Goal: Transaction & Acquisition: Purchase product/service

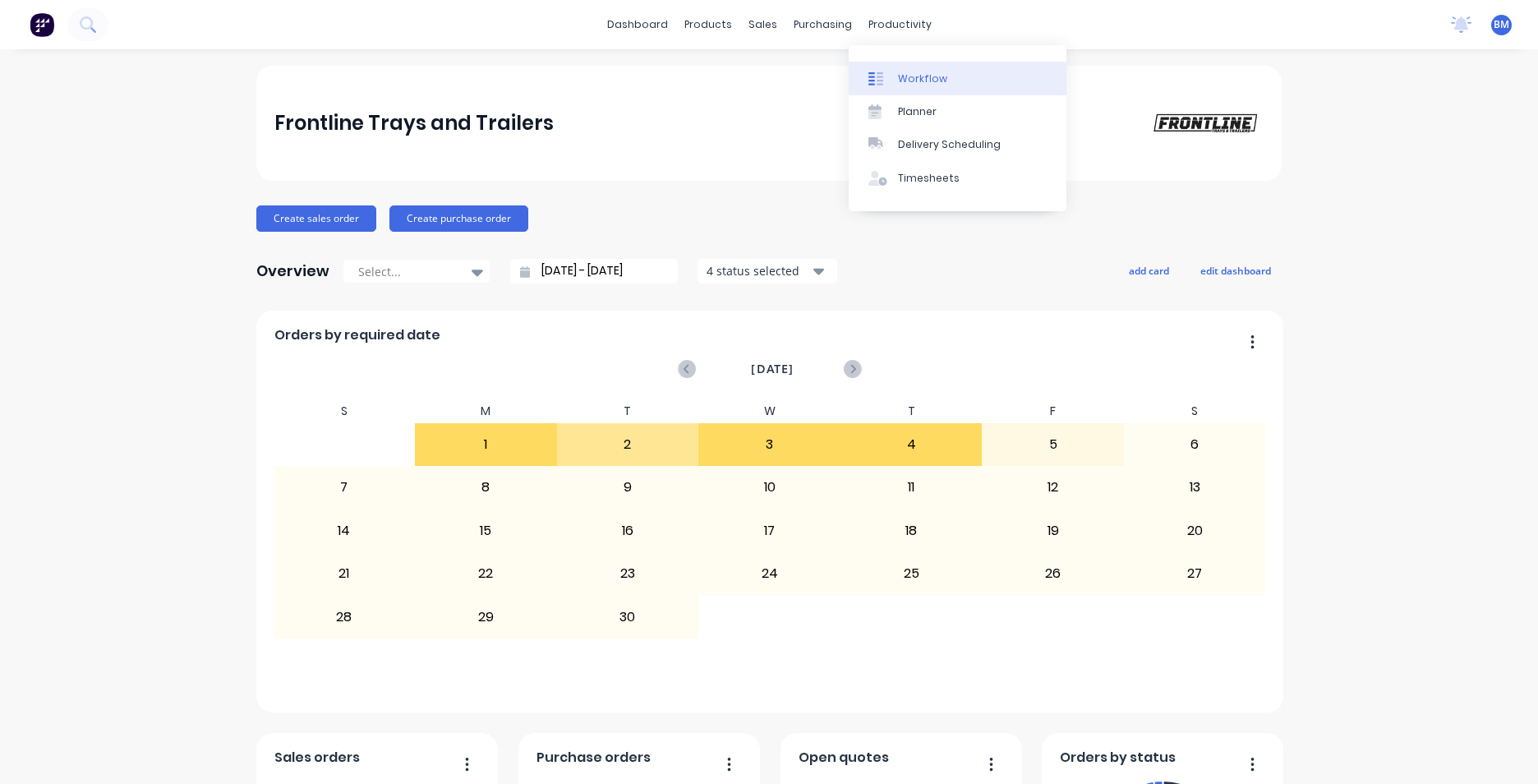
click at [892, 75] on div at bounding box center [881, 78] width 24 height 15
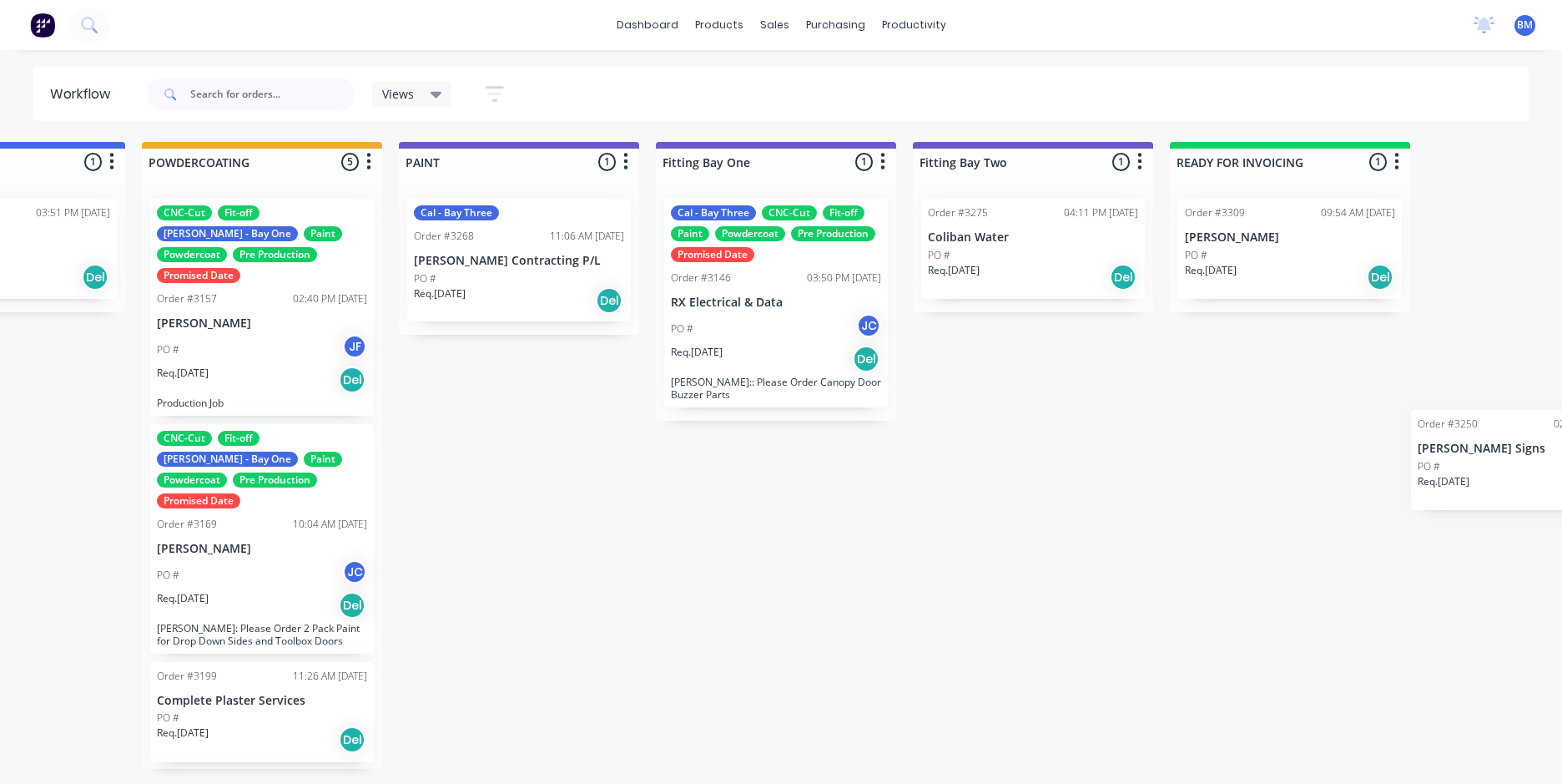
scroll to position [0, 3641]
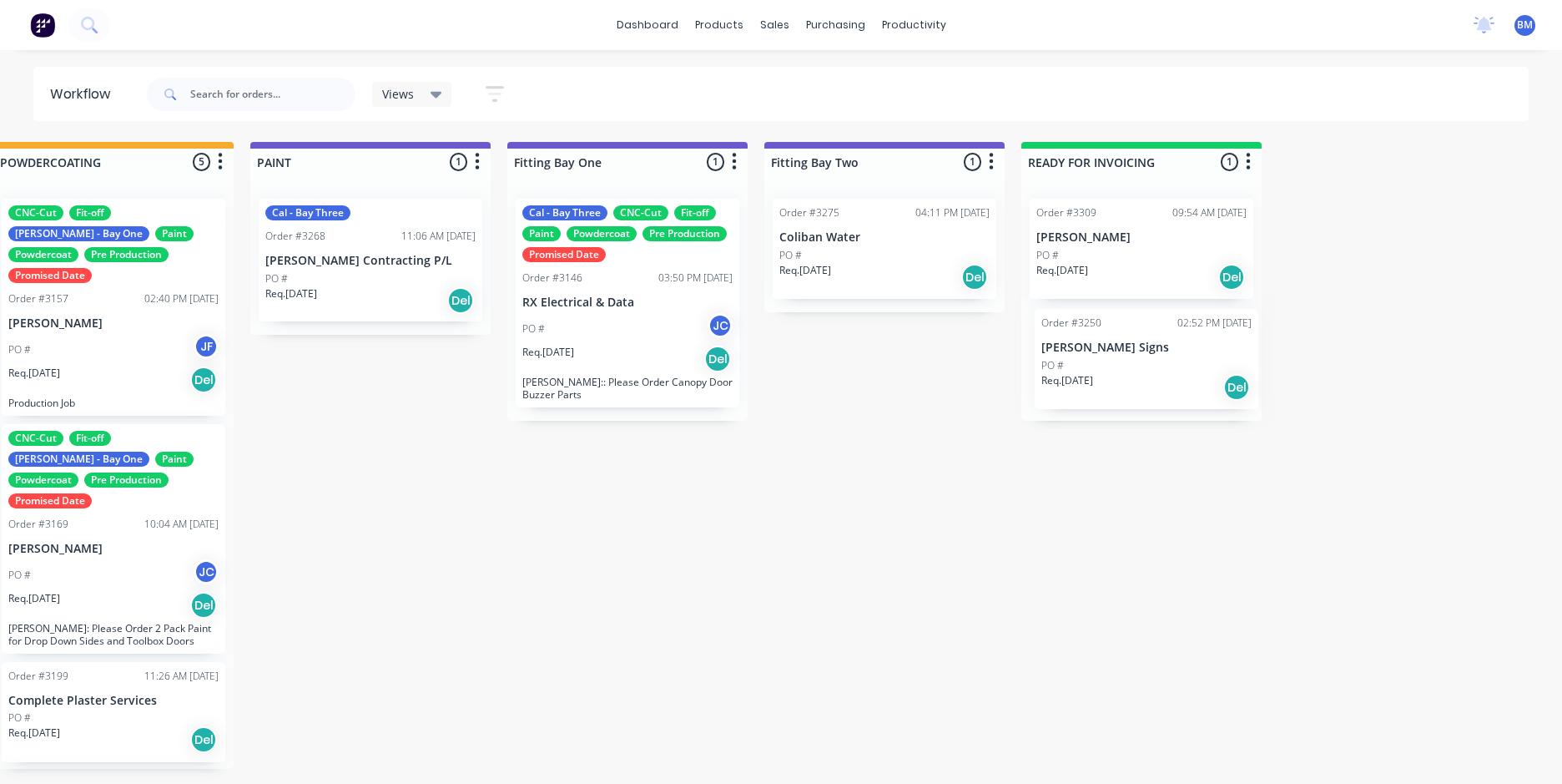
drag, startPoint x: 38, startPoint y: 225, endPoint x: 1103, endPoint y: 349, distance: 1072.2
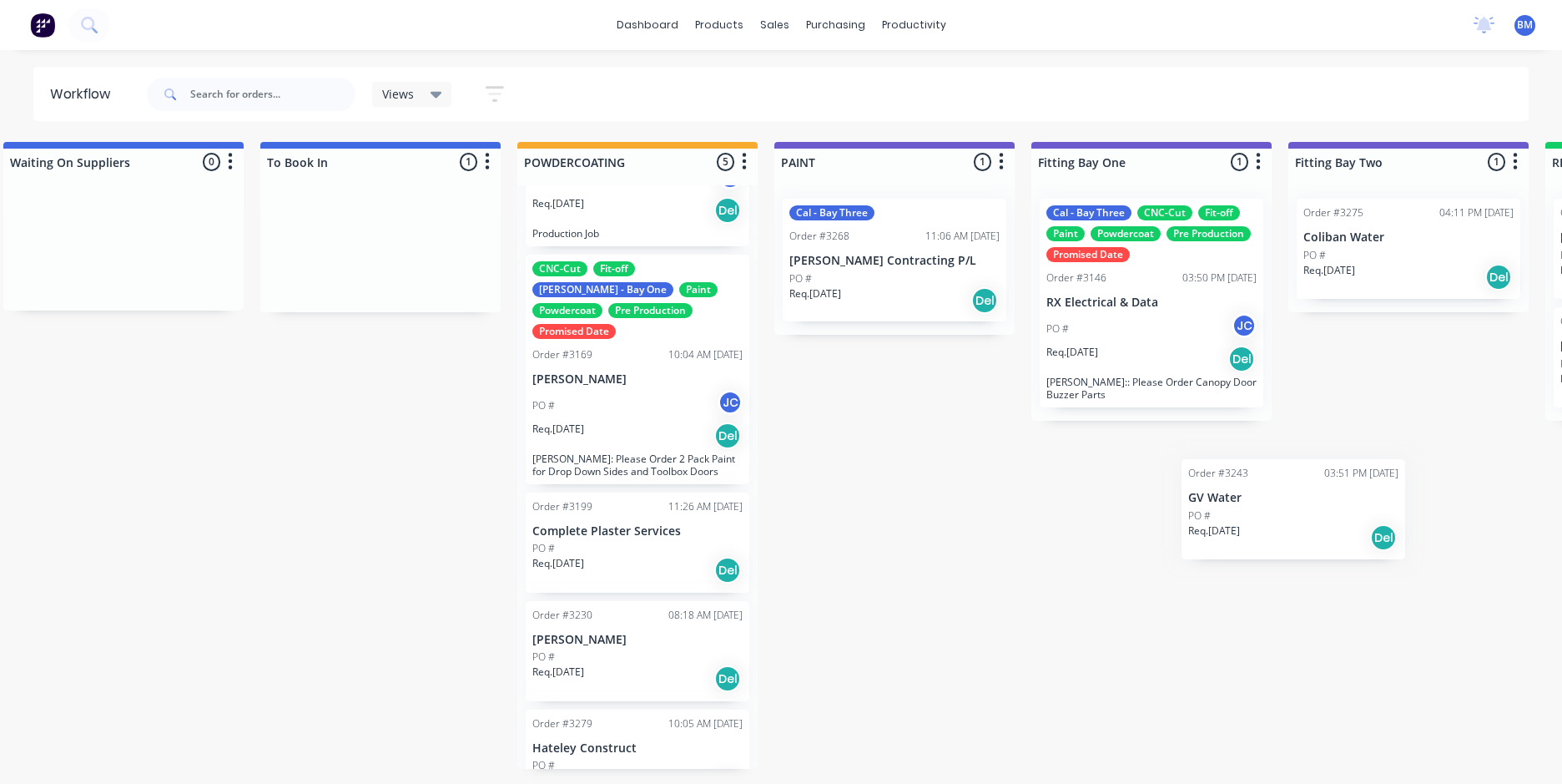
scroll to position [0, 3119]
drag, startPoint x: 523, startPoint y: 247, endPoint x: 1134, endPoint y: 479, distance: 653.6
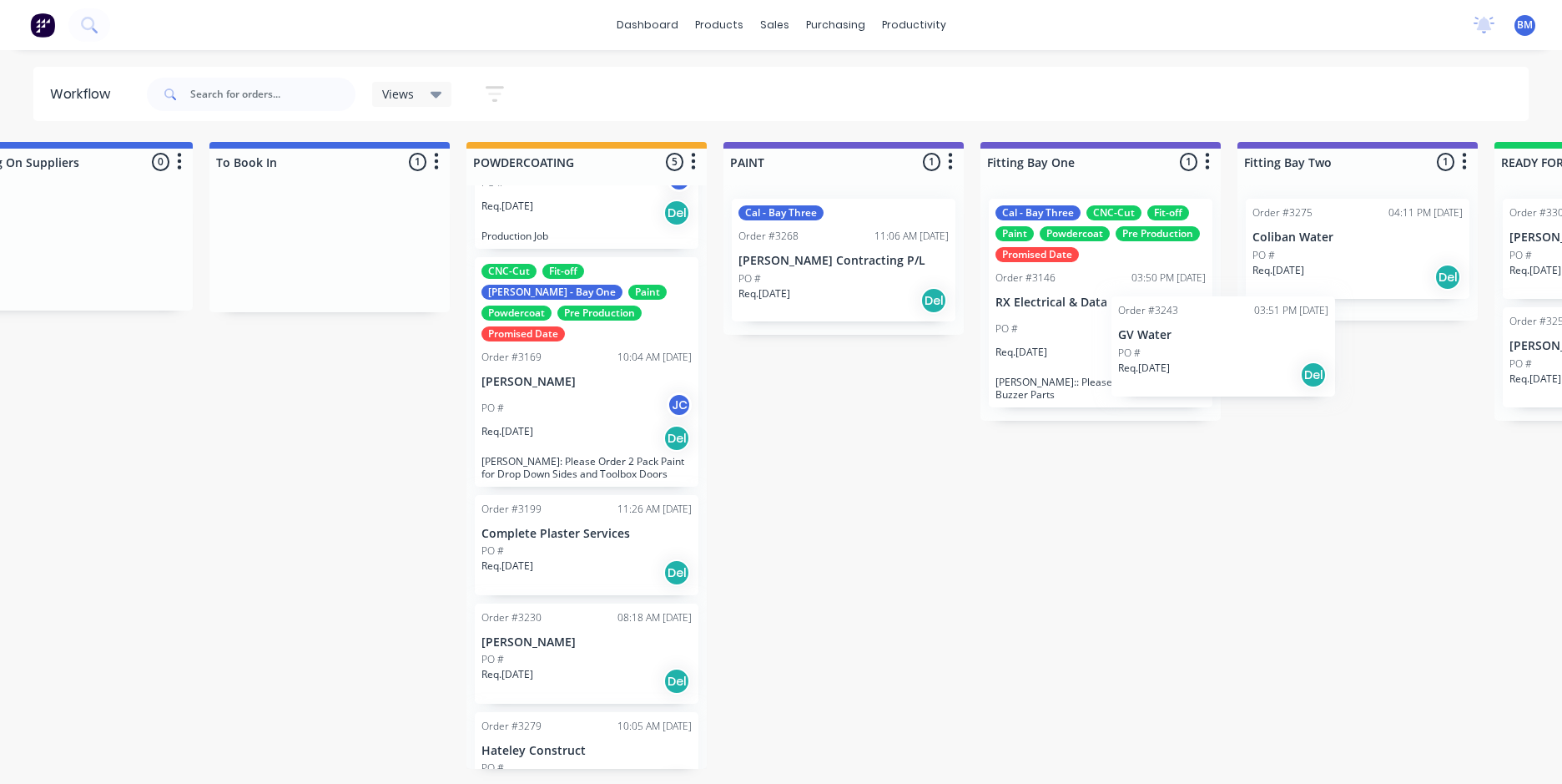
scroll to position [0, 3172]
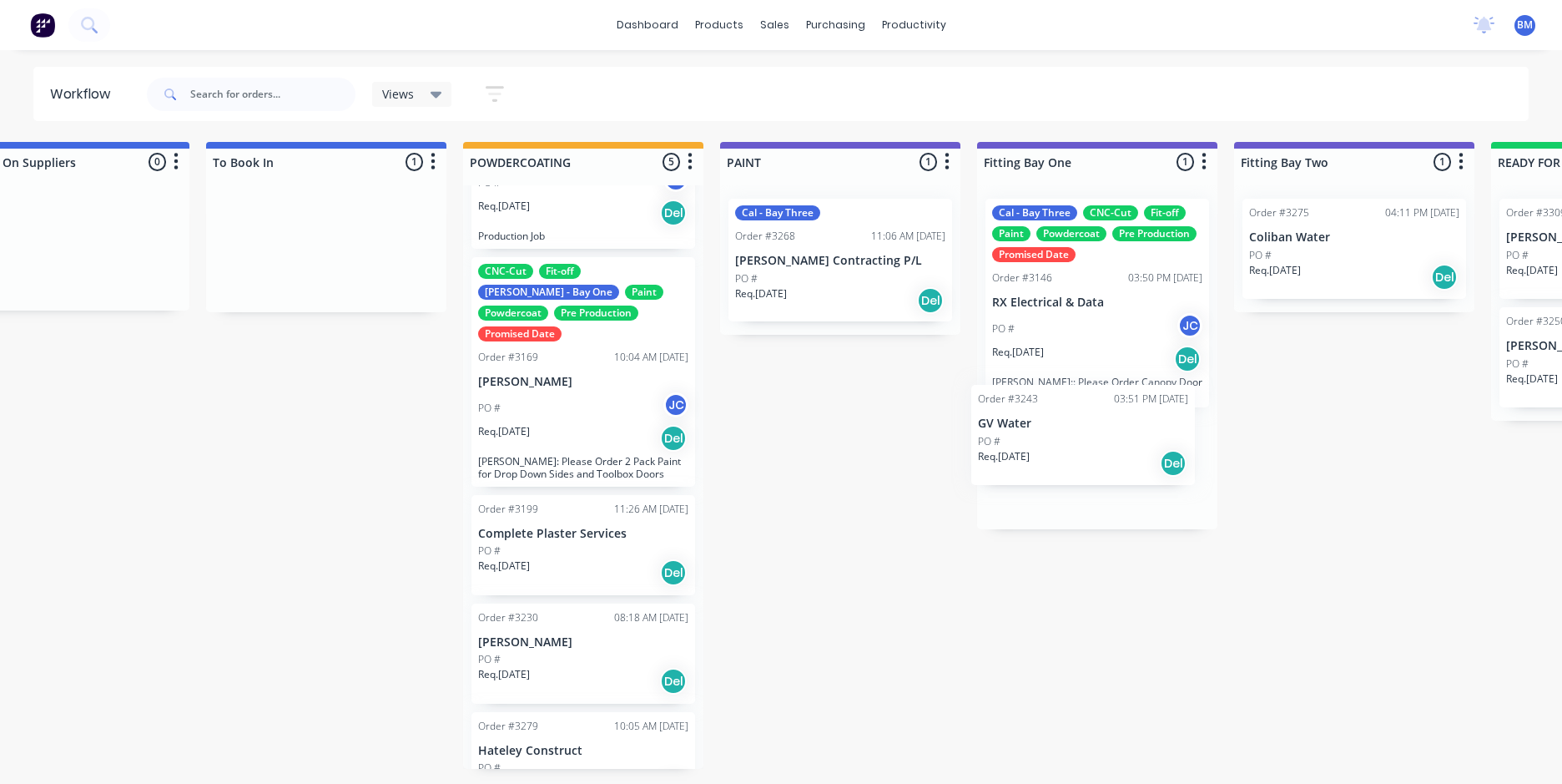
drag, startPoint x: 615, startPoint y: 271, endPoint x: 1060, endPoint y: 433, distance: 473.6
click at [1105, 497] on div "Req. 19/08/25 Del" at bounding box center [1098, 494] width 210 height 28
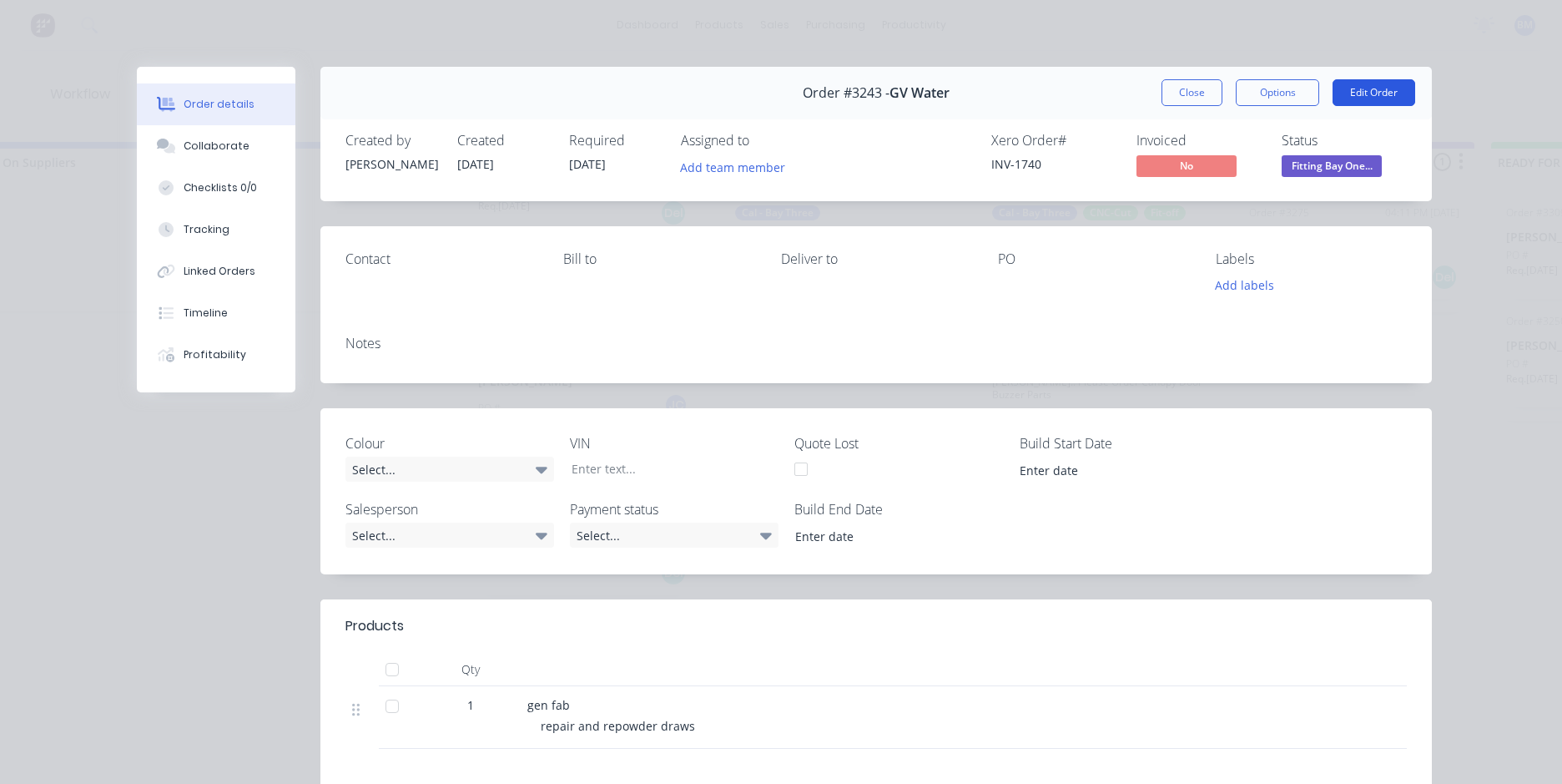
click at [1370, 91] on button "Edit Order" at bounding box center [1374, 93] width 83 height 26
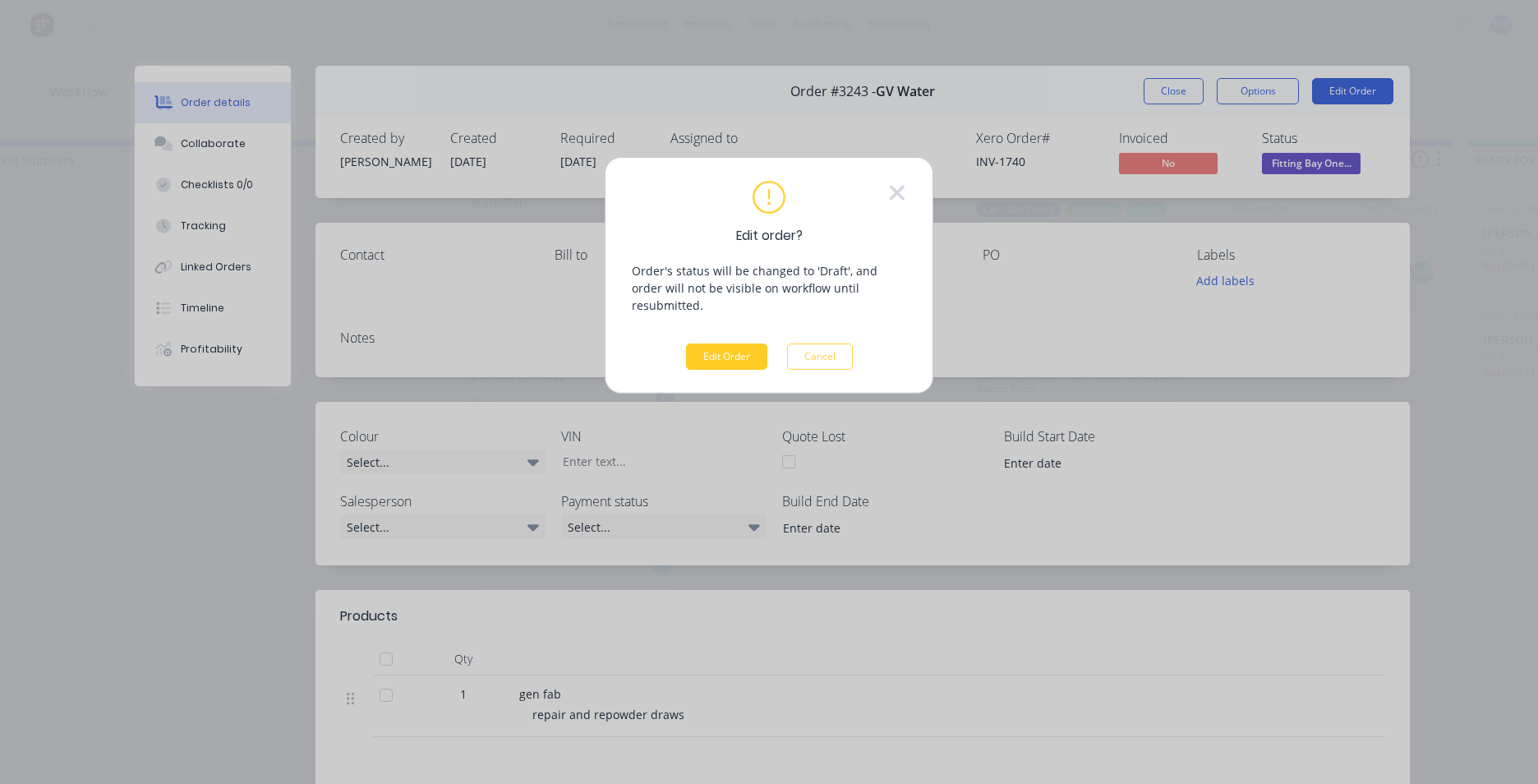
click at [712, 343] on button "Edit Order" at bounding box center [727, 356] width 82 height 26
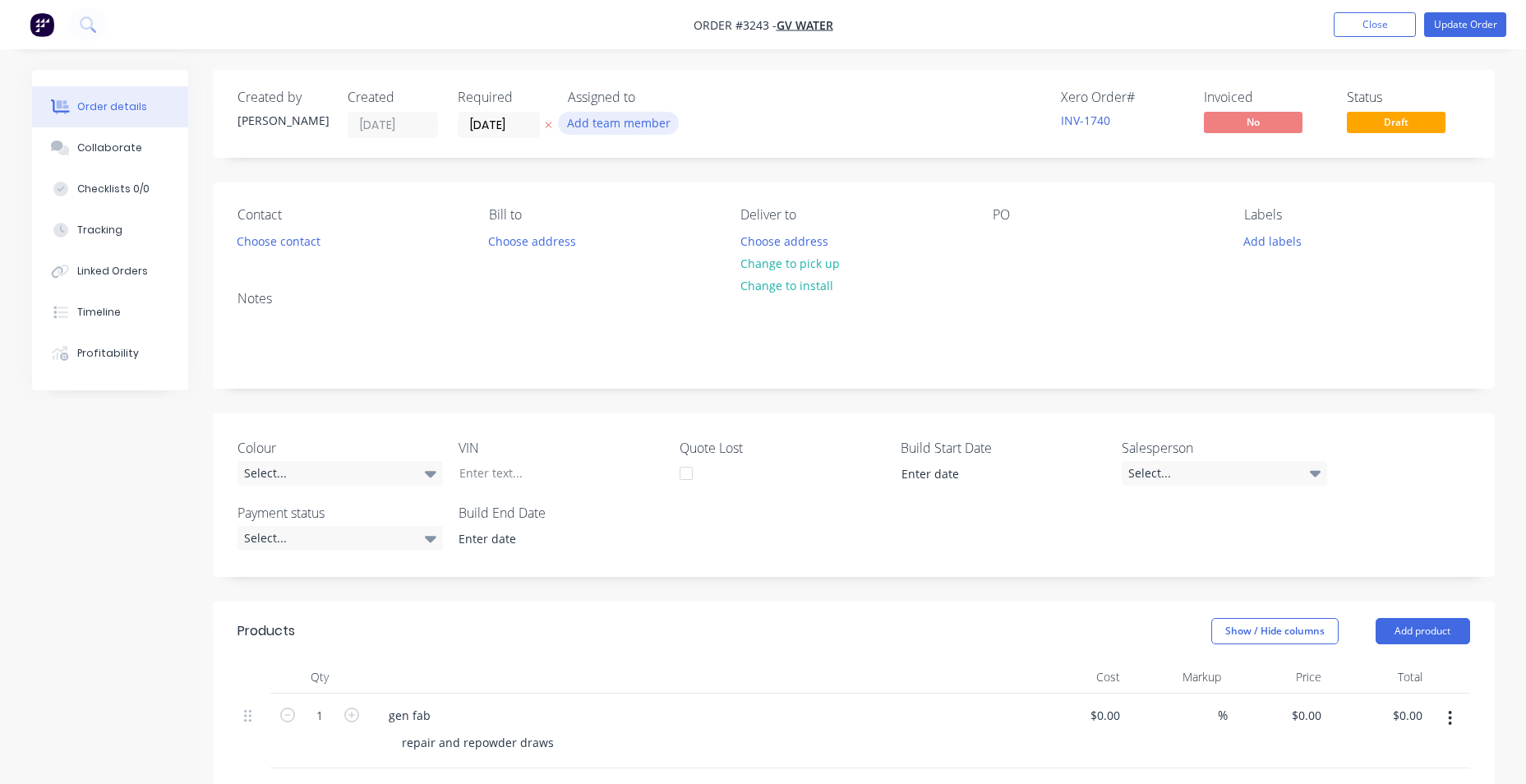
click at [641, 126] on button "Add team member" at bounding box center [618, 123] width 121 height 23
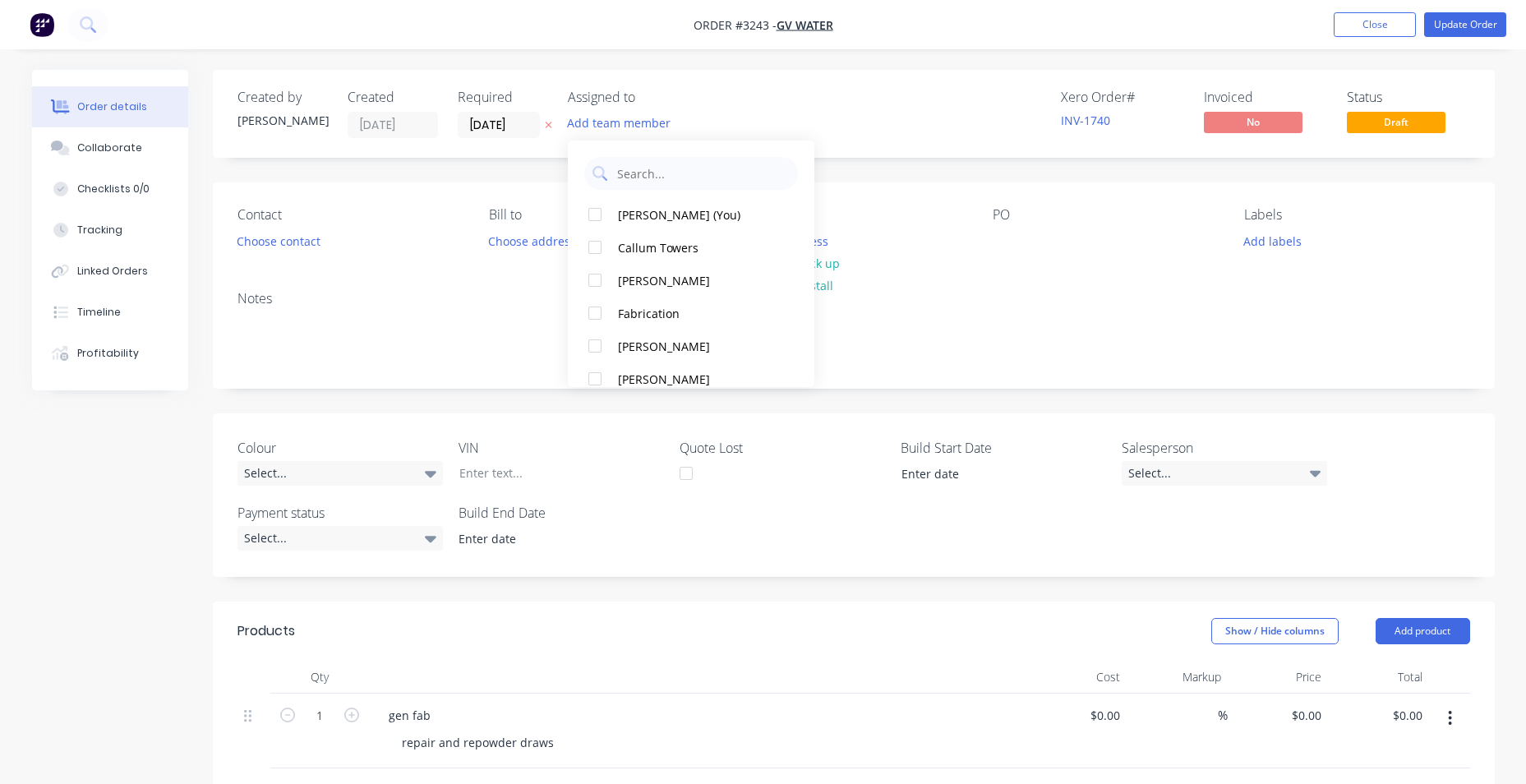
click at [864, 132] on div "Xero Order # INV-1740 Invoiced No Status Draft" at bounding box center [1101, 114] width 738 height 49
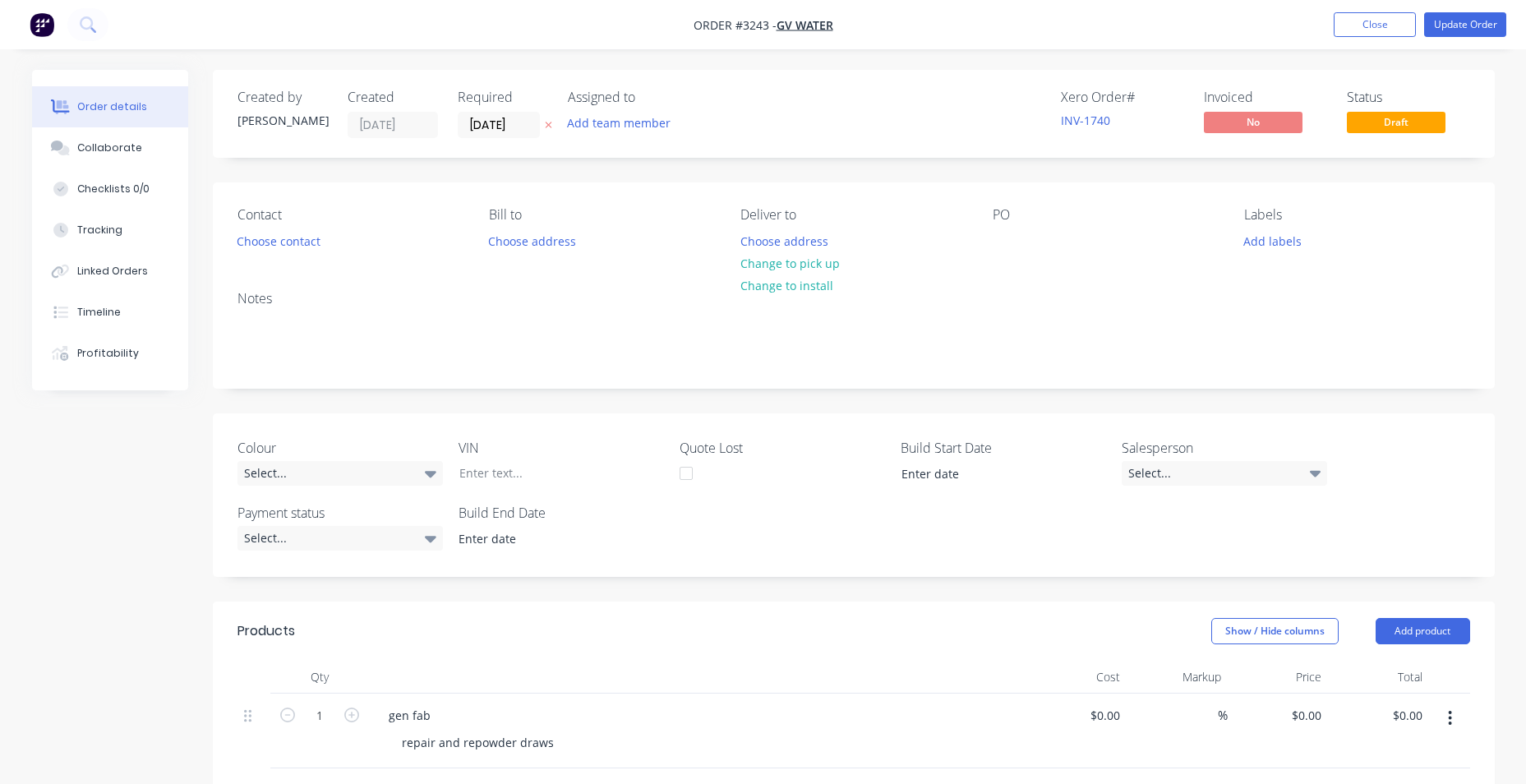
click at [285, 301] on div "Notes" at bounding box center [854, 299] width 1233 height 16
click at [266, 295] on div "Notes" at bounding box center [854, 299] width 1233 height 16
click at [264, 296] on div "Notes" at bounding box center [854, 299] width 1233 height 16
click at [245, 304] on div "Notes" at bounding box center [854, 299] width 1233 height 16
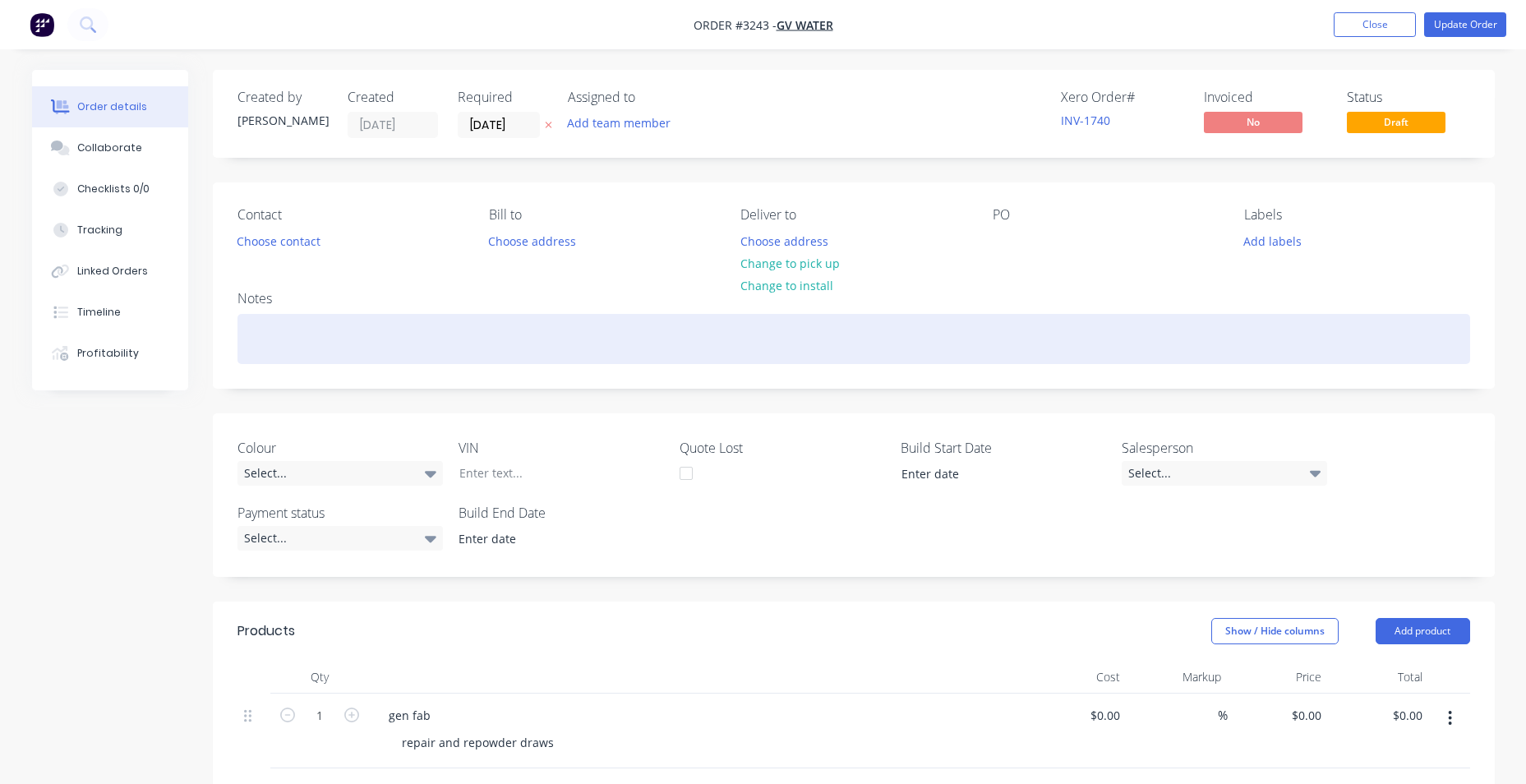
click at [267, 322] on div at bounding box center [854, 339] width 1233 height 50
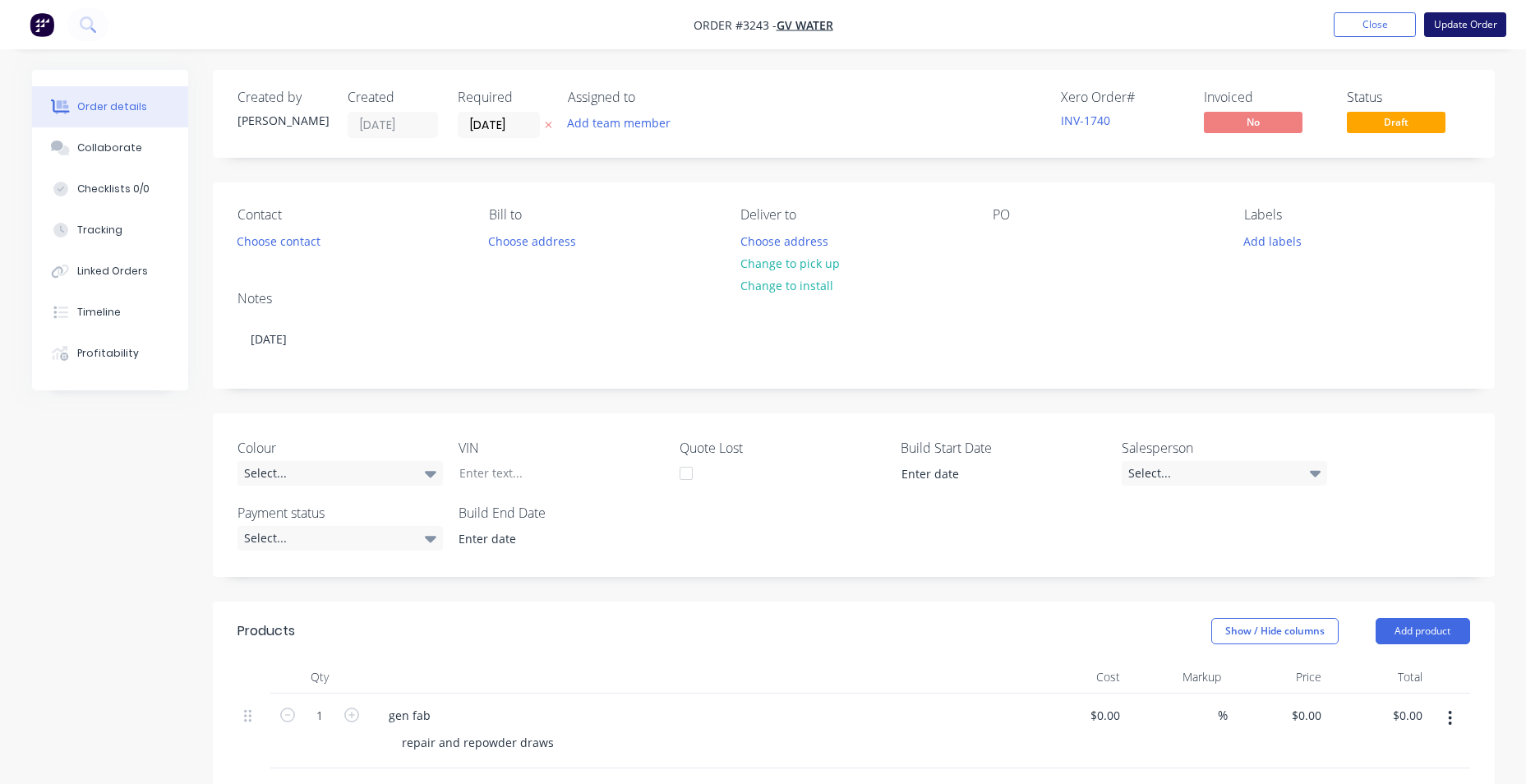
click at [1456, 25] on button "Update Order" at bounding box center [1465, 24] width 83 height 24
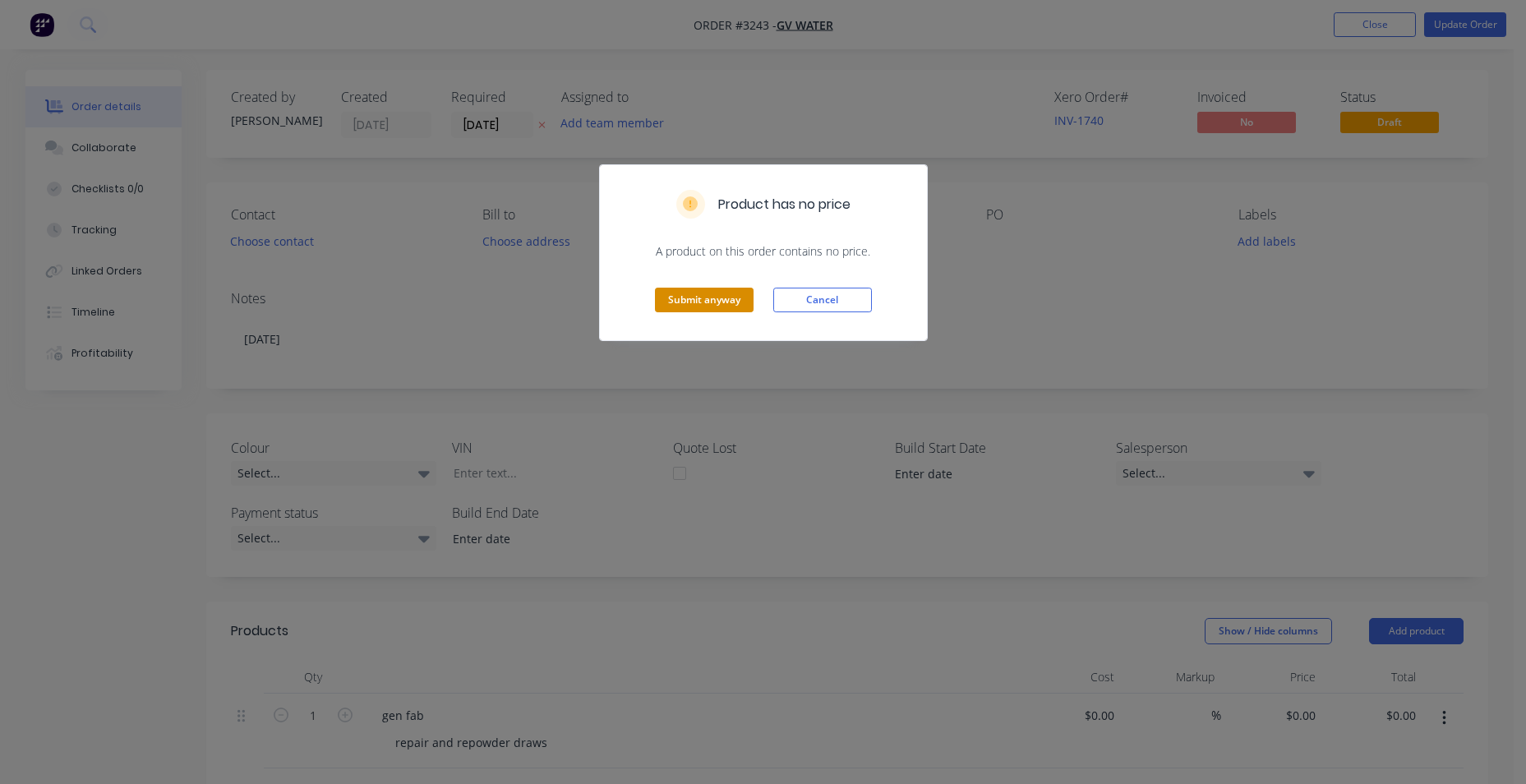
click at [722, 309] on button "Submit anyway" at bounding box center [703, 300] width 98 height 24
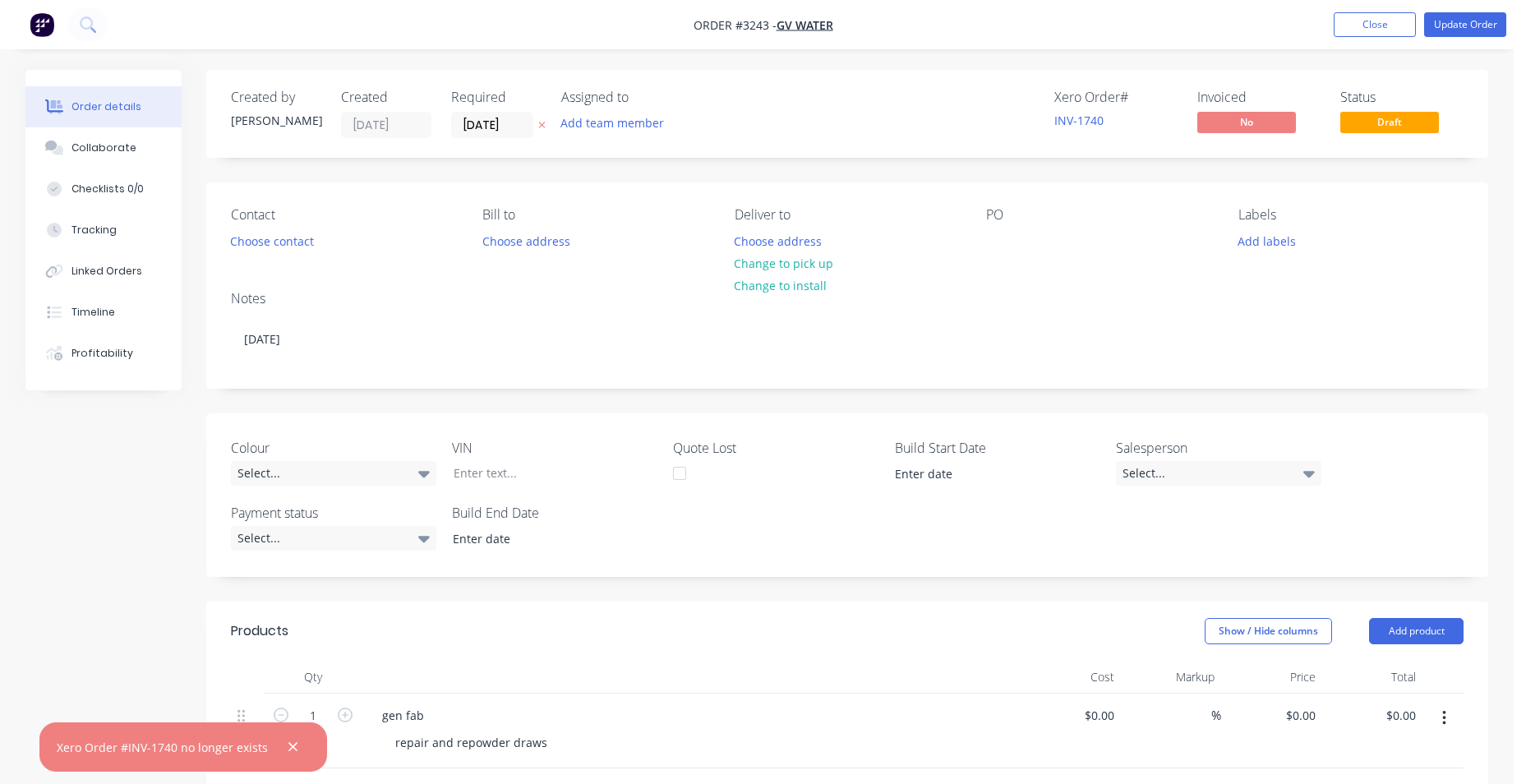
click at [20, 21] on nav "Order #3243 - GV Water Add product Close Update Order" at bounding box center [763, 24] width 1526 height 50
click at [41, 22] on img "button" at bounding box center [42, 24] width 24 height 24
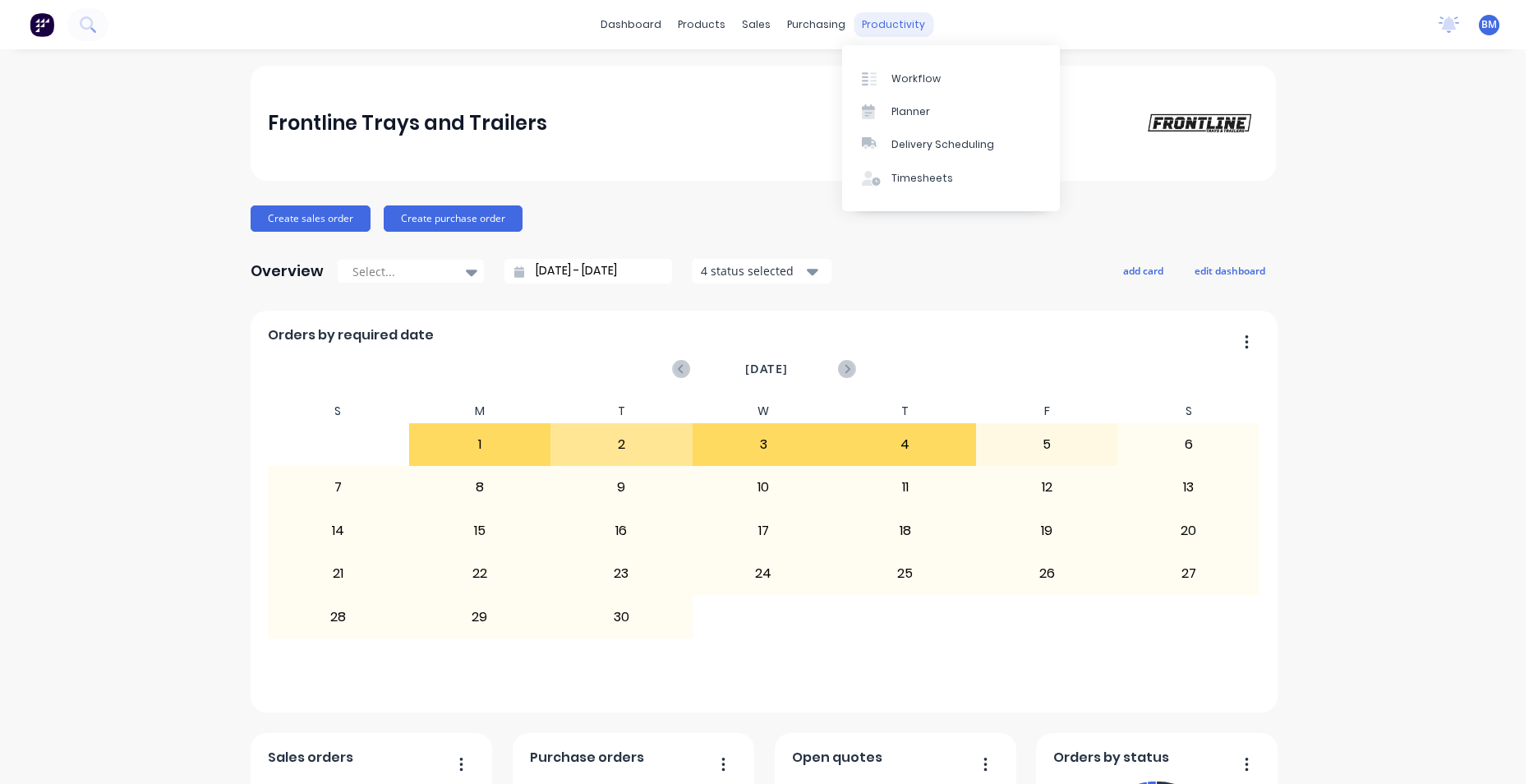
click at [883, 24] on div "productivity" at bounding box center [894, 24] width 80 height 24
click at [920, 82] on div "Workflow" at bounding box center [916, 78] width 50 height 15
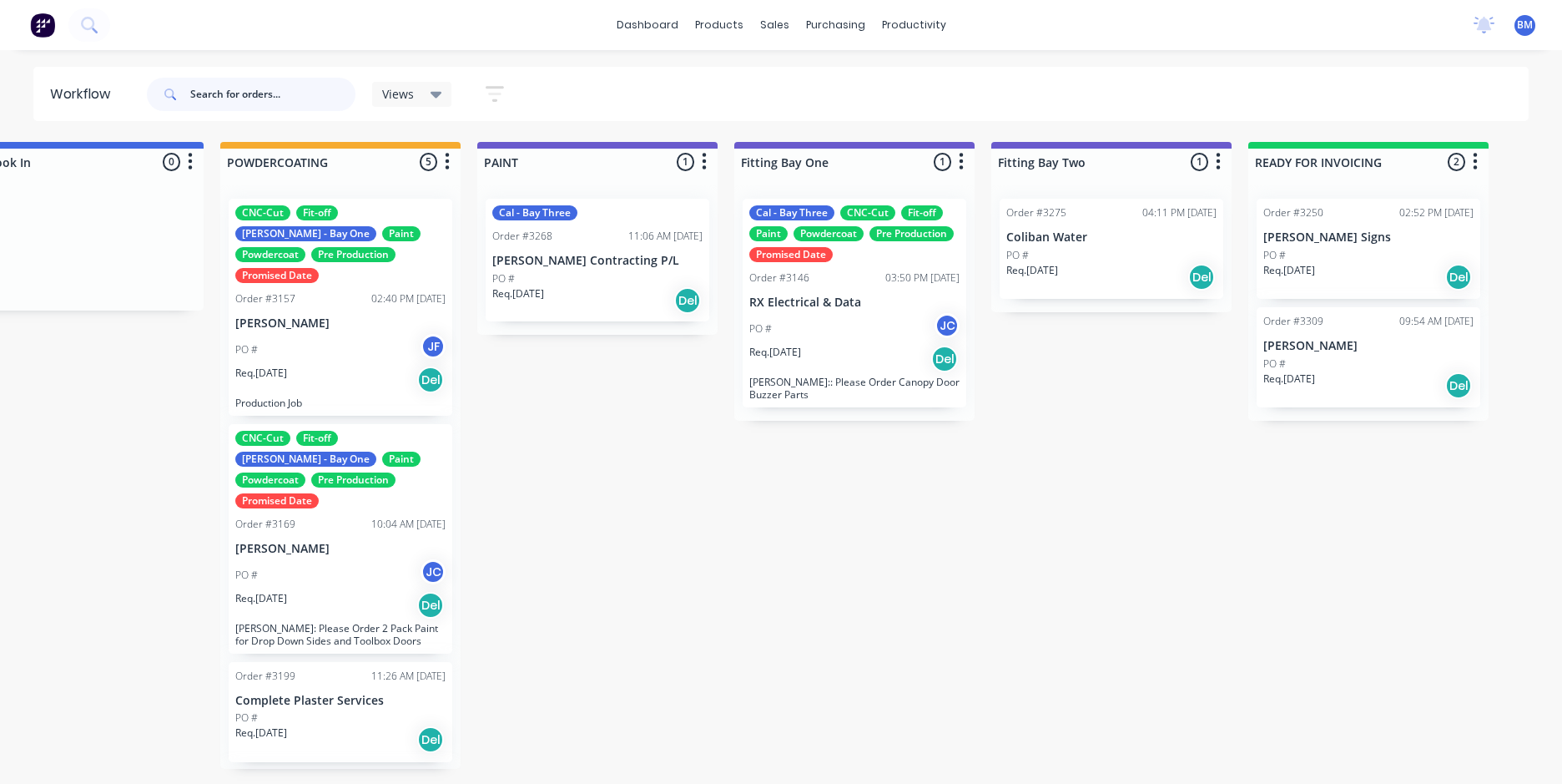
click at [223, 100] on input "text" at bounding box center [272, 94] width 165 height 34
type input "GV"
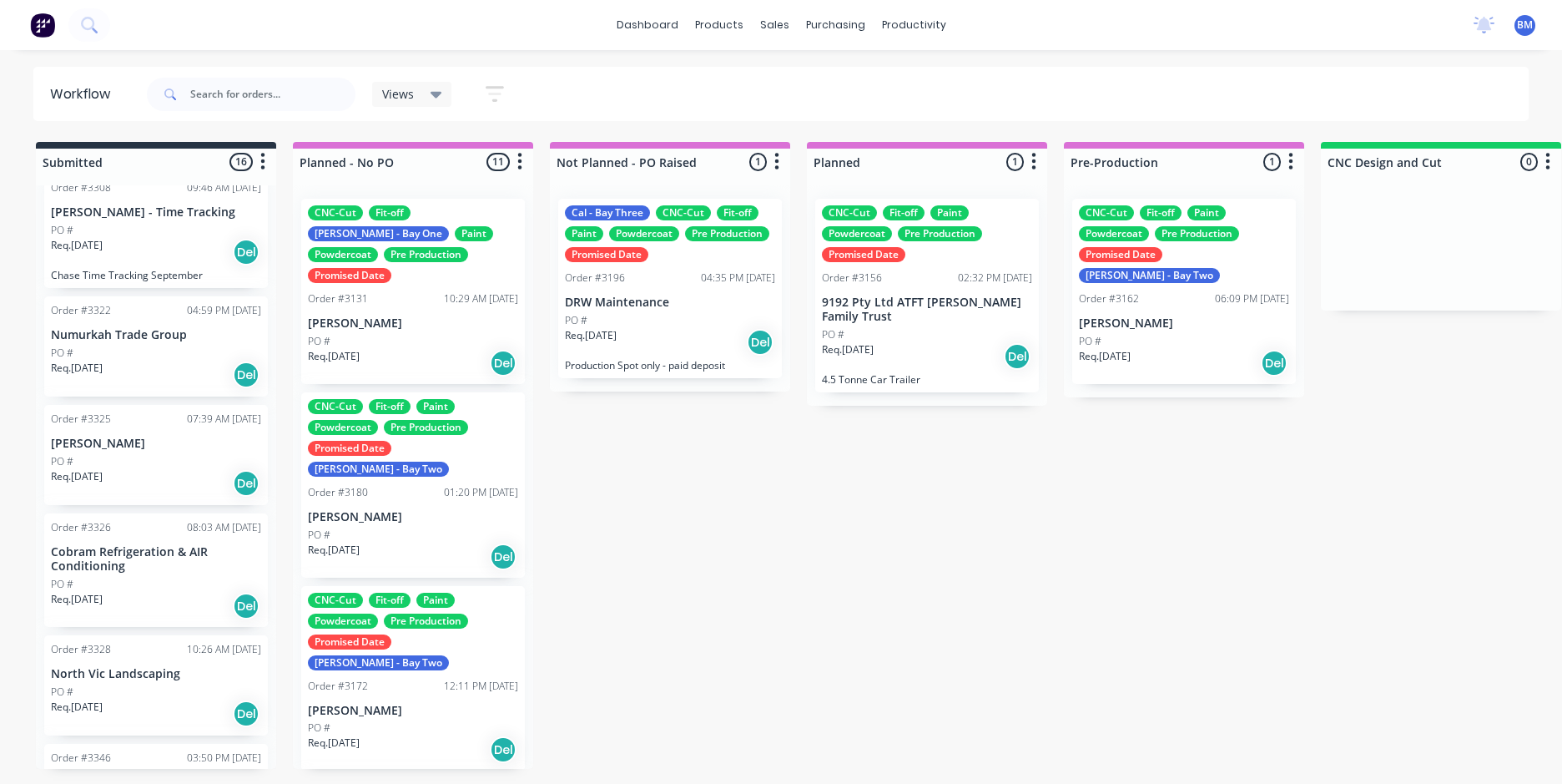
scroll to position [1085, 0]
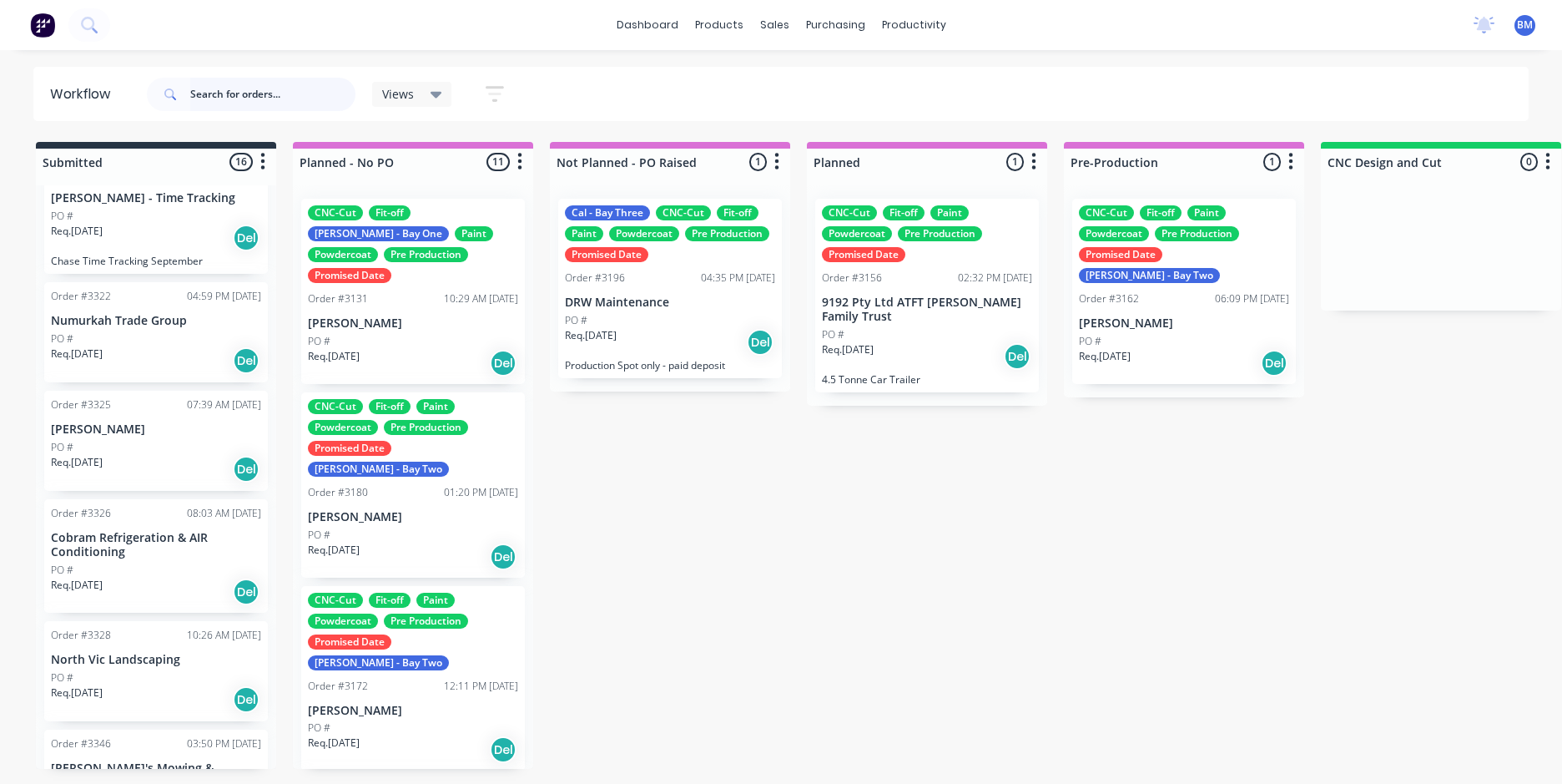
click at [241, 87] on input "text" at bounding box center [272, 94] width 165 height 34
type input "GV"
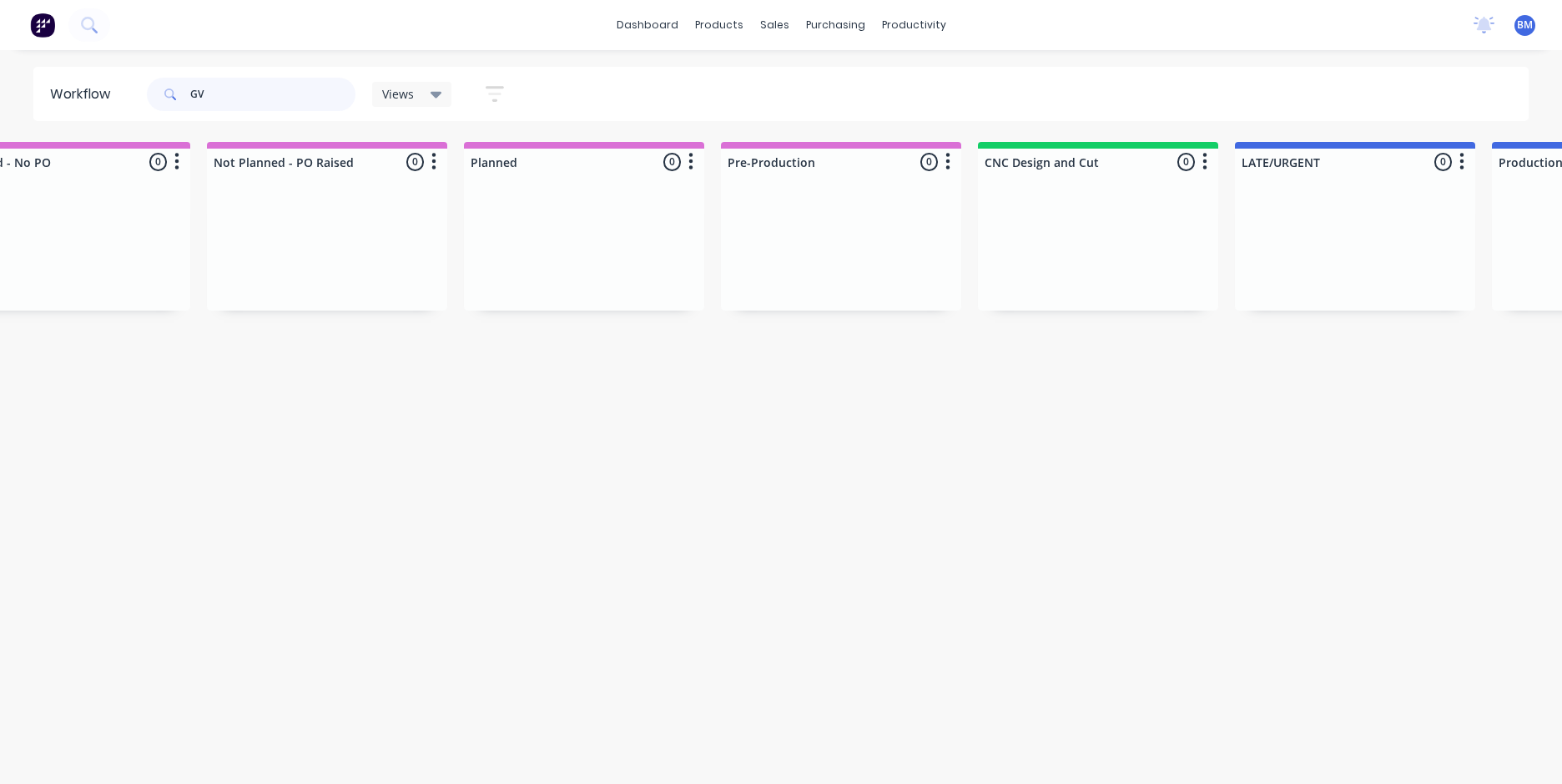
scroll to position [0, 0]
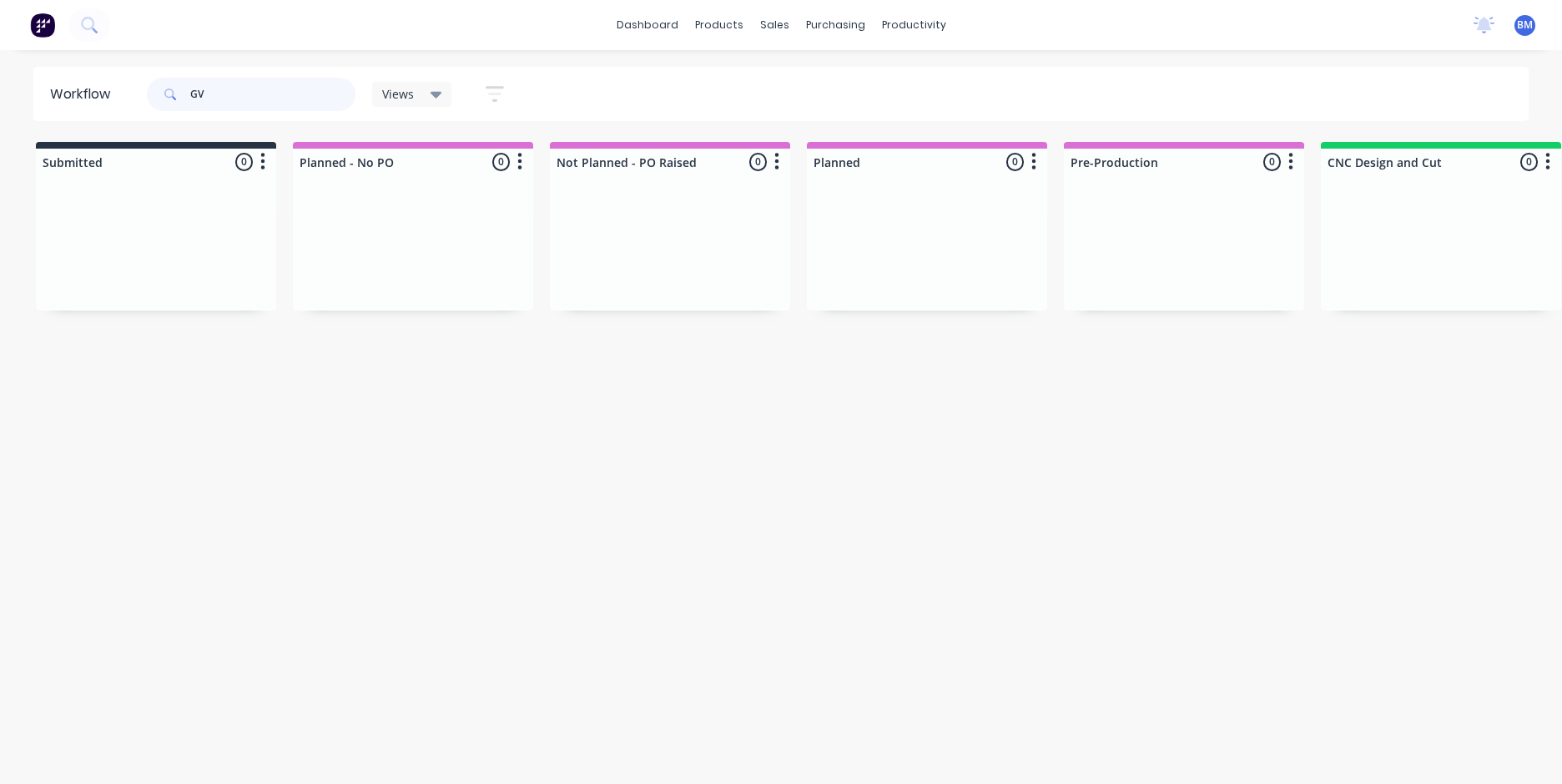
drag, startPoint x: 237, startPoint y: 92, endPoint x: 56, endPoint y: 90, distance: 181.0
click at [56, 90] on header "Workflow GV Views Save new view None (Default) edit FRONTLINE WORKFLOW edit Jam…" at bounding box center [781, 94] width 1497 height 54
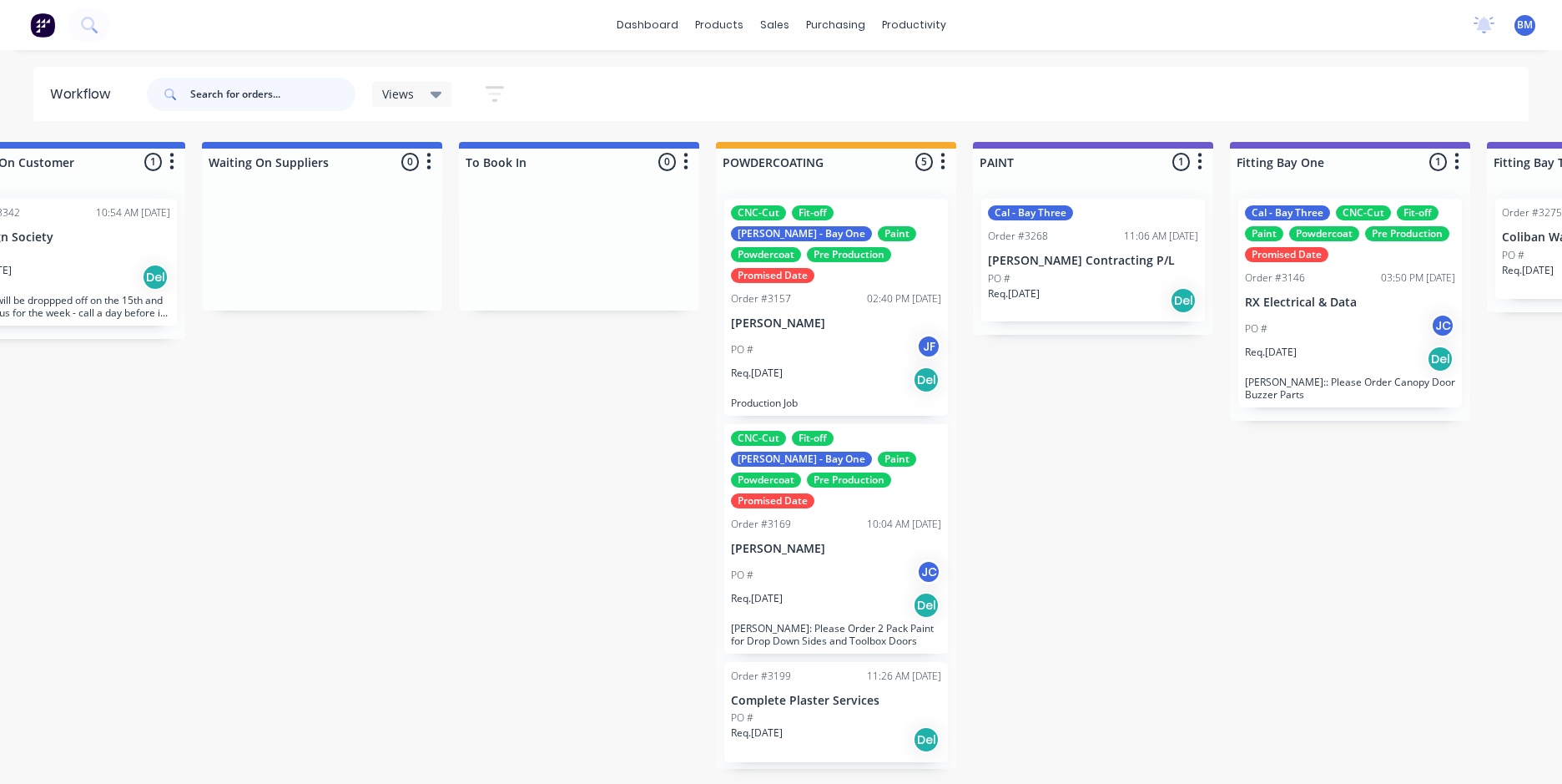
scroll to position [0, 2916]
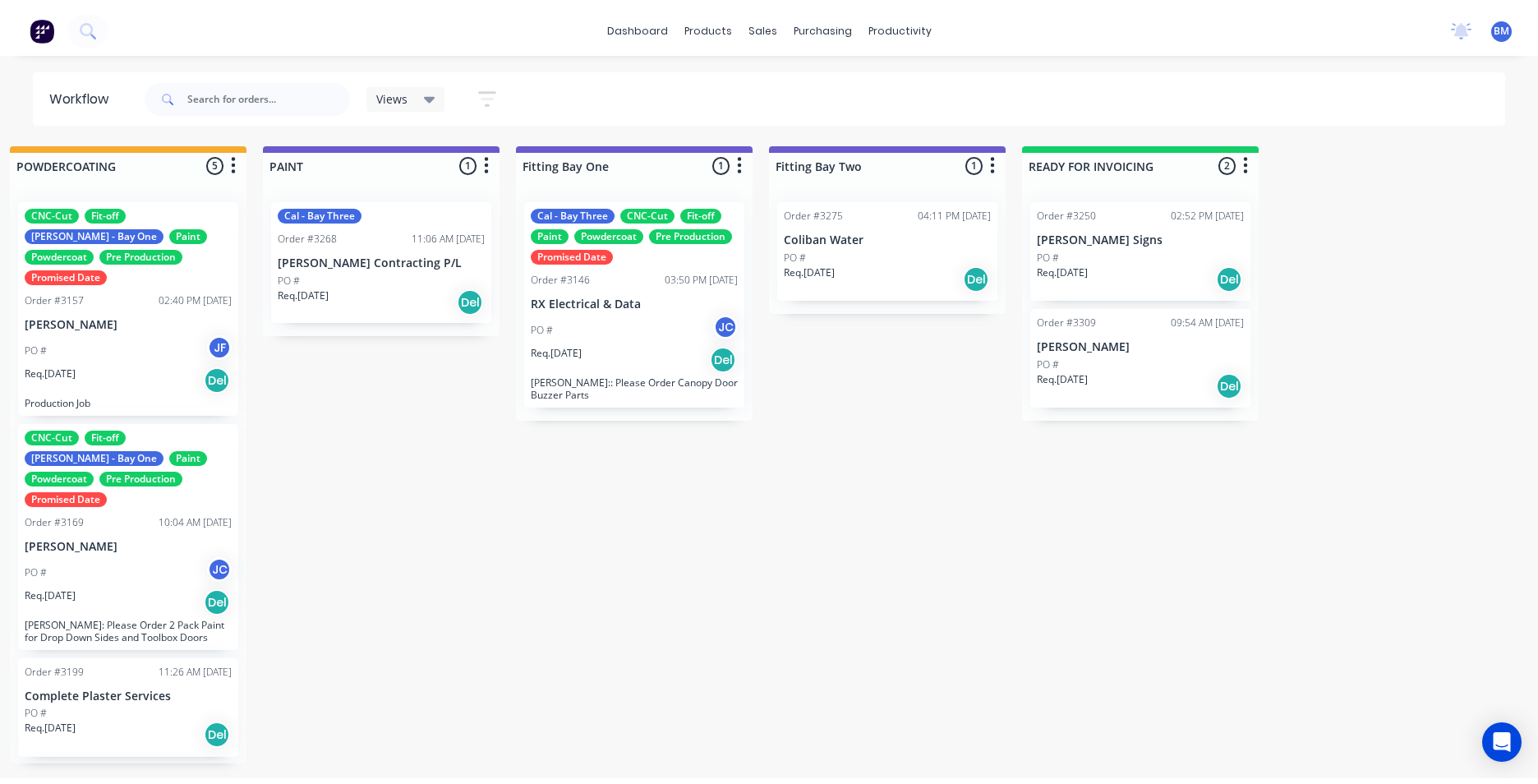
scroll to position [0, 3579]
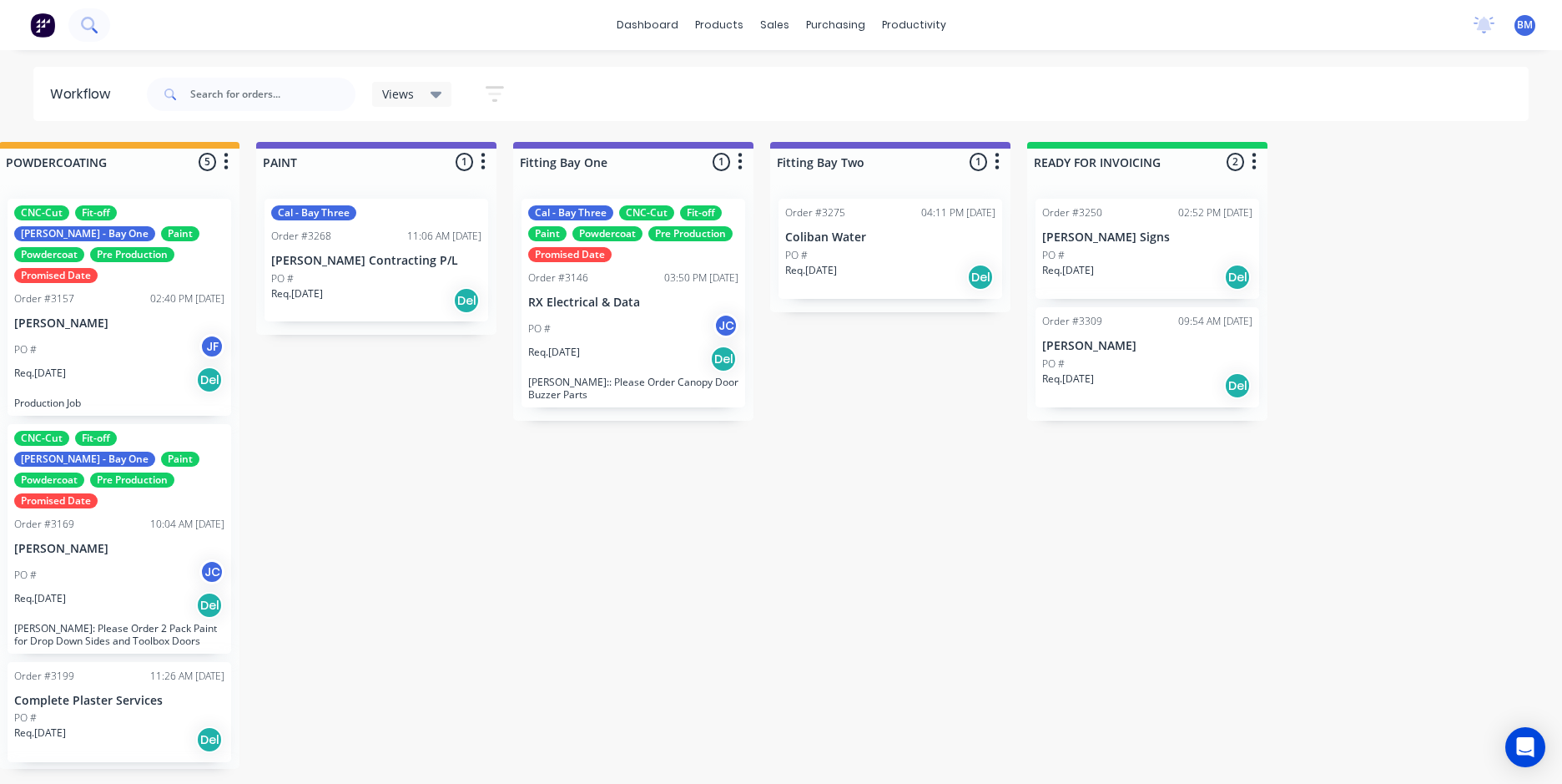
click at [98, 24] on button at bounding box center [89, 25] width 42 height 34
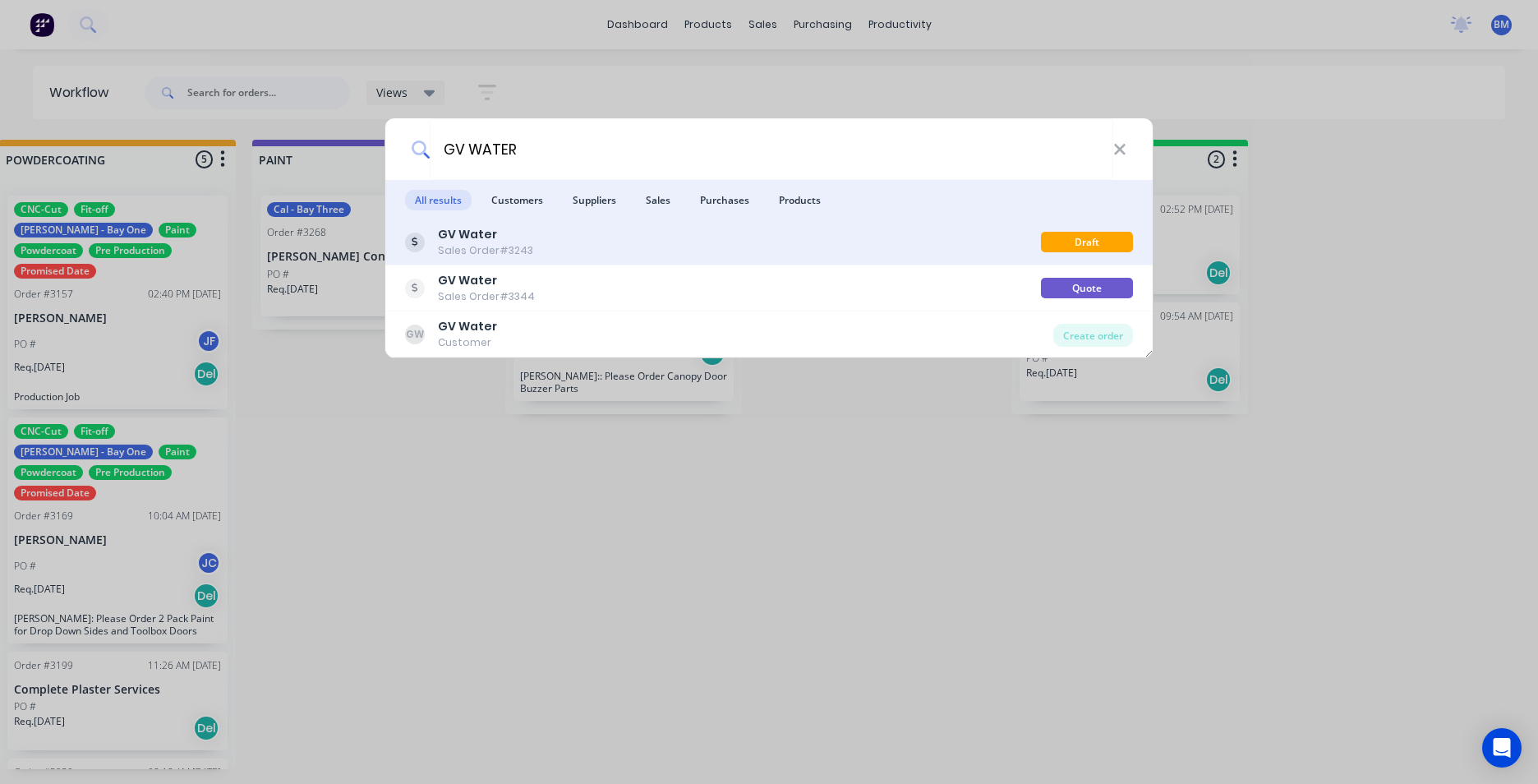
type input "GV WATER"
click at [481, 230] on b "GV Water" at bounding box center [468, 234] width 59 height 17
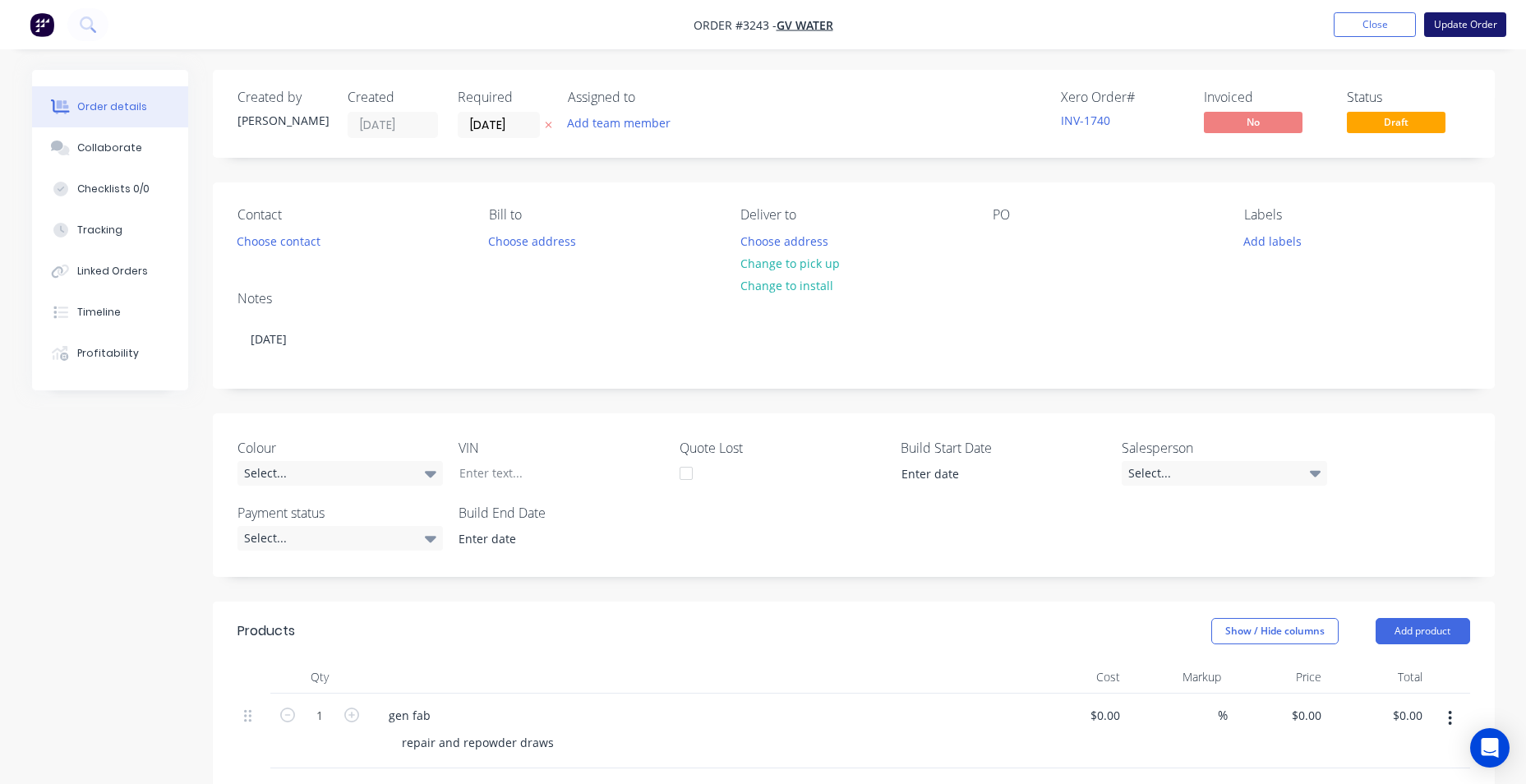
click at [1473, 19] on button "Update Order" at bounding box center [1465, 24] width 83 height 24
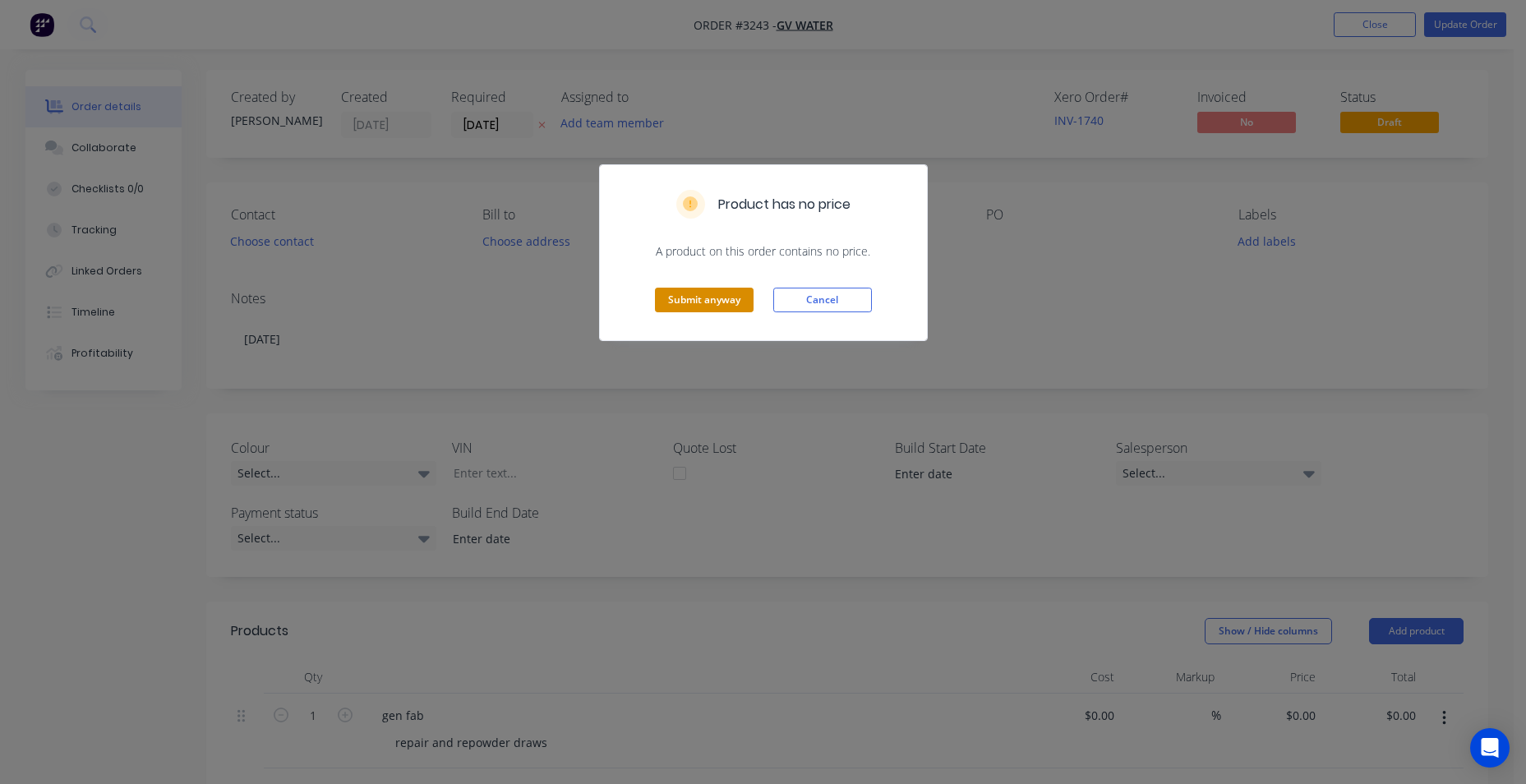
click at [705, 300] on button "Submit anyway" at bounding box center [703, 300] width 98 height 24
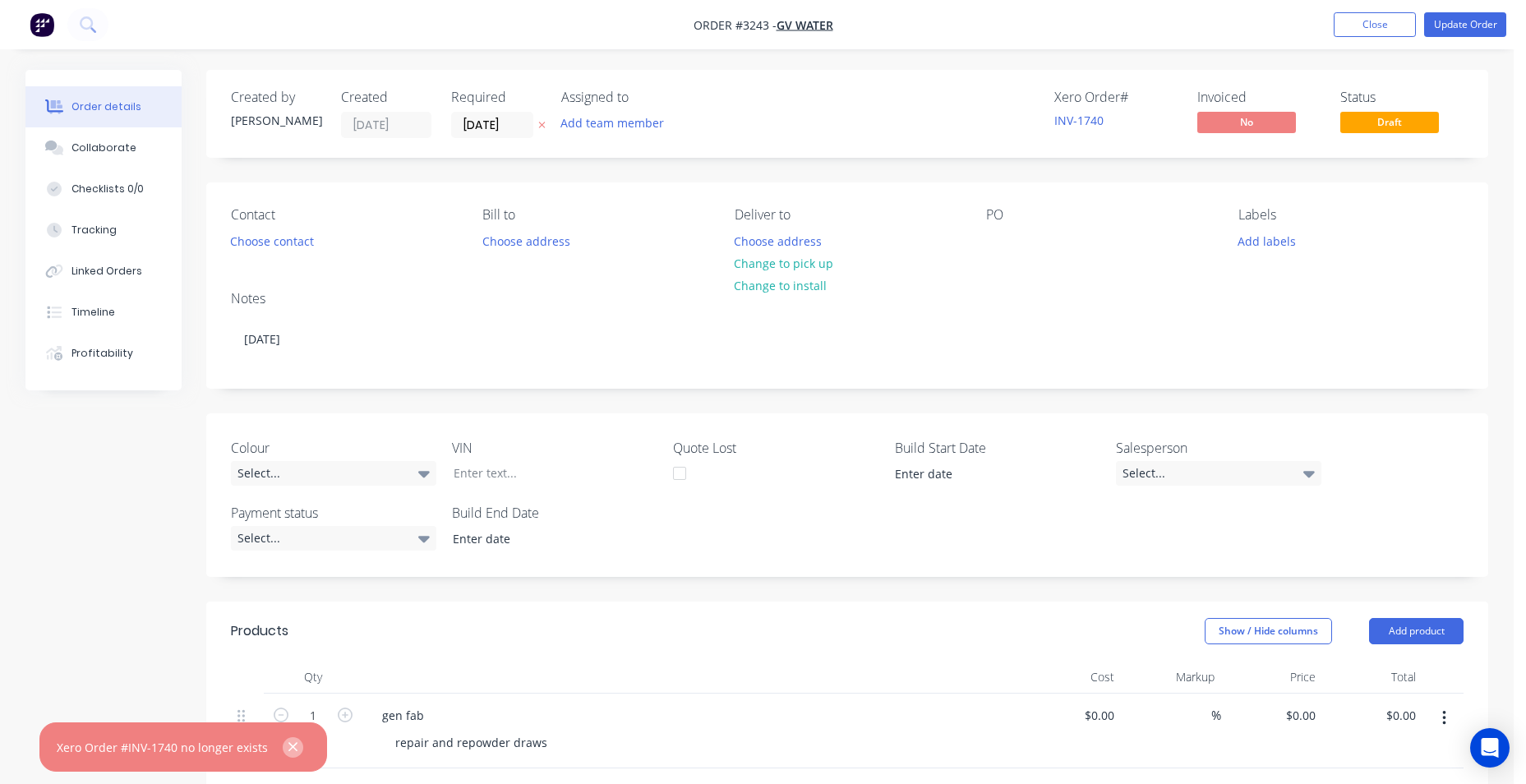
click at [294, 744] on icon "button" at bounding box center [293, 747] width 10 height 15
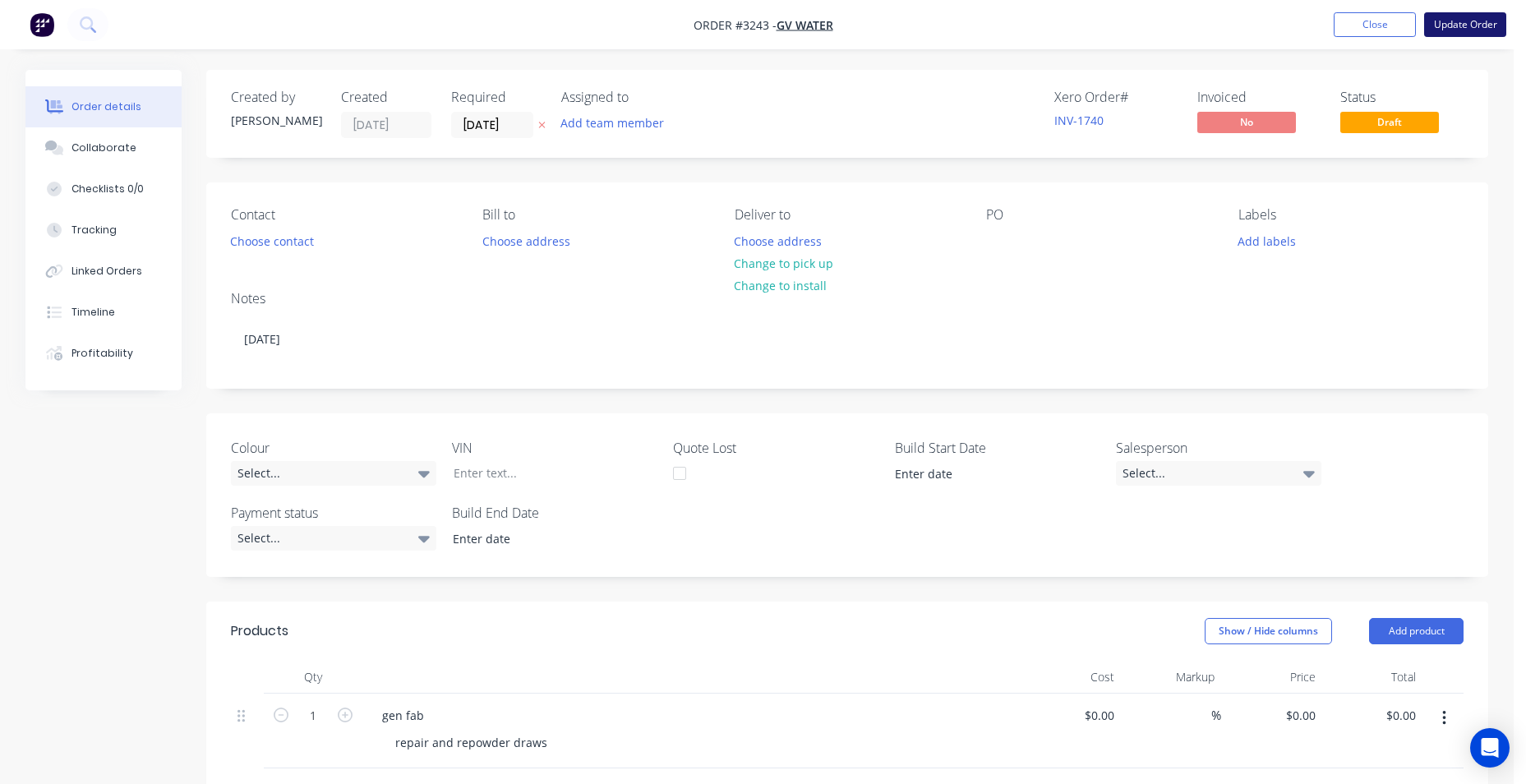
click at [1457, 27] on button "Update Order" at bounding box center [1465, 24] width 83 height 24
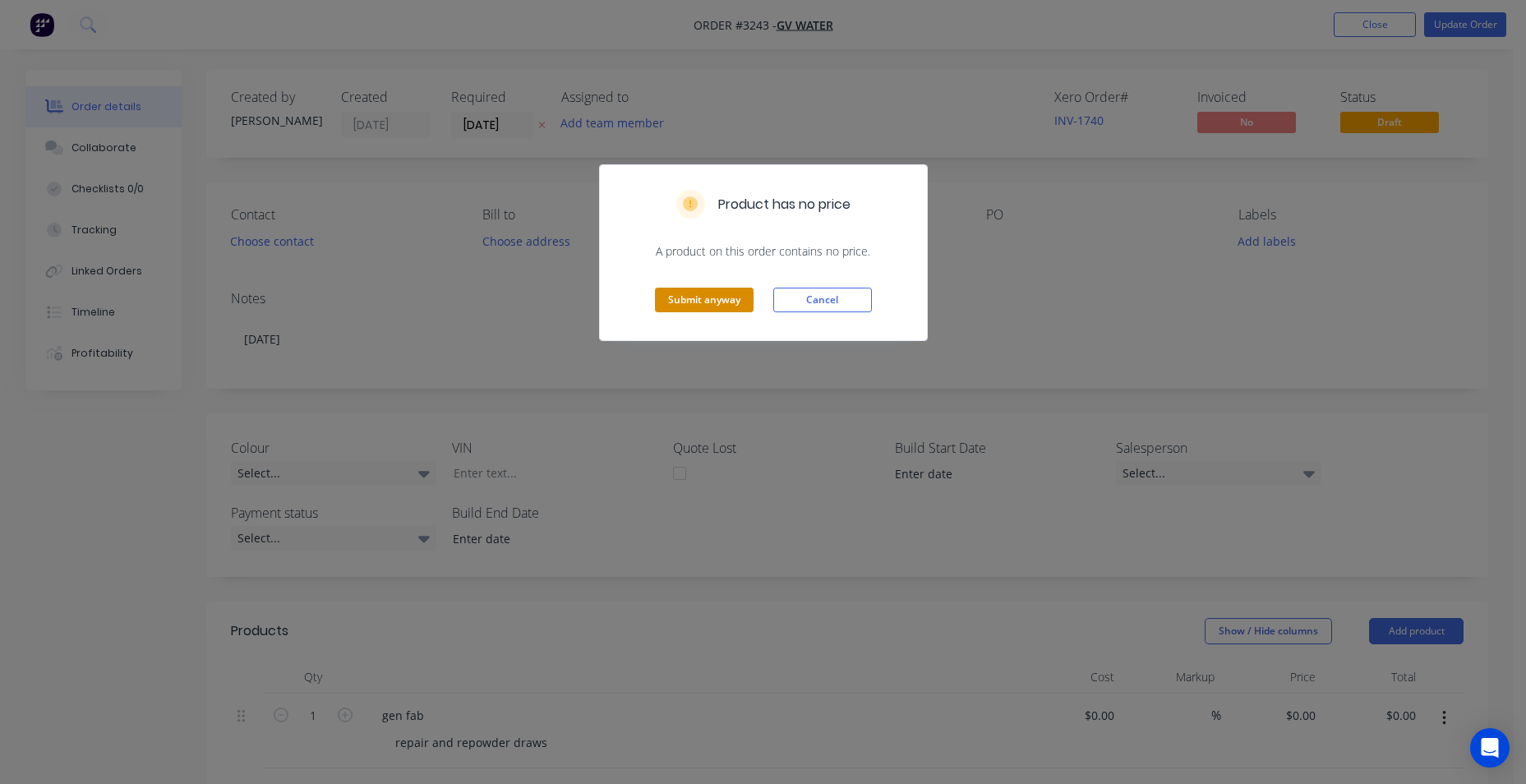
click at [683, 301] on button "Submit anyway" at bounding box center [703, 300] width 98 height 24
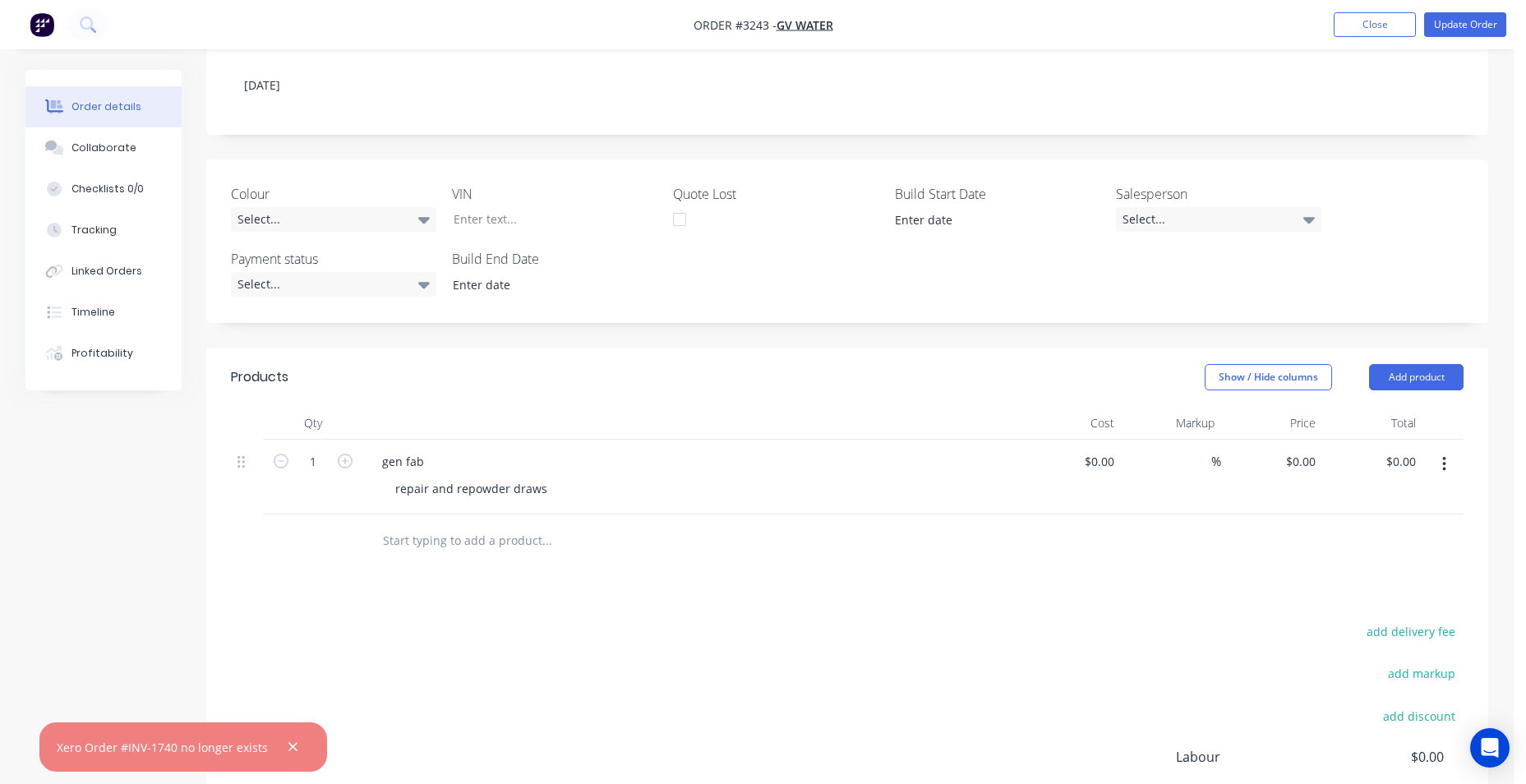
scroll to position [457, 0]
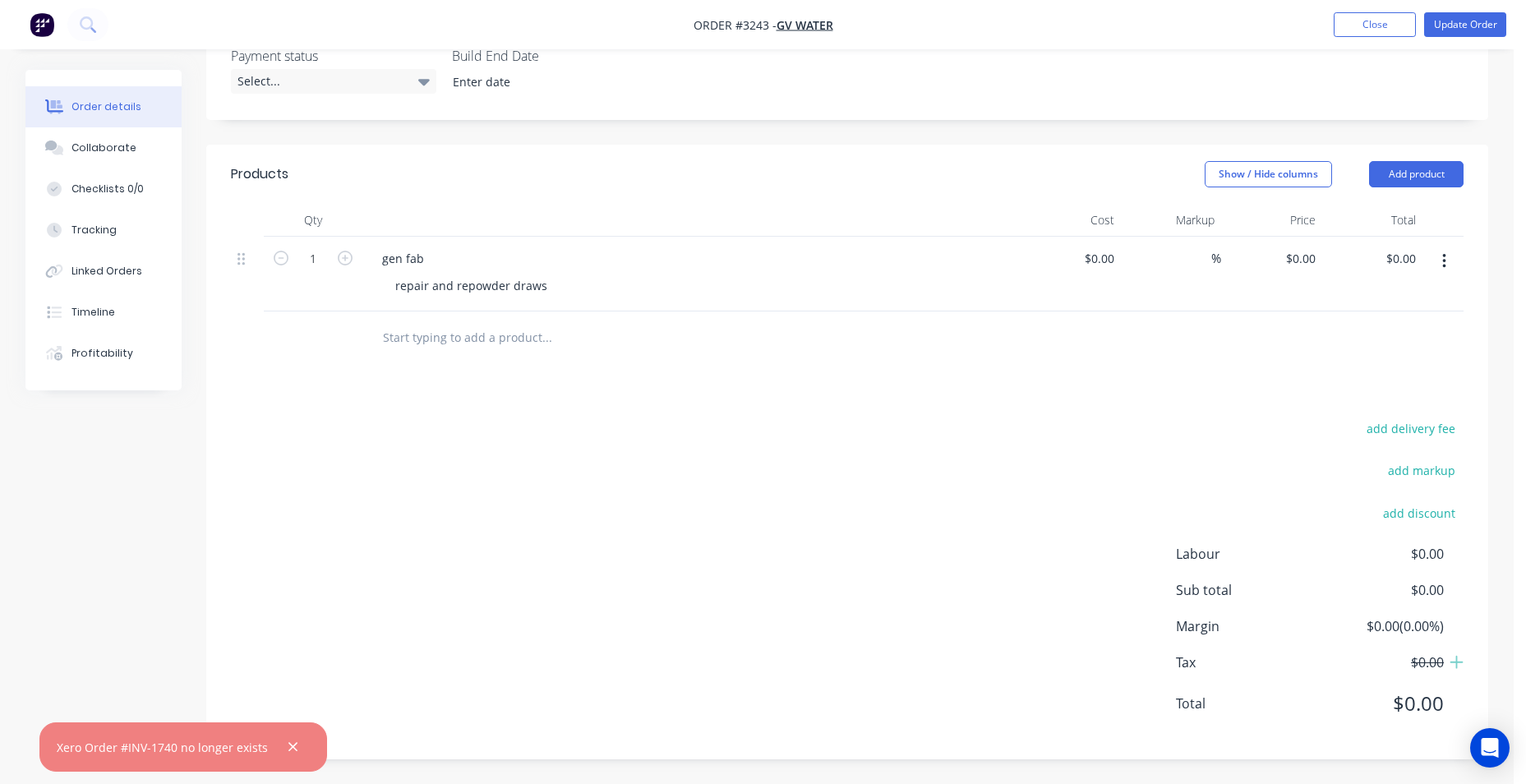
click at [542, 334] on input "text" at bounding box center [547, 338] width 329 height 33
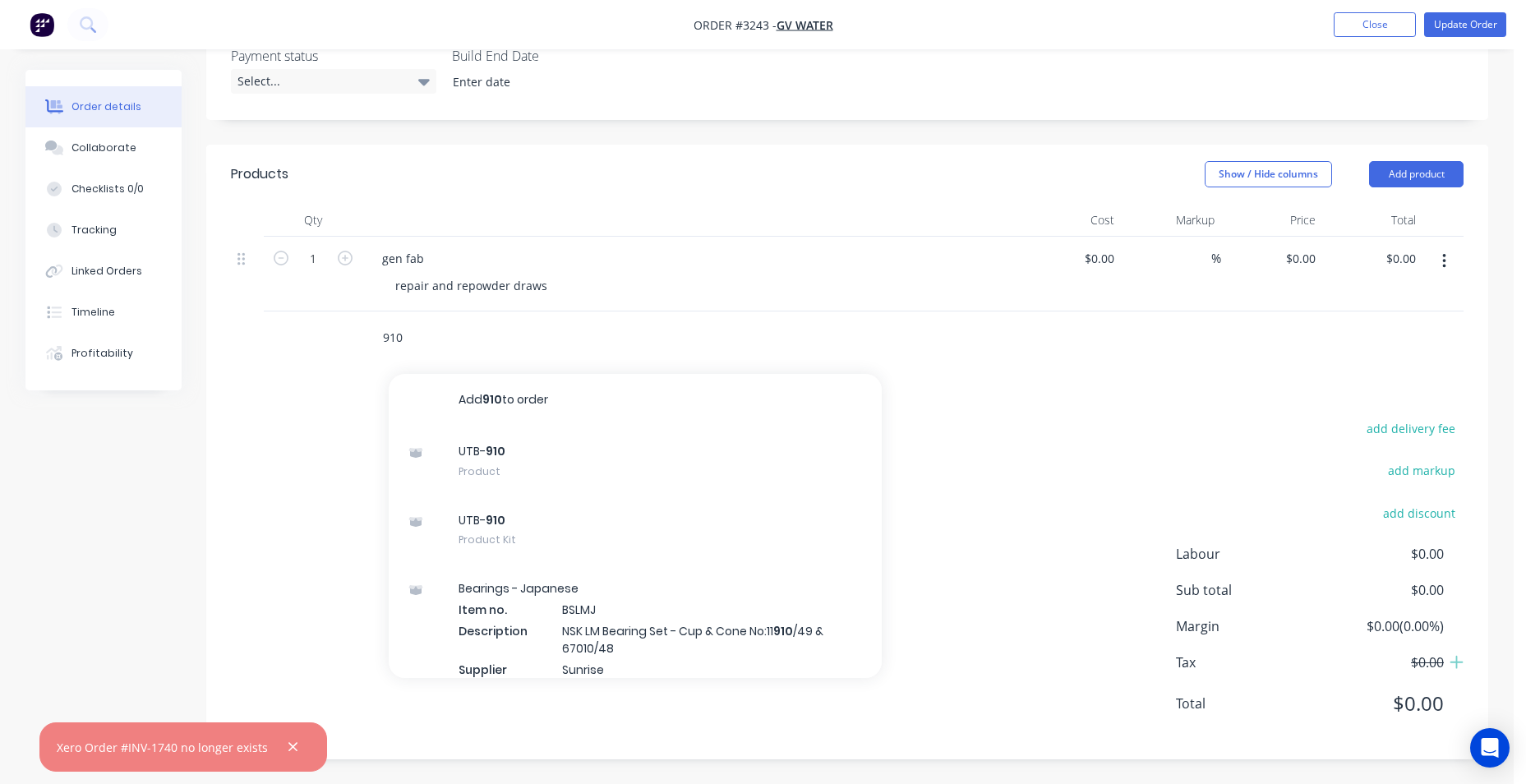
type input "910"
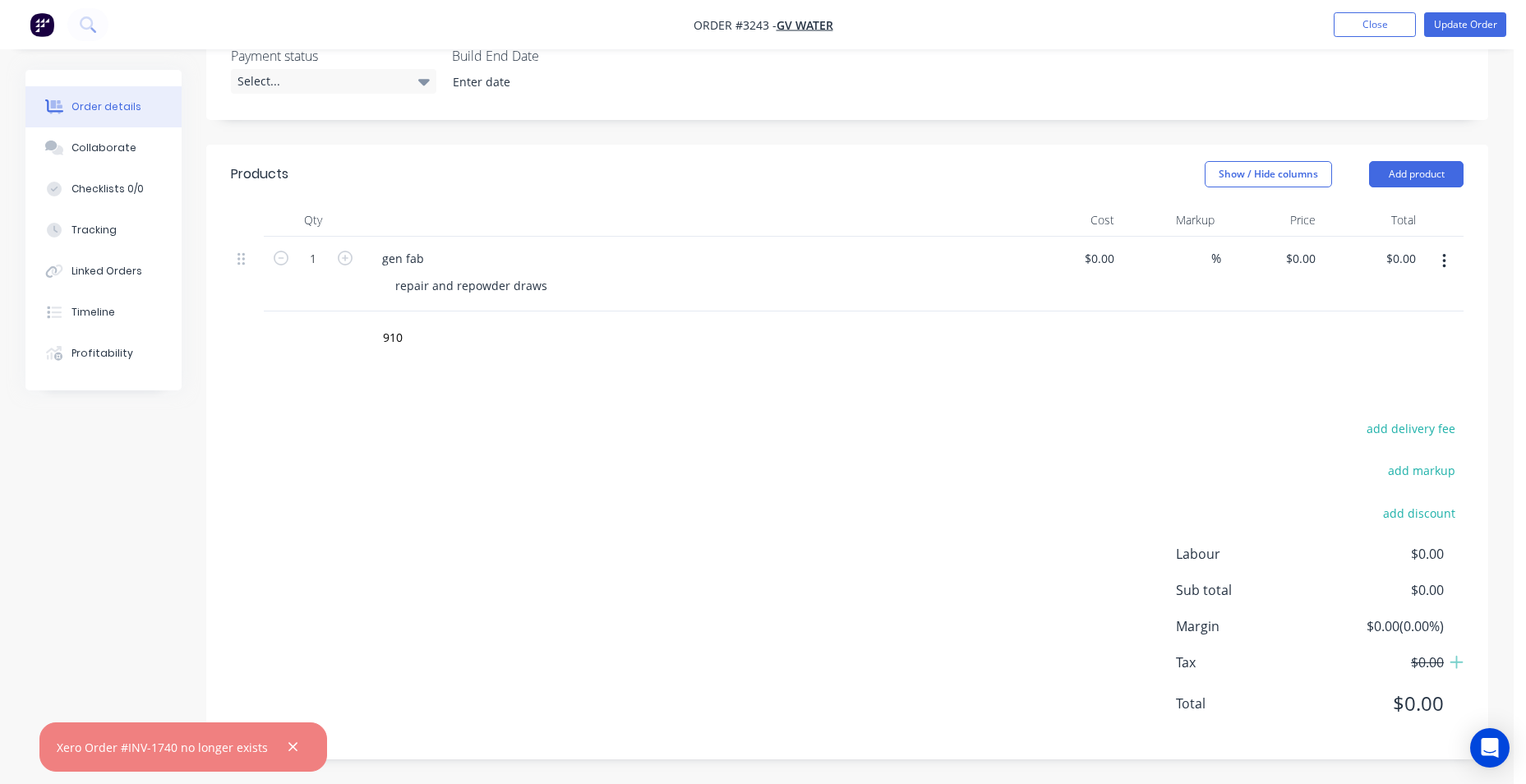
click at [1062, 427] on div "add delivery fee add markup add discount Labour $0.00 Sub total $0.00 Margin $0…" at bounding box center [848, 575] width 1233 height 317
drag, startPoint x: 563, startPoint y: 284, endPoint x: 383, endPoint y: 290, distance: 180.1
click at [383, 290] on div "repair and repowder draws" at bounding box center [698, 285] width 631 height 23
copy div "repair and repowder draws"
click at [1388, 24] on button "Close" at bounding box center [1375, 24] width 83 height 24
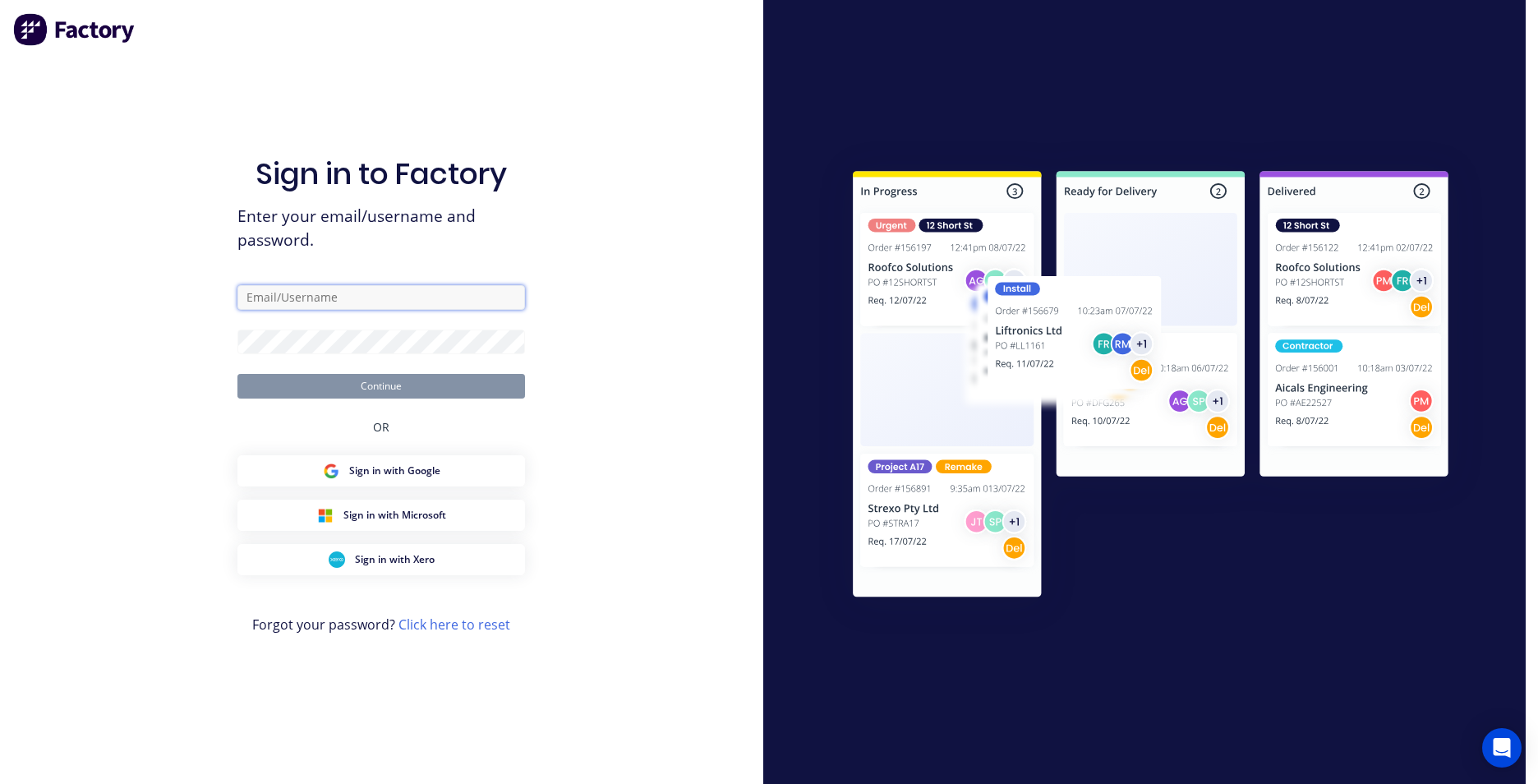
type input "brody@frontlinetrays.com.au"
click at [311, 389] on button "Continue" at bounding box center [381, 386] width 288 height 24
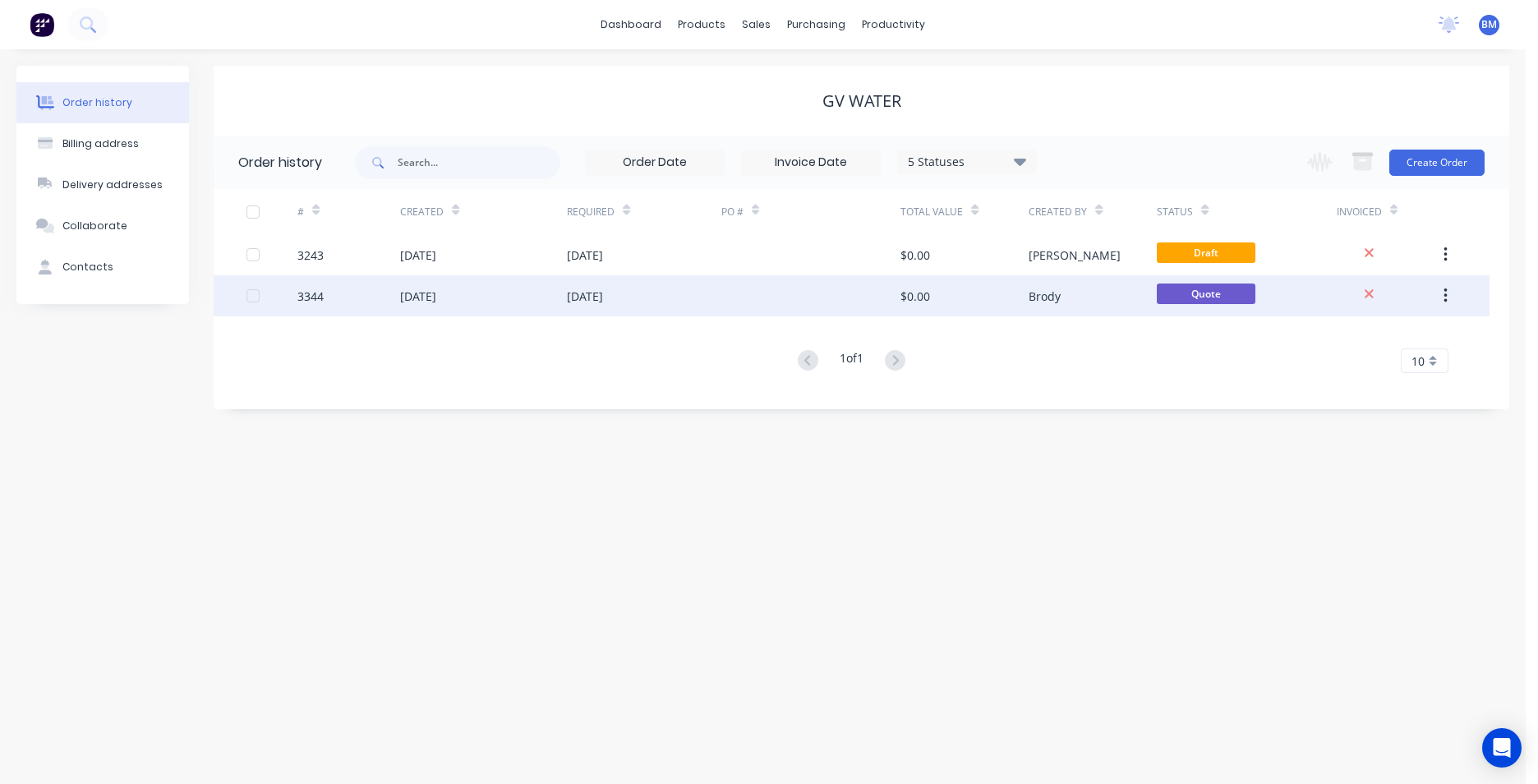
click at [647, 276] on div "04 Sep 2025" at bounding box center [643, 296] width 154 height 41
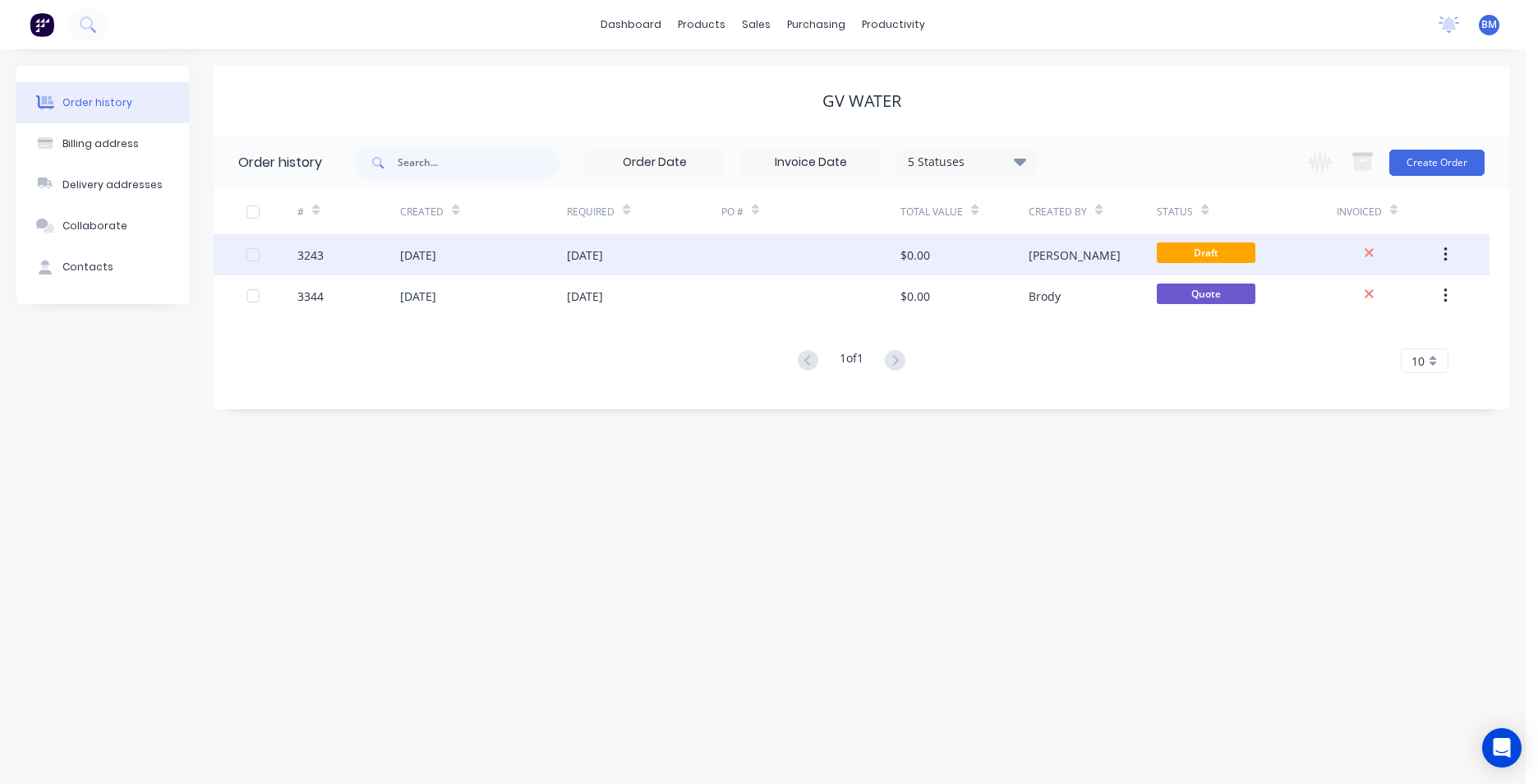
click at [420, 271] on div "[DATE]" at bounding box center [483, 254] width 167 height 41
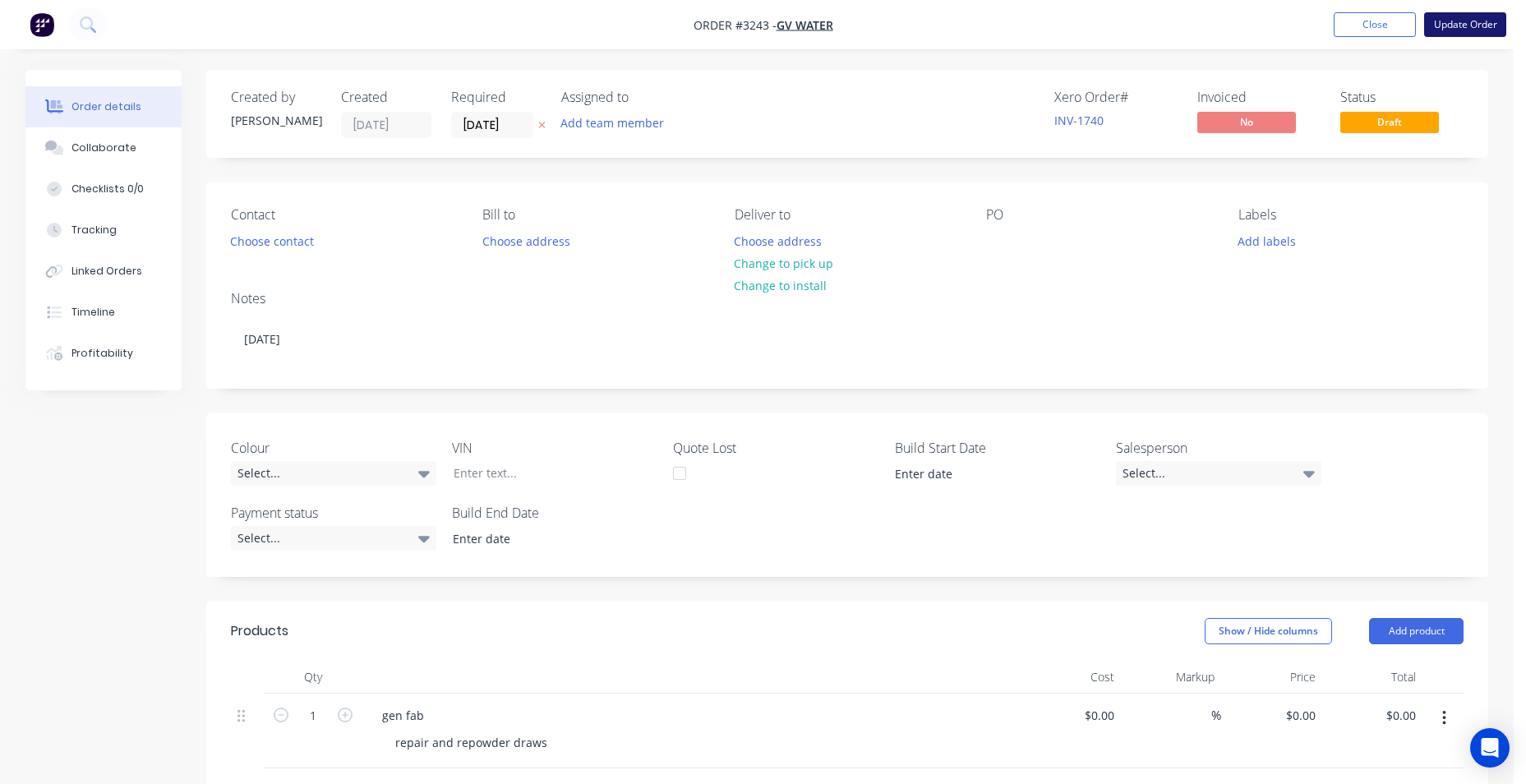
click at [1466, 23] on button "Update Order" at bounding box center [1465, 24] width 83 height 24
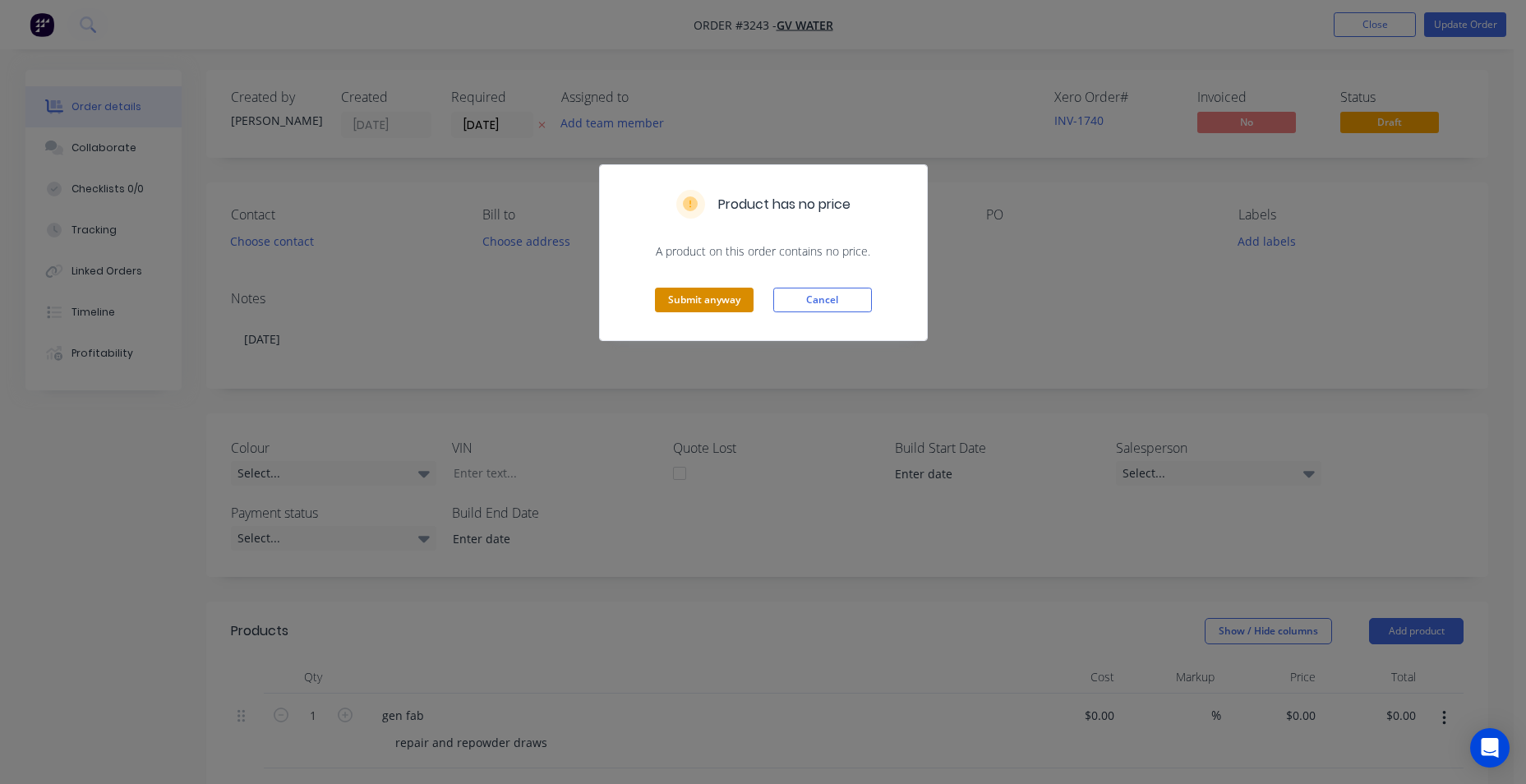
click at [717, 302] on button "Submit anyway" at bounding box center [703, 300] width 98 height 24
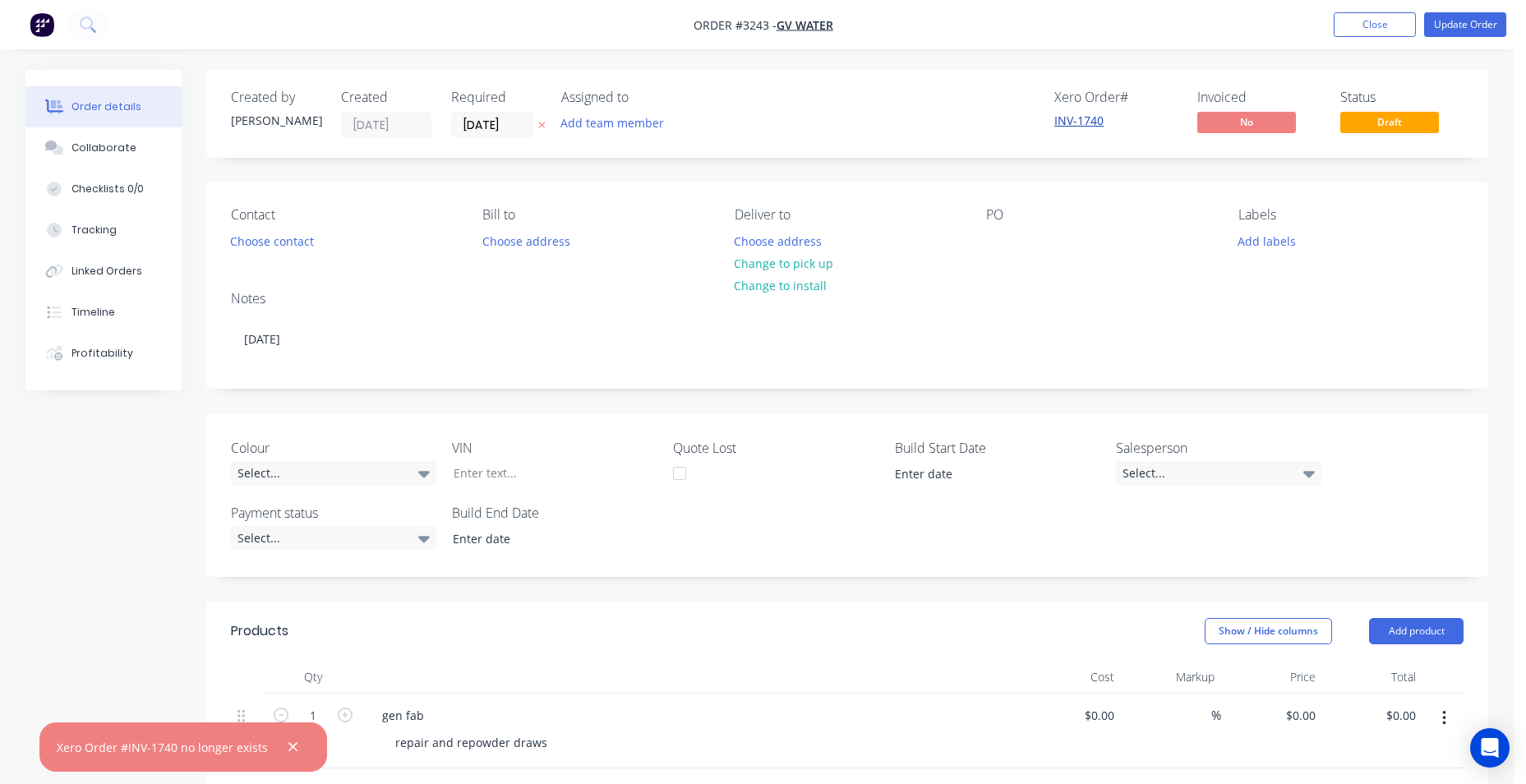
click at [1091, 127] on link "INV-1740" at bounding box center [1079, 120] width 50 height 16
click at [1362, 26] on button "Close" at bounding box center [1375, 24] width 83 height 24
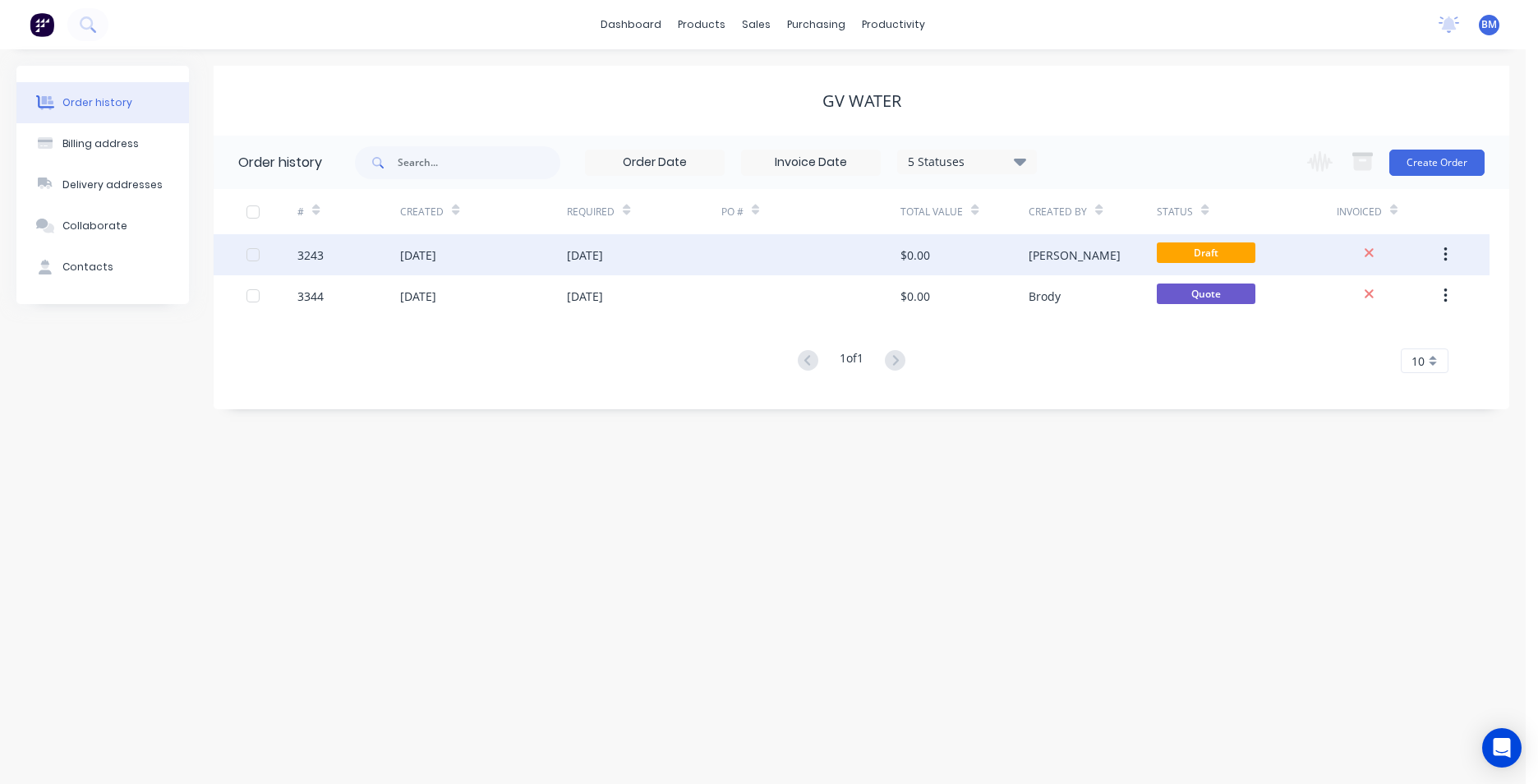
click at [1458, 244] on button "button" at bounding box center [1446, 255] width 38 height 30
click at [1380, 309] on div "Archive" at bounding box center [1388, 297] width 127 height 23
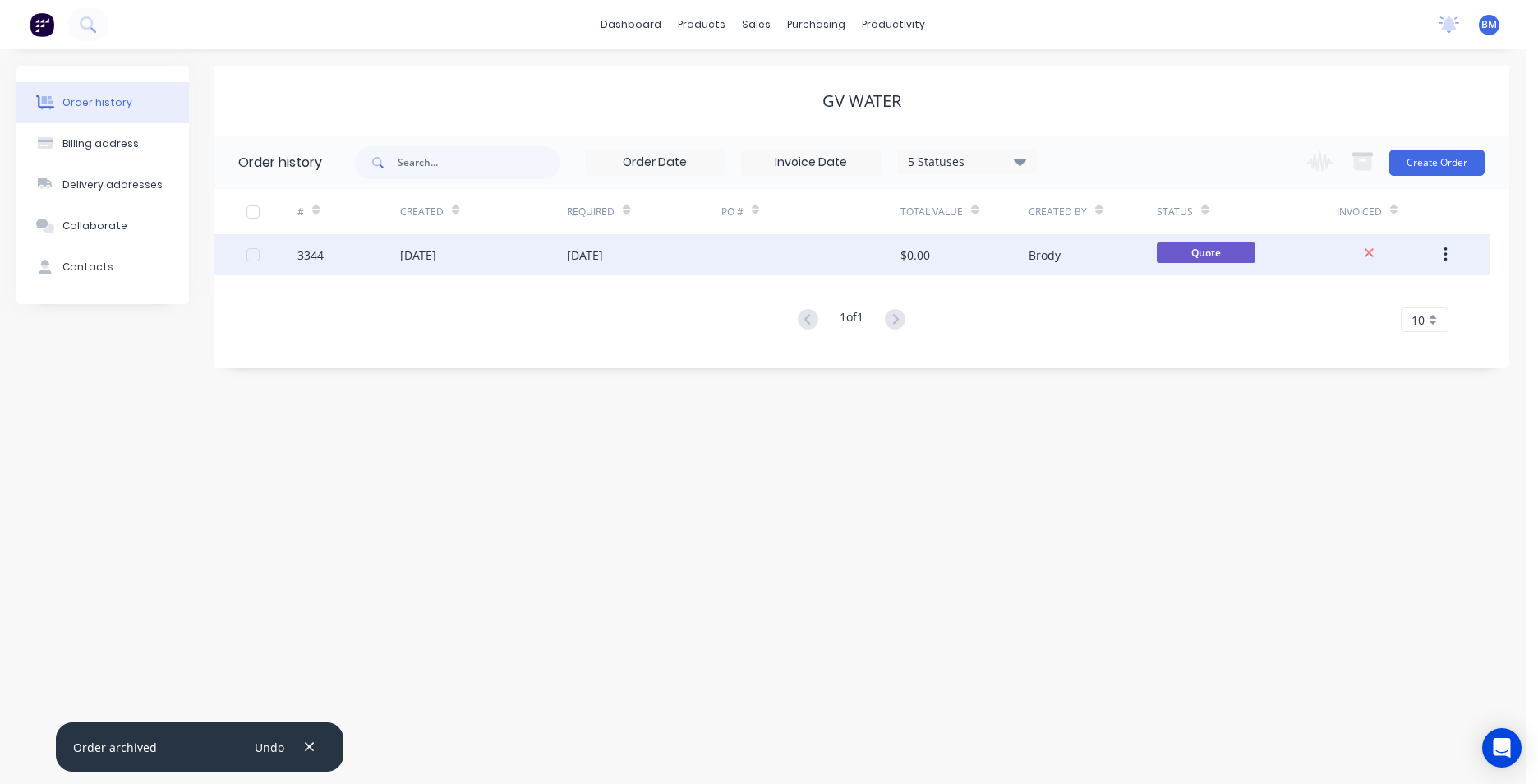
click at [541, 260] on div "[DATE]" at bounding box center [483, 254] width 167 height 41
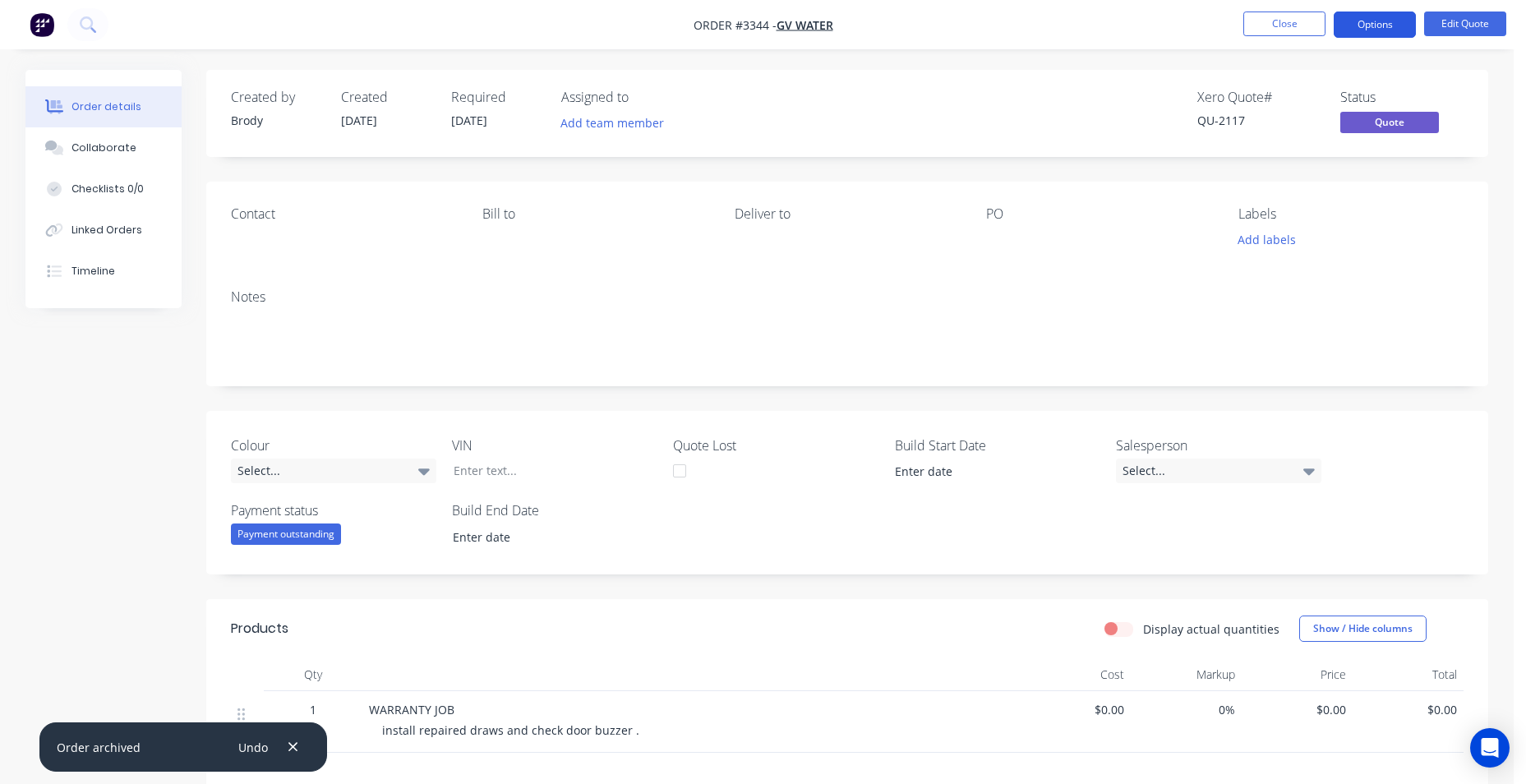
click at [1367, 28] on button "Options" at bounding box center [1375, 24] width 83 height 26
click at [1410, 116] on span "Quote" at bounding box center [1389, 123] width 98 height 21
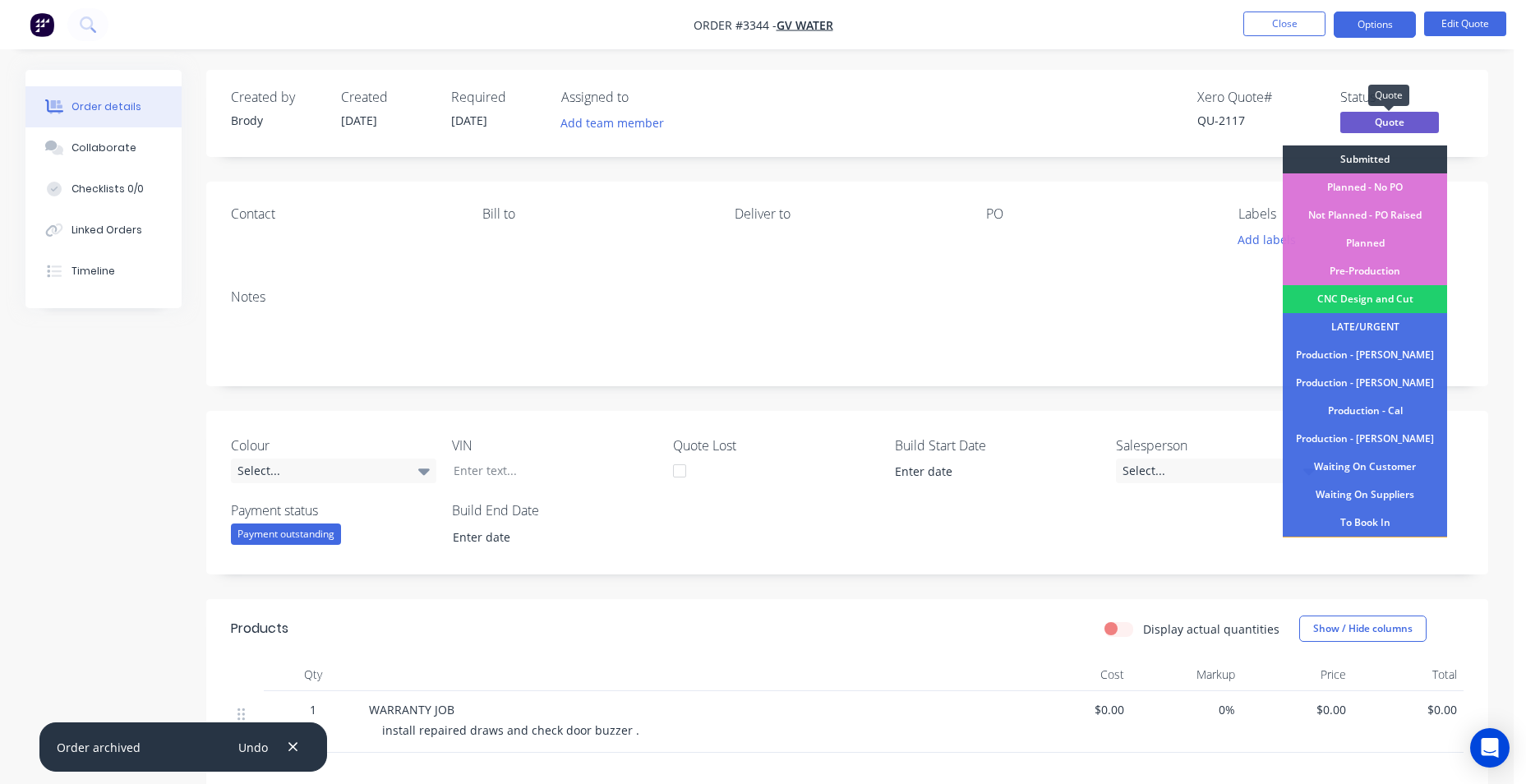
click at [1410, 116] on span "Quote" at bounding box center [1389, 123] width 98 height 21
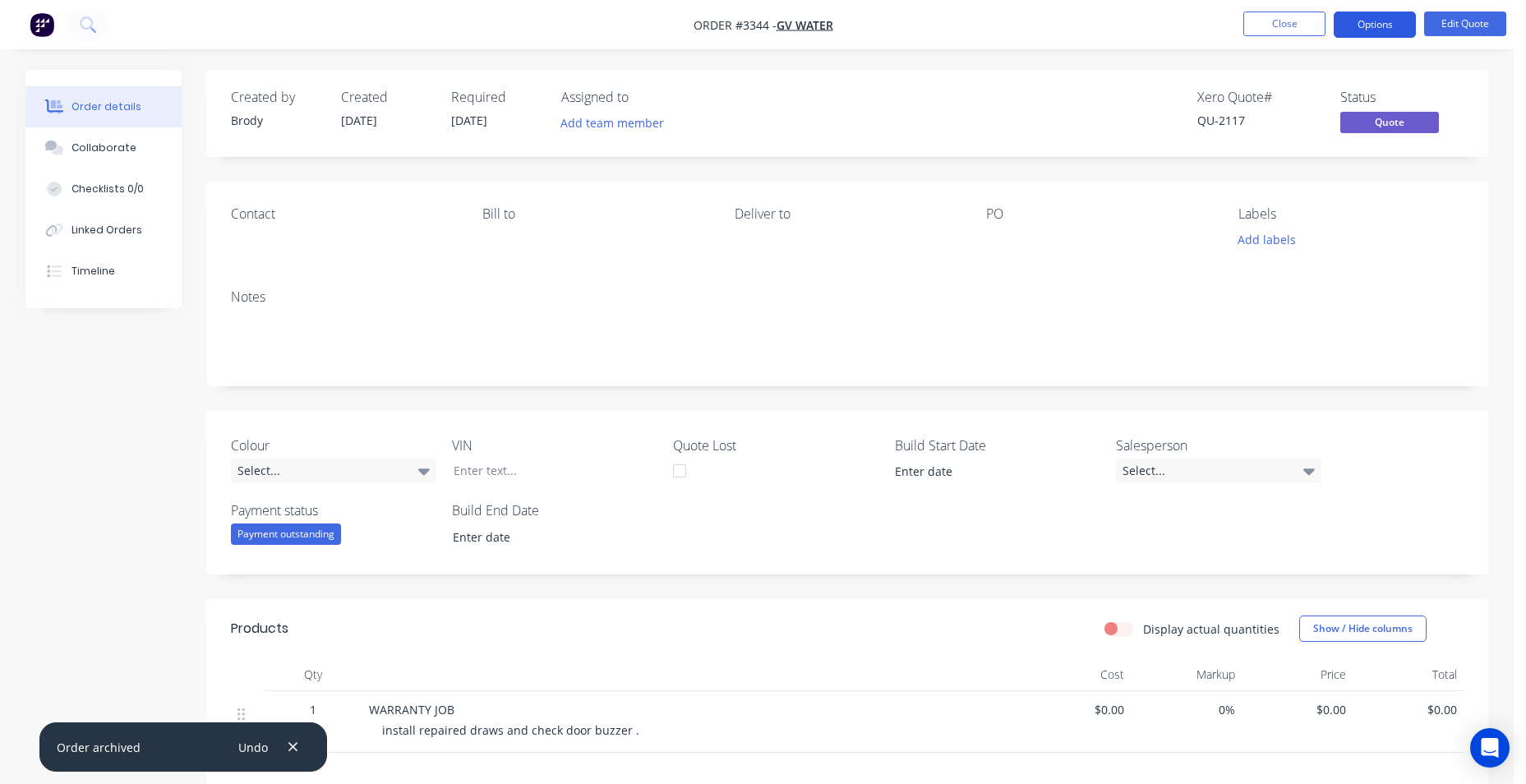
click at [1379, 21] on button "Options" at bounding box center [1375, 24] width 83 height 26
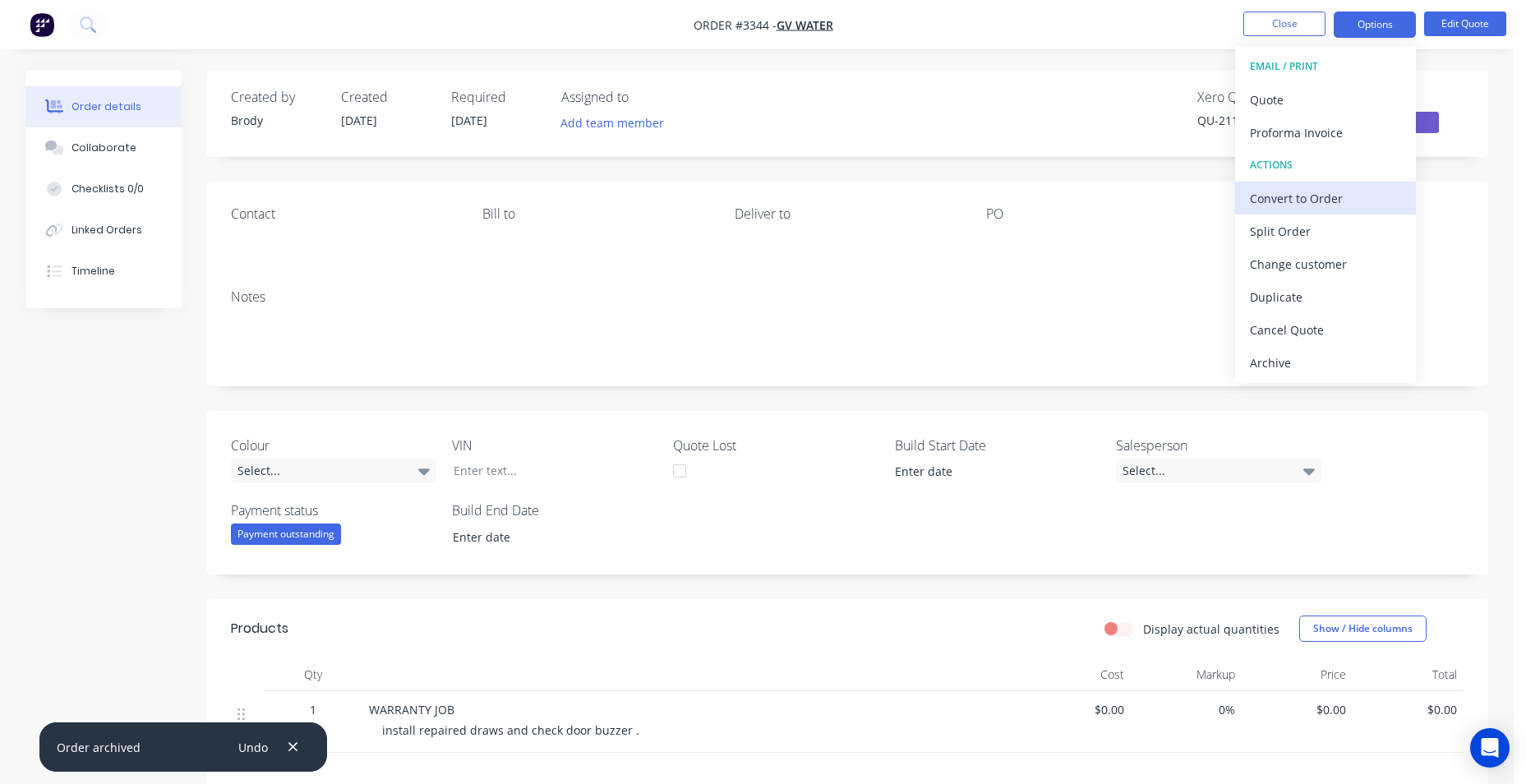
click at [1330, 202] on div "Convert to Order" at bounding box center [1326, 198] width 151 height 23
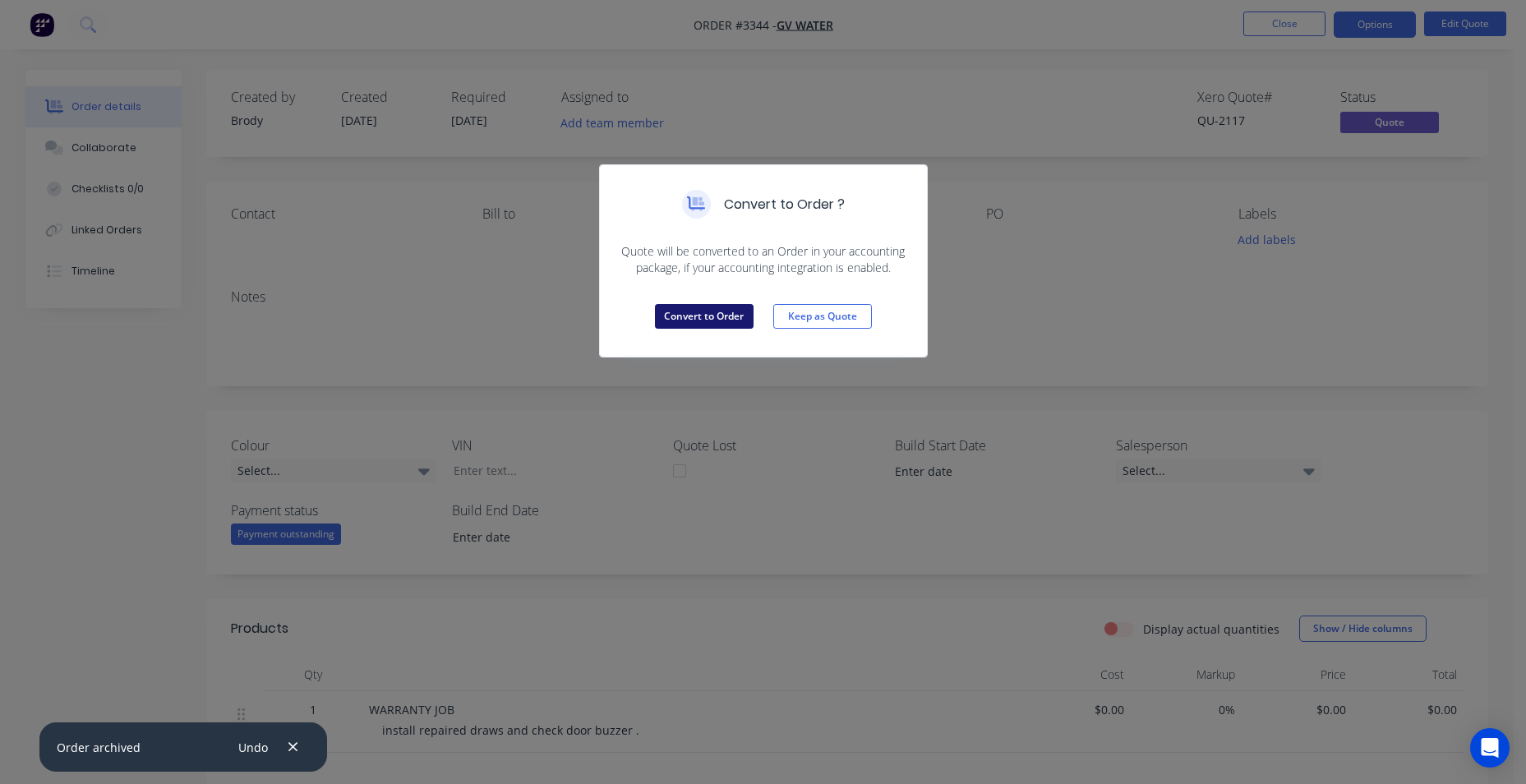
click at [697, 322] on button "Convert to Order" at bounding box center [703, 316] width 98 height 24
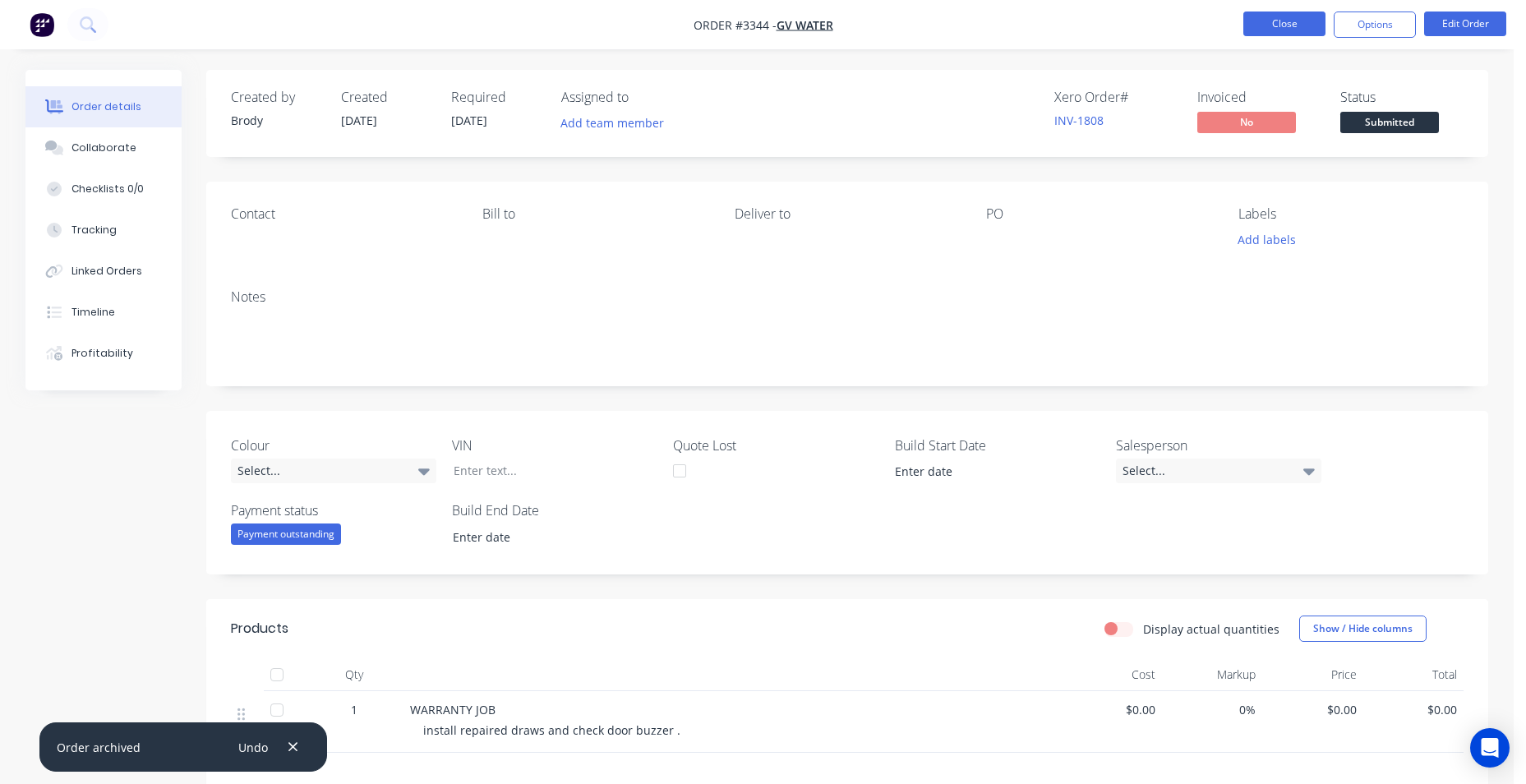
click at [1299, 30] on button "Close" at bounding box center [1284, 23] width 83 height 24
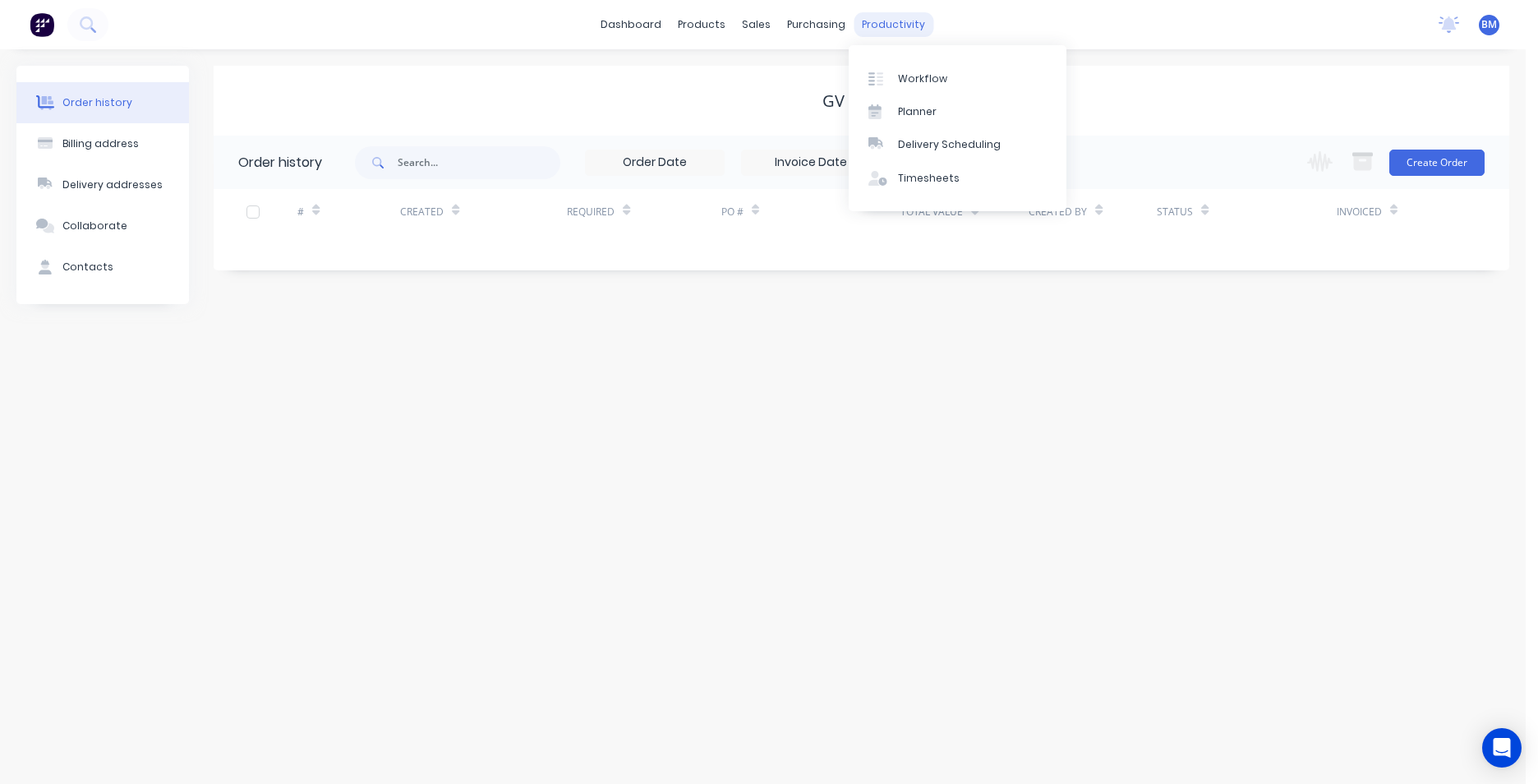
click at [889, 28] on div "productivity" at bounding box center [894, 24] width 80 height 24
click at [889, 65] on link "Workflow" at bounding box center [957, 78] width 217 height 33
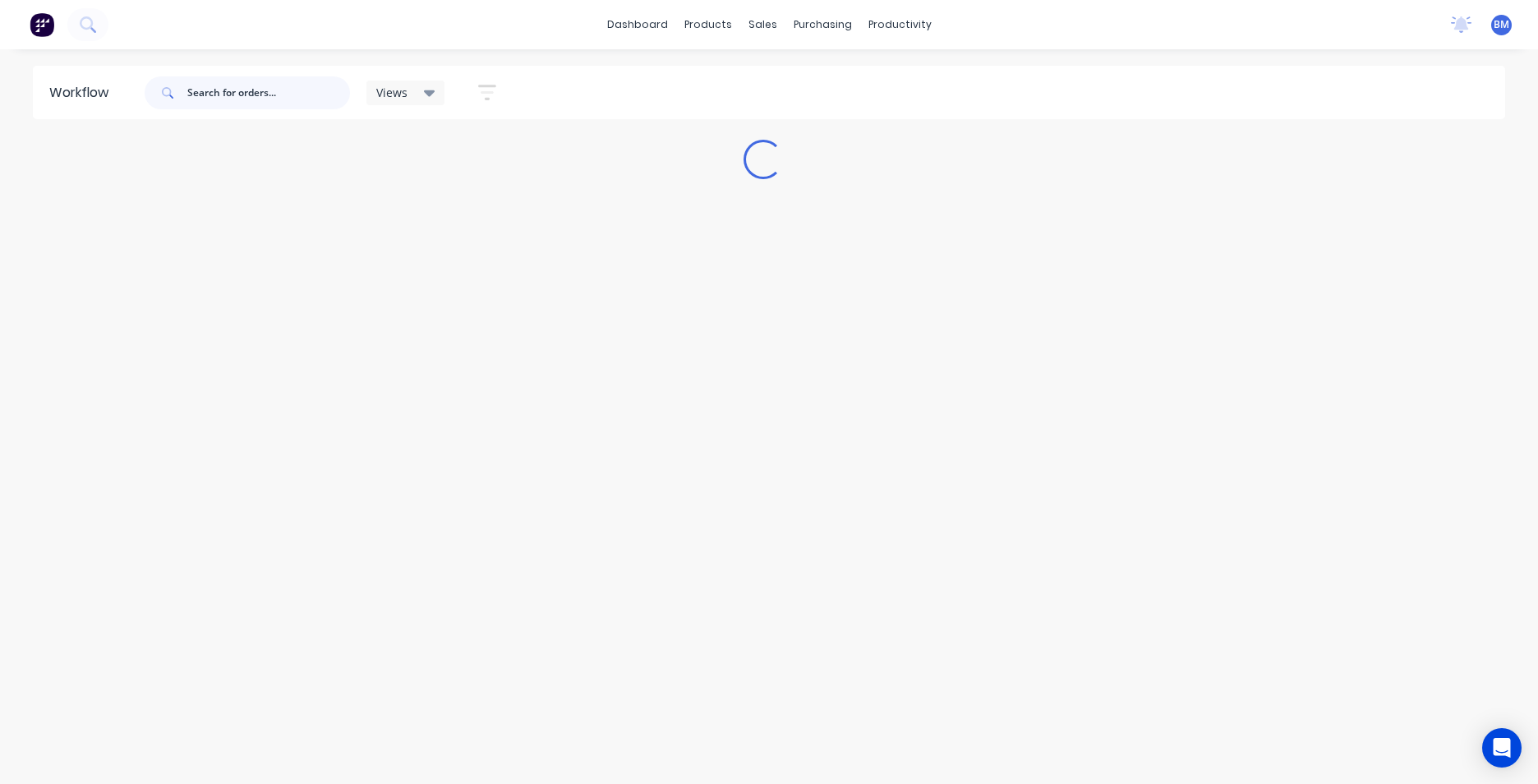
click at [296, 94] on input "text" at bounding box center [268, 93] width 163 height 33
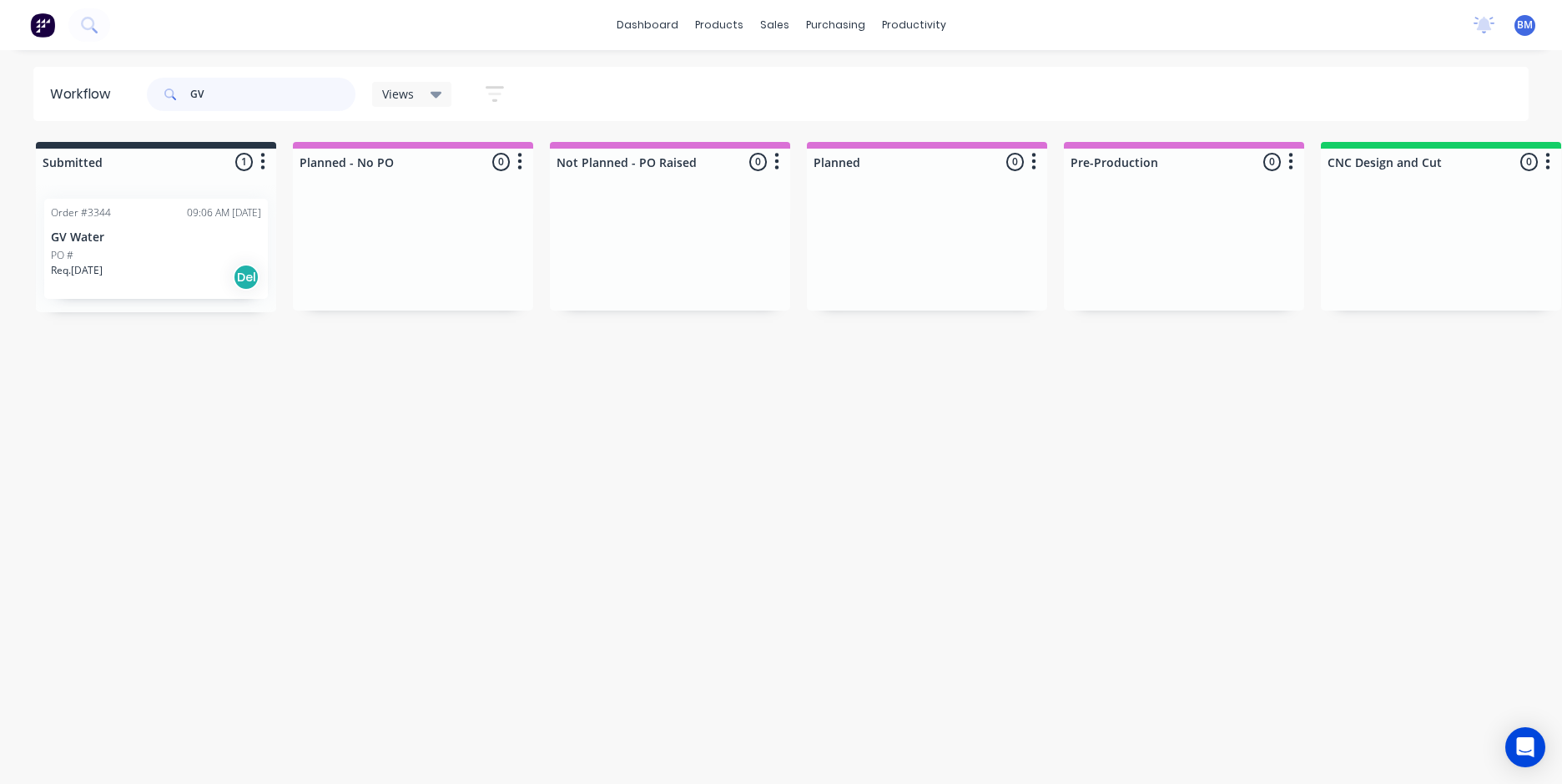
type input "GV"
click at [421, 93] on div "Views" at bounding box center [412, 94] width 60 height 15
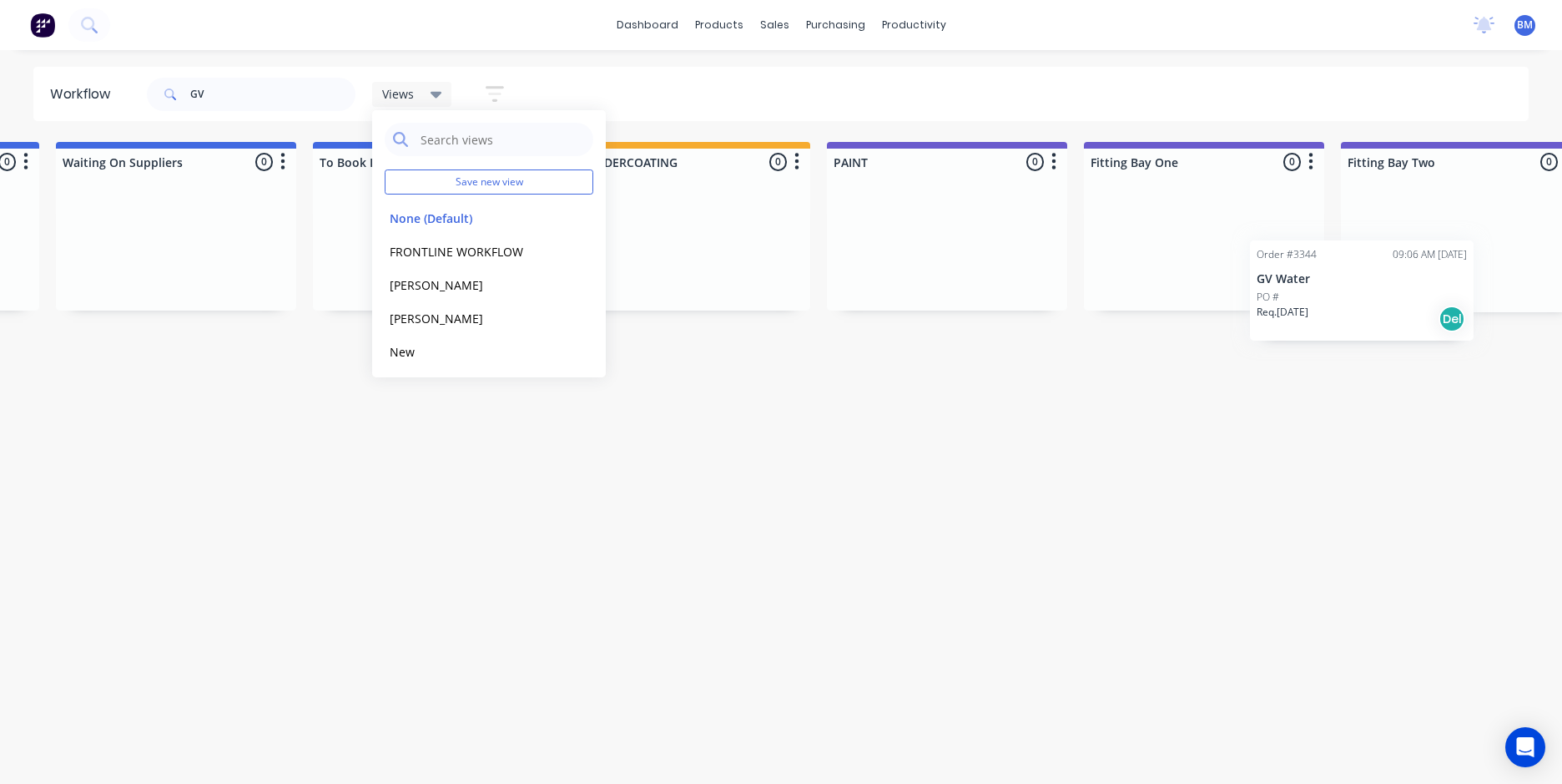
scroll to position [0, 3094]
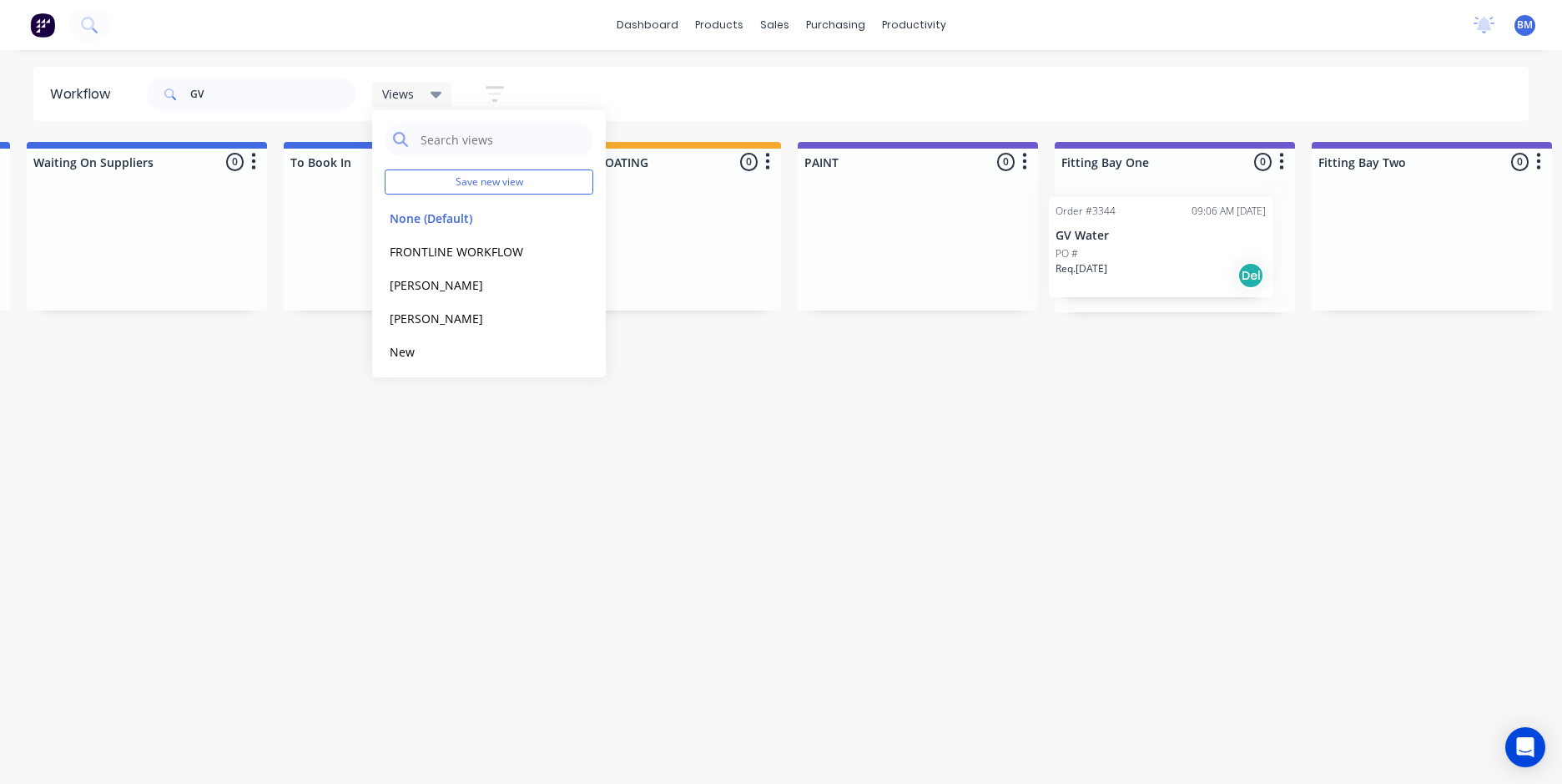
drag, startPoint x: 114, startPoint y: 253, endPoint x: 1123, endPoint y: 246, distance: 1009.0
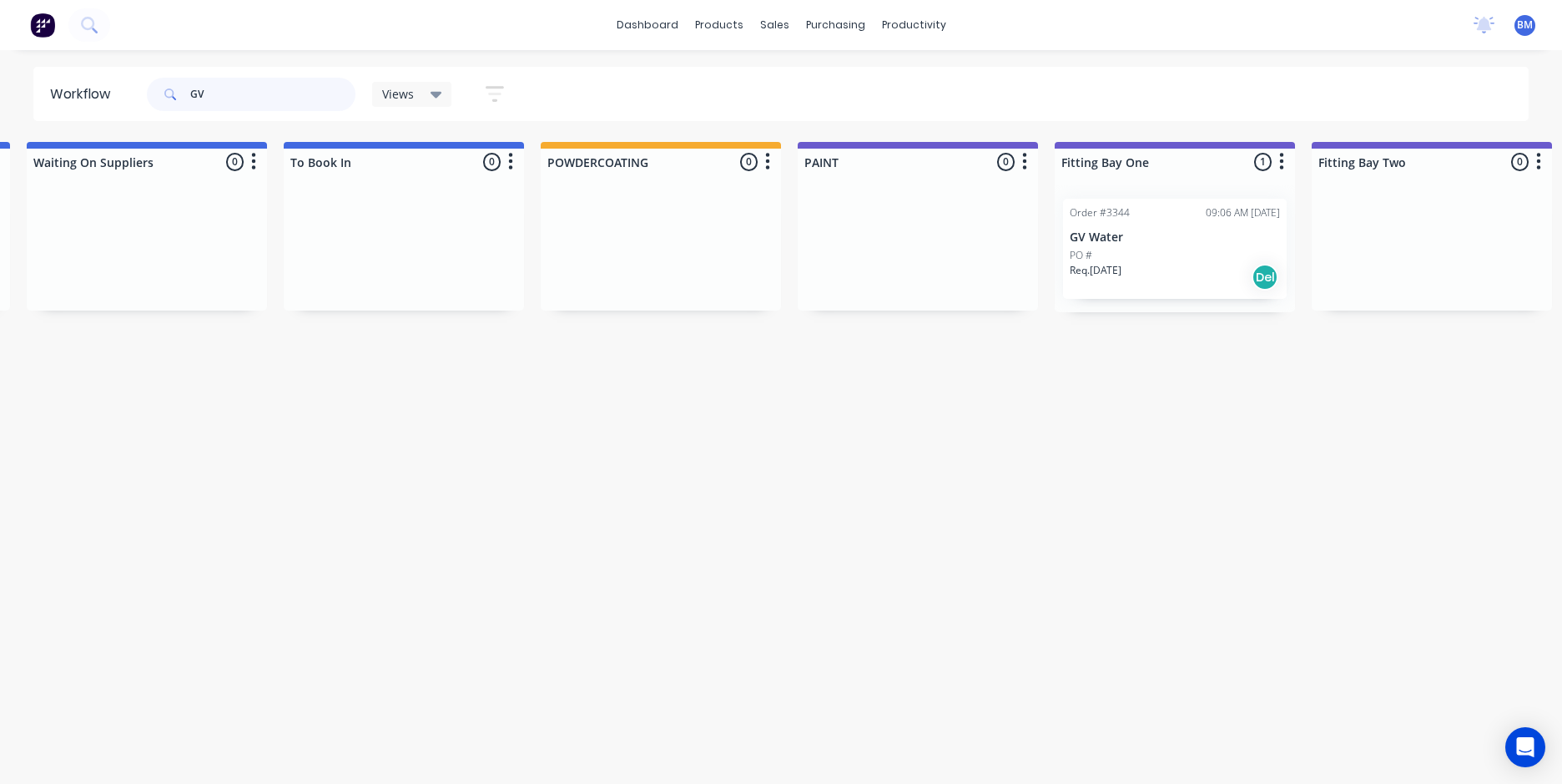
drag, startPoint x: 268, startPoint y: 102, endPoint x: 58, endPoint y: 109, distance: 210.1
click at [58, 109] on header "Workflow GV Views Save new view None (Default) edit FRONTLINE WORKFLOW edit Jam…" at bounding box center [781, 94] width 1497 height 54
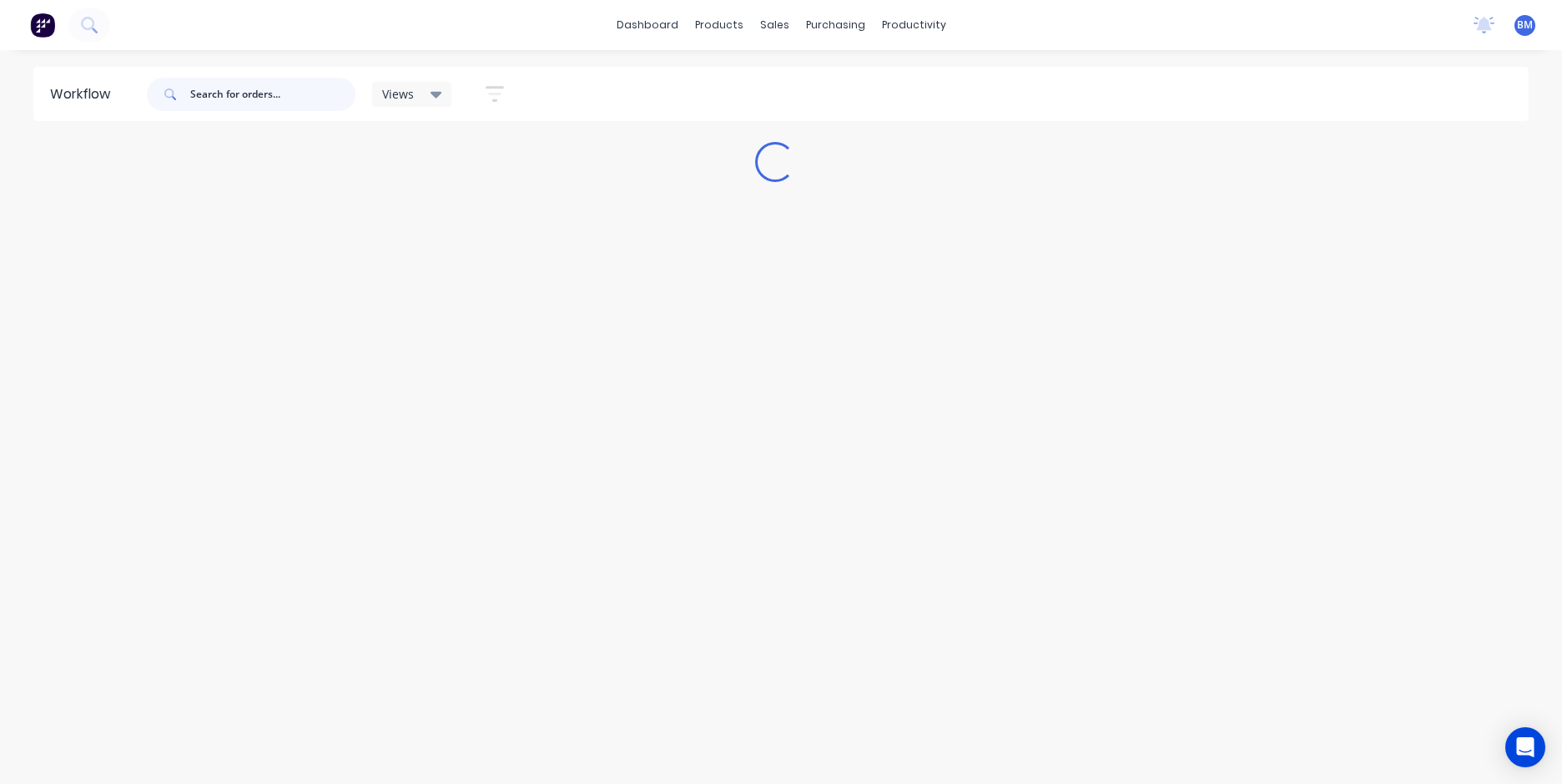
scroll to position [0, 0]
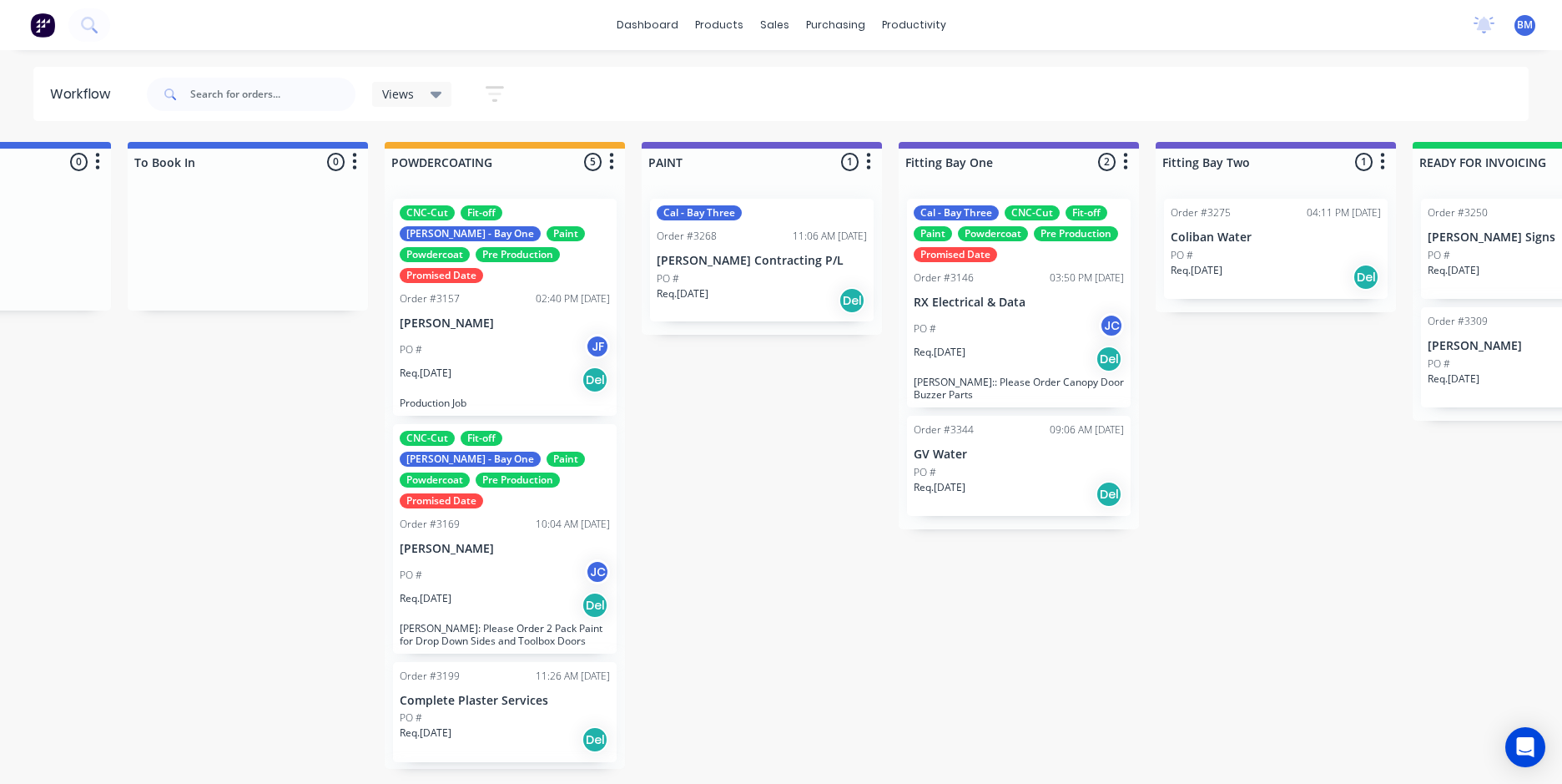
scroll to position [0, 3641]
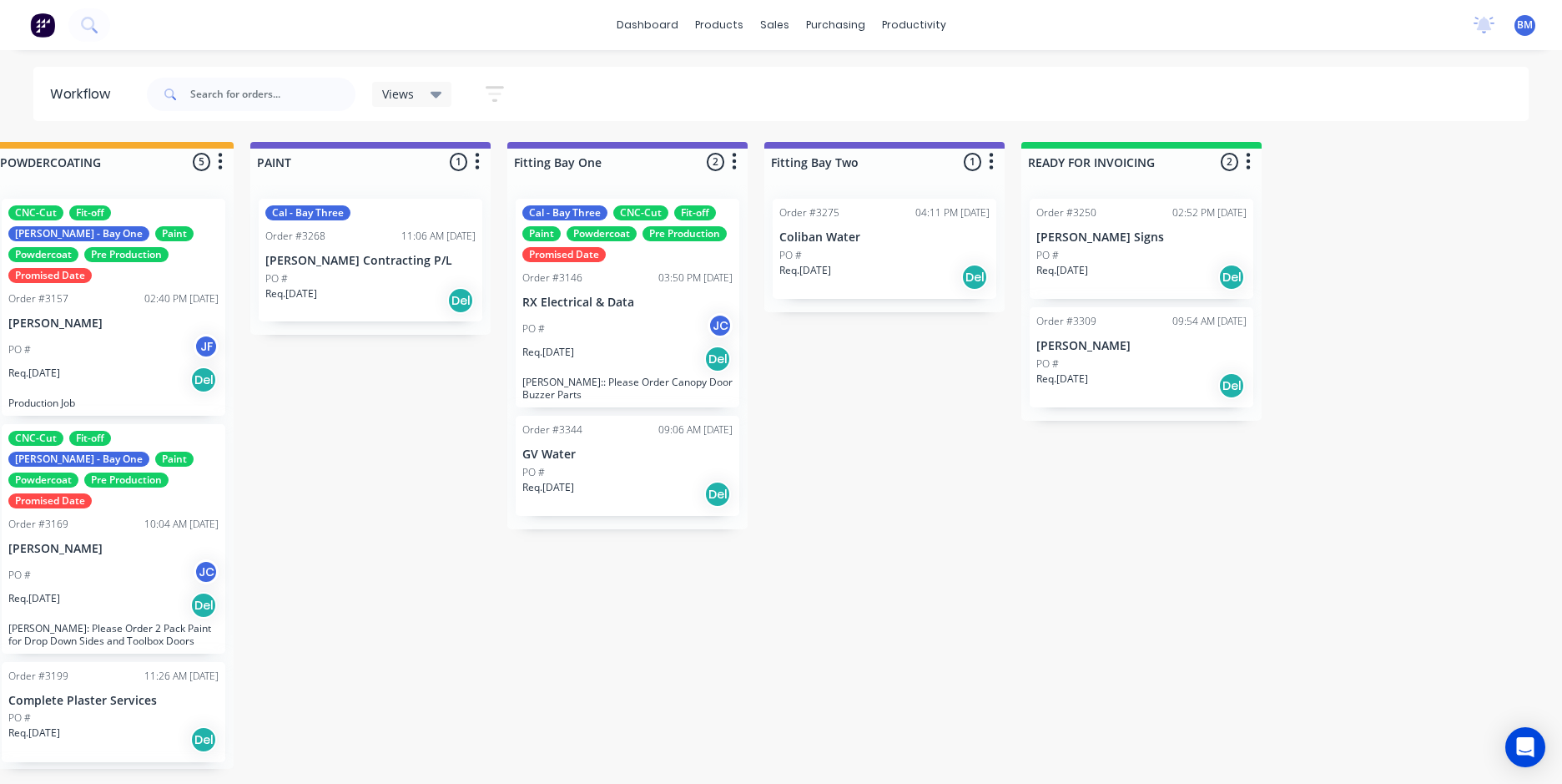
click at [561, 433] on div "Order #3344" at bounding box center [553, 429] width 60 height 15
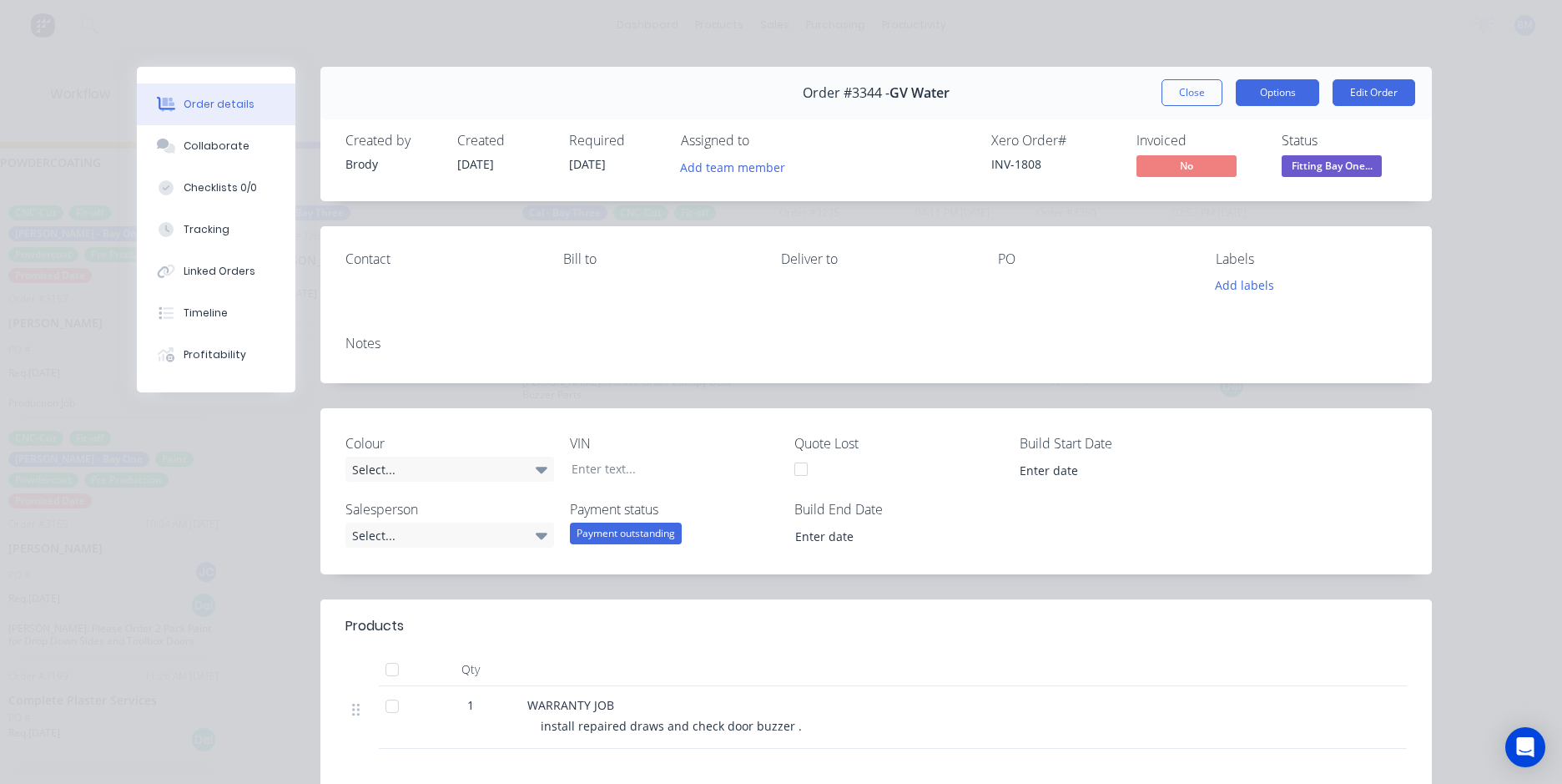
click at [1261, 91] on button "Options" at bounding box center [1278, 93] width 84 height 26
click at [1268, 94] on button "Options" at bounding box center [1278, 93] width 84 height 26
click at [720, 168] on button "Add team member" at bounding box center [733, 167] width 123 height 23
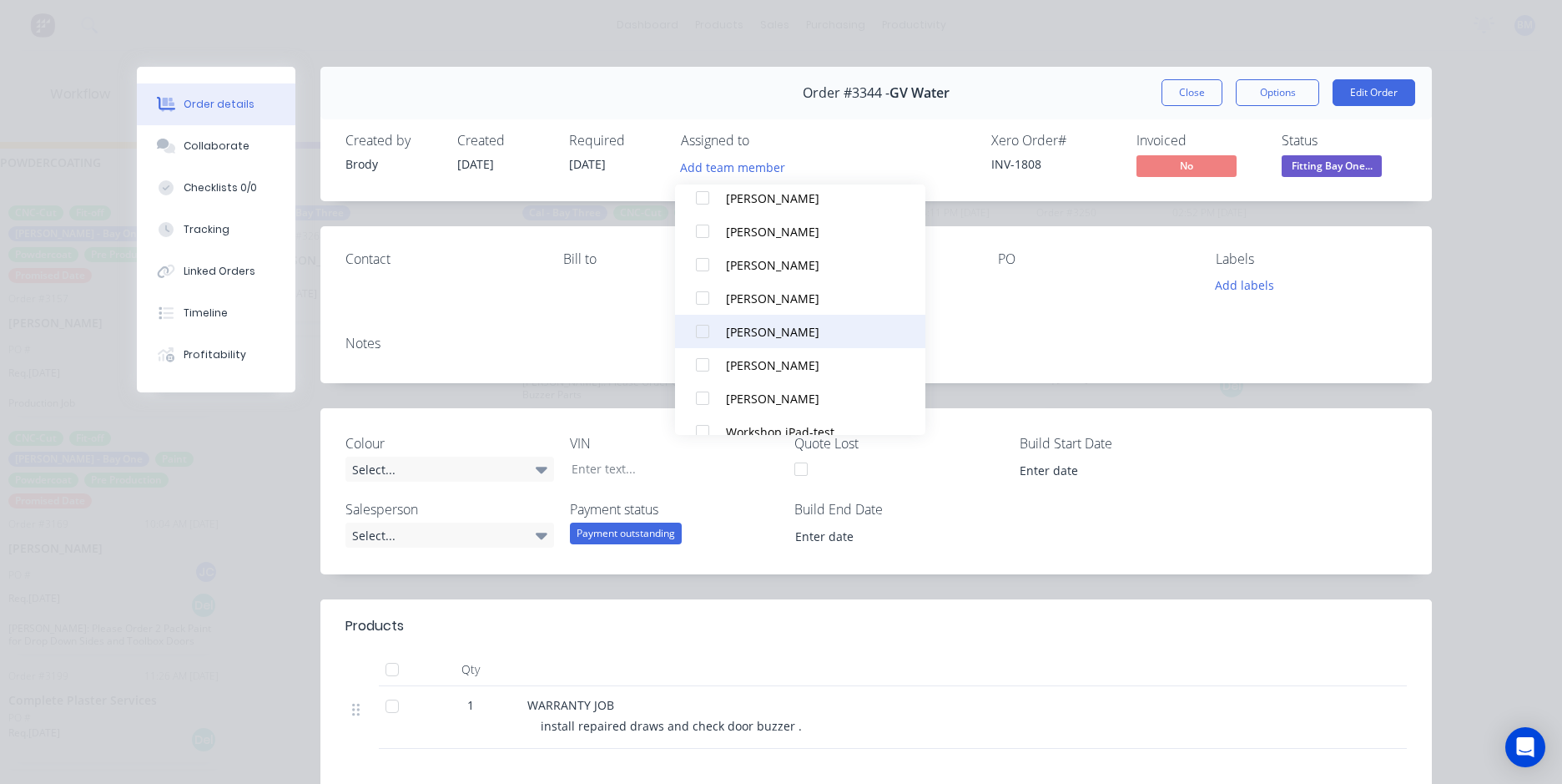
scroll to position [317, 0]
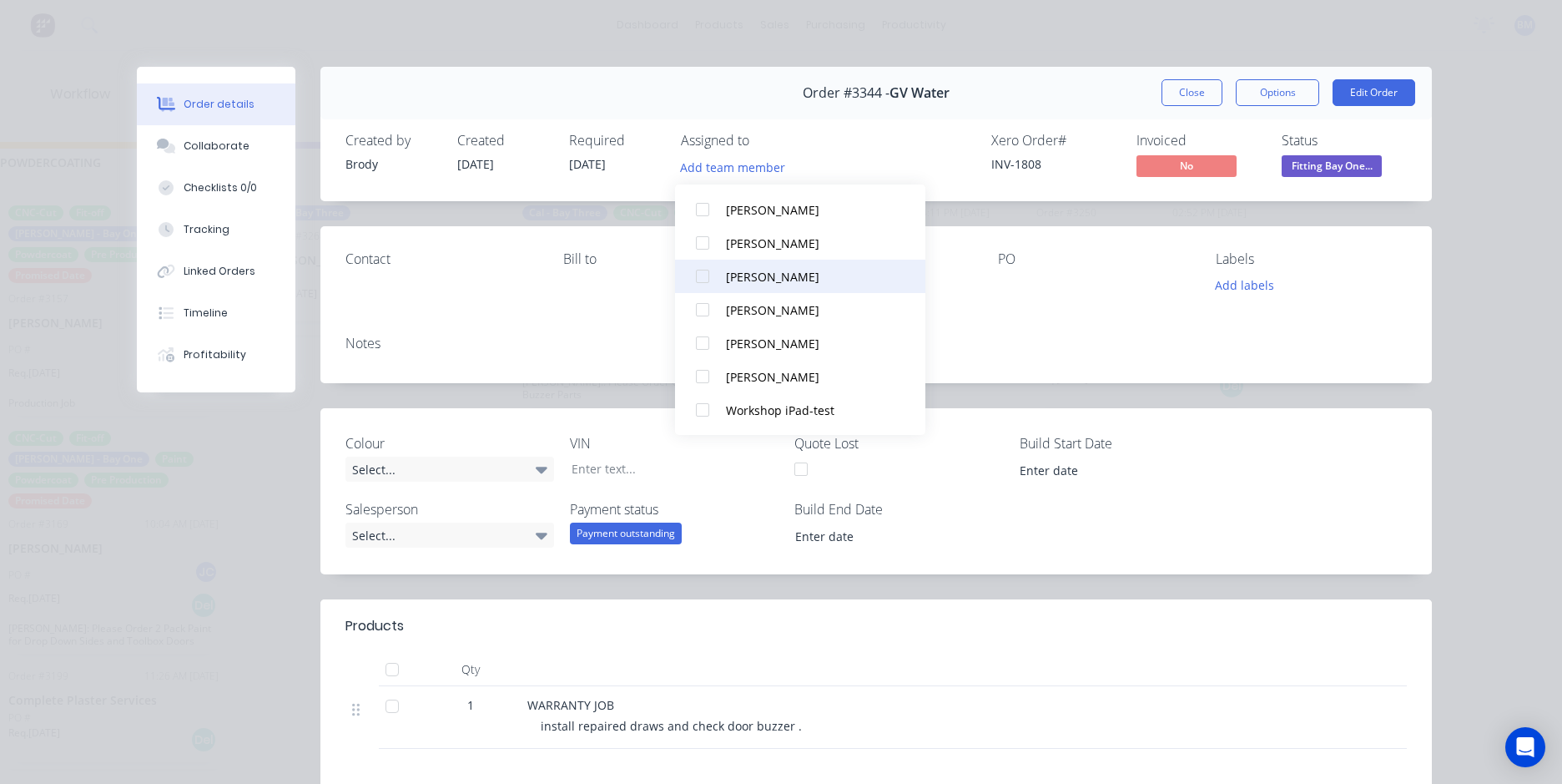
drag, startPoint x: 785, startPoint y: 283, endPoint x: 781, endPoint y: 291, distance: 8.9
click at [782, 290] on button "[PERSON_NAME]" at bounding box center [801, 276] width 251 height 34
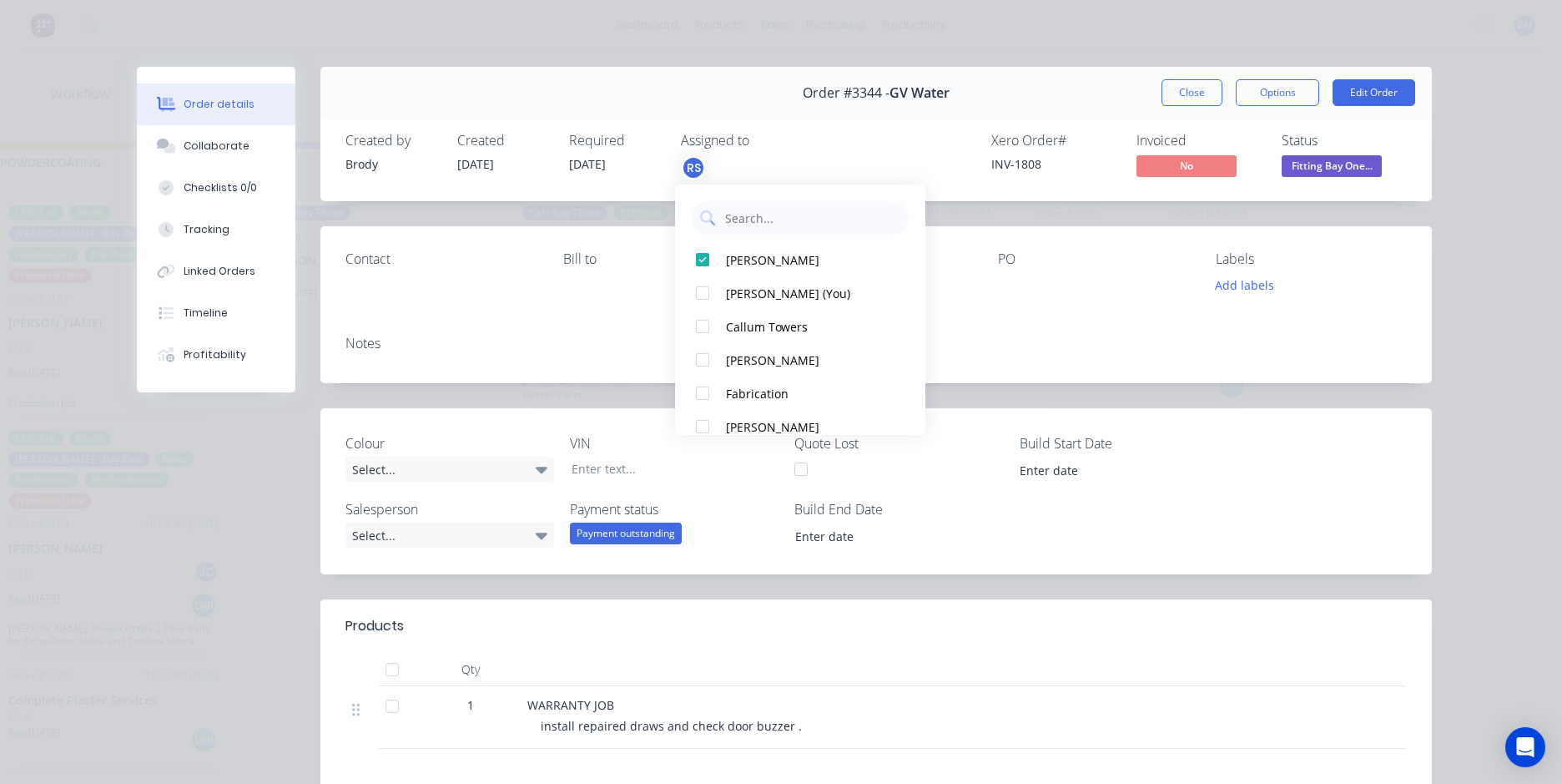
click at [621, 107] on div "Order #3344 - GV Water Close Options Edit Order" at bounding box center [876, 94] width 1112 height 53
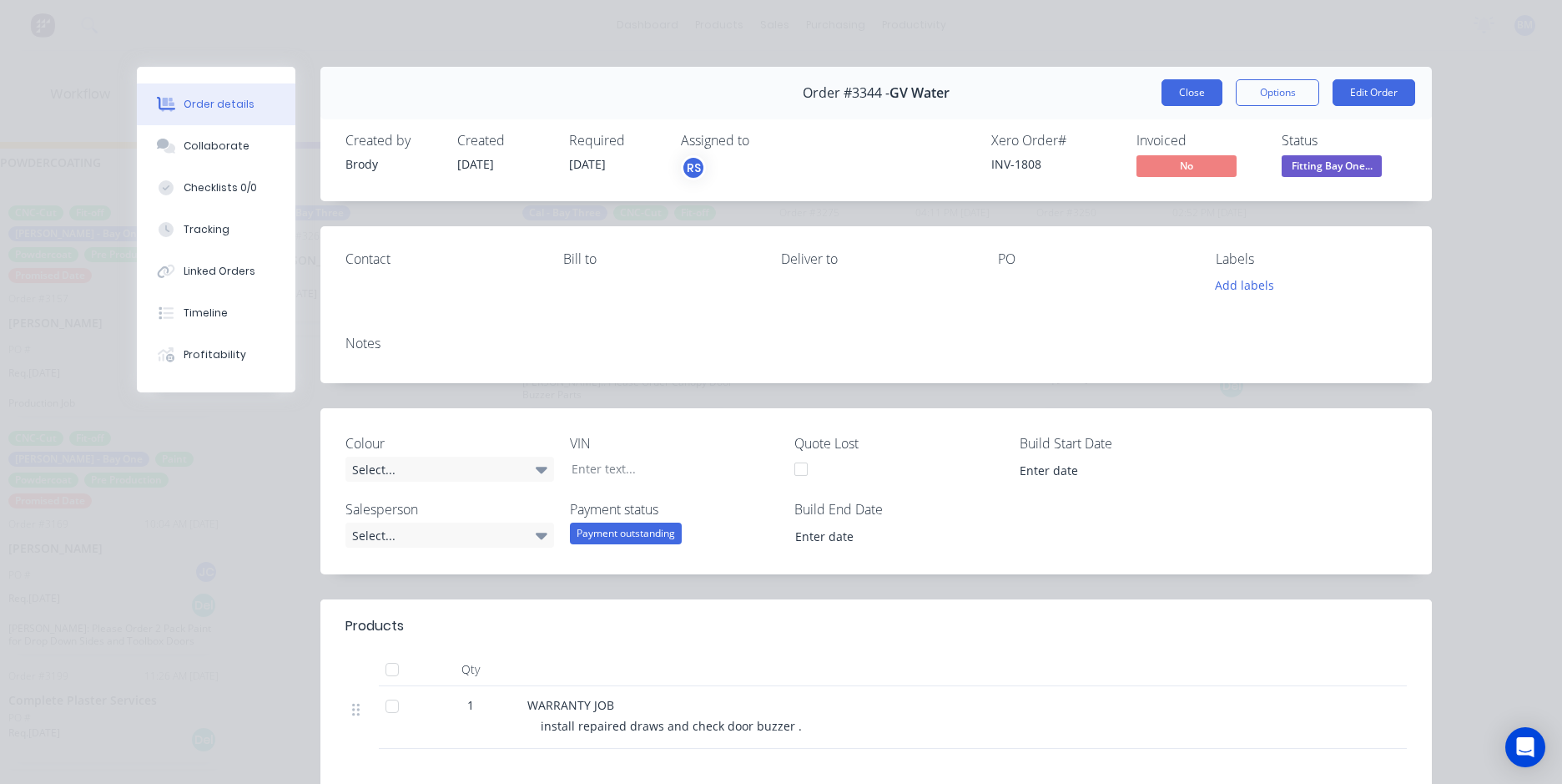
click at [1188, 103] on button "Close" at bounding box center [1192, 93] width 61 height 26
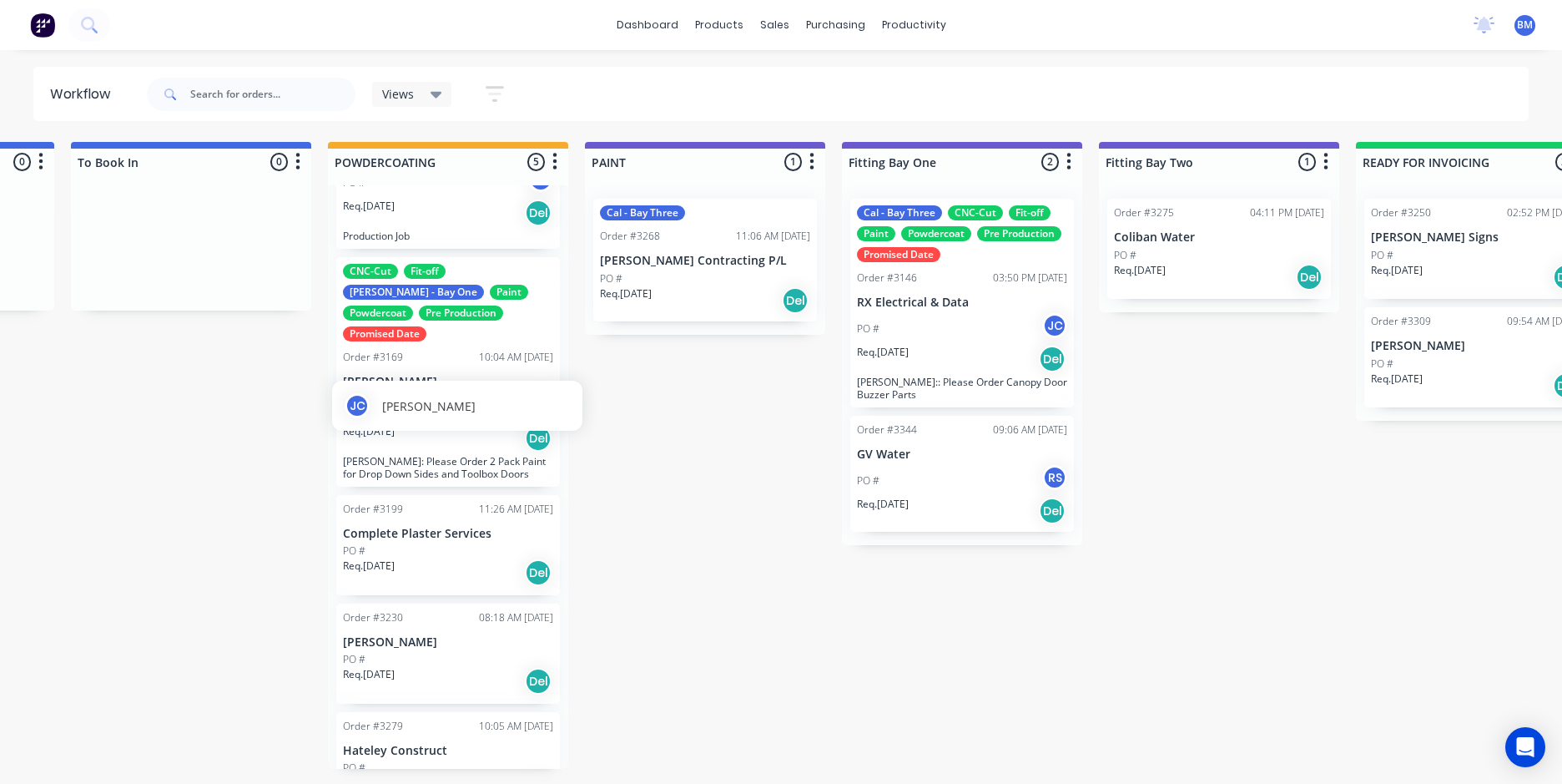
scroll to position [170, 0]
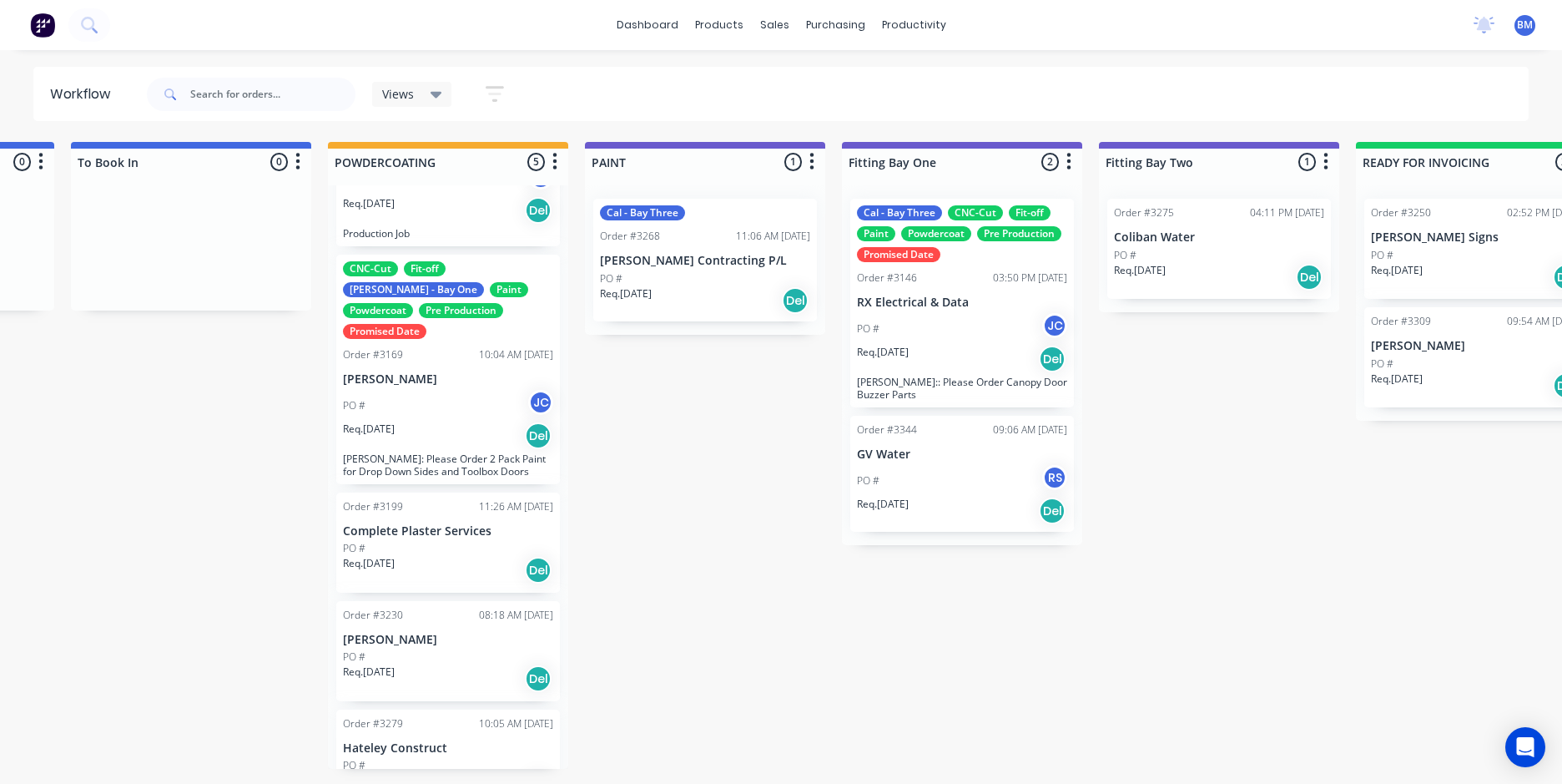
click at [442, 94] on div "Views" at bounding box center [412, 94] width 80 height 25
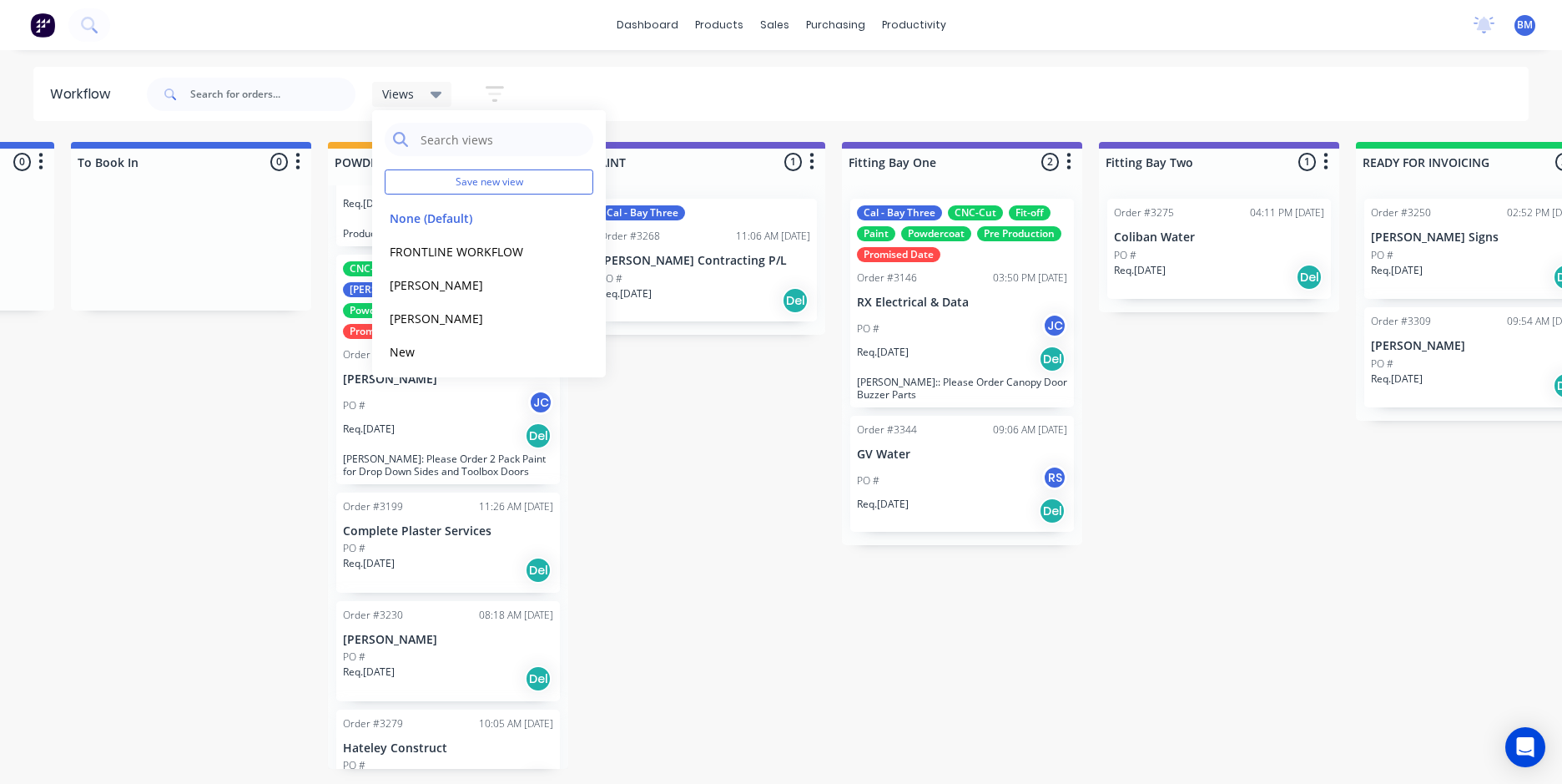
click at [443, 92] on div "Views" at bounding box center [412, 94] width 80 height 25
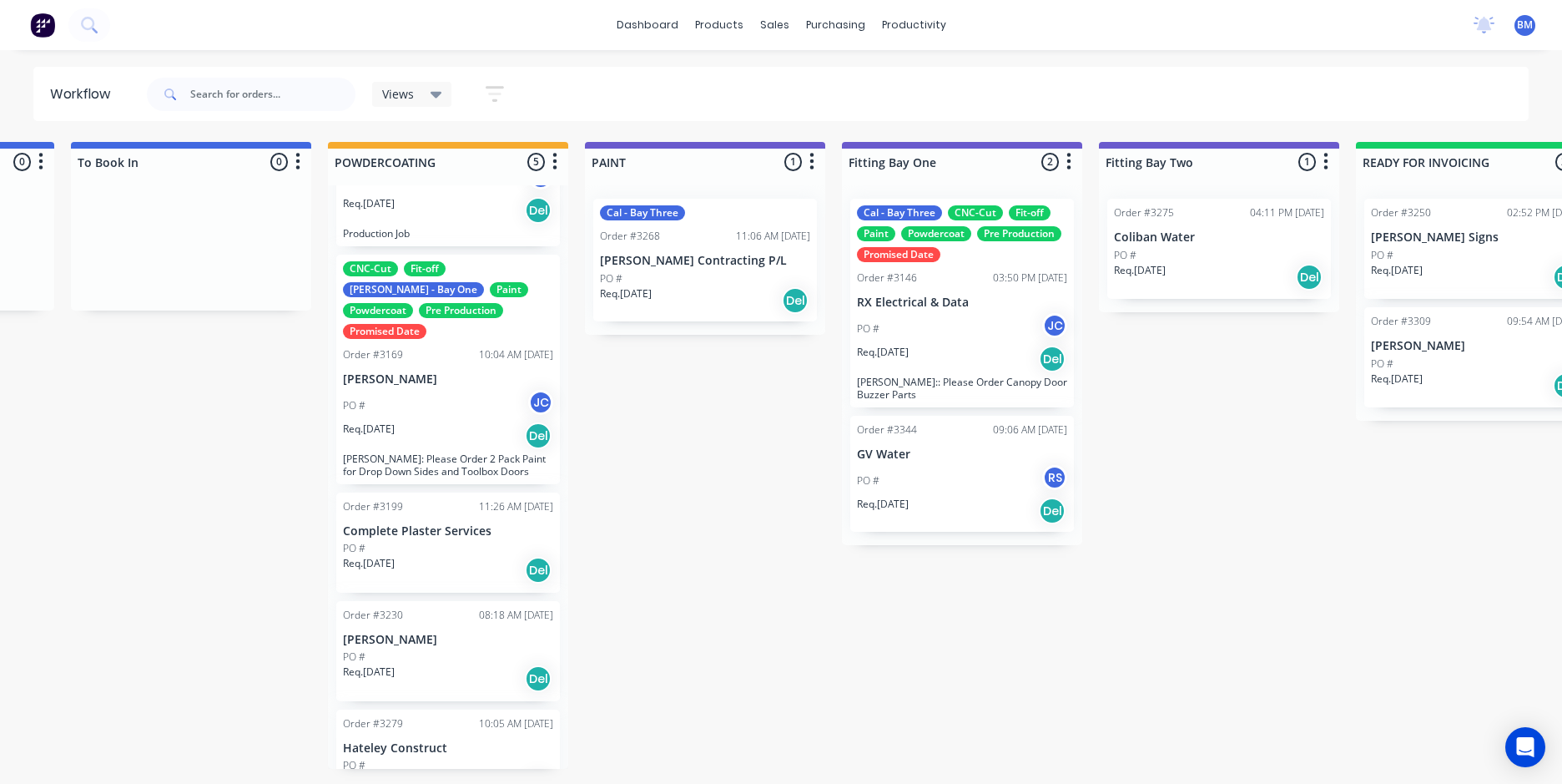
click at [488, 88] on icon "button" at bounding box center [494, 94] width 19 height 16
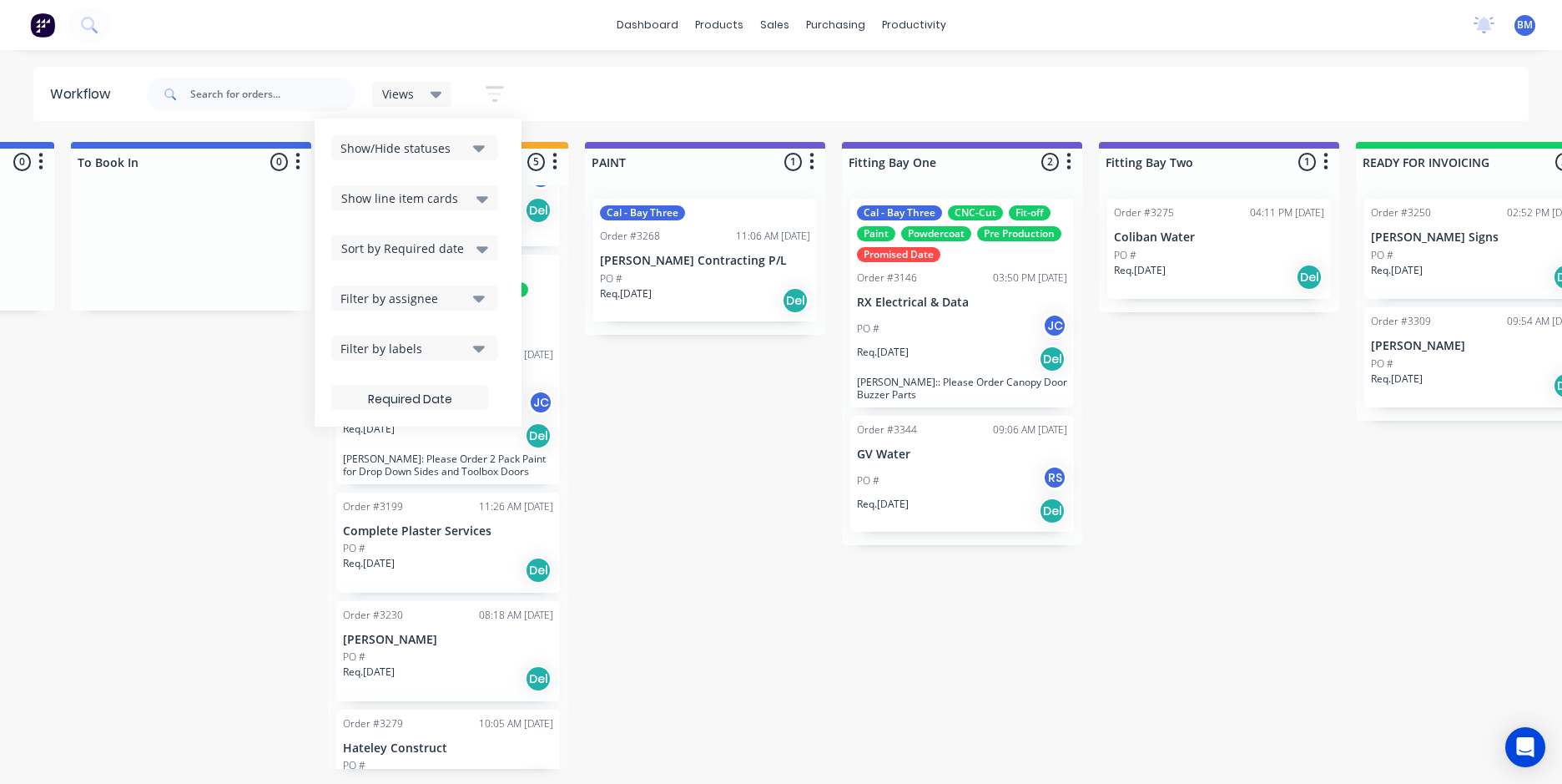
click at [492, 87] on icon "button" at bounding box center [494, 94] width 19 height 16
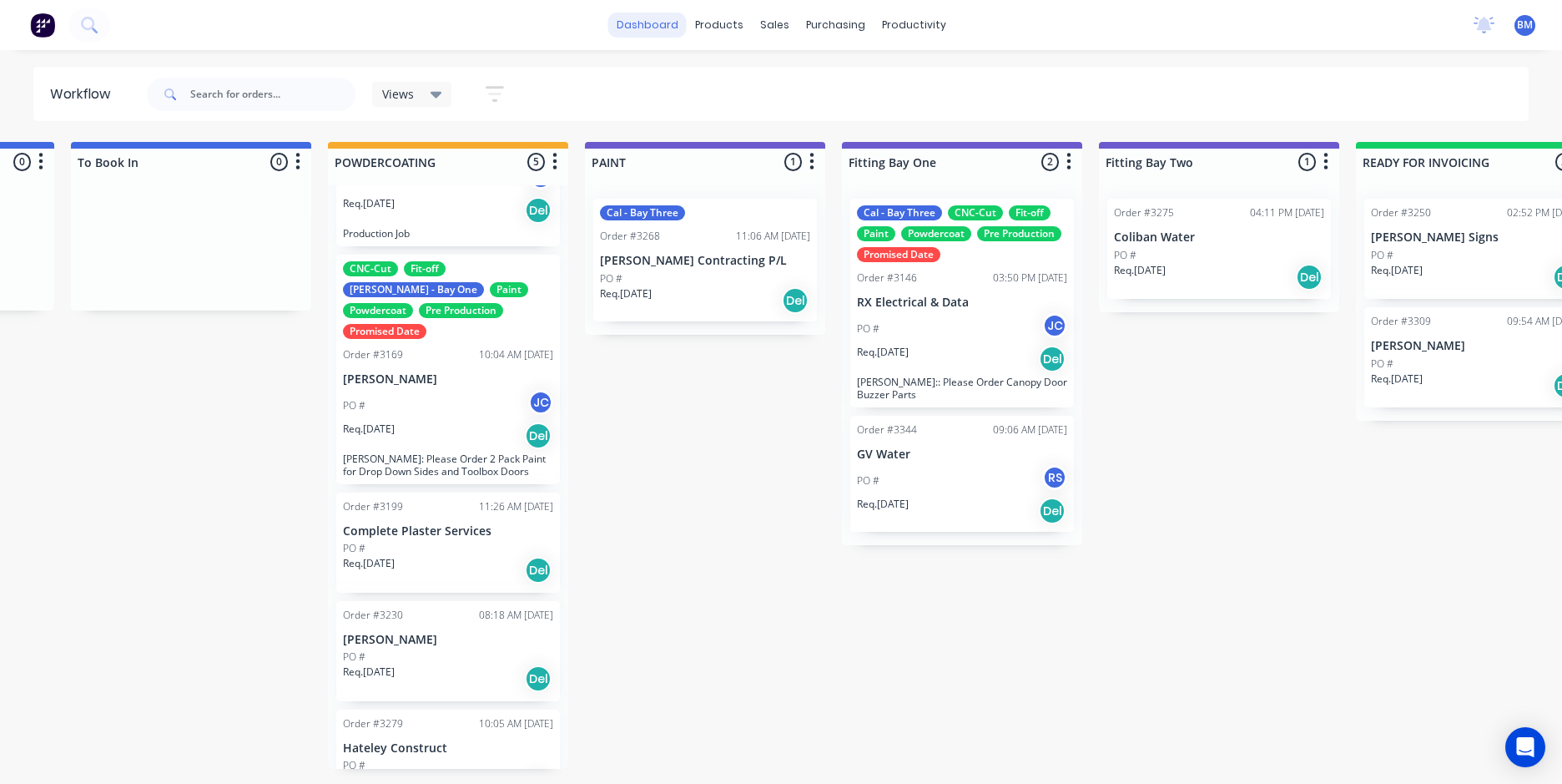
click at [641, 28] on link "dashboard" at bounding box center [647, 25] width 79 height 25
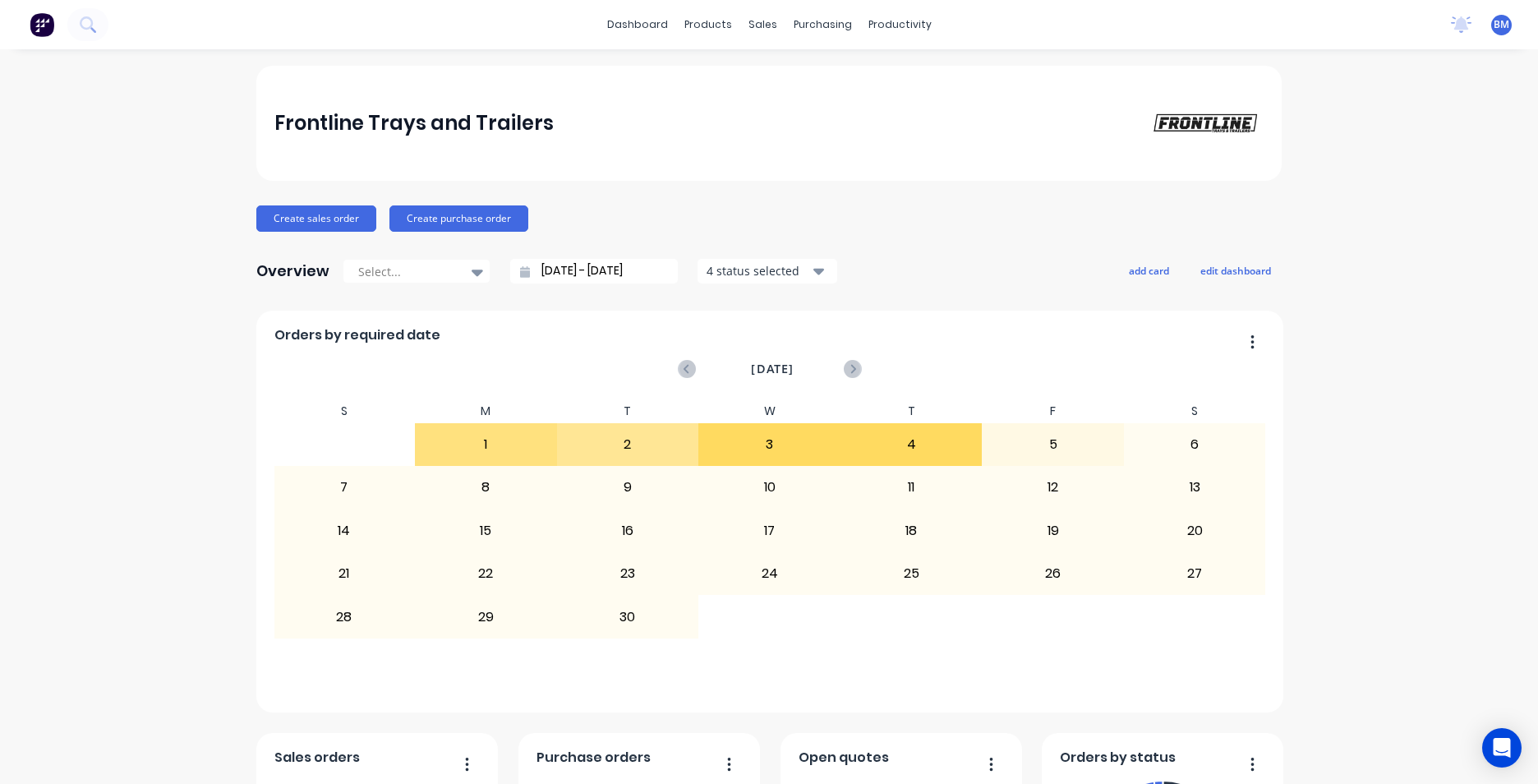
click at [635, 8] on div "dashboard products sales purchasing productivity dashboard products Product Cat…" at bounding box center [769, 24] width 1538 height 50
click at [636, 10] on div "dashboard products sales purchasing productivity dashboard products Product Cat…" at bounding box center [769, 24] width 1538 height 50
drag, startPoint x: 636, startPoint y: 10, endPoint x: 633, endPoint y: 18, distance: 8.5
click at [633, 18] on link "dashboard" at bounding box center [637, 24] width 77 height 24
click at [98, 15] on button at bounding box center [88, 24] width 41 height 33
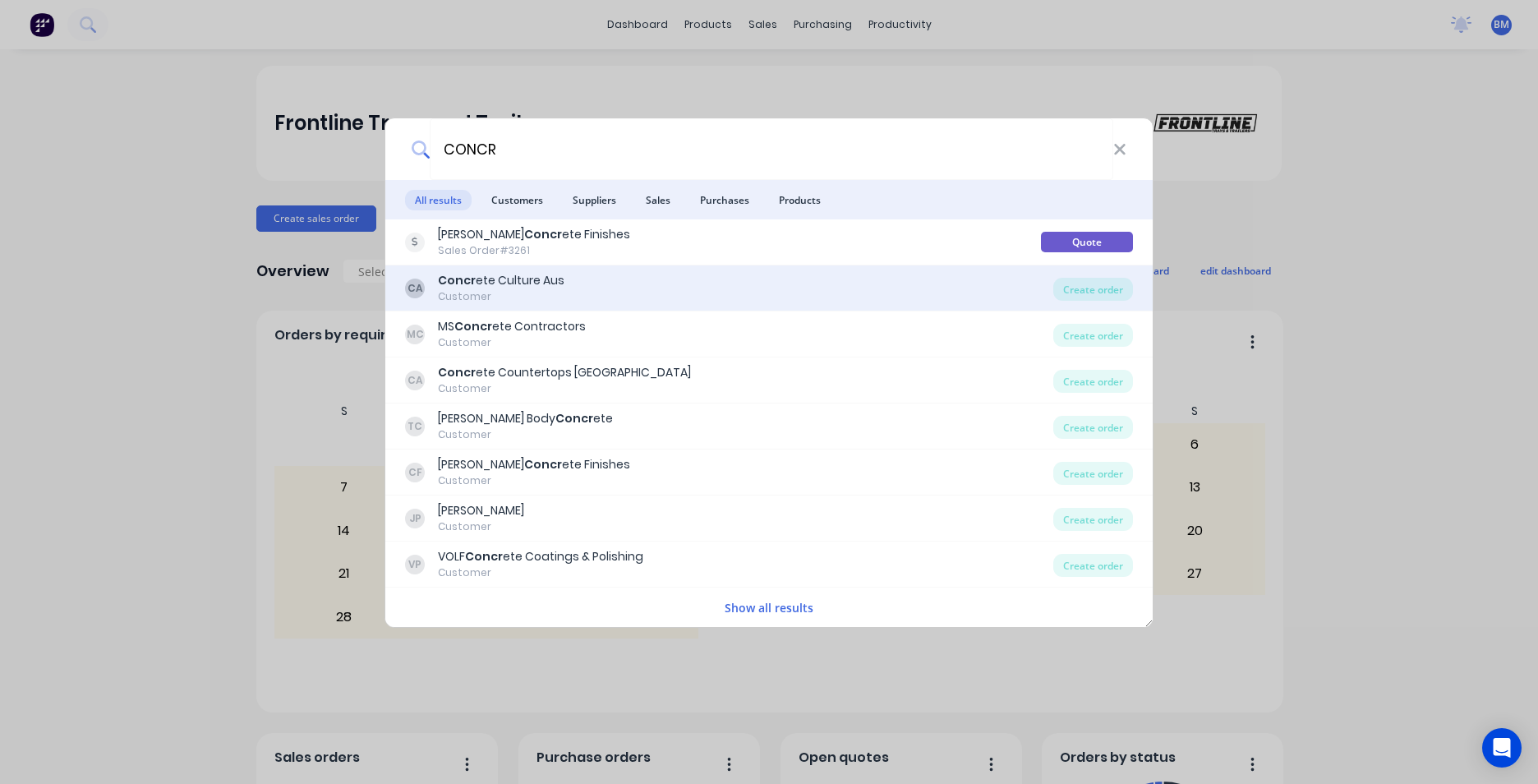
type input "CONCR"
click at [628, 278] on div "CA Concr ete Culture Aus Customer" at bounding box center [729, 288] width 649 height 32
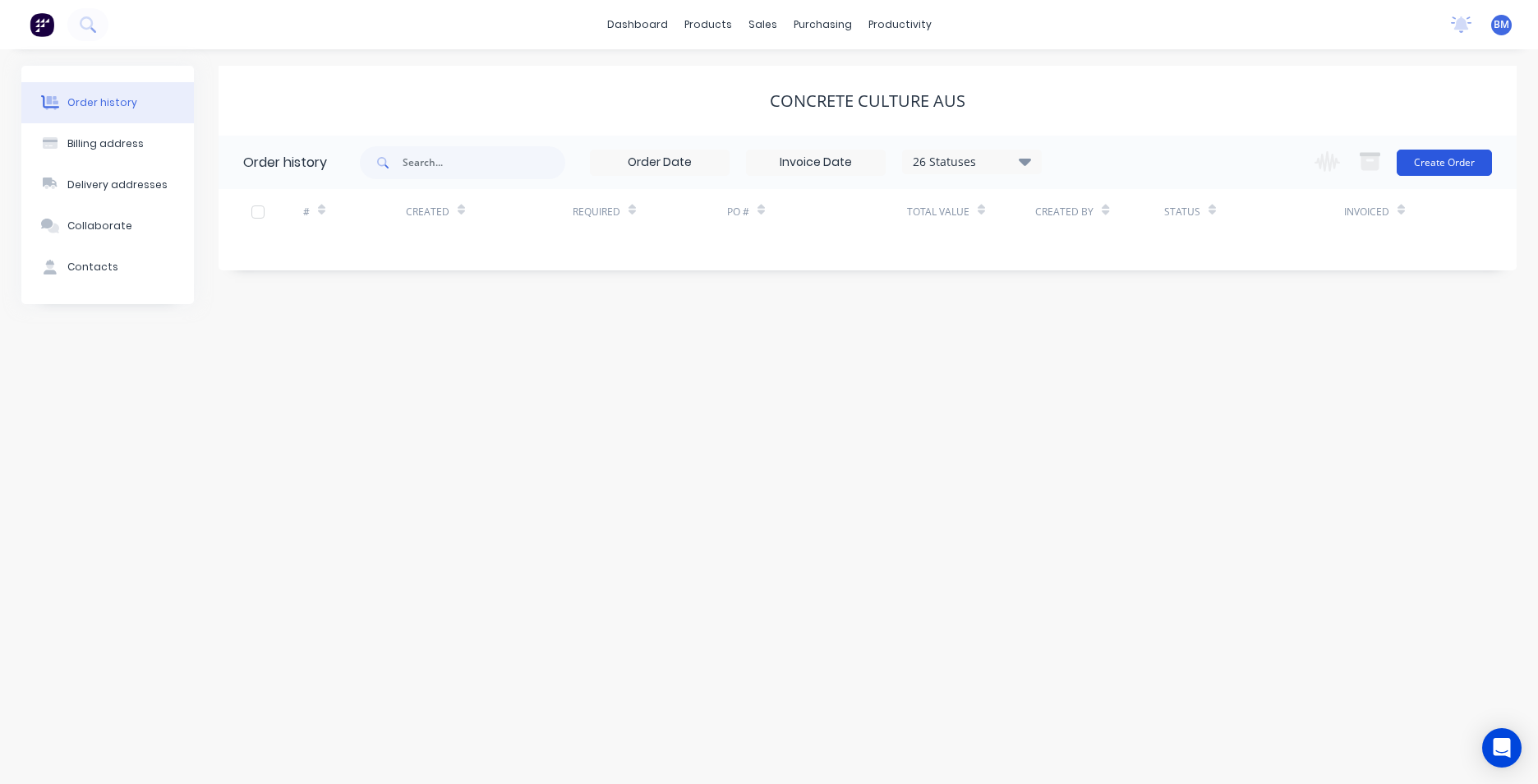
click at [1416, 164] on button "Create Order" at bounding box center [1445, 163] width 96 height 26
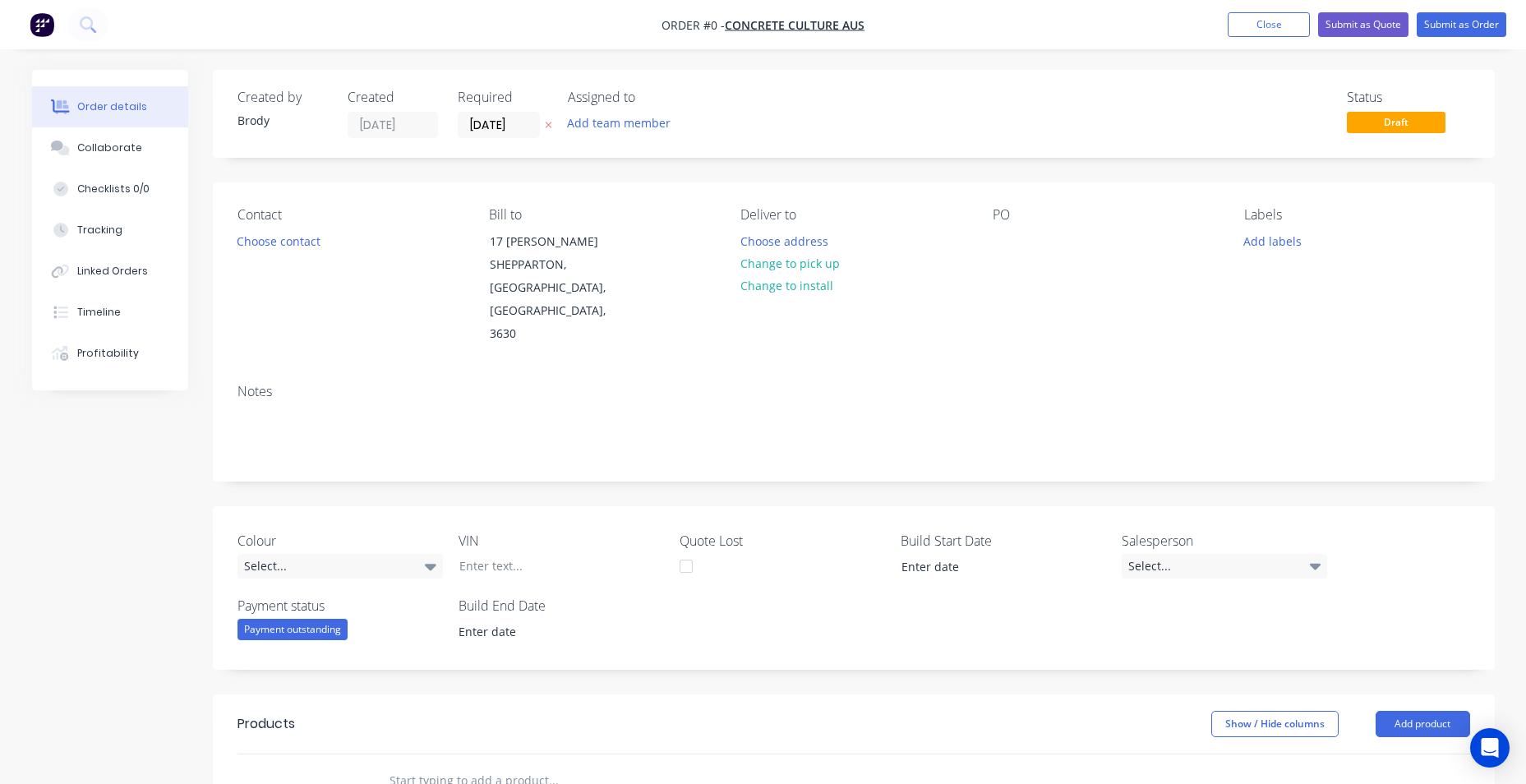
scroll to position [83, 0]
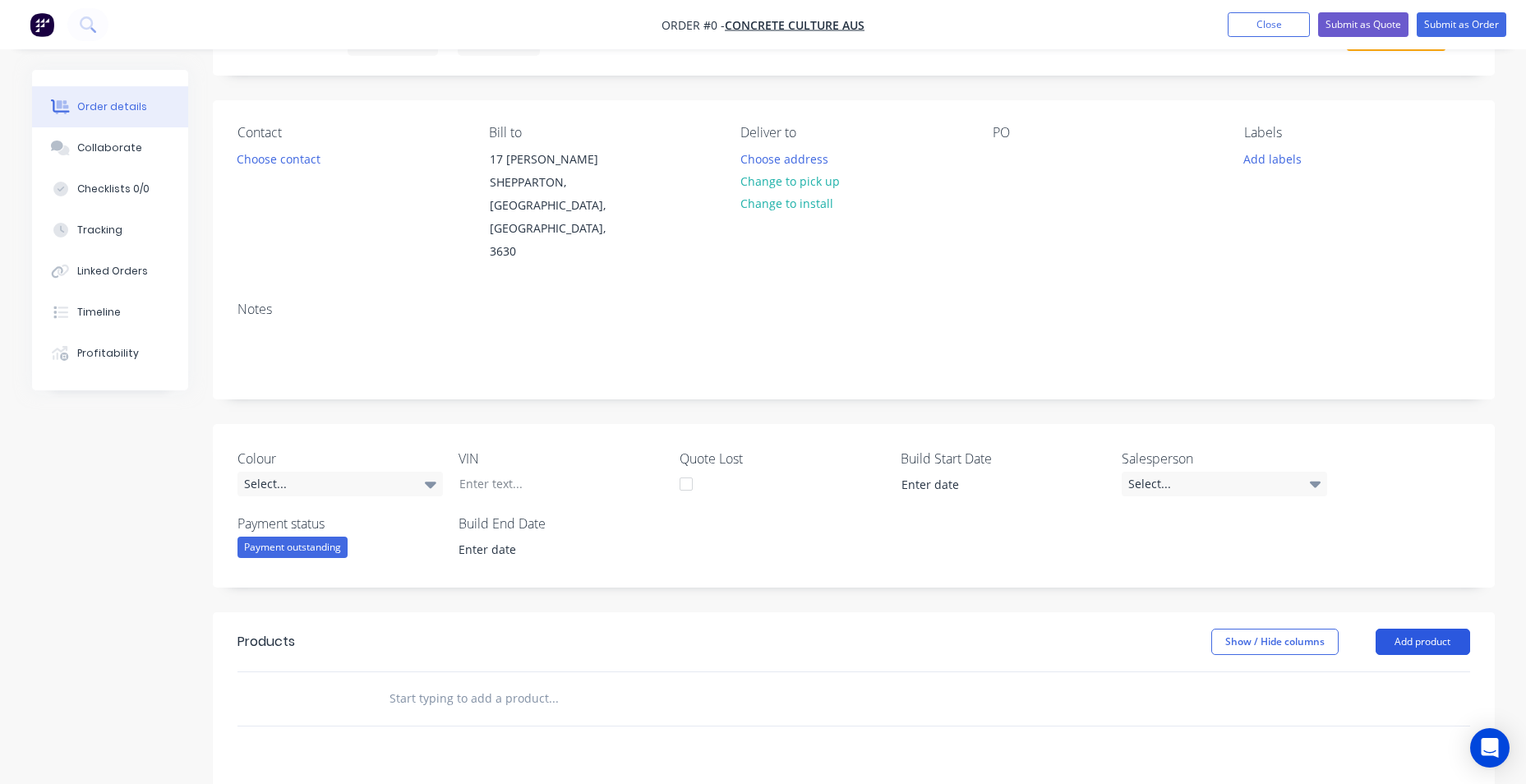
click at [1423, 628] on button "Add product" at bounding box center [1423, 641] width 95 height 26
click at [1398, 671] on div "Product catalogue" at bounding box center [1392, 682] width 127 height 23
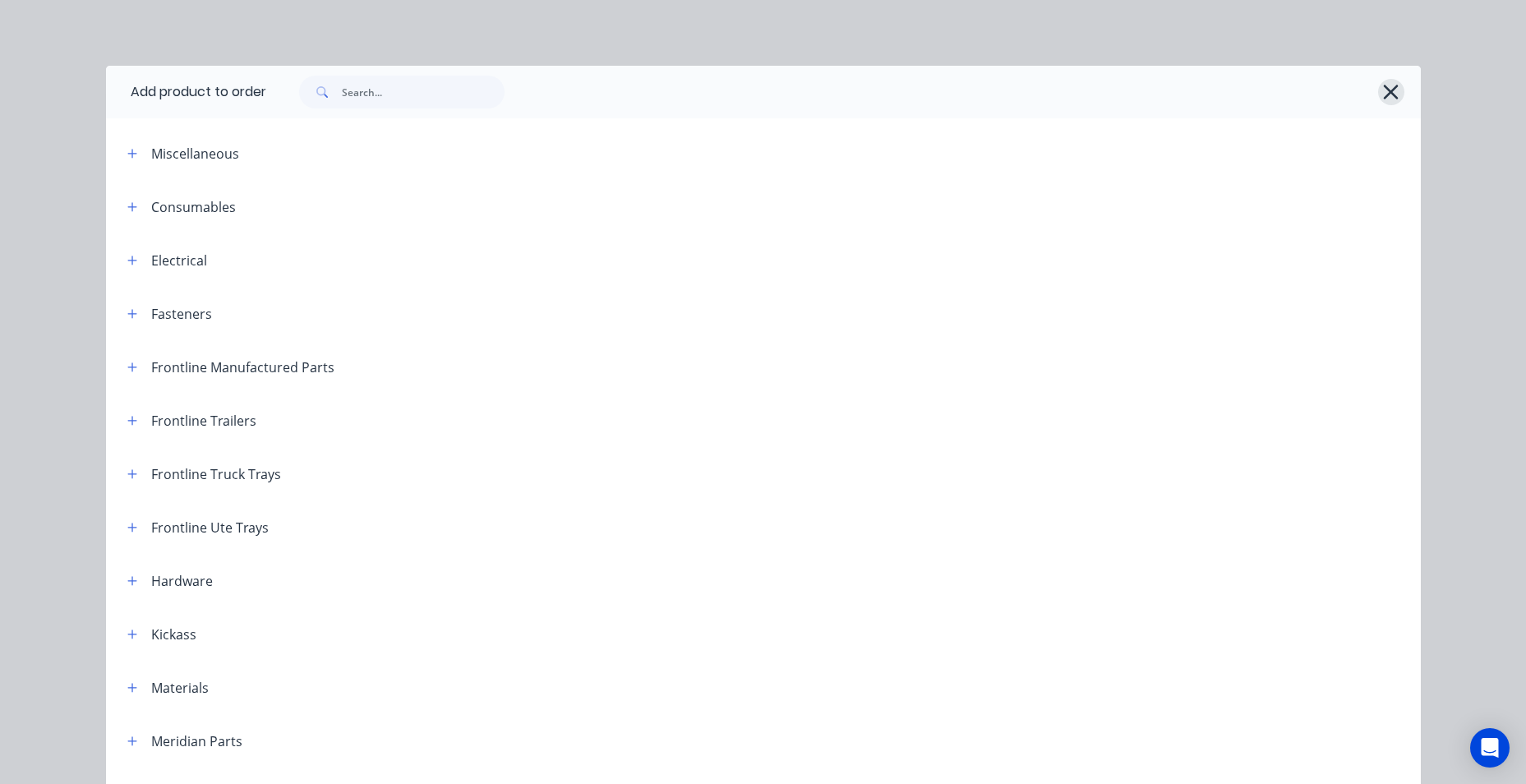
click at [1386, 90] on icon "button" at bounding box center [1391, 92] width 17 height 23
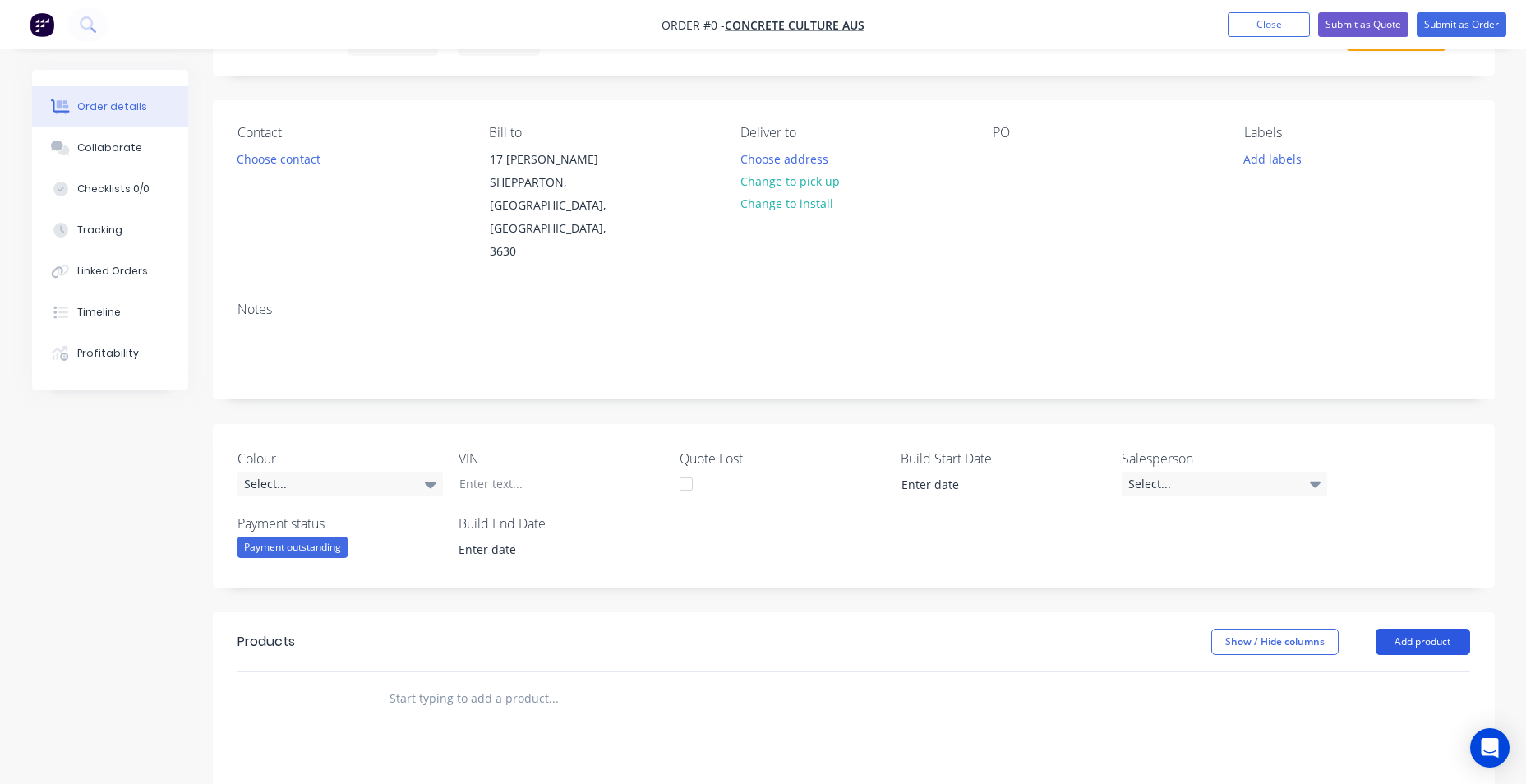
click at [1388, 628] on button "Add product" at bounding box center [1423, 641] width 95 height 26
click at [1356, 704] on div "Basic product" at bounding box center [1392, 715] width 127 height 23
click at [481, 714] on div at bounding box center [444, 725] width 137 height 23
click at [486, 741] on div at bounding box center [472, 753] width 168 height 23
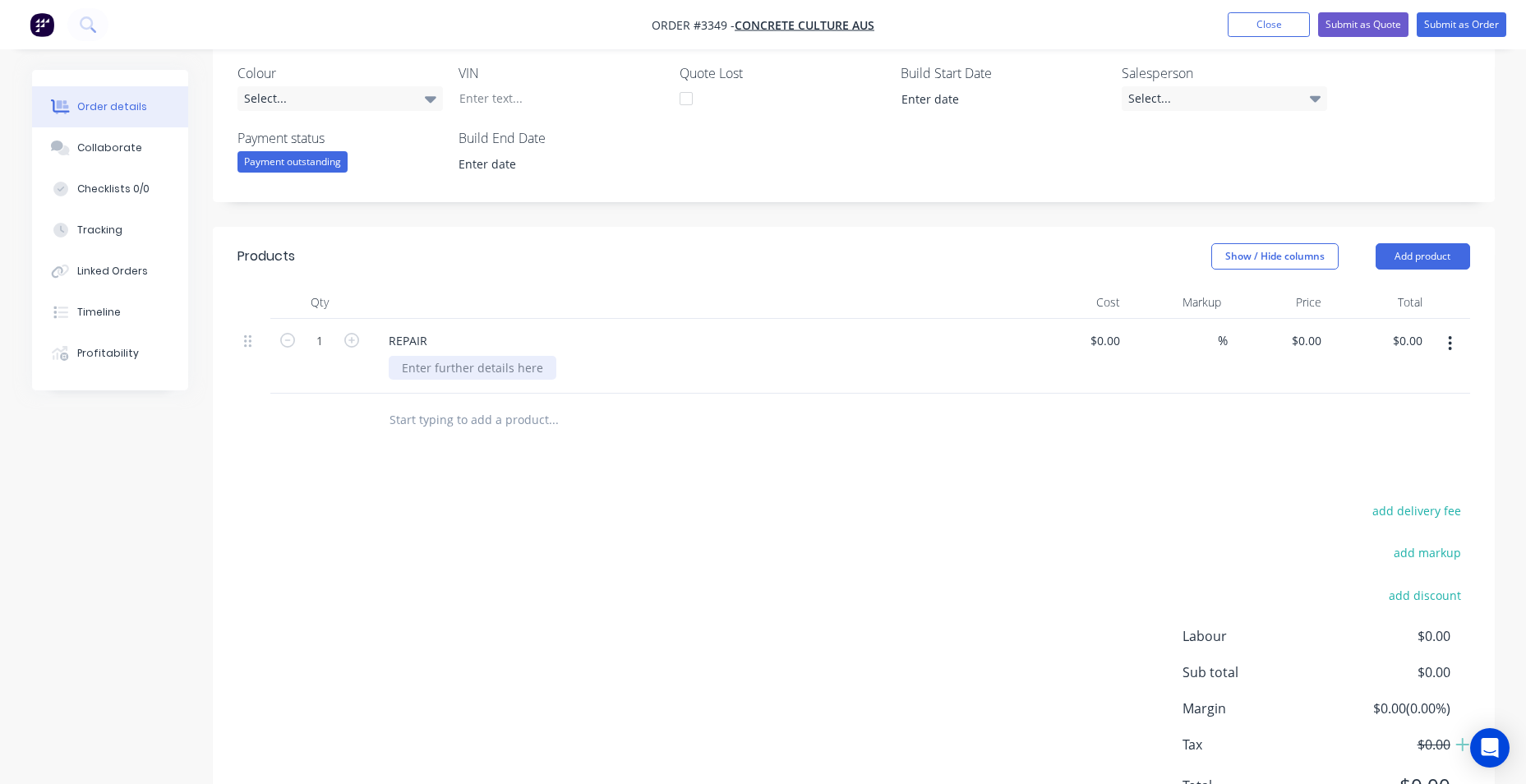
scroll to position [503, 0]
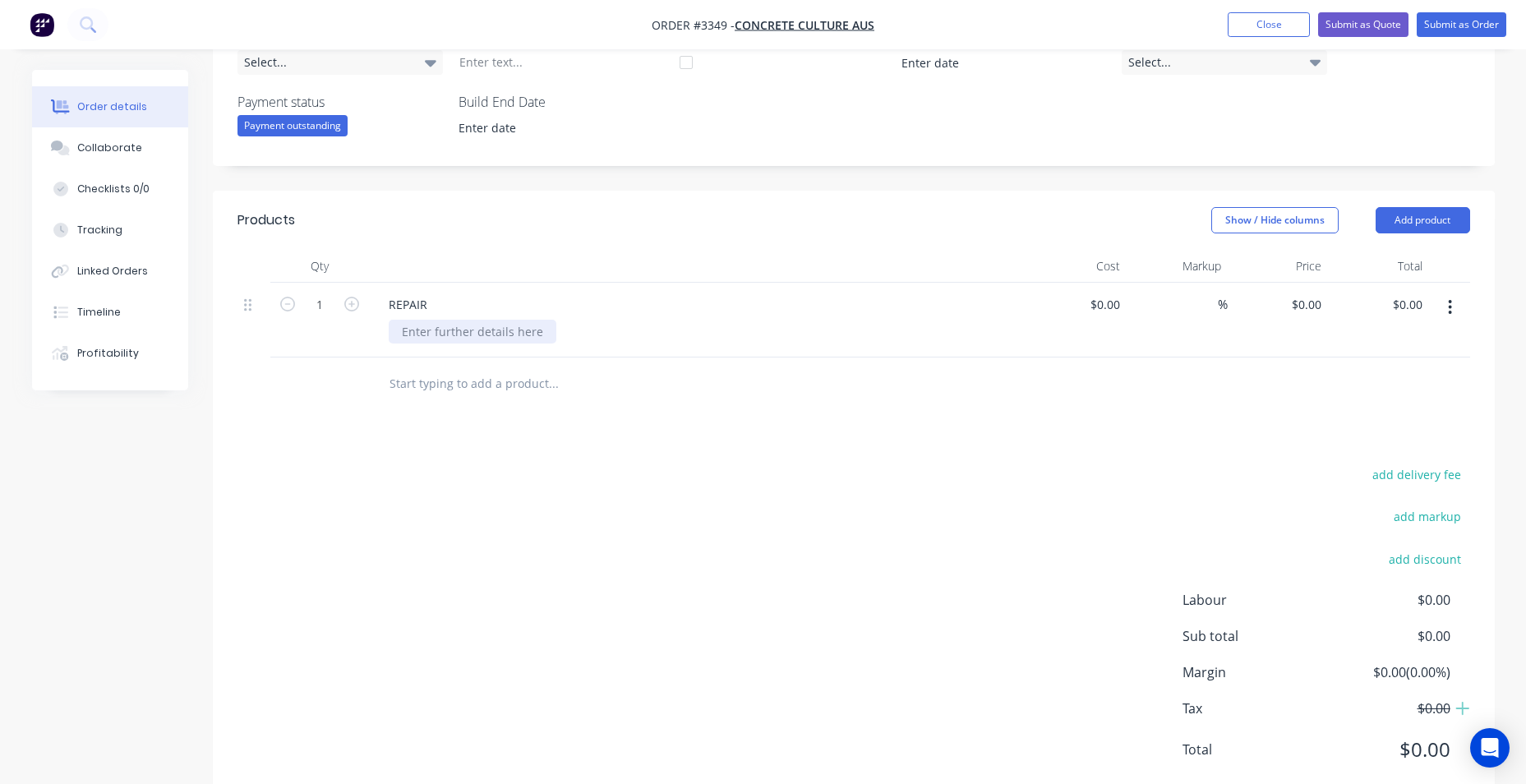
click at [483, 320] on div at bounding box center [472, 331] width 168 height 23
click at [507, 249] on div at bounding box center [697, 266] width 657 height 33
click at [1446, 19] on button "Submit as Order" at bounding box center [1461, 24] width 90 height 24
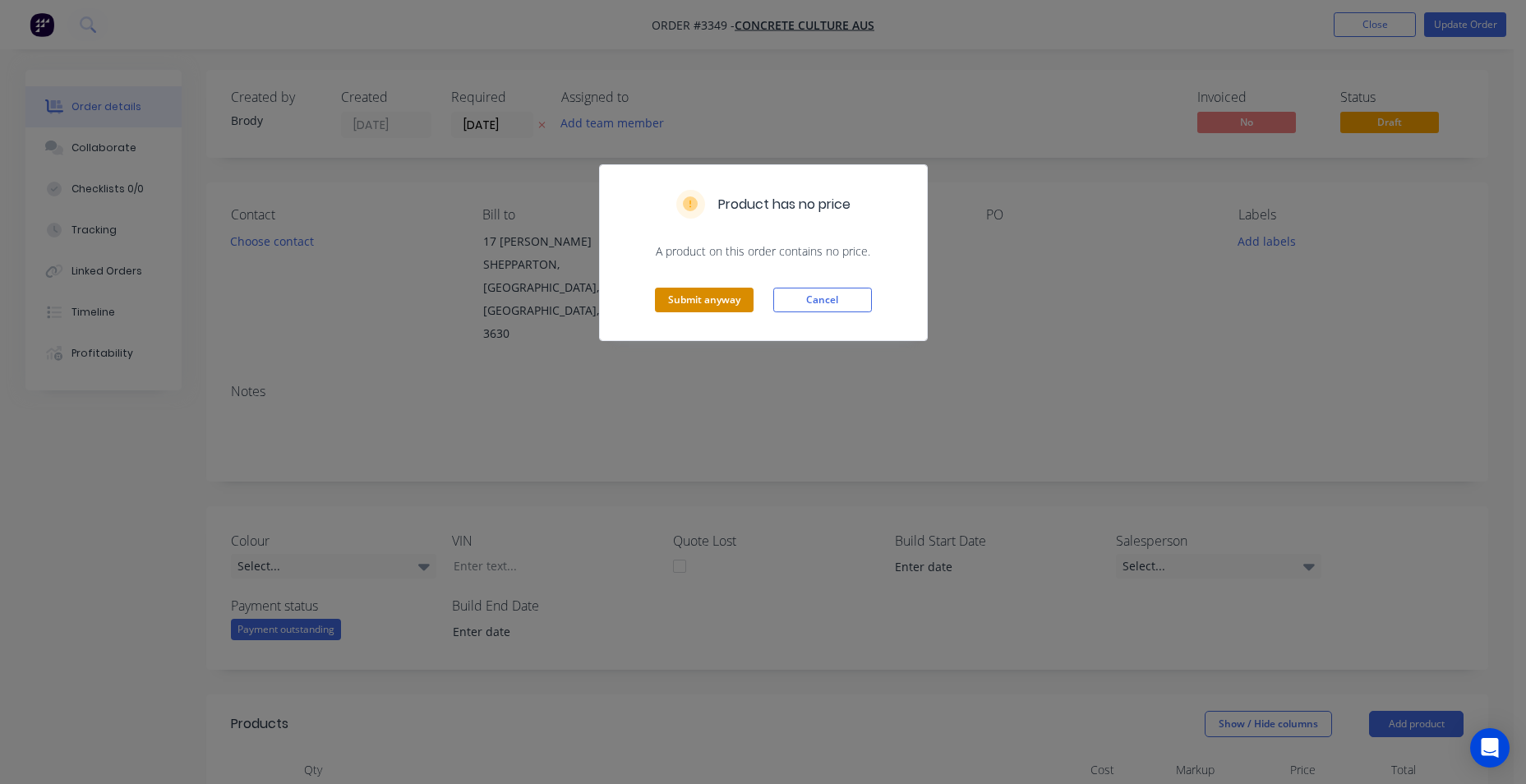
click at [676, 302] on button "Submit anyway" at bounding box center [703, 300] width 98 height 24
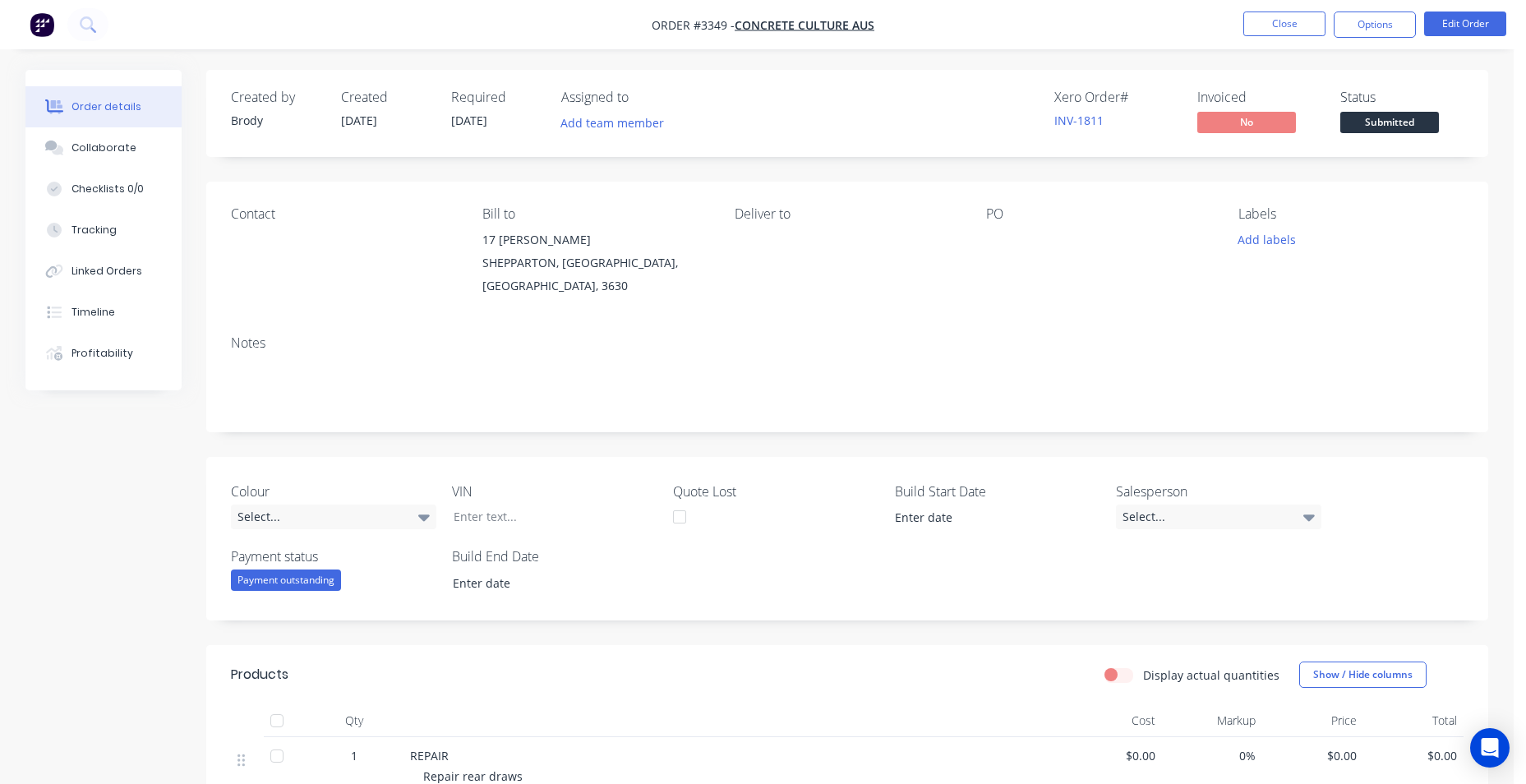
click at [38, 20] on img "button" at bounding box center [42, 24] width 24 height 24
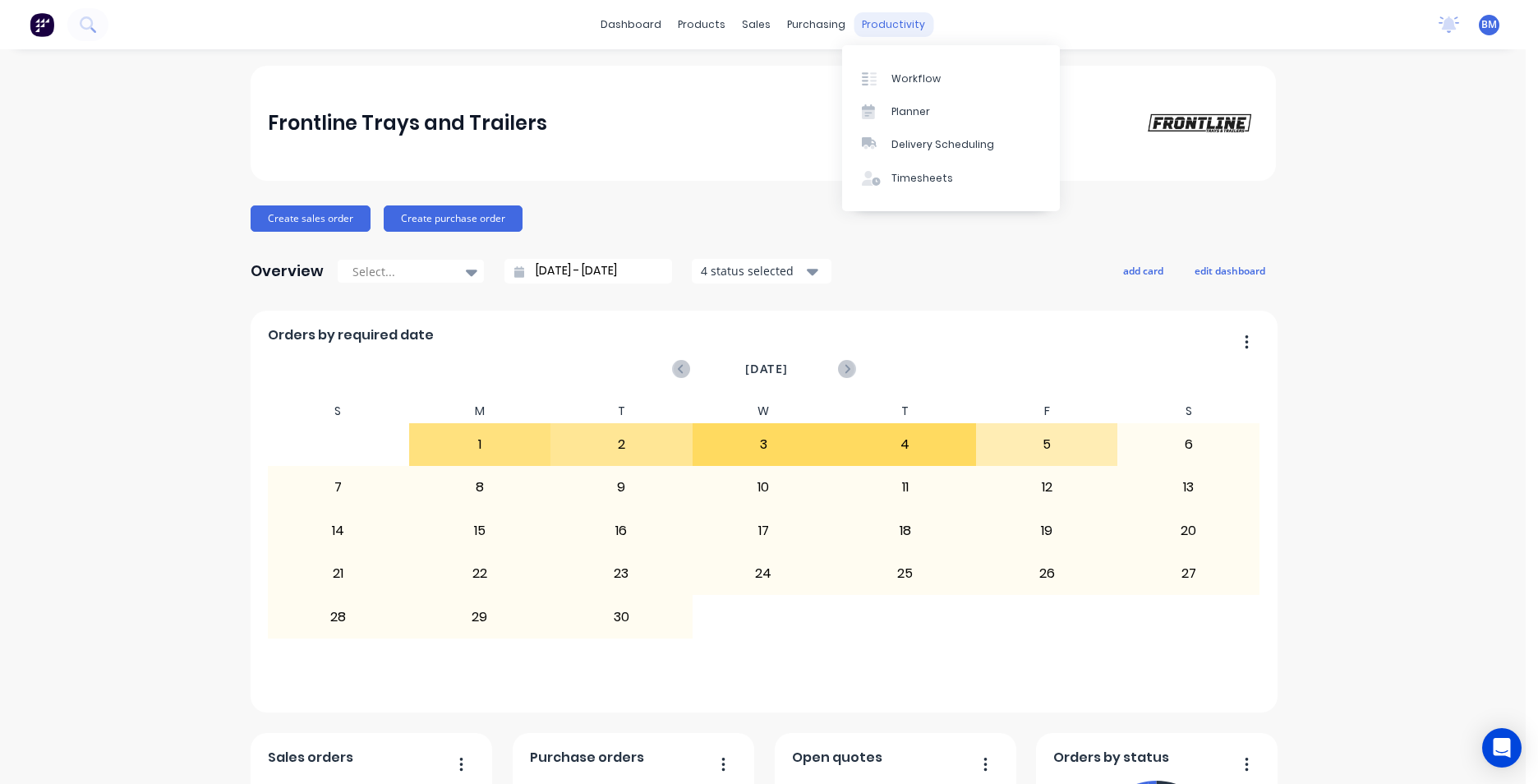
click at [854, 18] on div "productivity" at bounding box center [894, 24] width 80 height 24
click at [920, 124] on link "Planner" at bounding box center [951, 112] width 217 height 33
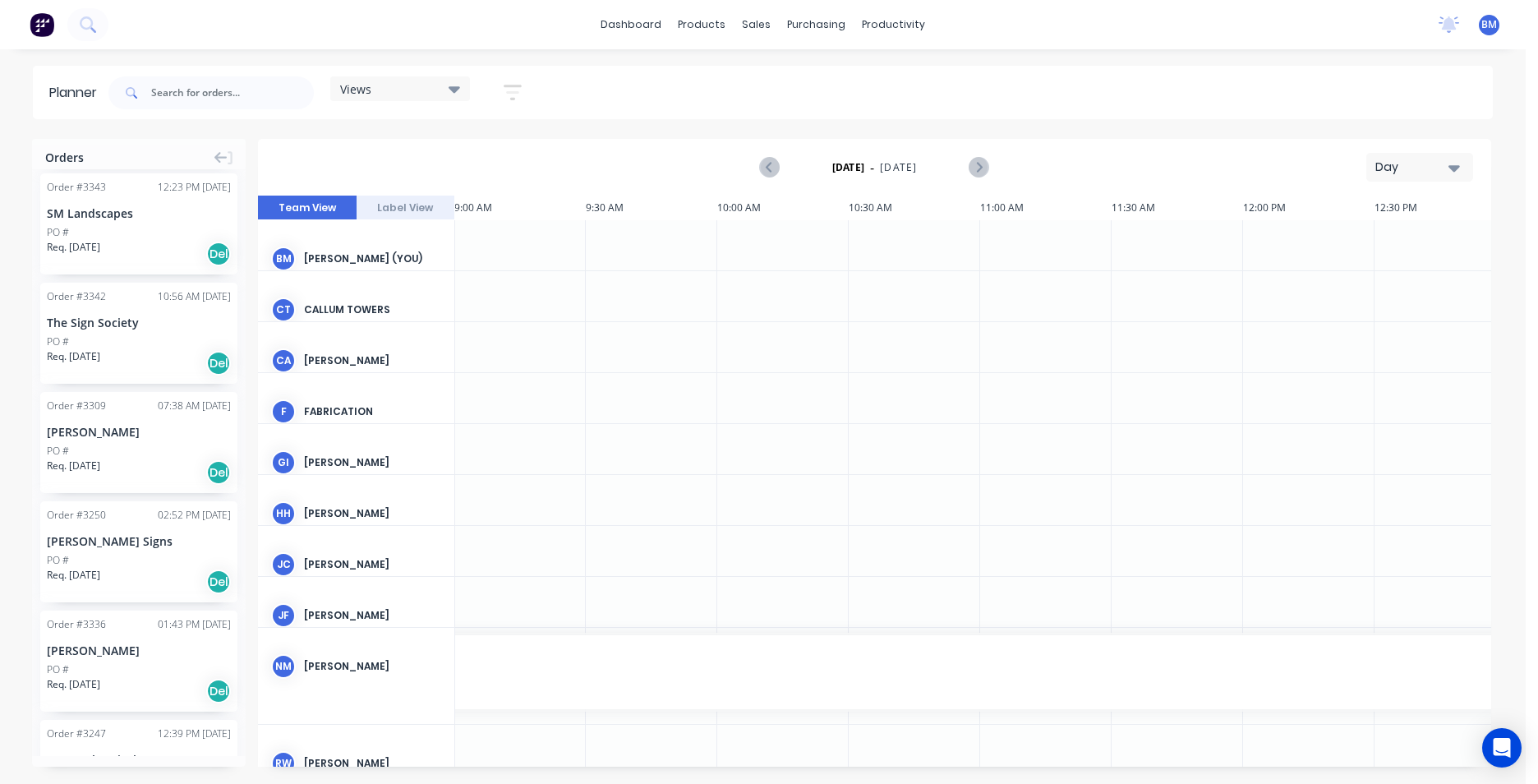
scroll to position [904, 0]
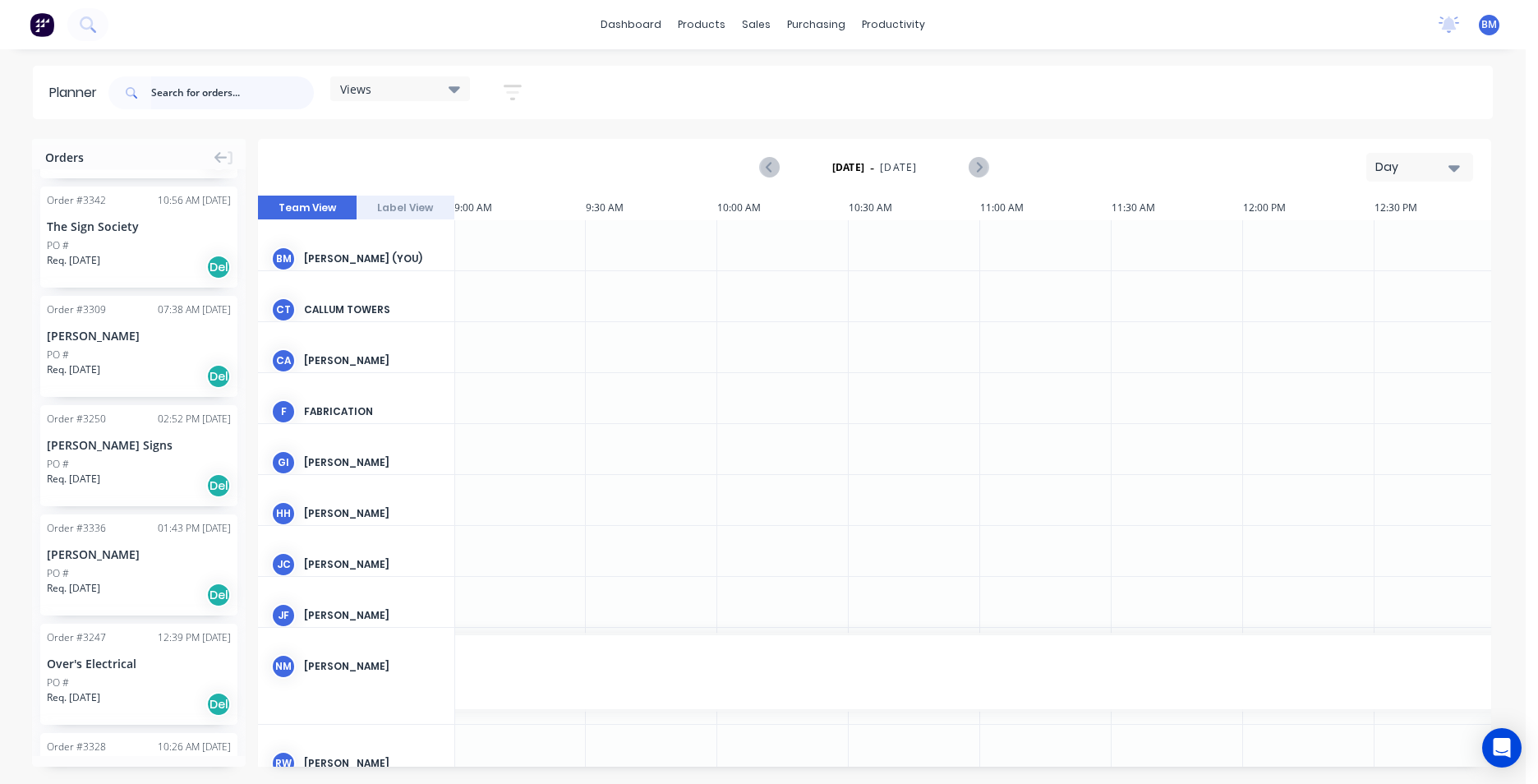
click at [172, 105] on input "text" at bounding box center [232, 93] width 163 height 33
click at [172, 97] on input "text" at bounding box center [232, 93] width 163 height 33
click at [169, 97] on input "text" at bounding box center [232, 93] width 163 height 33
click at [158, 102] on input "text" at bounding box center [232, 93] width 163 height 33
click at [157, 96] on input "text" at bounding box center [232, 93] width 163 height 33
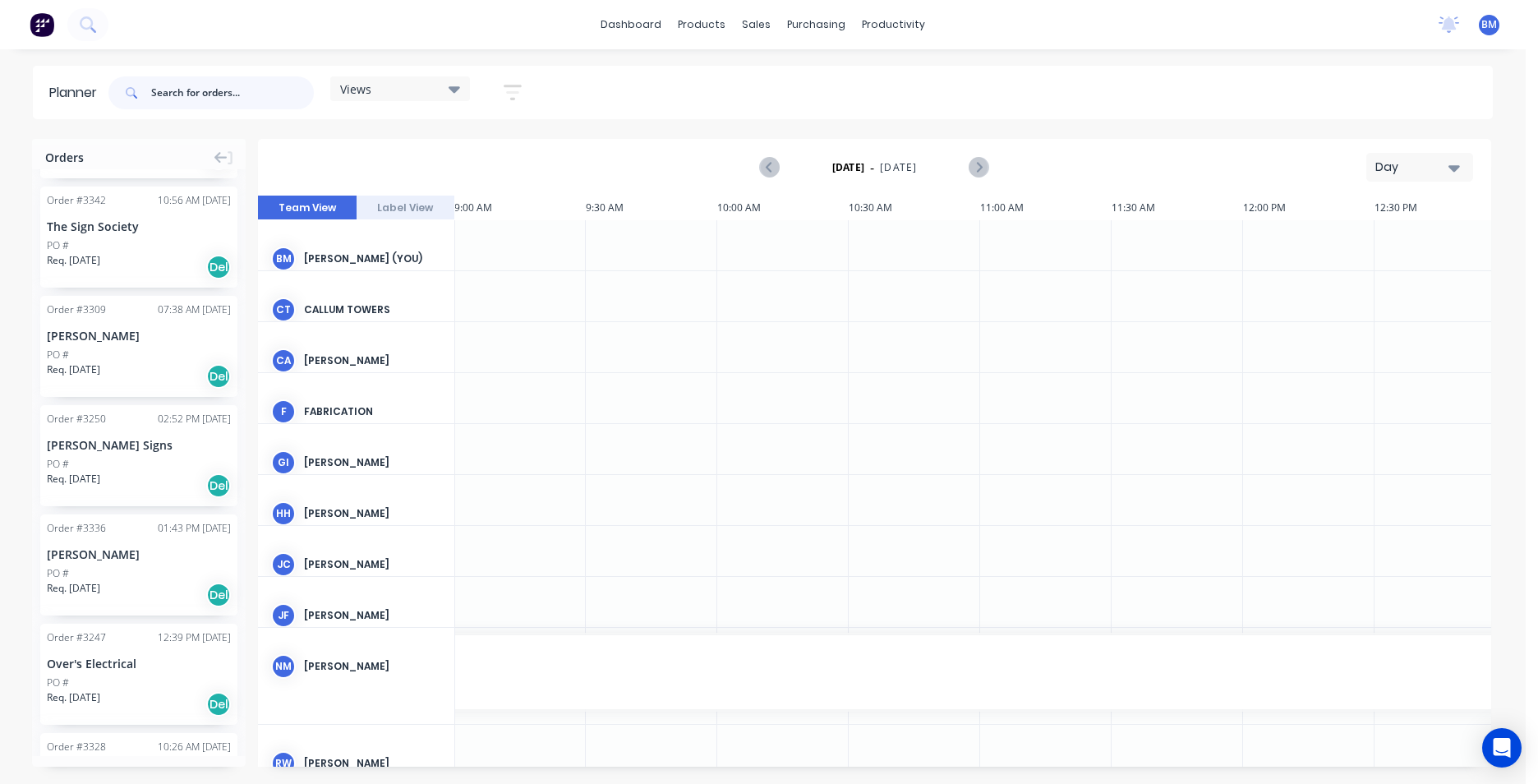
click at [196, 89] on input "text" at bounding box center [232, 93] width 163 height 33
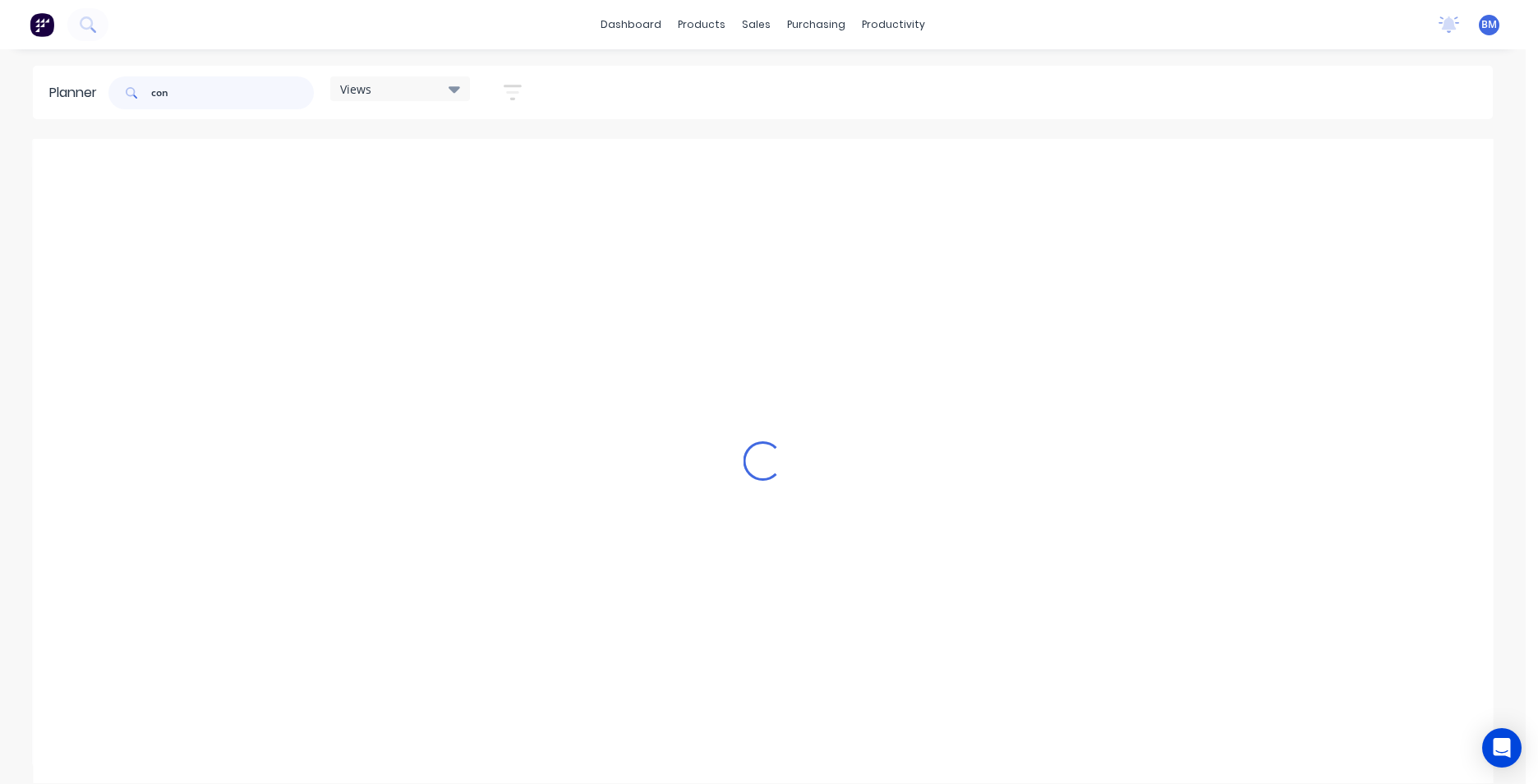
scroll to position [0, 0]
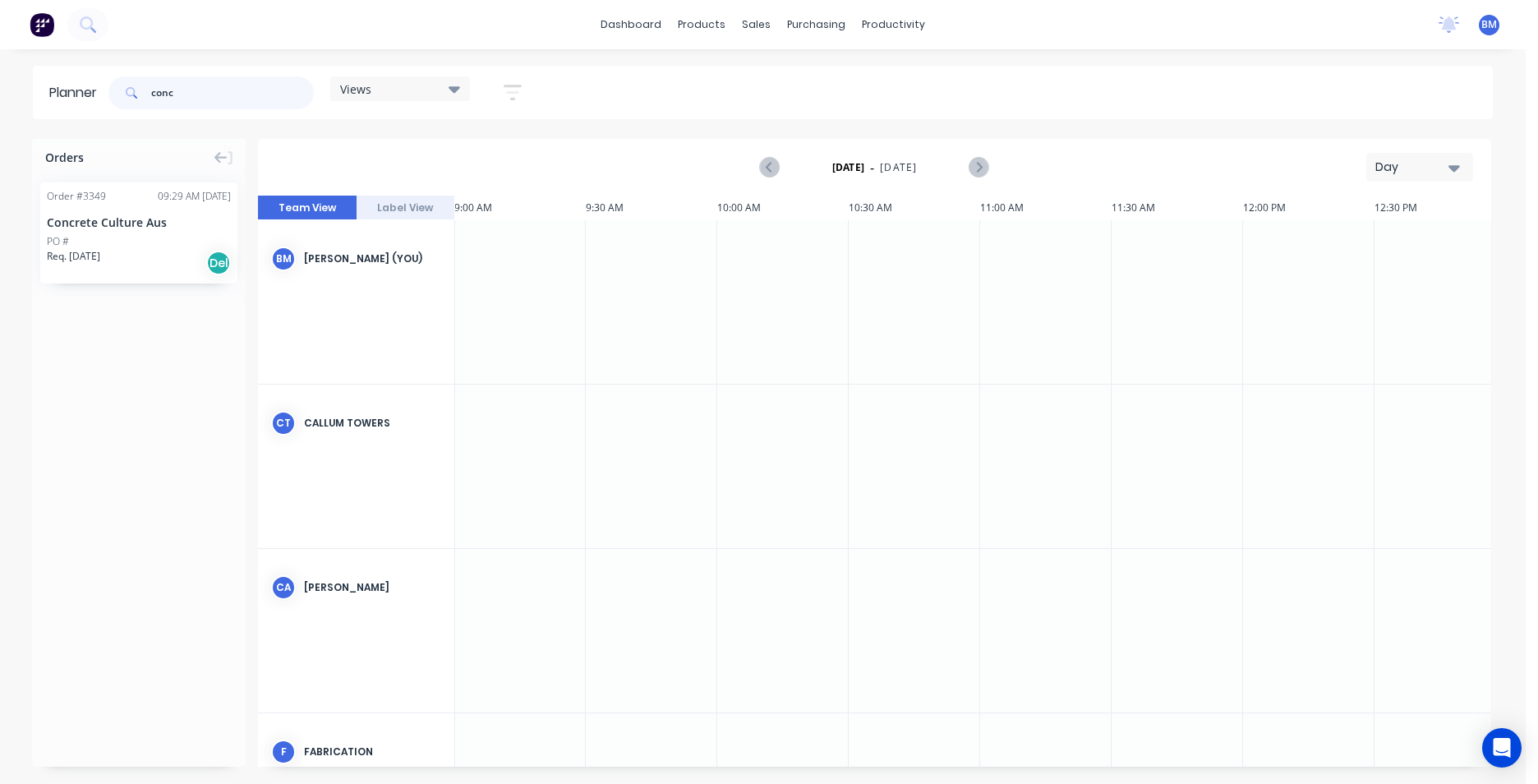
type input "conc"
click at [81, 251] on span "Req. 05/09/25" at bounding box center [73, 256] width 53 height 15
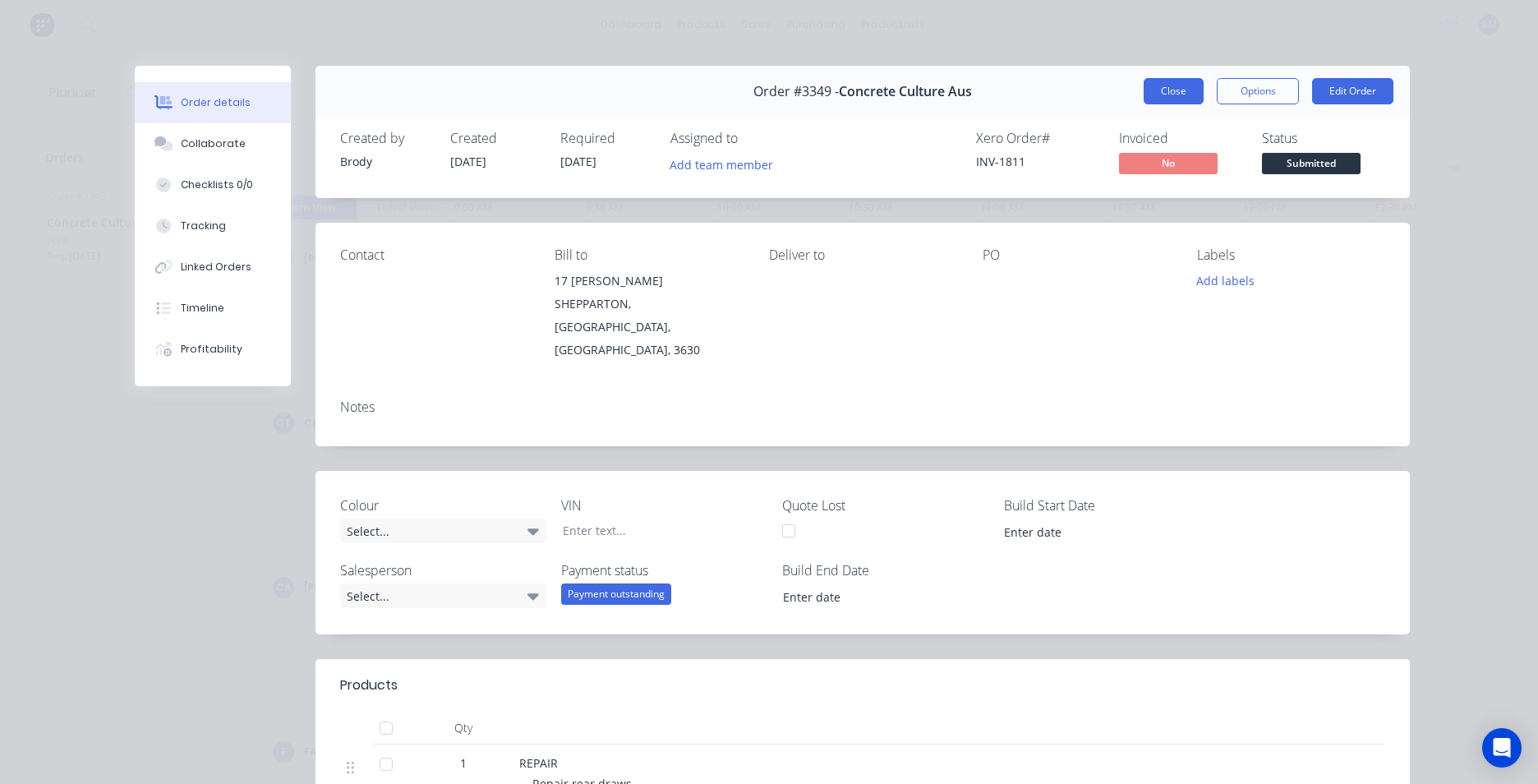
click at [1163, 101] on button "Close" at bounding box center [1174, 91] width 60 height 26
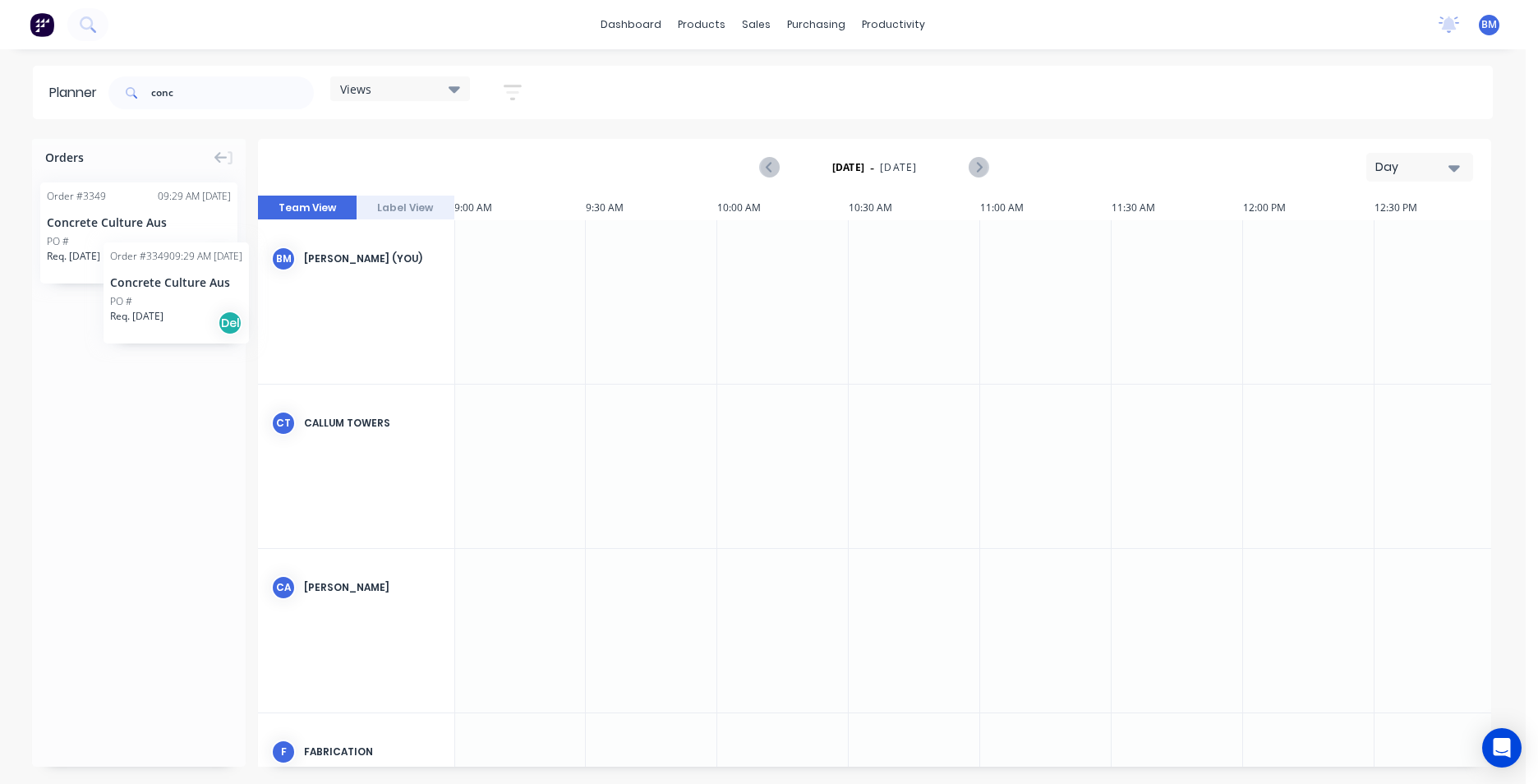
drag, startPoint x: 118, startPoint y: 242, endPoint x: 103, endPoint y: 230, distance: 19.2
click at [1464, 175] on button "Day" at bounding box center [1420, 167] width 107 height 29
click at [1425, 272] on div "Month" at bounding box center [1390, 277] width 163 height 33
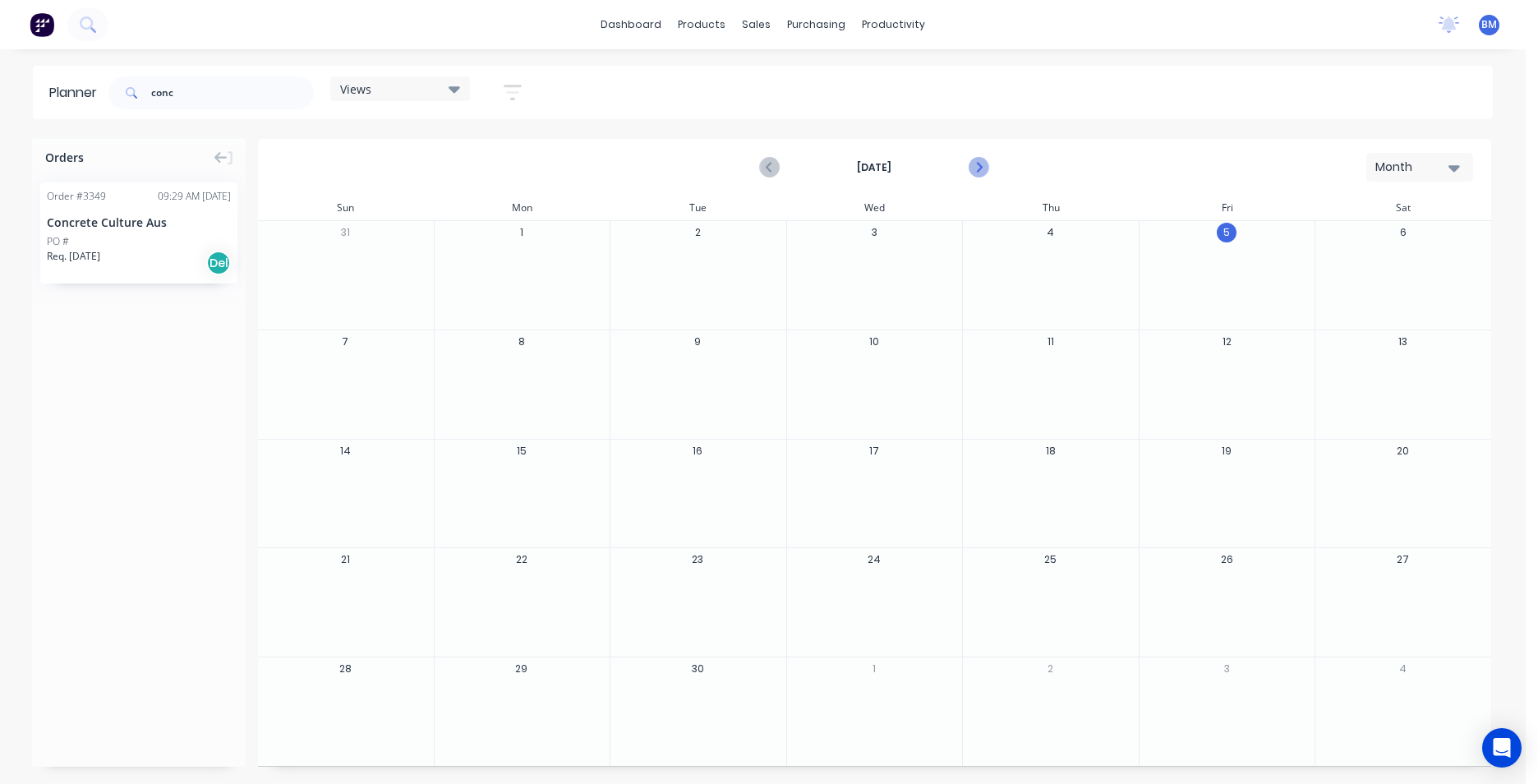
click at [982, 165] on icon "Next page" at bounding box center [978, 167] width 20 height 20
drag, startPoint x: 62, startPoint y: 236, endPoint x: 869, endPoint y: 406, distance: 824.7
drag, startPoint x: 952, startPoint y: 387, endPoint x: 1312, endPoint y: 414, distance: 361.0
click at [1148, 96] on div "conc Views Save new view None (Default) edit Cal - Bay Three edit Hayden - Bay …" at bounding box center [799, 92] width 1388 height 50
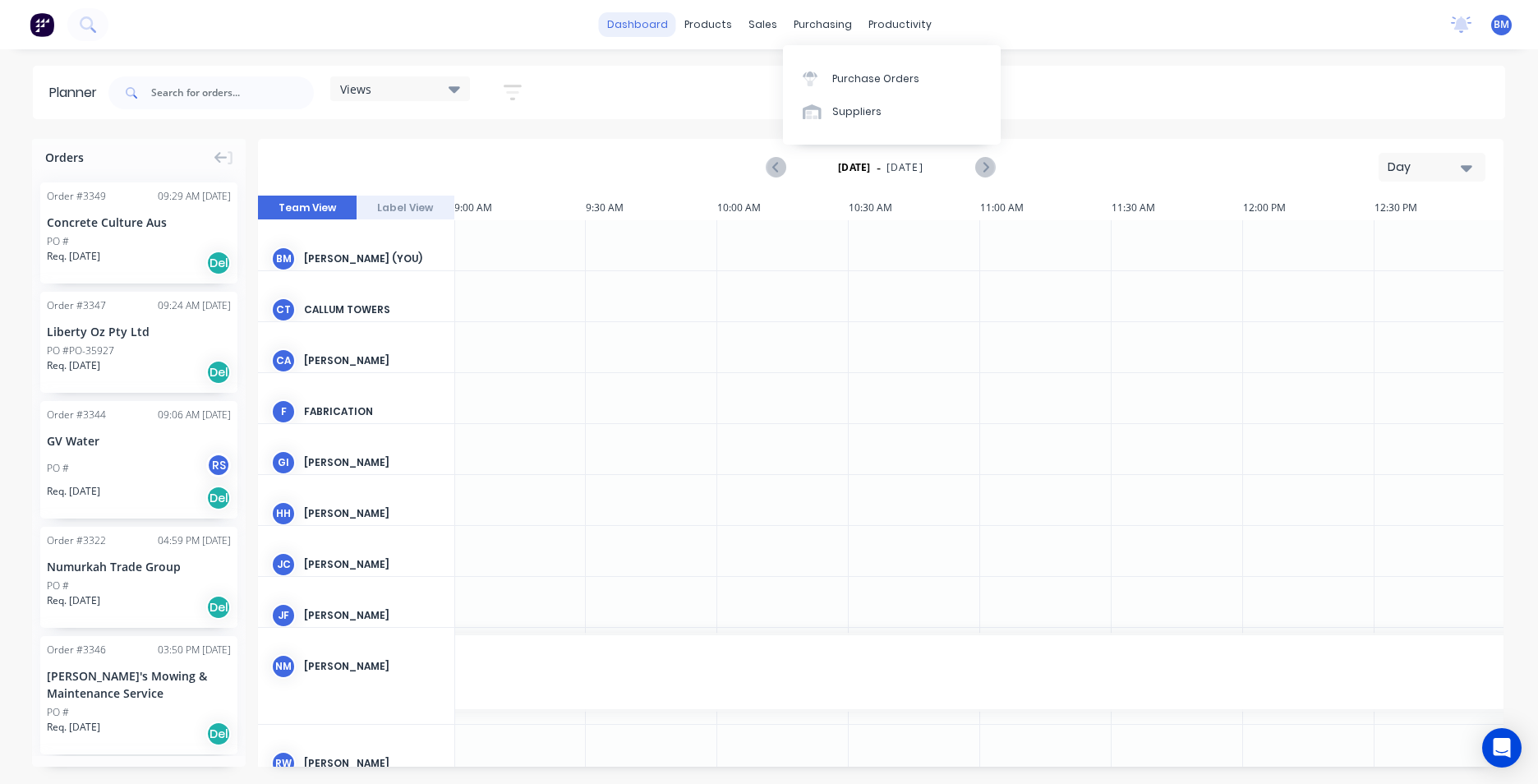
click at [645, 32] on link "dashboard" at bounding box center [637, 24] width 77 height 24
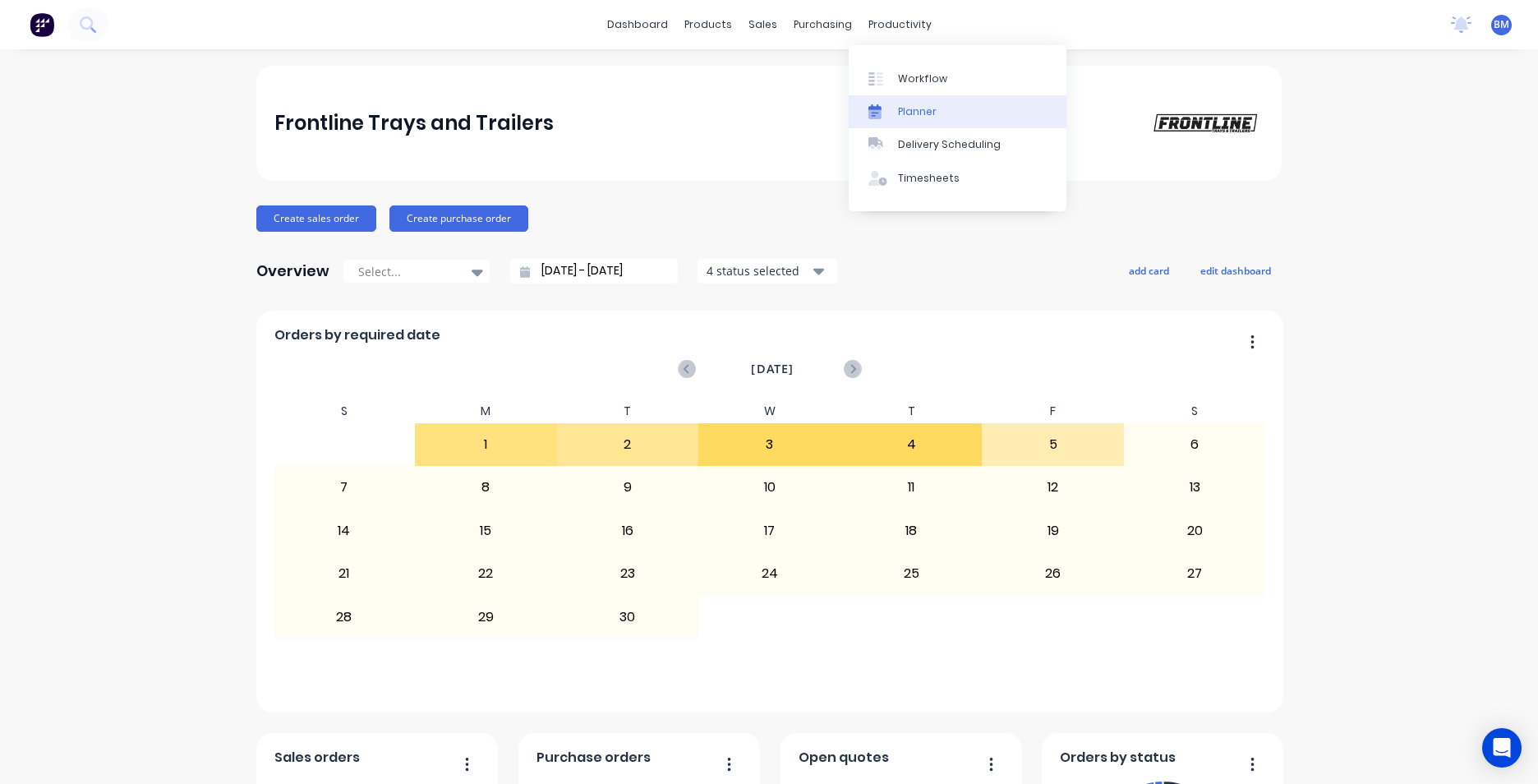
click at [892, 115] on div at bounding box center [881, 111] width 24 height 15
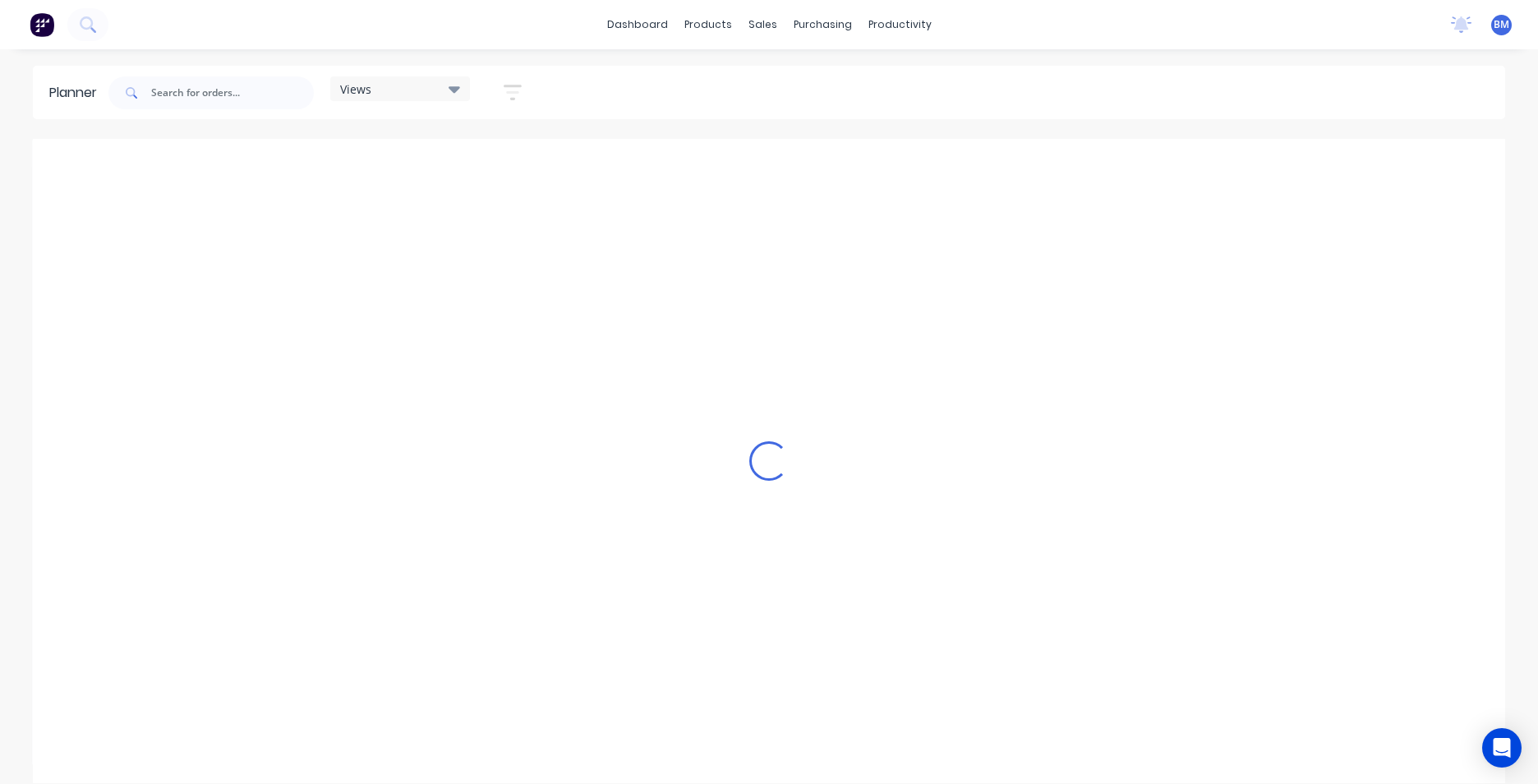
scroll to position [0, 527]
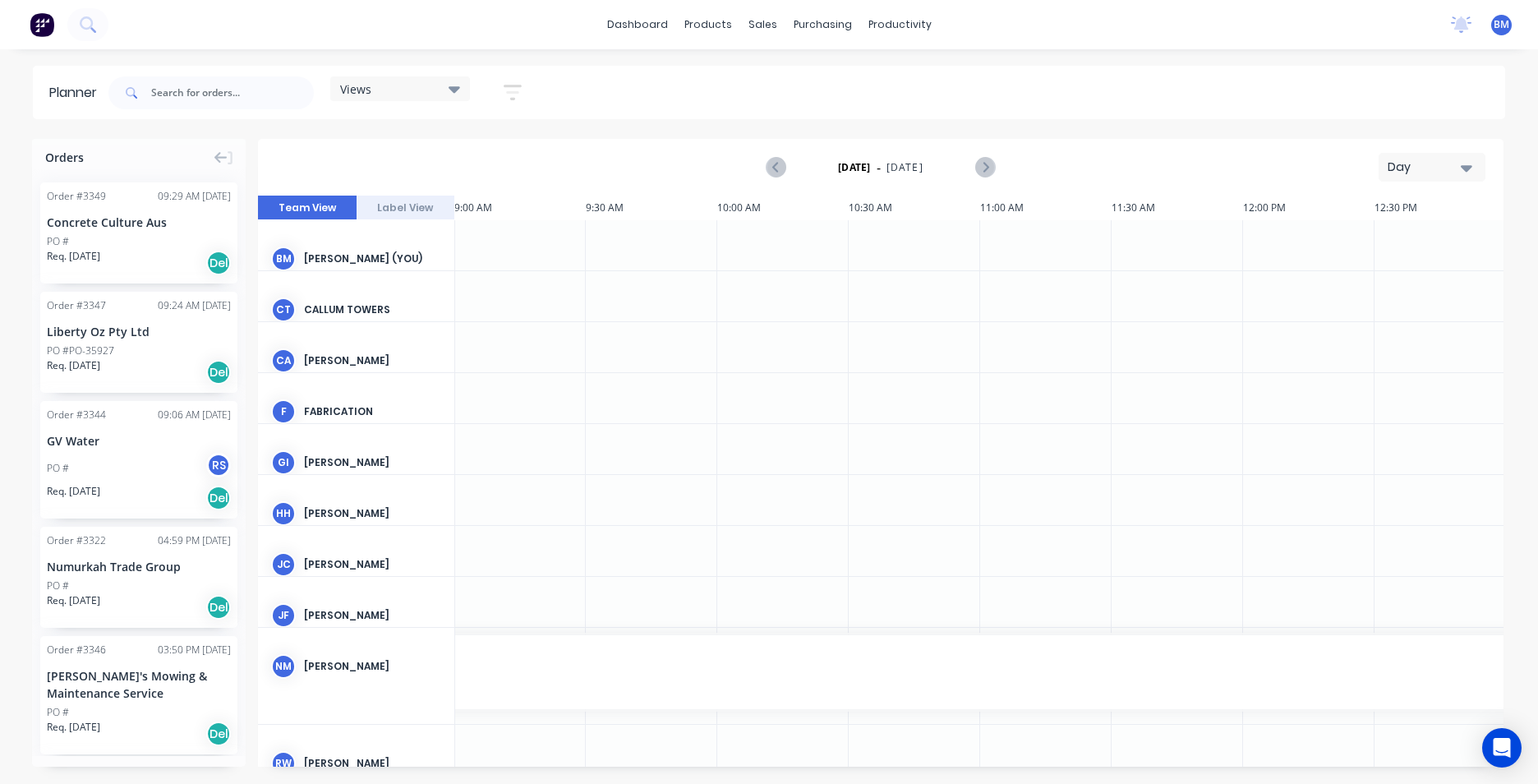
click at [1461, 167] on icon "button" at bounding box center [1467, 167] width 11 height 18
click at [1408, 276] on div "Month" at bounding box center [1402, 277] width 163 height 33
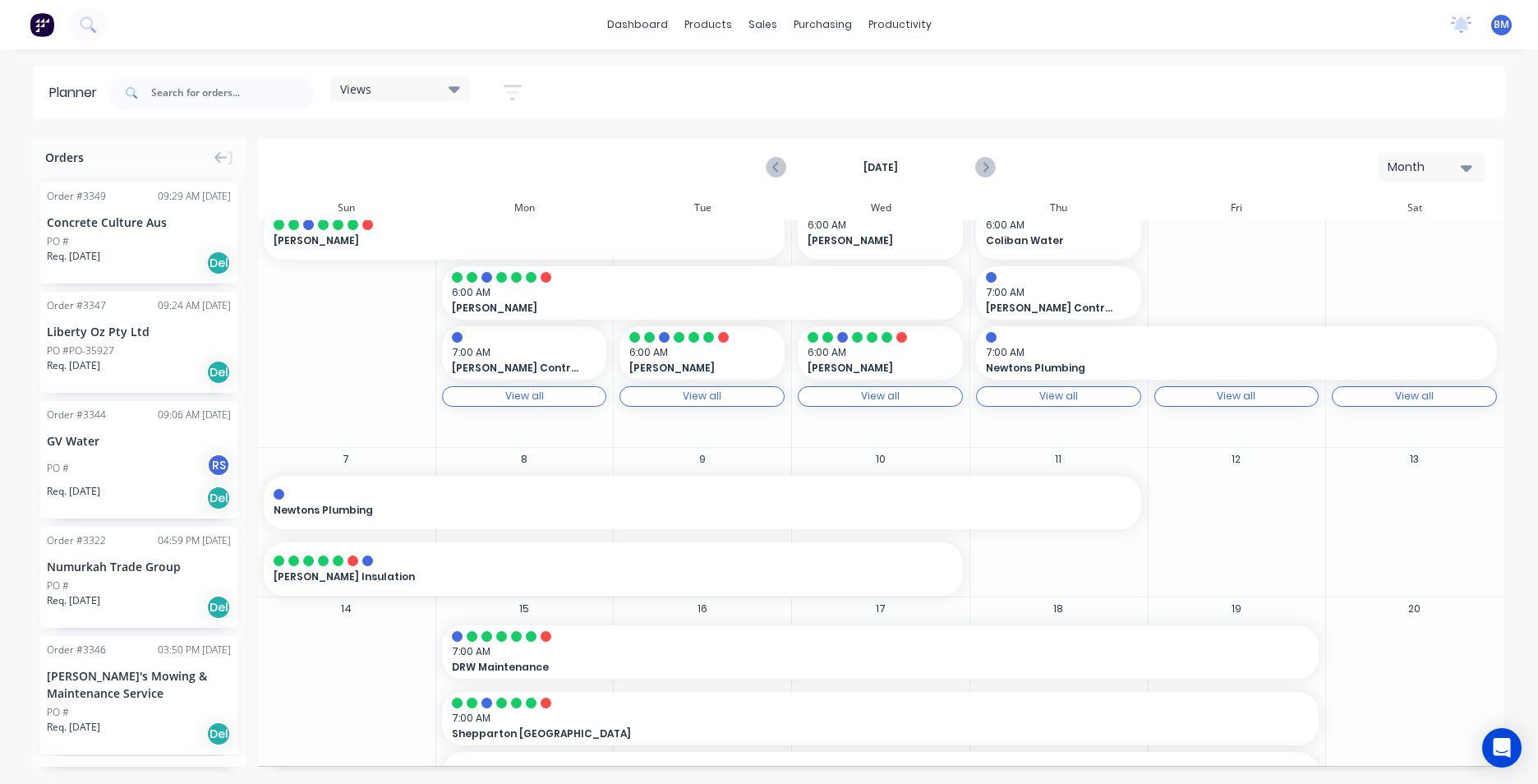
scroll to position [83, 0]
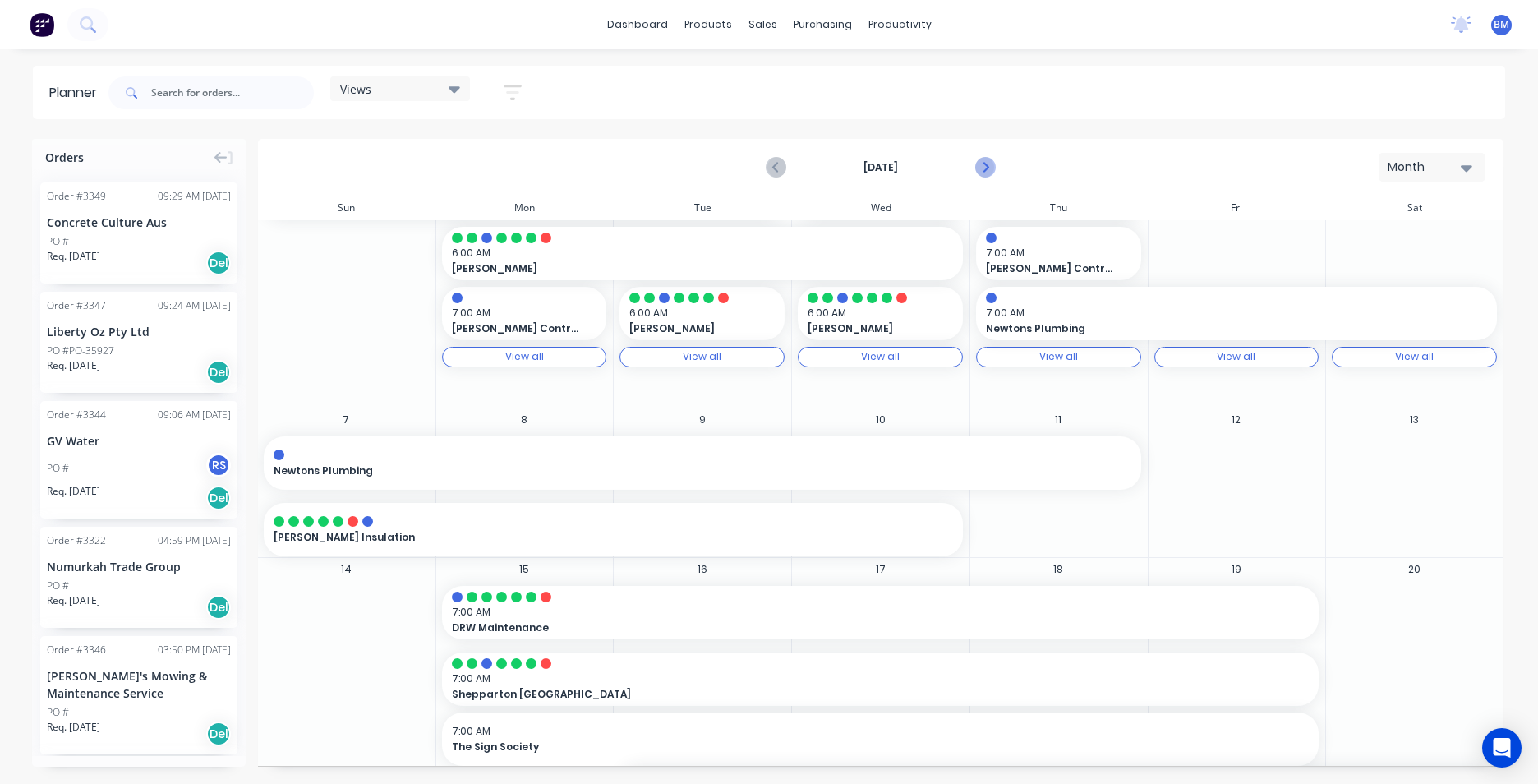
click at [990, 157] on icon "Next page" at bounding box center [984, 167] width 20 height 20
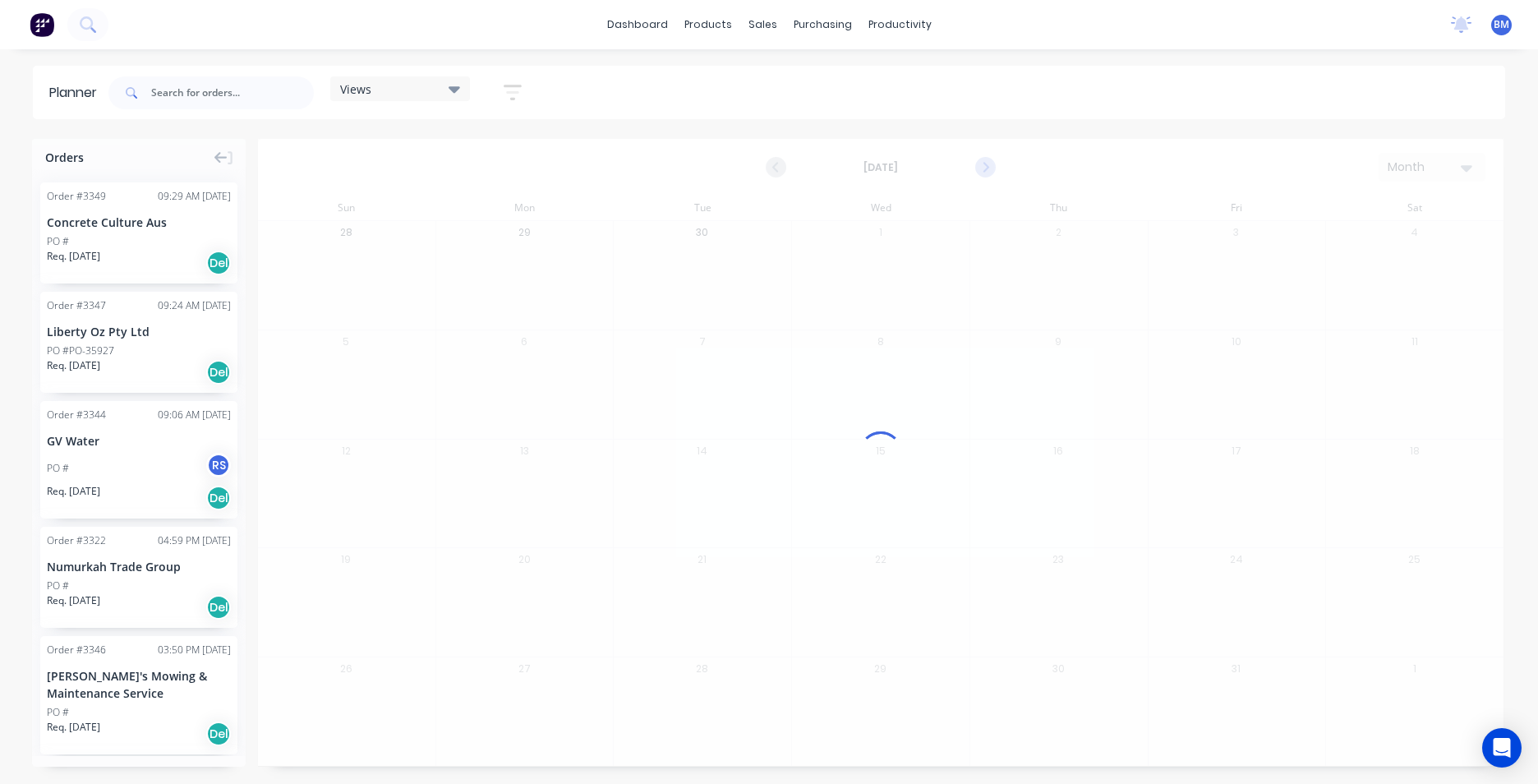
scroll to position [0, 0]
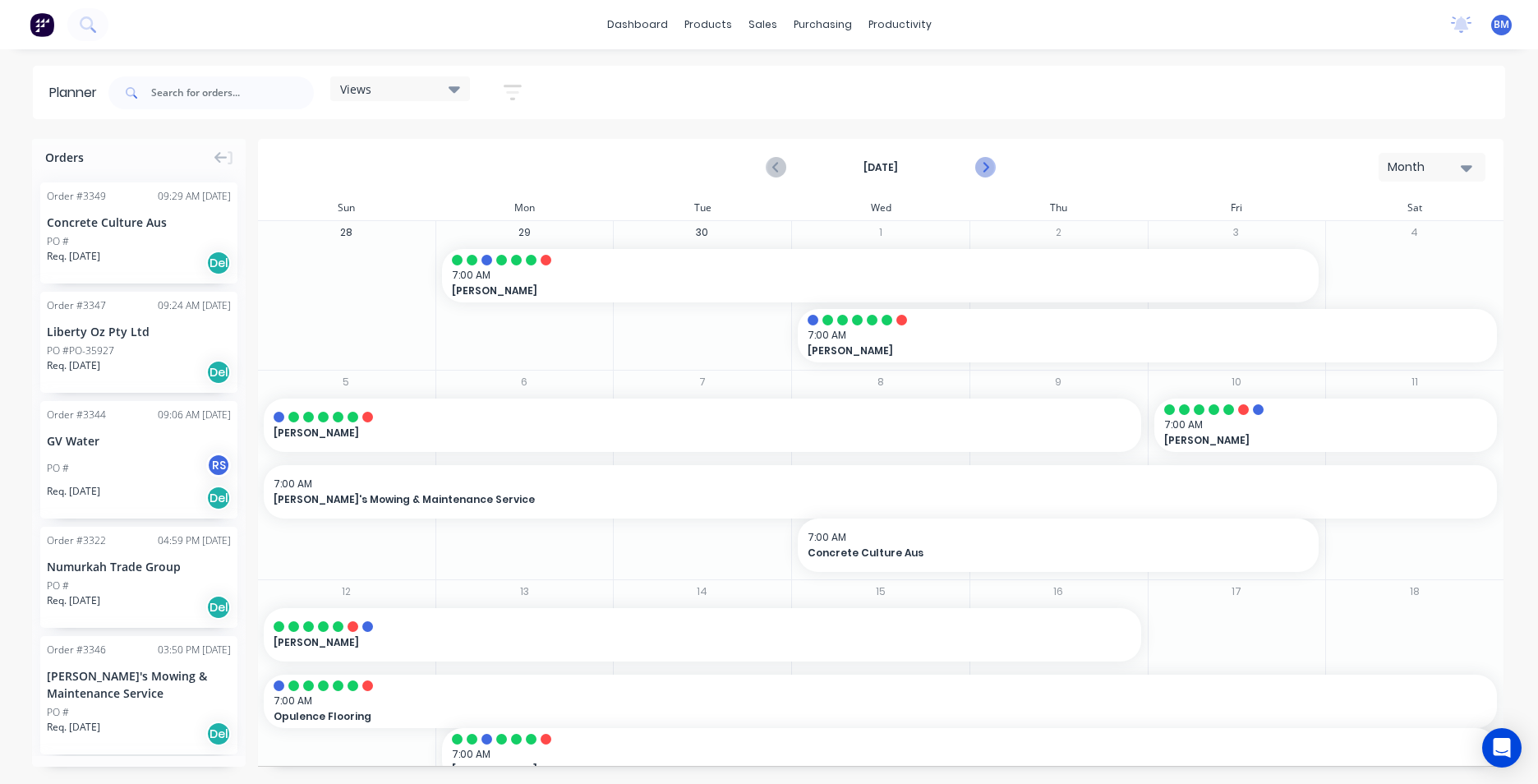
click at [977, 176] on icon "Next page" at bounding box center [984, 167] width 20 height 20
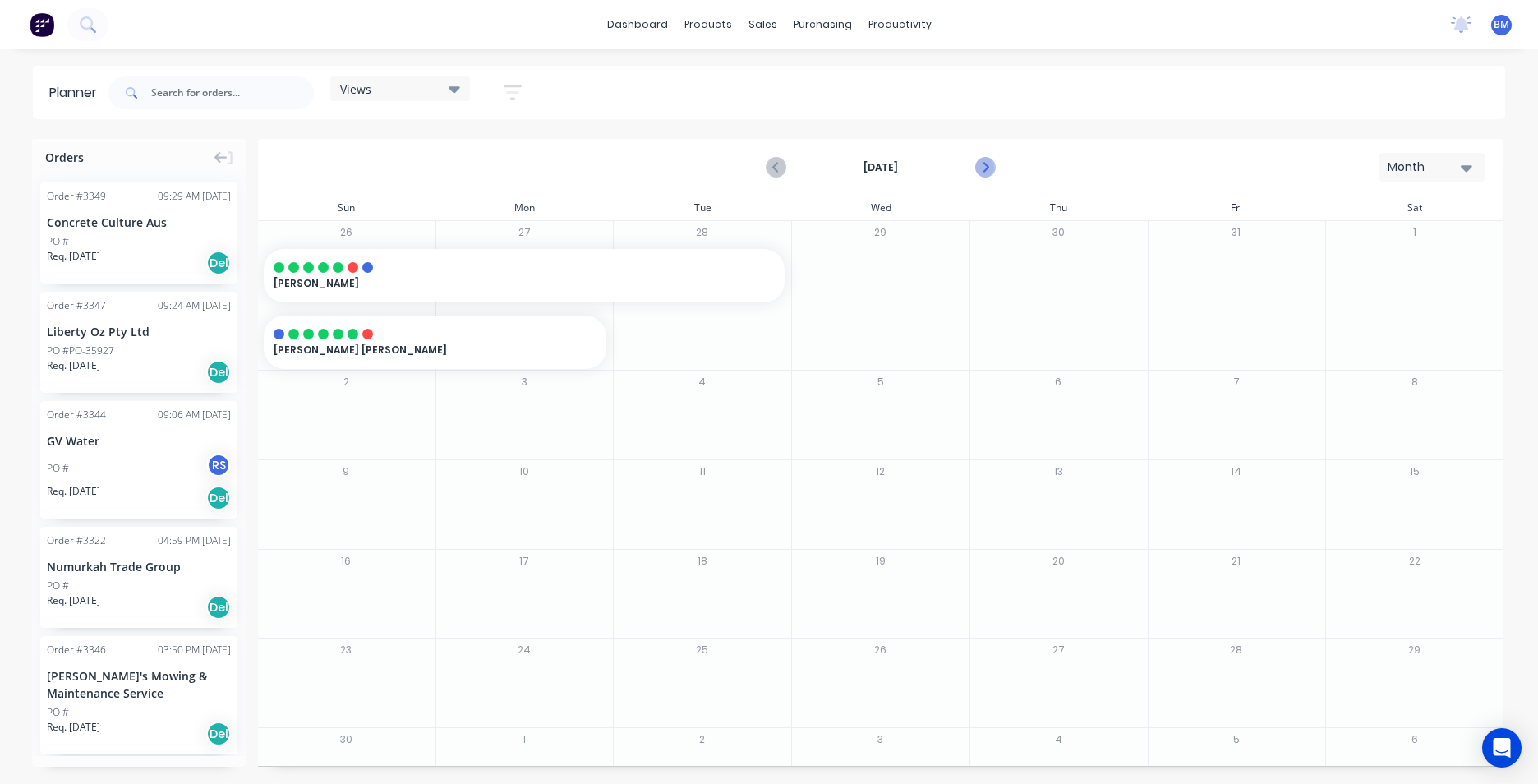
click at [977, 176] on icon "Next page" at bounding box center [984, 167] width 20 height 20
click at [667, 22] on link "dashboard" at bounding box center [637, 24] width 77 height 24
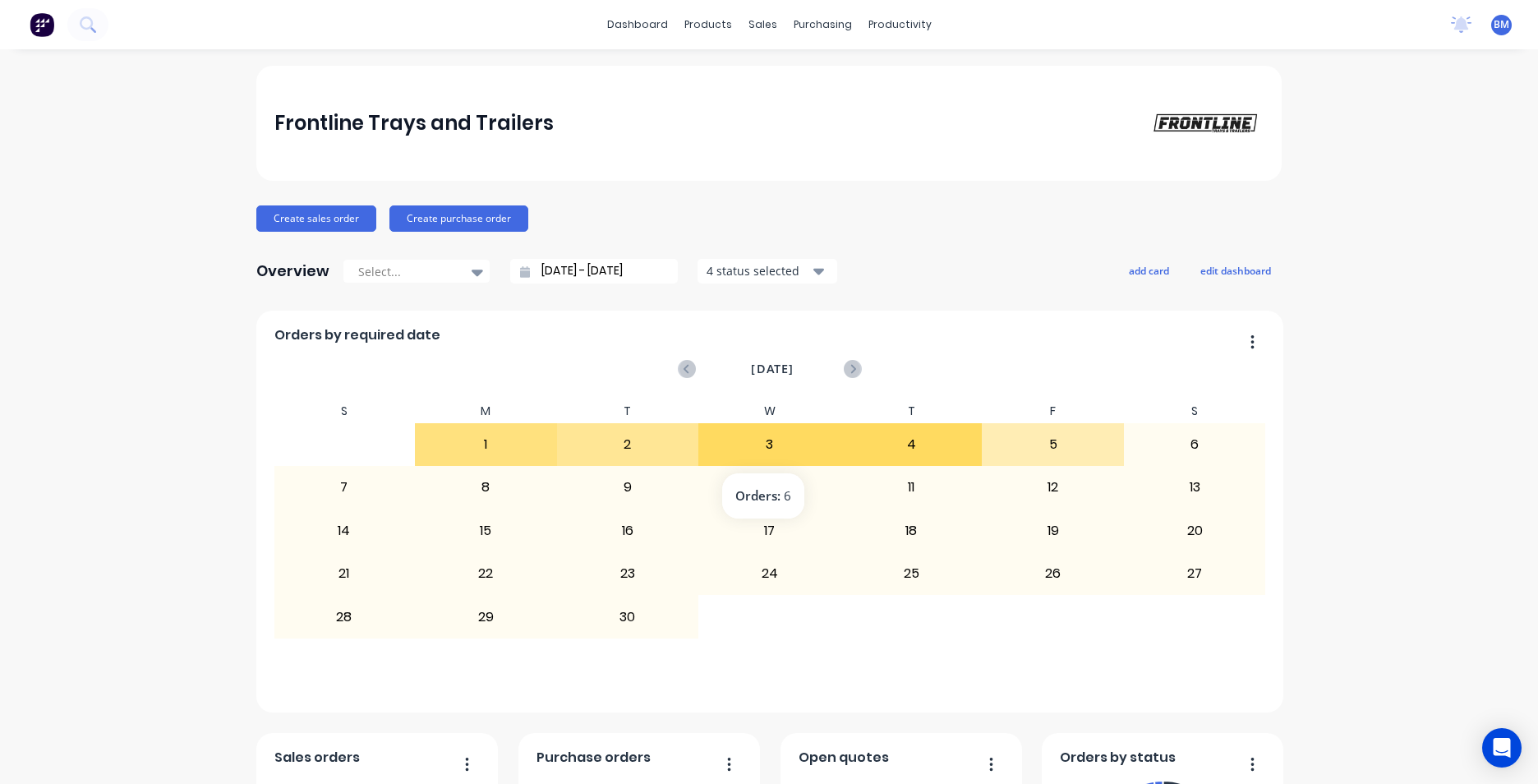
click at [774, 447] on div "3" at bounding box center [769, 444] width 141 height 41
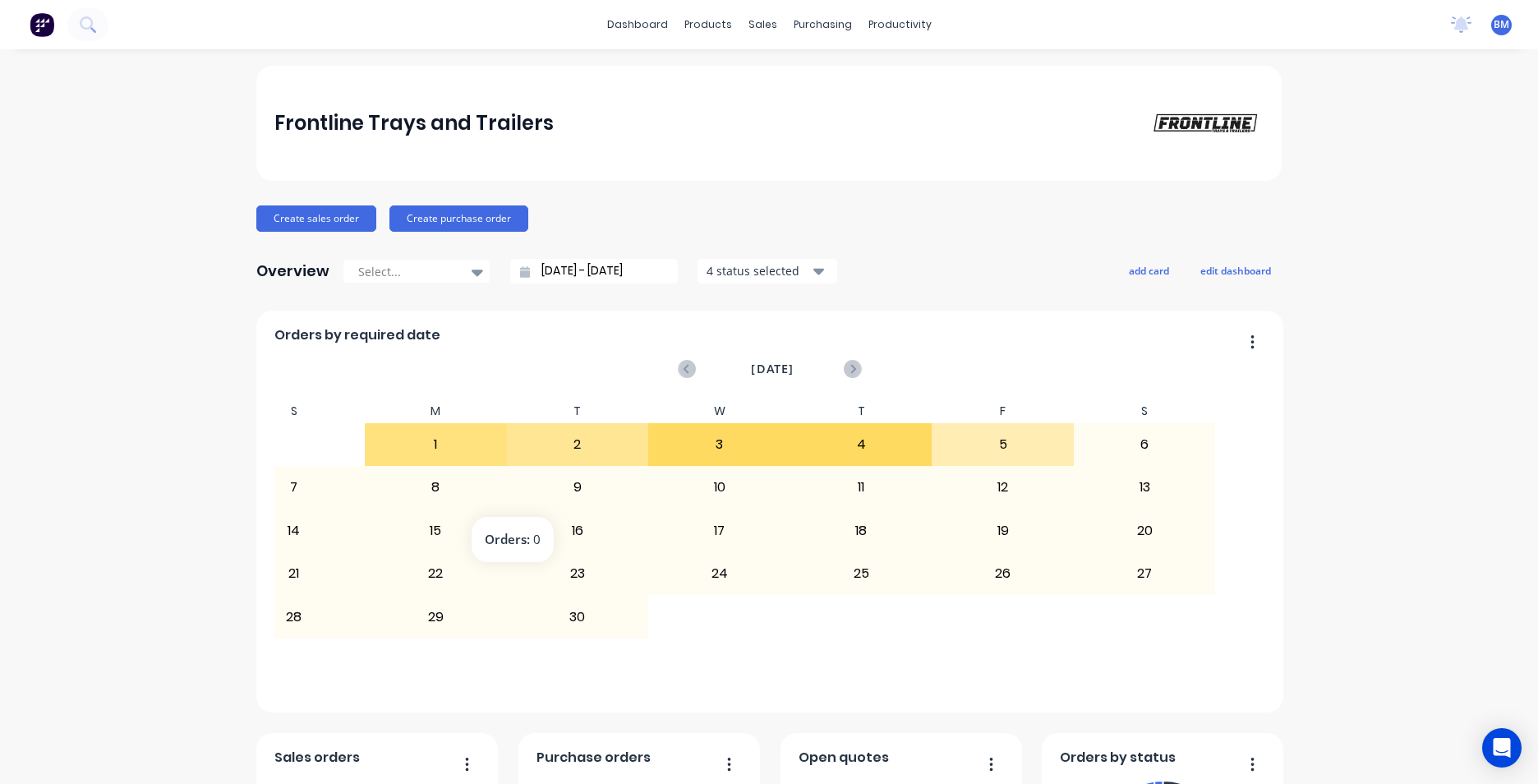
drag, startPoint x: 391, startPoint y: 429, endPoint x: 329, endPoint y: 495, distance: 90.6
click at [329, 495] on div "S M T W T F S 31 1 2 3 4 5 6 7 8 9 10 11 12 13 14 15 16 17 18 19 20 21 22 23 24…" at bounding box center [720, 540] width 993 height 282
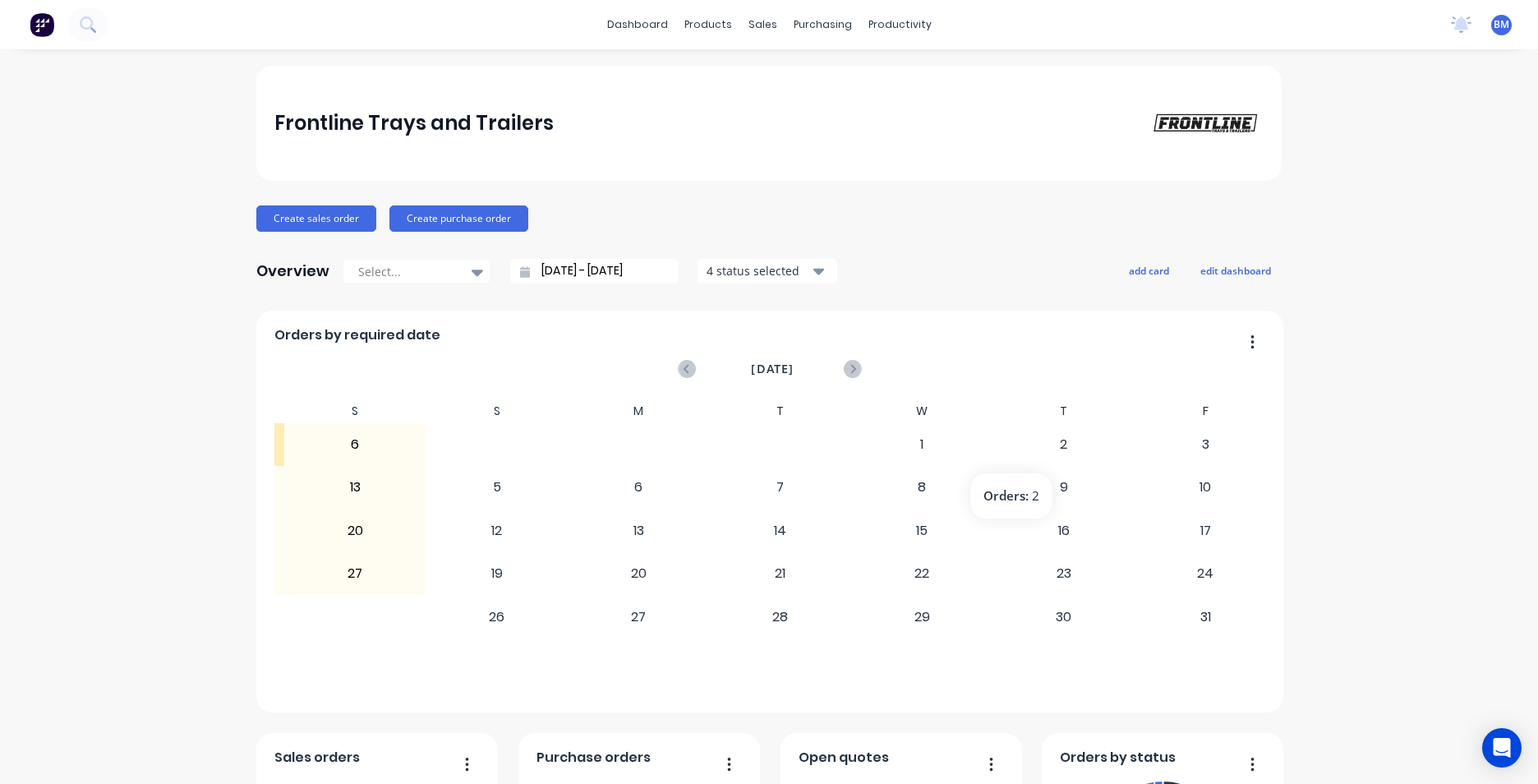
drag, startPoint x: 1040, startPoint y: 461, endPoint x: 153, endPoint y: 472, distance: 887.1
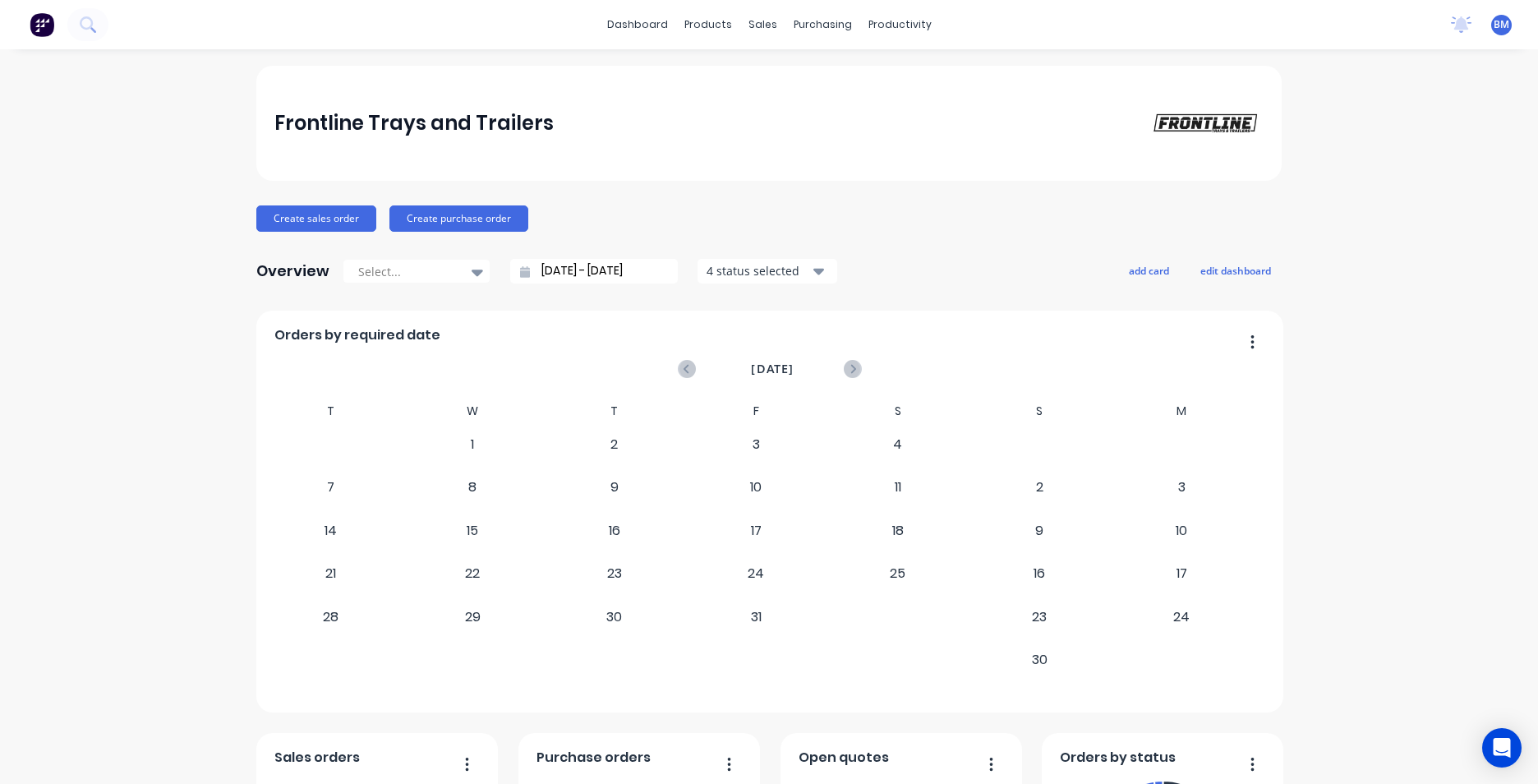
drag, startPoint x: 1009, startPoint y: 488, endPoint x: 380, endPoint y: 479, distance: 629.1
click at [686, 479] on div "10" at bounding box center [756, 487] width 141 height 41
click at [678, 368] on icon at bounding box center [687, 369] width 18 height 18
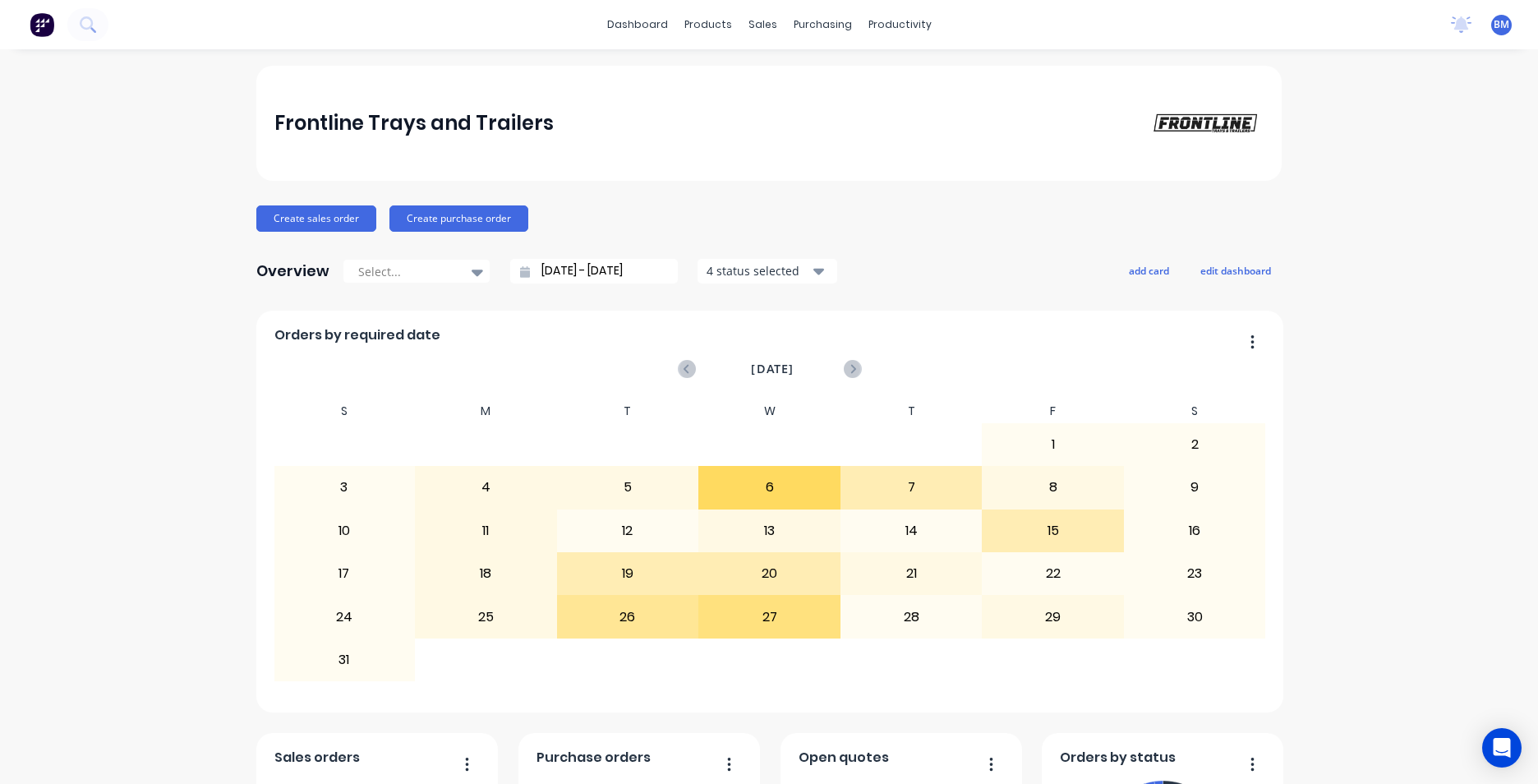
click at [678, 369] on icon at bounding box center [687, 369] width 18 height 18
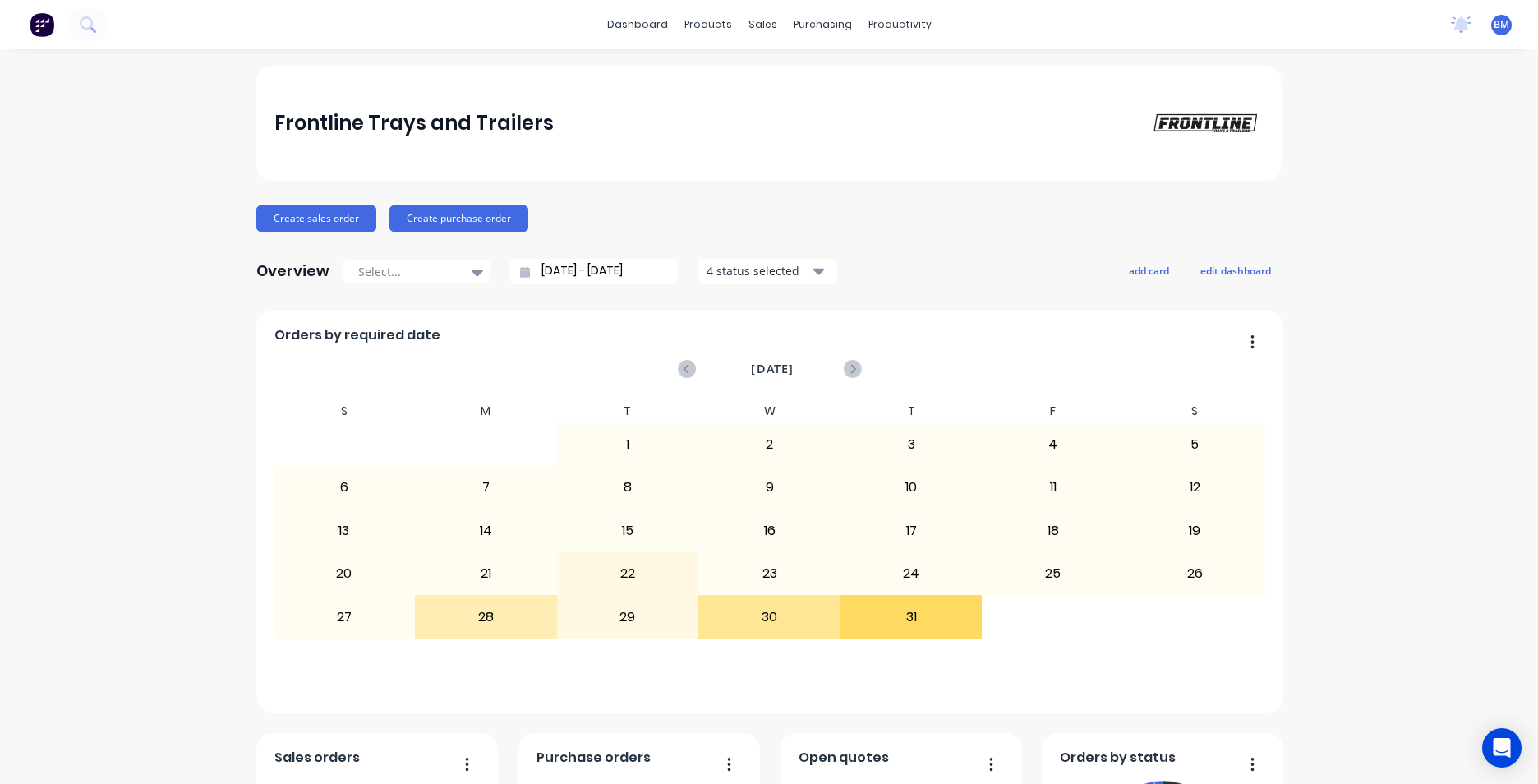
click at [678, 368] on icon at bounding box center [687, 369] width 18 height 18
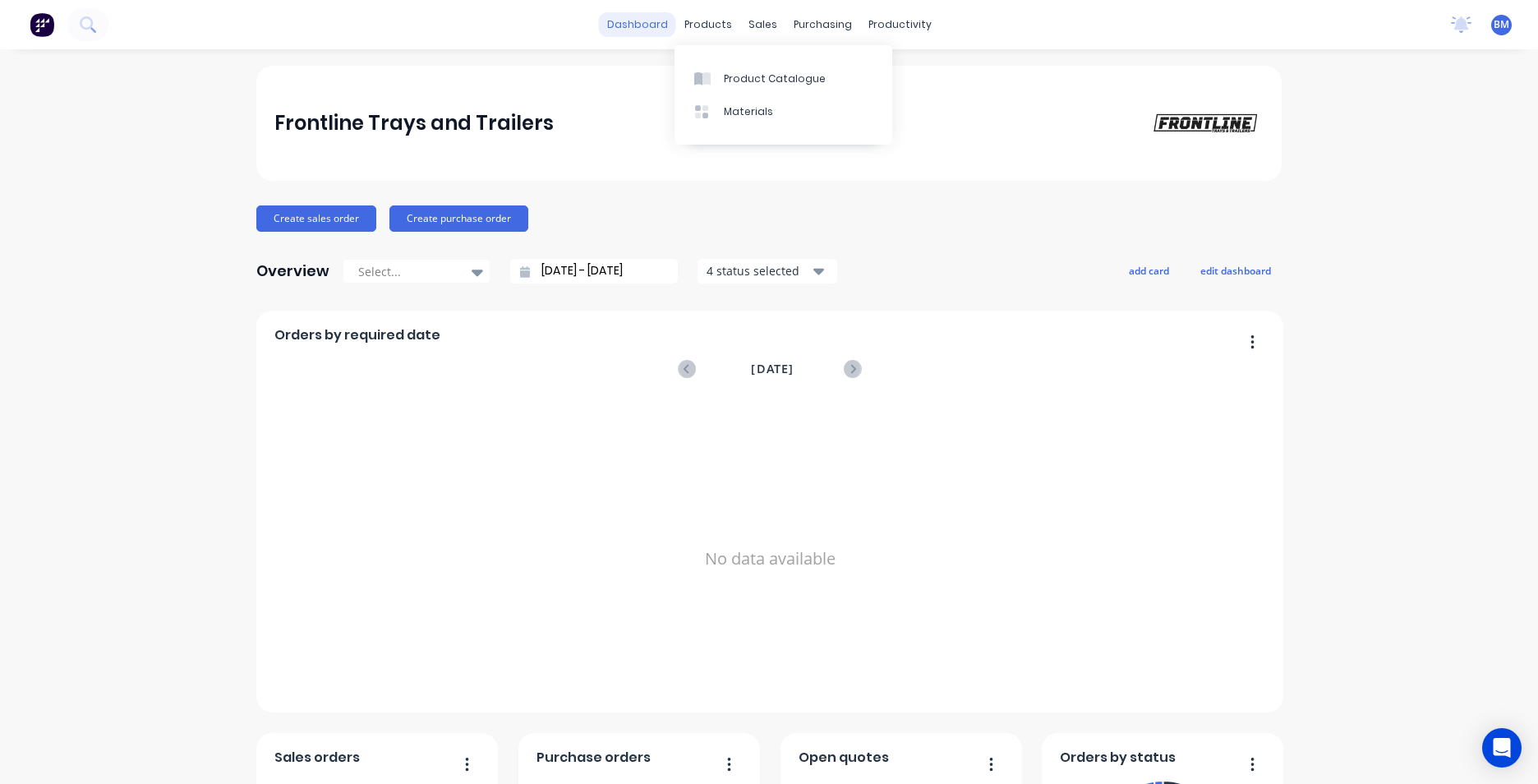
click at [643, 14] on link "dashboard" at bounding box center [637, 24] width 77 height 24
click at [100, 30] on button at bounding box center [88, 24] width 41 height 33
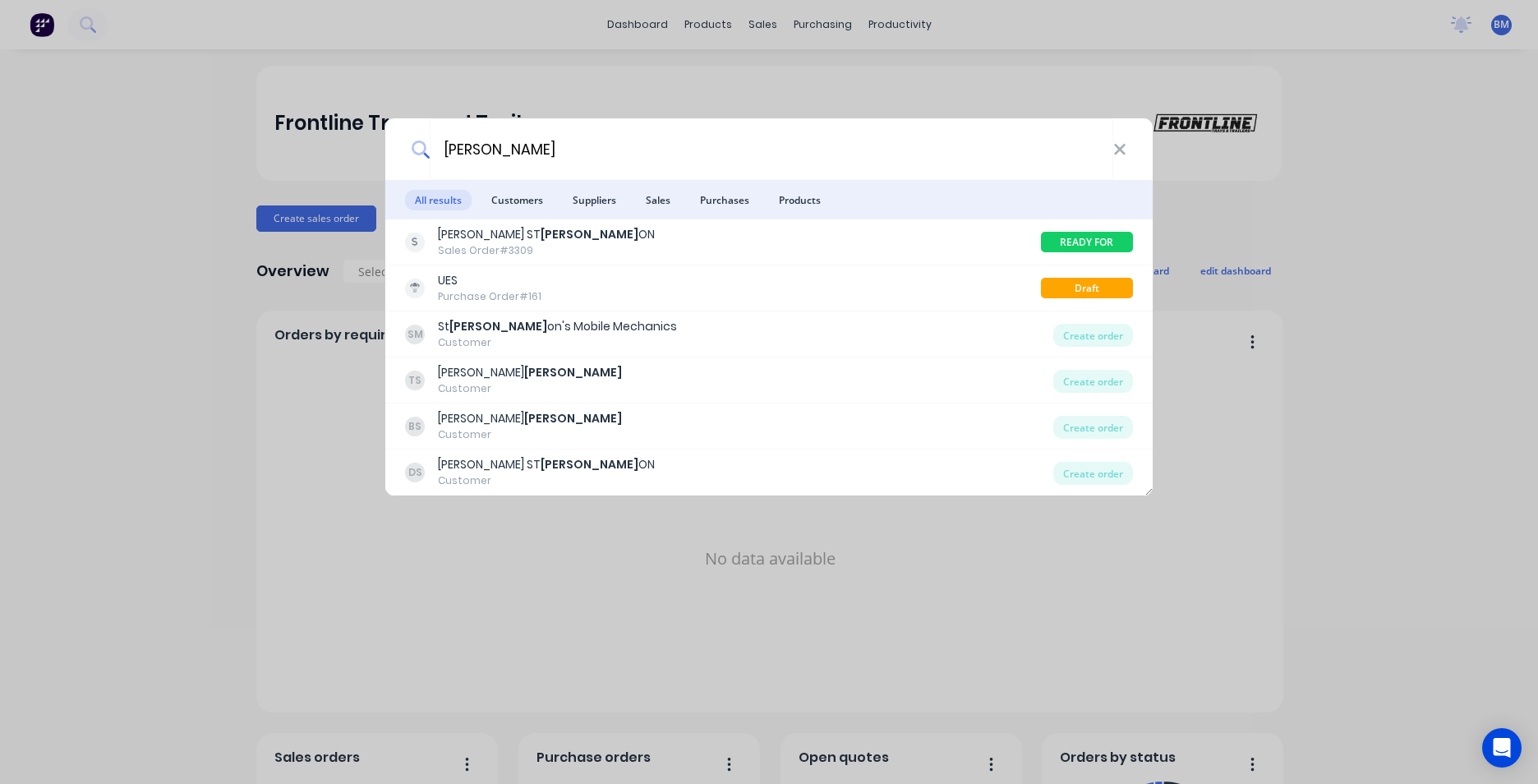
drag, startPoint x: 593, startPoint y: 142, endPoint x: 230, endPoint y: 146, distance: 363.0
click at [230, 146] on div "evens All results Customers Suppliers Sales Purchases Products DEAN ST EVENS ON…" at bounding box center [769, 392] width 1538 height 784
type input "evens"
click at [1131, 154] on div "evens" at bounding box center [769, 149] width 768 height 62
drag, startPoint x: 1127, startPoint y: 157, endPoint x: 1120, endPoint y: 152, distance: 8.6
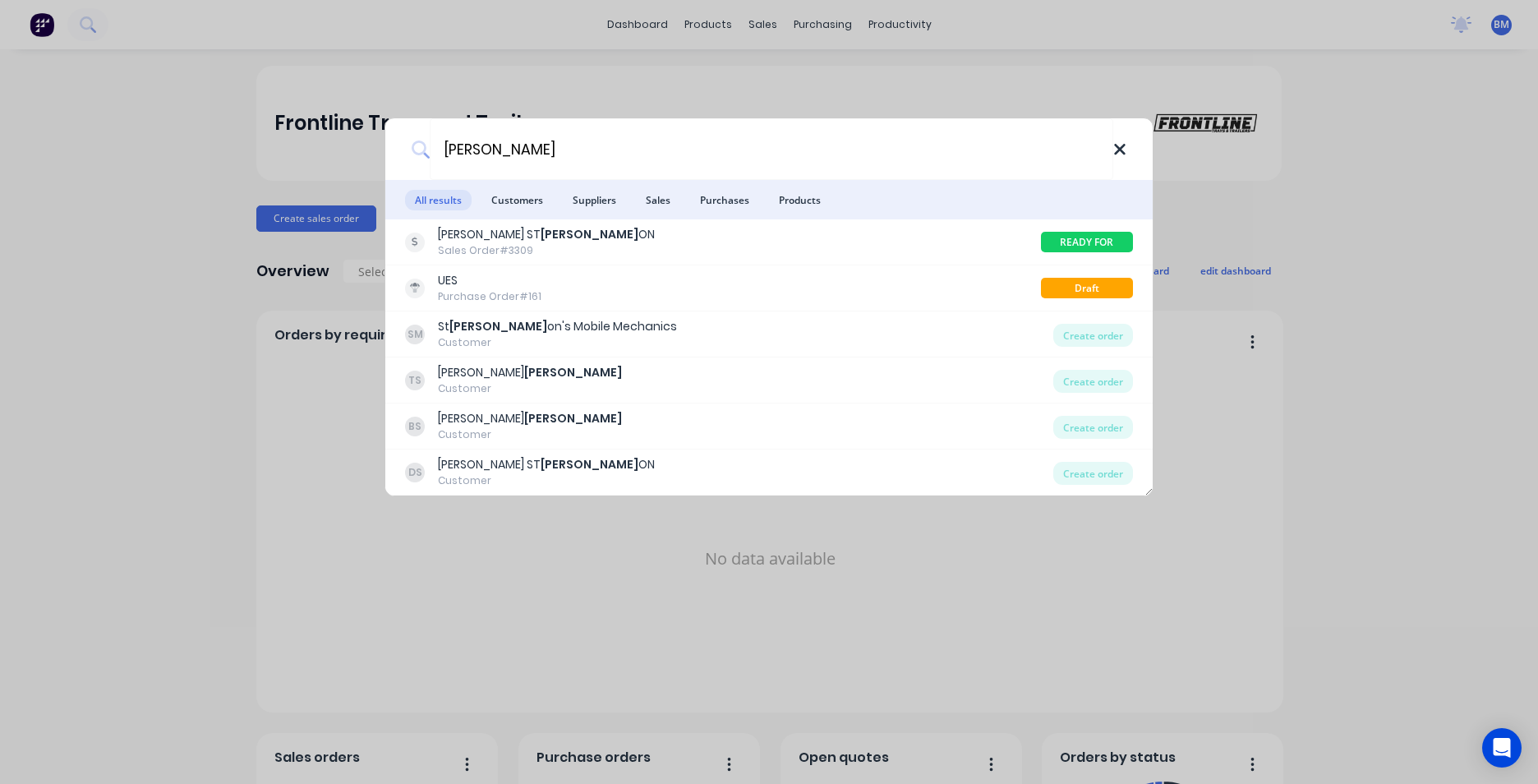
click at [1122, 156] on div "evens" at bounding box center [769, 149] width 768 height 62
drag, startPoint x: 1120, startPoint y: 152, endPoint x: 832, endPoint y: 65, distance: 300.9
click at [1119, 152] on icon at bounding box center [1120, 149] width 13 height 18
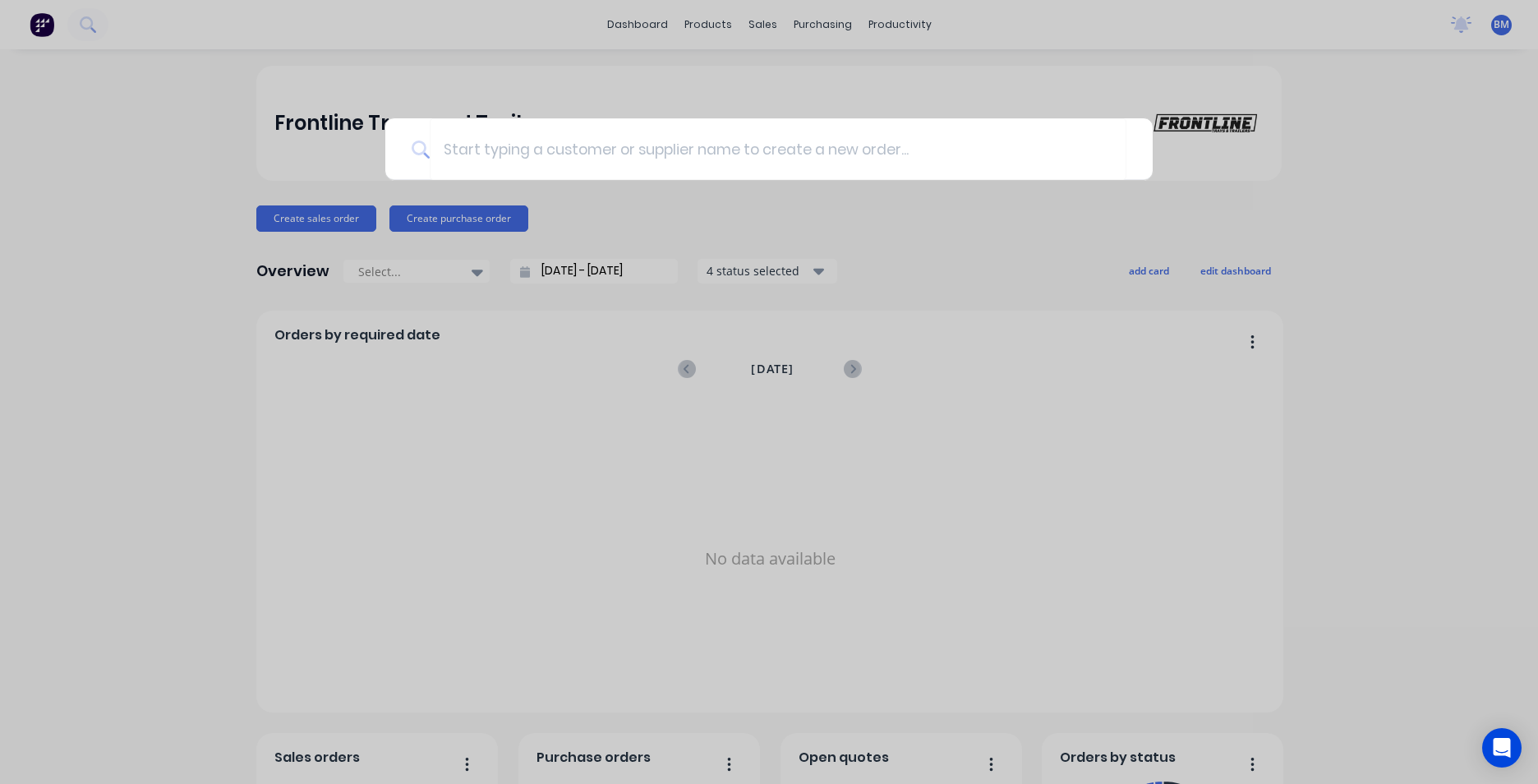
click at [755, 22] on div at bounding box center [769, 392] width 1538 height 784
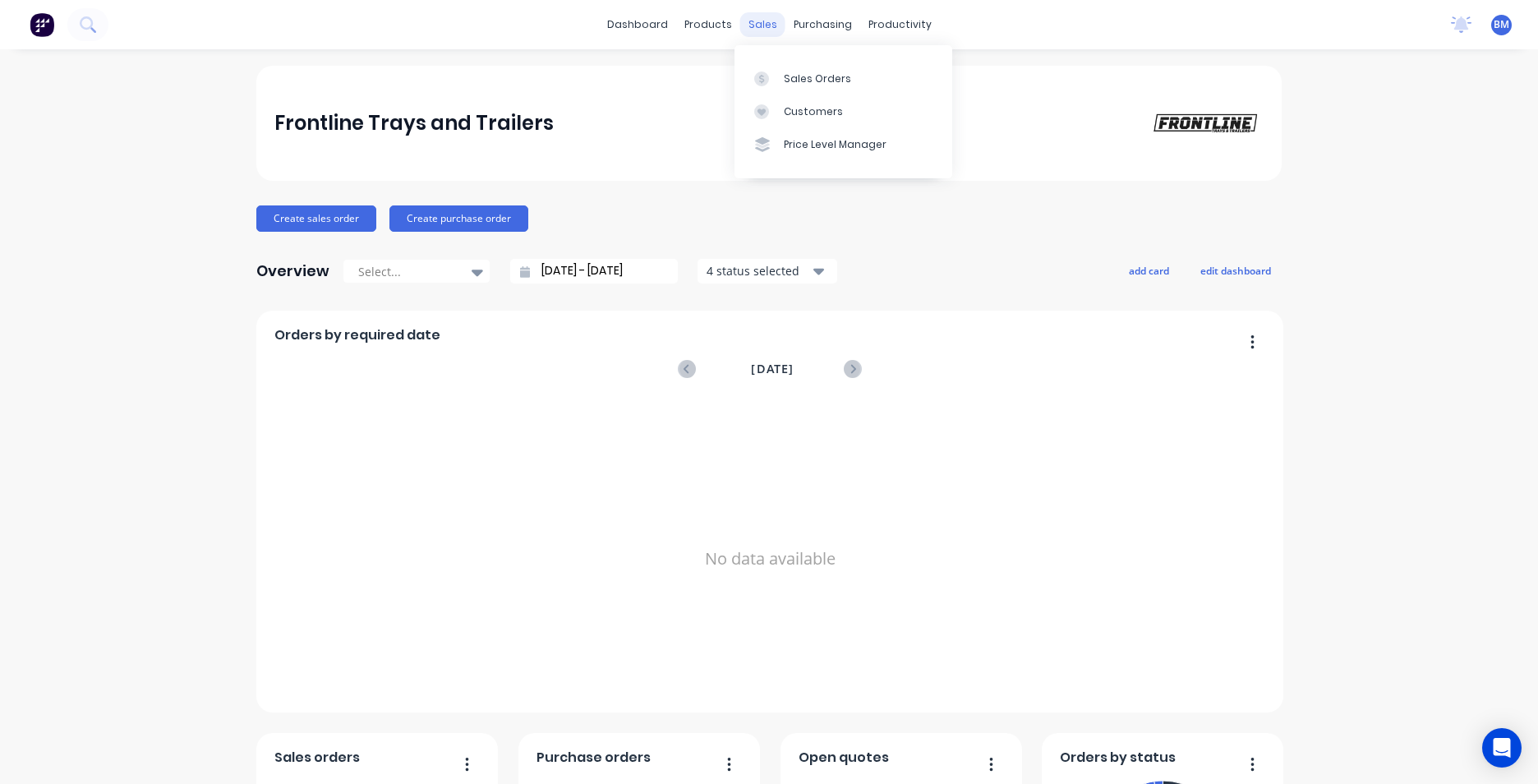
click at [764, 24] on div "sales" at bounding box center [763, 24] width 45 height 24
click at [799, 110] on div "Customers" at bounding box center [814, 111] width 59 height 15
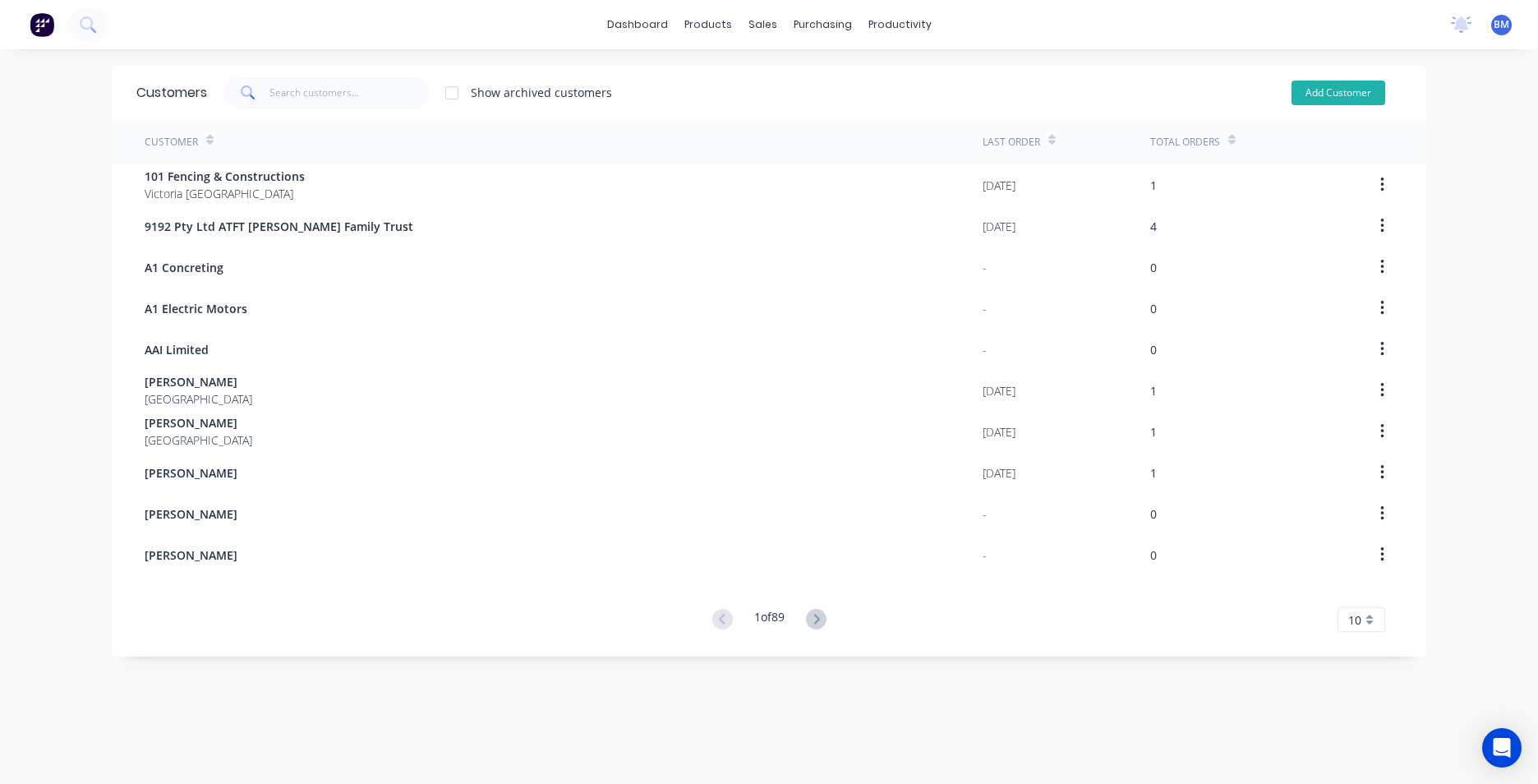
click at [1342, 98] on button "Add Customer" at bounding box center [1339, 93] width 94 height 24
select select "AU"
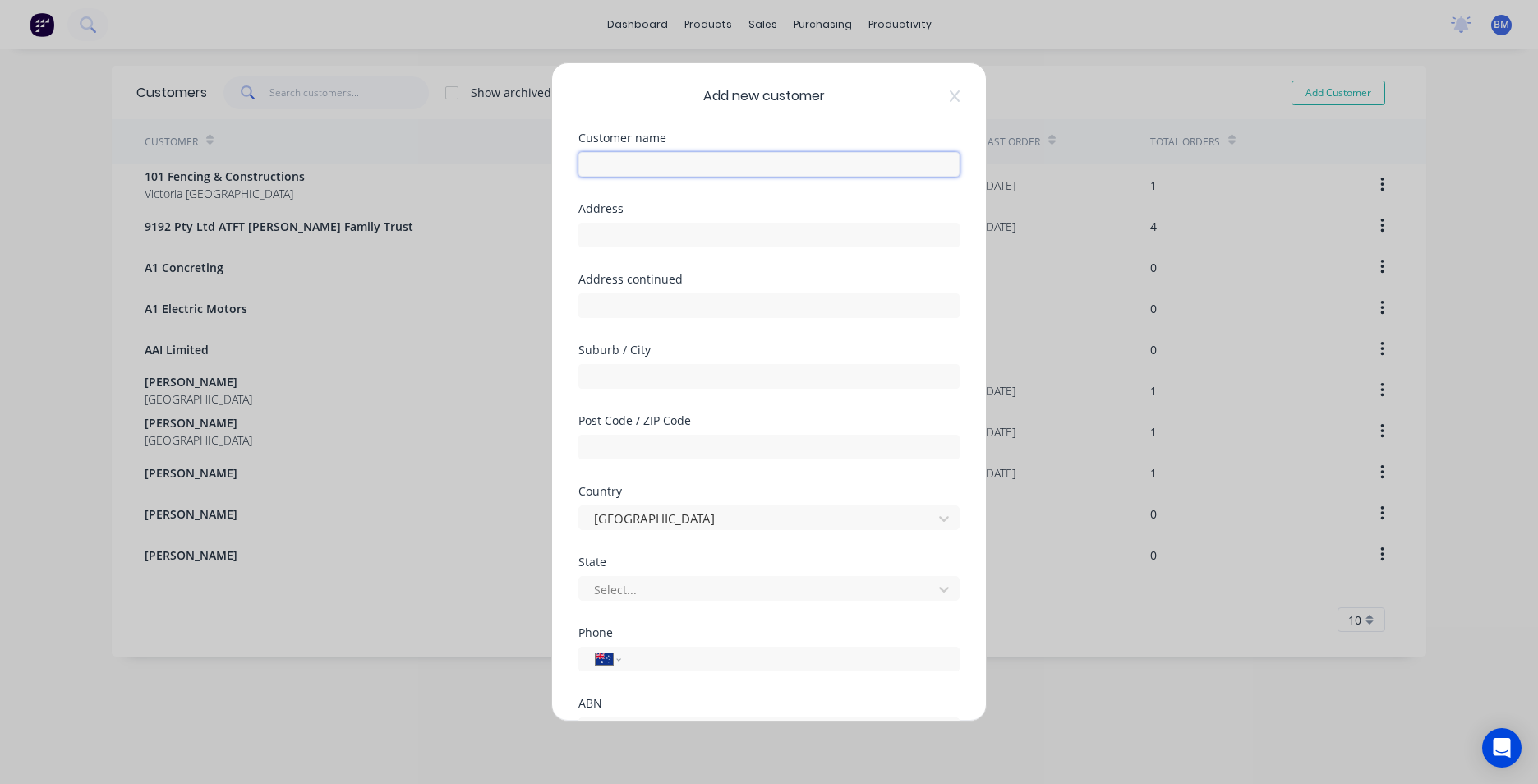
click at [701, 164] on input "text" at bounding box center [769, 164] width 382 height 24
type input "e"
type input "[PERSON_NAME] Farms"
click at [801, 590] on div at bounding box center [758, 589] width 332 height 21
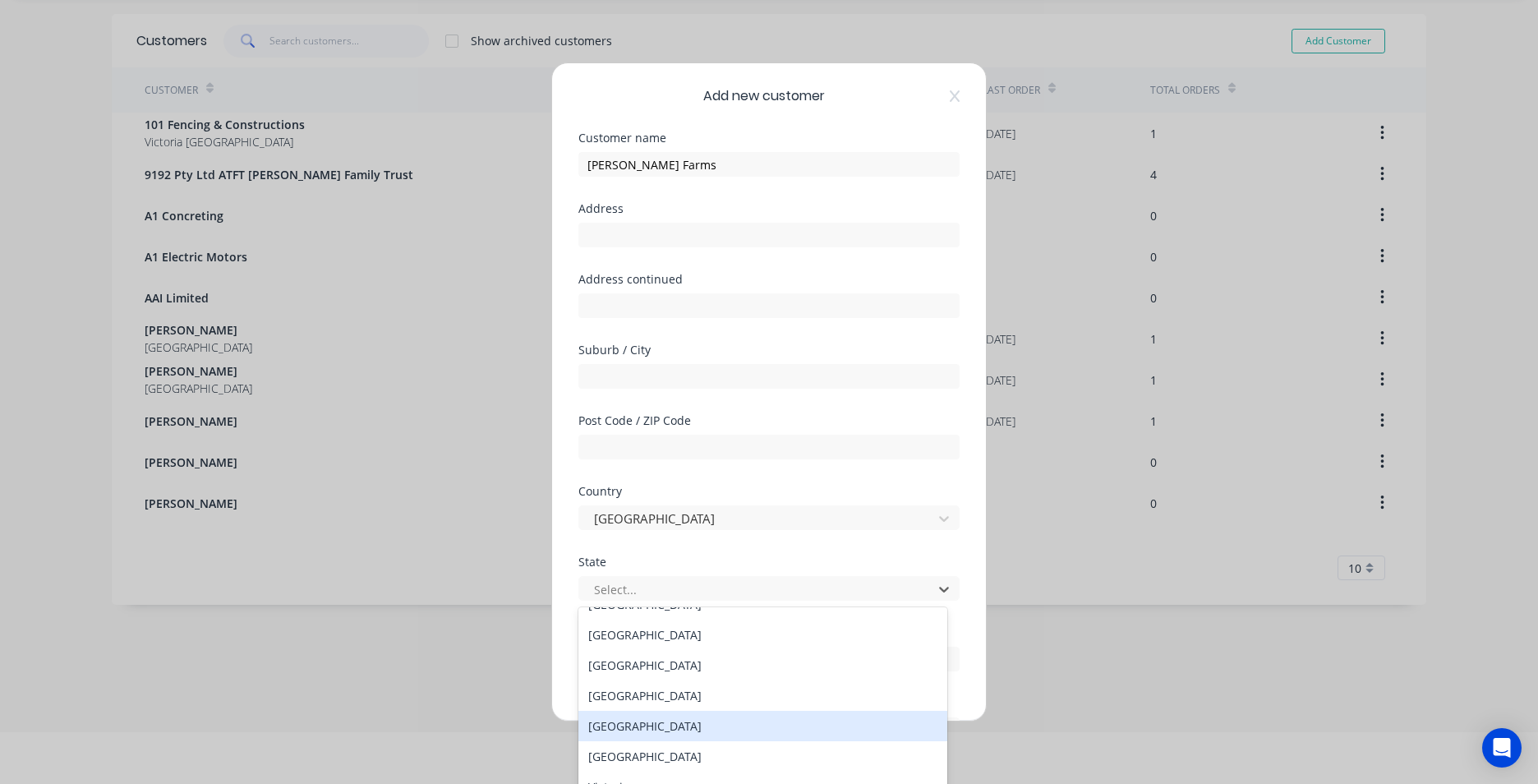
scroll to position [28, 0]
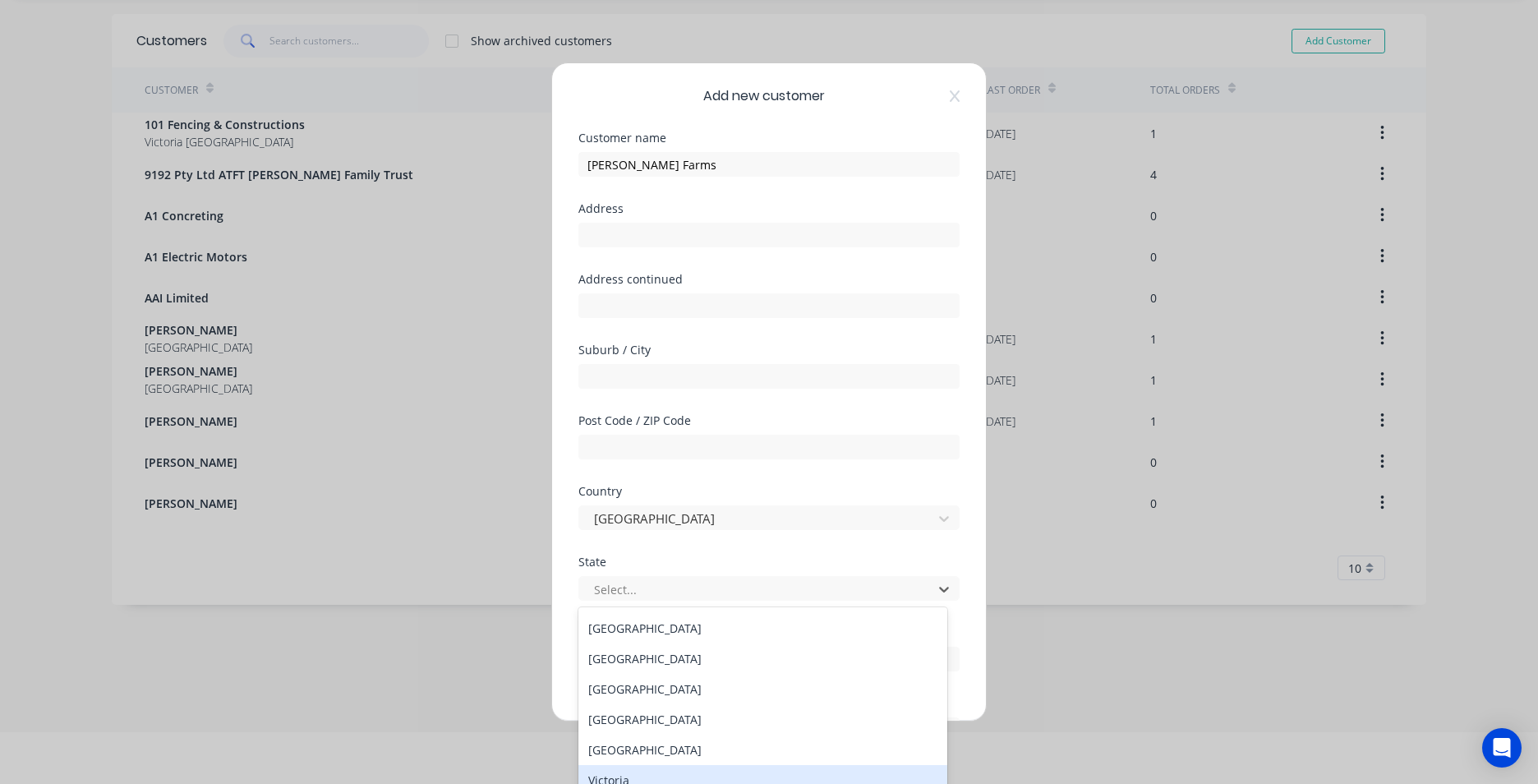
click at [592, 772] on div "Victoria" at bounding box center [762, 780] width 369 height 30
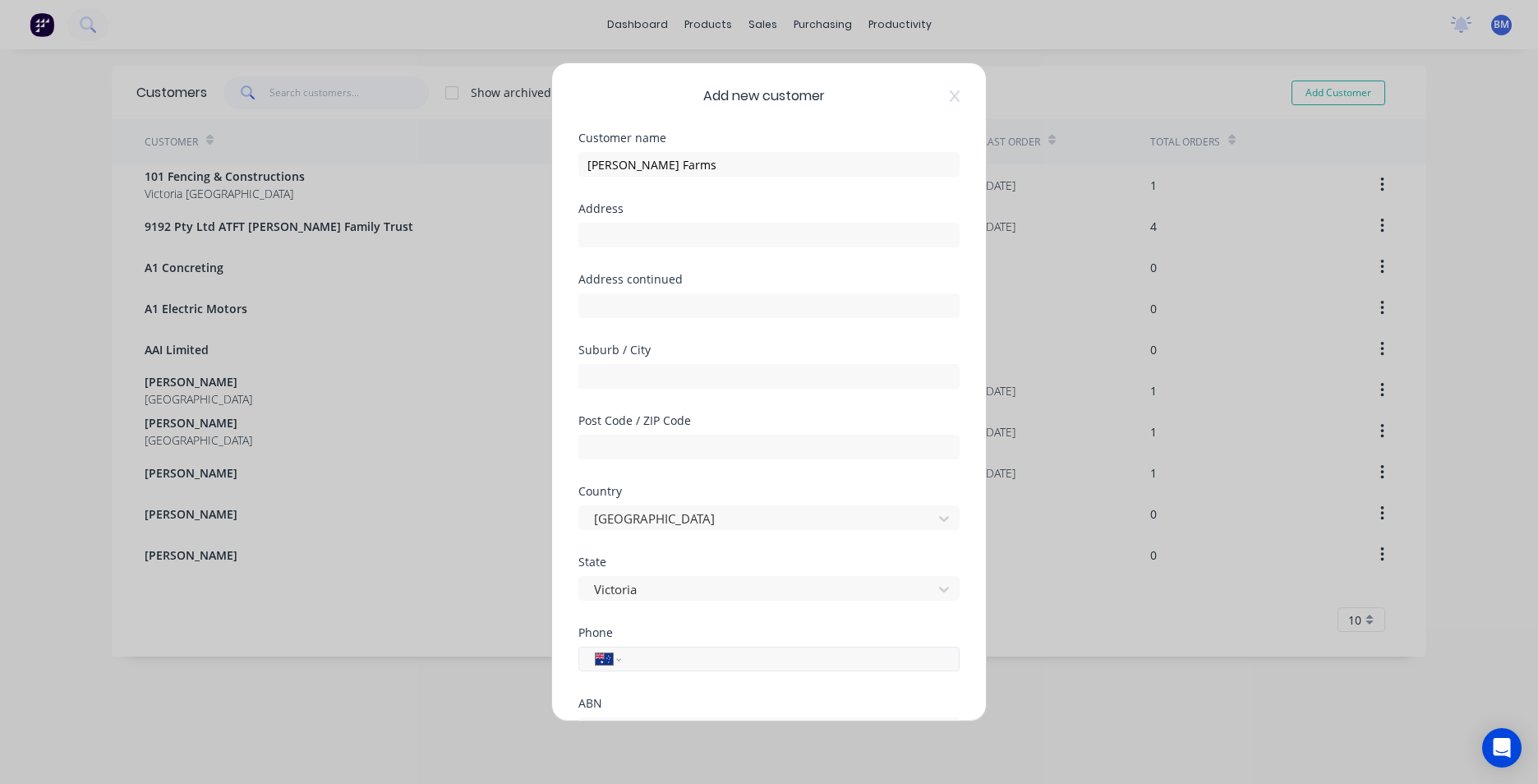
click at [642, 666] on input "tel" at bounding box center [788, 660] width 310 height 19
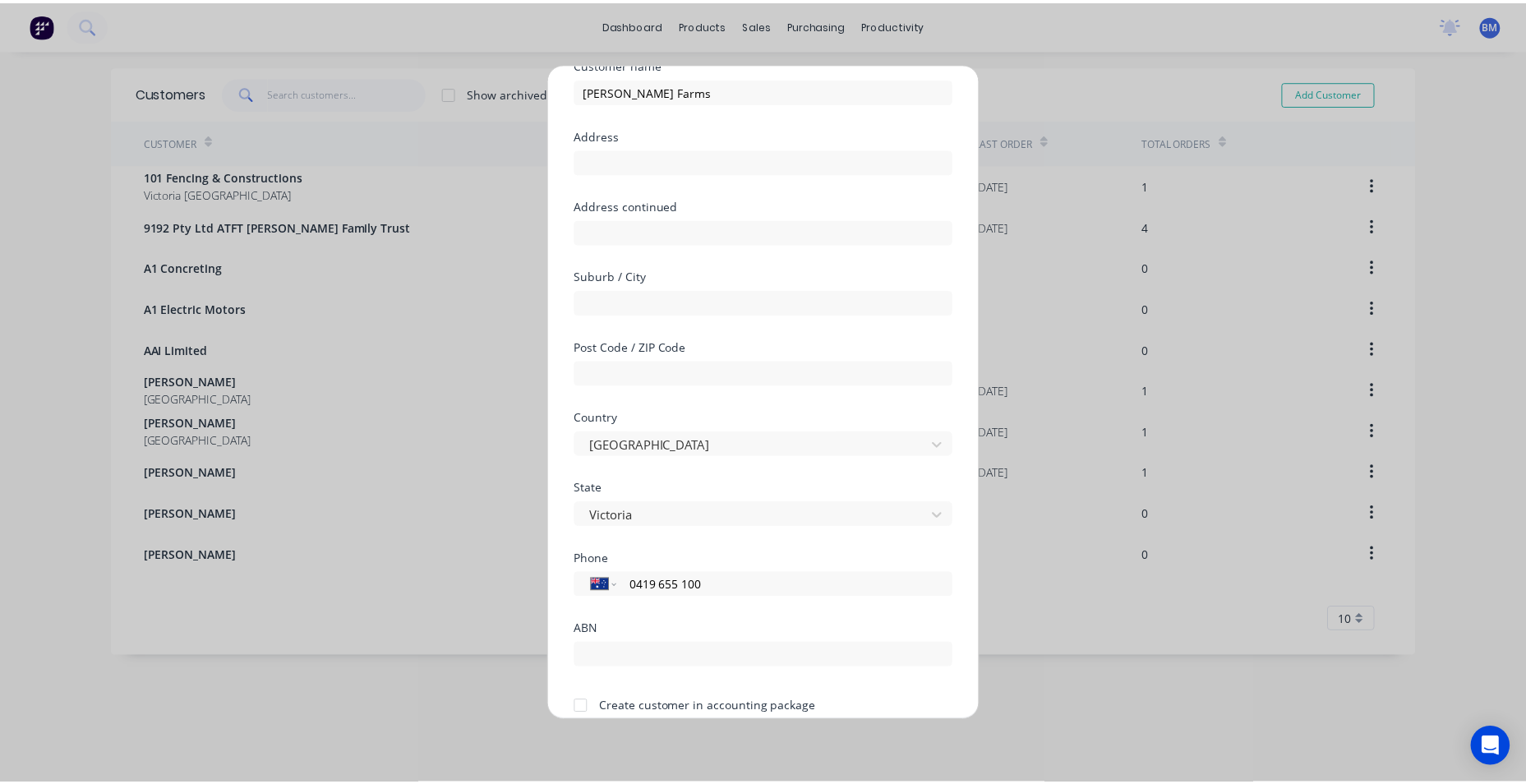
scroll to position [144, 0]
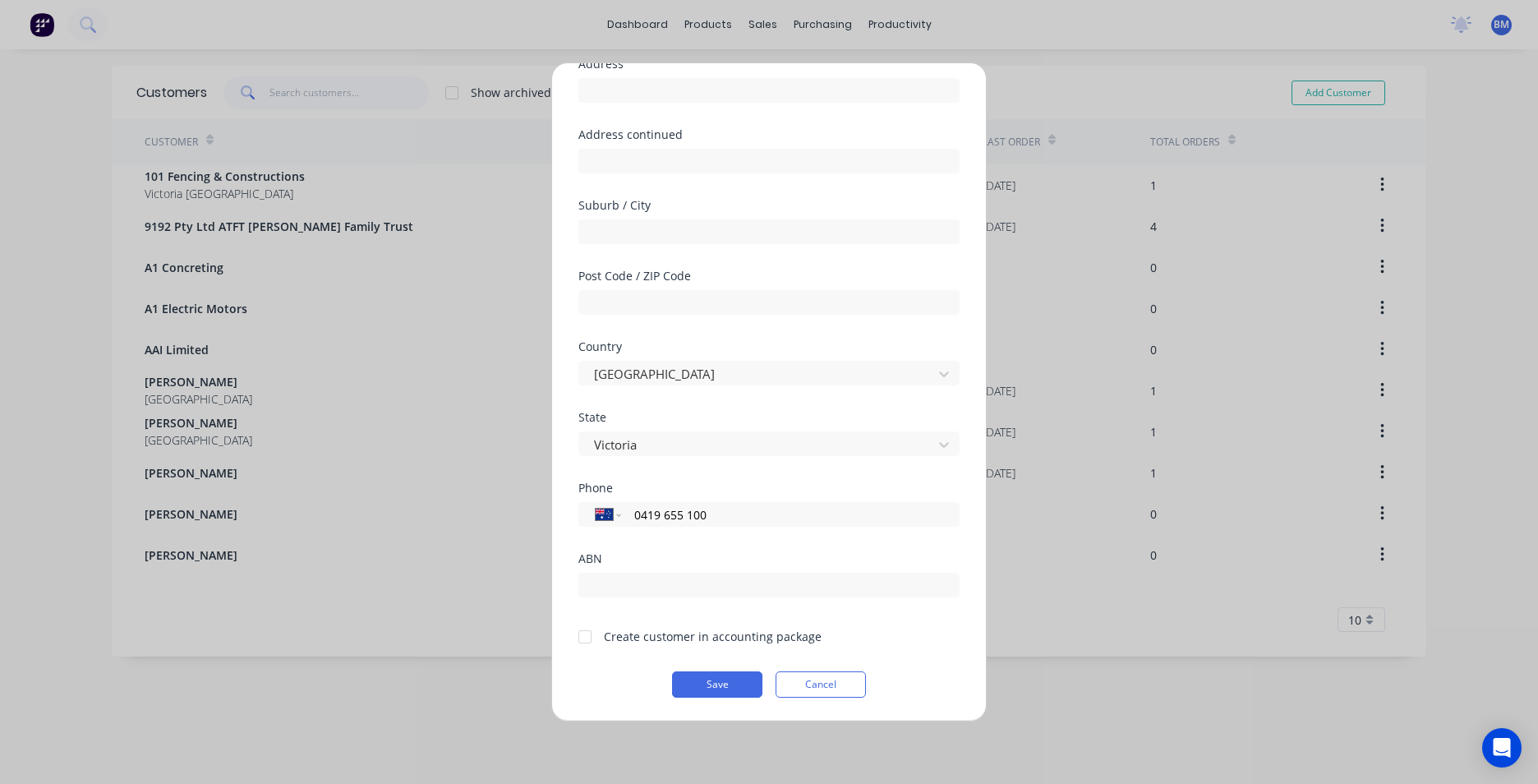
type input "0419 655 100"
click at [575, 630] on div at bounding box center [585, 637] width 33 height 33
drag, startPoint x: 582, startPoint y: 633, endPoint x: 604, endPoint y: 651, distance: 28.4
click at [583, 635] on div at bounding box center [585, 637] width 33 height 33
drag, startPoint x: 582, startPoint y: 638, endPoint x: 602, endPoint y: 658, distance: 28.3
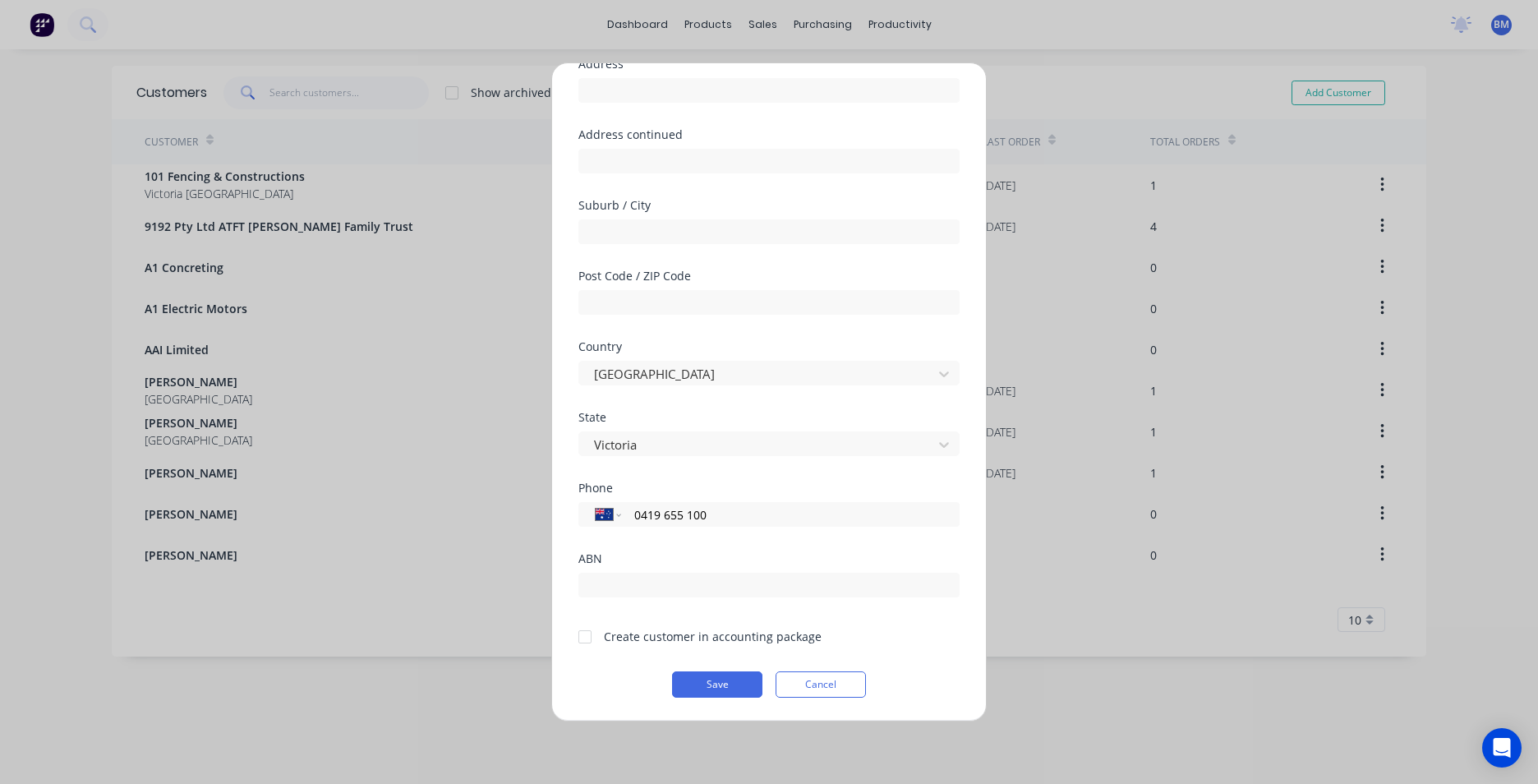
click at [584, 640] on div at bounding box center [585, 637] width 33 height 33
click at [718, 683] on button "Save" at bounding box center [717, 684] width 90 height 26
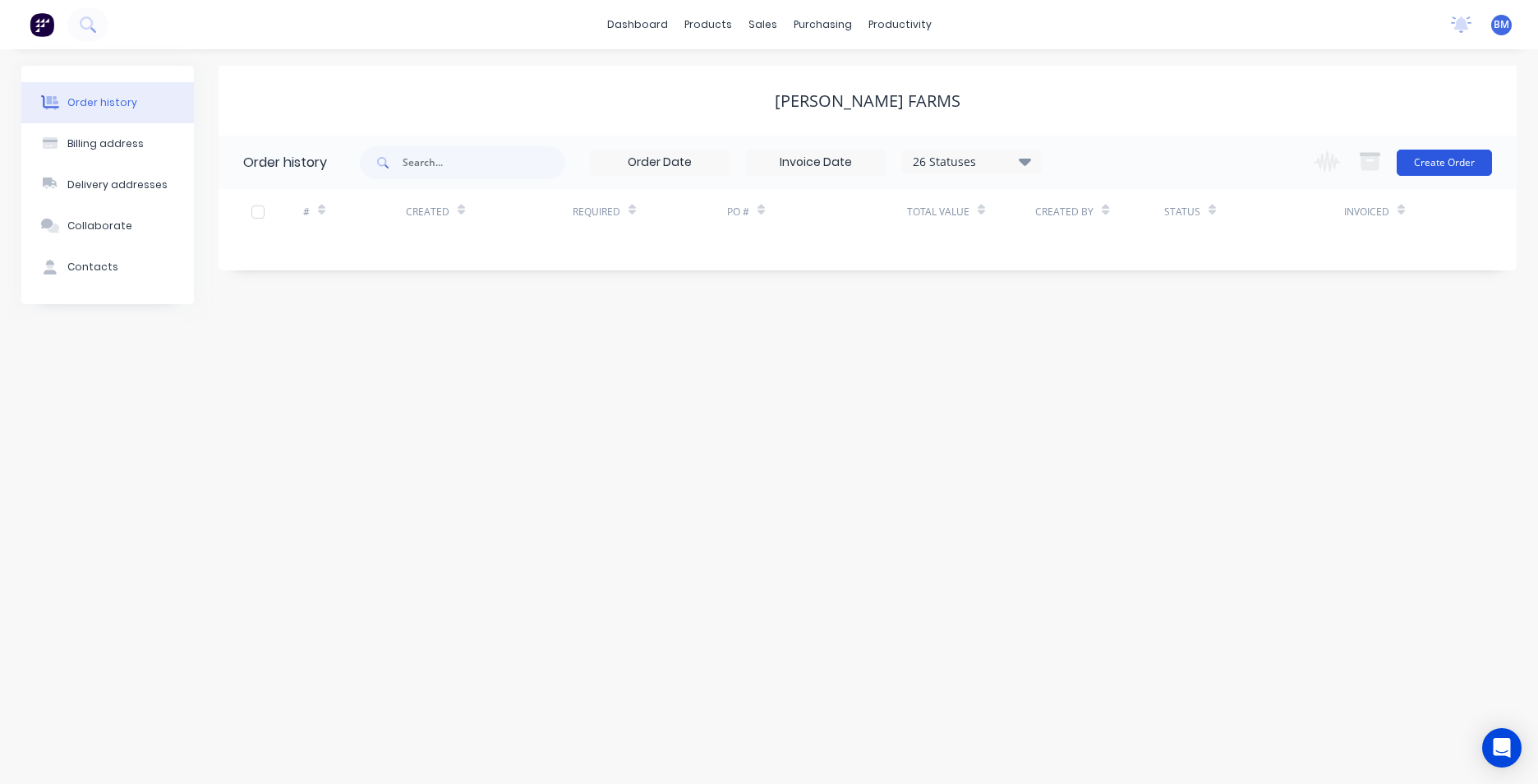
click at [1426, 167] on button "Create Order" at bounding box center [1445, 163] width 96 height 26
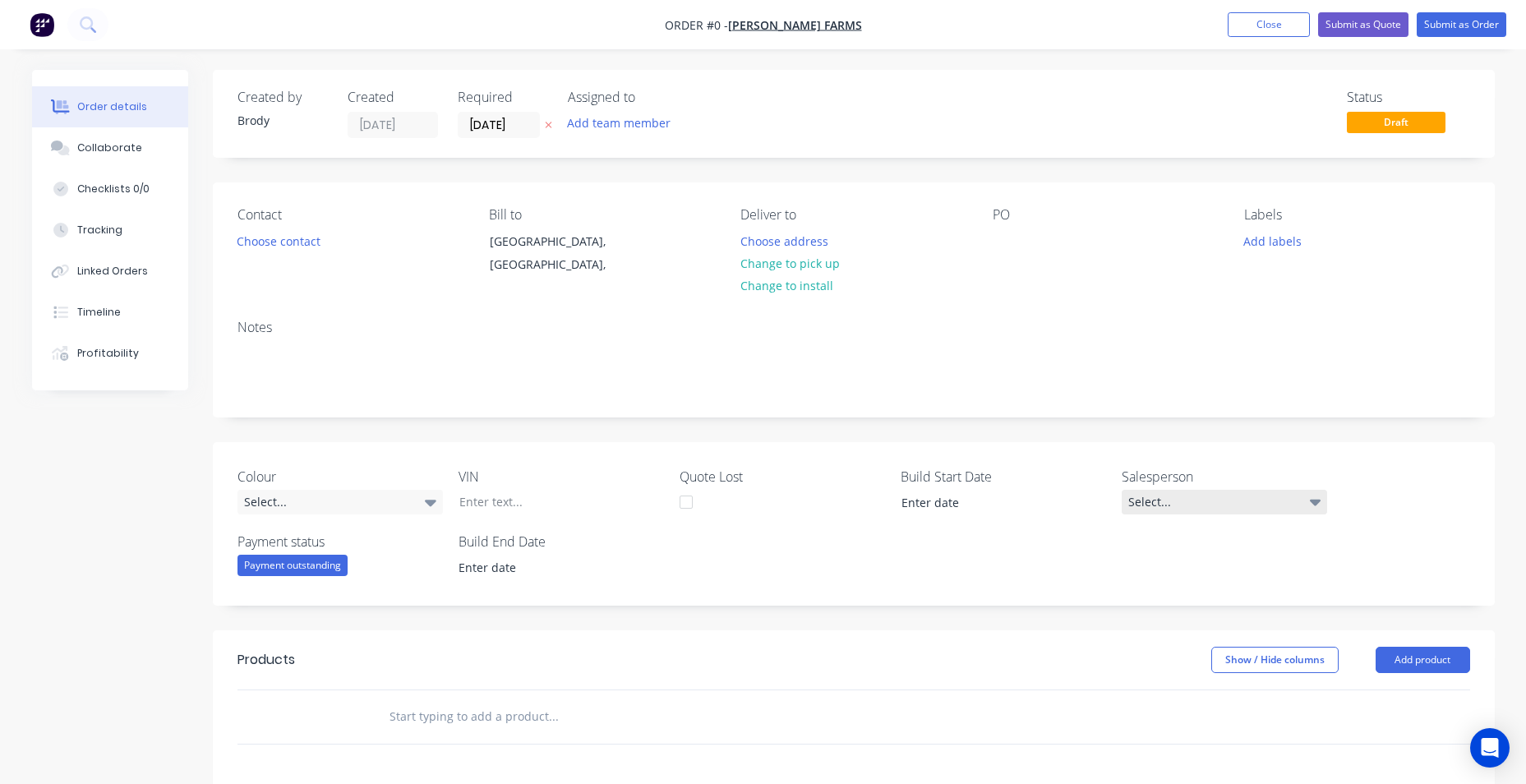
click at [1311, 495] on icon at bounding box center [1316, 502] width 11 height 18
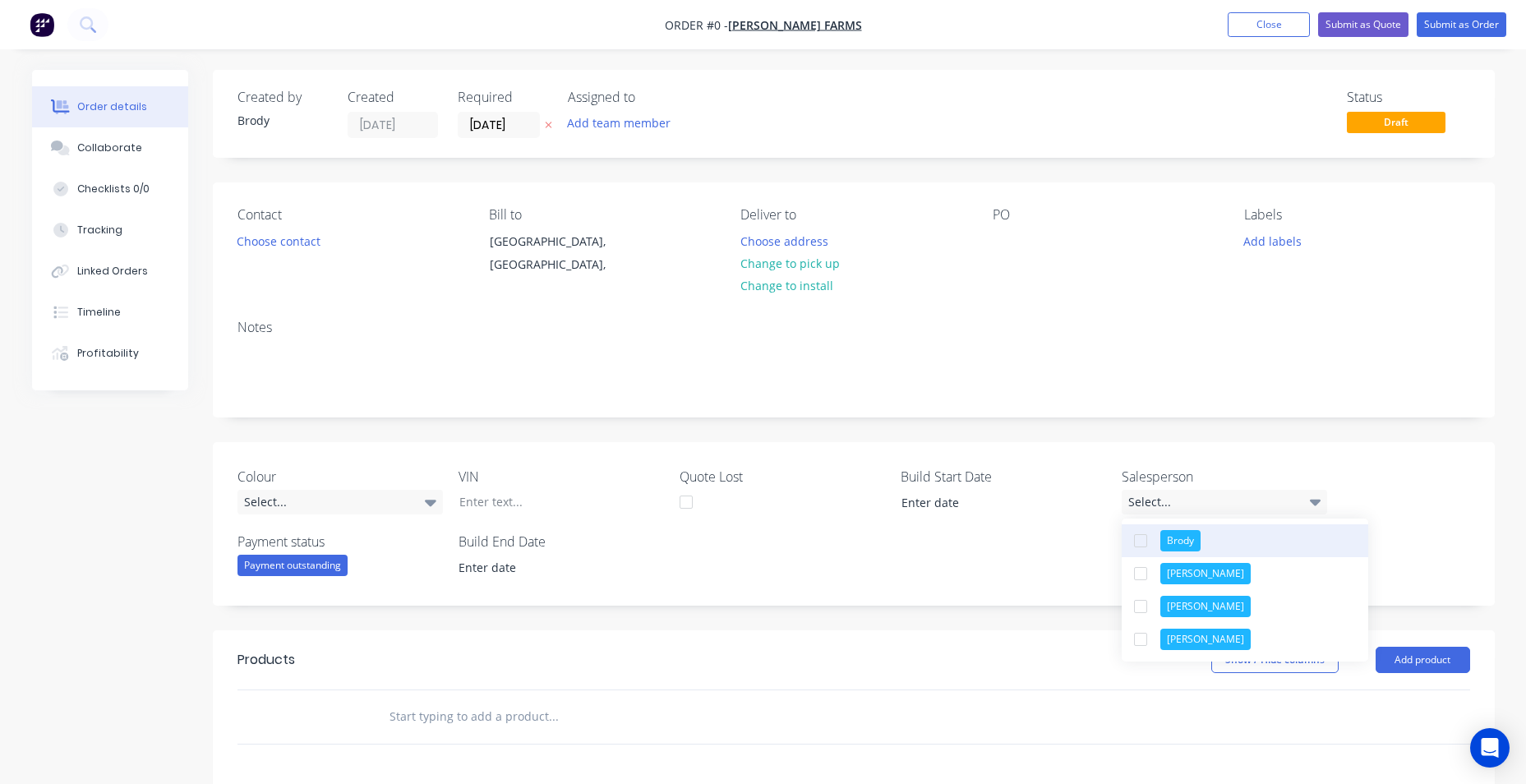
click at [1296, 533] on button "Brody" at bounding box center [1245, 541] width 247 height 33
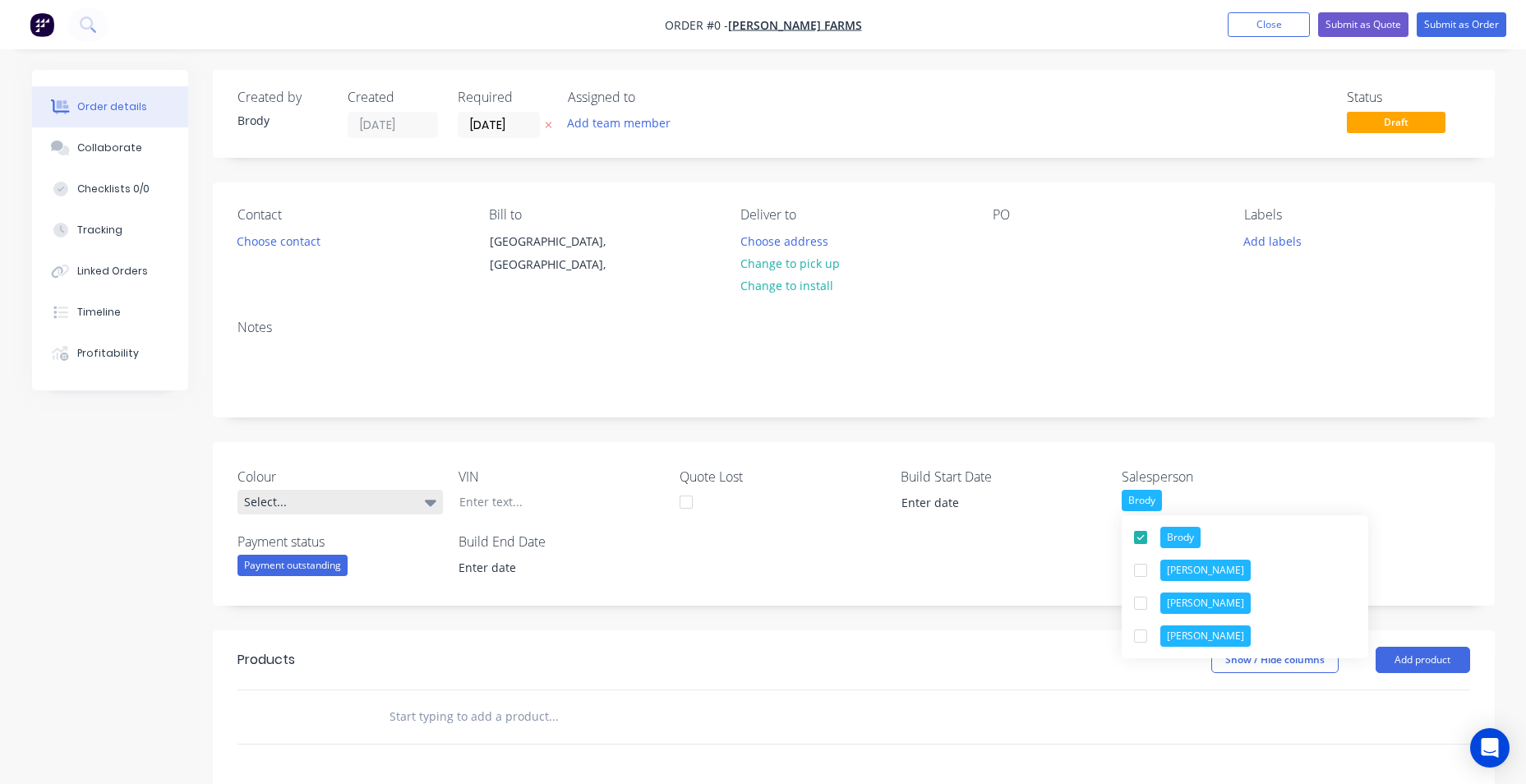
click at [408, 508] on div "Order details Collaborate Checklists 0/0 Tracking Linked Orders Timeline Profit…" at bounding box center [763, 616] width 1496 height 1093
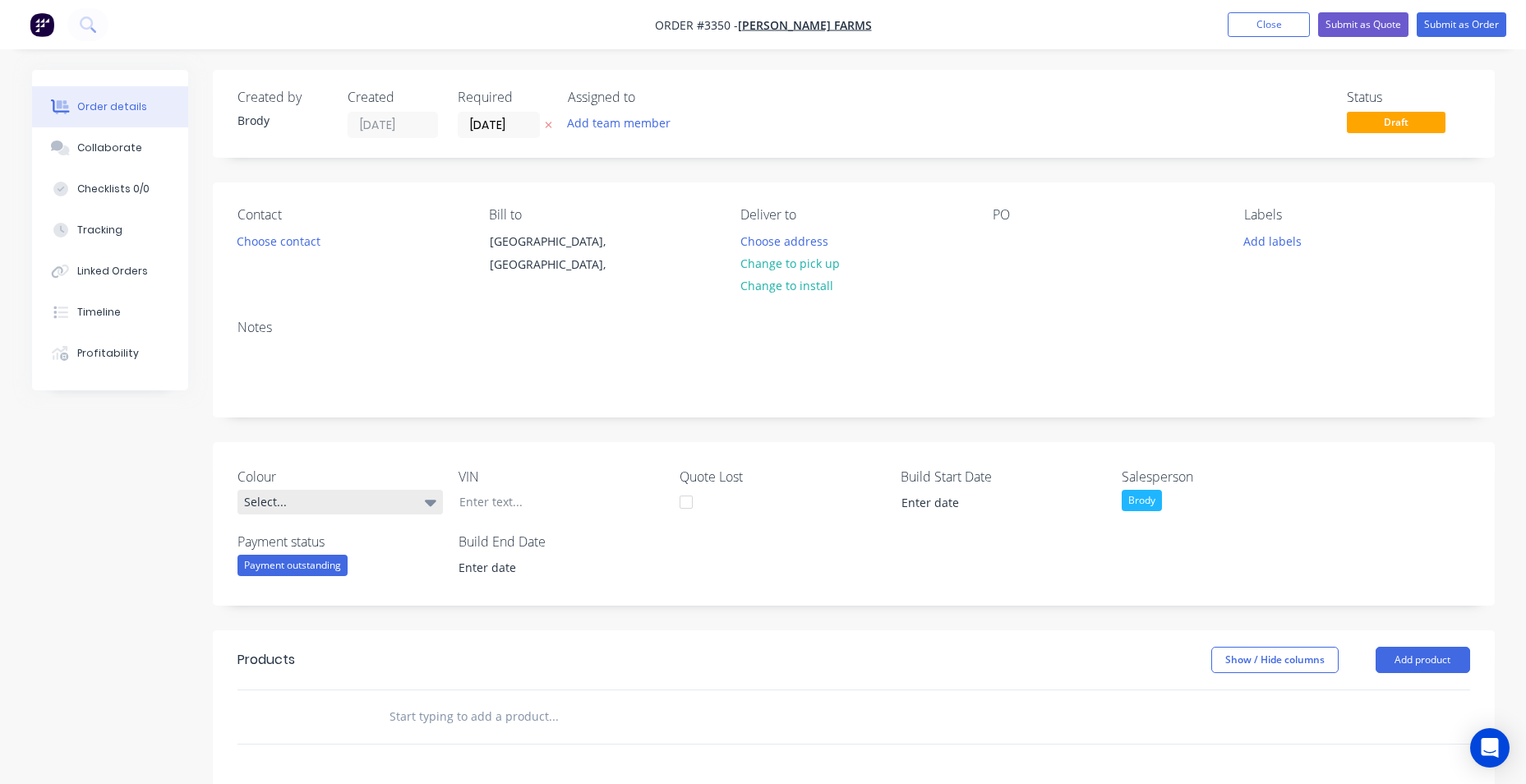
click at [437, 506] on div "Select..." at bounding box center [340, 502] width 205 height 24
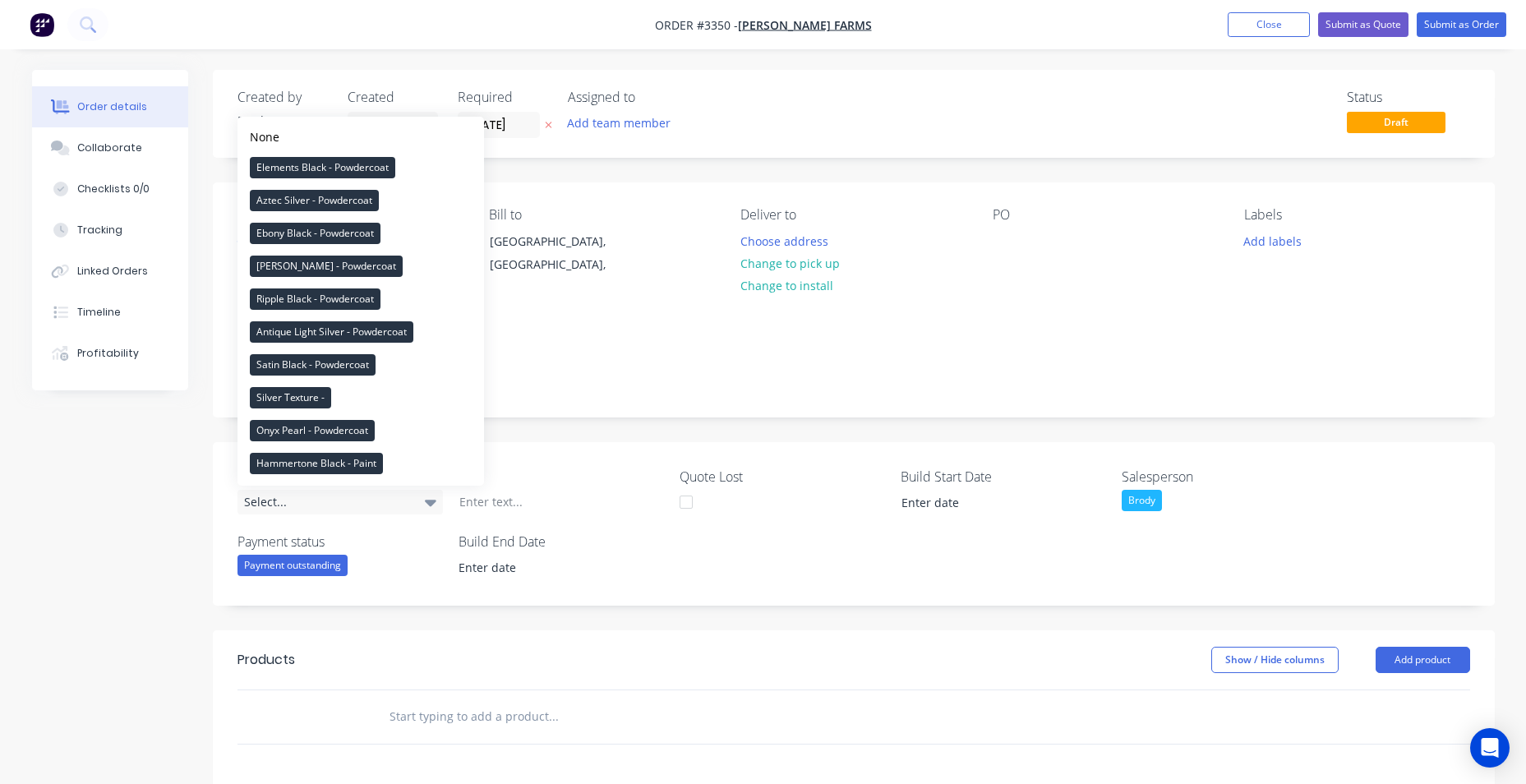
click at [364, 169] on div "Elements Black - Powdercoat" at bounding box center [322, 168] width 145 height 22
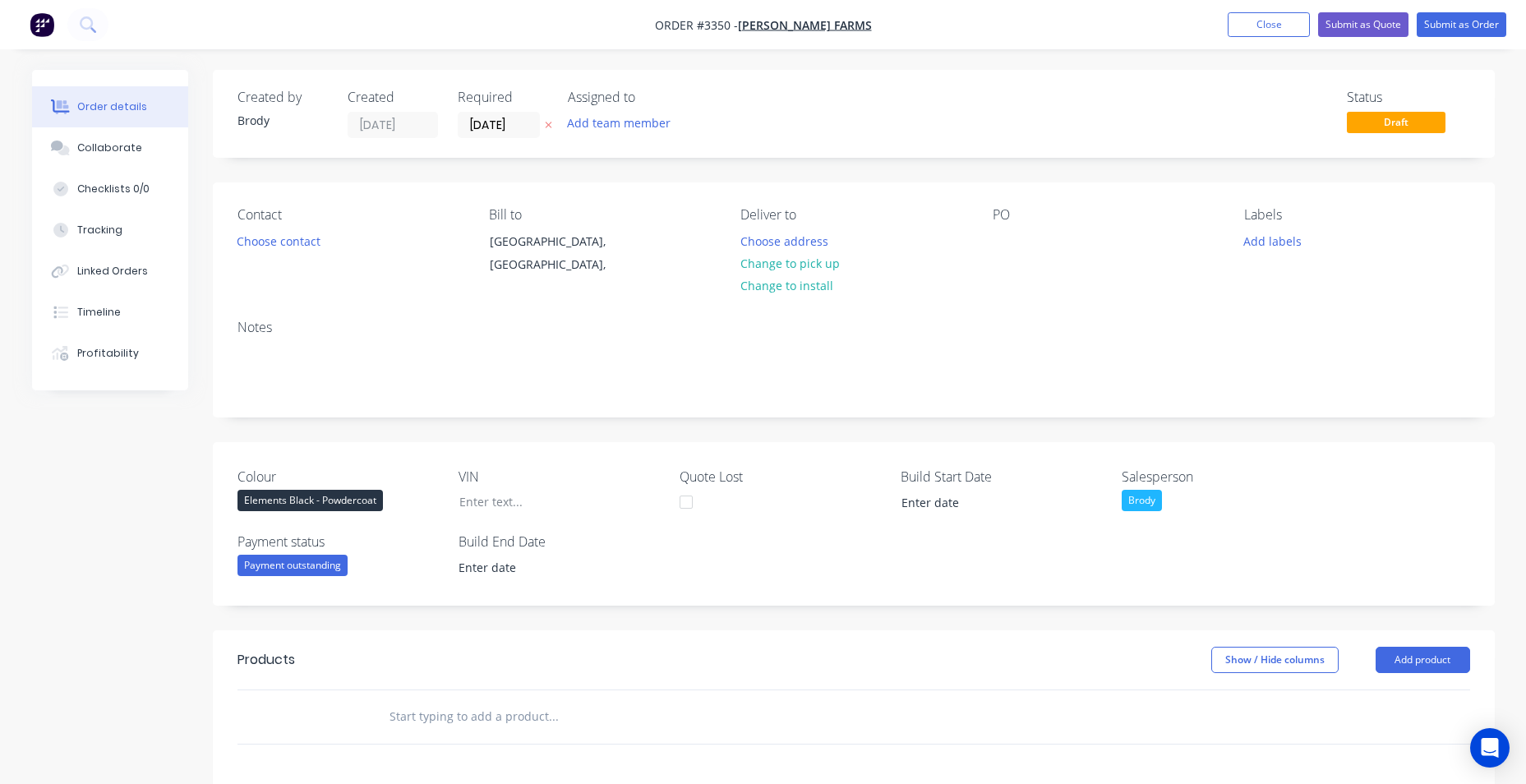
click at [392, 619] on div "Created by Brody Created 05/09/25 Required 05/09/25 Assigned to Add team member…" at bounding box center [854, 604] width 1282 height 1069
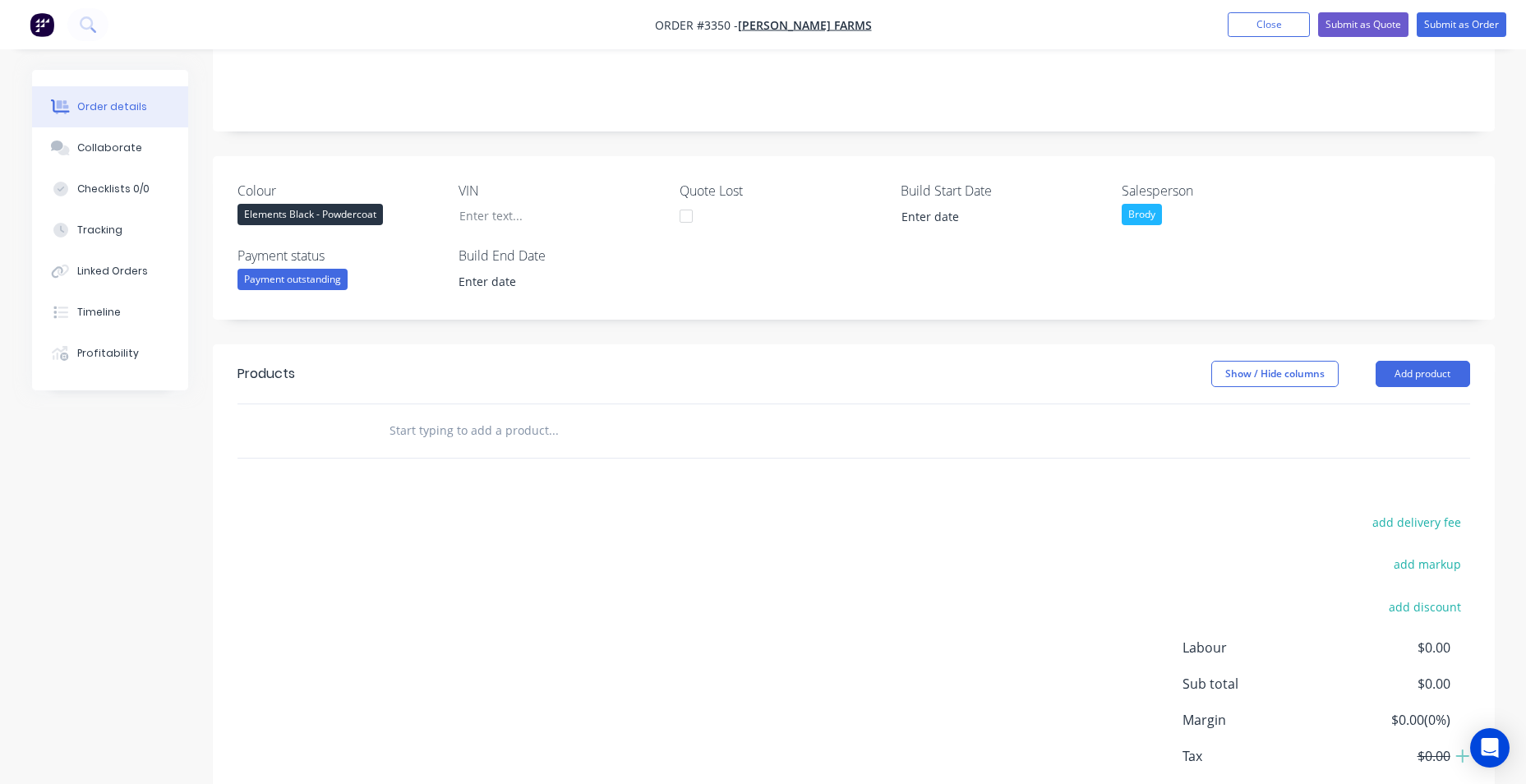
scroll to position [380, 0]
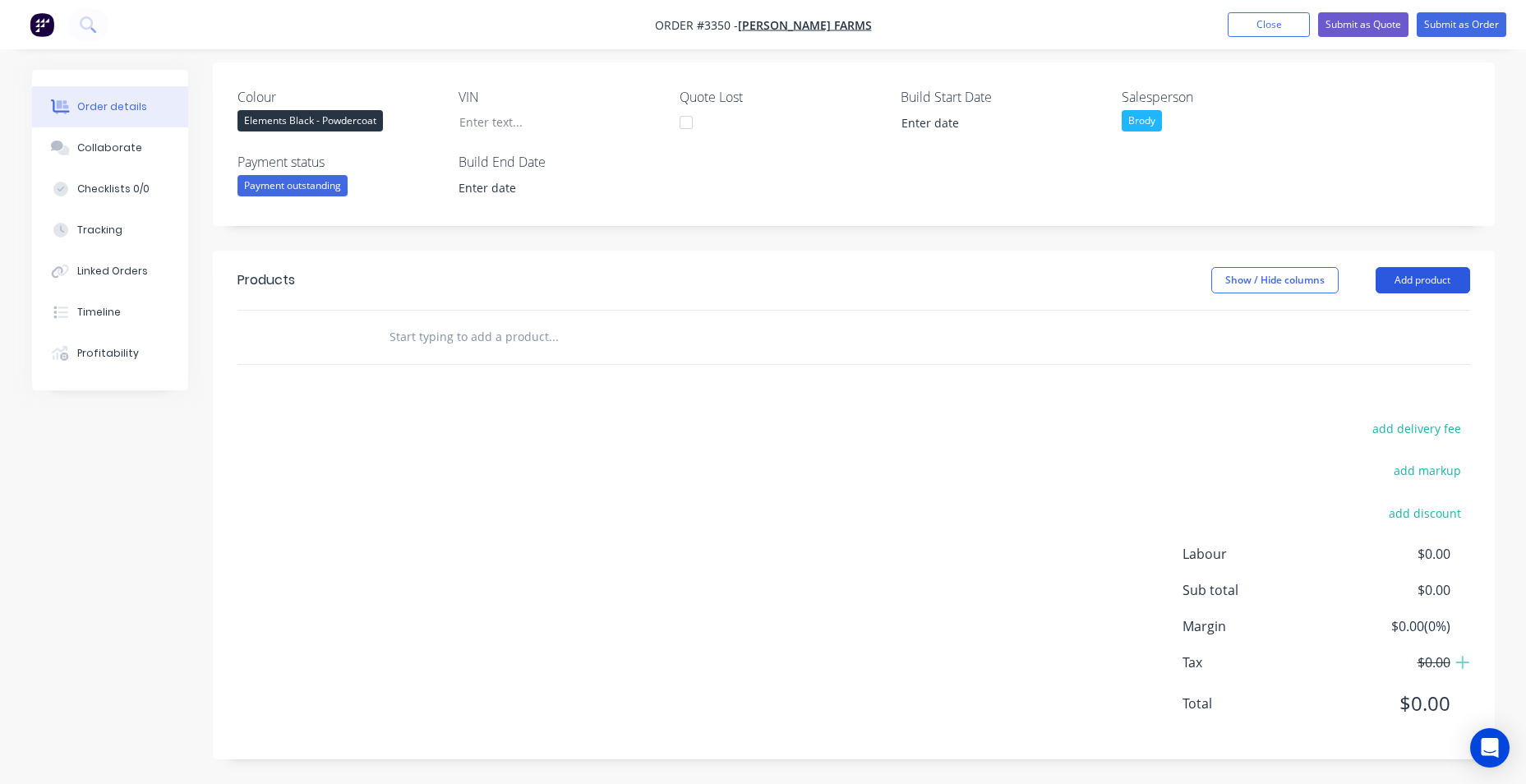
click at [1441, 281] on button "Add product" at bounding box center [1423, 280] width 95 height 26
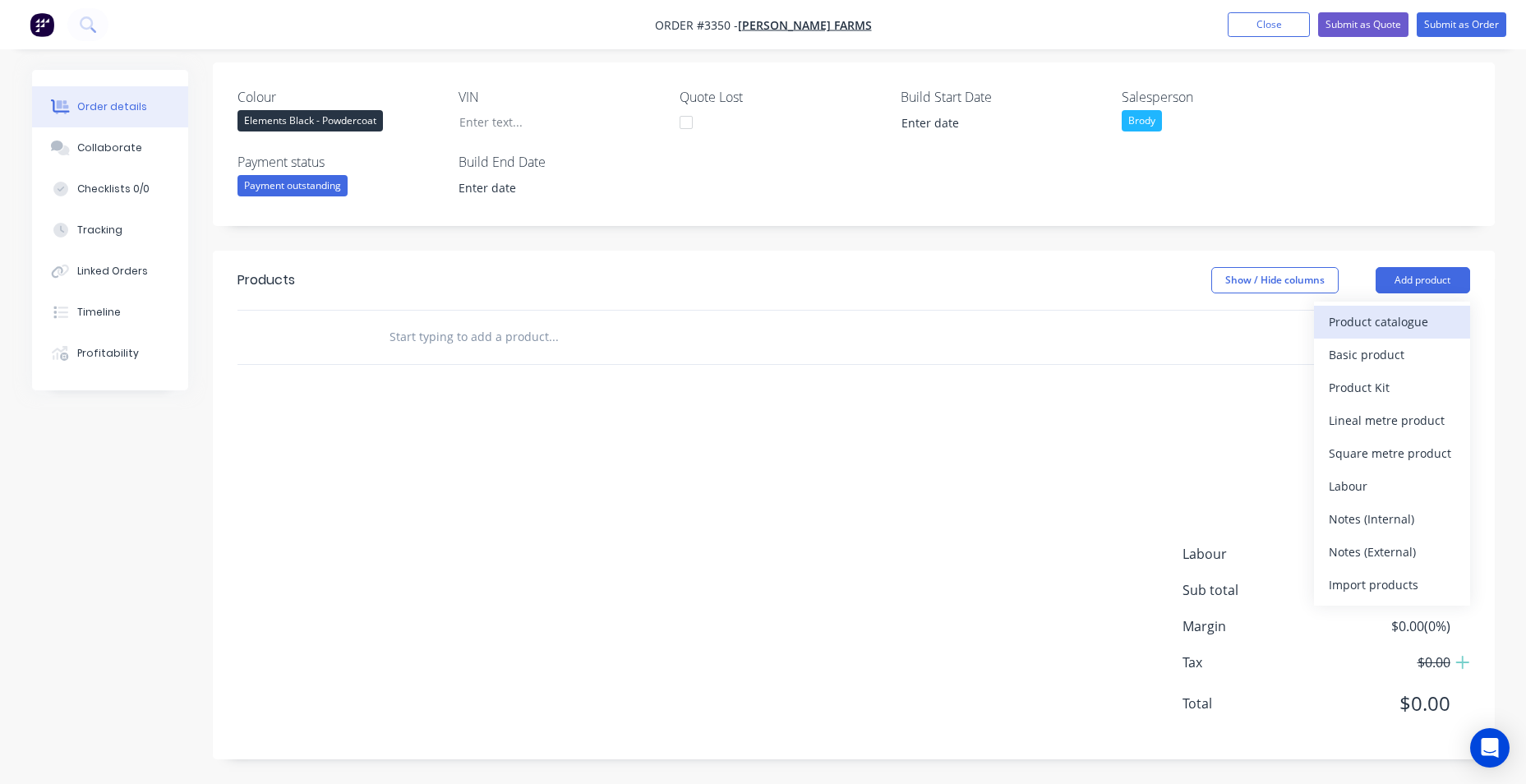
click at [1396, 332] on div "Product catalogue" at bounding box center [1392, 321] width 127 height 23
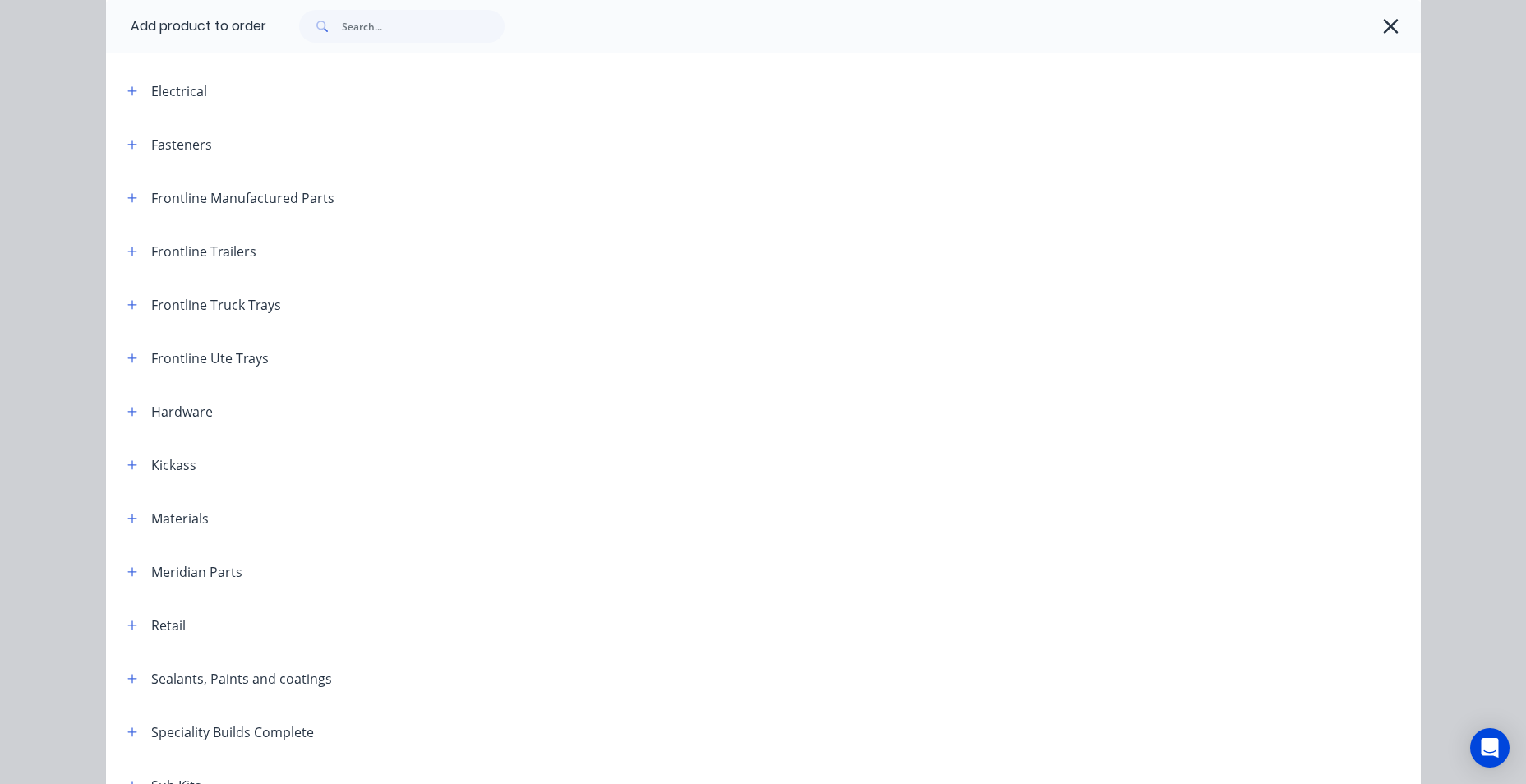
scroll to position [0, 0]
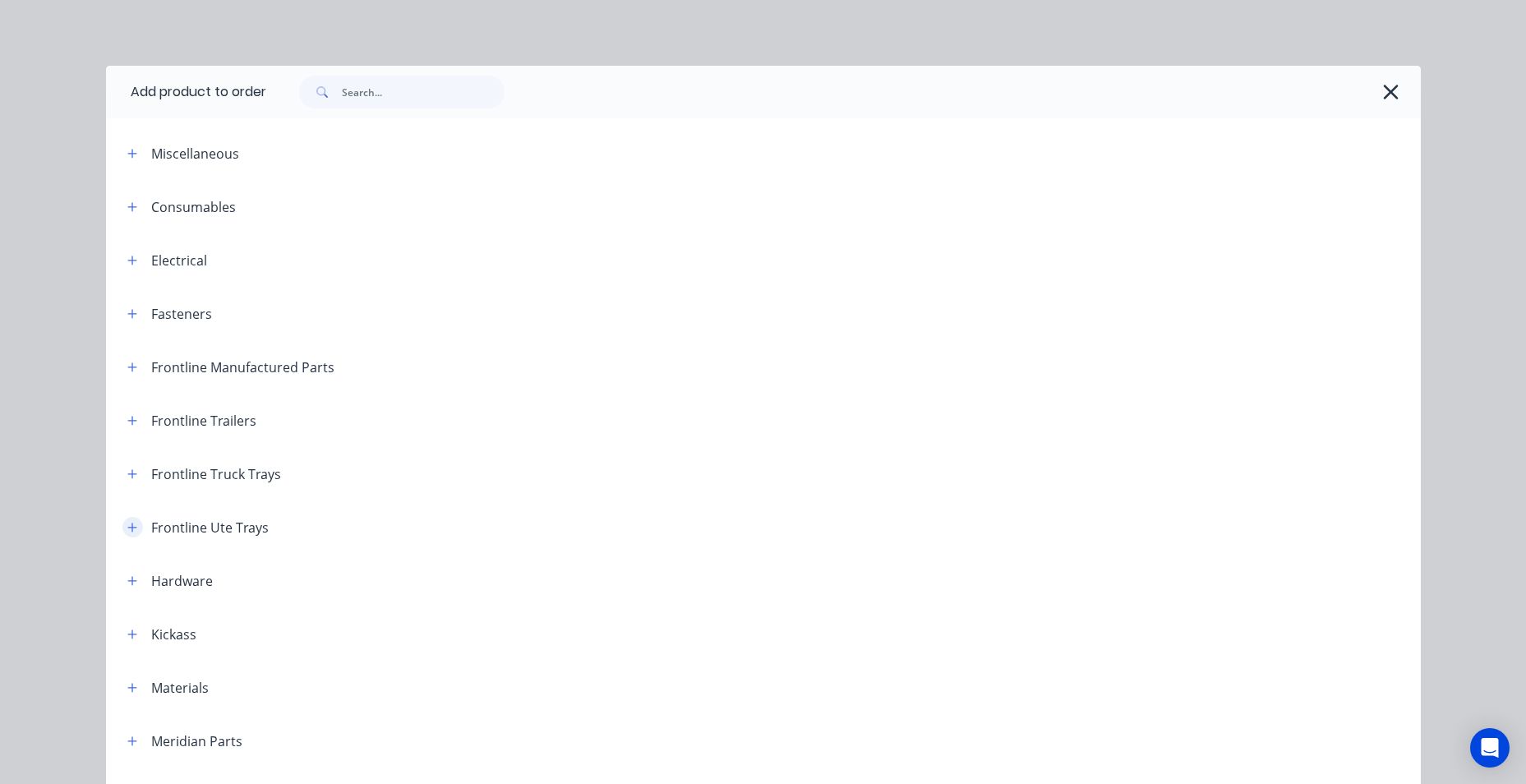
click at [128, 531] on icon "button" at bounding box center [132, 527] width 10 height 11
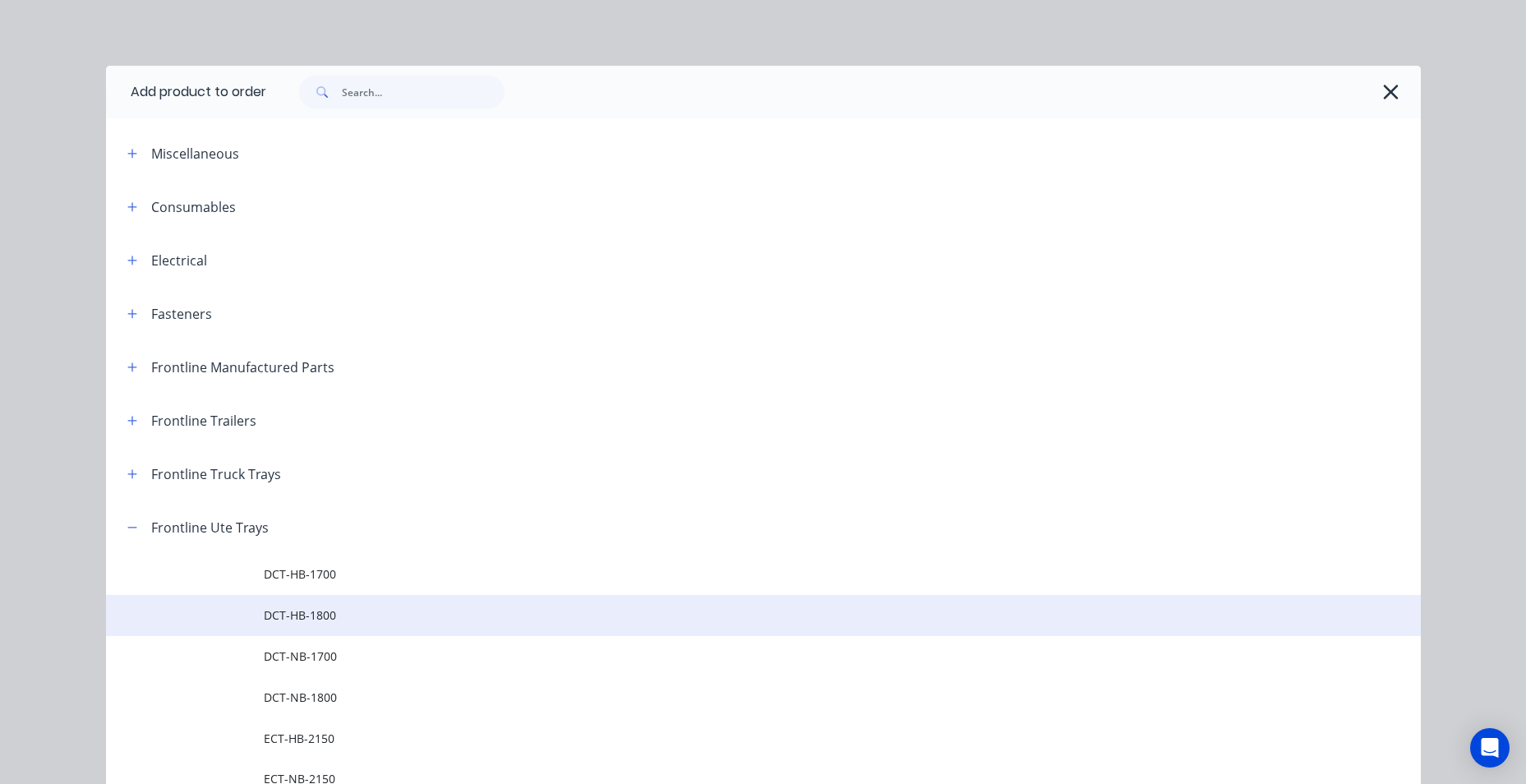
click at [364, 614] on span "DCT-HB-1800" at bounding box center [726, 615] width 925 height 17
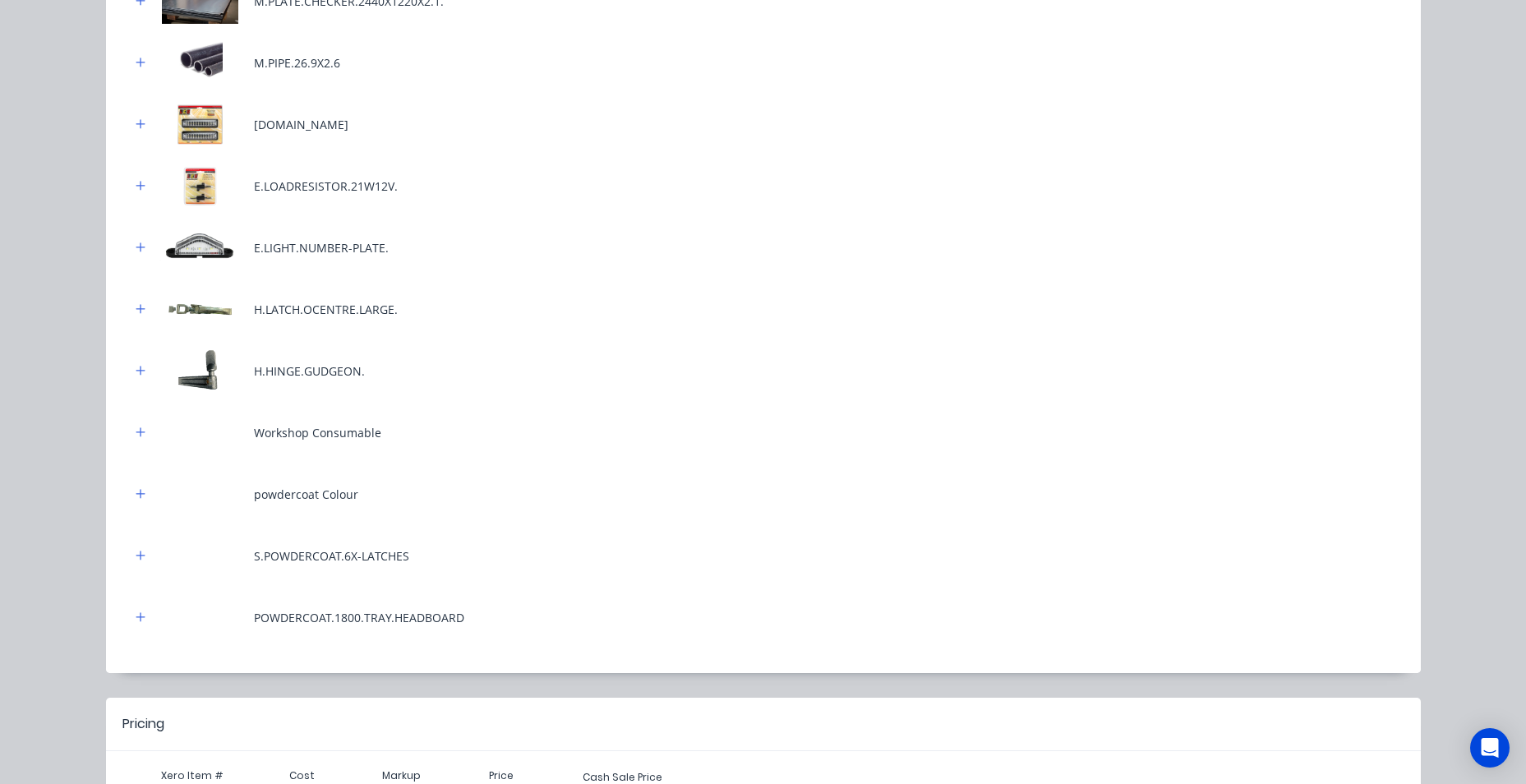
scroll to position [813, 0]
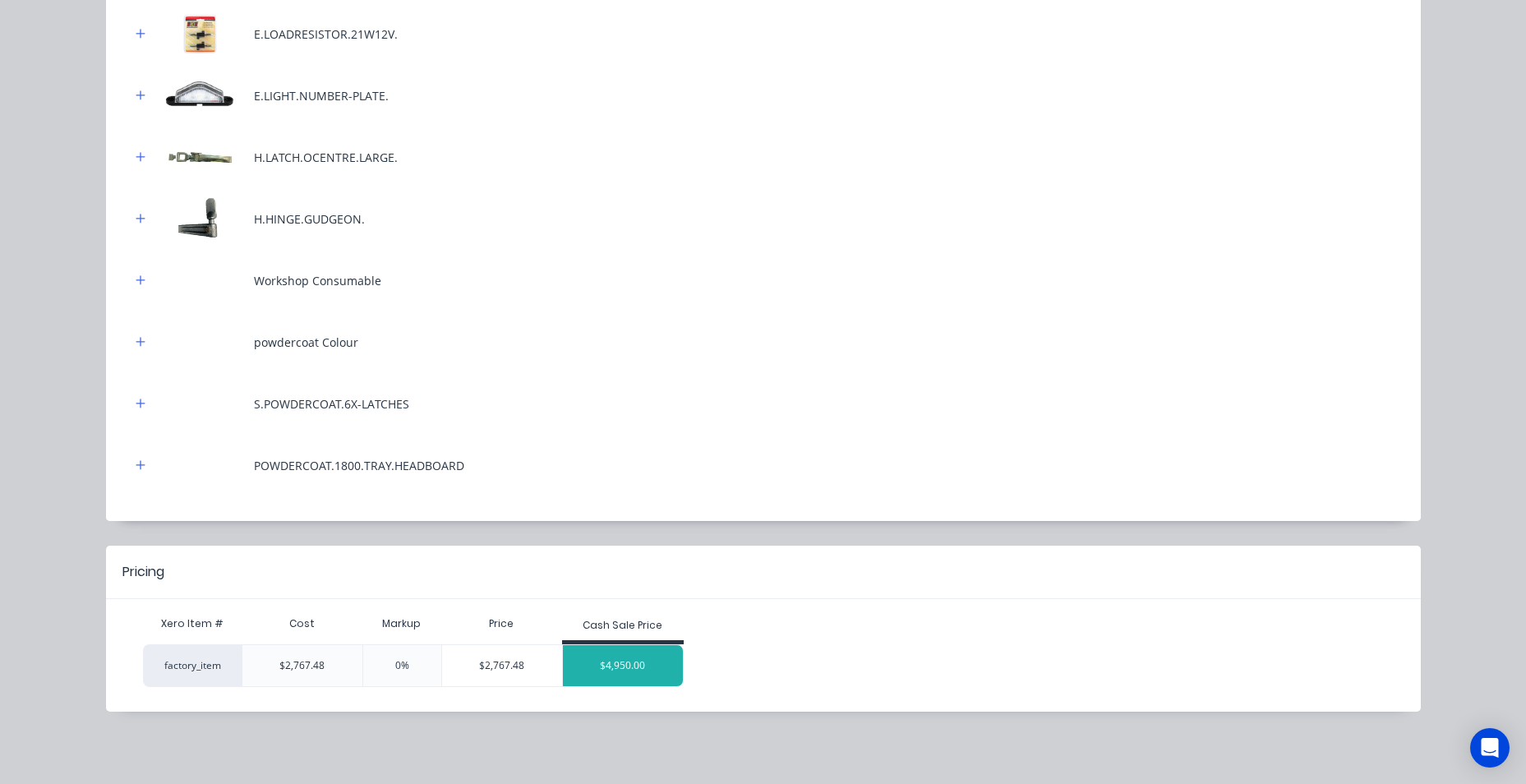
click at [651, 659] on div "$4,950.00" at bounding box center [623, 665] width 120 height 41
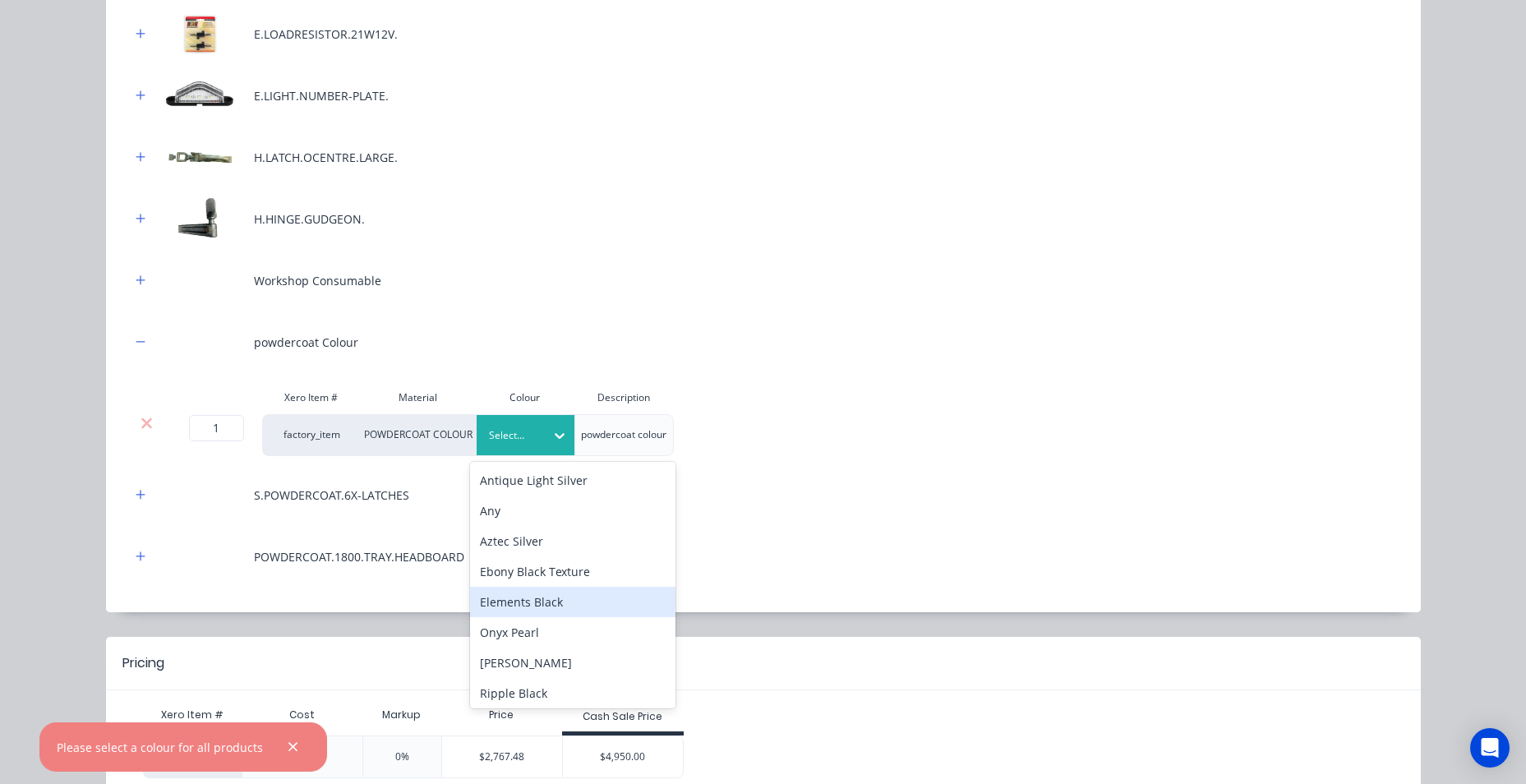
click at [563, 606] on div "Elements Black" at bounding box center [573, 601] width 205 height 30
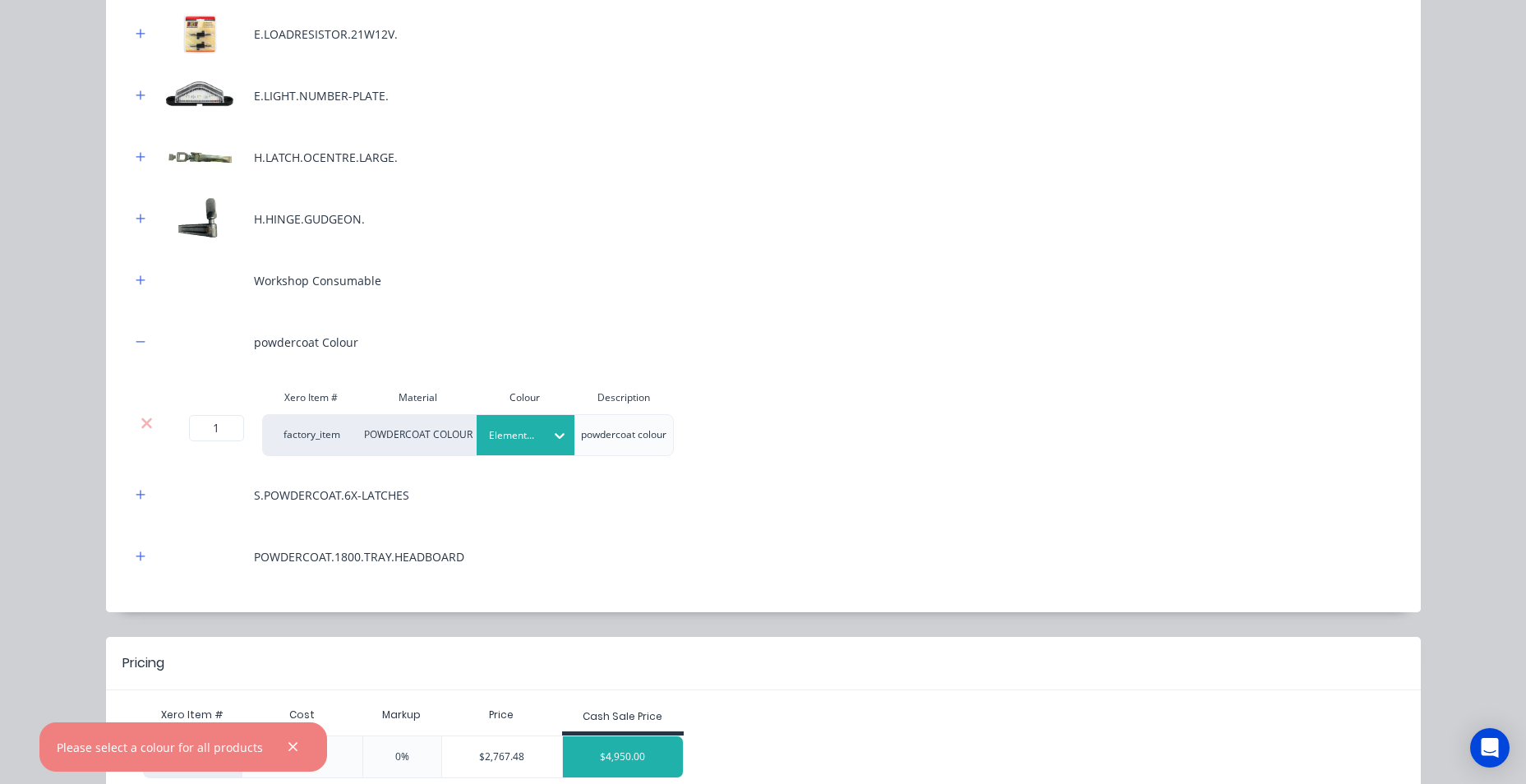
click at [660, 753] on div "$4,950.00" at bounding box center [623, 756] width 120 height 41
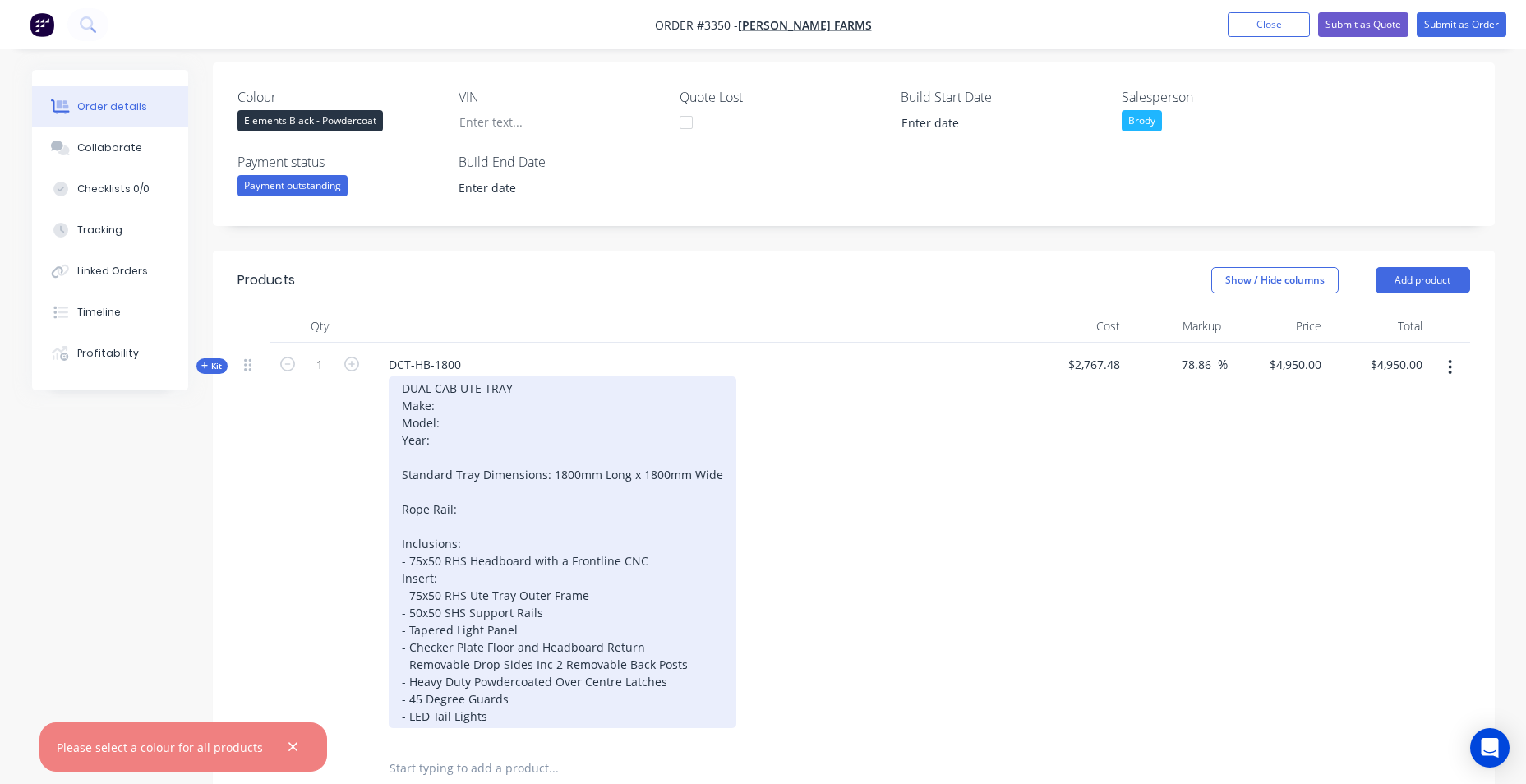
click at [473, 397] on div "DUAL CAB UTE TRAY Make: Model: Year: Standard Tray Dimensions: 1800mm Long x 18…" at bounding box center [563, 552] width 348 height 352
click at [457, 422] on div "DUAL CAB UTE TRAY Make: Toyota Model: Year: Standard Tray Dimensions: 1800mm Lo…" at bounding box center [563, 552] width 348 height 352
click at [477, 442] on div "DUAL CAB UTE TRAY Make: Toyota Model: Hilux Year: Standard Tray Dimensions: 180…" at bounding box center [563, 552] width 348 height 352
click at [456, 511] on div "DUAL CAB UTE TRAY Make: Toyota Model: Hilux Year: Standard Tray Dimensions: 180…" at bounding box center [563, 552] width 348 height 352
click at [467, 433] on div "DUAL CAB UTE TRAY Make: Toyota Model: Hilux Year: Standard Tray Dimensions: 180…" at bounding box center [563, 552] width 348 height 352
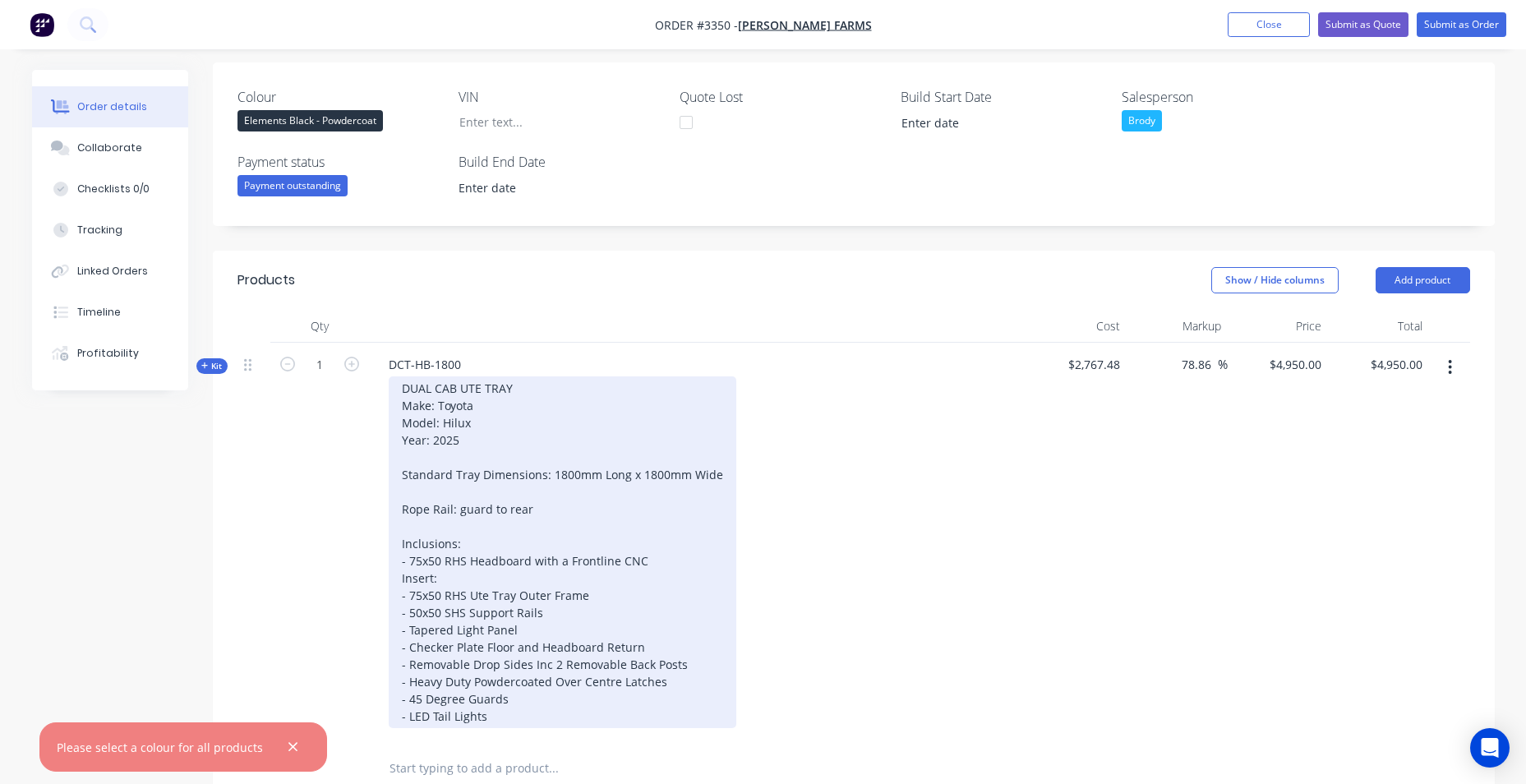
click at [562, 428] on div "DUAL CAB UTE TRAY Make: Toyota Model: Hilux Year: 2025 Standard Tray Dimensions…" at bounding box center [563, 552] width 348 height 352
click at [650, 607] on div "DUAL CAB UTE TRAY Make: Toyota Model: Hilux Year: 2025 Standard Tray Dimensions…" at bounding box center [563, 552] width 348 height 352
click at [643, 529] on div "DUAL CAB UTE TRAY Make: Toyota Model: Hilux Year: 2025 Standard Tray Dimensions…" at bounding box center [563, 552] width 348 height 352
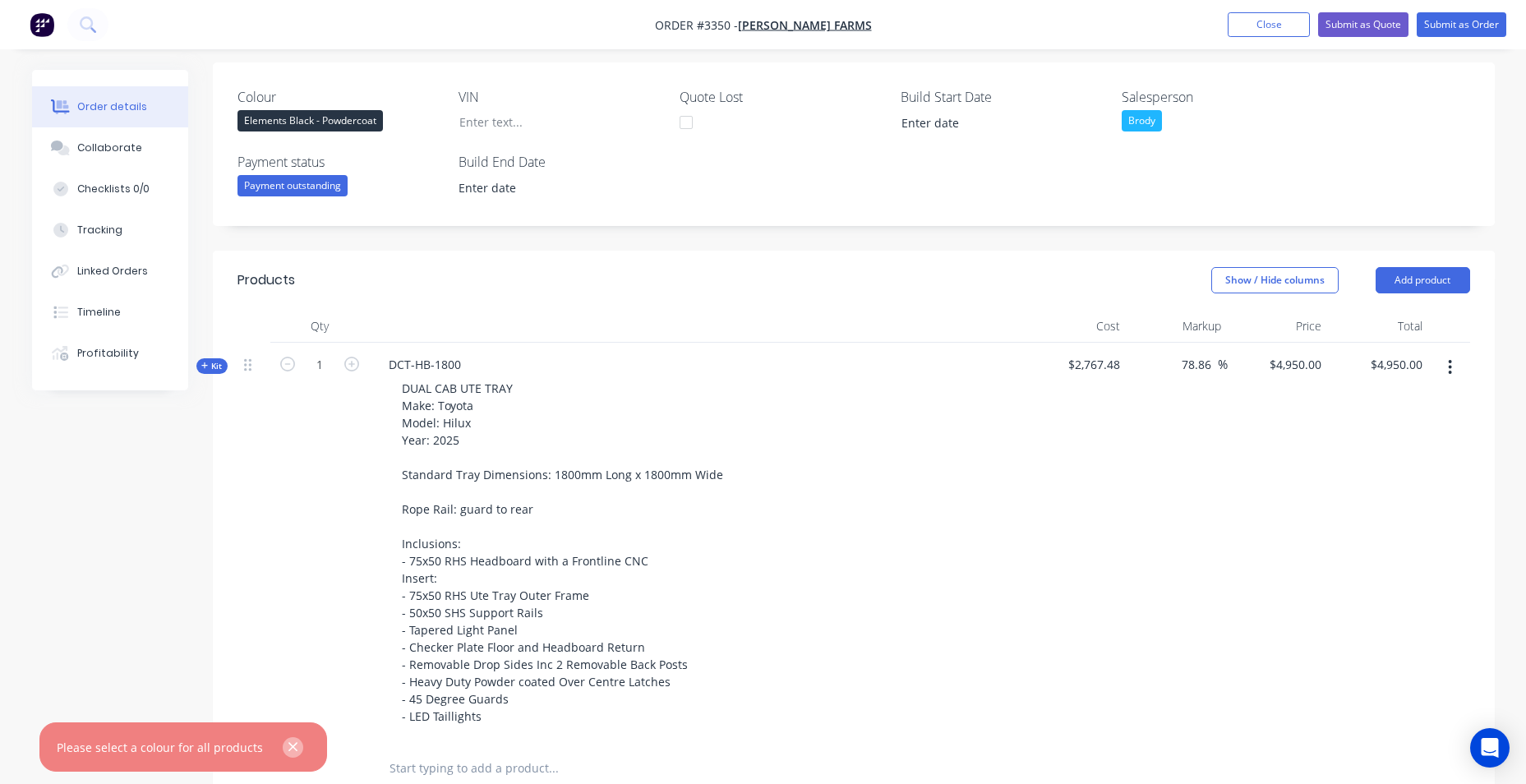
click at [299, 751] on button "button" at bounding box center [293, 747] width 21 height 21
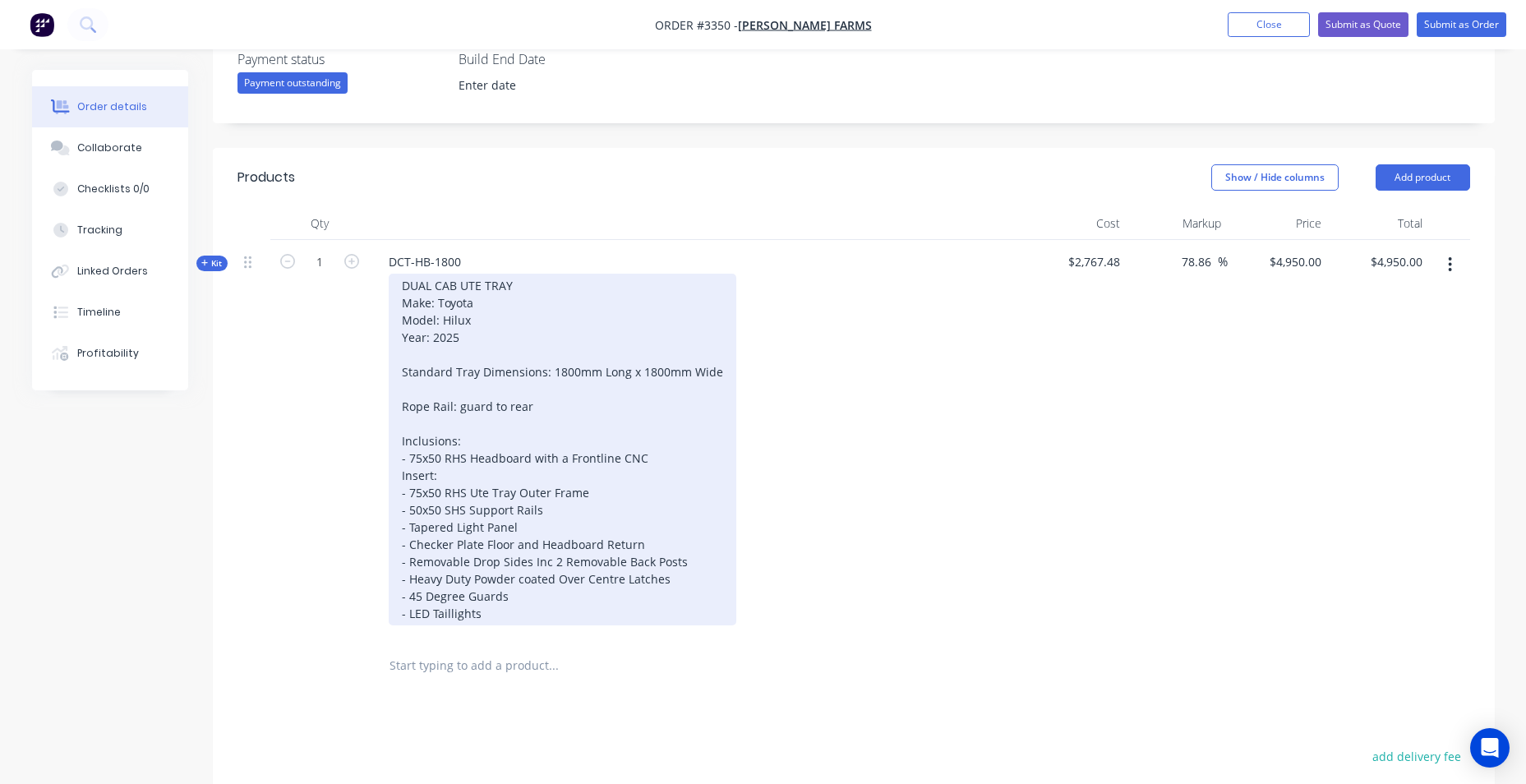
scroll to position [708, 0]
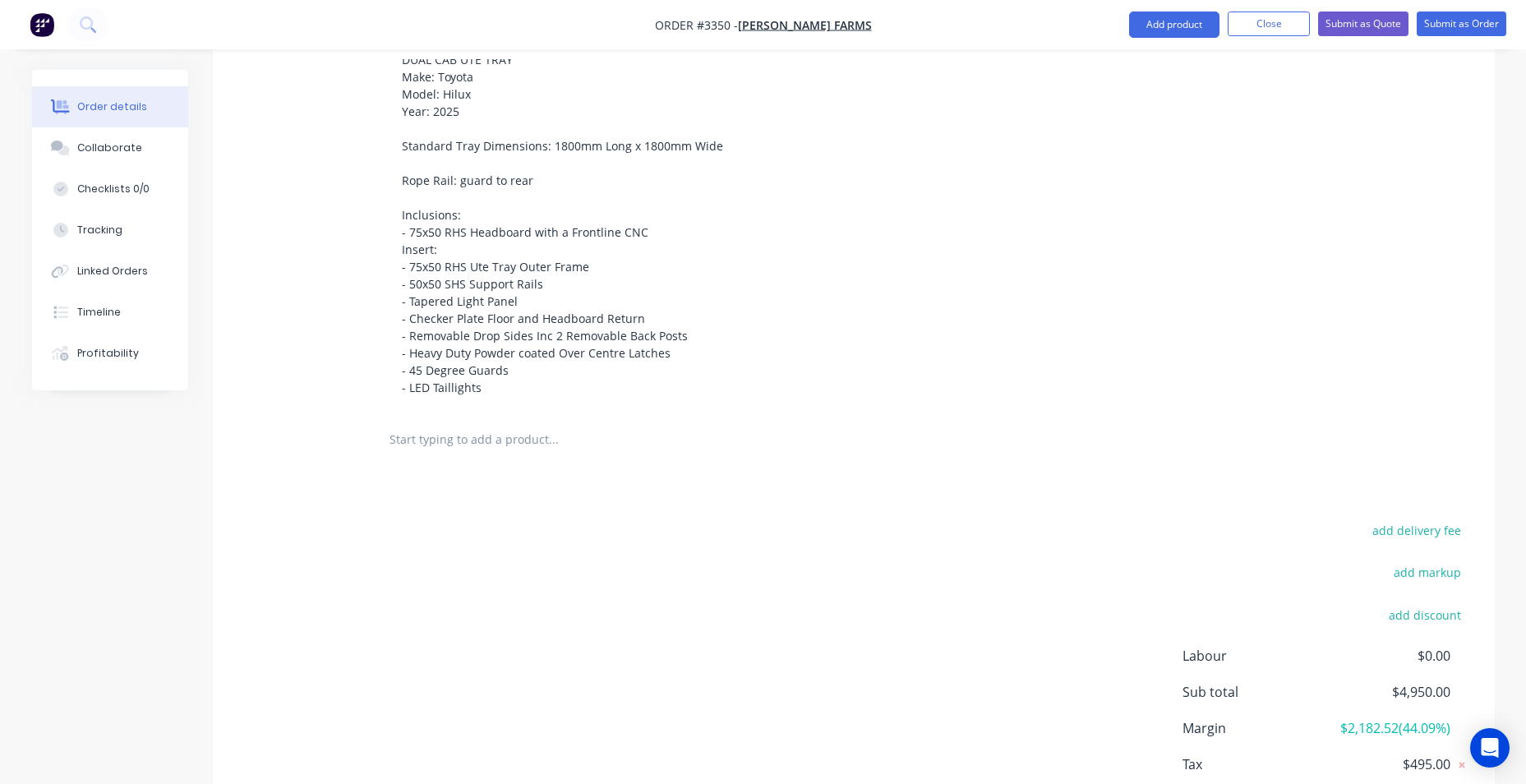
click at [545, 442] on input "text" at bounding box center [553, 440] width 329 height 33
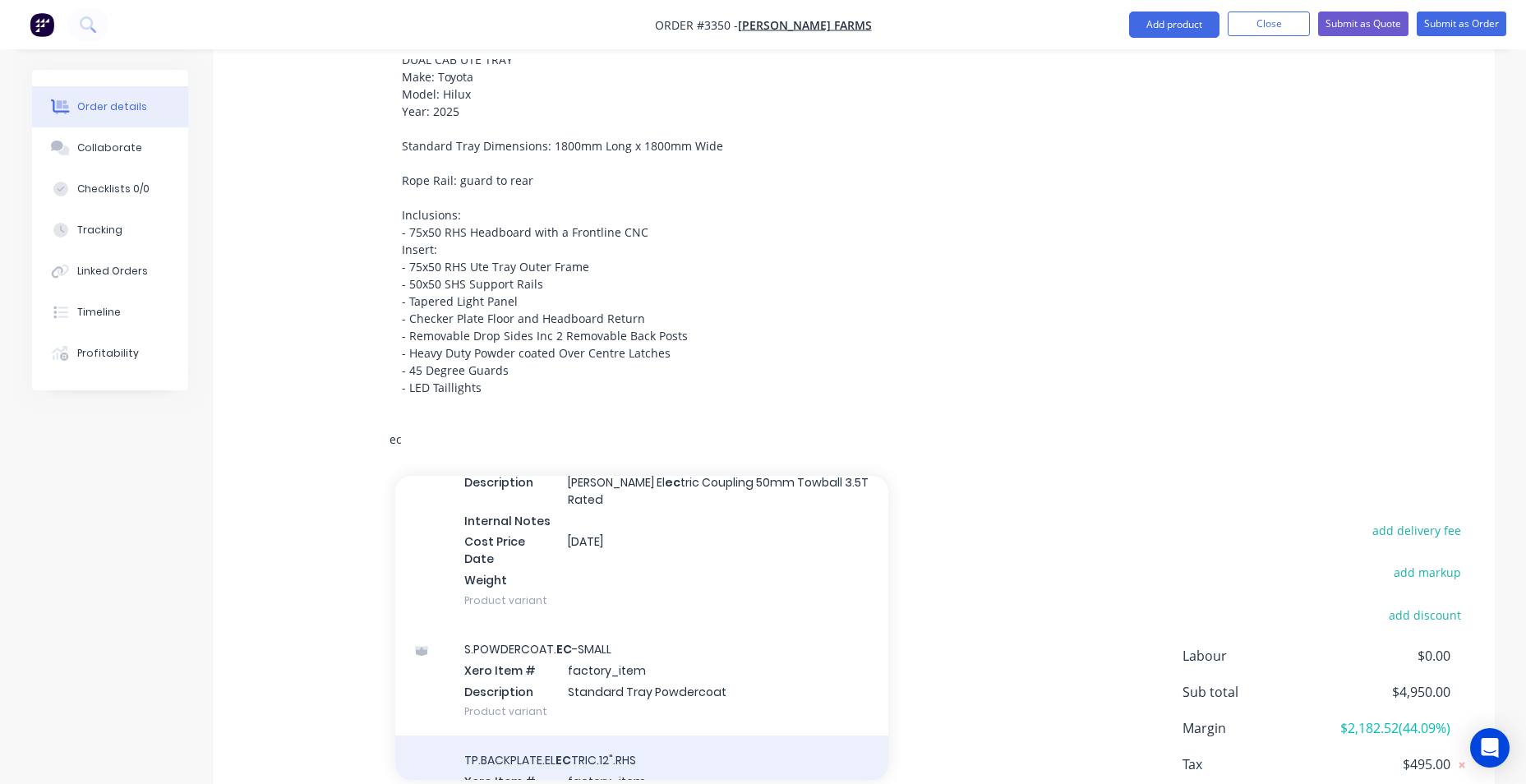
scroll to position [6819, 0]
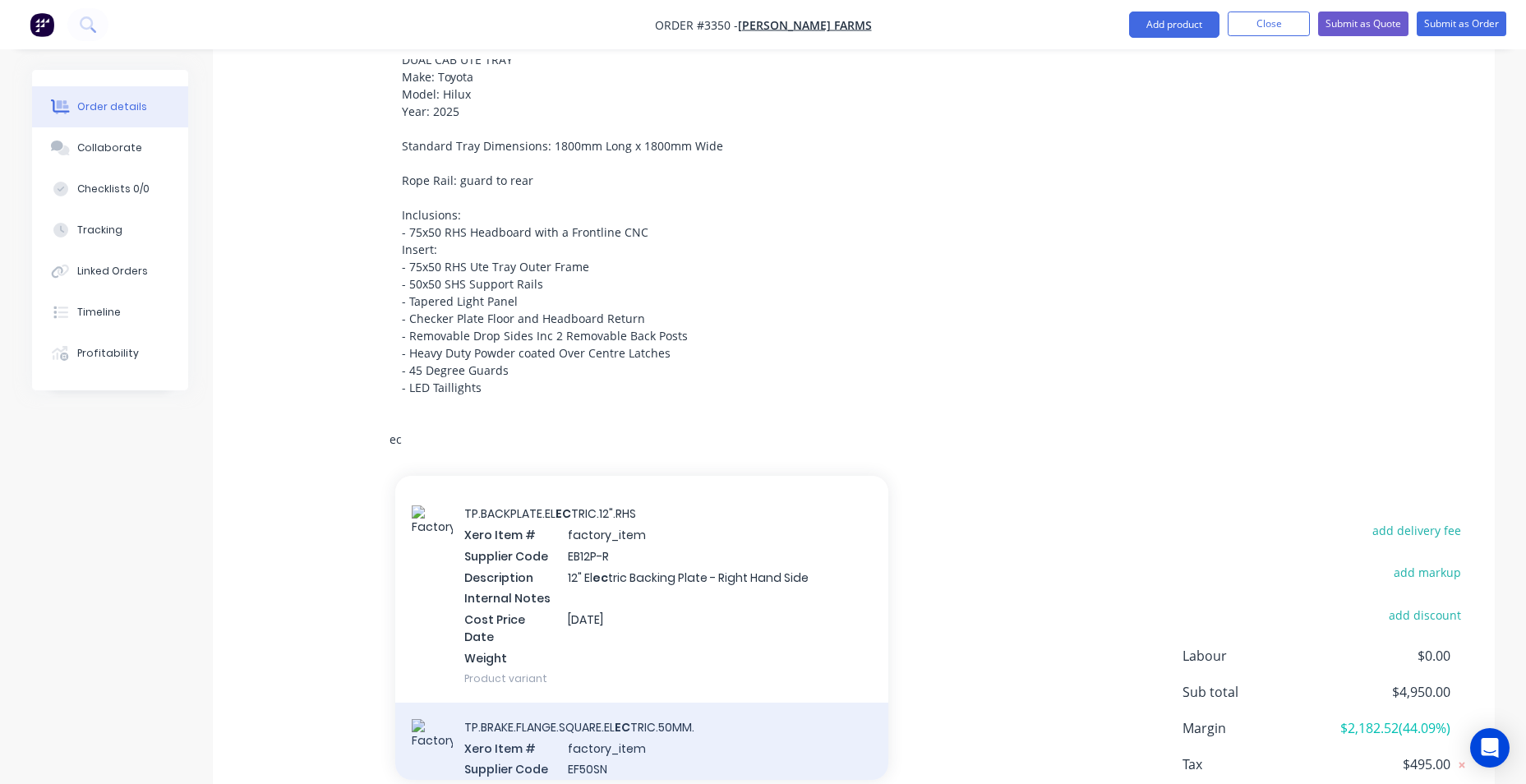
type input "e"
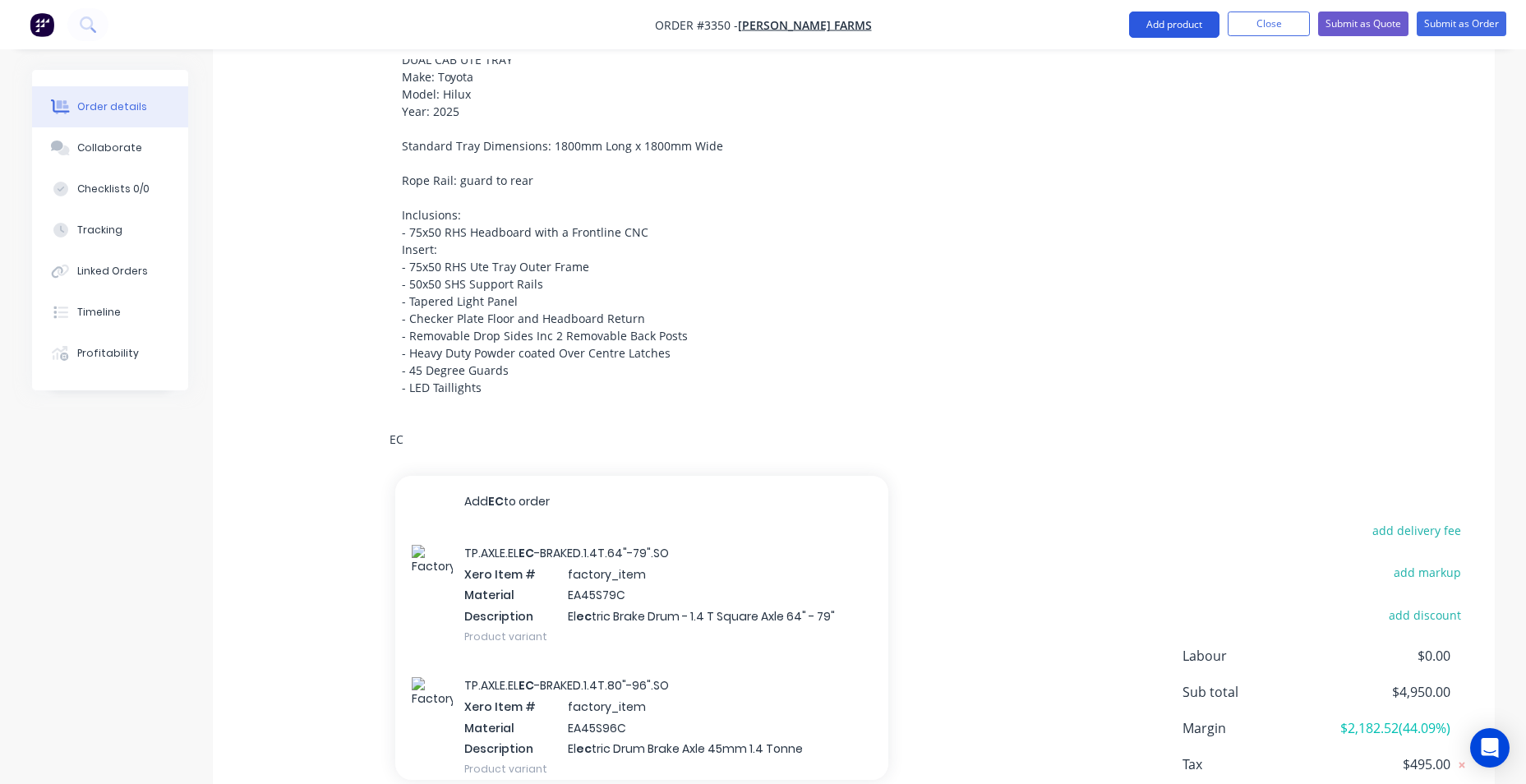
type input "EC"
click at [1141, 23] on button "Add product" at bounding box center [1175, 24] width 90 height 26
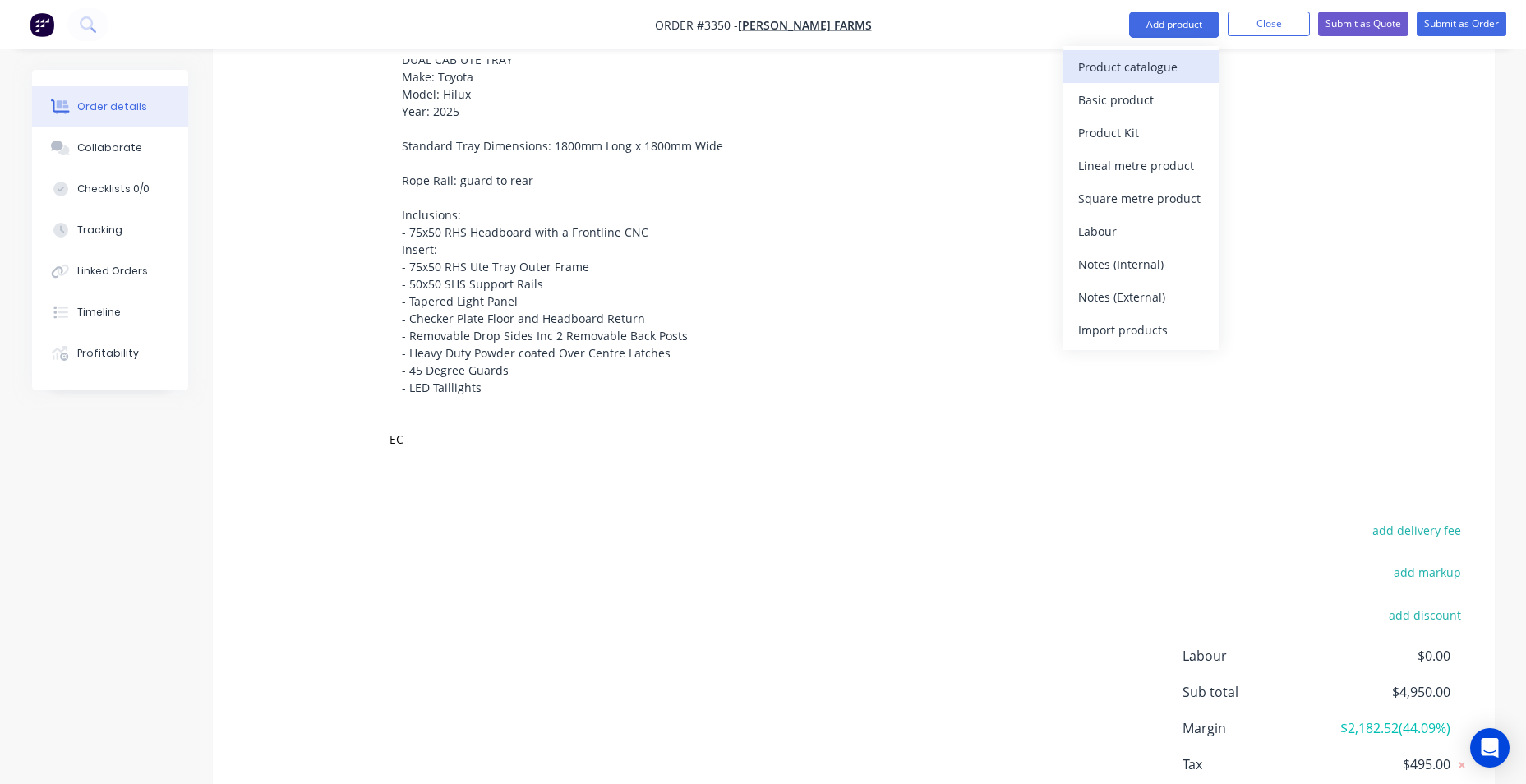
click at [1110, 67] on div "Product catalogue" at bounding box center [1142, 66] width 127 height 23
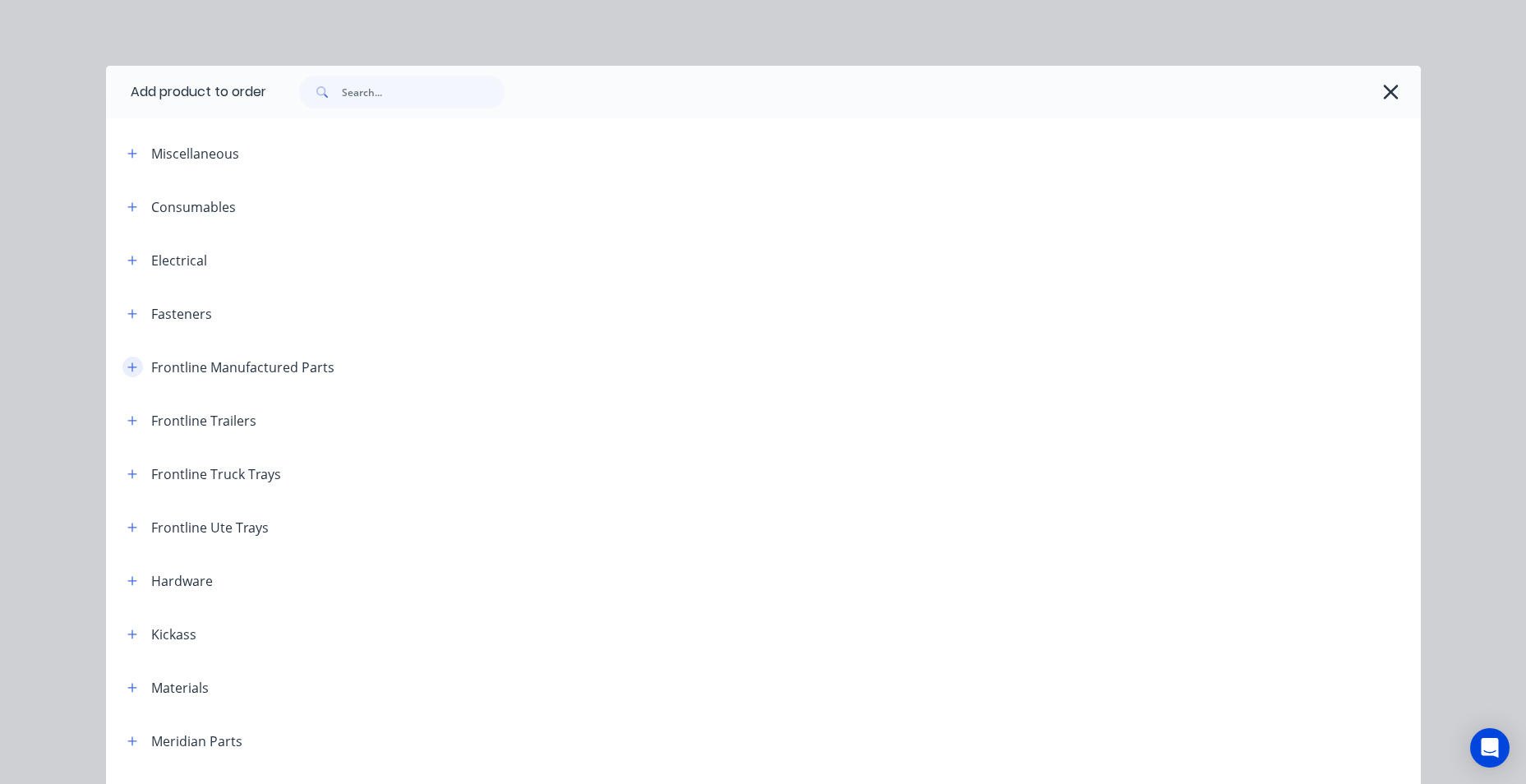
click at [129, 367] on icon "button" at bounding box center [132, 367] width 9 height 9
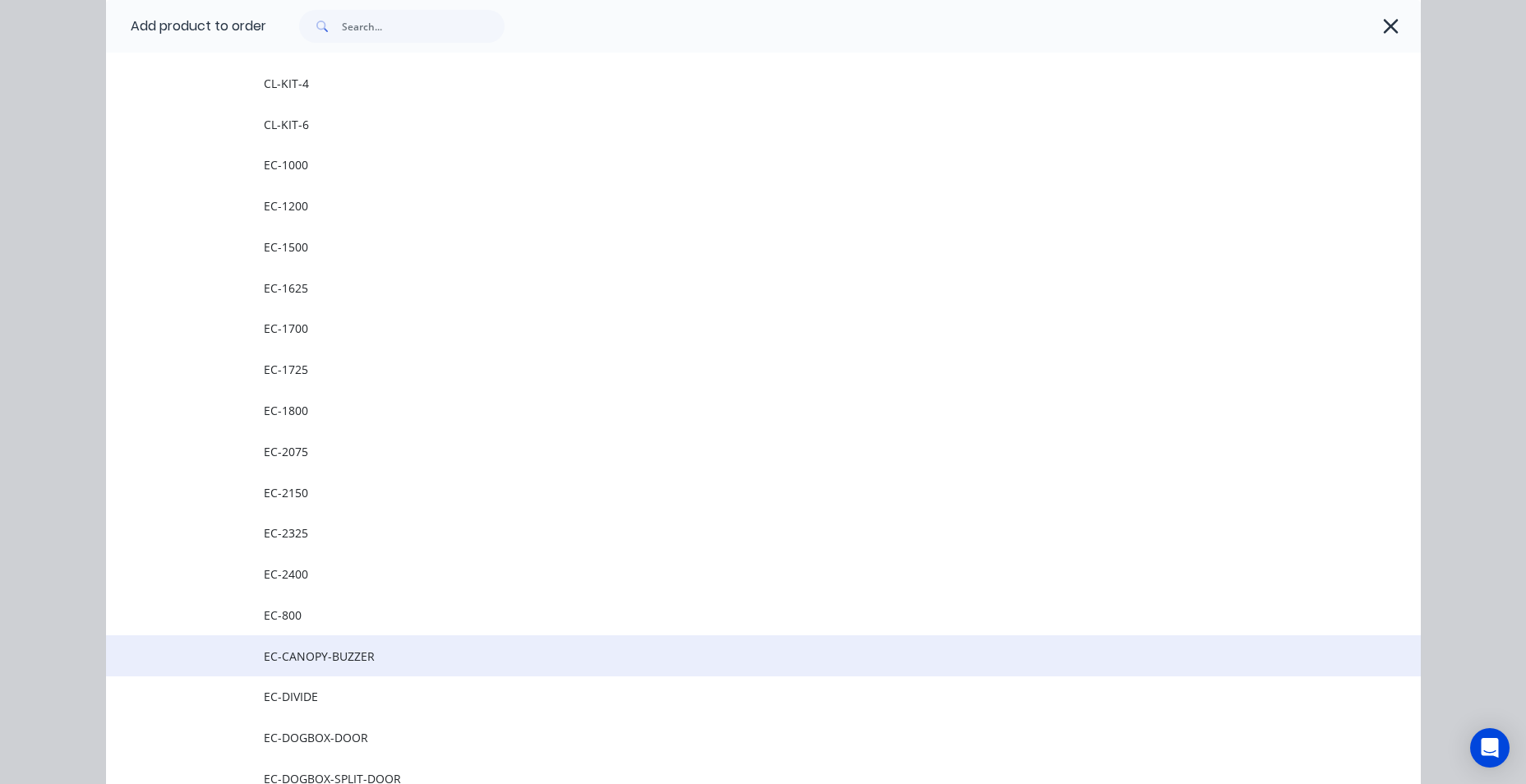
scroll to position [329, 0]
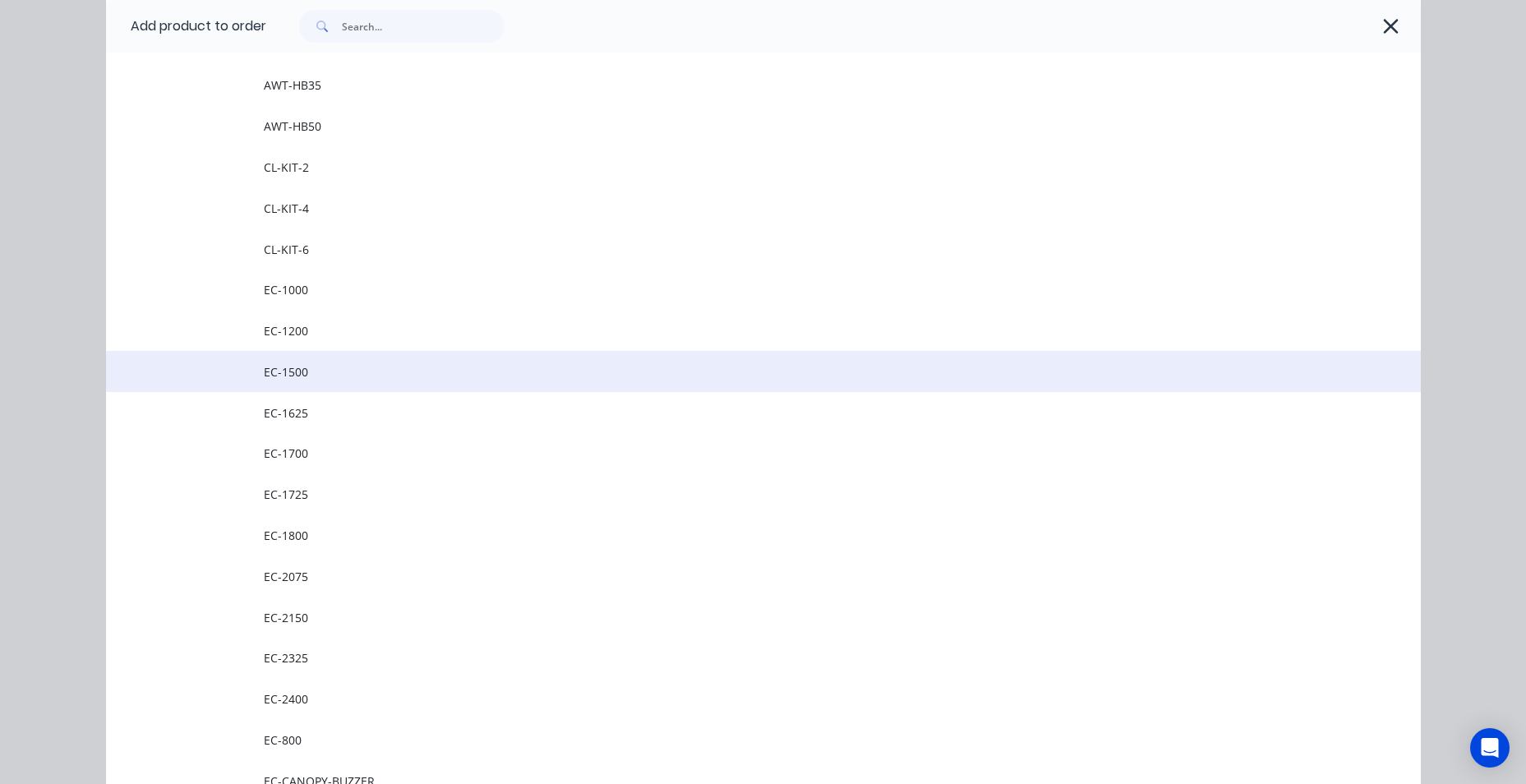
click at [318, 377] on span "EC-1500" at bounding box center [726, 372] width 925 height 17
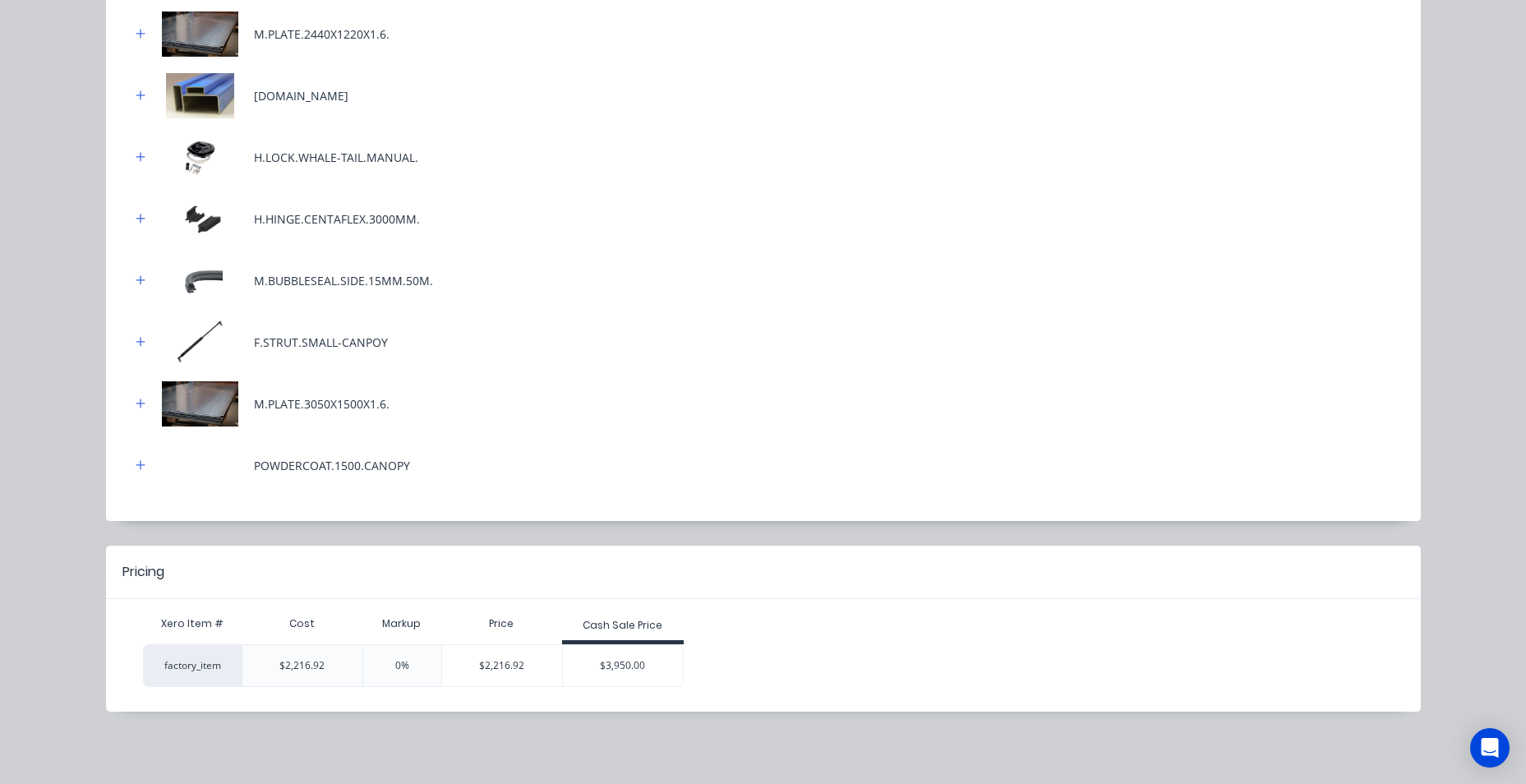
scroll to position [834, 0]
click at [649, 667] on div "$3,950.00" at bounding box center [623, 665] width 120 height 41
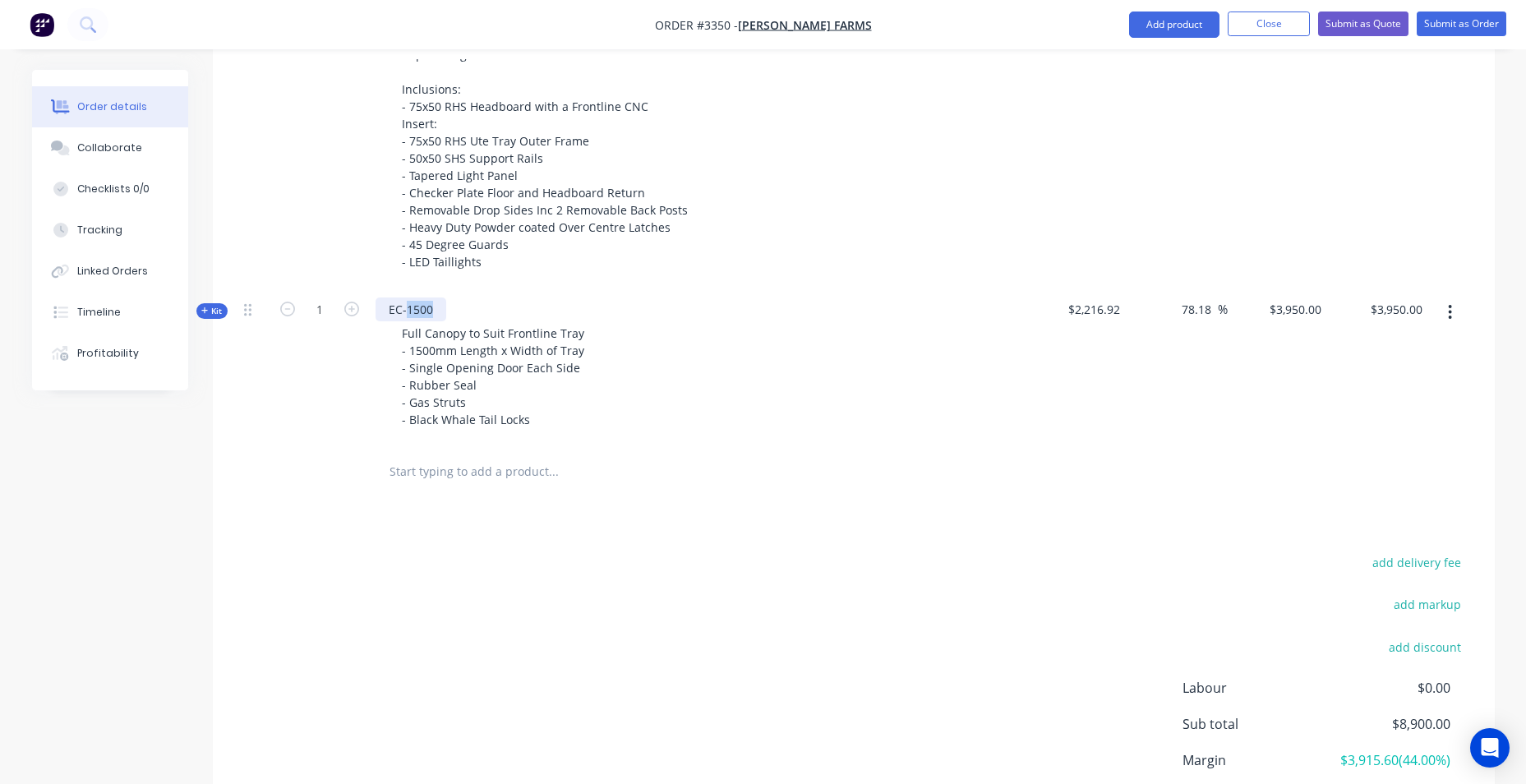
drag, startPoint x: 435, startPoint y: 310, endPoint x: 419, endPoint y: 306, distance: 16.5
click at [407, 310] on div "EC-1500" at bounding box center [410, 309] width 70 height 23
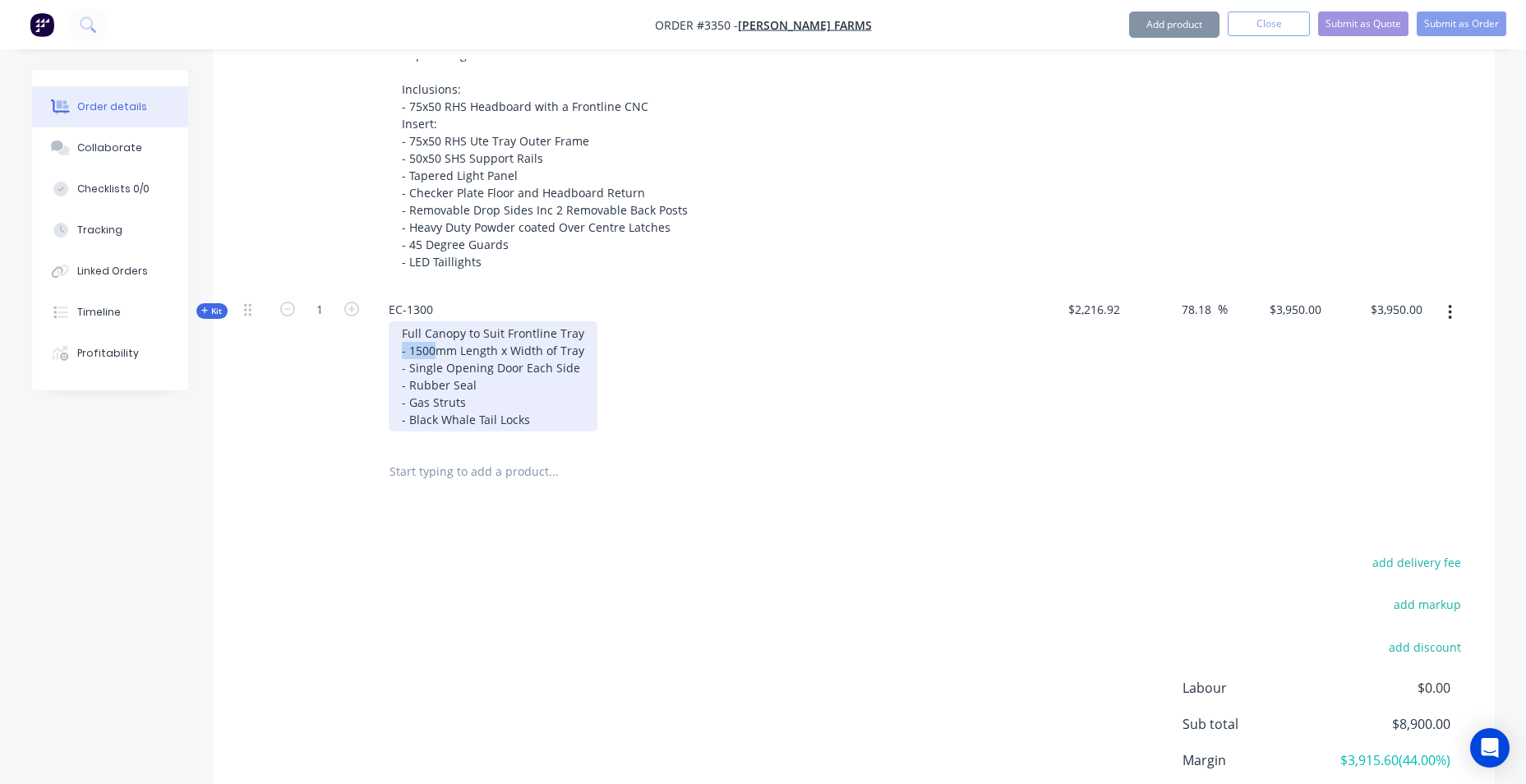
drag, startPoint x: 433, startPoint y: 349, endPoint x: 400, endPoint y: 349, distance: 33.0
click at [400, 349] on div "Full Canopy to Suit Frontline Tray - 1500mm Length x Width of Tray - Single Ope…" at bounding box center [493, 376] width 209 height 110
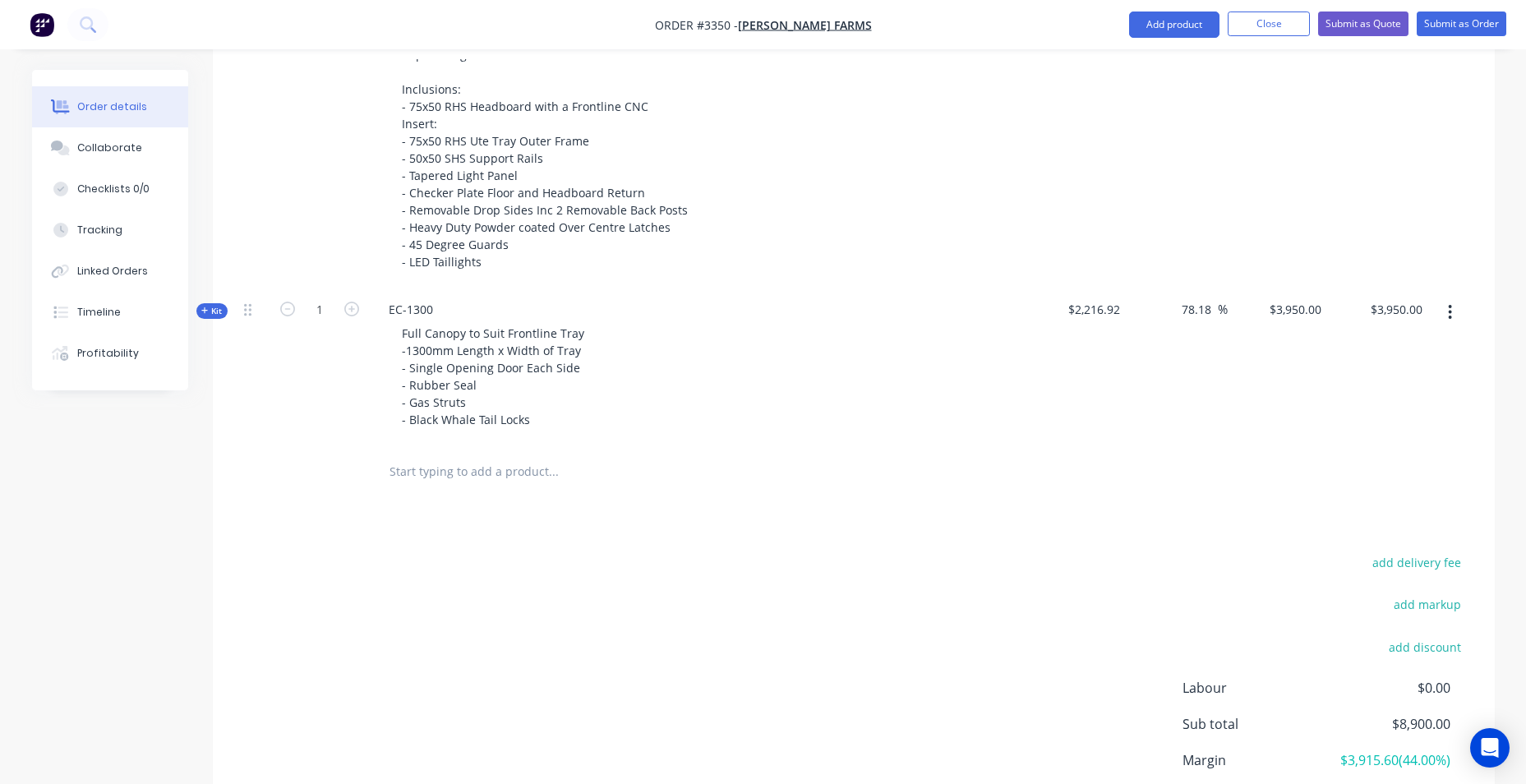
click at [917, 342] on div "Full Canopy to Suit Frontline Tray -1300mm Length x Width of Tray - Single Open…" at bounding box center [697, 376] width 644 height 110
click at [431, 468] on input "text" at bounding box center [553, 472] width 329 height 33
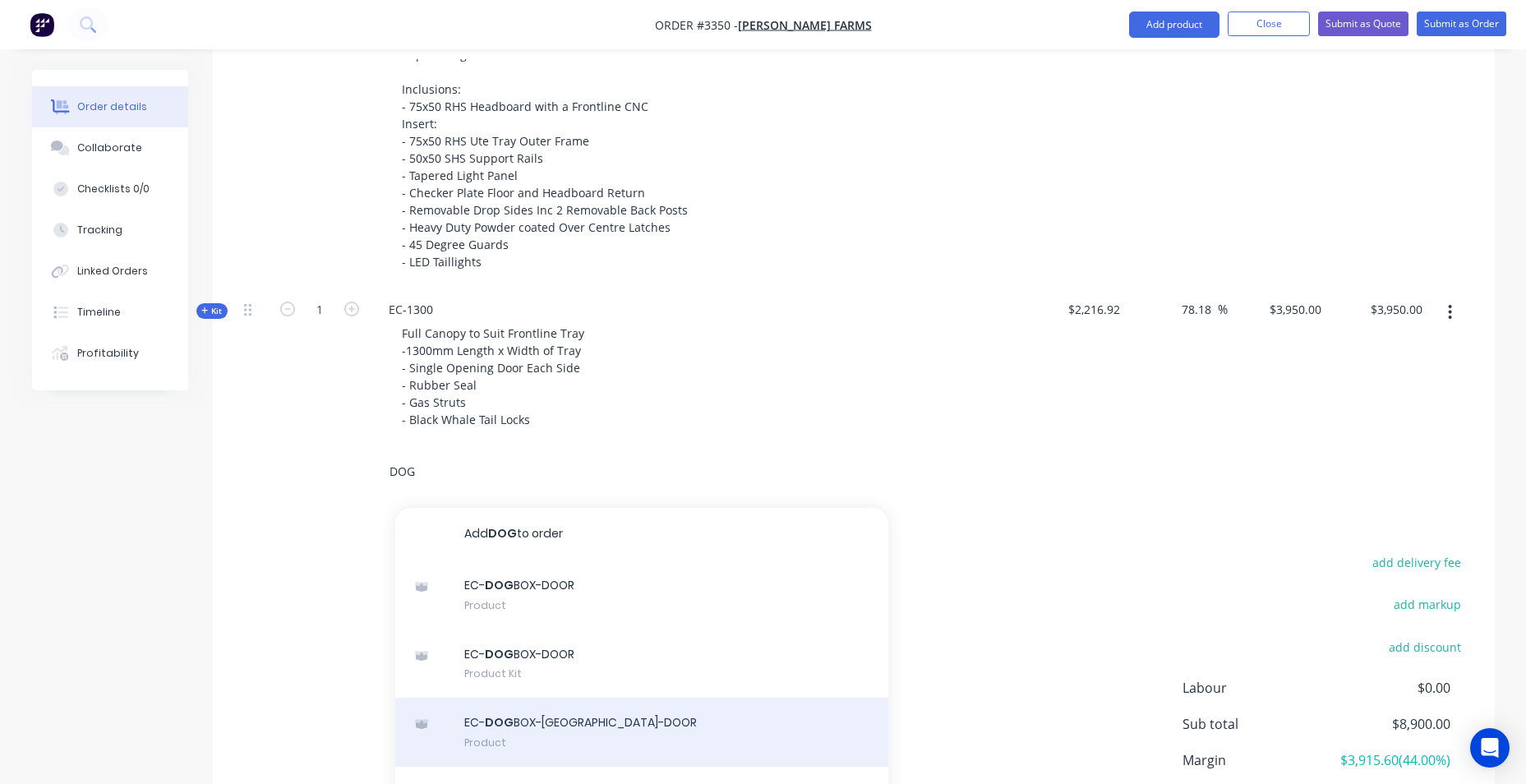
type input "DOG"
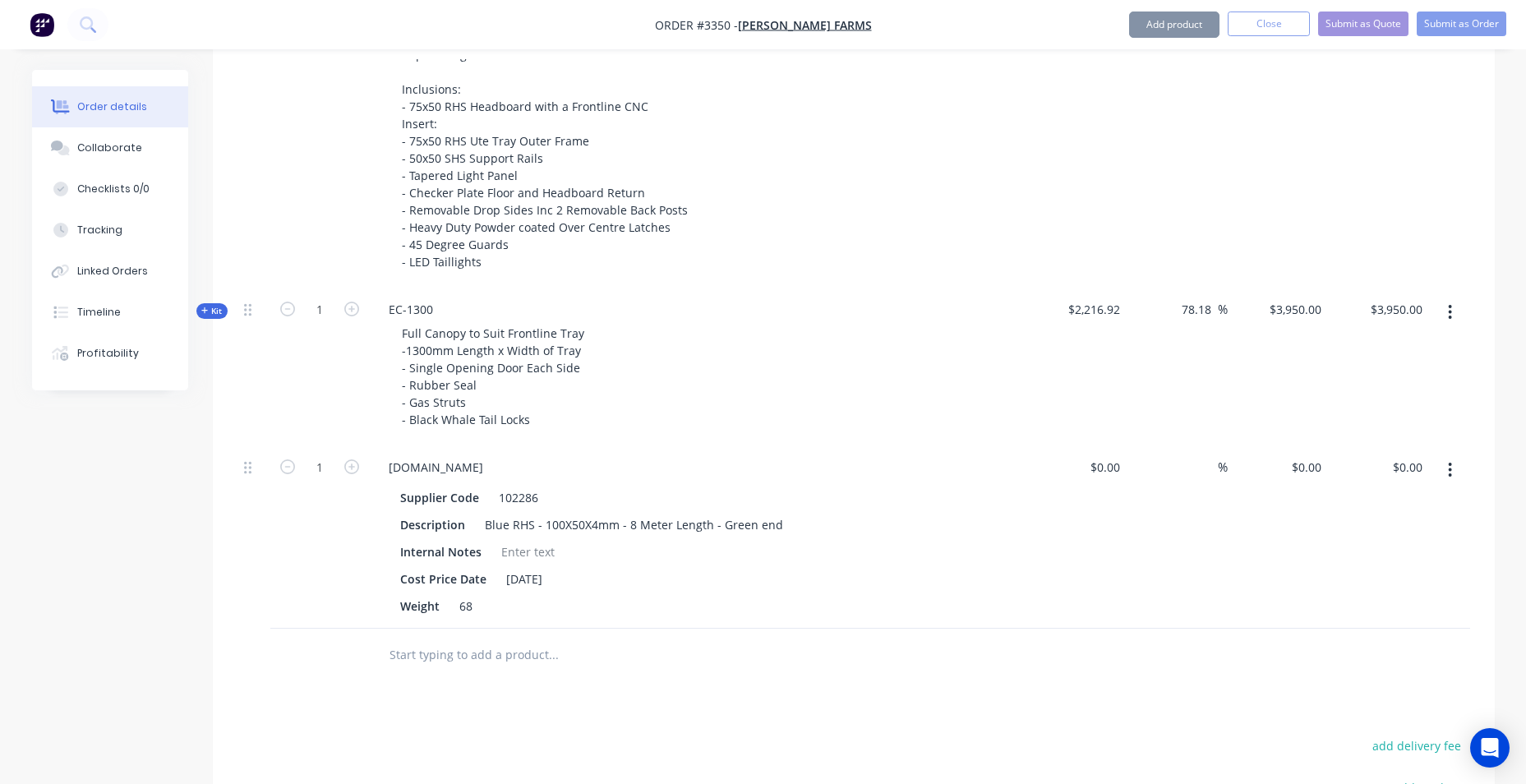
type input "$149.60"
click at [210, 313] on span "Kit" at bounding box center [212, 311] width 22 height 12
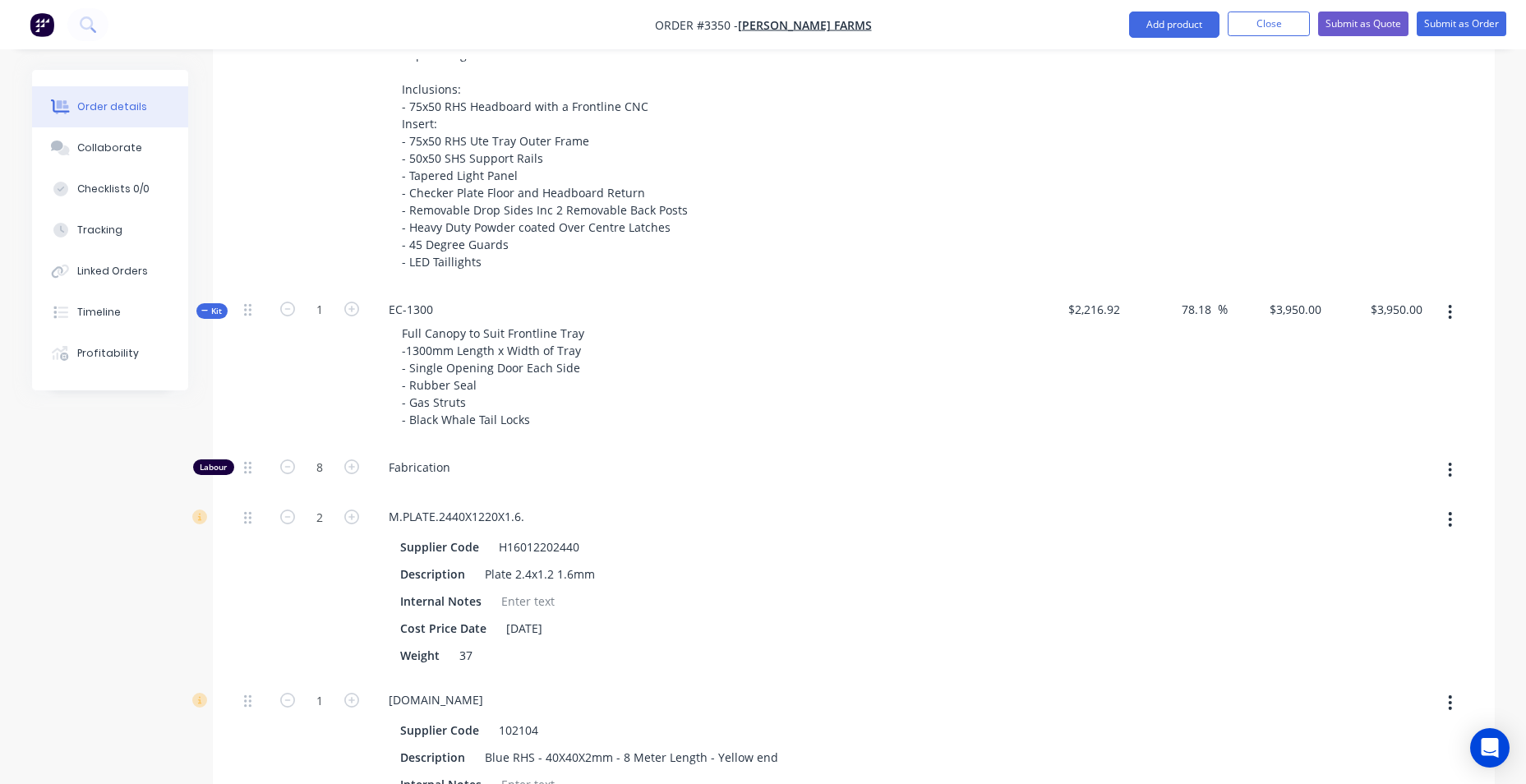
click at [208, 309] on icon at bounding box center [205, 310] width 8 height 8
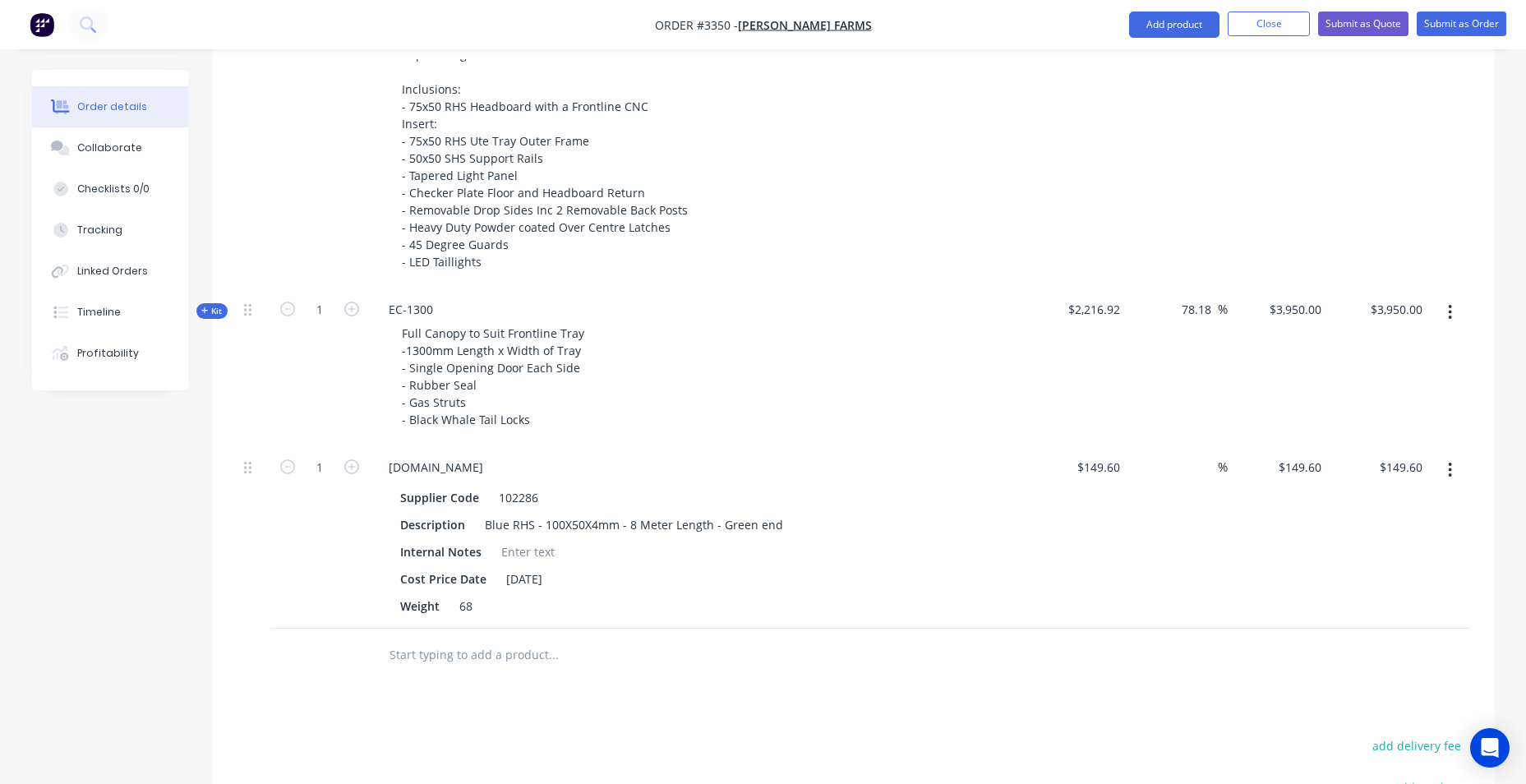
click at [1454, 466] on button "button" at bounding box center [1450, 470] width 38 height 30
drag, startPoint x: 1317, startPoint y: 604, endPoint x: 1294, endPoint y: 605, distance: 23.0
click at [1319, 605] on button "Delete" at bounding box center [1392, 611] width 157 height 33
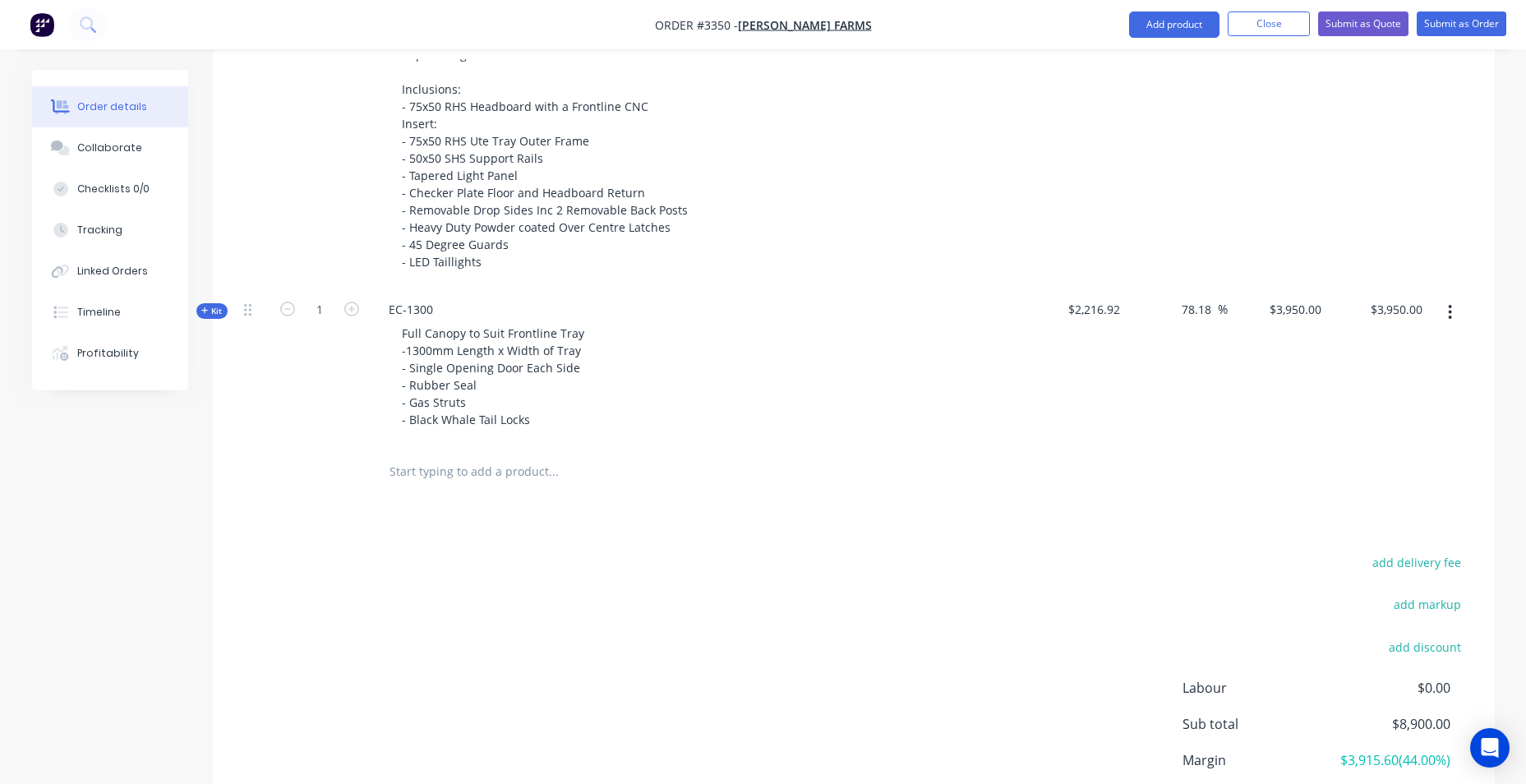
click at [453, 477] on input "text" at bounding box center [553, 472] width 329 height 33
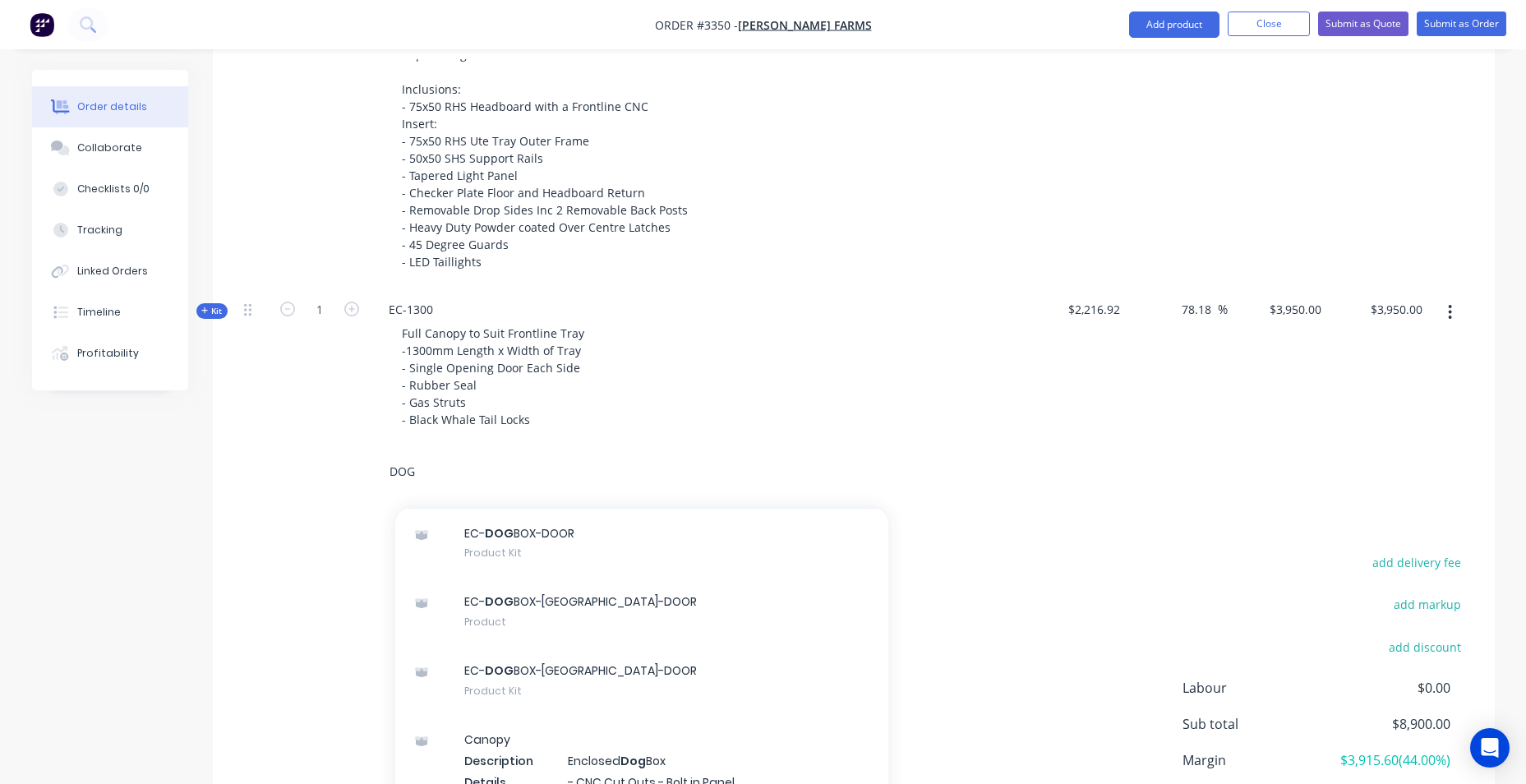
scroll to position [164, 0]
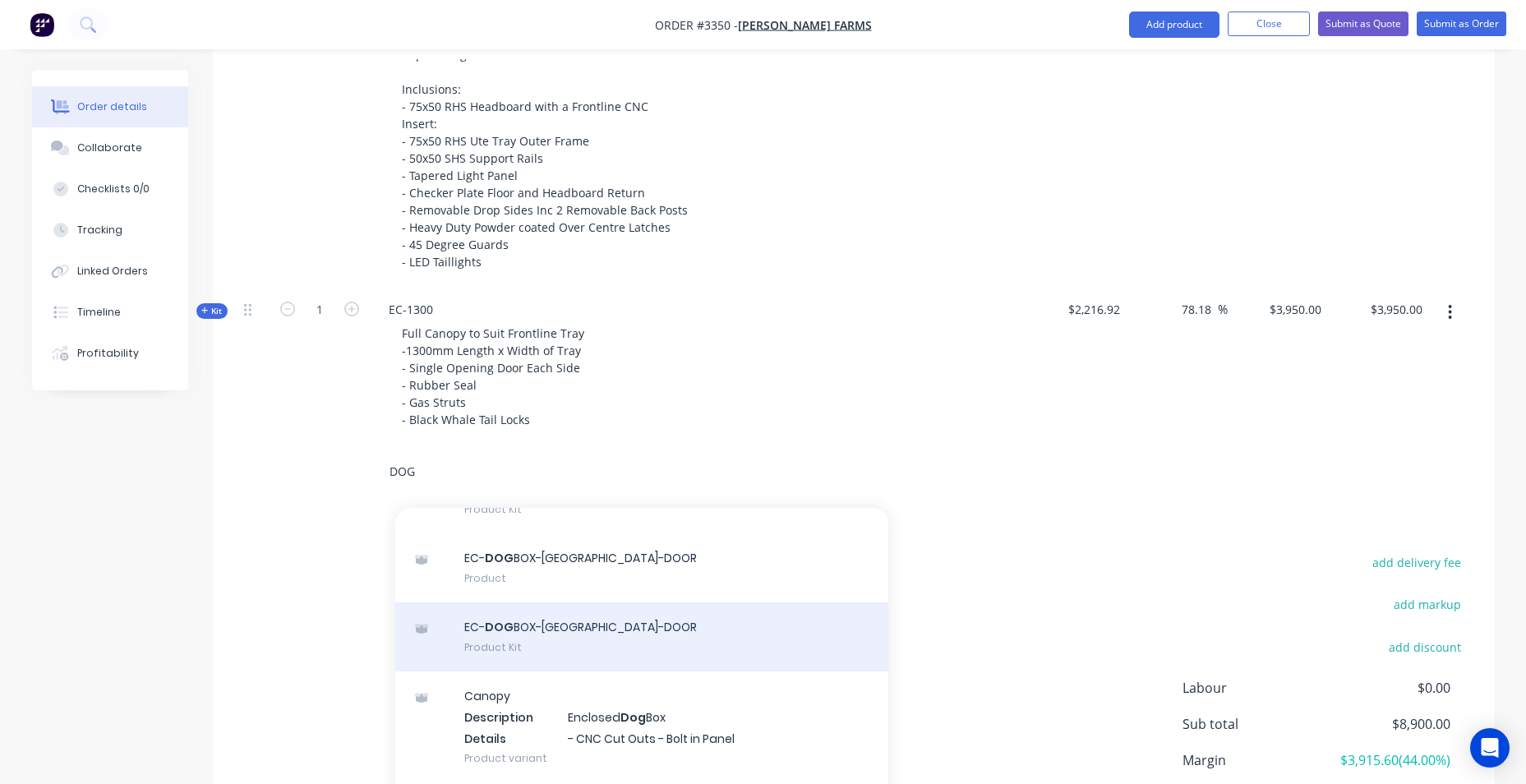
type input "DOG"
click at [637, 637] on div "EC- DOG BOX-SPLIT-DOOR Product Kit" at bounding box center [642, 636] width 493 height 69
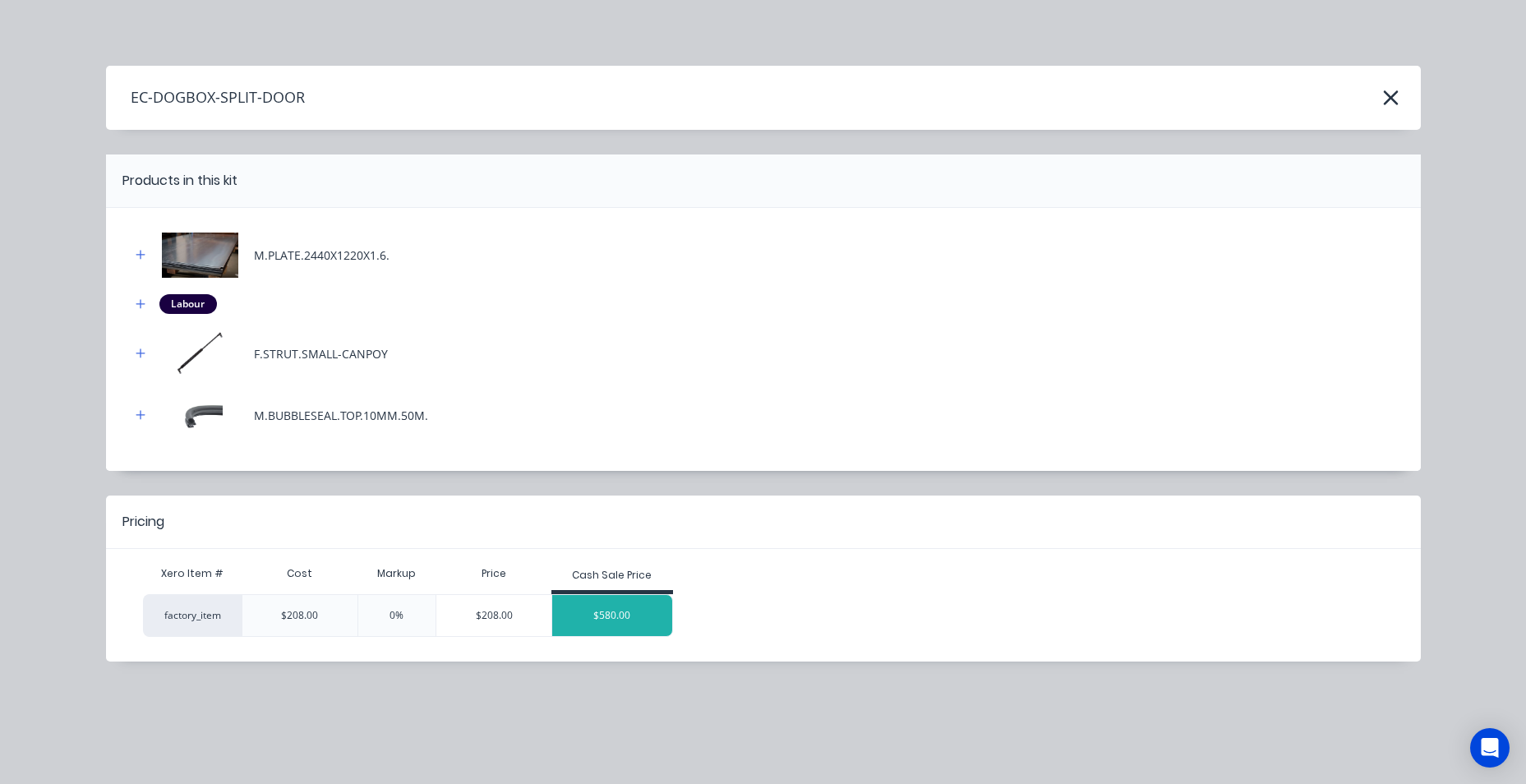
click at [632, 621] on div "$580.00" at bounding box center [612, 615] width 120 height 41
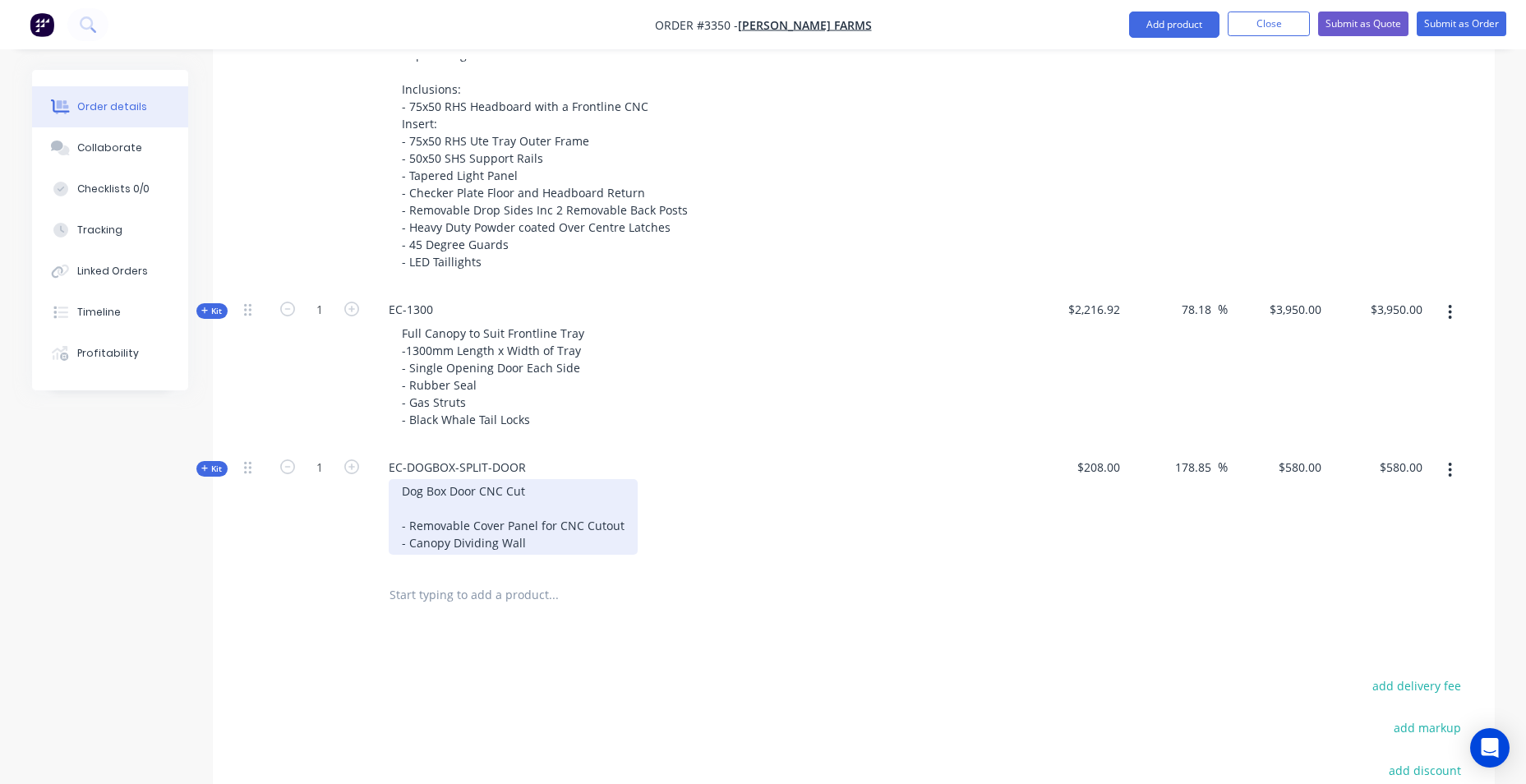
click at [531, 492] on div "Dog Box Door CNC Cut - Removable Cover Panel for CNC Cutout - Canopy Dividing W…" at bounding box center [513, 516] width 249 height 76
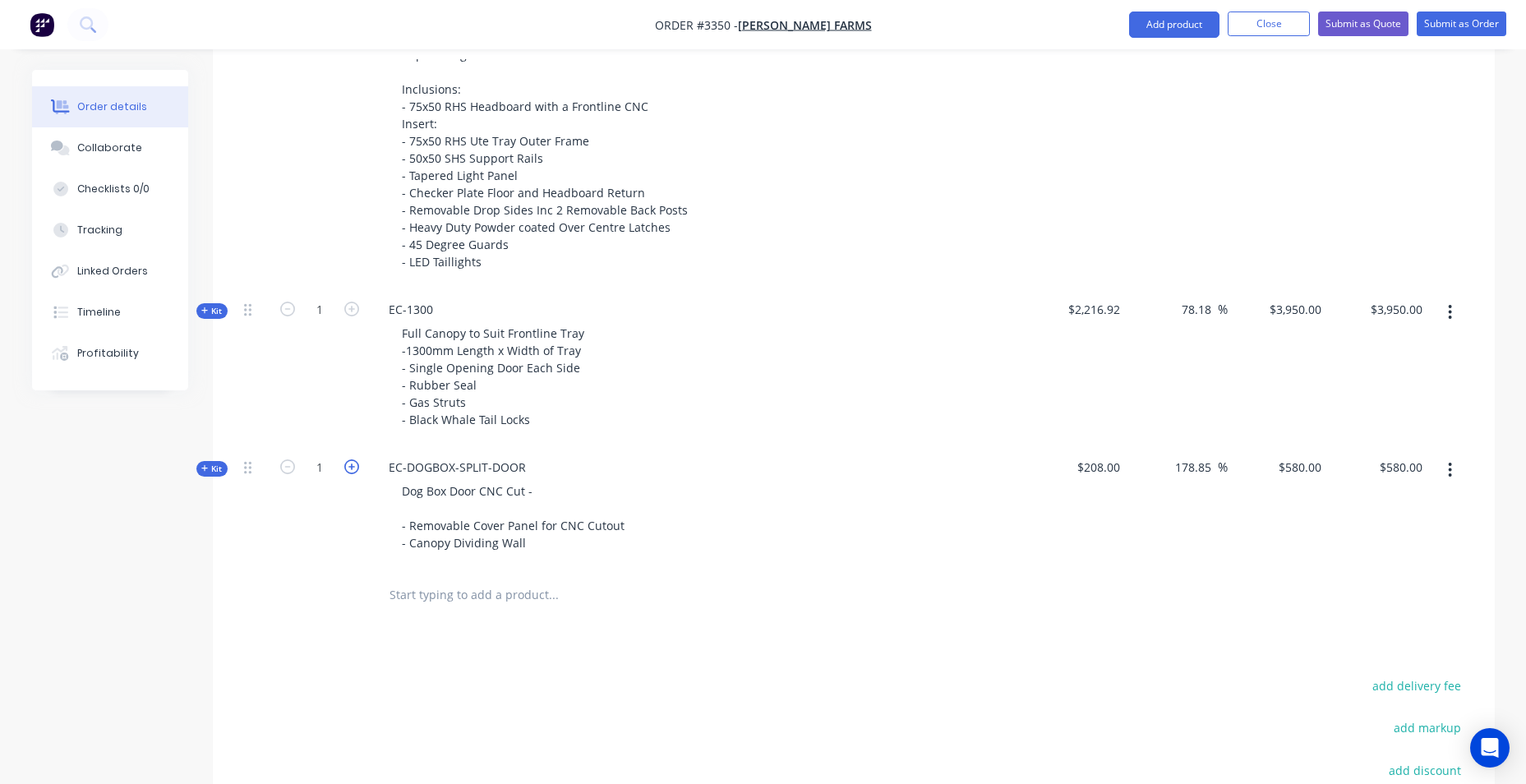
click at [350, 473] on icon "button" at bounding box center [351, 466] width 15 height 15
type input "2"
type input "$1,160.00"
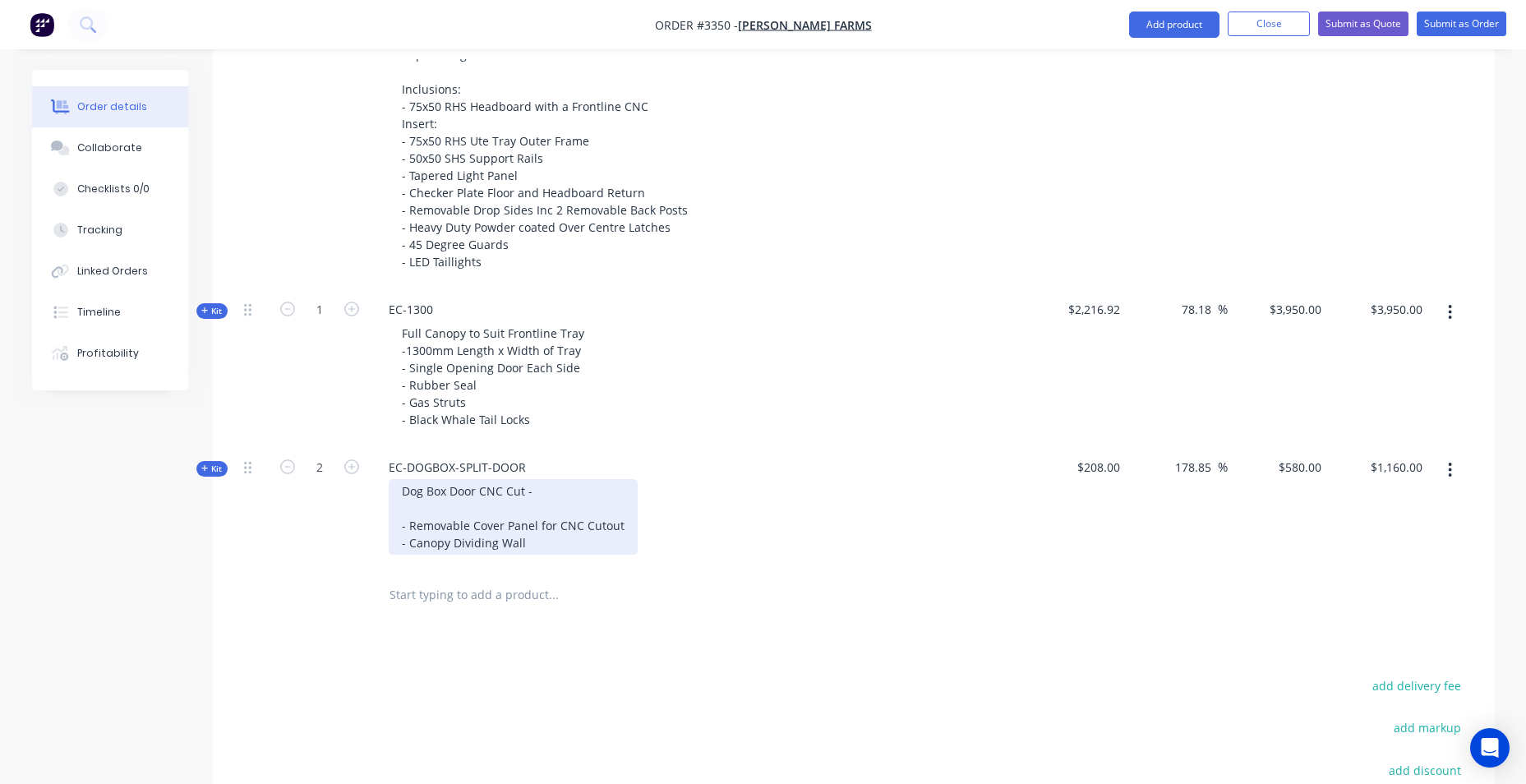
click at [574, 490] on div "Dog Box Door CNC Cut - - Removable Cover Panel for CNC Cutout - Canopy Dividing…" at bounding box center [513, 516] width 249 height 76
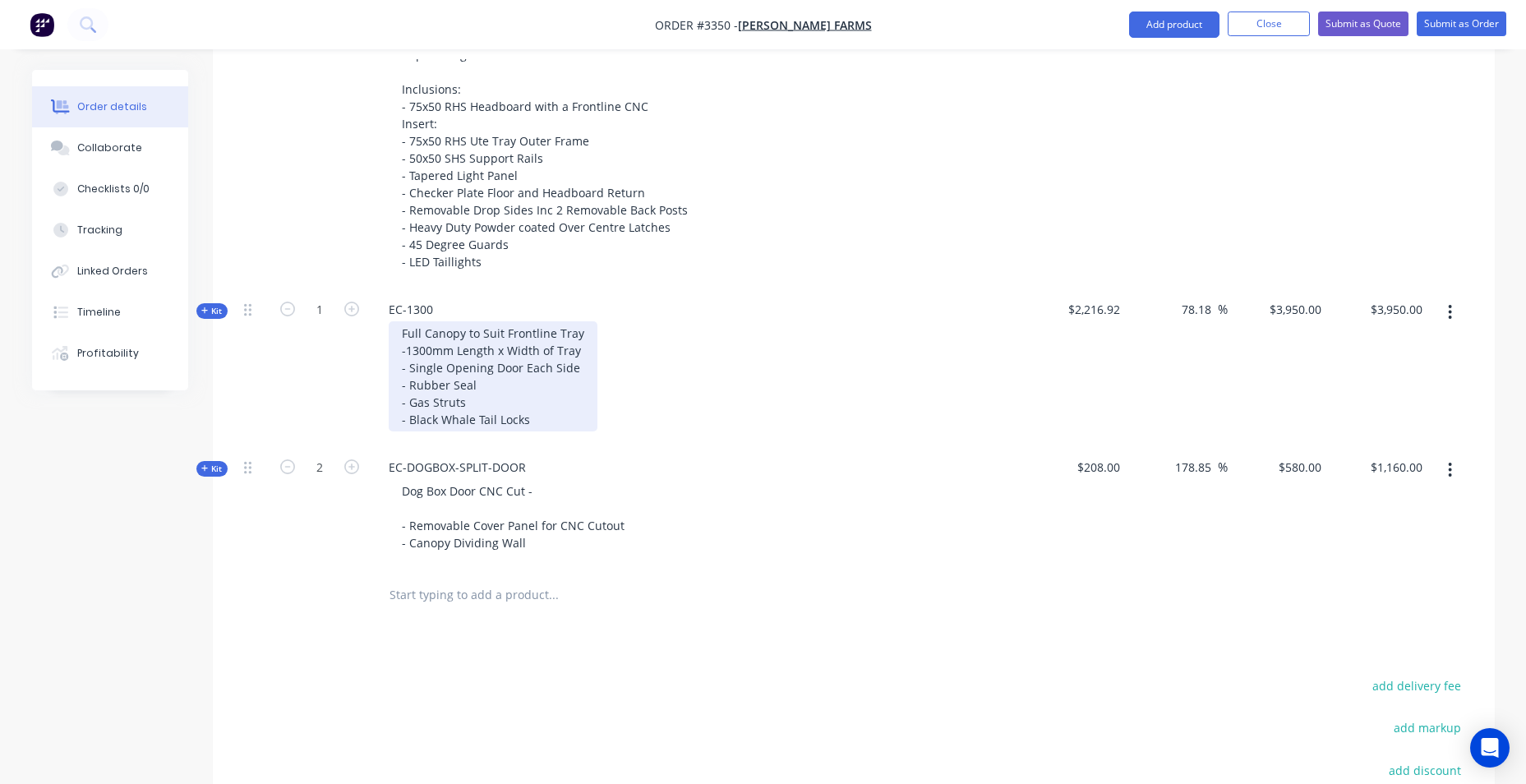
click at [402, 339] on div "Full Canopy to Suit Frontline Tray -1300mm Length x Width of Tray - Single Open…" at bounding box center [493, 376] width 209 height 110
click at [539, 427] on div "Full Canopy to Suit Frontline Tray -1300mm Length x Width of Tray - Single Open…" at bounding box center [493, 376] width 209 height 110
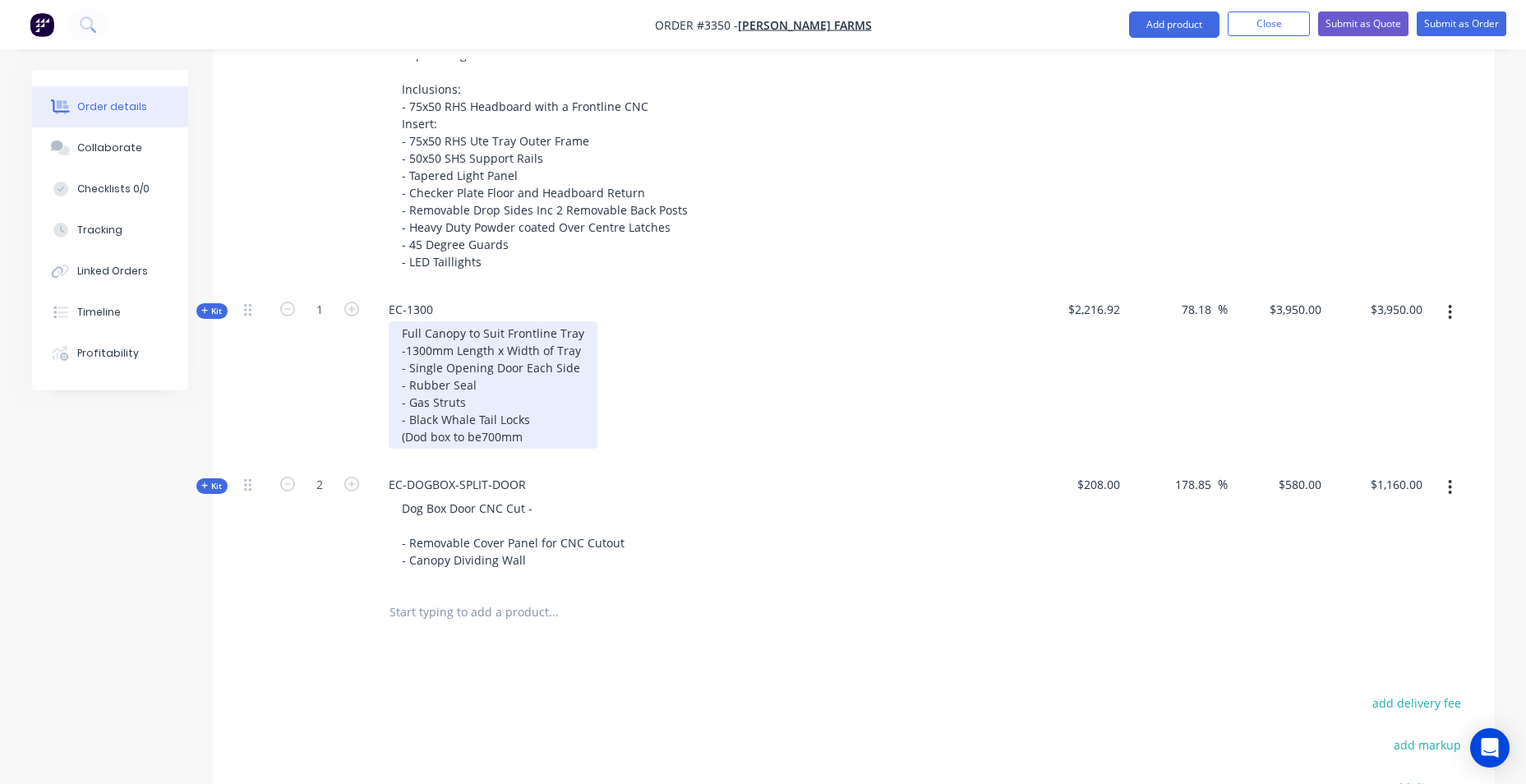
click at [482, 438] on div "Full Canopy to Suit Frontline Tray -1300mm Length x Width of Tray - Single Open…" at bounding box center [493, 385] width 209 height 128
click at [551, 439] on div "Full Canopy to Suit Frontline Tray -1300mm Length x Width of Tray - Single Open…" at bounding box center [493, 385] width 209 height 128
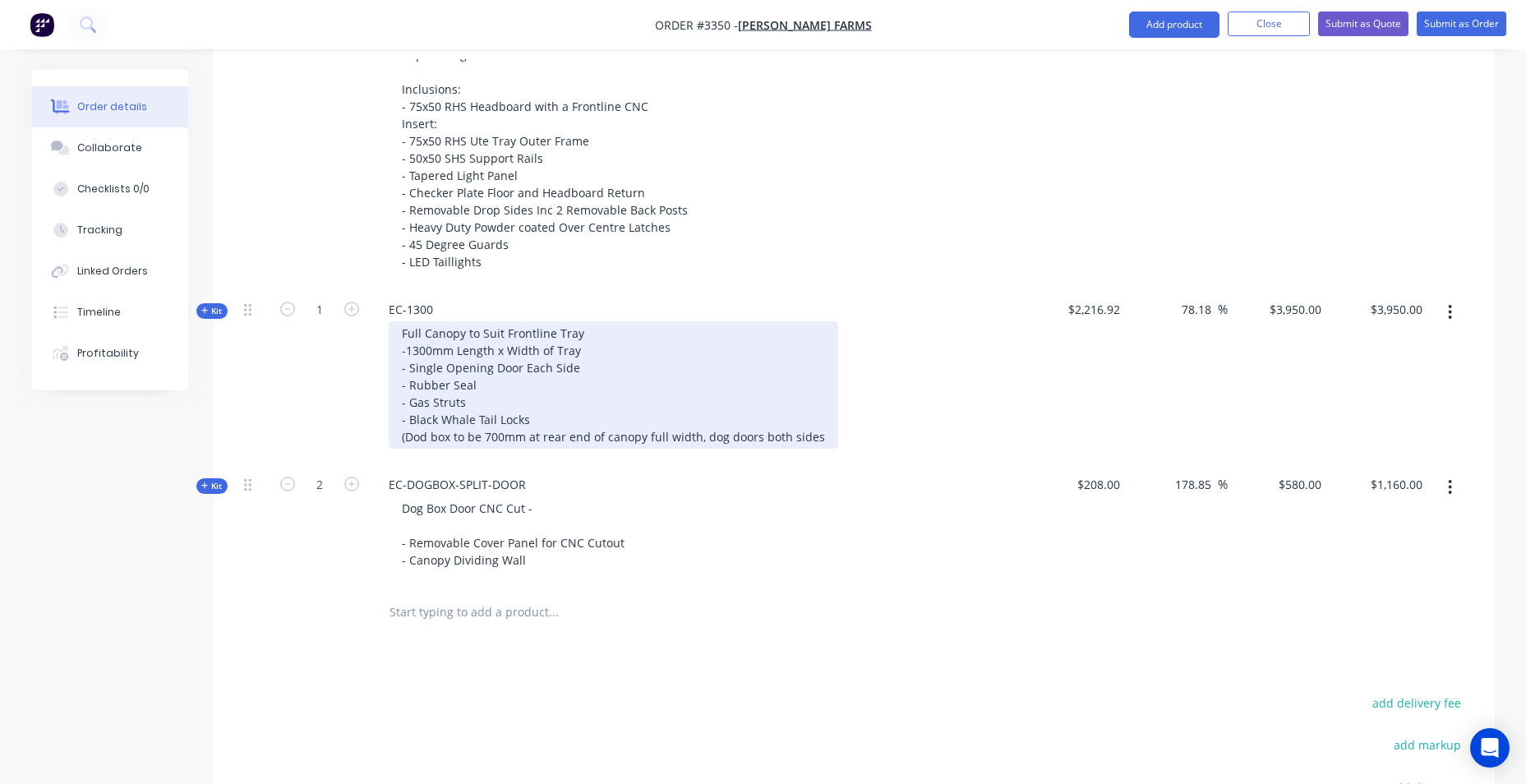
drag, startPoint x: 791, startPoint y: 405, endPoint x: 801, endPoint y: 401, distance: 10.8
click at [800, 402] on div "Full Canopy to Suit Frontline Tray -1300mm Length x Width of Tray - Single Open…" at bounding box center [613, 385] width 450 height 128
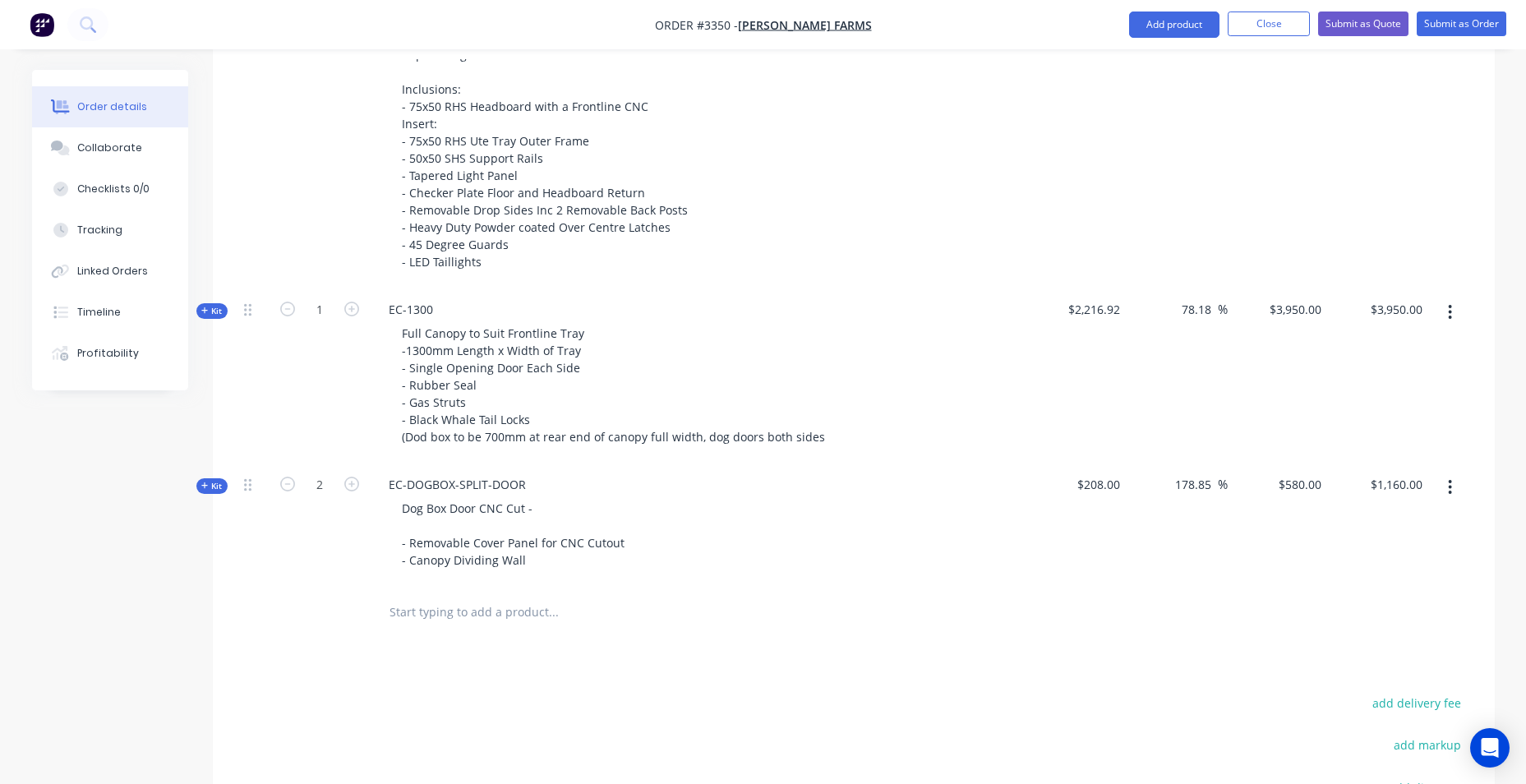
click at [446, 621] on input "text" at bounding box center [553, 612] width 329 height 33
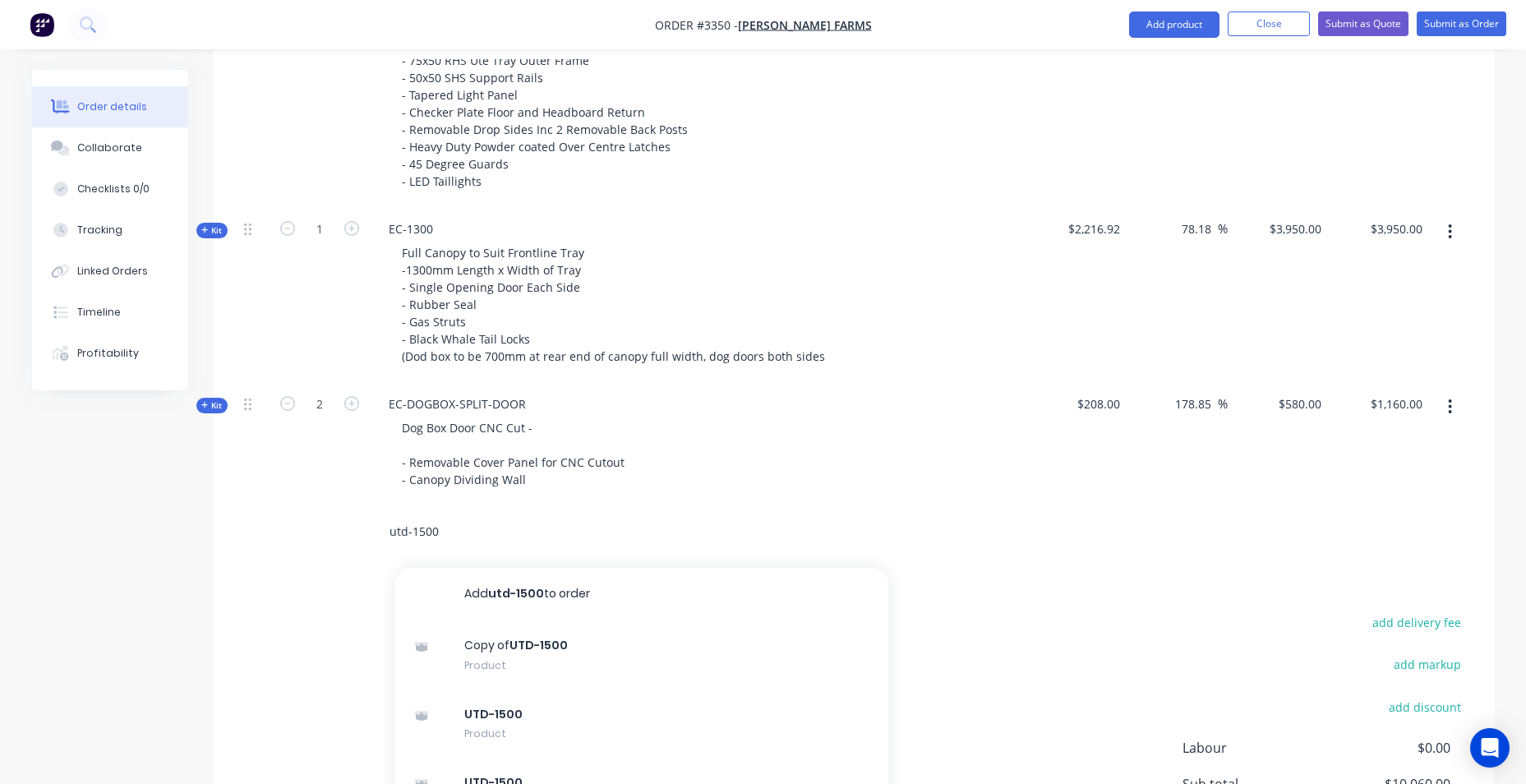
scroll to position [1080, 0]
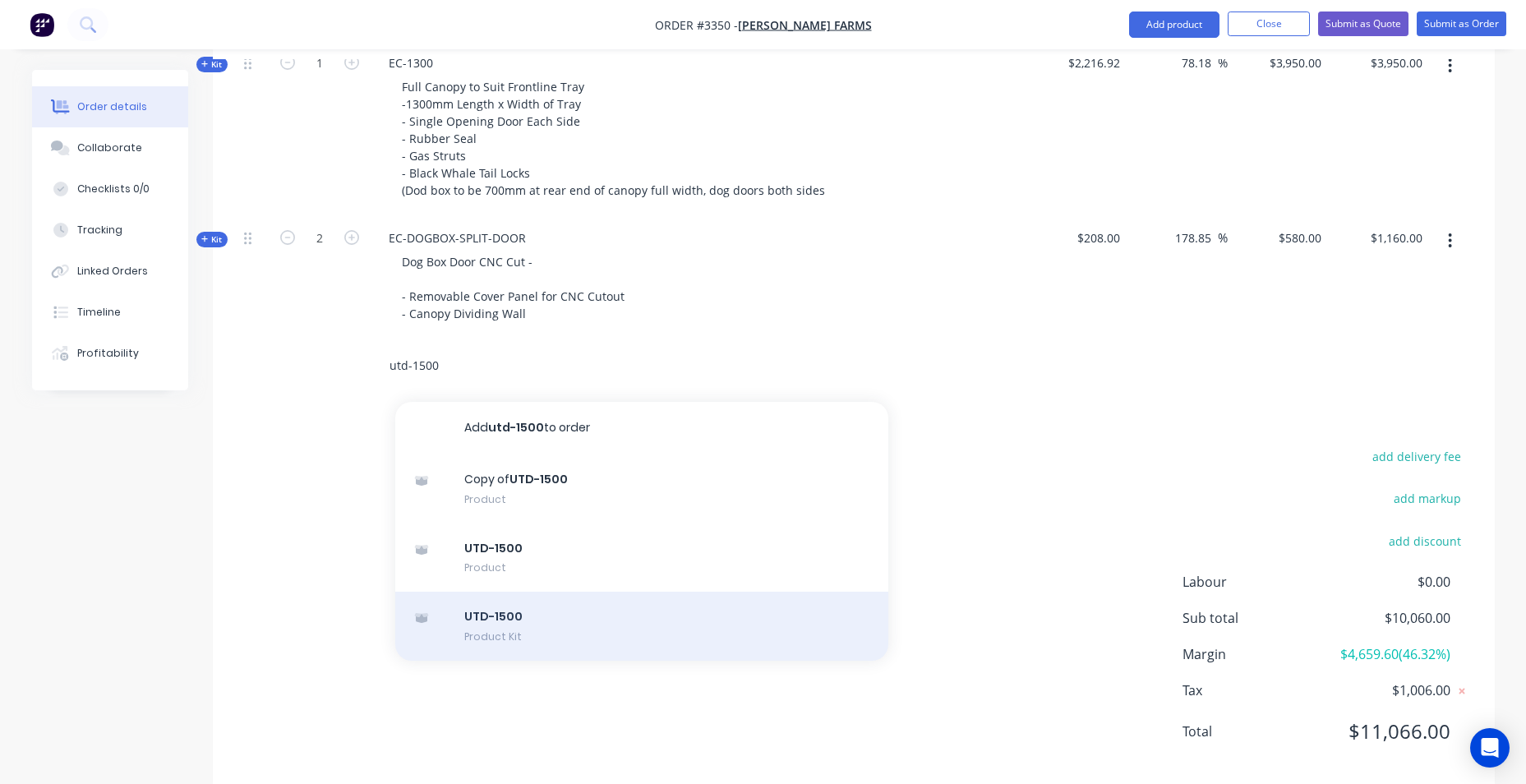
type input "utd-1500"
click at [657, 612] on div "UTD-1500 Product Kit" at bounding box center [642, 626] width 493 height 69
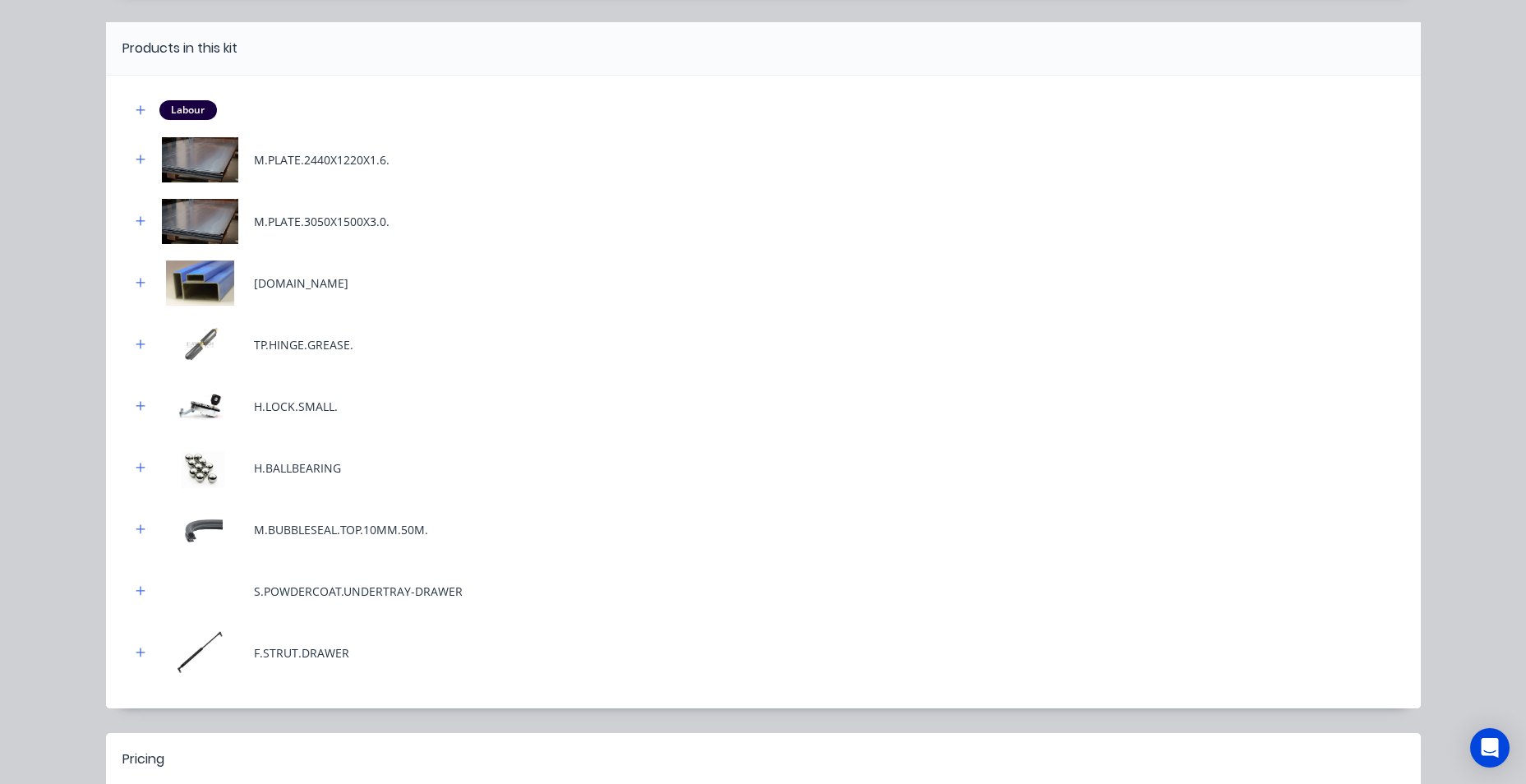
scroll to position [320, 0]
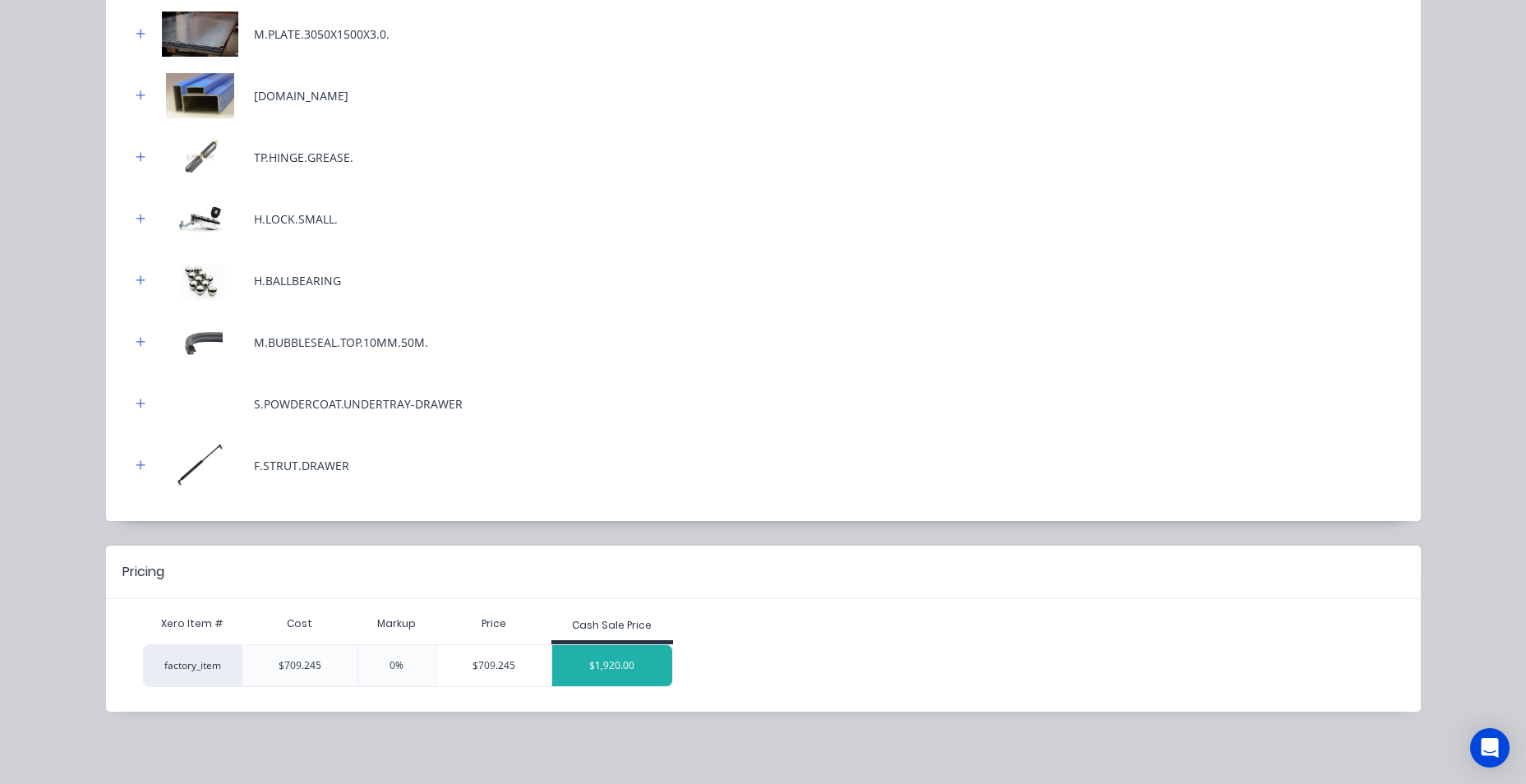
click at [603, 658] on div "$1,920.00" at bounding box center [612, 665] width 120 height 41
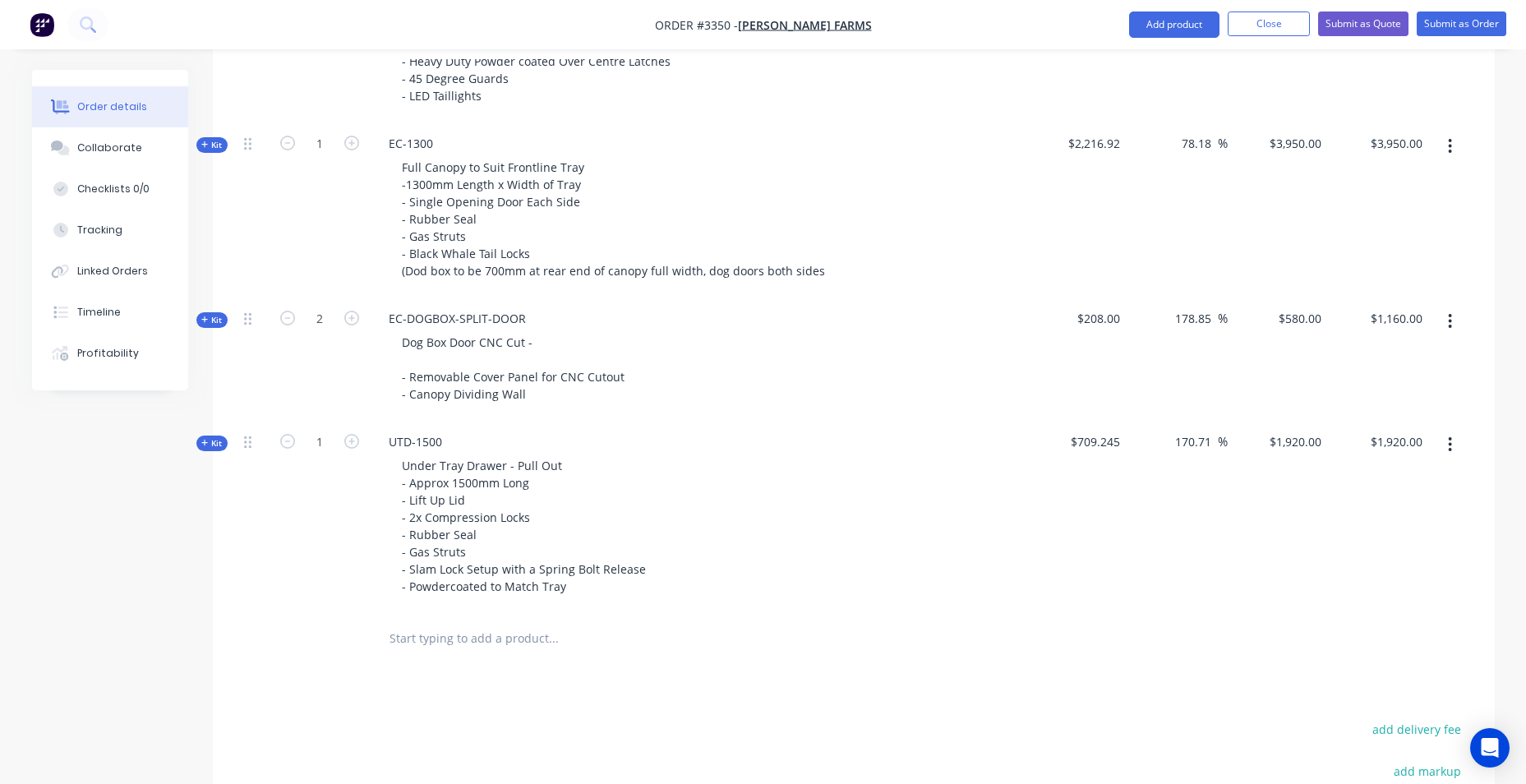
scroll to position [1300, 0]
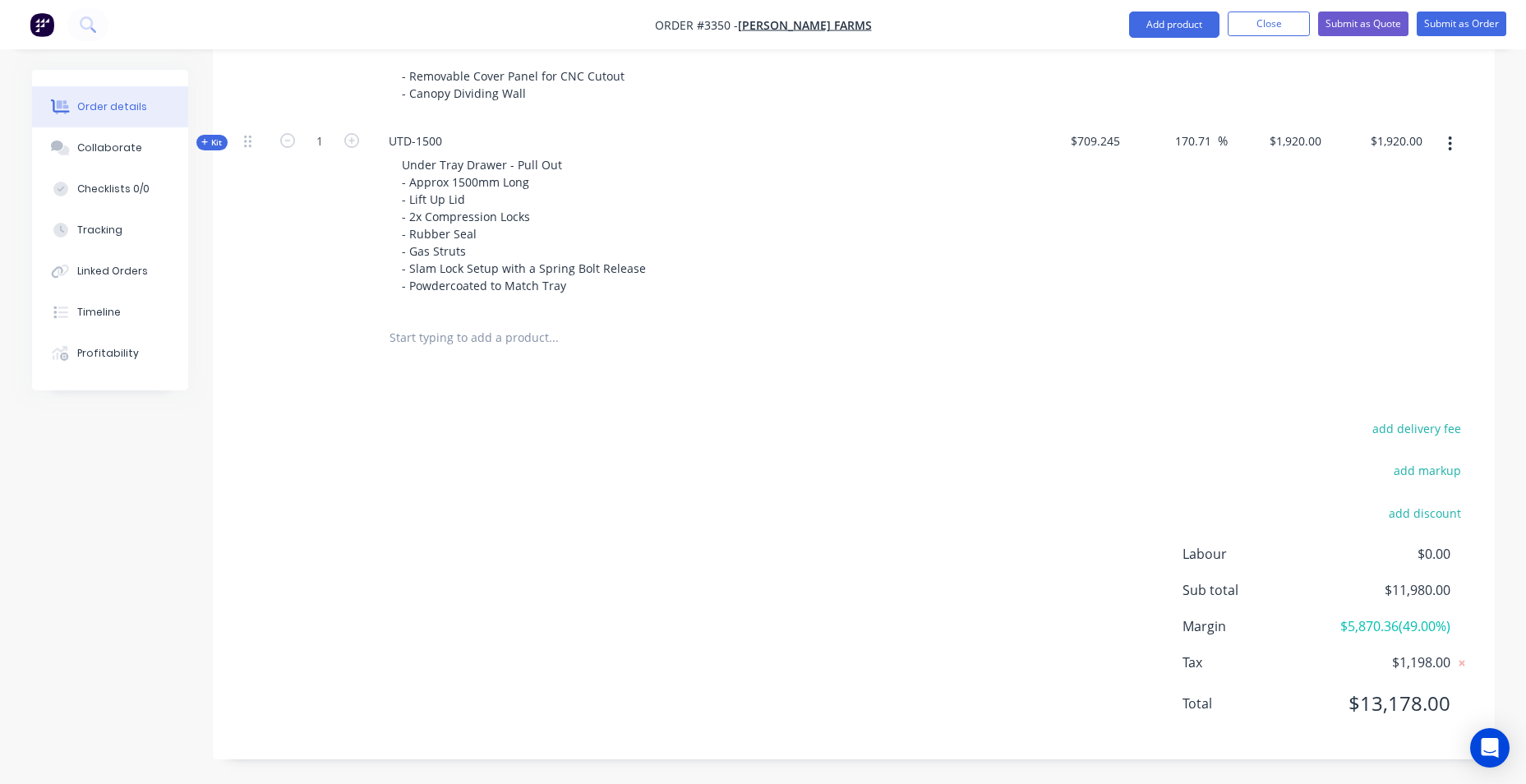
click at [503, 342] on input "text" at bounding box center [553, 338] width 329 height 33
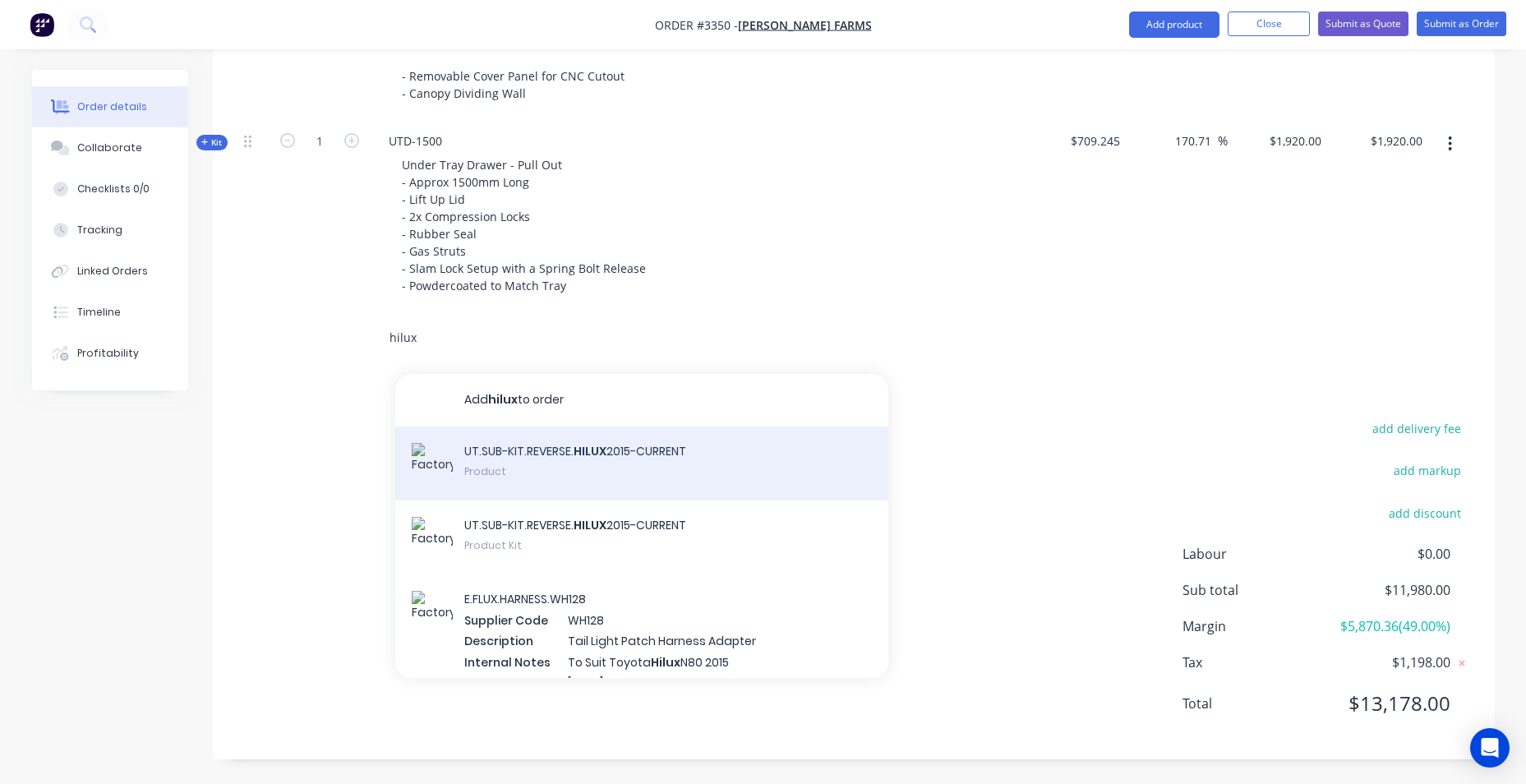
type input "hilux"
click at [527, 471] on div "UT.SUB-KIT.REVERSE. HILUX 2015-CURRENT Product" at bounding box center [642, 463] width 493 height 74
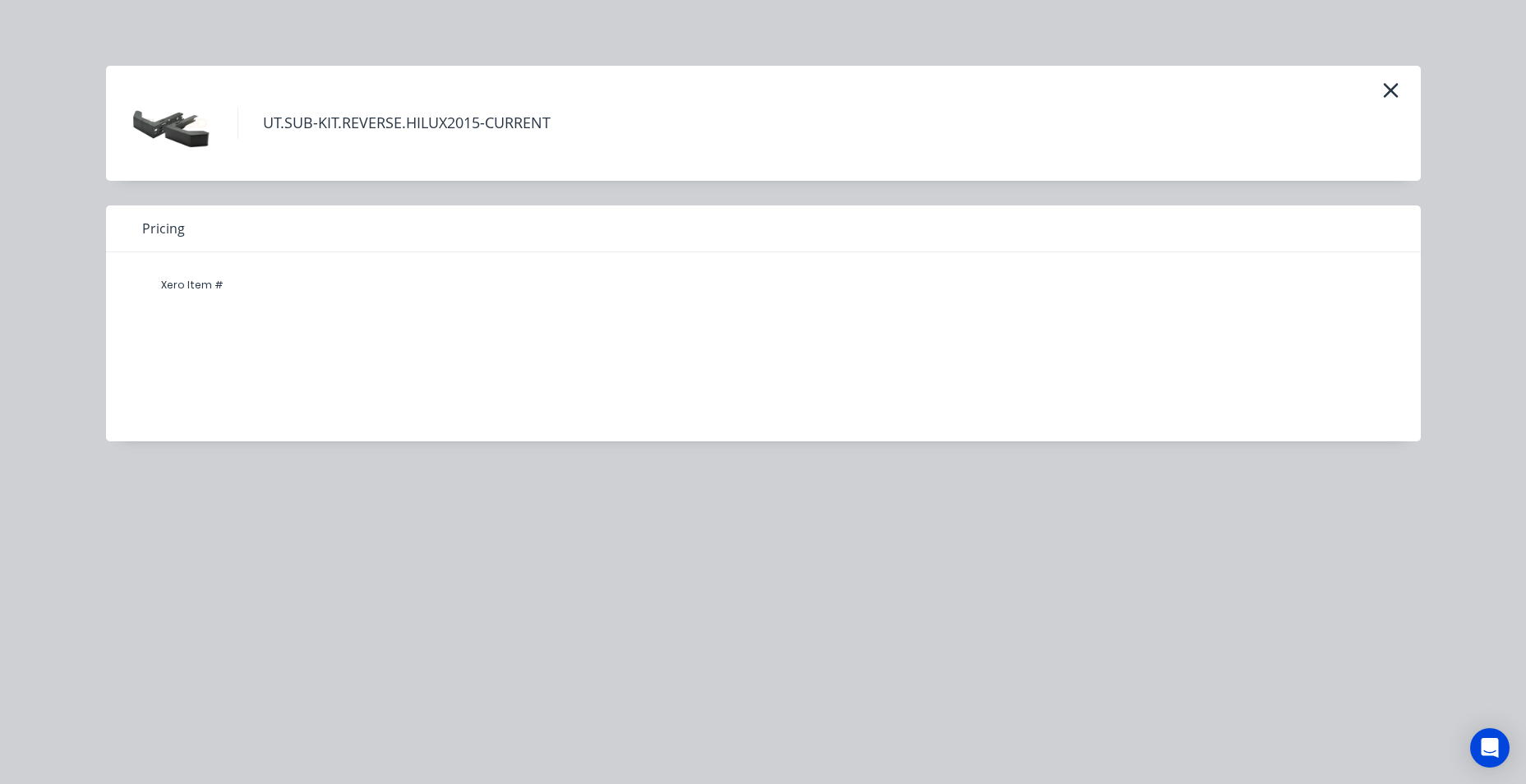
drag, startPoint x: 1383, startPoint y: 88, endPoint x: 1373, endPoint y: 94, distance: 11.7
click at [1387, 88] on icon "button" at bounding box center [1391, 90] width 17 height 23
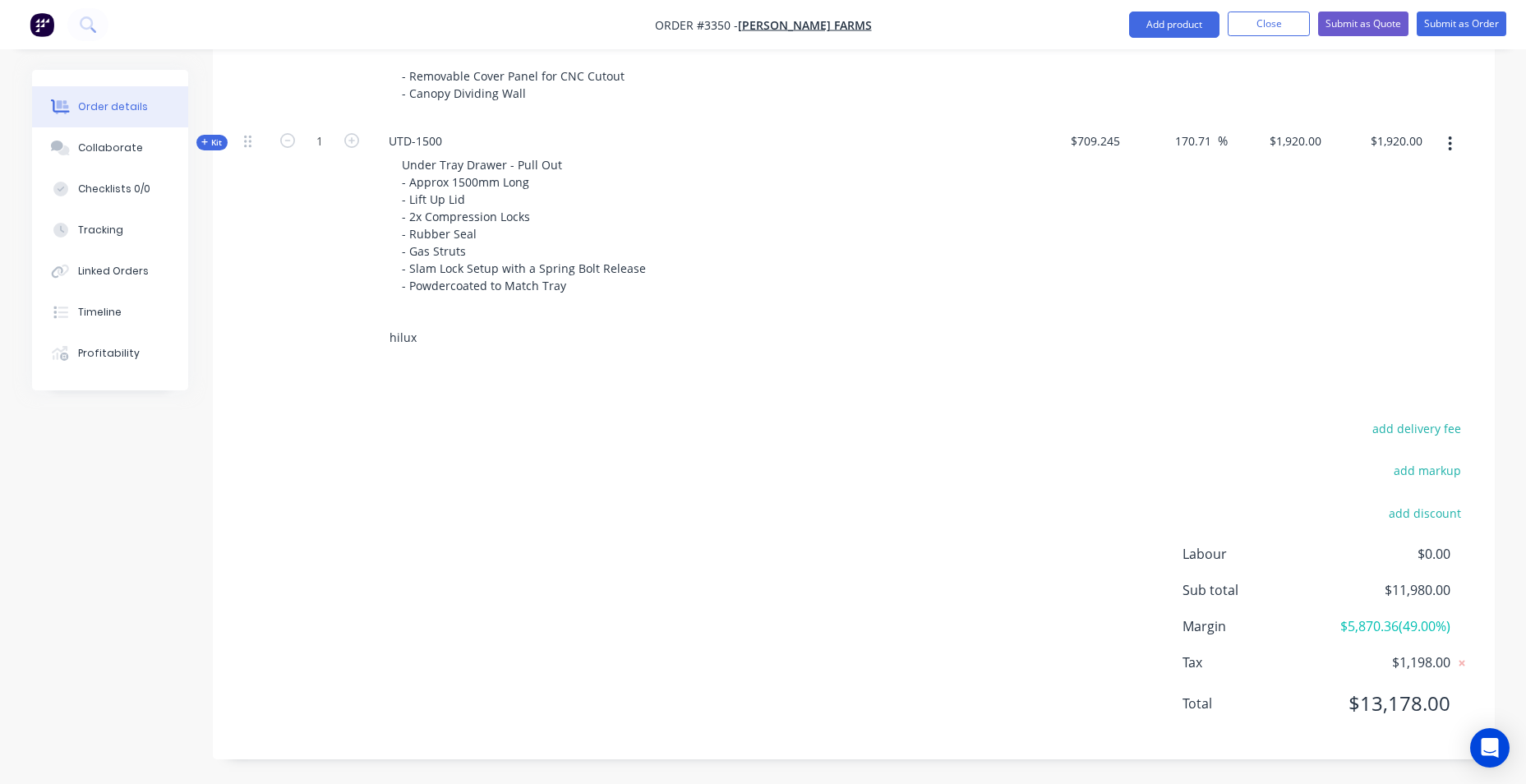
click at [528, 329] on input "hilux" at bounding box center [553, 338] width 329 height 33
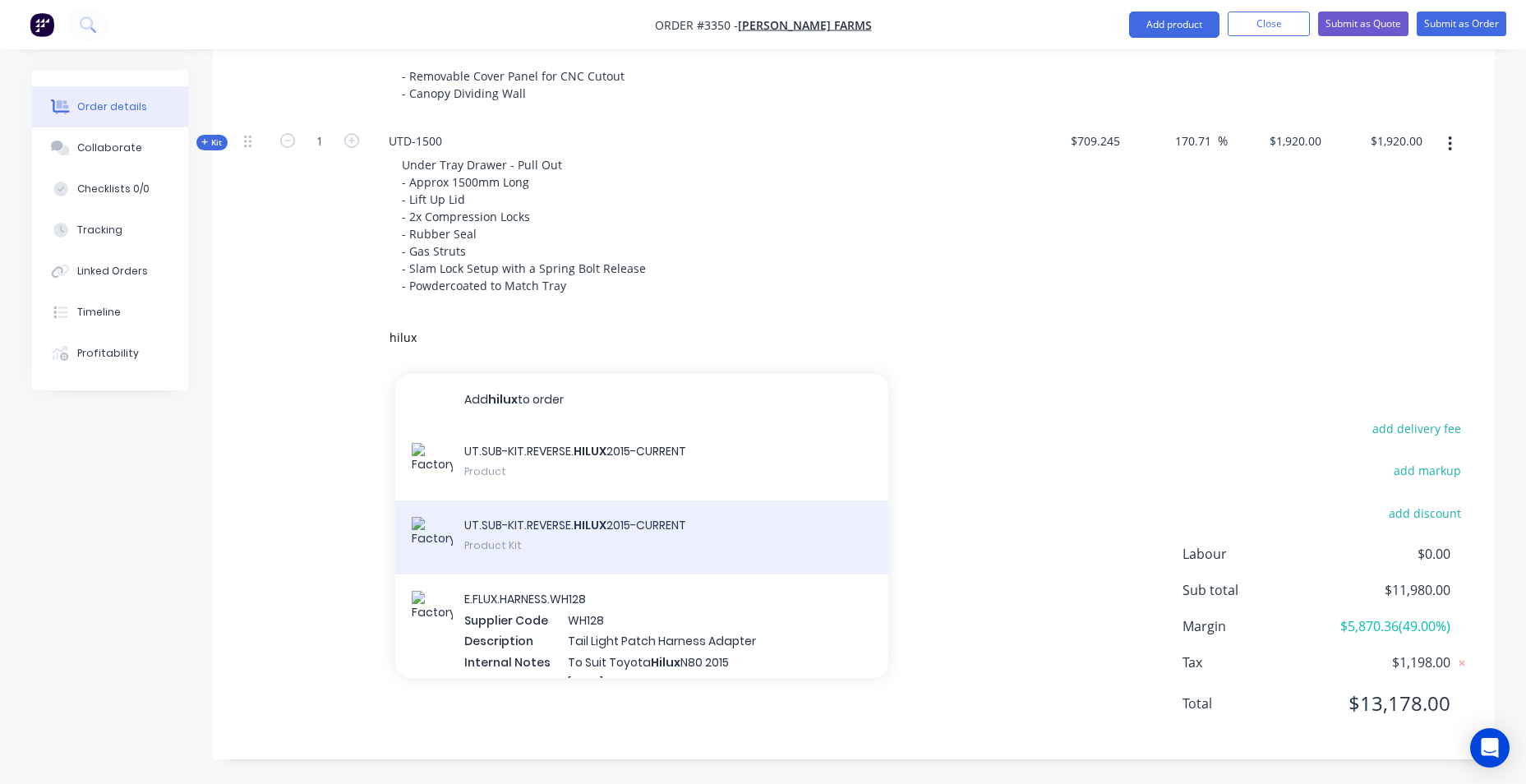
click at [654, 535] on div "UT.SUB-KIT.REVERSE. HILUX 2015-CURRENT Product Kit" at bounding box center [642, 537] width 493 height 74
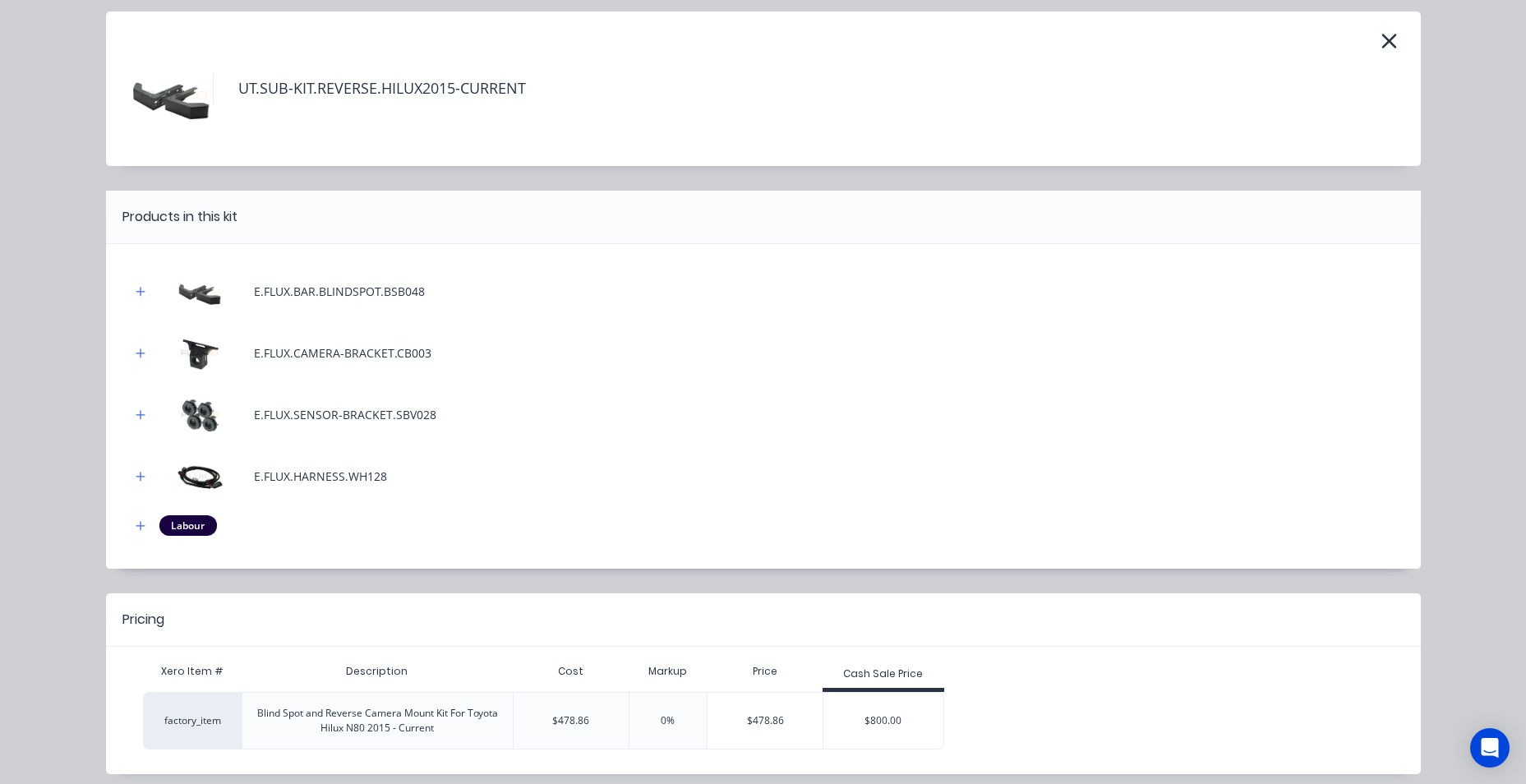
scroll to position [116, 0]
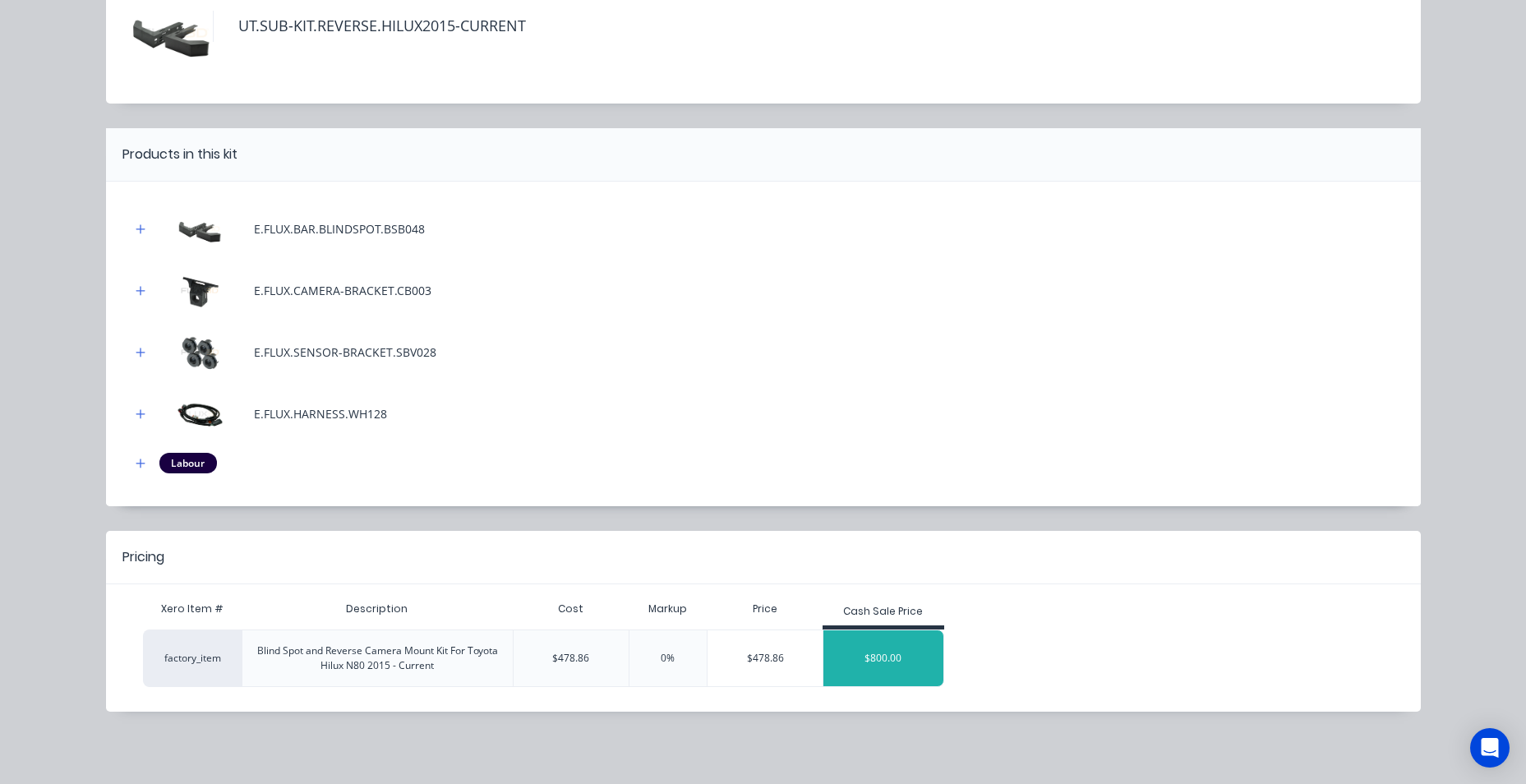
click at [887, 654] on div "$800.00" at bounding box center [883, 657] width 120 height 41
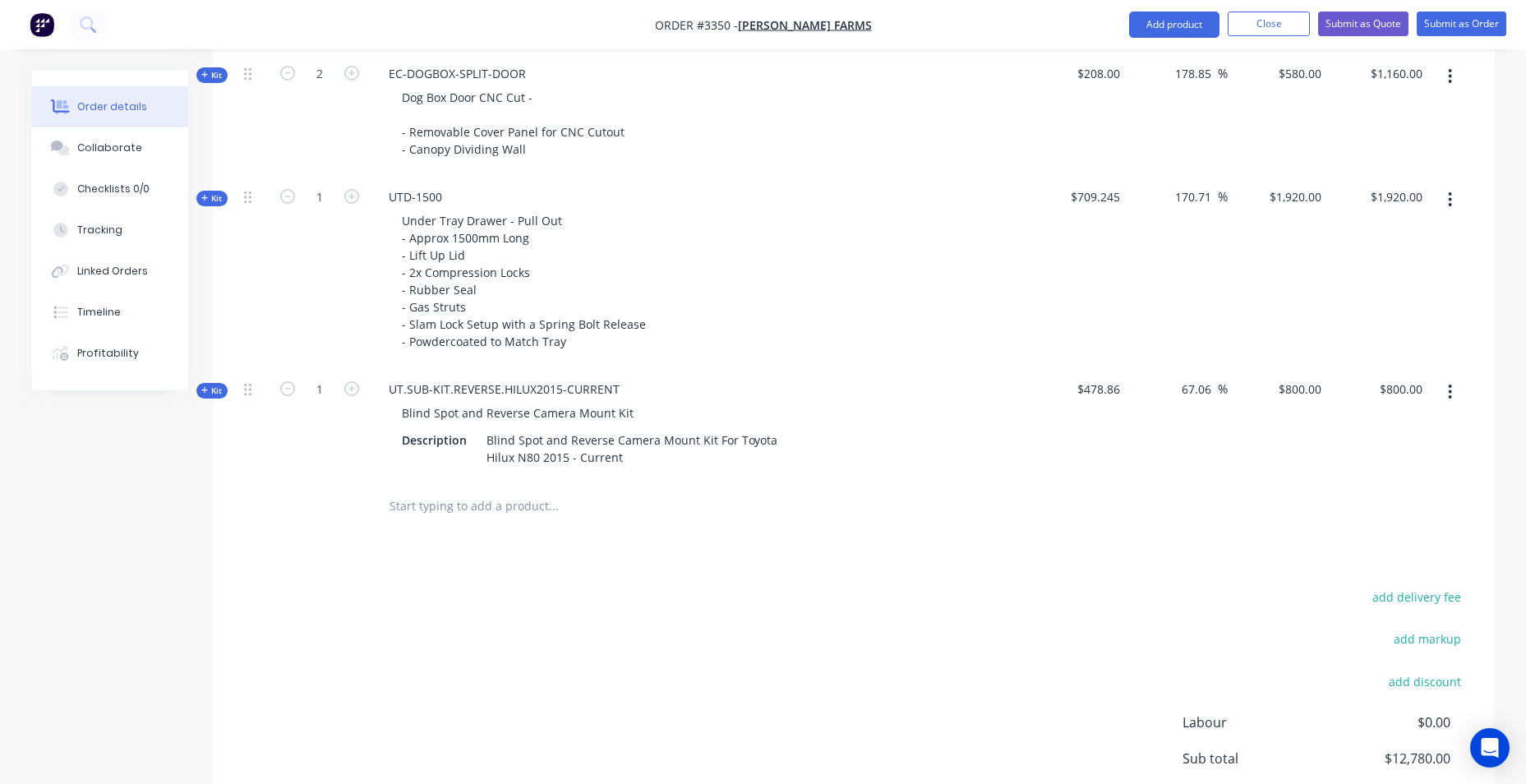
scroll to position [1219, 0]
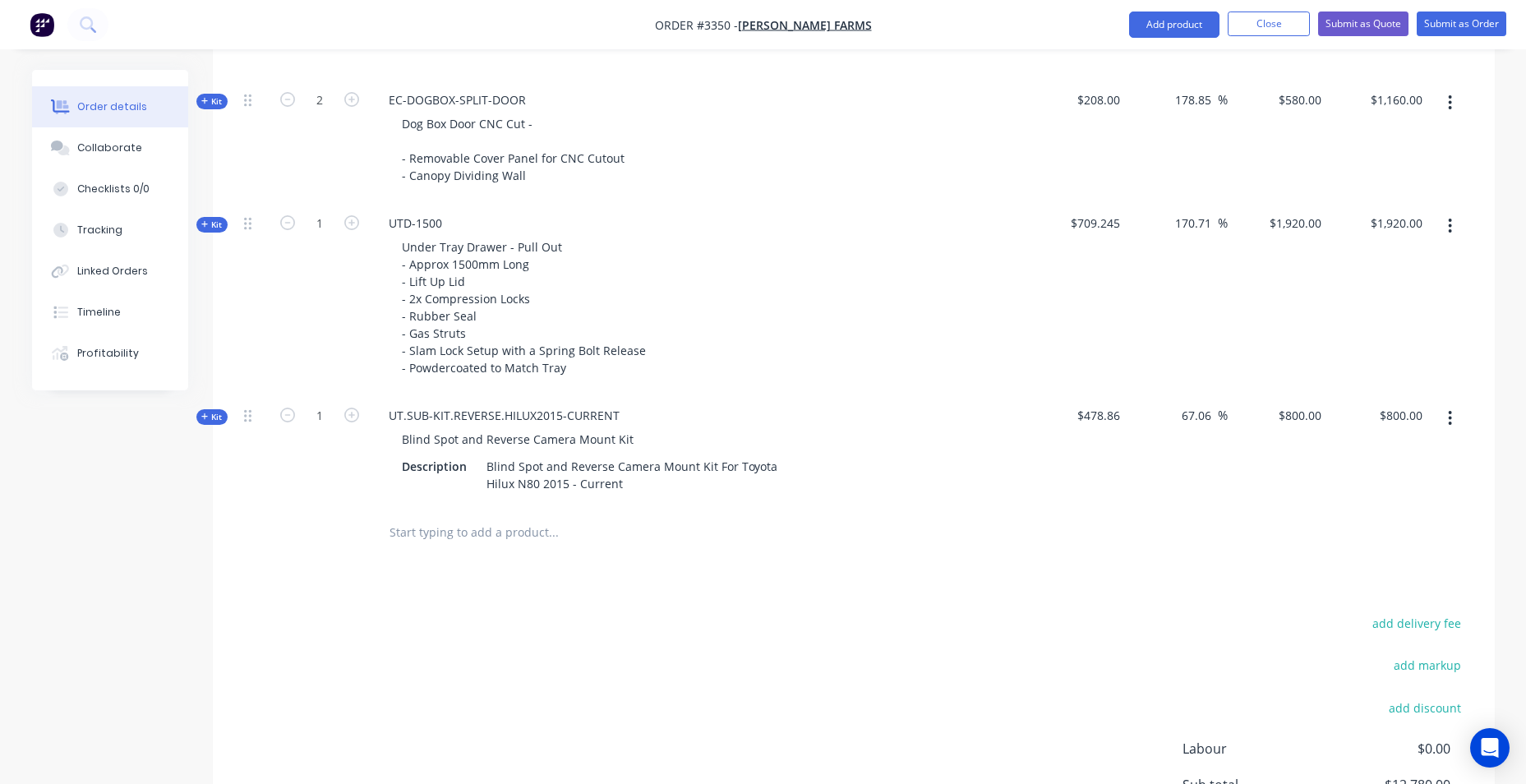
click at [450, 537] on input "text" at bounding box center [553, 533] width 329 height 33
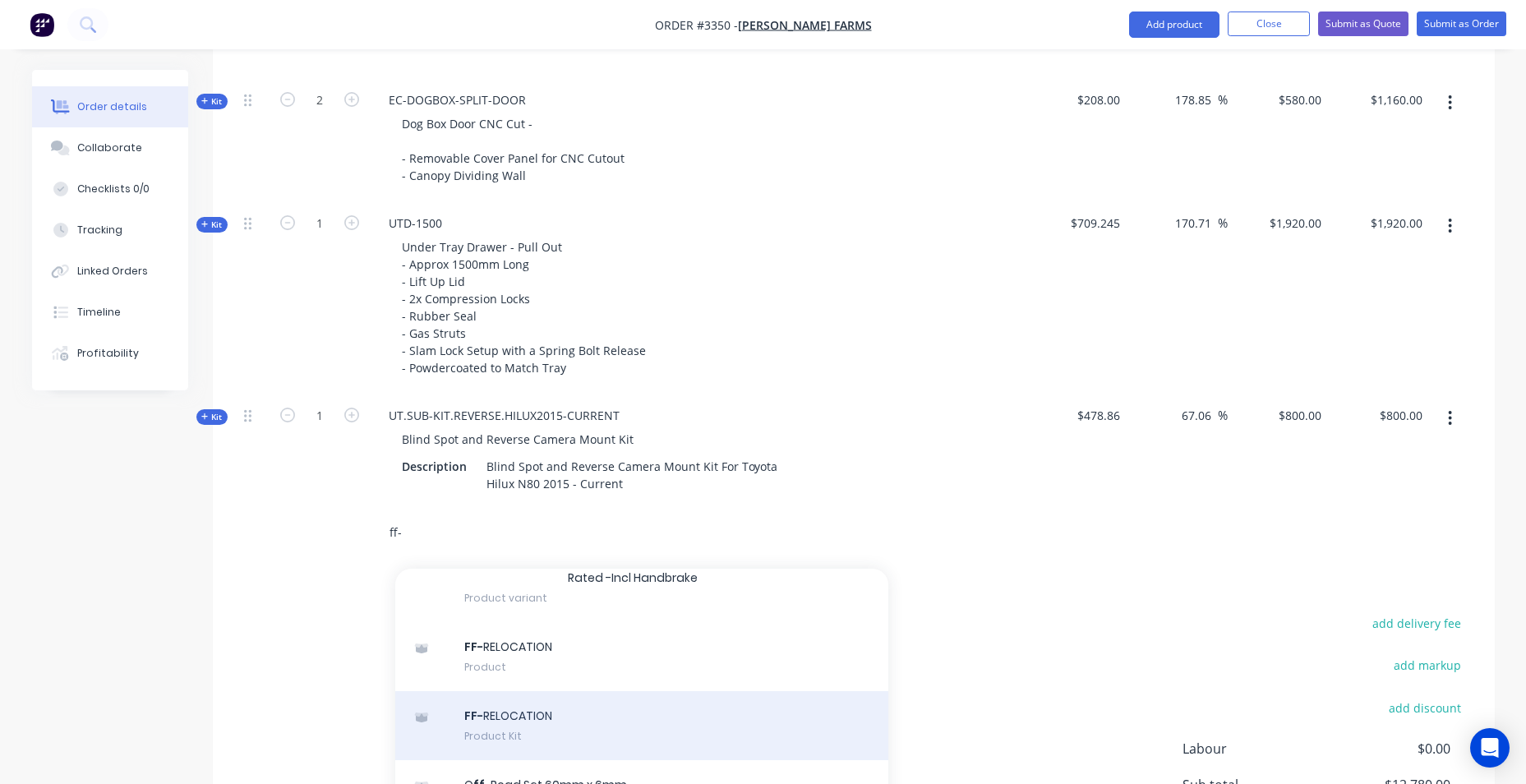
scroll to position [164, 0]
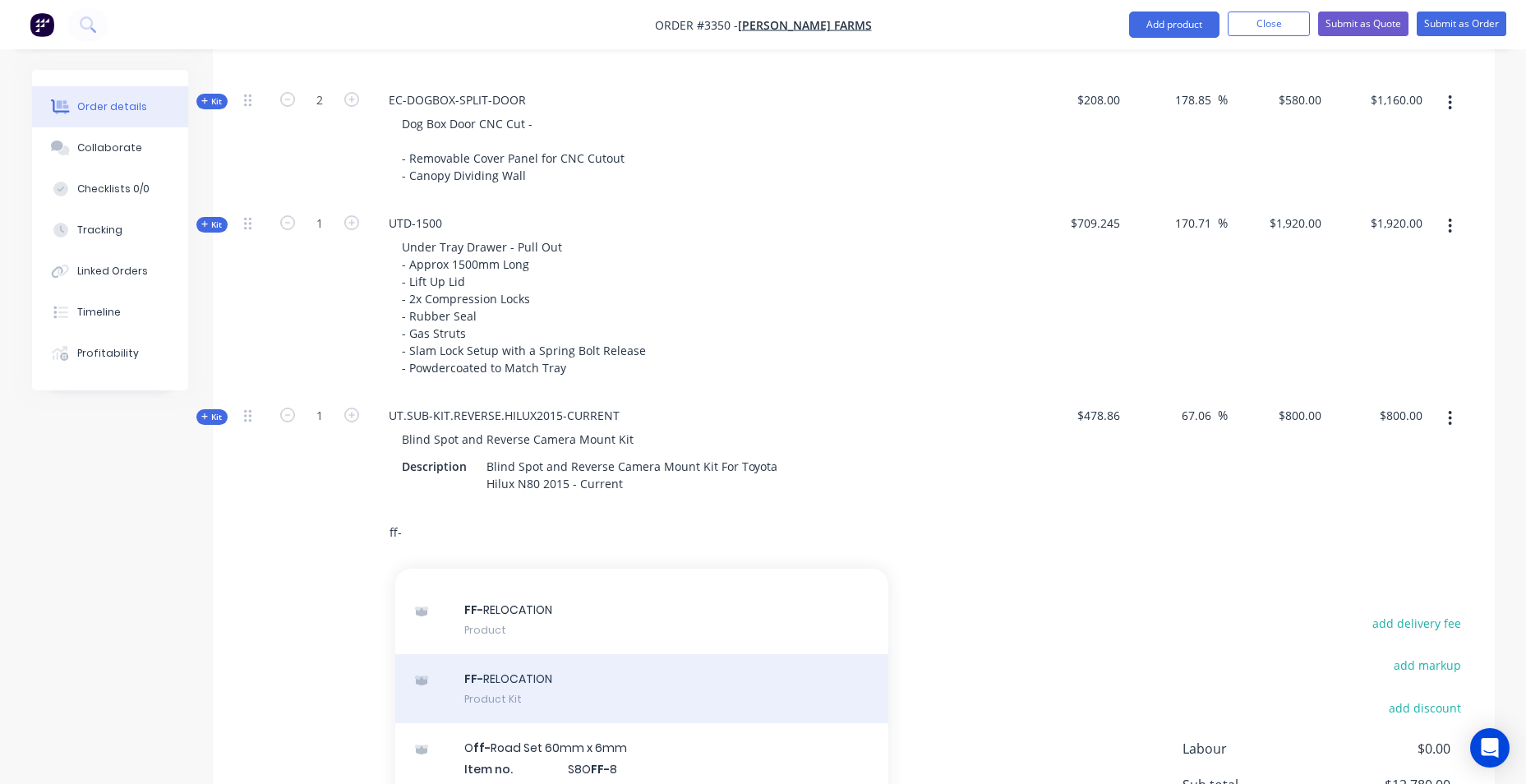
type input "ff-"
click at [585, 674] on div "FF- RELOCATION Product Kit" at bounding box center [642, 688] width 493 height 69
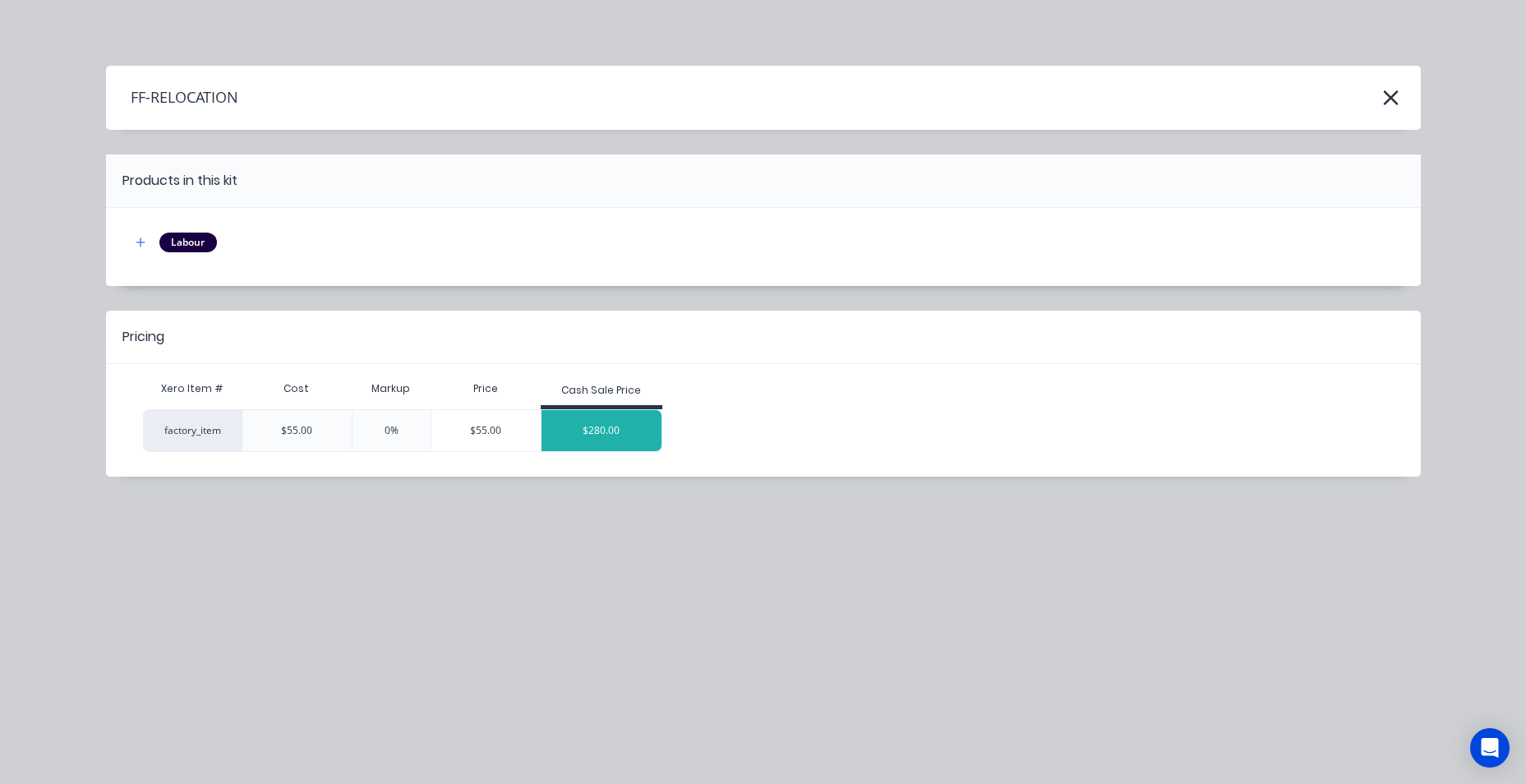
click at [603, 435] on div "$280.00" at bounding box center [602, 430] width 120 height 41
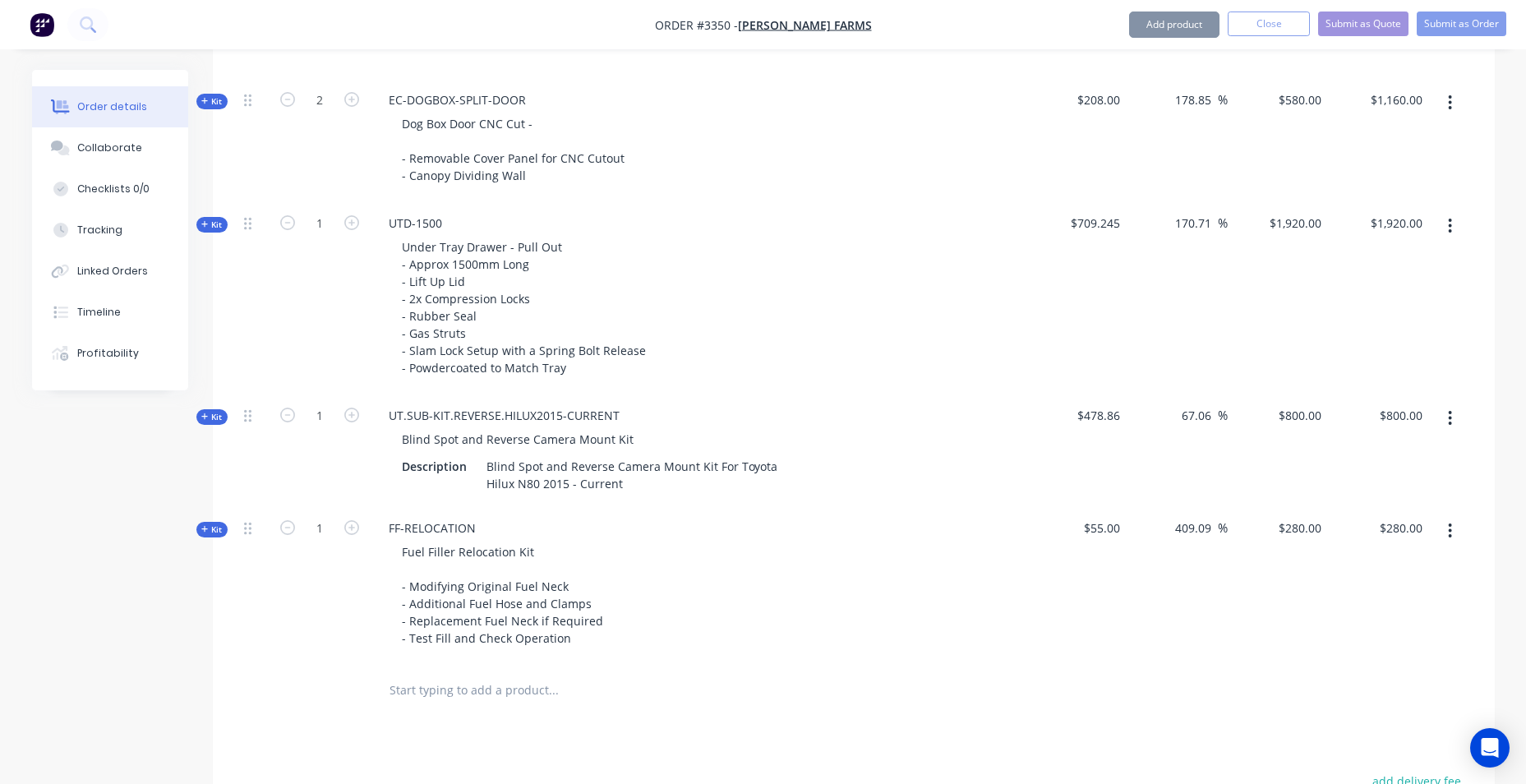
click at [453, 687] on input "text" at bounding box center [553, 690] width 329 height 33
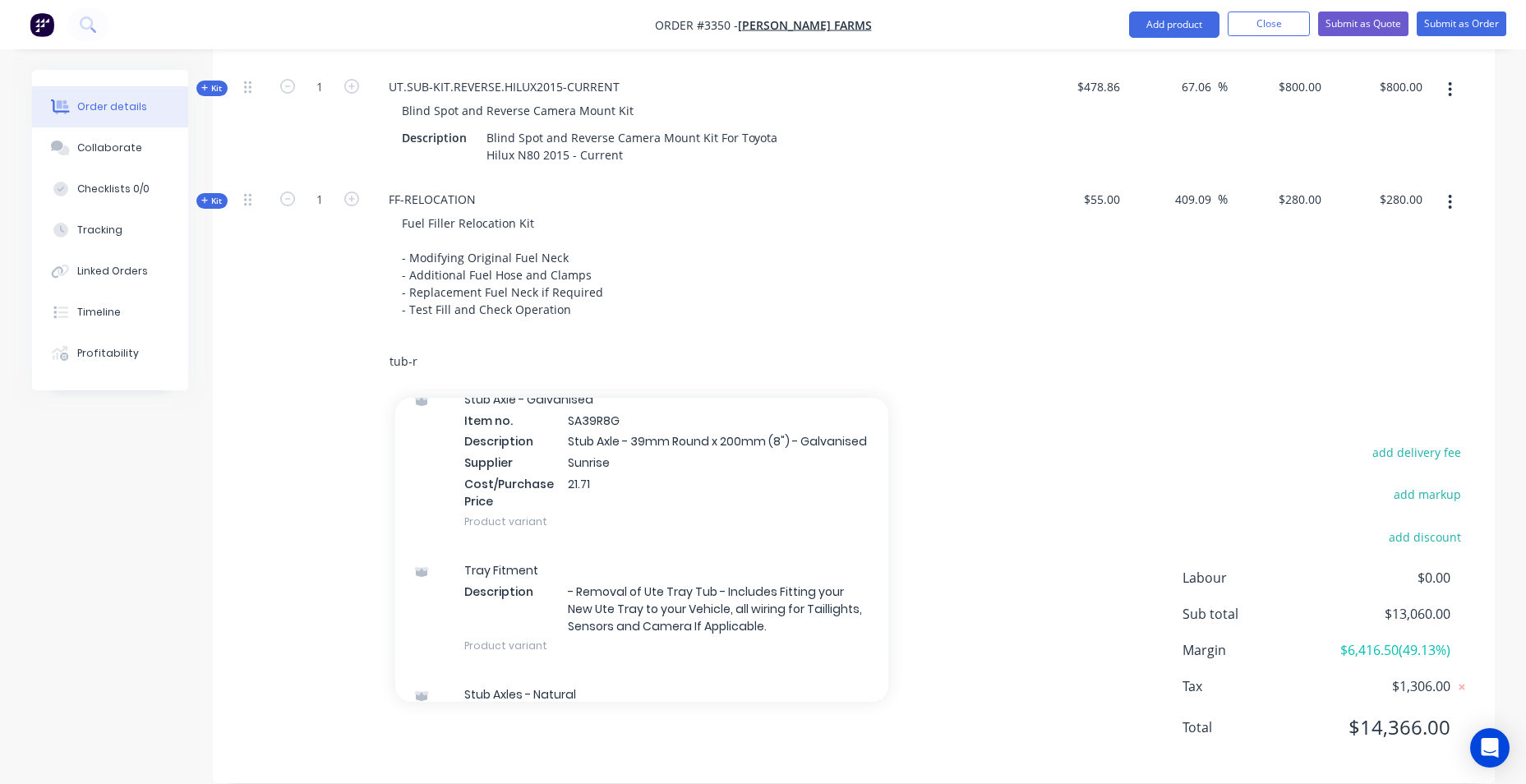
scroll to position [657, 0]
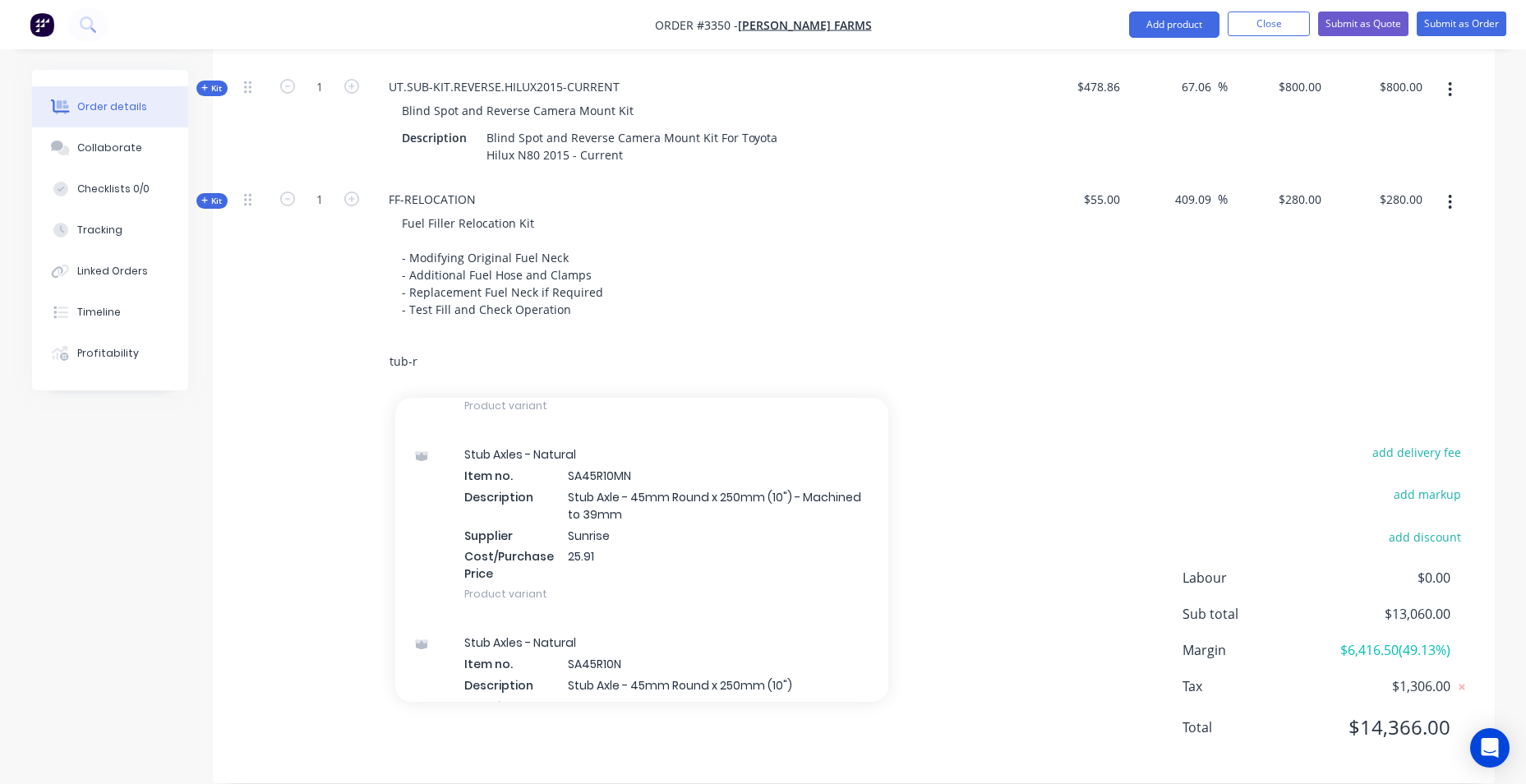
drag, startPoint x: 457, startPoint y: 354, endPoint x: 304, endPoint y: 353, distance: 153.0
click at [305, 353] on div "tub-r Add tub-r to order Stub Axles - Natural Item no. SA39R10N Description Stu…" at bounding box center [854, 362] width 1233 height 53
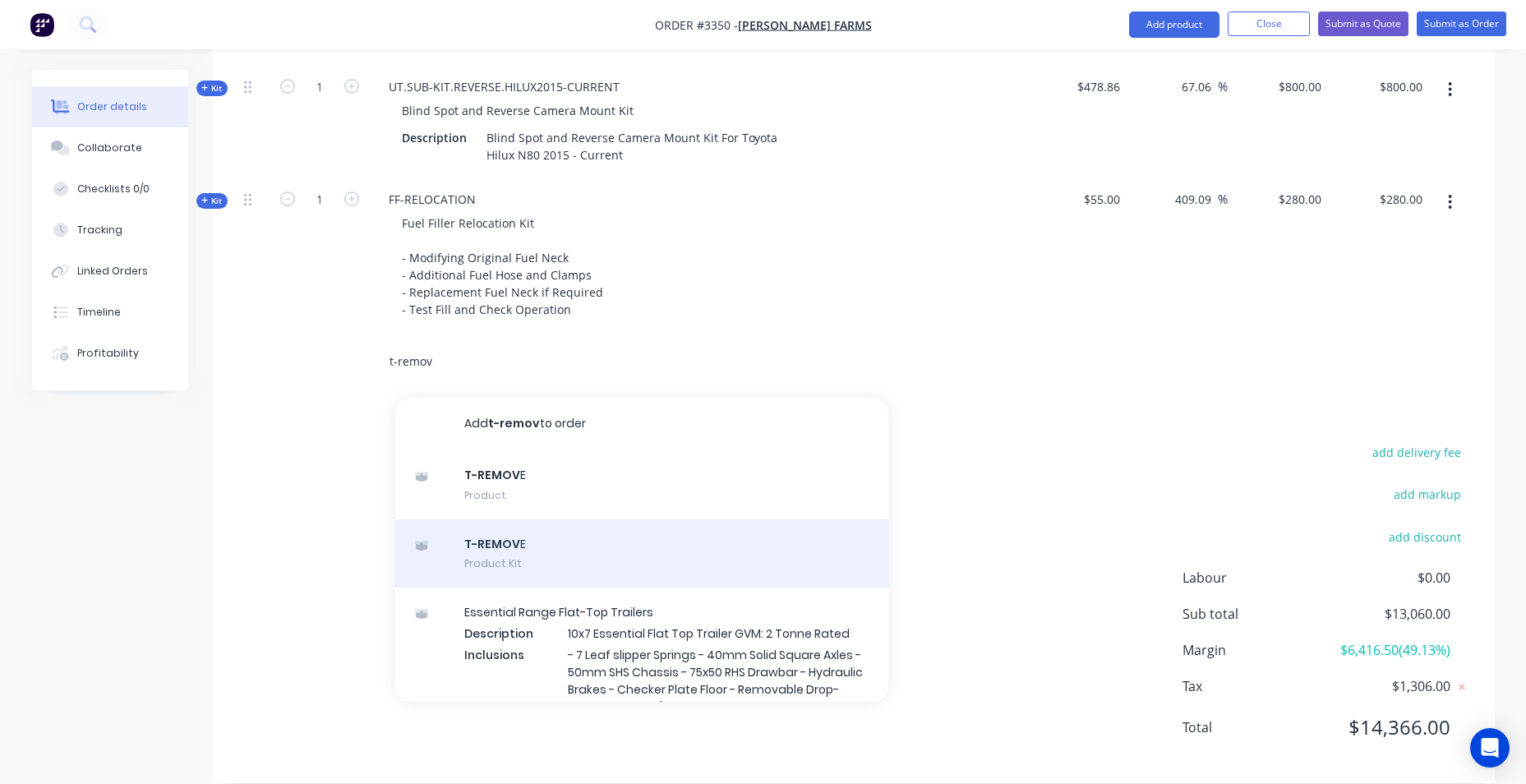
type input "t-remov"
click at [547, 541] on div "T-REMOV E Product Kit" at bounding box center [642, 553] width 493 height 69
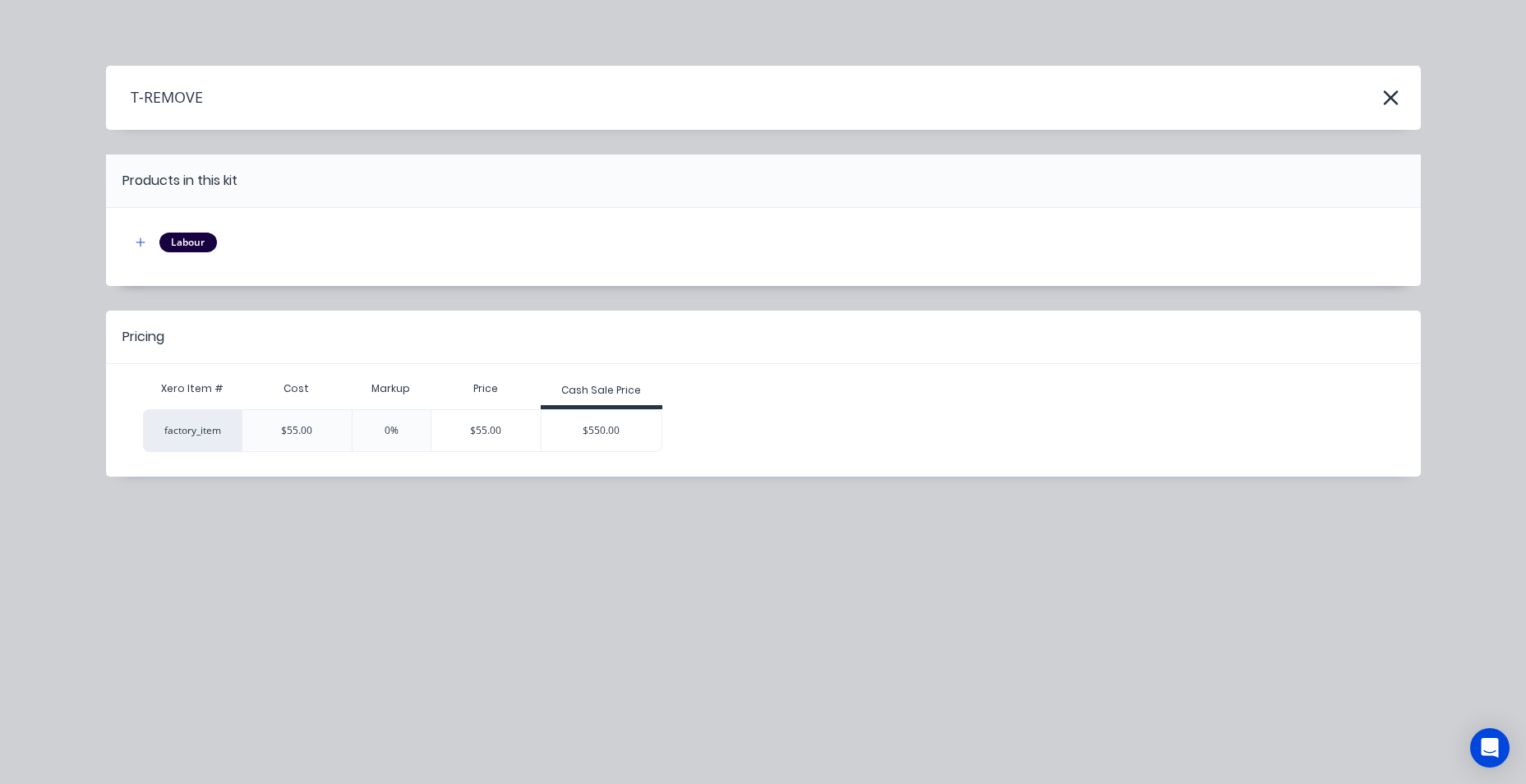
click at [623, 397] on div "Cash Sale Price" at bounding box center [602, 389] width 80 height 15
click at [610, 422] on div "$550.00" at bounding box center [602, 430] width 120 height 41
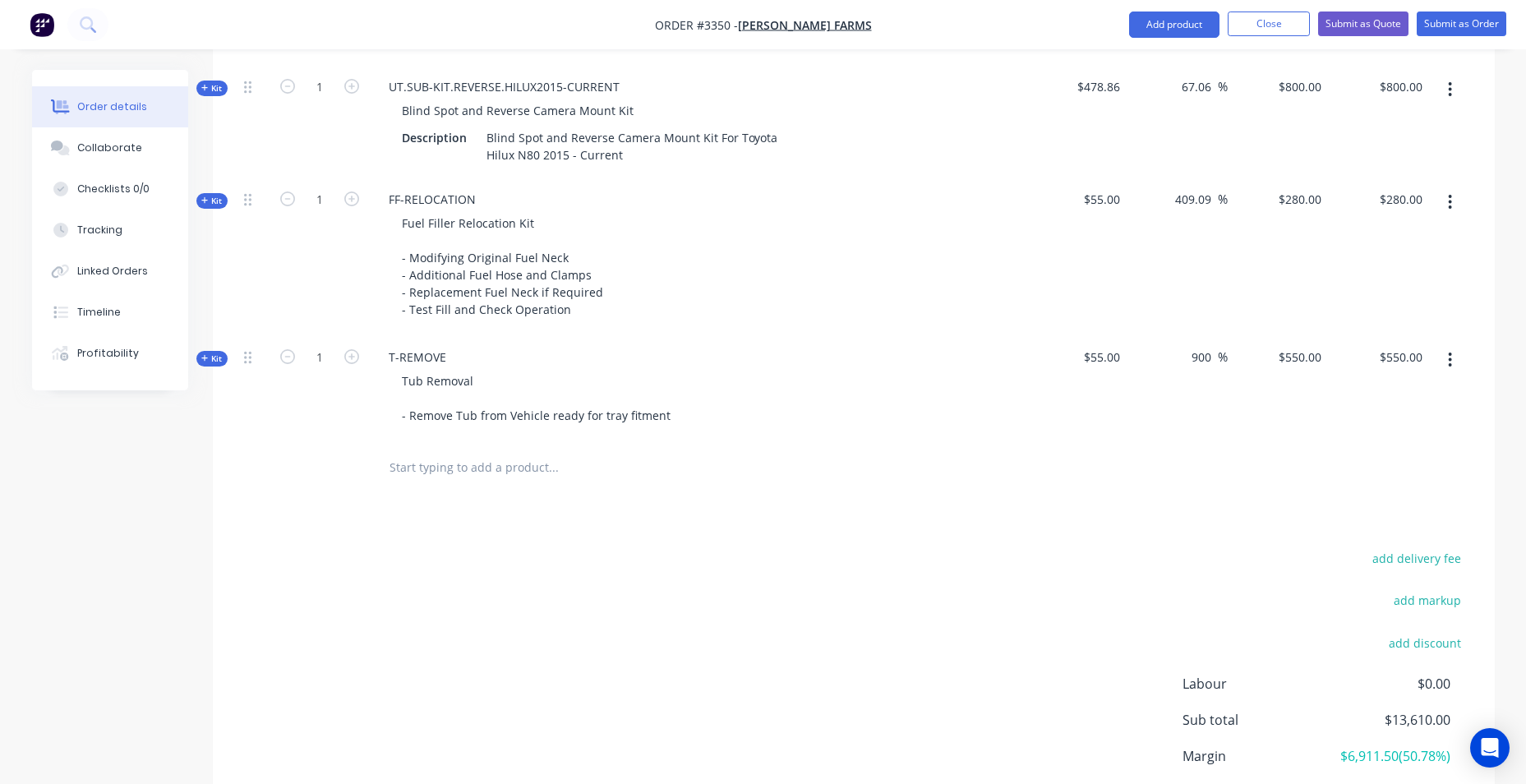
click at [414, 469] on input "text" at bounding box center [553, 468] width 329 height 33
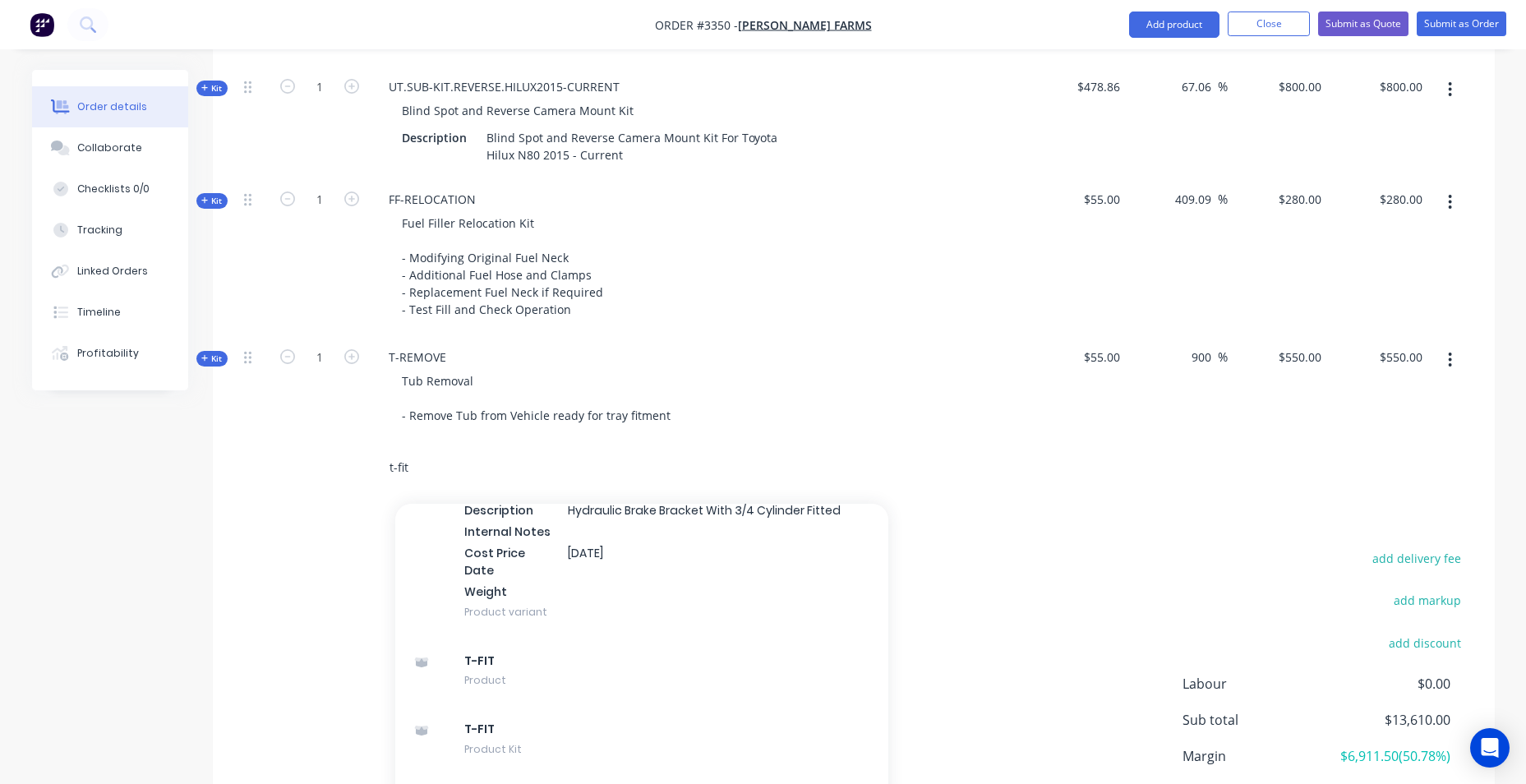
scroll to position [329, 0]
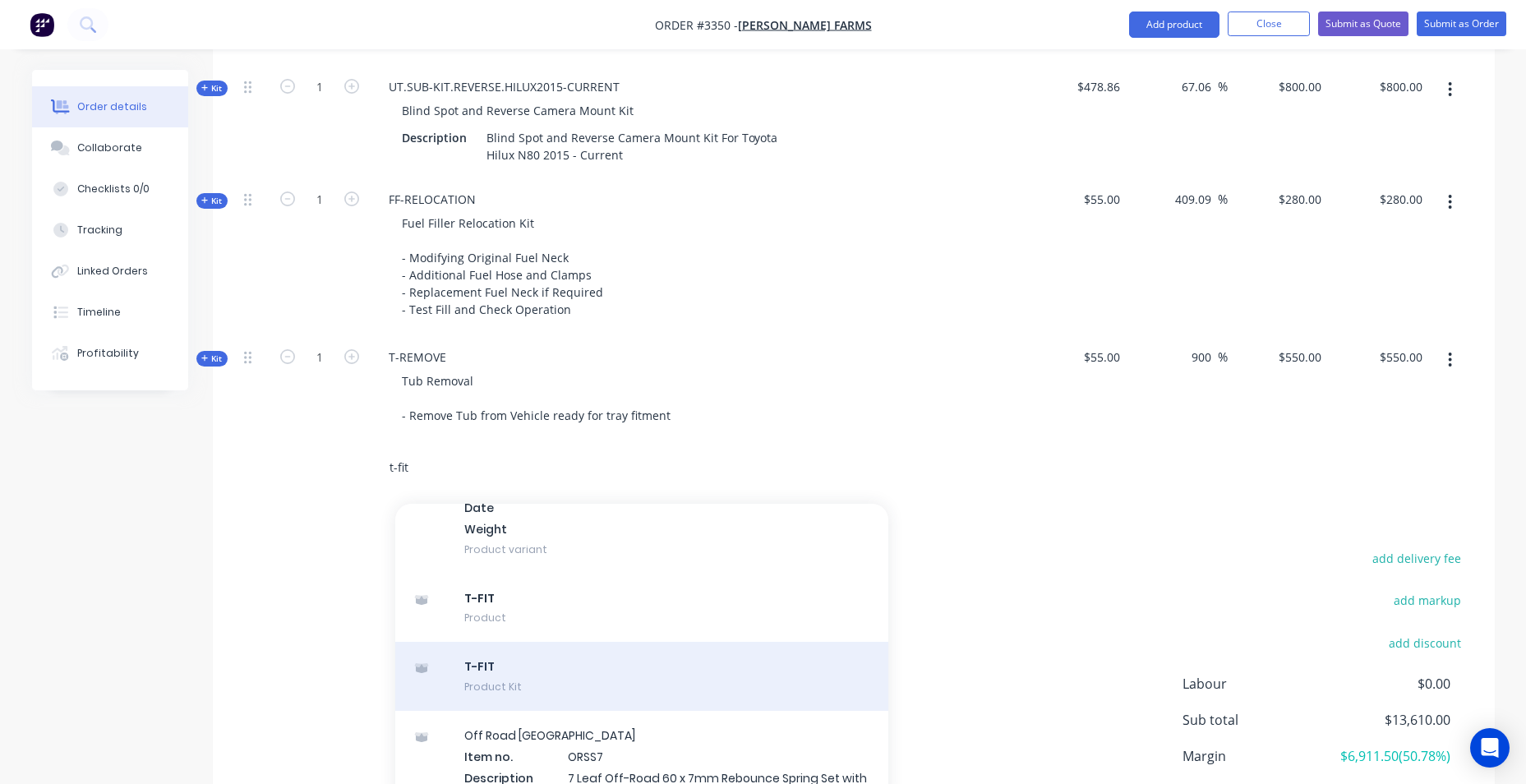
type input "t-fit"
click at [563, 667] on div "T-FIT Product Kit" at bounding box center [642, 675] width 493 height 69
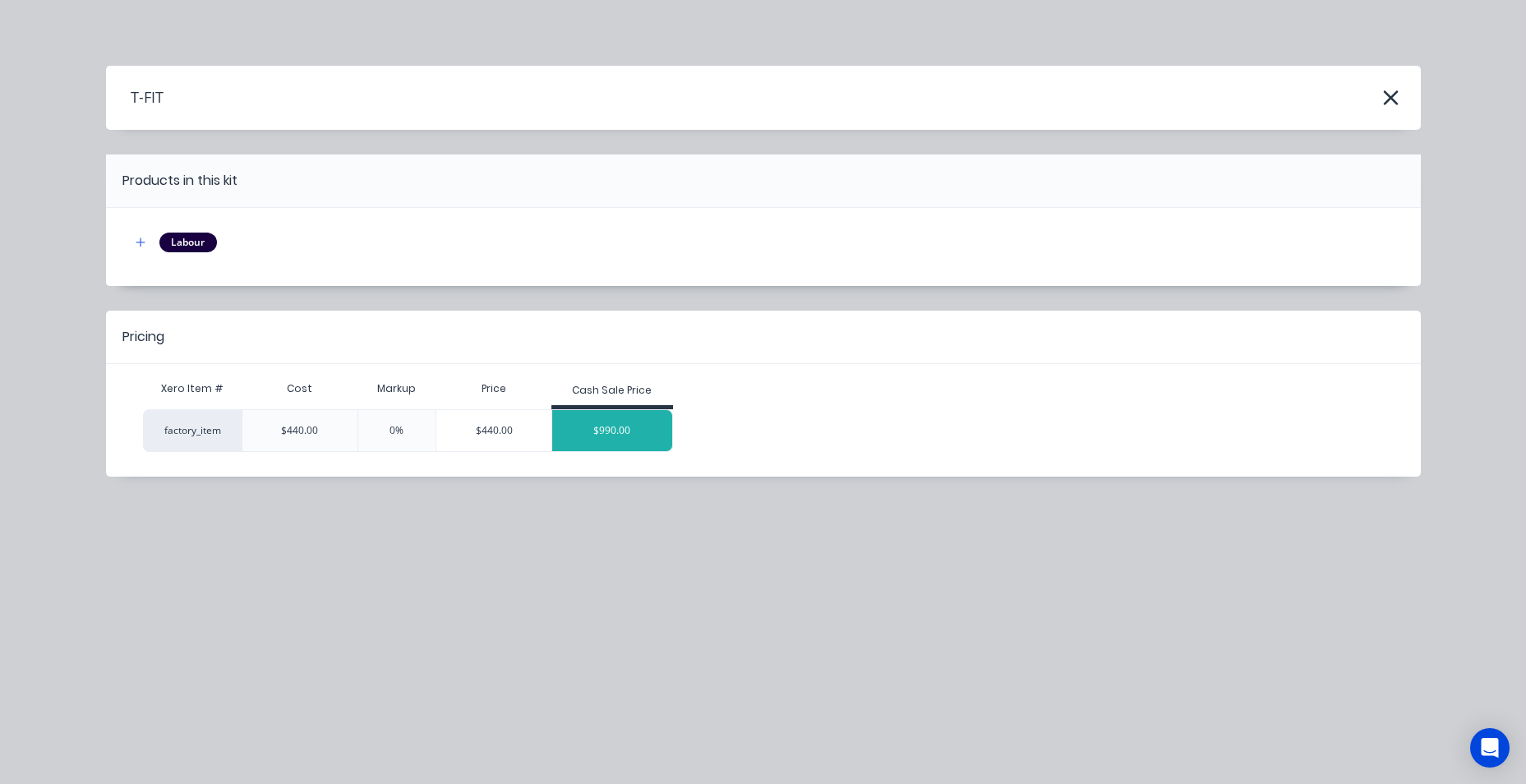
click at [641, 427] on div "$990.00" at bounding box center [612, 430] width 120 height 41
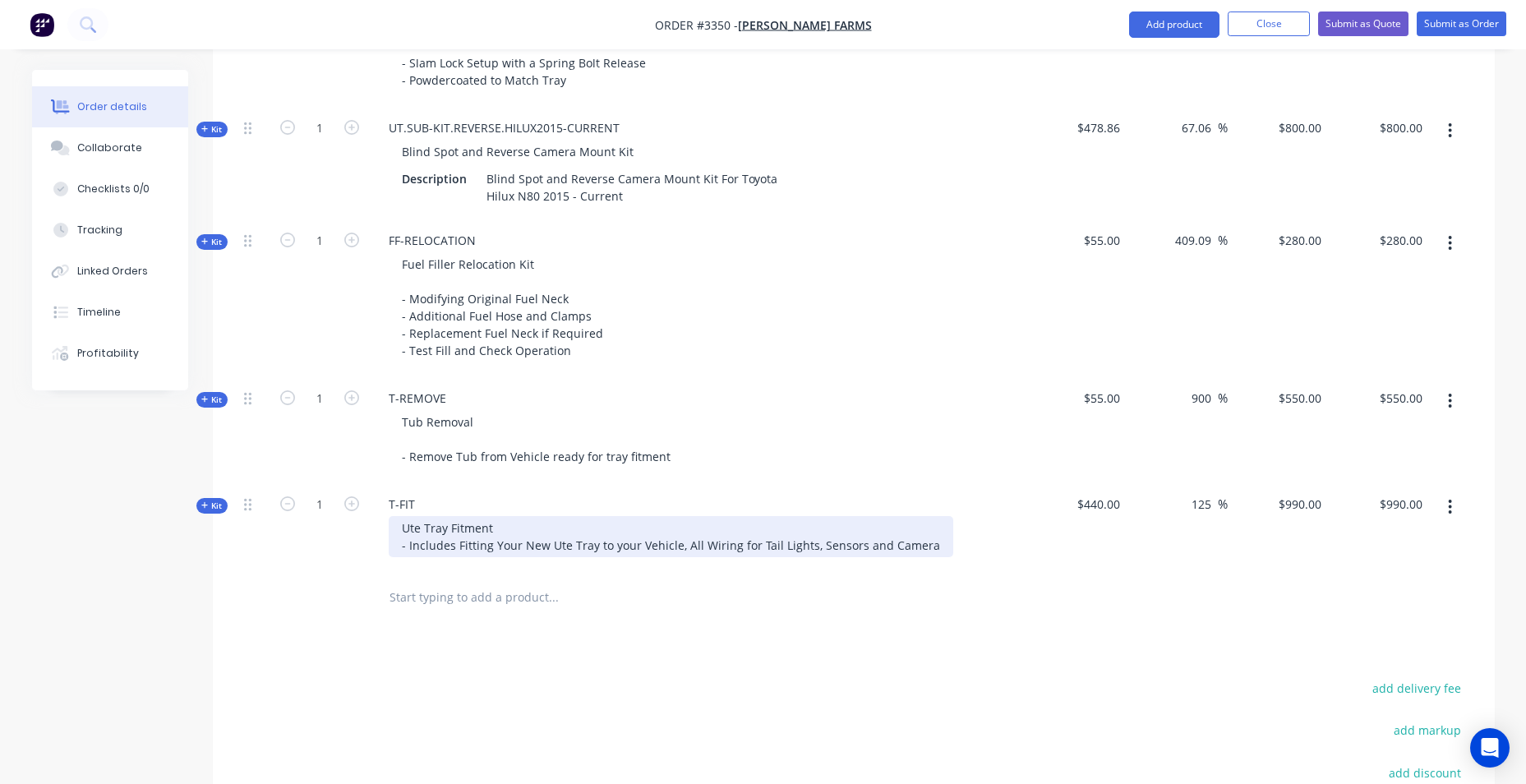
scroll to position [1765, 0]
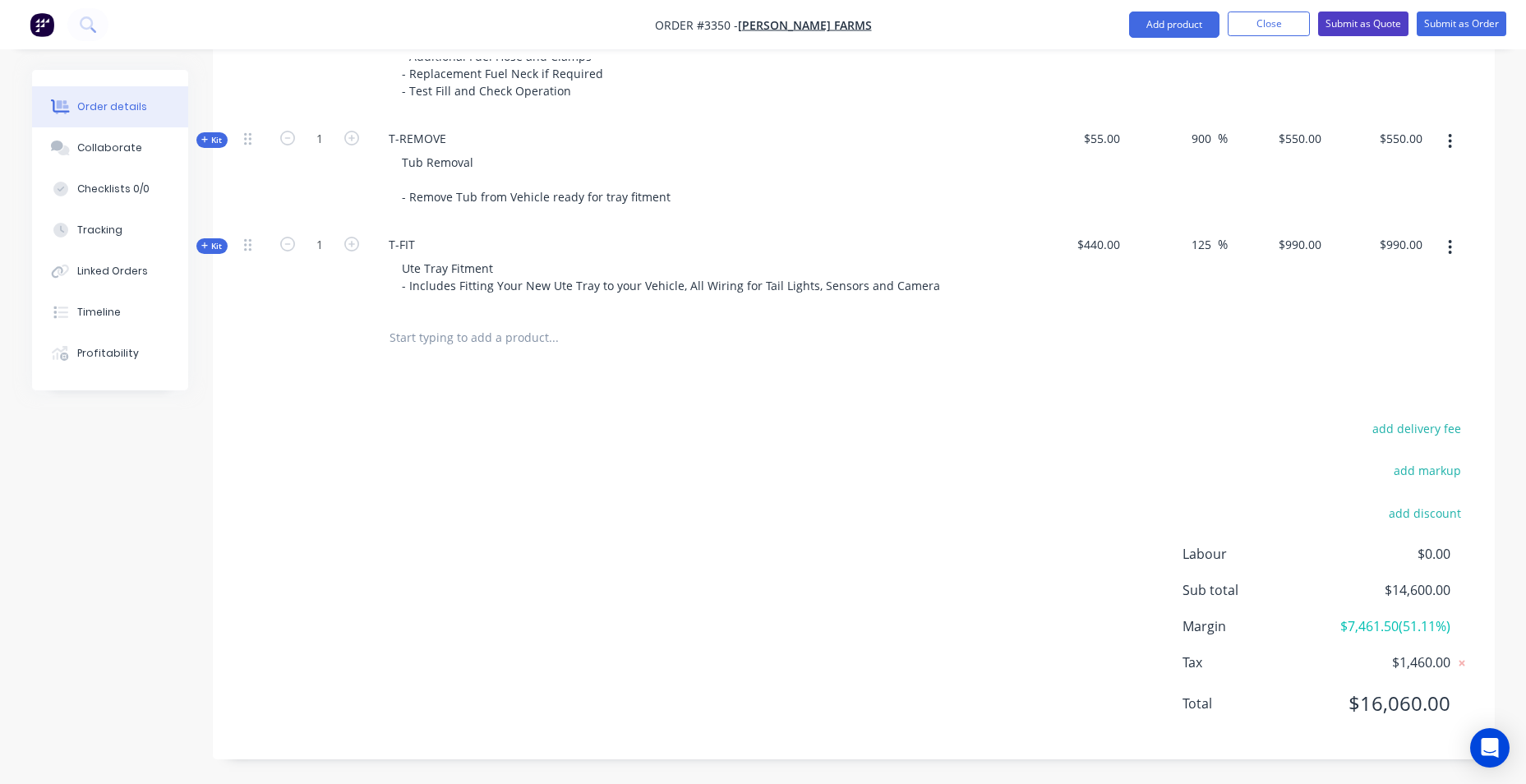
click at [1373, 24] on button "Submit as Quote" at bounding box center [1363, 23] width 90 height 24
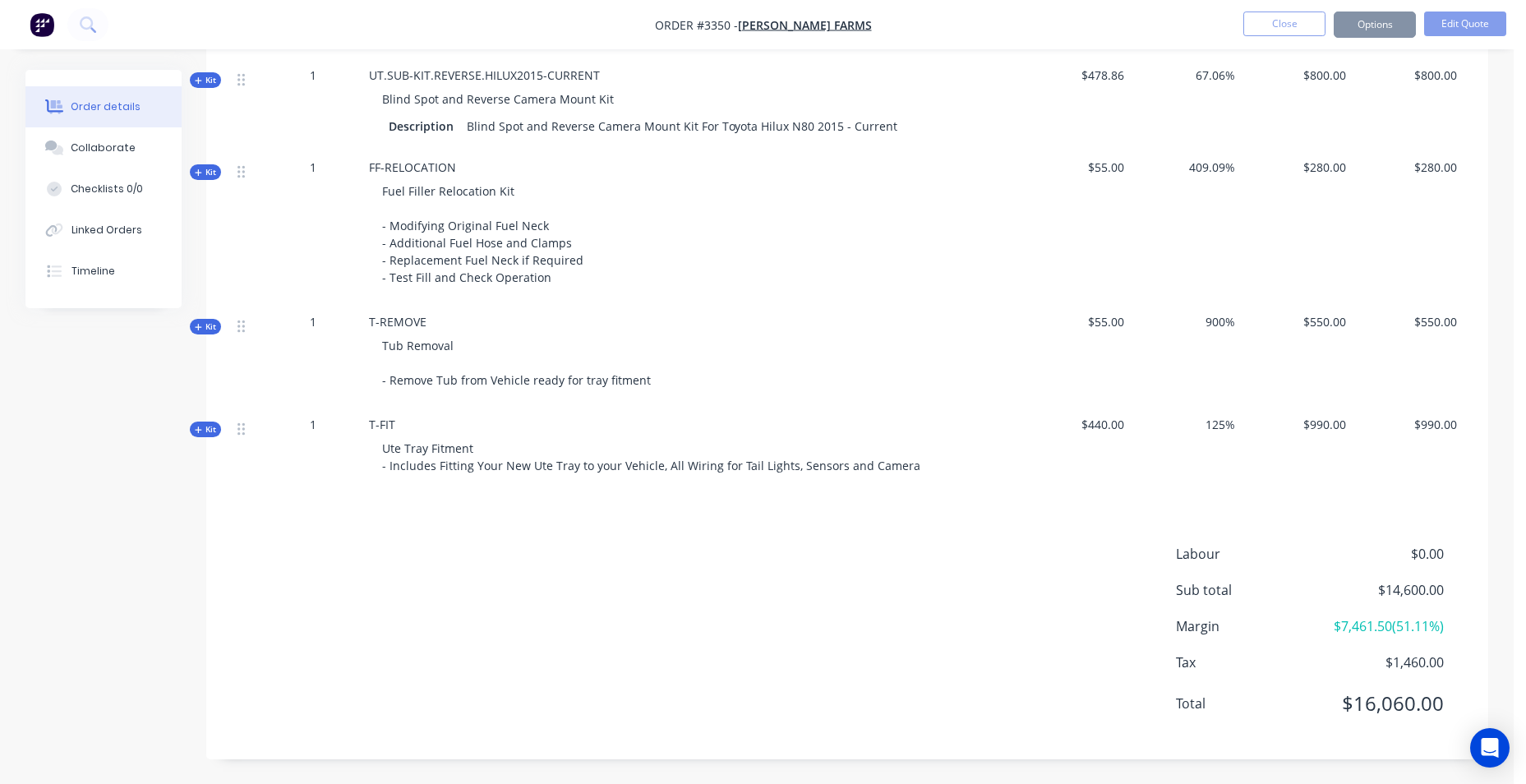
scroll to position [0, 0]
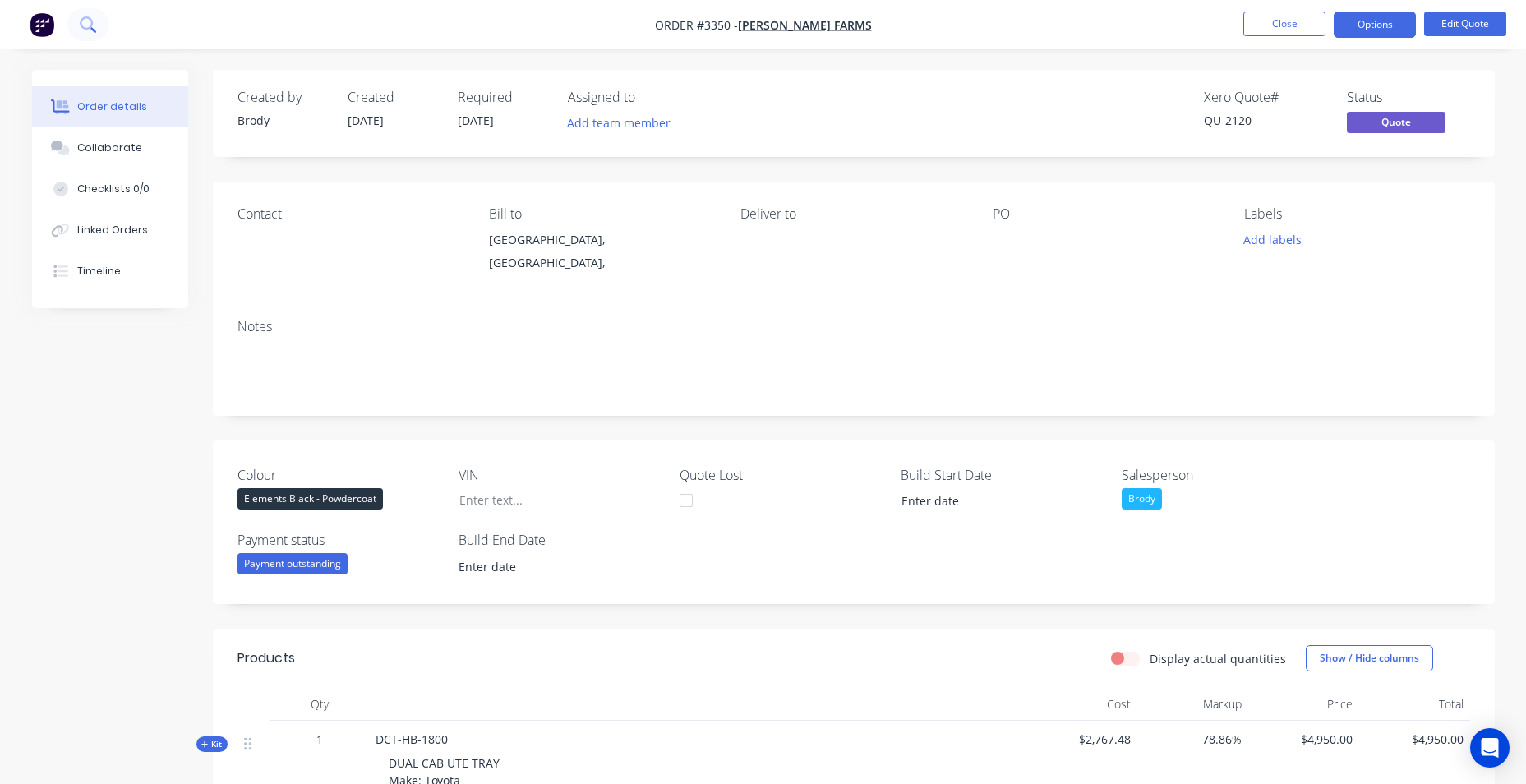
click at [84, 20] on icon at bounding box center [88, 24] width 16 height 16
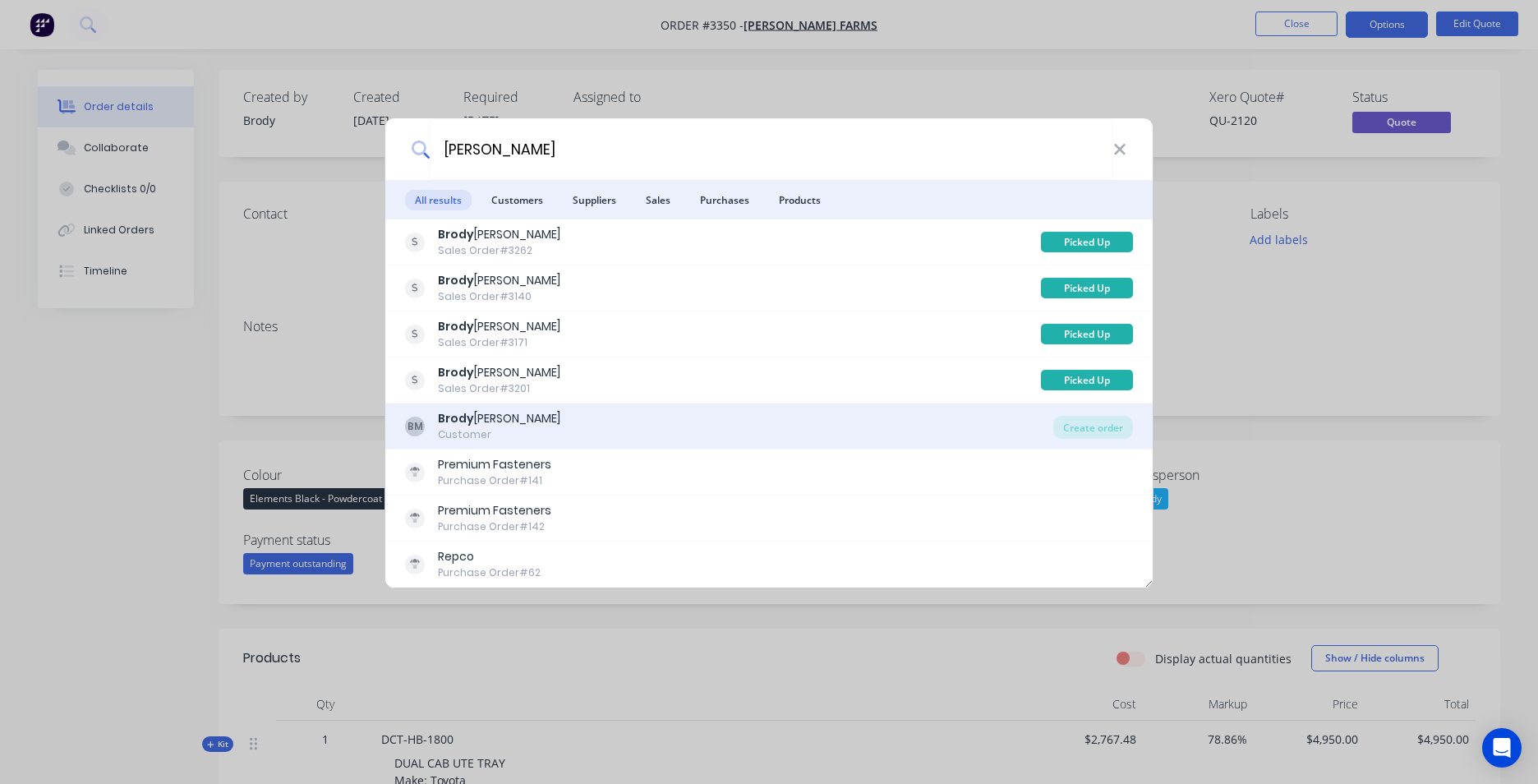
type input "brody"
click at [597, 429] on div "BM Brody Montgomery Customer" at bounding box center [729, 426] width 649 height 32
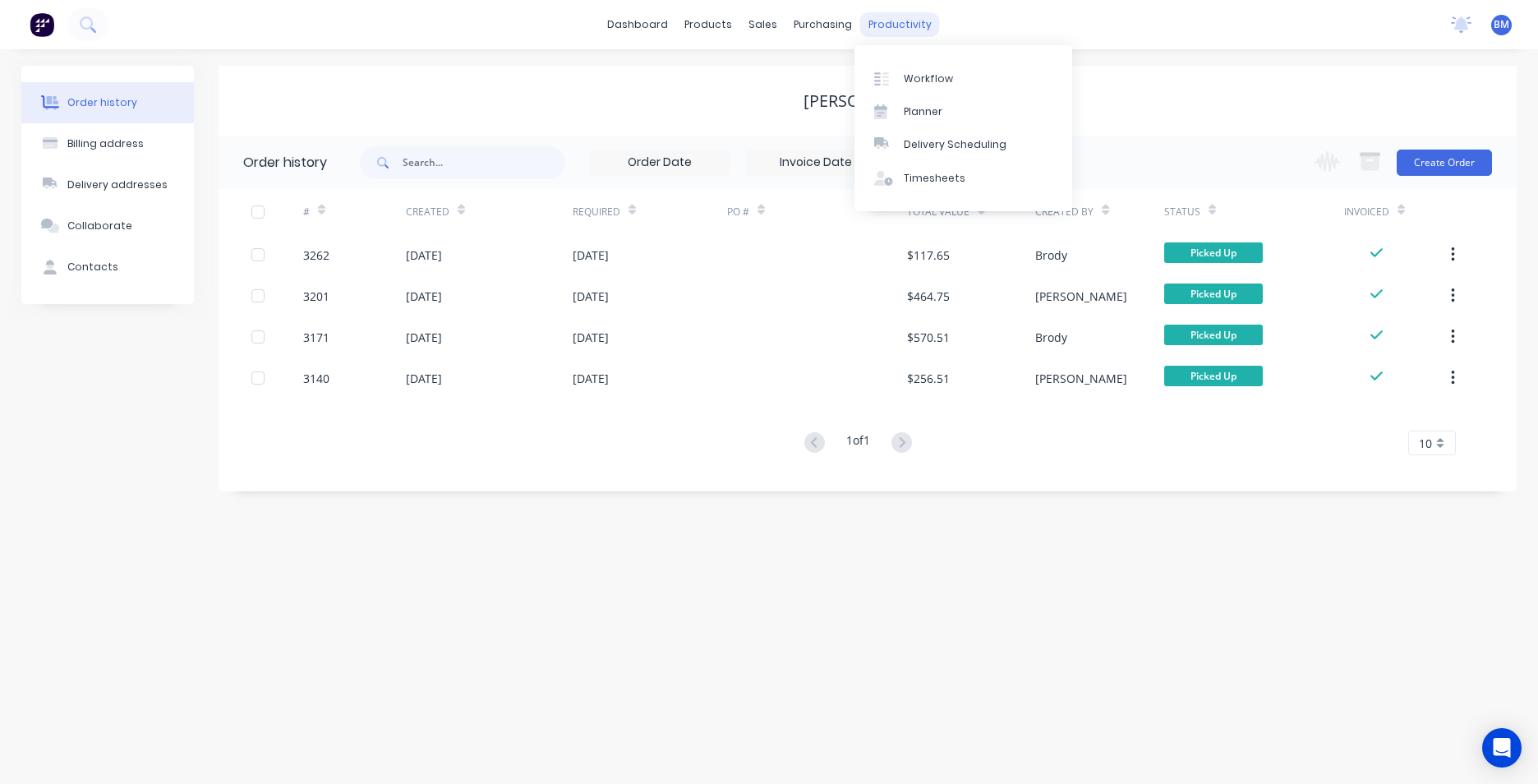
click at [909, 23] on div "productivity" at bounding box center [901, 24] width 80 height 24
click at [1451, 169] on button "Create Order" at bounding box center [1445, 163] width 96 height 26
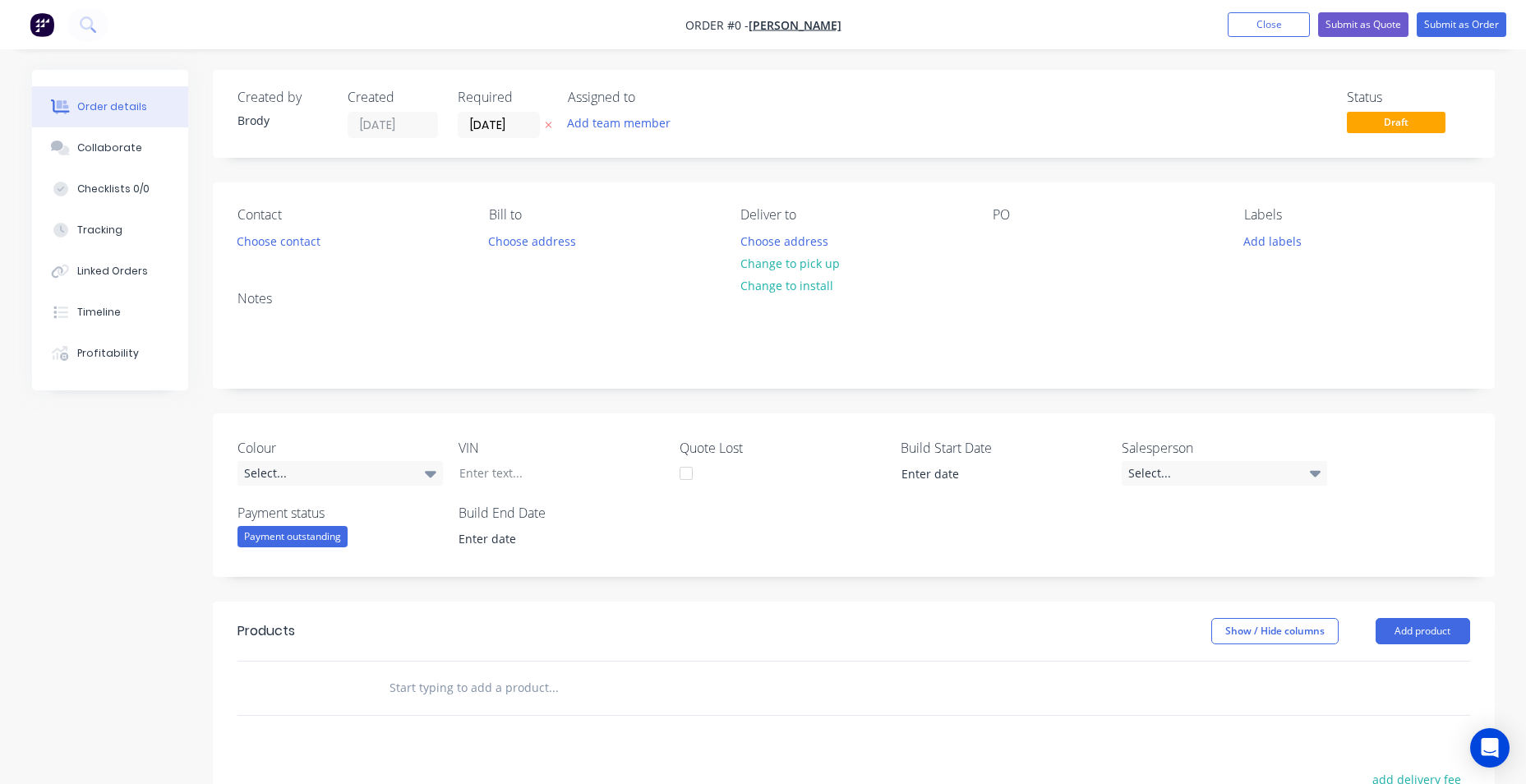
click at [482, 703] on input "text" at bounding box center [553, 688] width 329 height 33
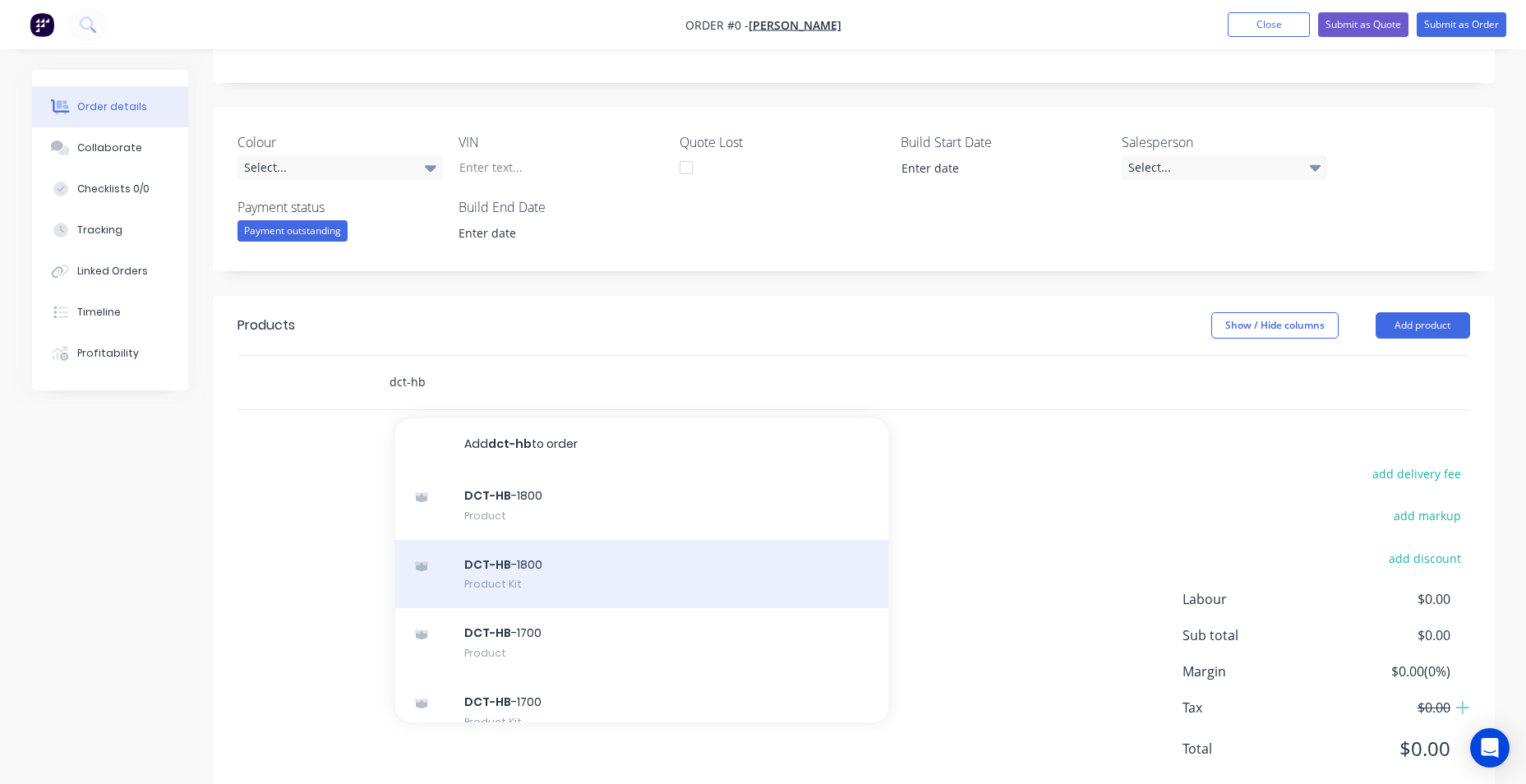
scroll to position [329, 0]
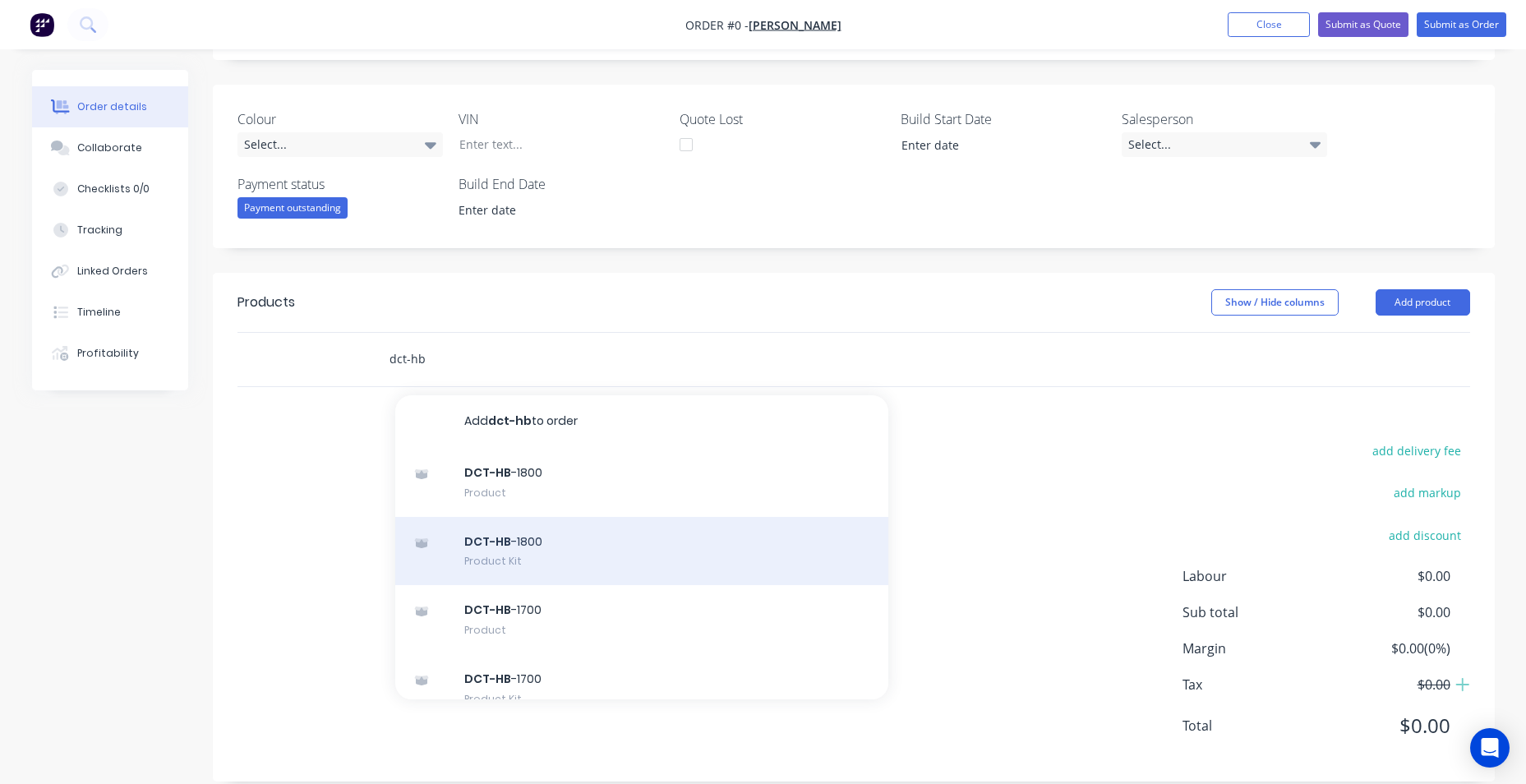
type input "dct-hb"
click at [583, 547] on div "DCT-HB -1800 Product Kit" at bounding box center [642, 551] width 493 height 69
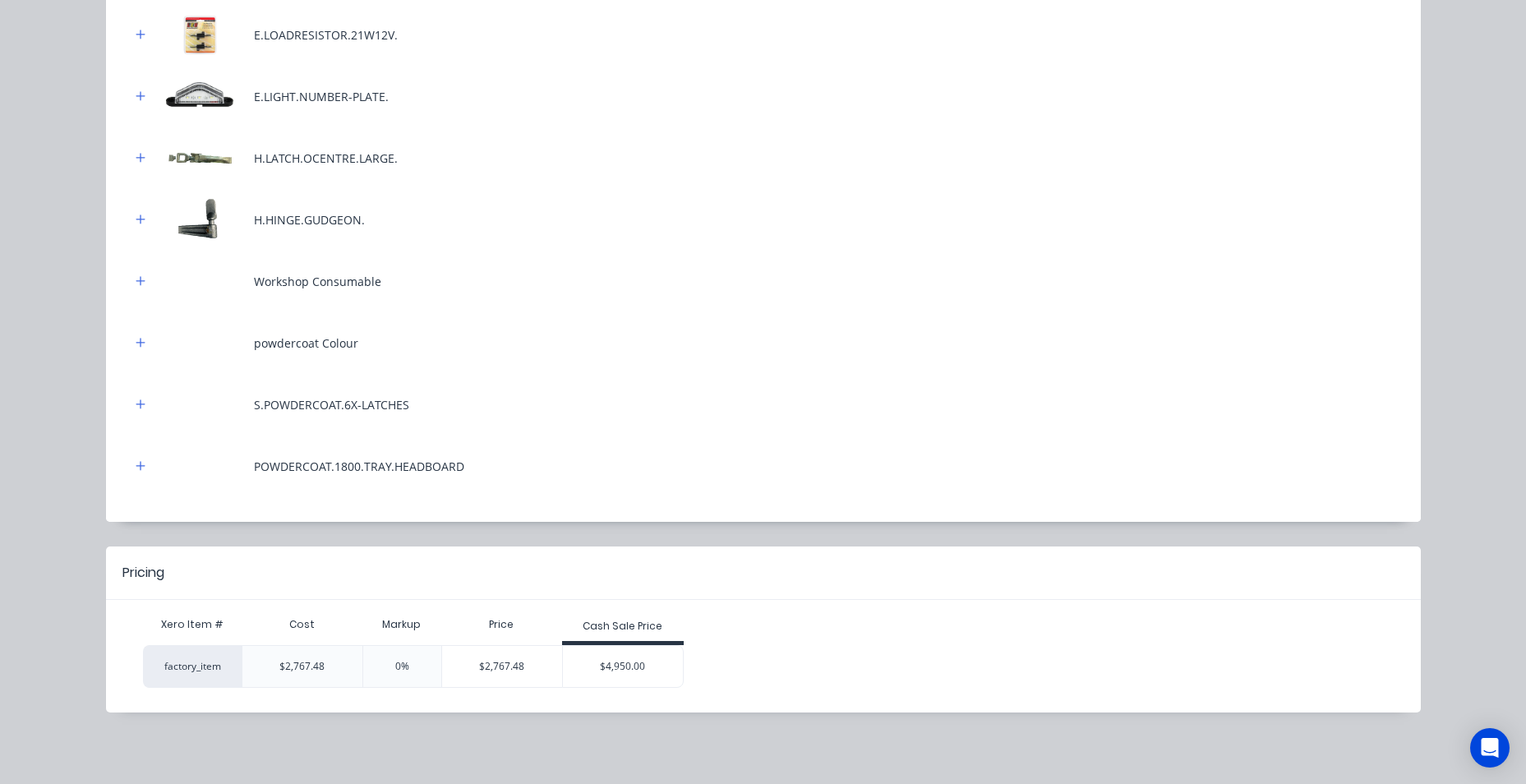
scroll to position [813, 0]
click at [636, 674] on div "$4,950.00" at bounding box center [623, 665] width 120 height 41
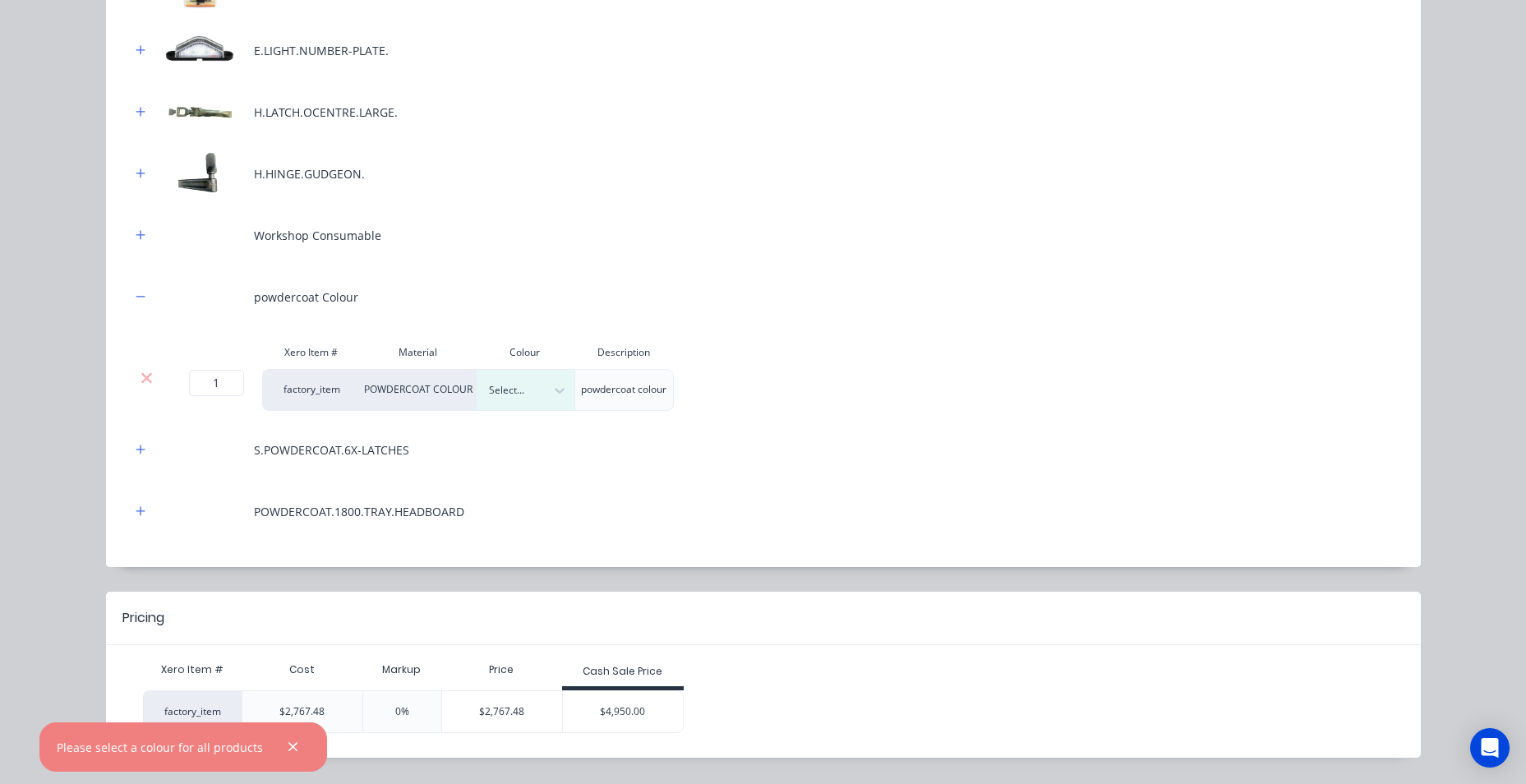
scroll to position [904, 0]
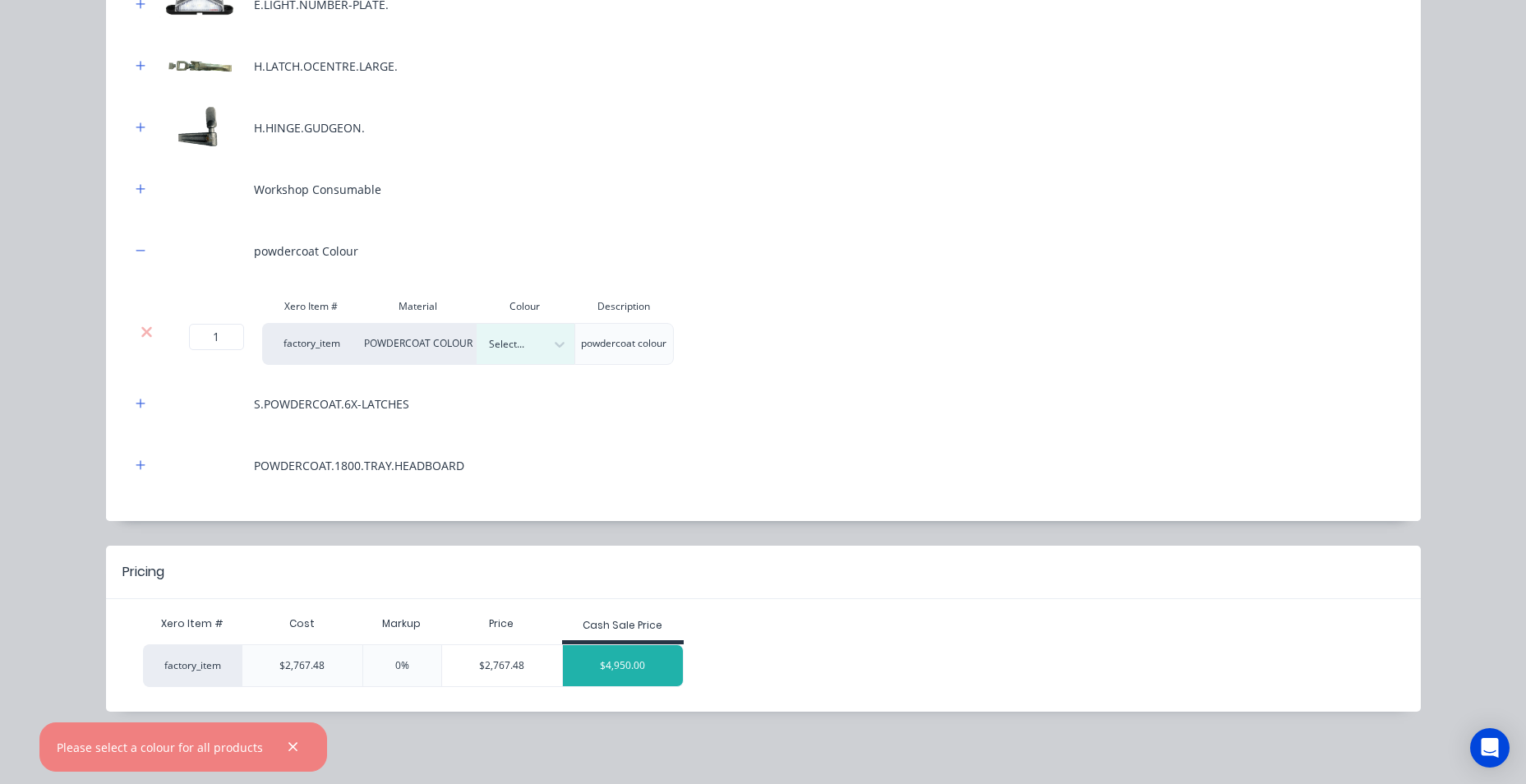
click at [608, 674] on div "$4,950.00" at bounding box center [623, 665] width 120 height 41
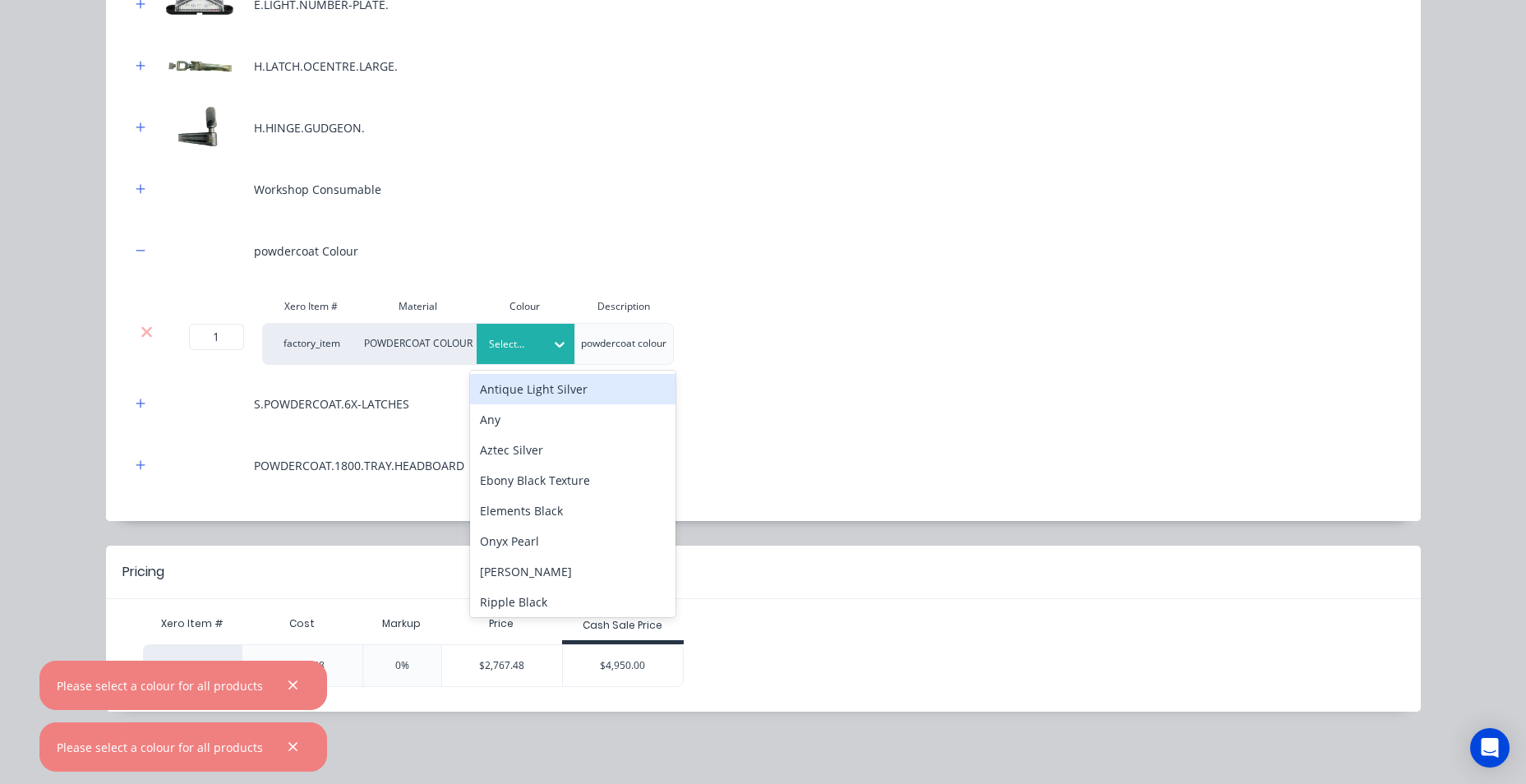
drag, startPoint x: 532, startPoint y: 335, endPoint x: 532, endPoint y: 356, distance: 21.0
click at [533, 337] on div "Select..." at bounding box center [511, 344] width 68 height 22
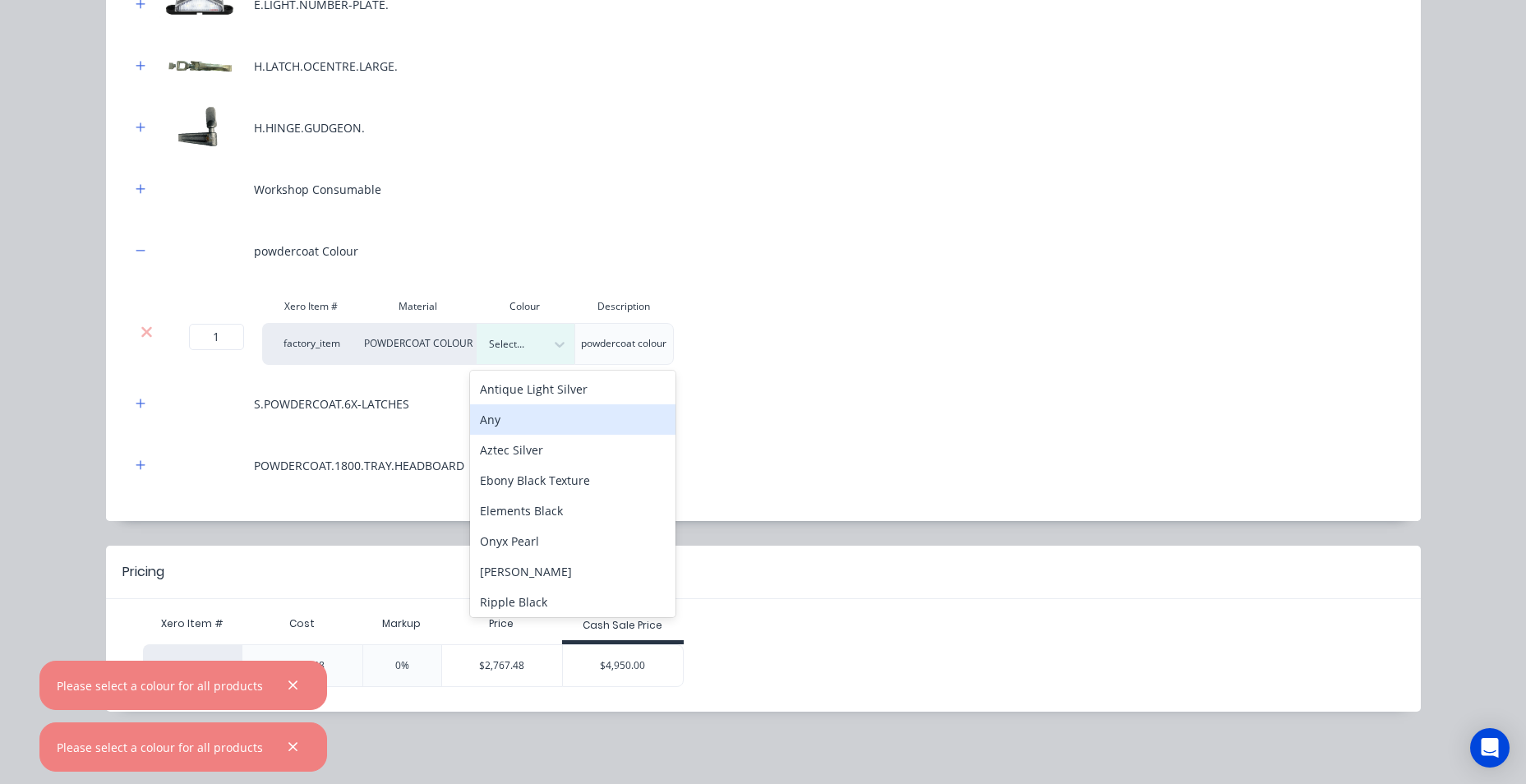
click at [550, 425] on div "Any" at bounding box center [573, 419] width 205 height 30
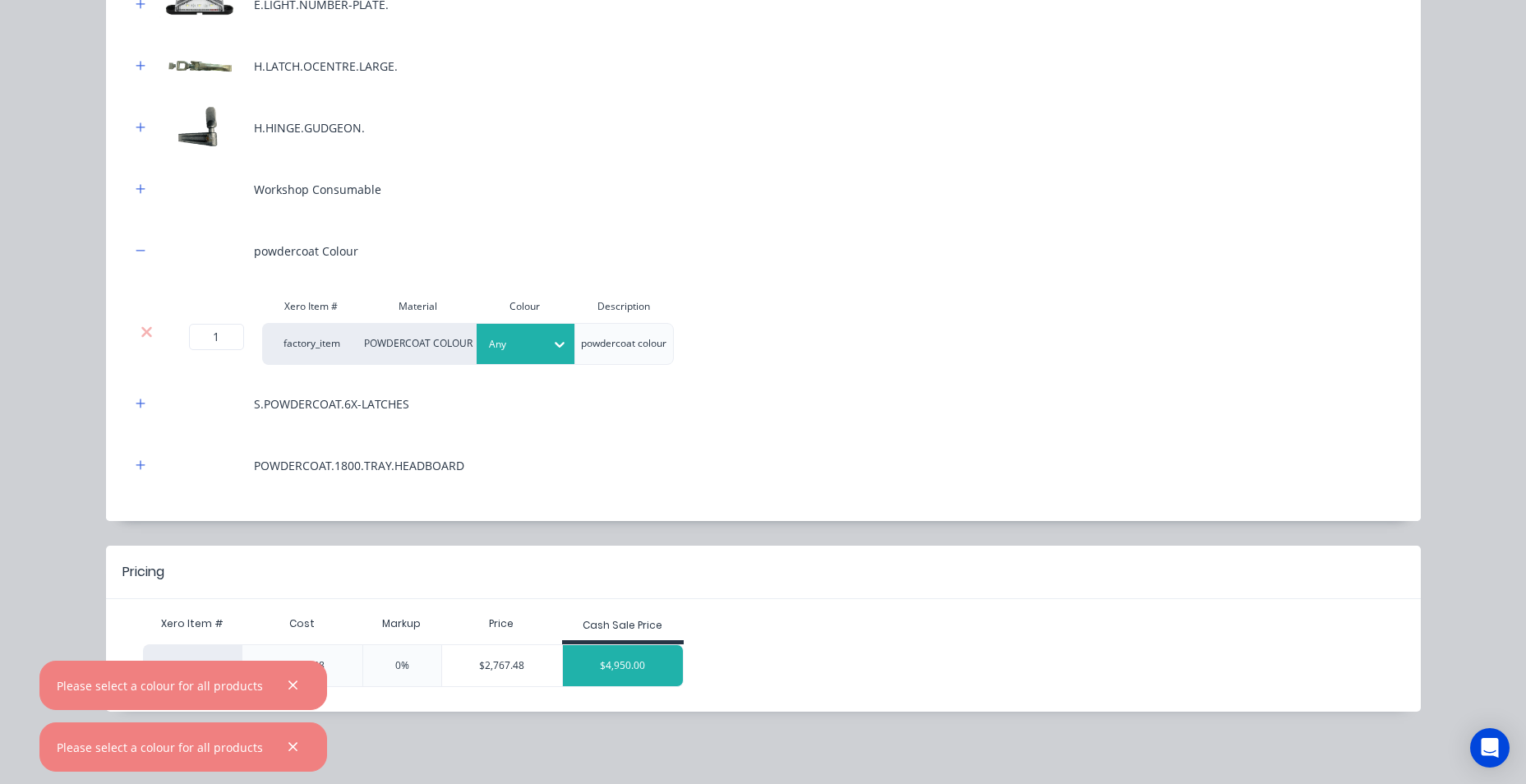
click at [627, 682] on div "$4,950.00" at bounding box center [623, 665] width 120 height 41
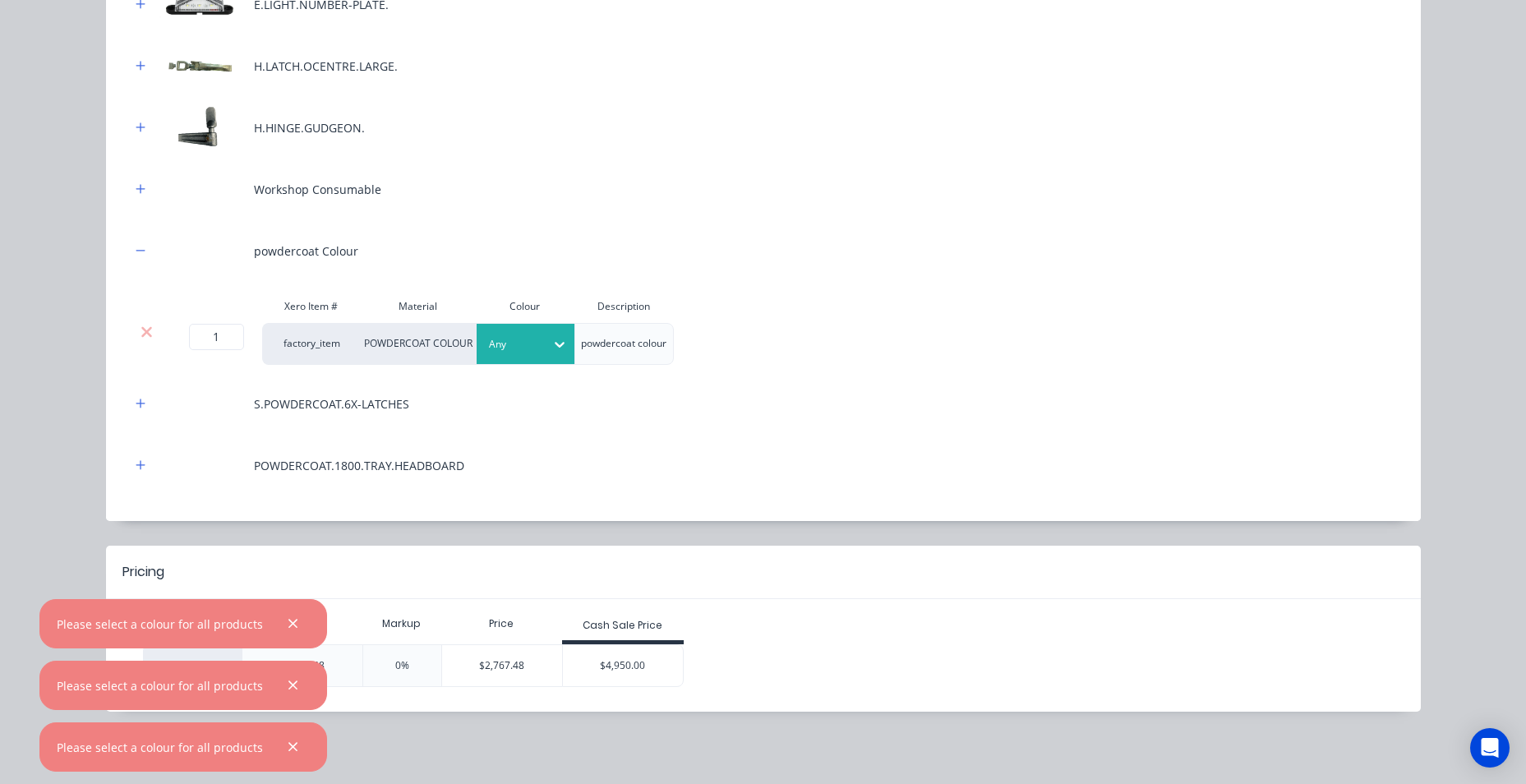
click at [520, 352] on div at bounding box center [513, 344] width 50 height 18
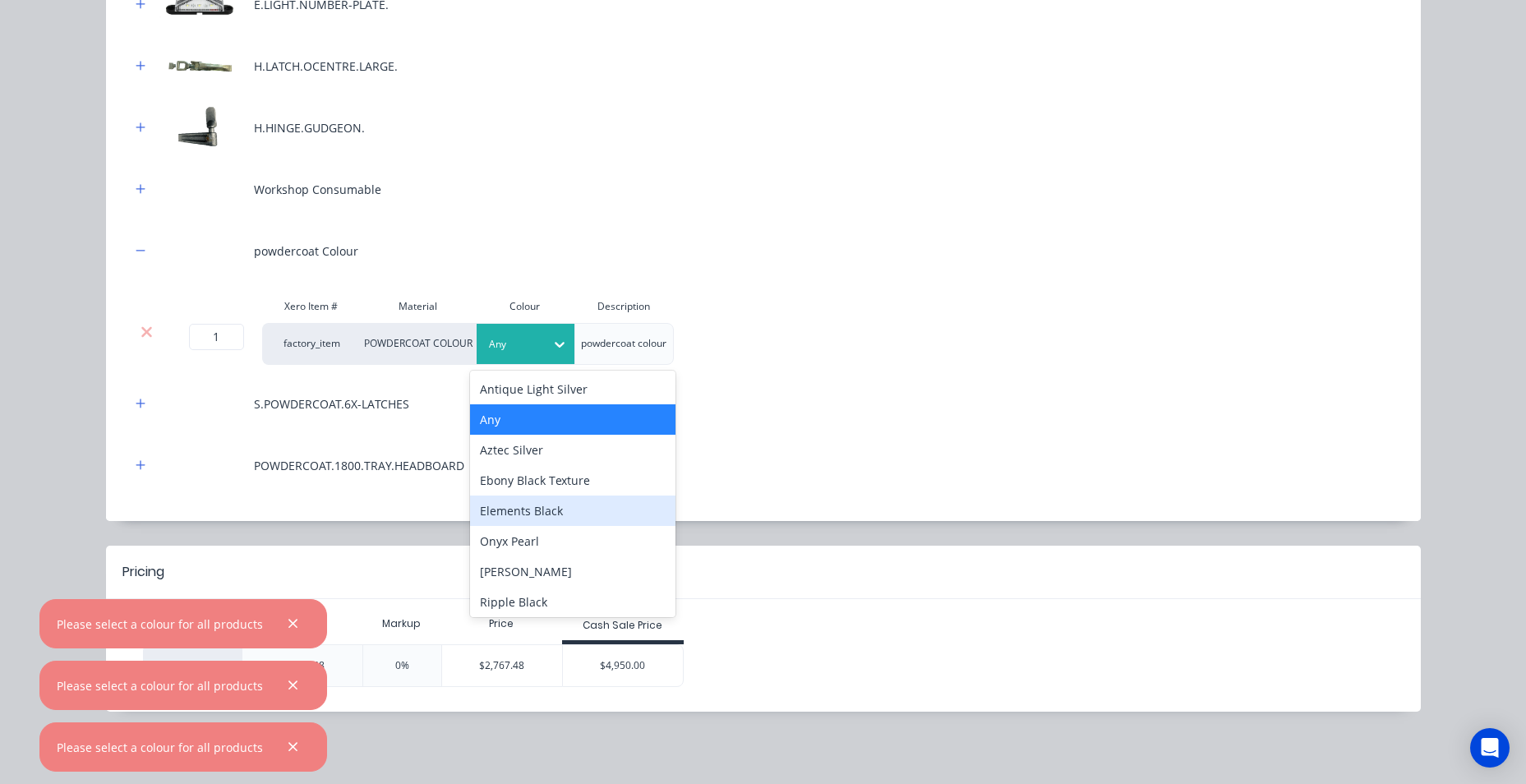
drag, startPoint x: 553, startPoint y: 516, endPoint x: 566, endPoint y: 582, distance: 67.3
click at [554, 517] on div "Elements Black" at bounding box center [573, 510] width 205 height 30
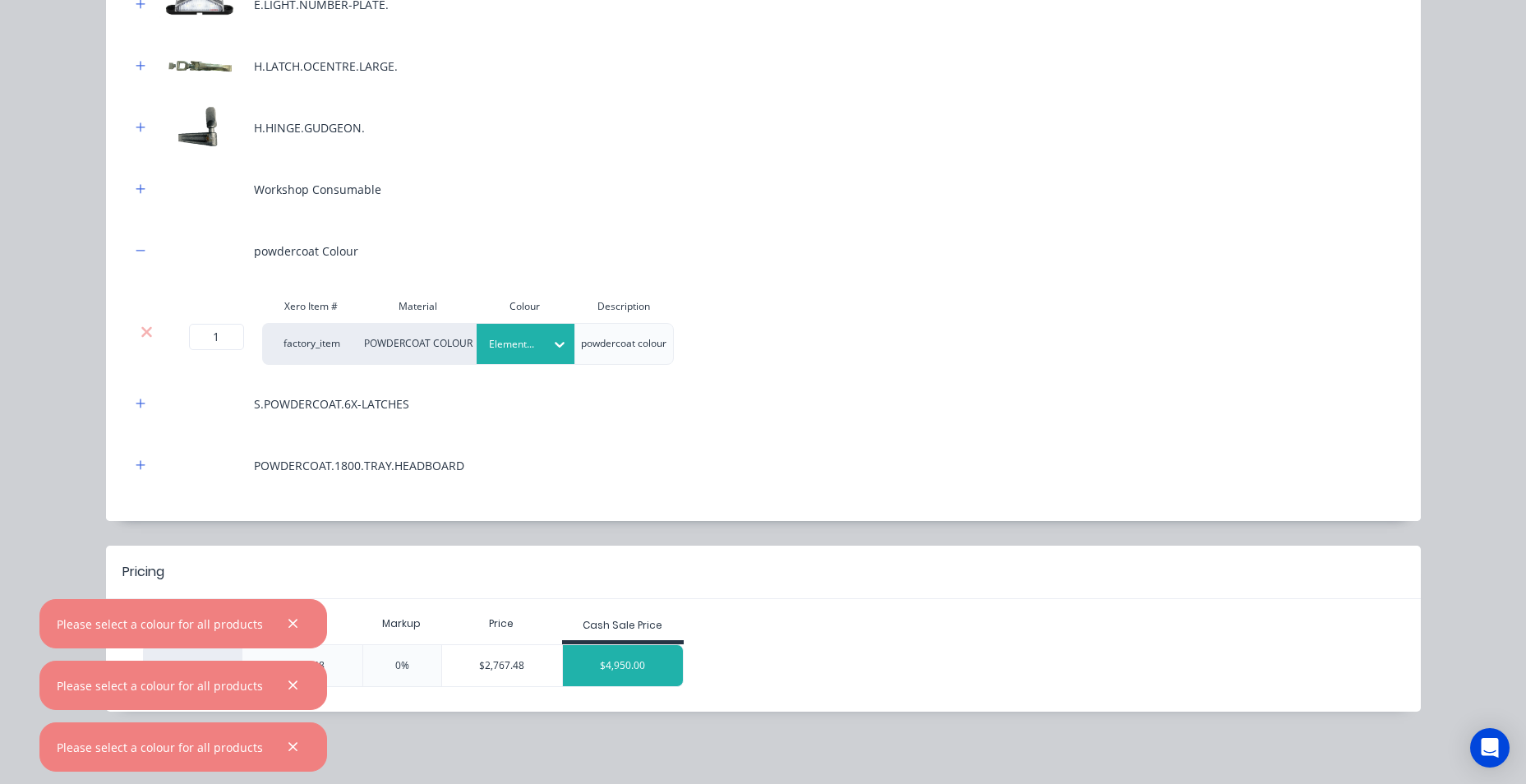
click at [607, 654] on div "$4,950.00" at bounding box center [623, 665] width 120 height 41
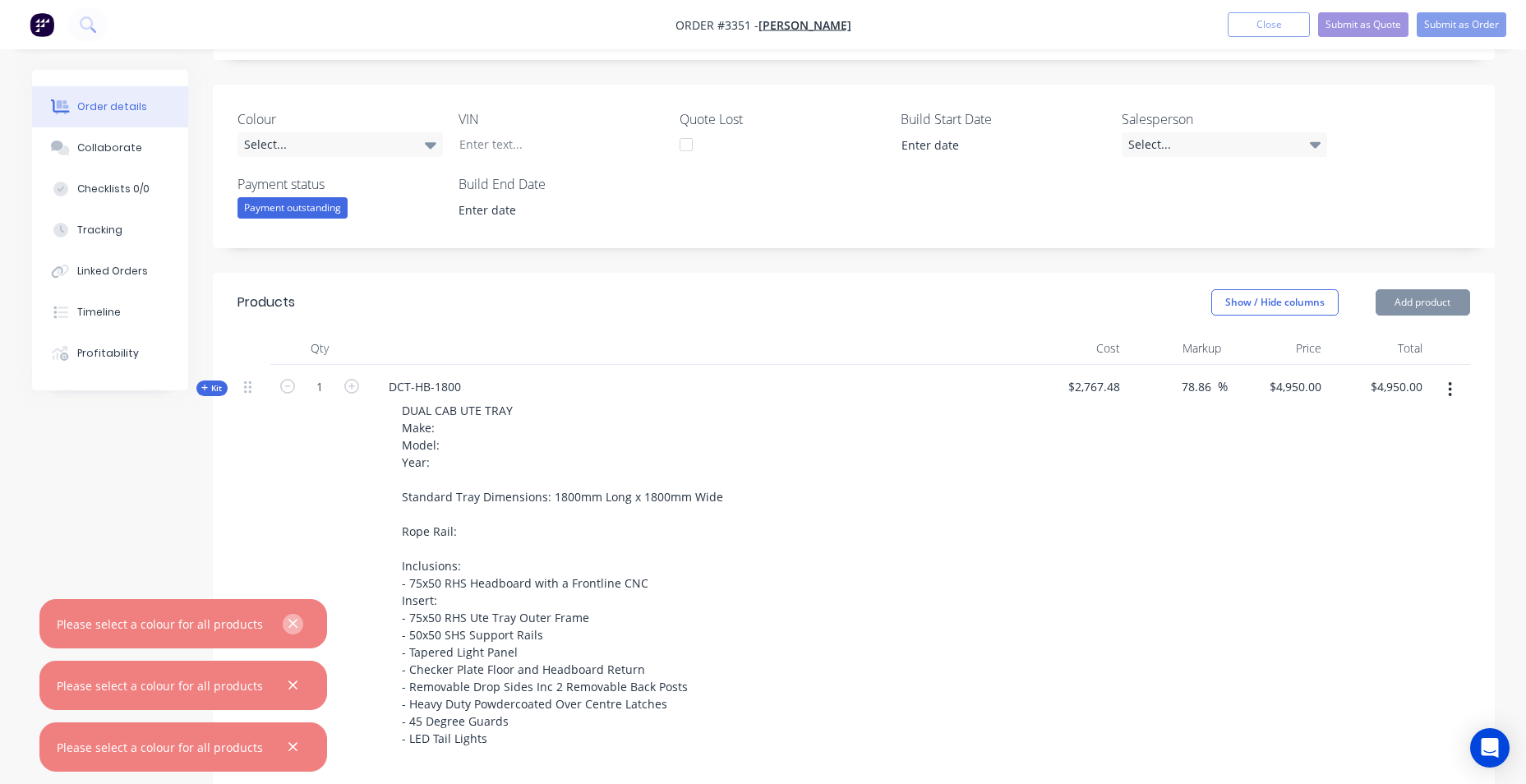
drag, startPoint x: 296, startPoint y: 635, endPoint x: 294, endPoint y: 625, distance: 10.2
click at [294, 626] on div at bounding box center [292, 623] width 23 height 23
click at [298, 627] on icon "button" at bounding box center [293, 623] width 10 height 15
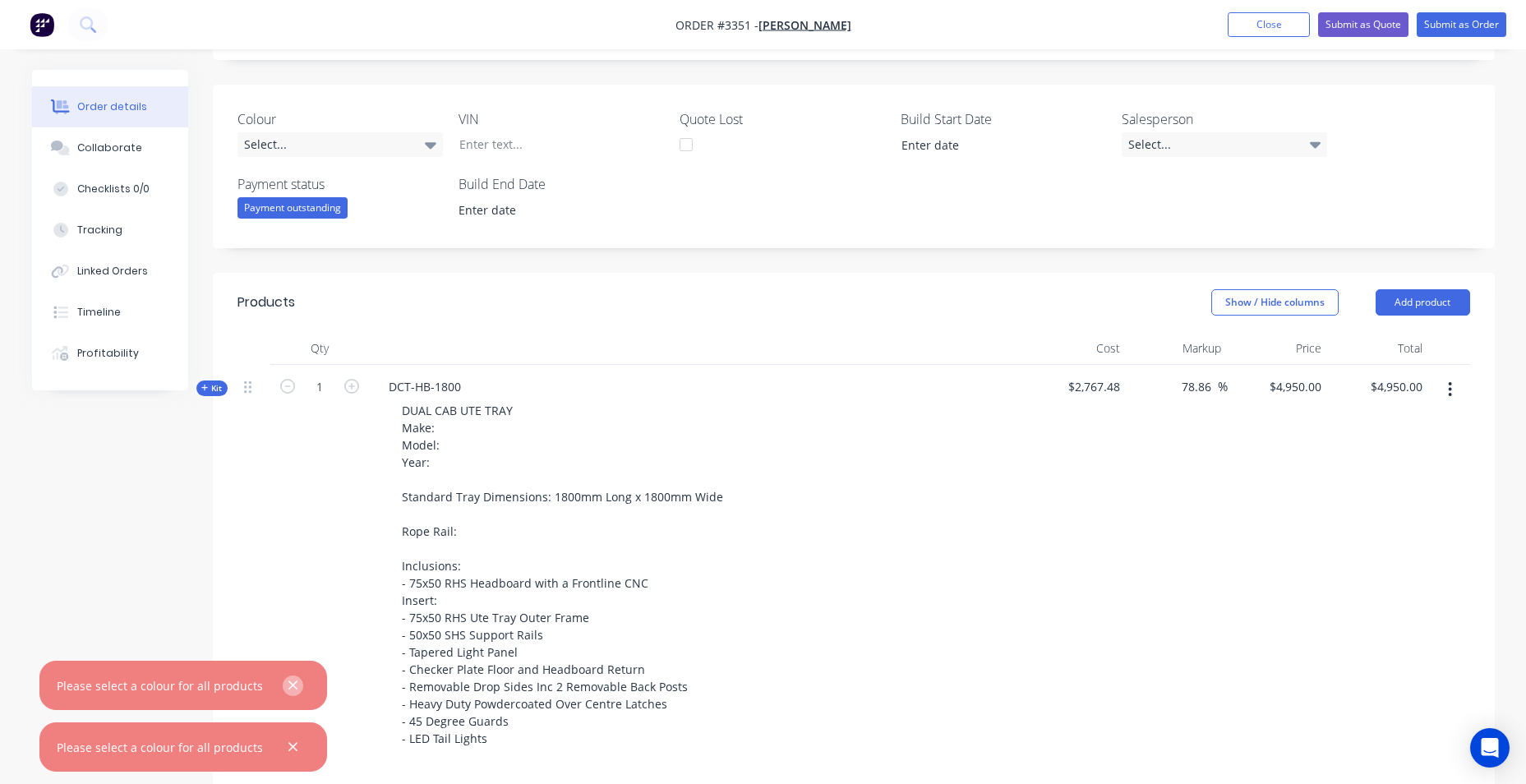
click at [297, 689] on icon "button" at bounding box center [293, 685] width 10 height 15
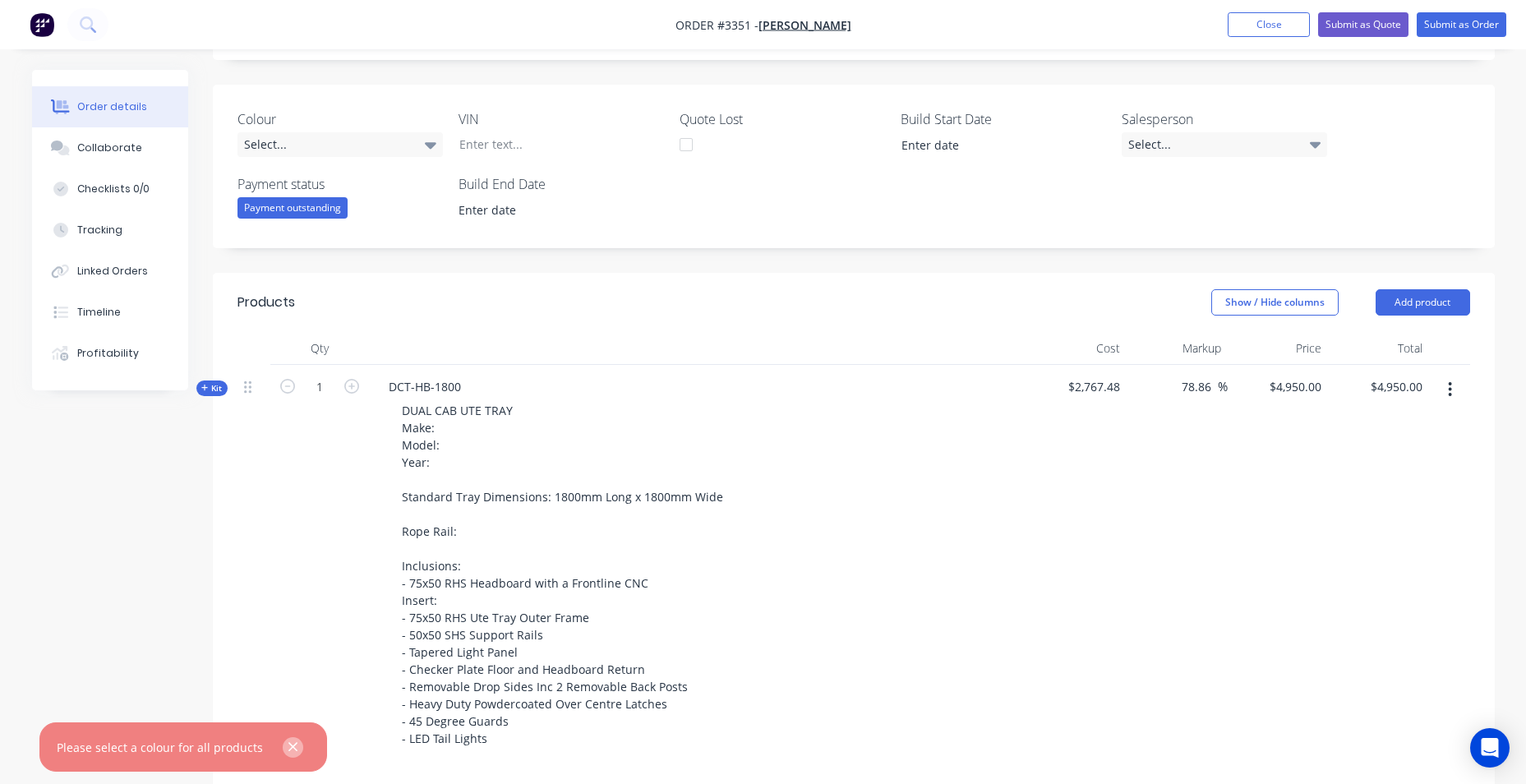
click at [300, 745] on button "button" at bounding box center [293, 747] width 21 height 21
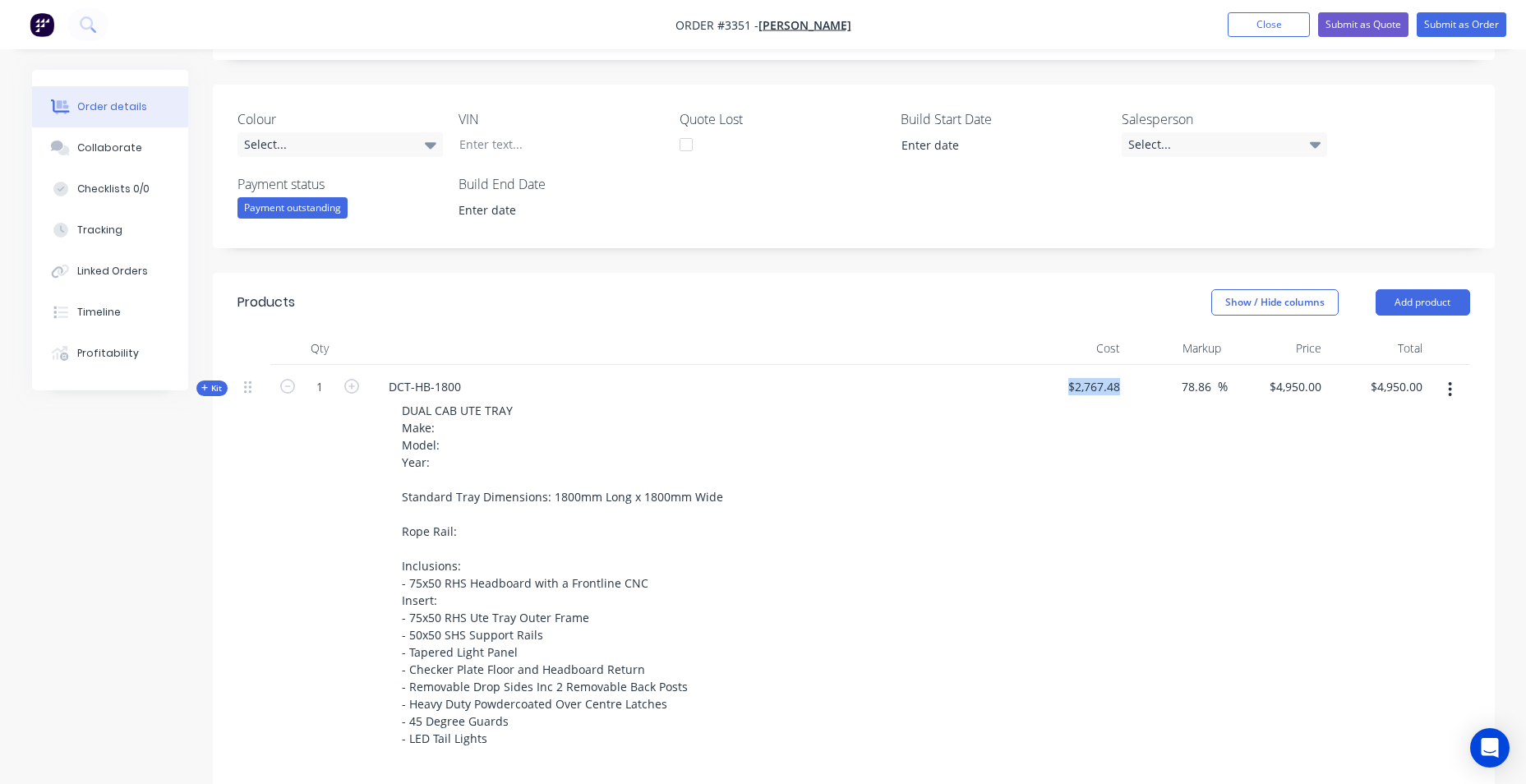
drag, startPoint x: 1129, startPoint y: 382, endPoint x: 1063, endPoint y: 391, distance: 66.6
click at [1063, 391] on div "Kit 1 DCT-HB-1800 DUAL CAB UTE TRAY Make: Model: Year: Standard Tray Dimensions…" at bounding box center [854, 564] width 1233 height 399
click at [817, 542] on div "DUAL CAB UTE TRAY Make: Model: Year: Standard Tray Dimensions: 1800mm Long x 18…" at bounding box center [697, 574] width 644 height 352
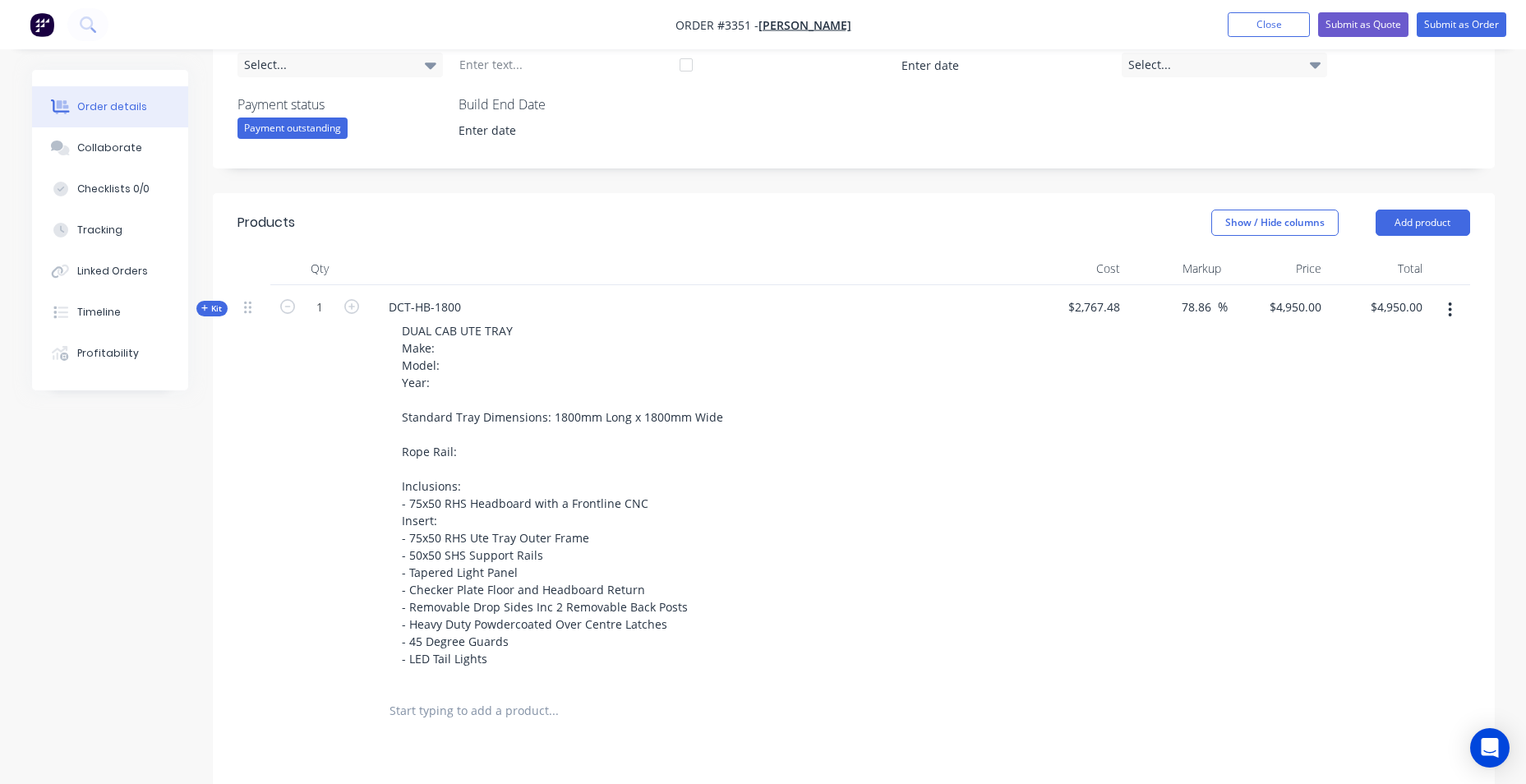
scroll to position [411, 0]
click at [463, 711] on input "text" at bounding box center [553, 708] width 329 height 33
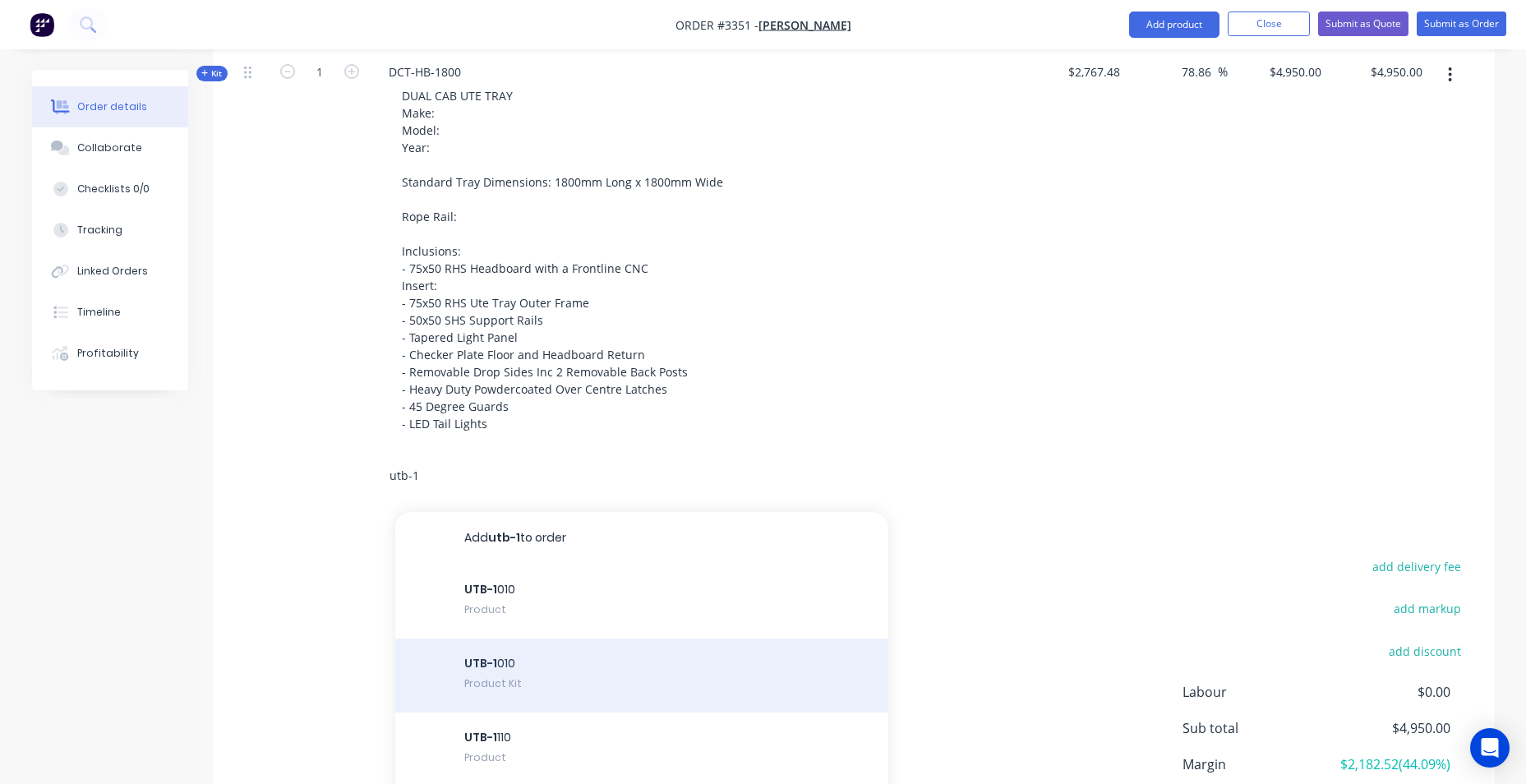
scroll to position [657, 0]
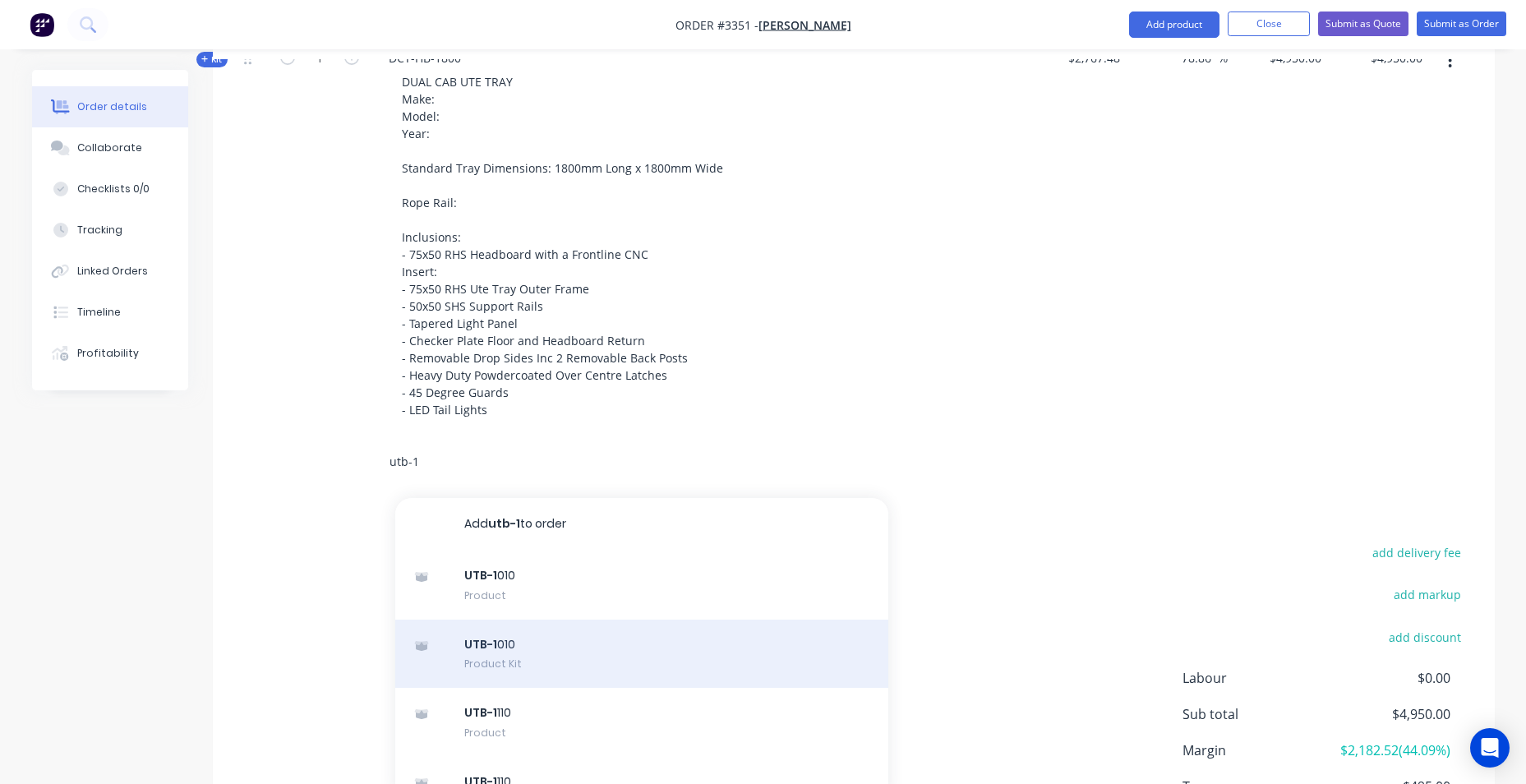
type input "utb-1"
click at [516, 654] on div "UTB-1 010 Product Kit" at bounding box center [642, 654] width 493 height 69
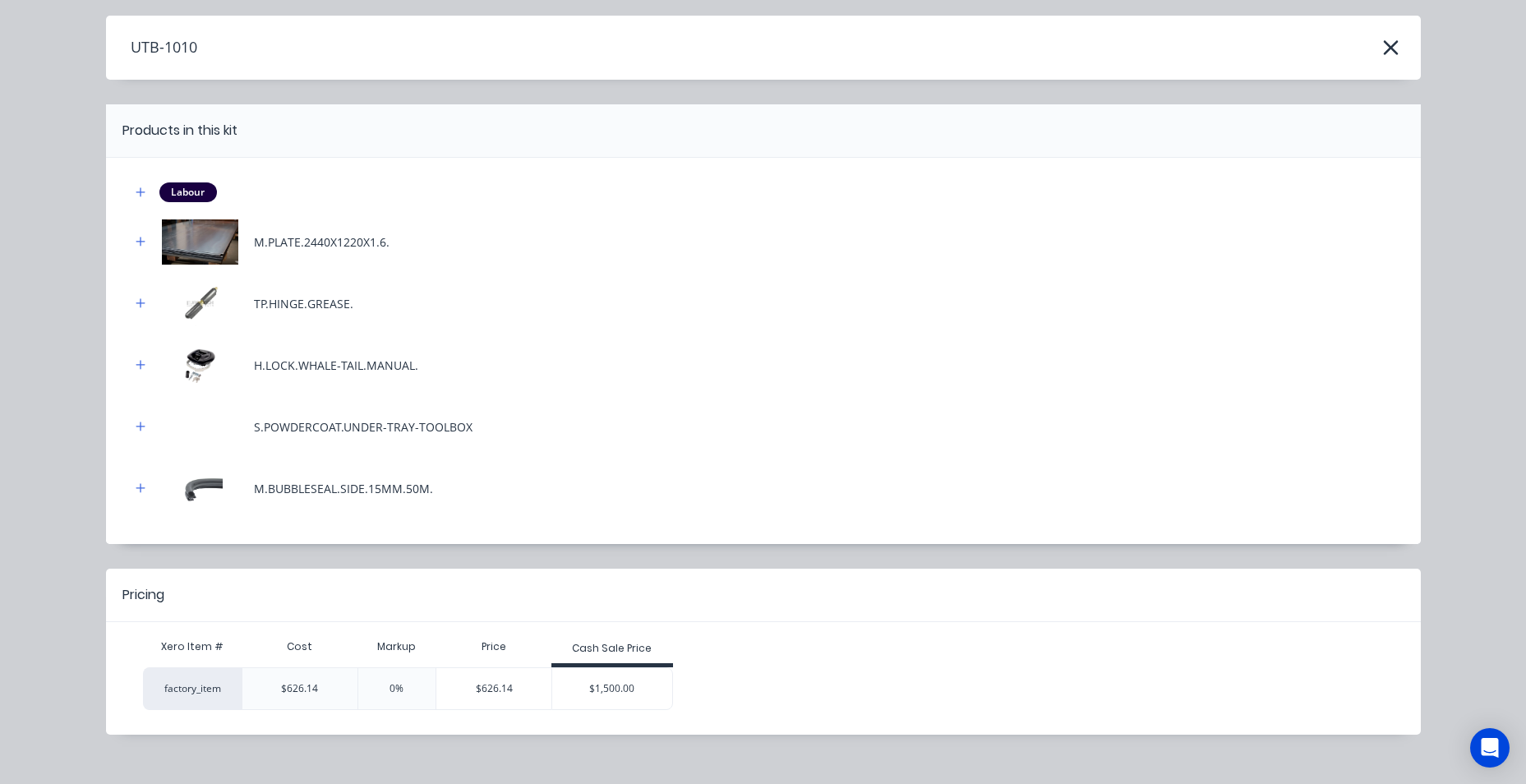
scroll to position [73, 0]
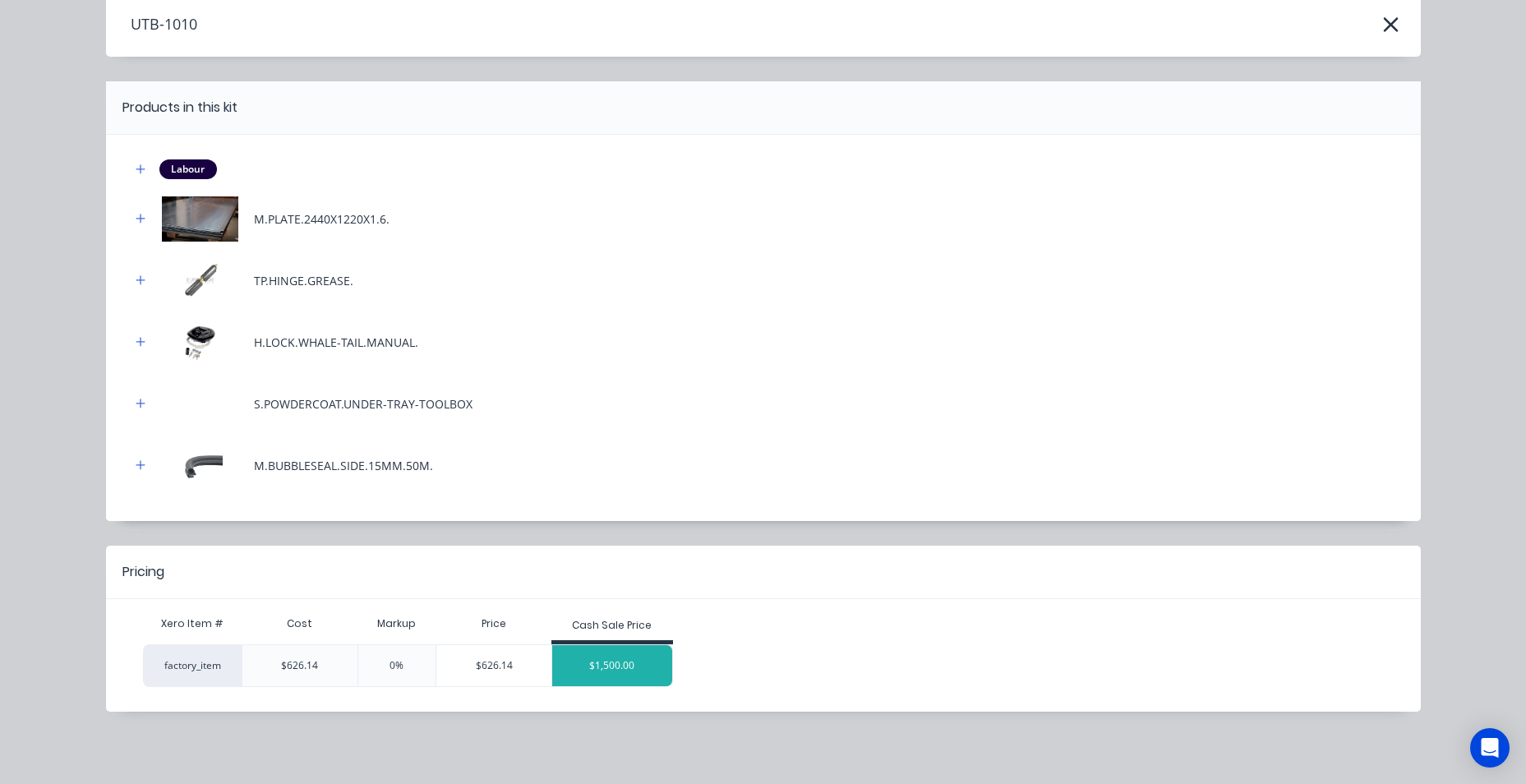
click at [612, 666] on div "$1,500.00" at bounding box center [612, 665] width 120 height 41
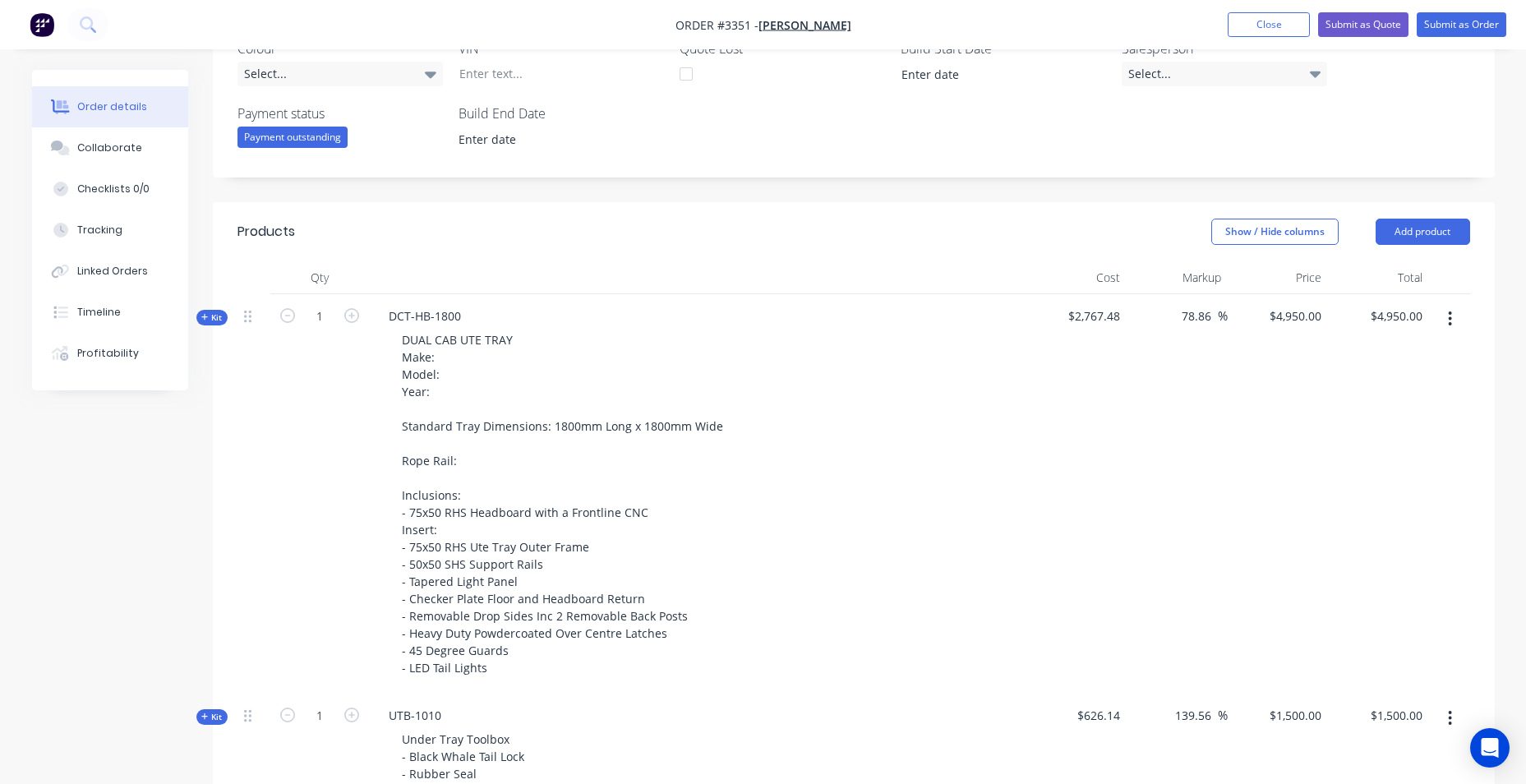
scroll to position [411, 0]
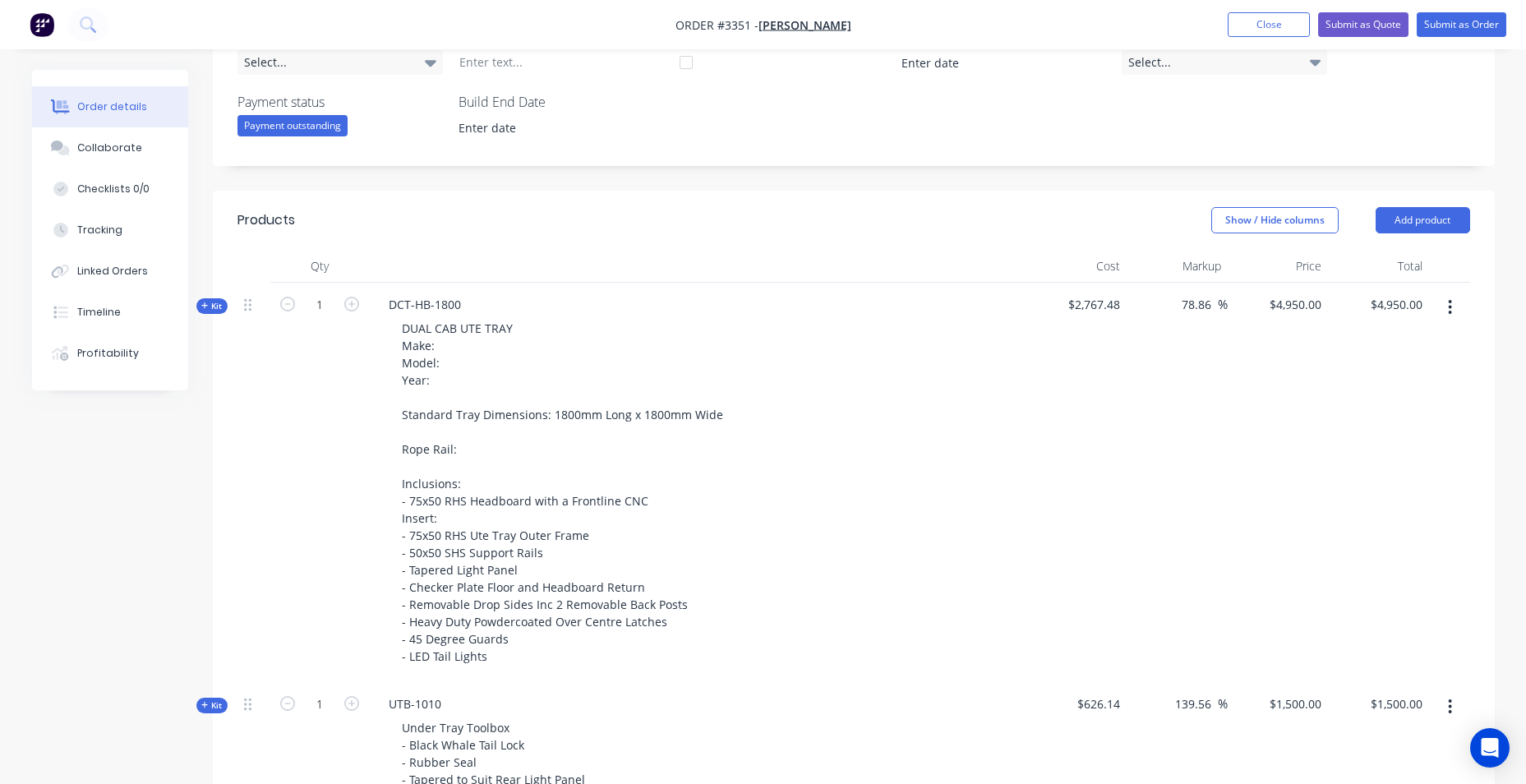
click at [217, 302] on span "Kit" at bounding box center [212, 306] width 22 height 12
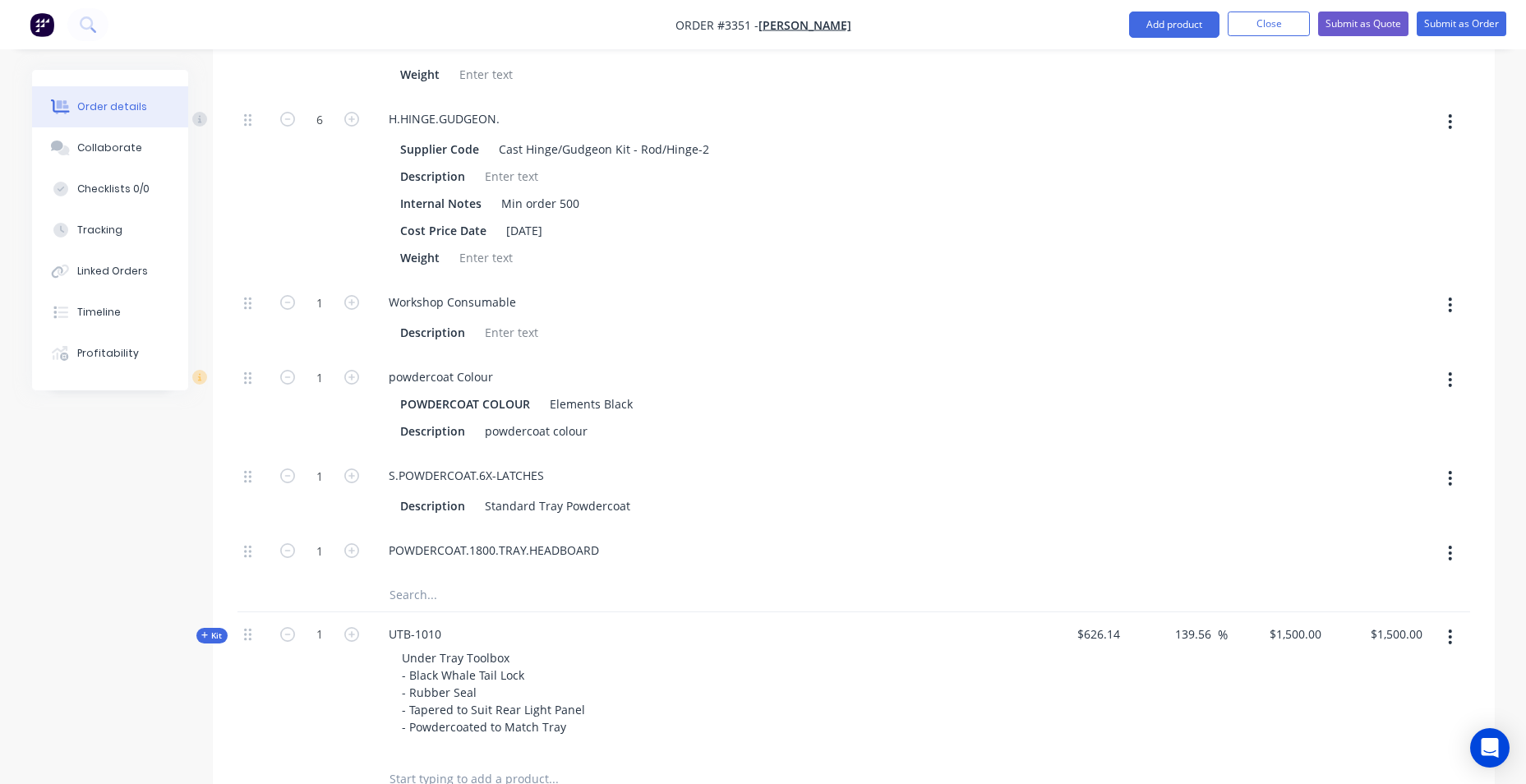
scroll to position [3286, 0]
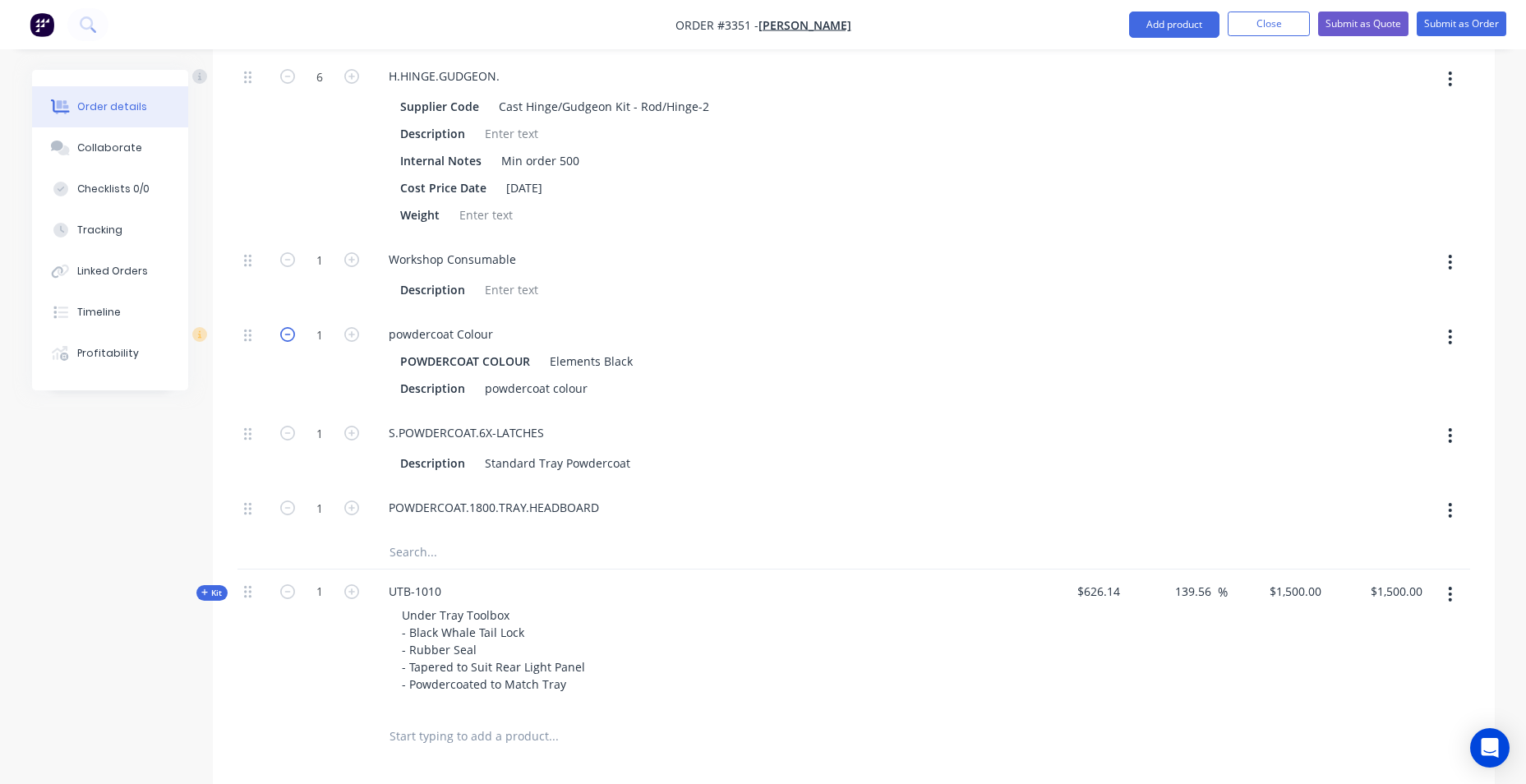
click at [281, 332] on icon "button" at bounding box center [287, 334] width 15 height 15
type input "0"
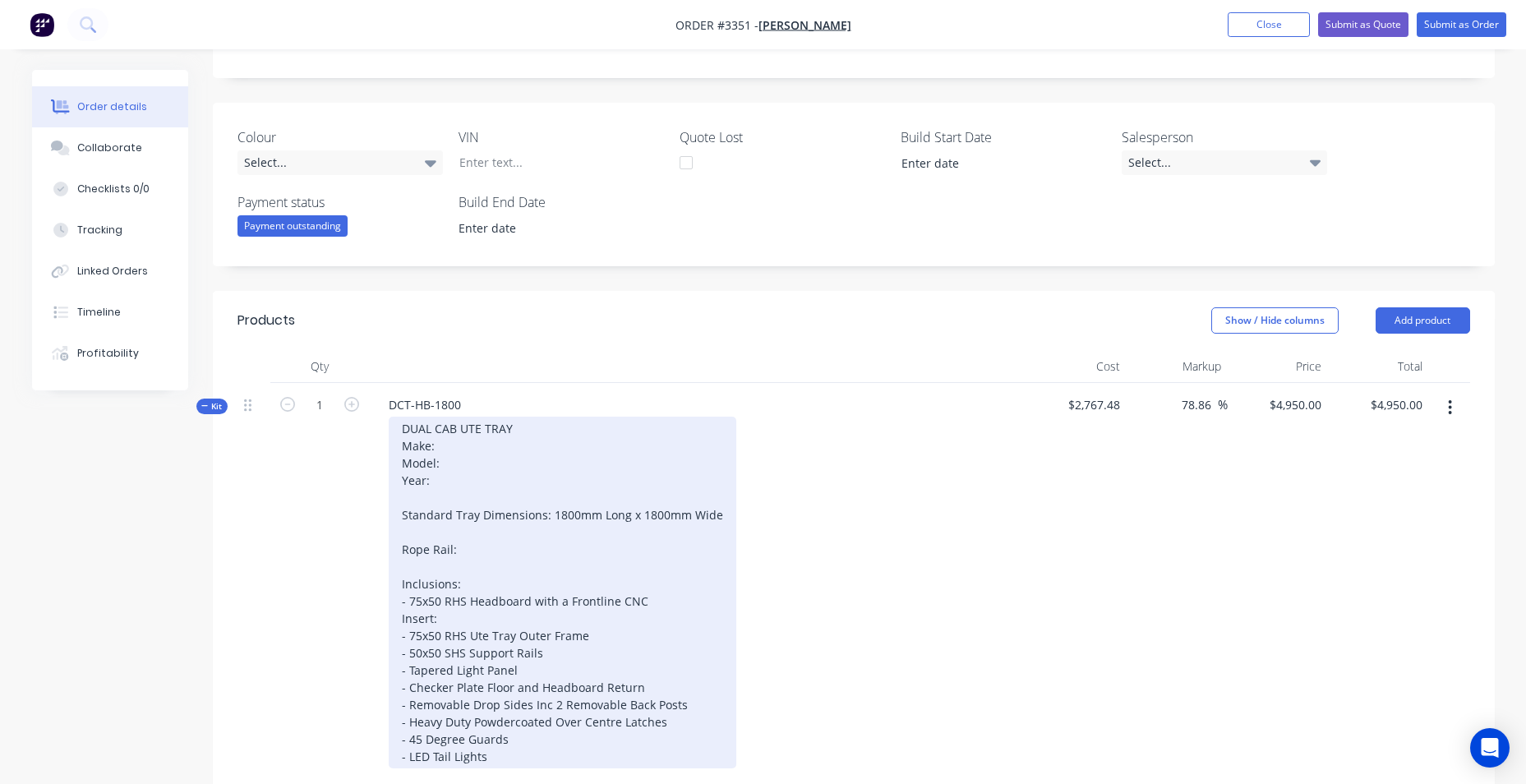
scroll to position [575, 0]
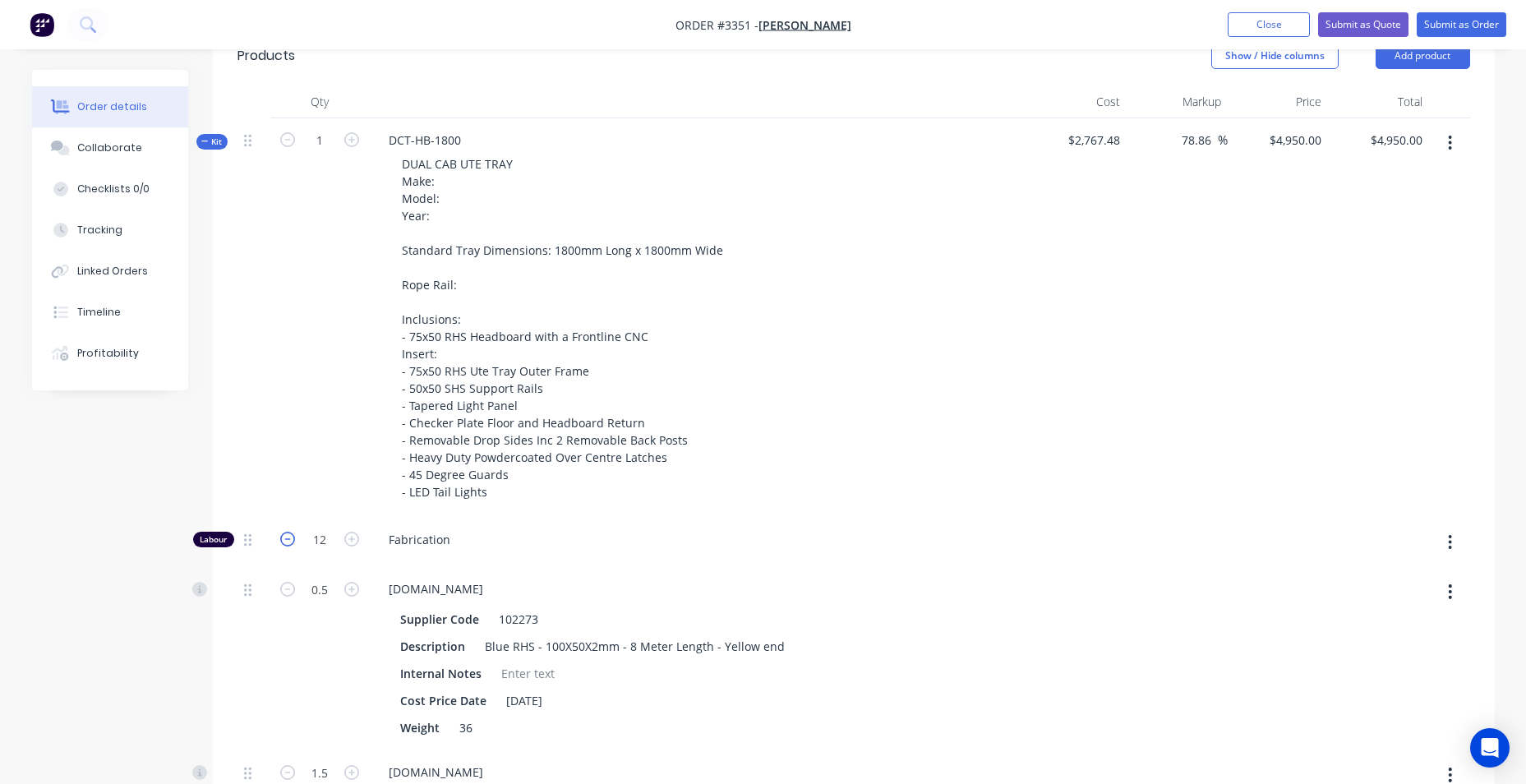
click at [288, 535] on icon "button" at bounding box center [287, 539] width 15 height 15
type input "$4,851.6253"
type input "$4,851.63"
type input "11"
click at [288, 535] on icon "button" at bounding box center [287, 539] width 15 height 15
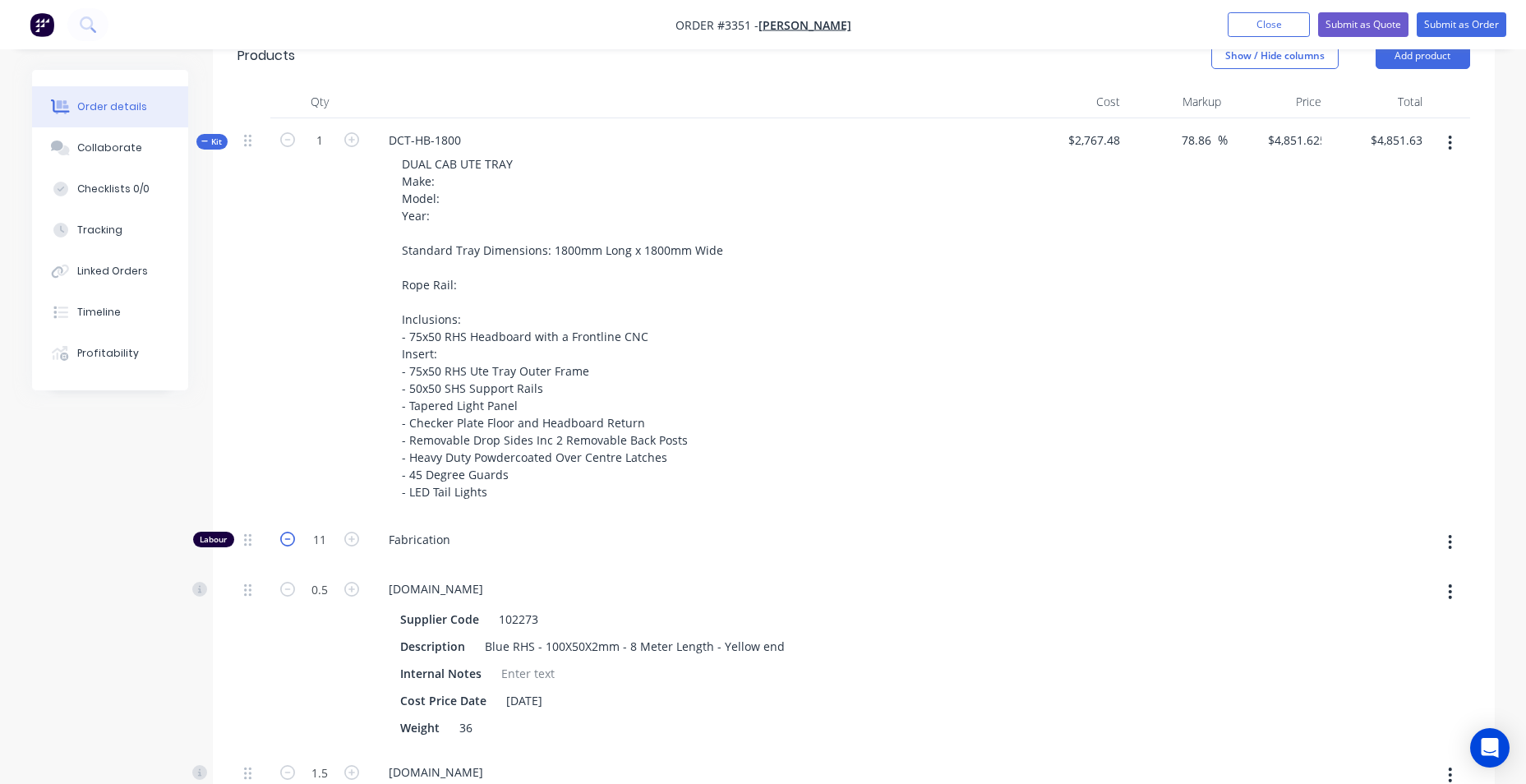
type input "$4,753.2506"
type input "$4,753.25"
type input "10"
click at [288, 535] on icon "button" at bounding box center [287, 539] width 15 height 15
type input "$4,654.8759"
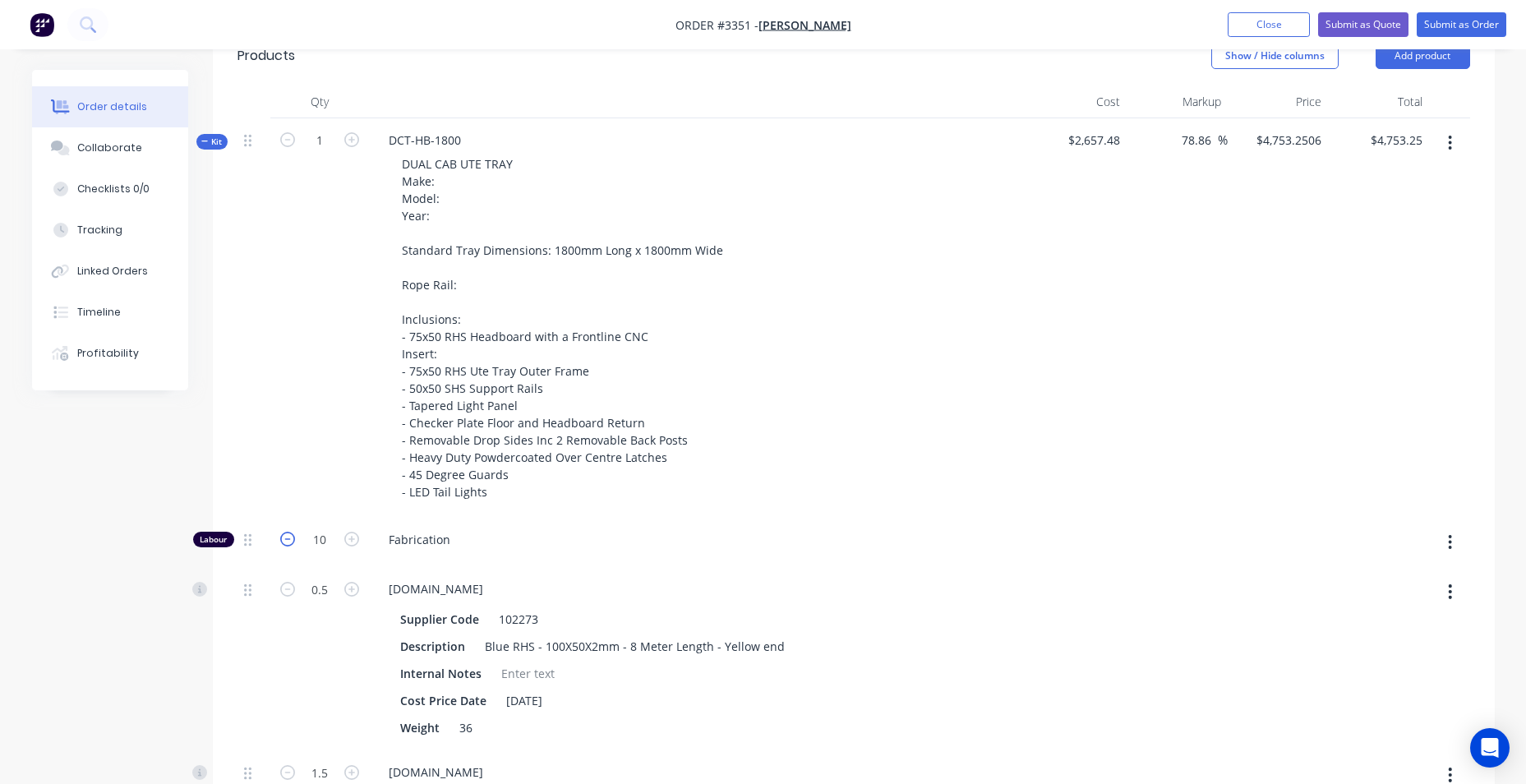
type input "$4,654.88"
type input "9"
click at [288, 535] on icon "button" at bounding box center [287, 539] width 15 height 15
type input "$4,556.5012"
type input "$4,556.50"
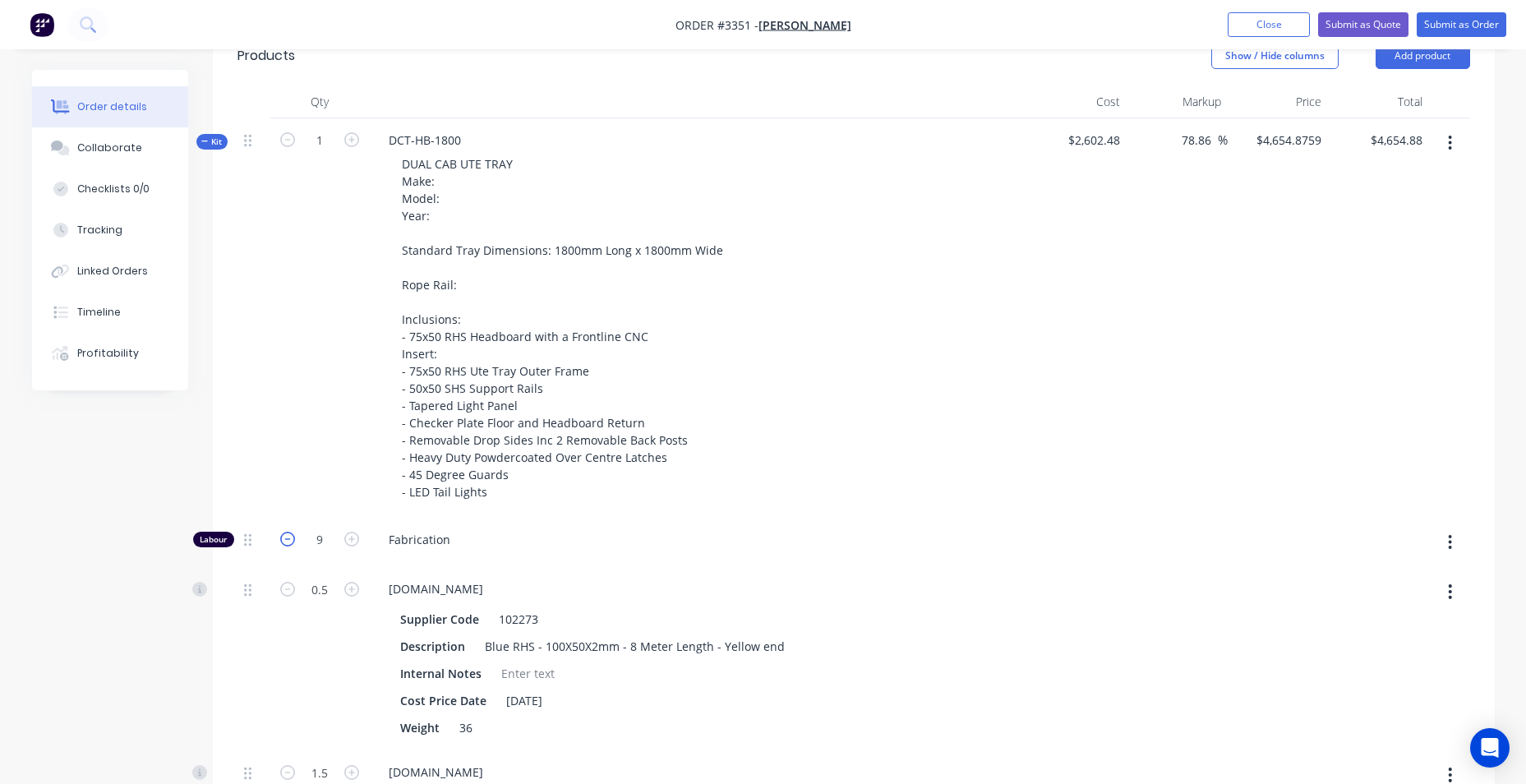
type input "8"
click at [288, 535] on icon "button" at bounding box center [287, 539] width 15 height 15
type input "$4,458.1265"
type input "$4,458.13"
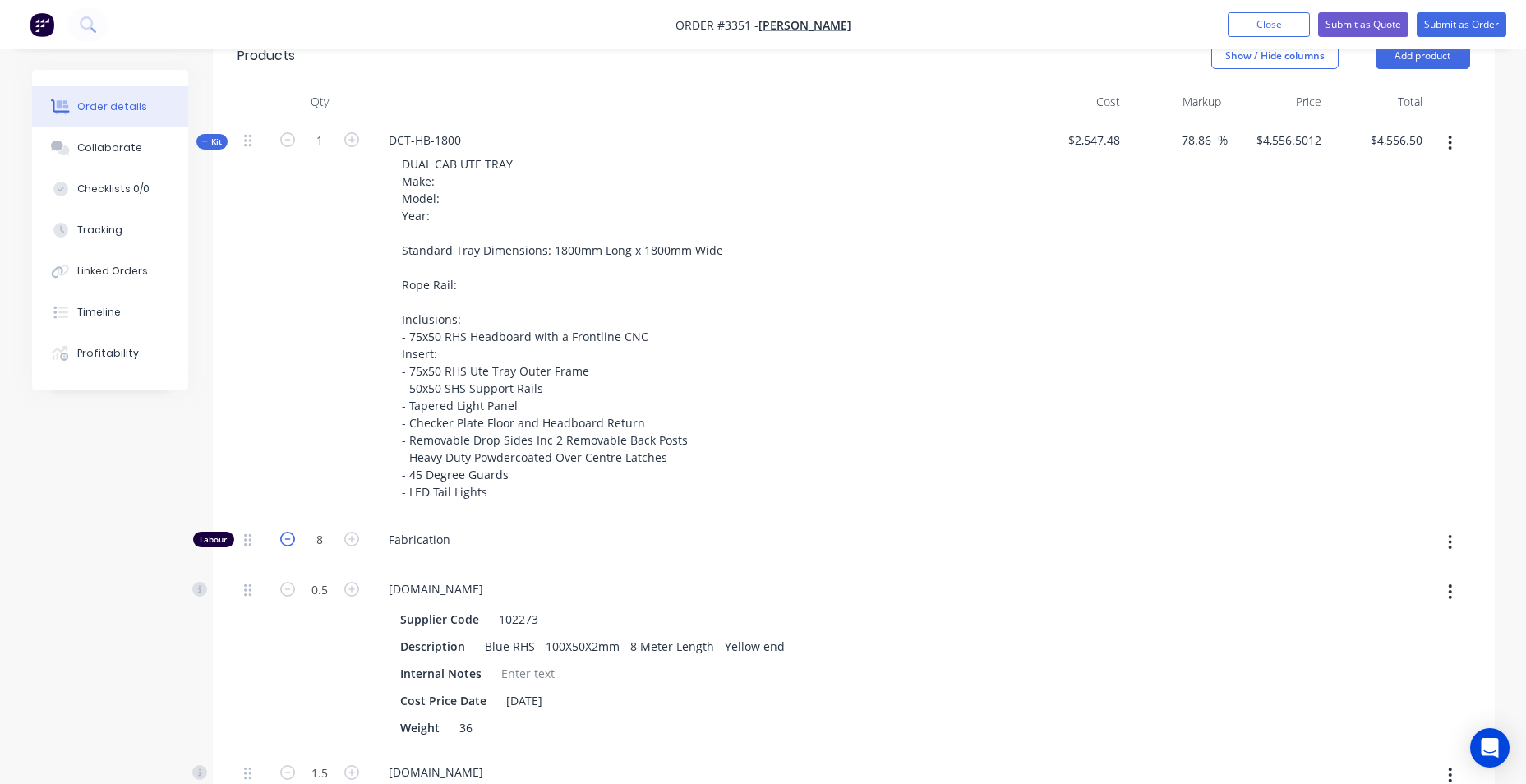
type input "6"
type input "$4,359.7518"
type input "$4,359.75"
click at [288, 535] on icon "button" at bounding box center [287, 539] width 15 height 15
type input "$4,261.3771"
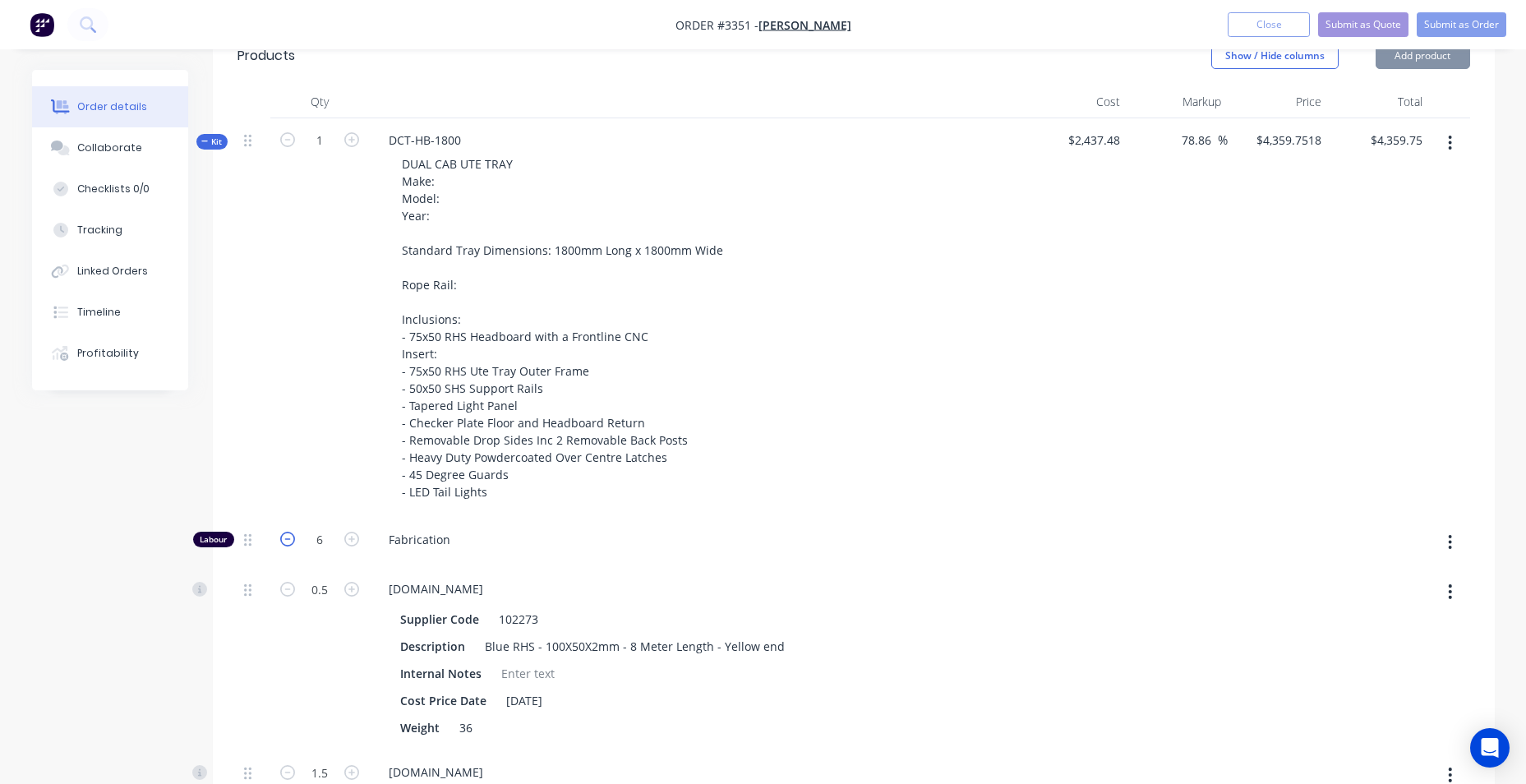
type input "$4,261.38"
type input "5"
click at [288, 535] on icon "button" at bounding box center [287, 539] width 15 height 15
type input "$4,163.0024"
type input "$4,163.00"
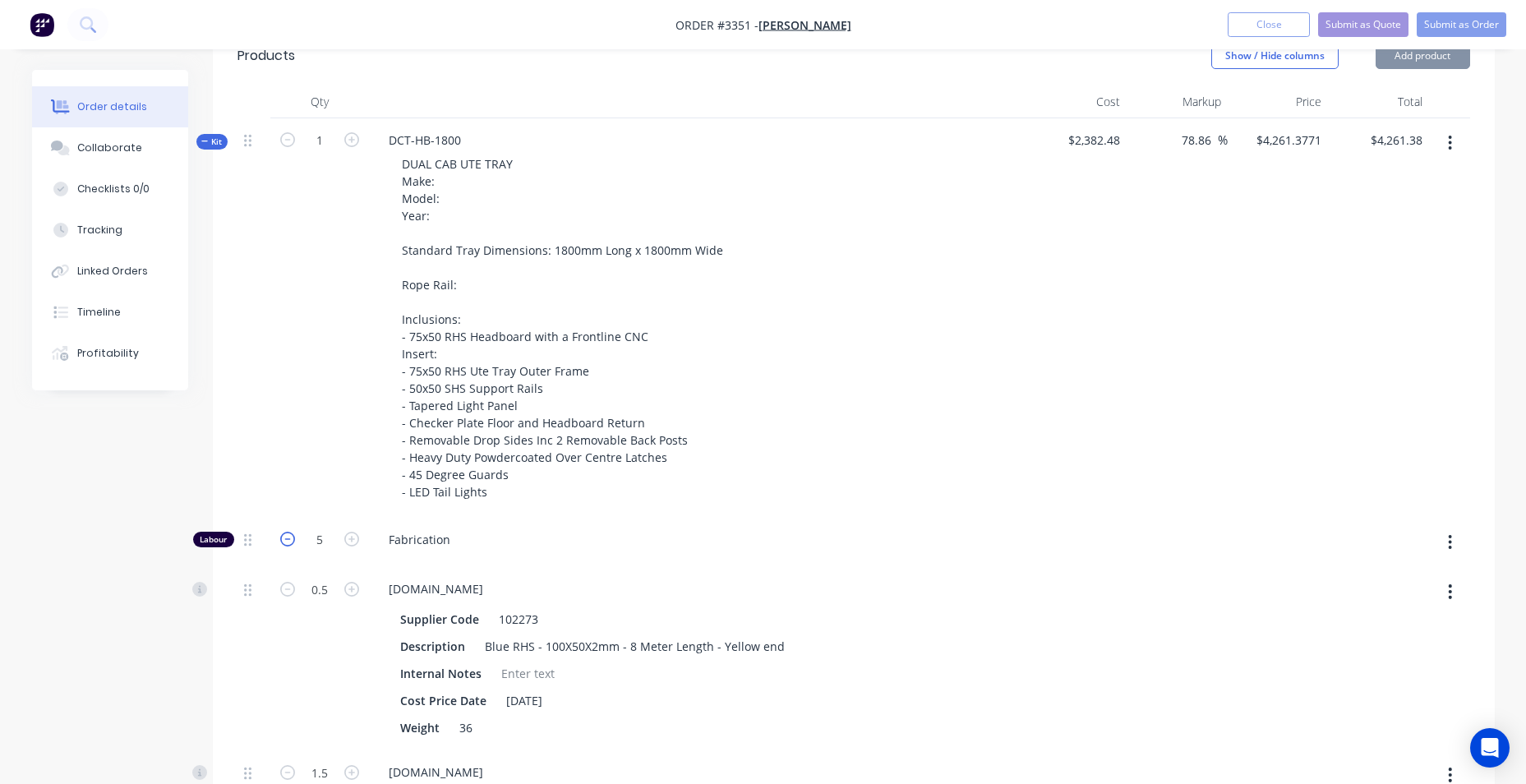
type input "4"
click at [288, 535] on icon "button" at bounding box center [287, 539] width 15 height 15
type input "$4,064.6277"
type input "$4,064.63"
type input "3"
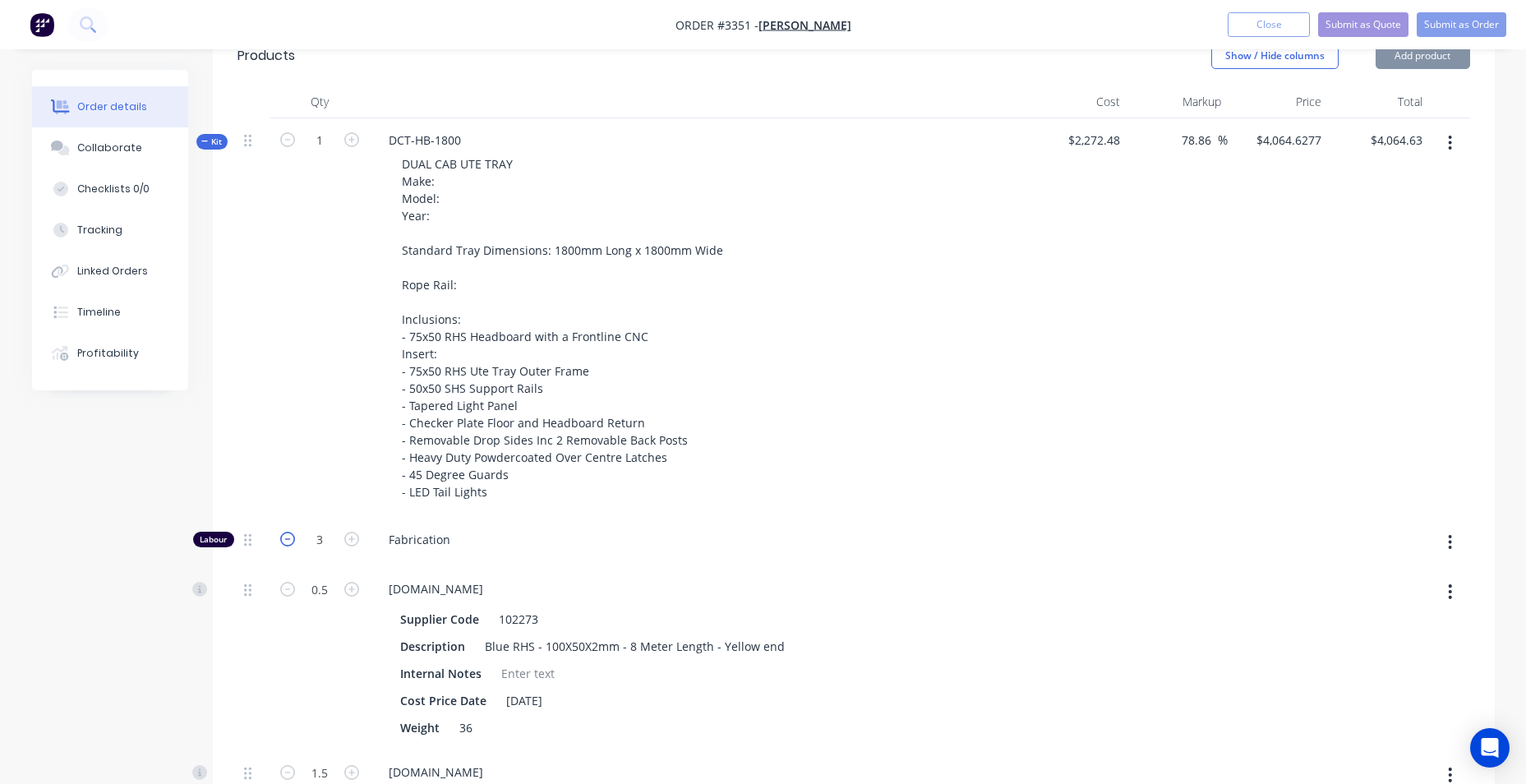
click at [288, 535] on icon "button" at bounding box center [287, 539] width 15 height 15
type input "$3,966.2531"
type input "$3,966.25"
type input "2"
click at [288, 535] on icon "button" at bounding box center [287, 539] width 15 height 15
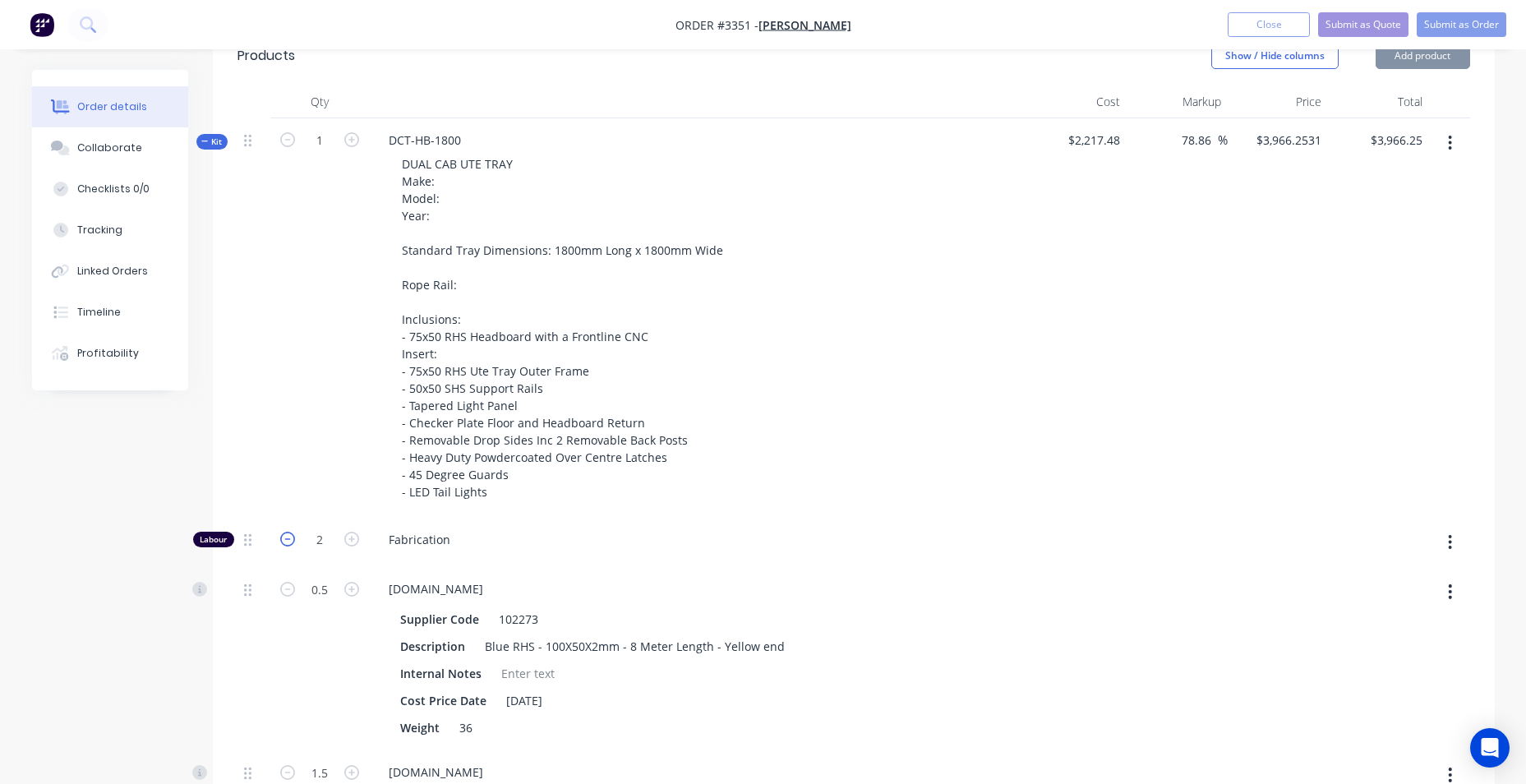
type input "$3,867.8784"
type input "$3,867.88"
type input "1"
click at [288, 535] on icon "button" at bounding box center [287, 539] width 15 height 15
type input "$3,769.5037"
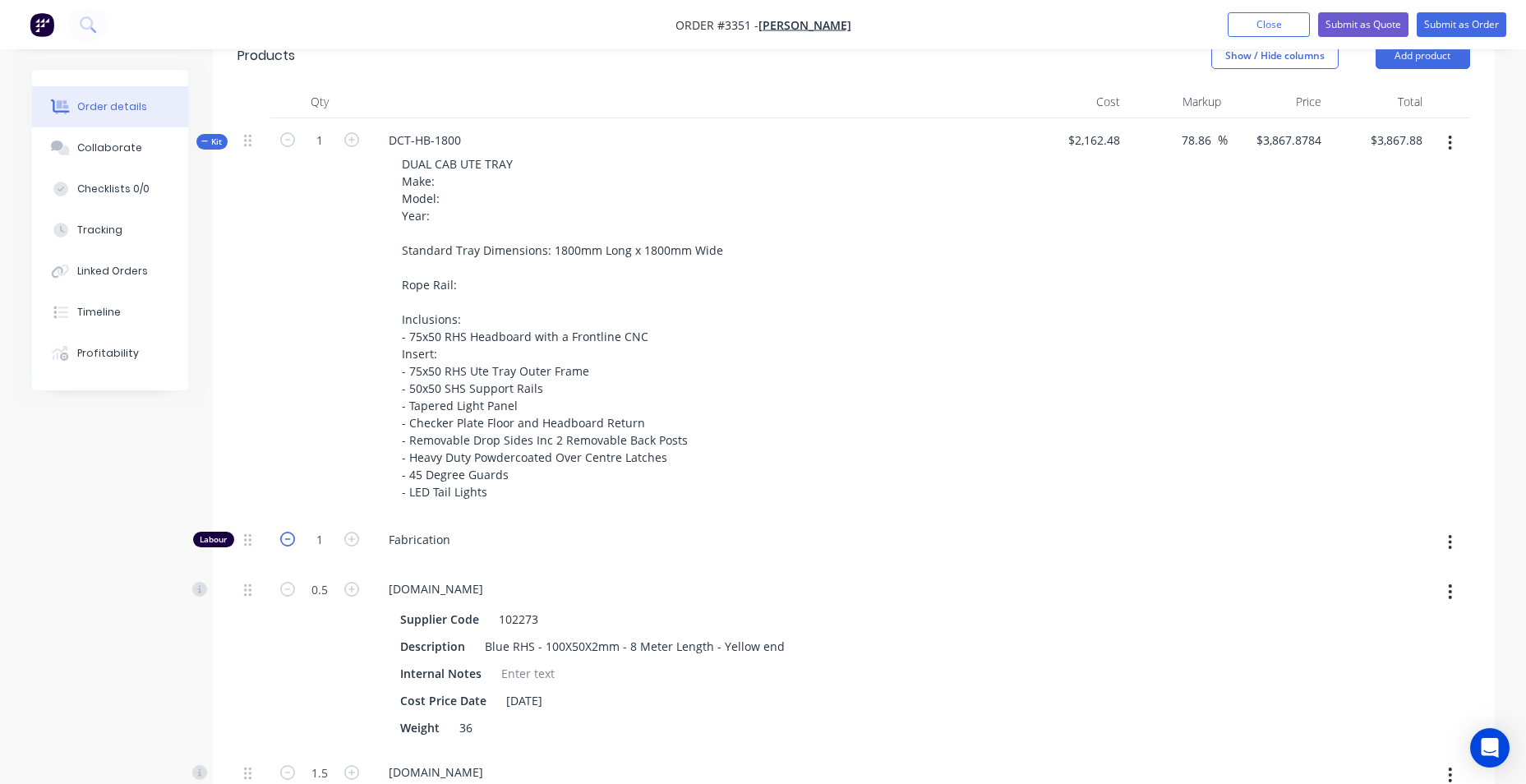
type input "$3,769.50"
type input "0"
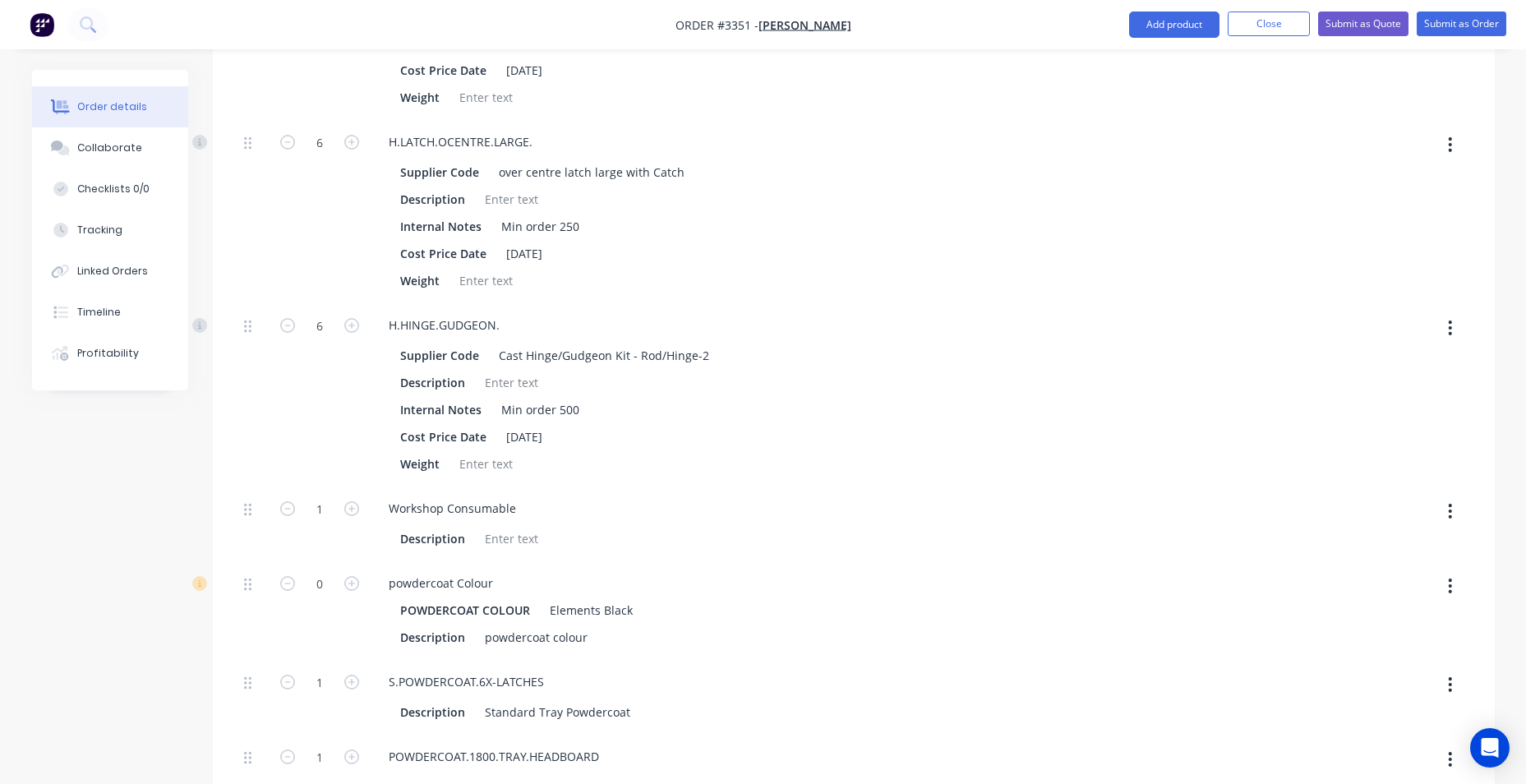
scroll to position [3040, 0]
click at [354, 581] on icon "button" at bounding box center [351, 581] width 15 height 15
type input "1"
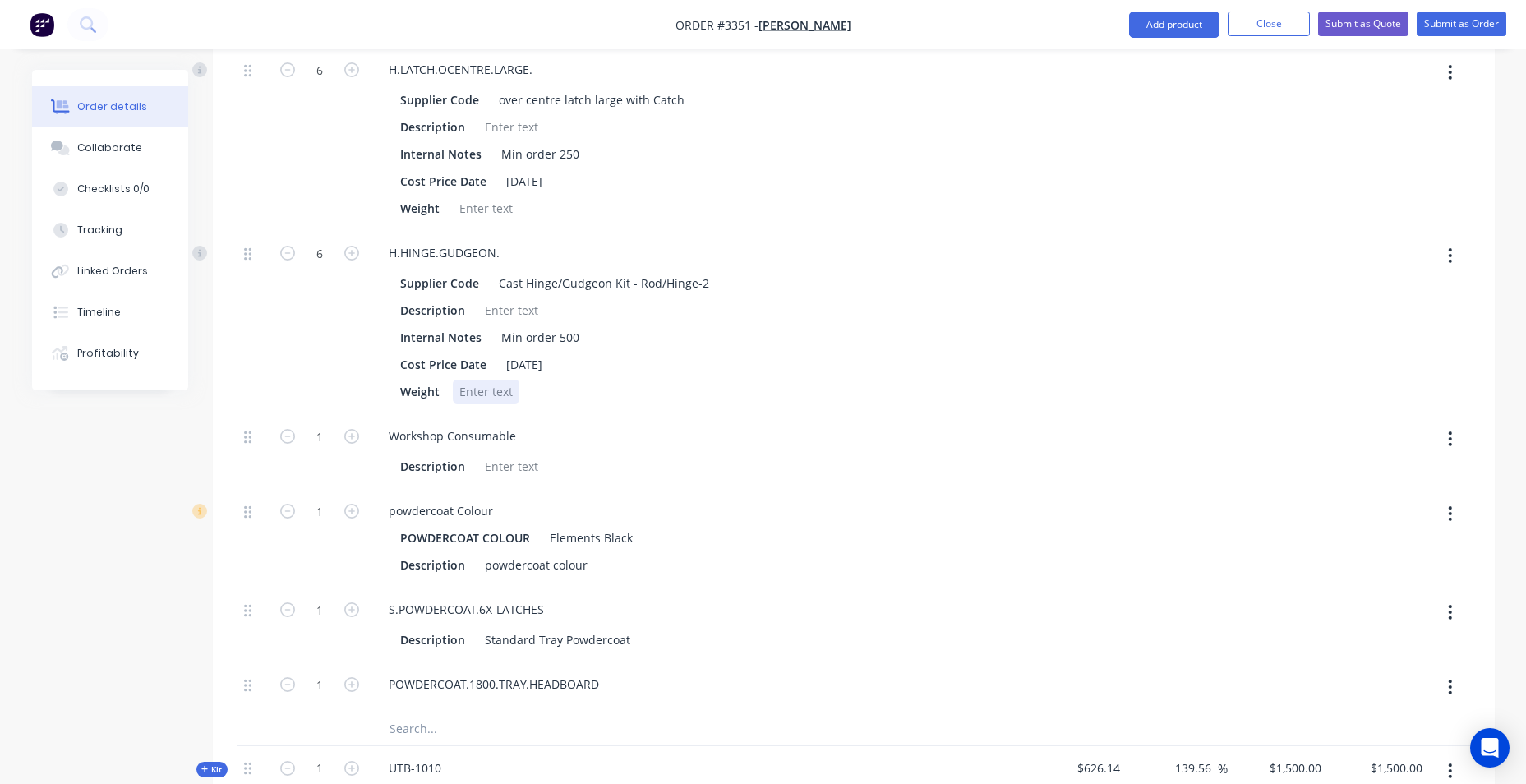
scroll to position [3204, 0]
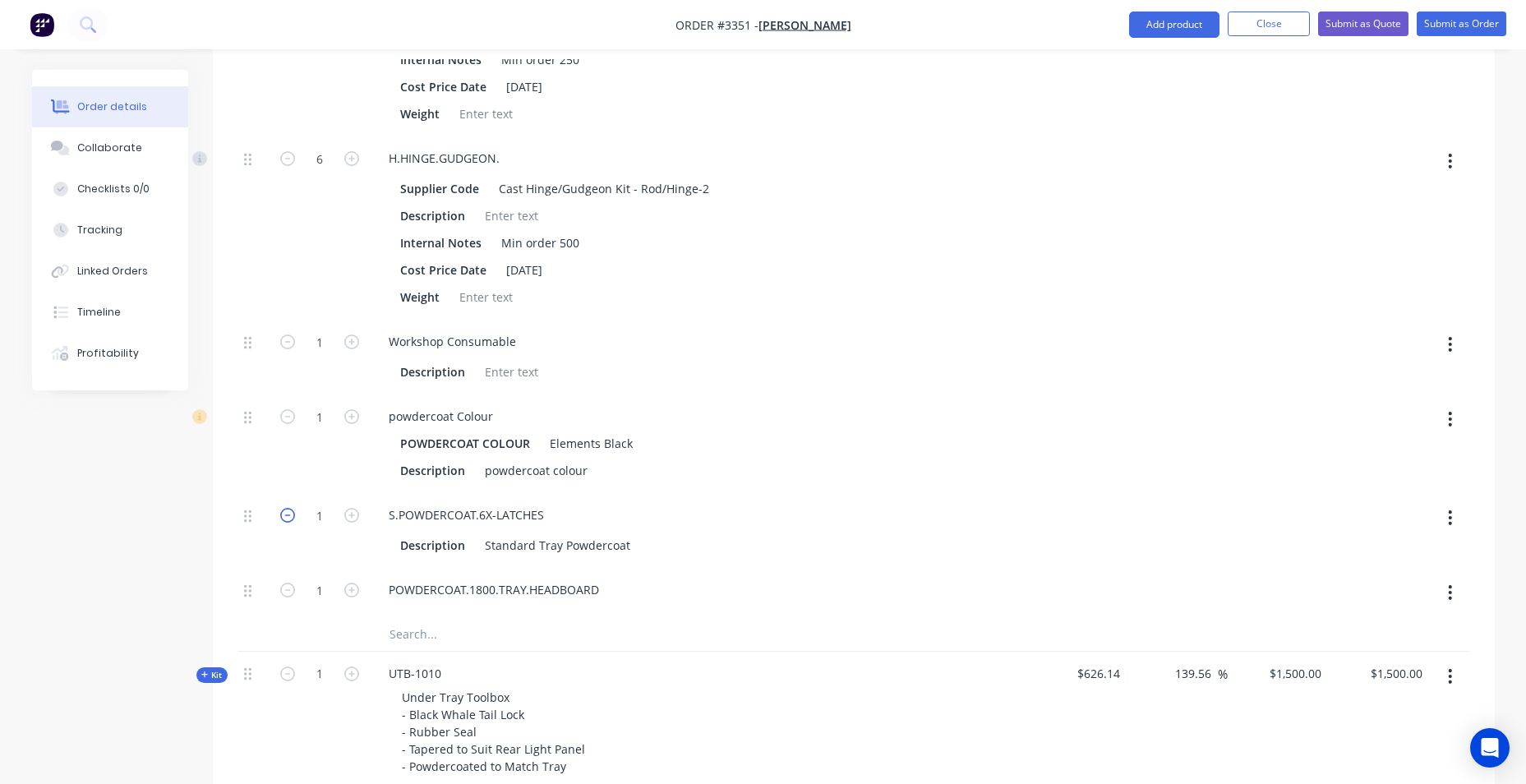
click at [286, 522] on icon "button" at bounding box center [287, 515] width 15 height 15
type input "$3,662.1858"
type input "$3,662.19"
type input "0"
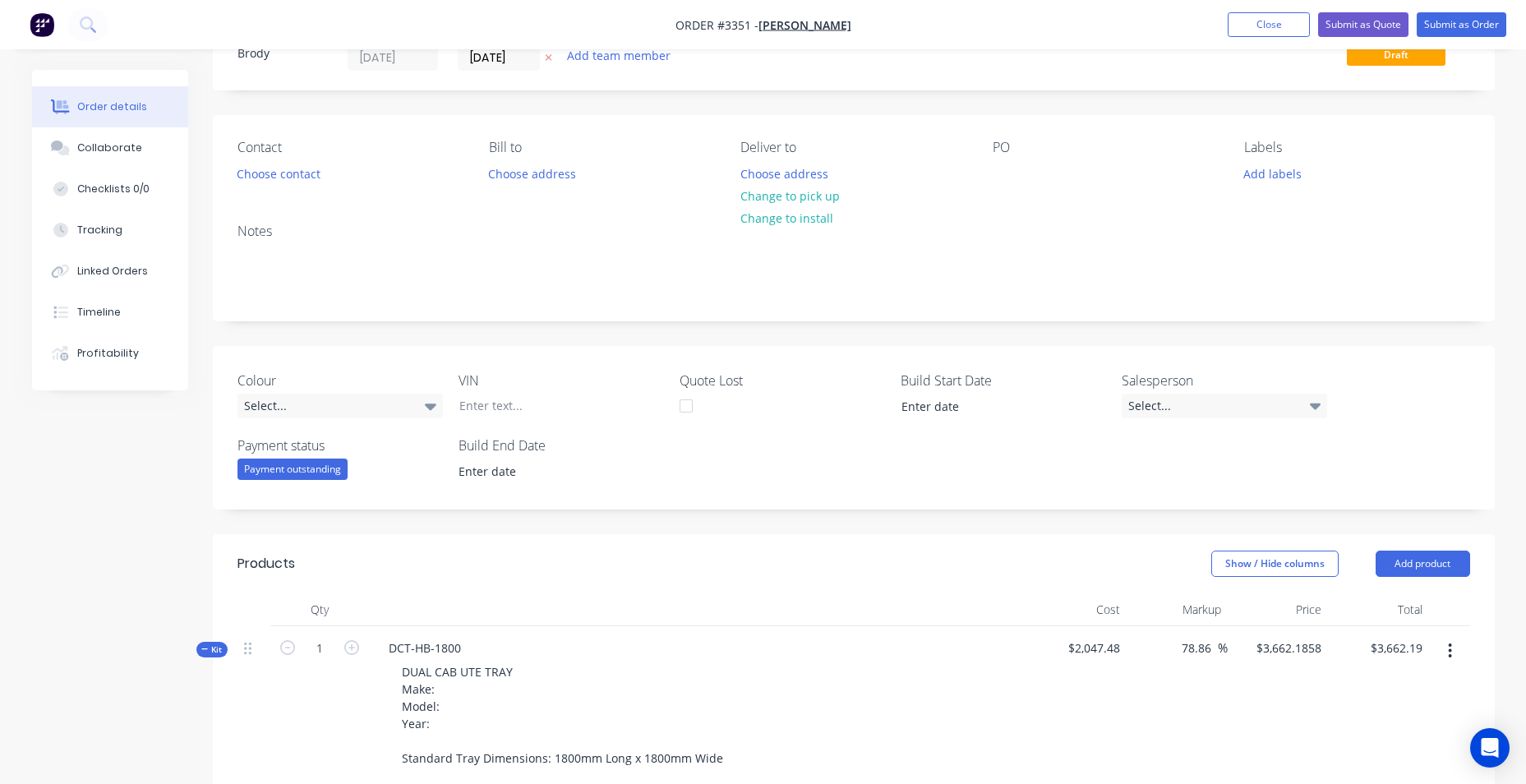
scroll to position [411, 0]
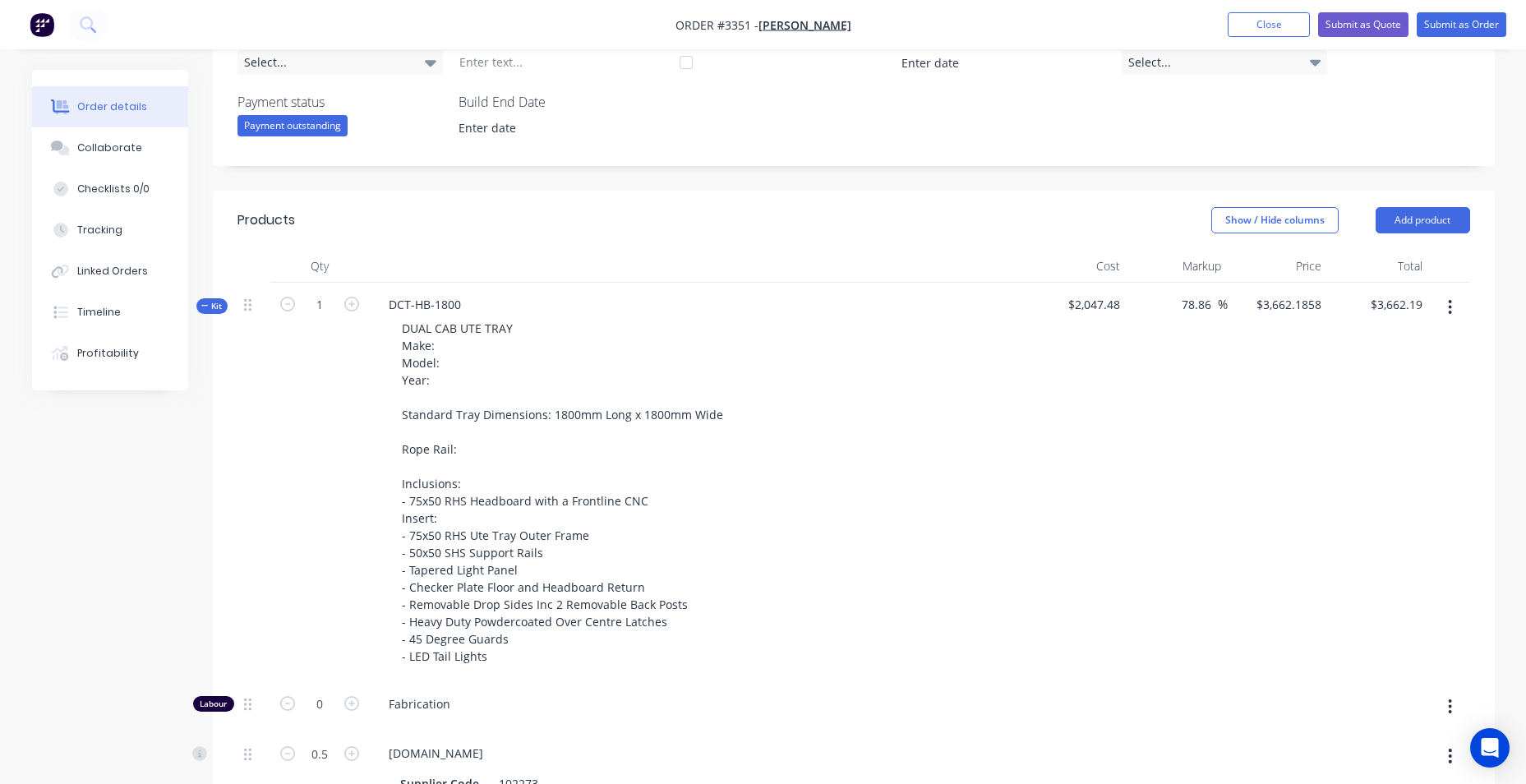
click at [910, 262] on div at bounding box center [697, 266] width 657 height 33
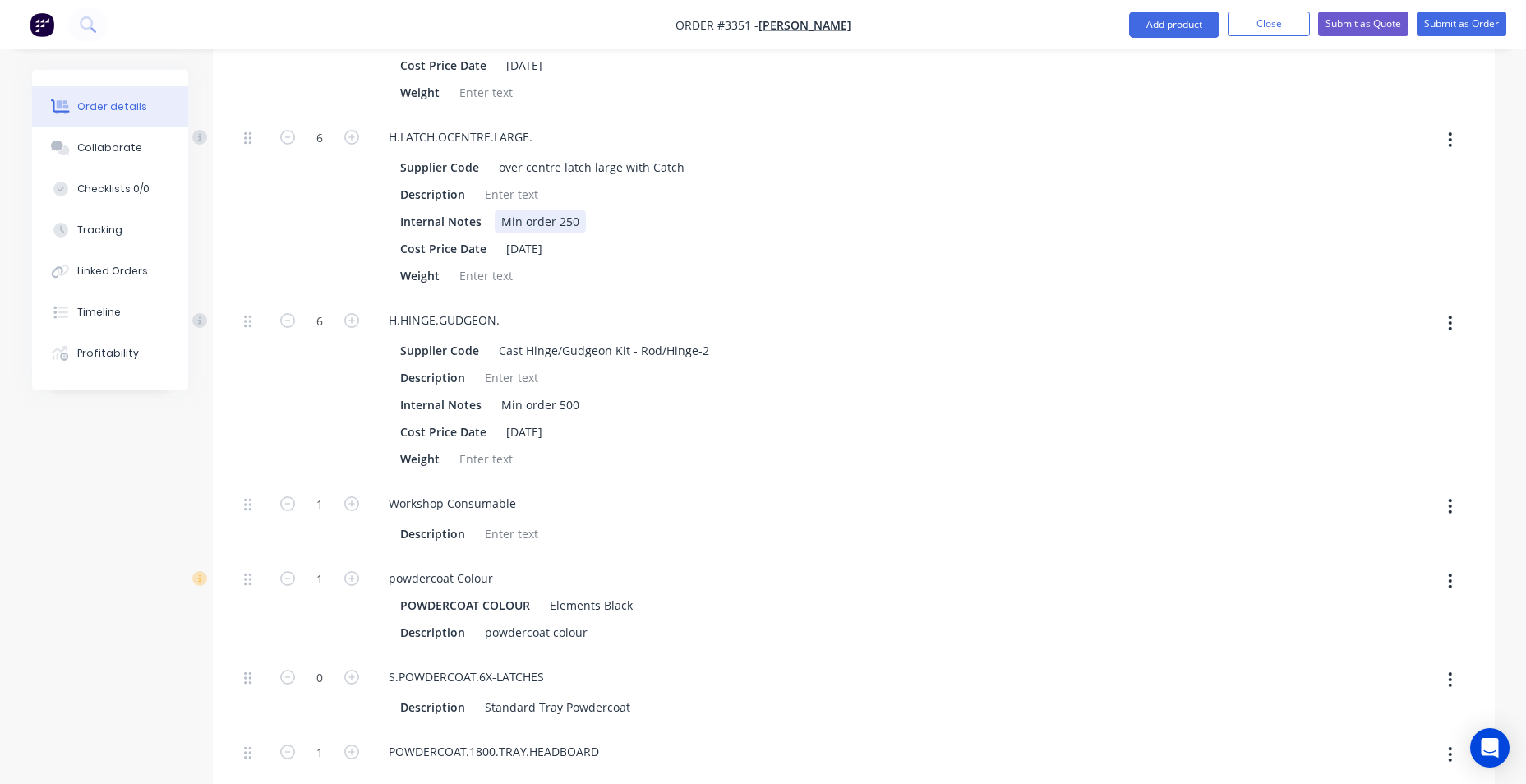
scroll to position [3368, 0]
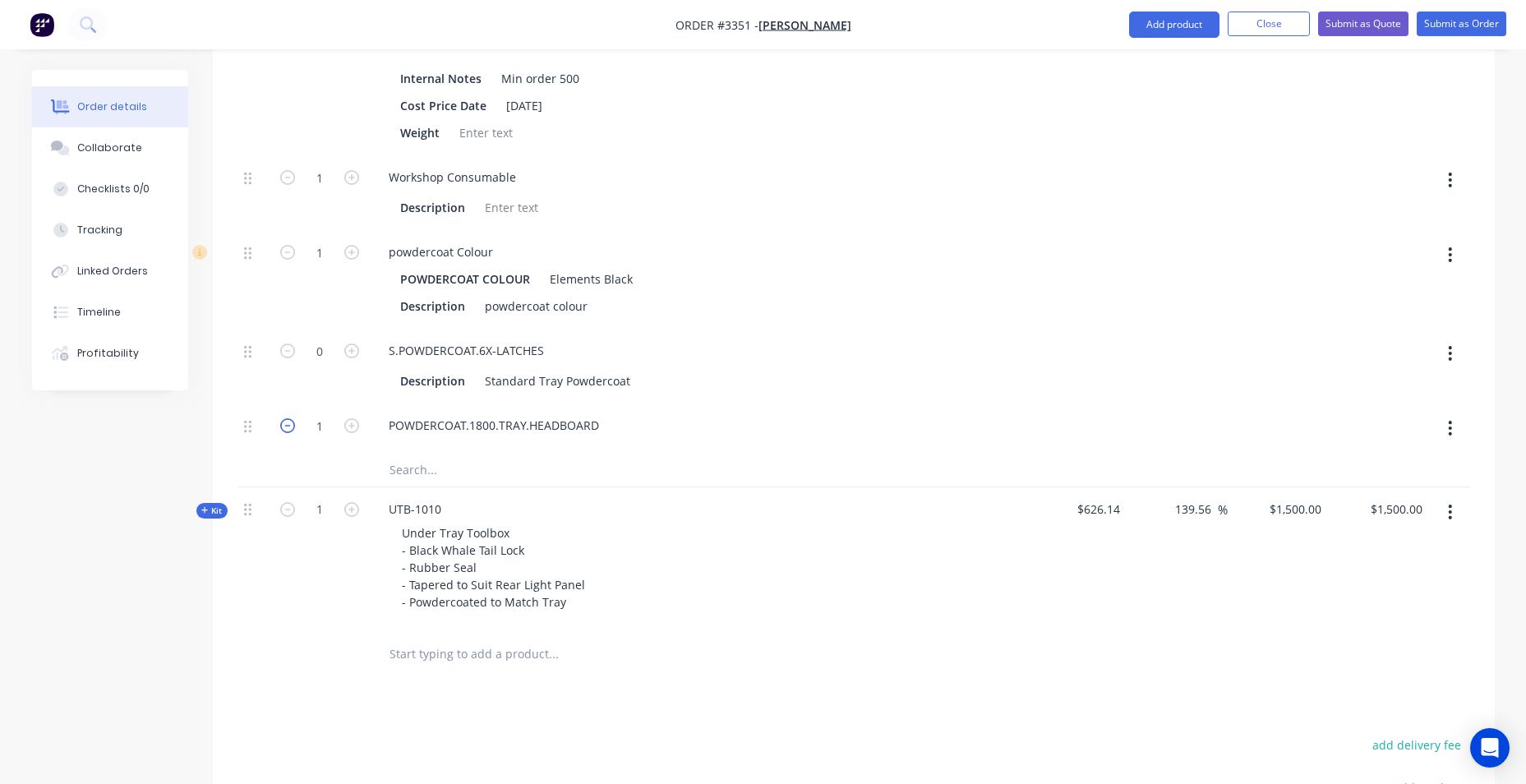
click at [291, 433] on icon "button" at bounding box center [287, 425] width 15 height 15
type input "$1,873.555"
type input "$1,873.56"
type input "0"
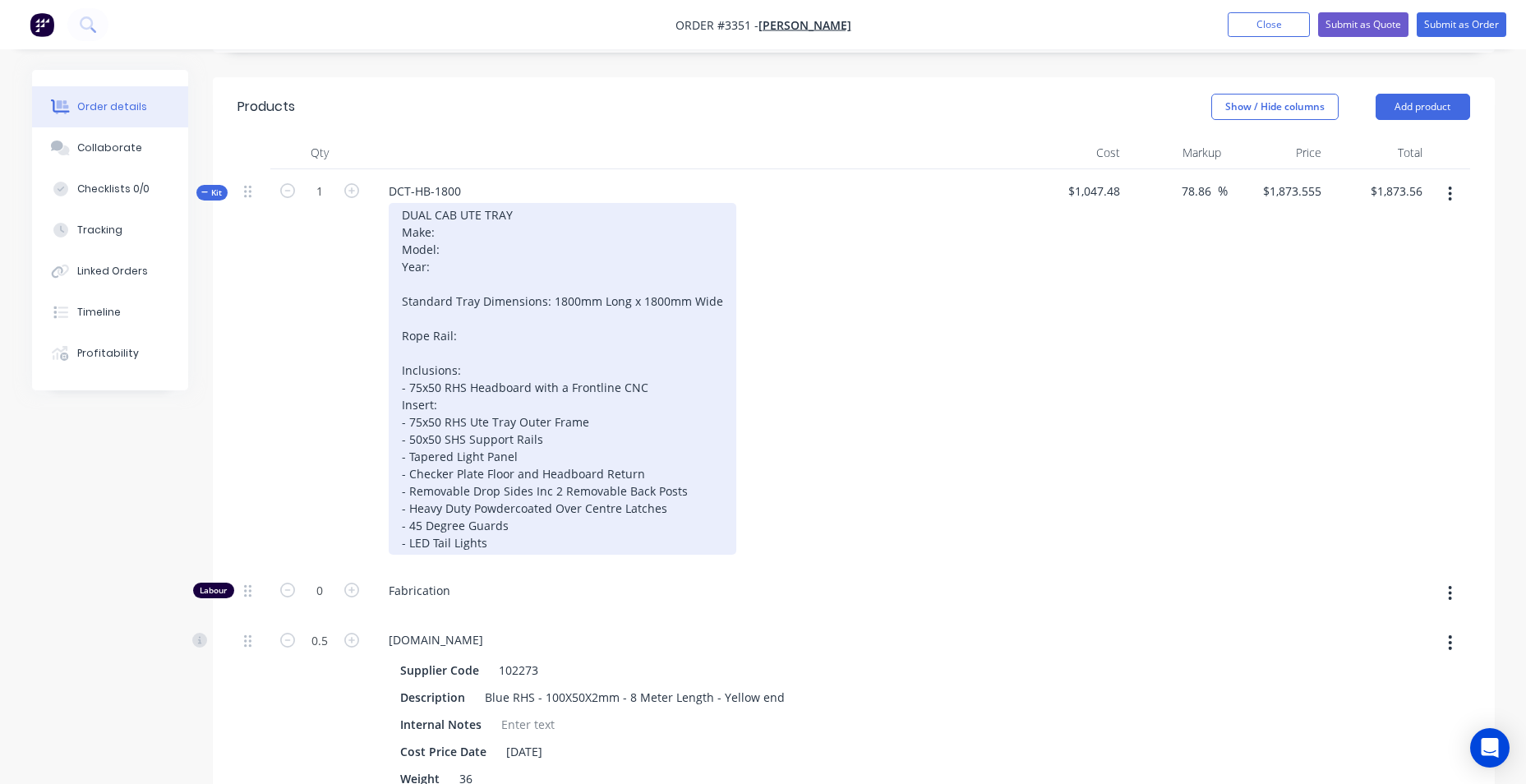
scroll to position [575, 0]
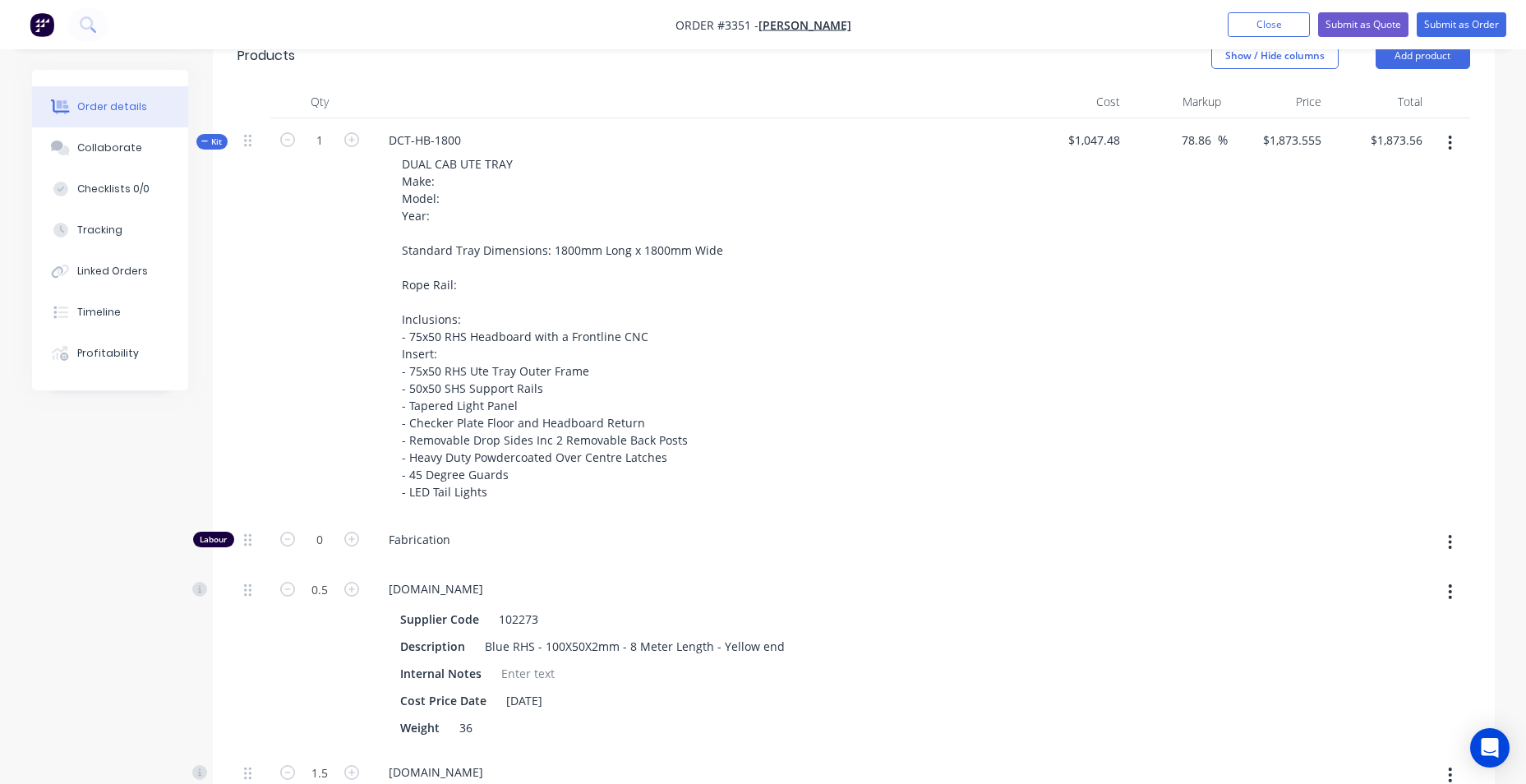
click at [210, 143] on span "Kit" at bounding box center [212, 142] width 22 height 12
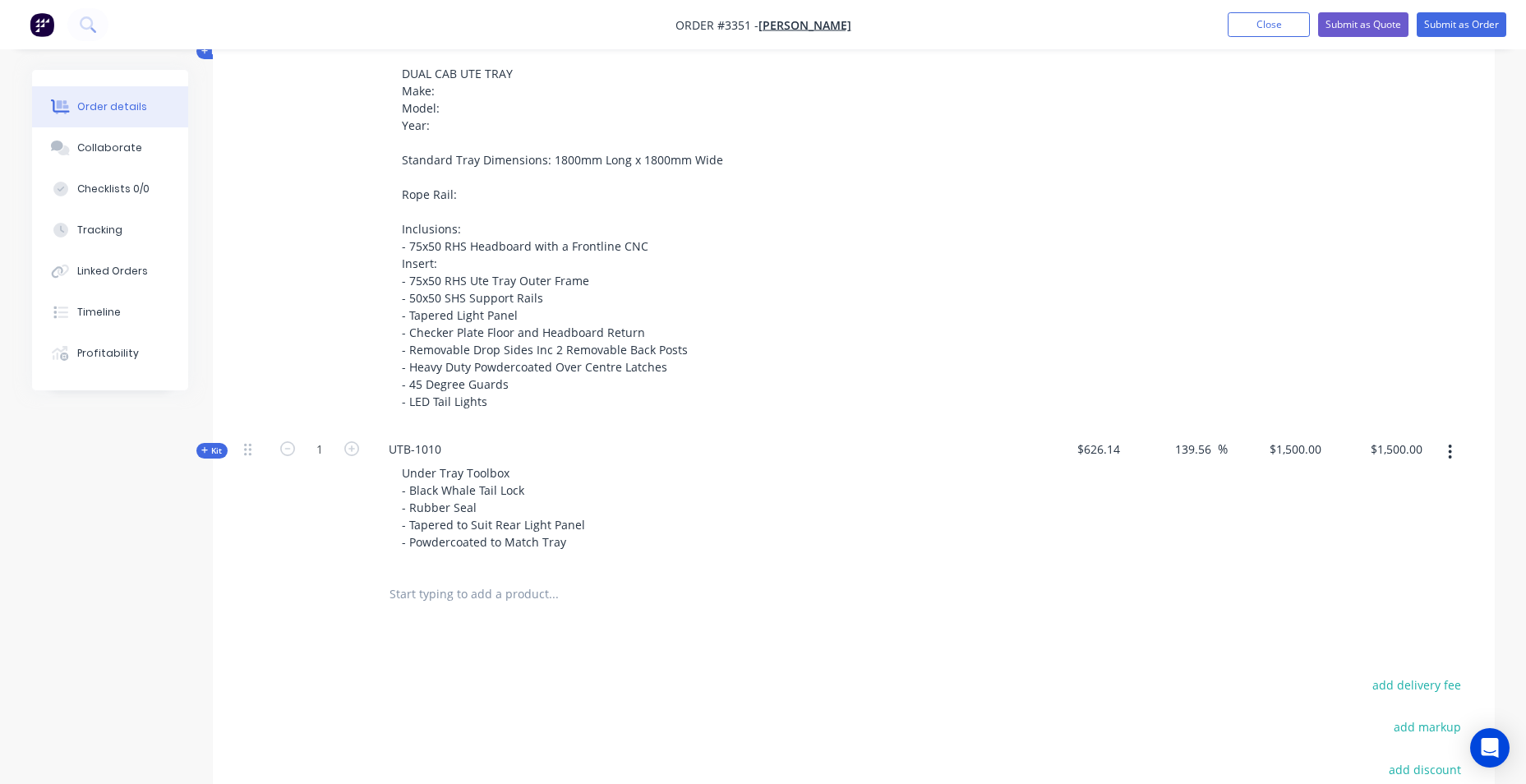
scroll to position [821, 0]
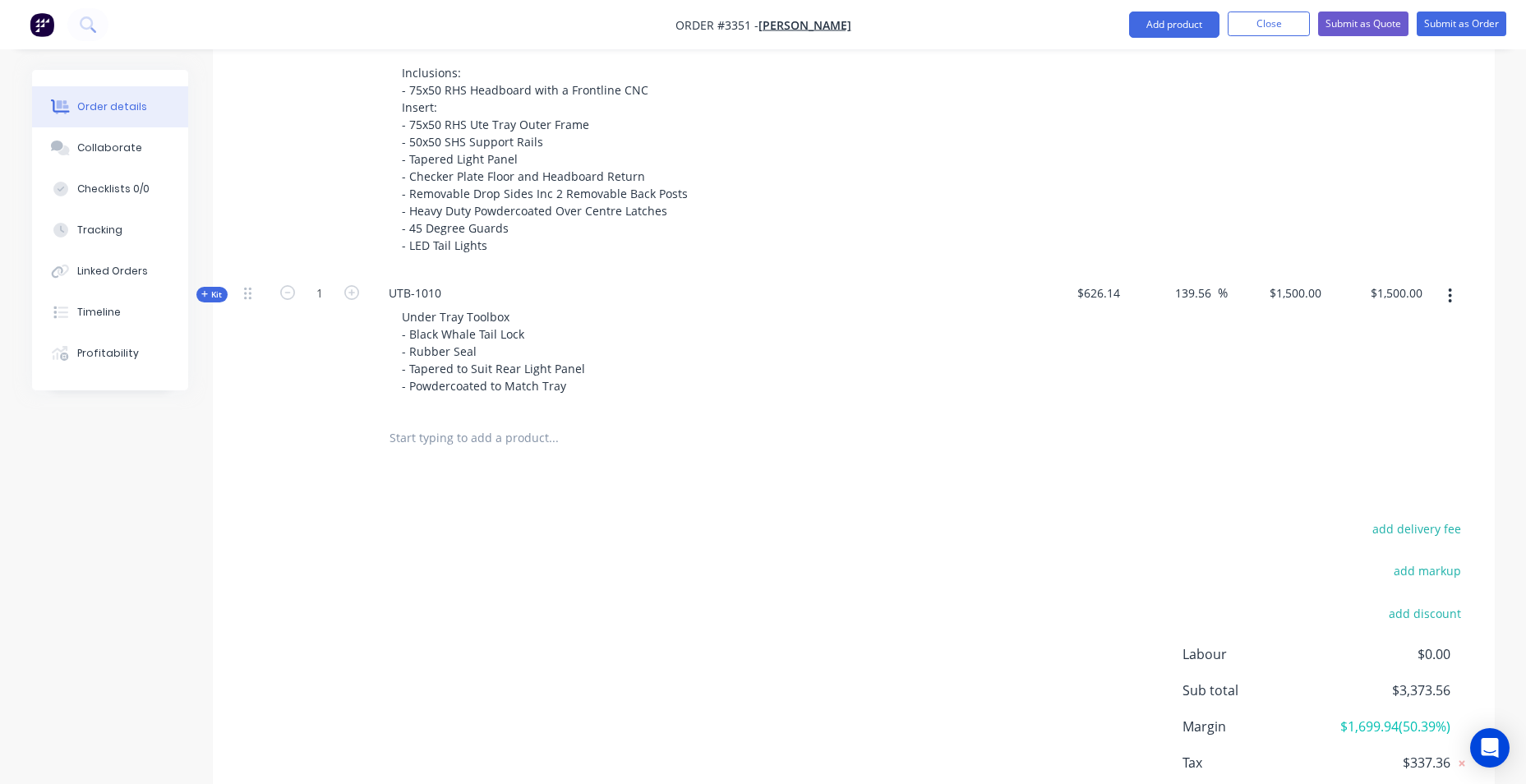
click at [216, 291] on span "Kit" at bounding box center [212, 295] width 22 height 12
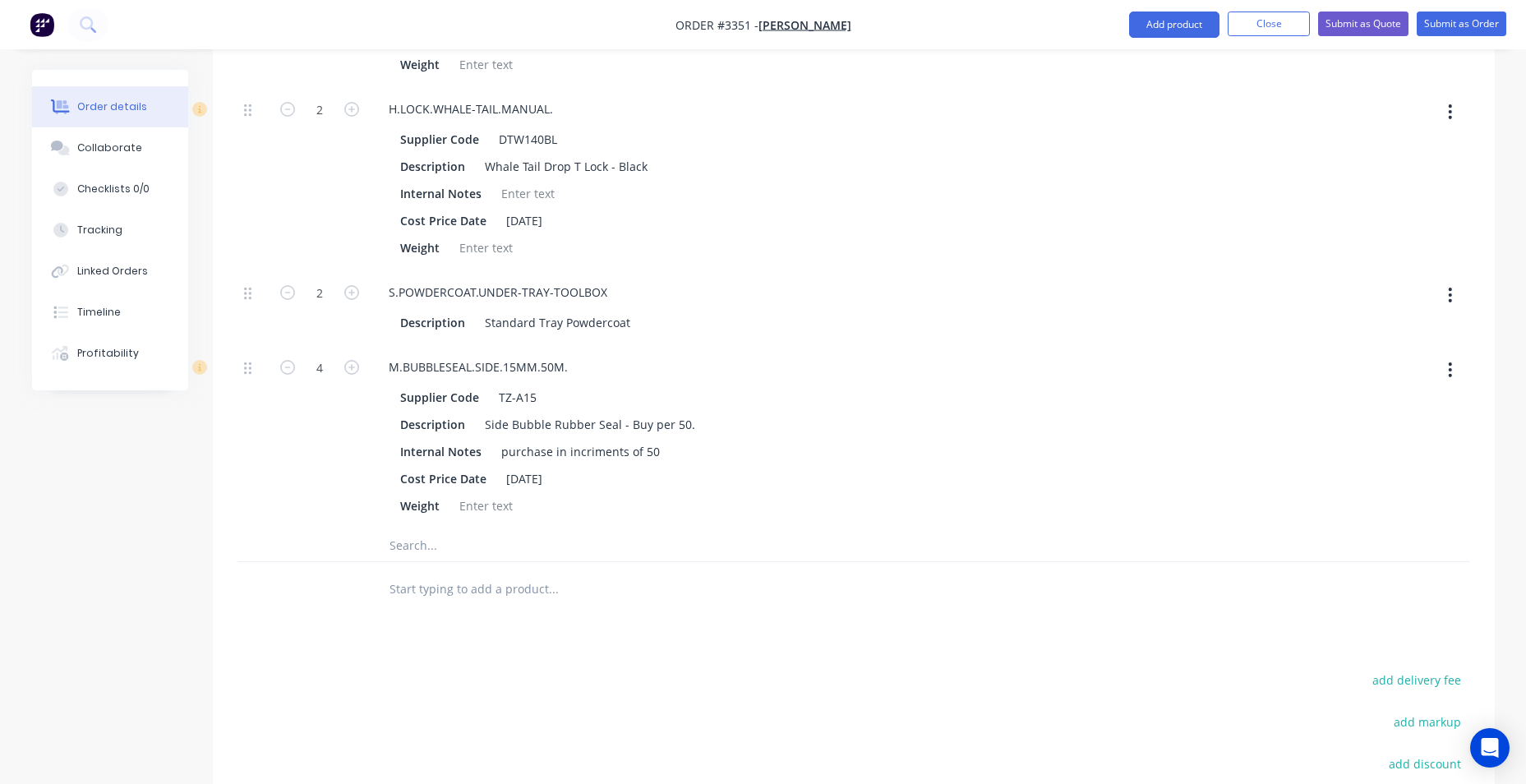
scroll to position [1643, 0]
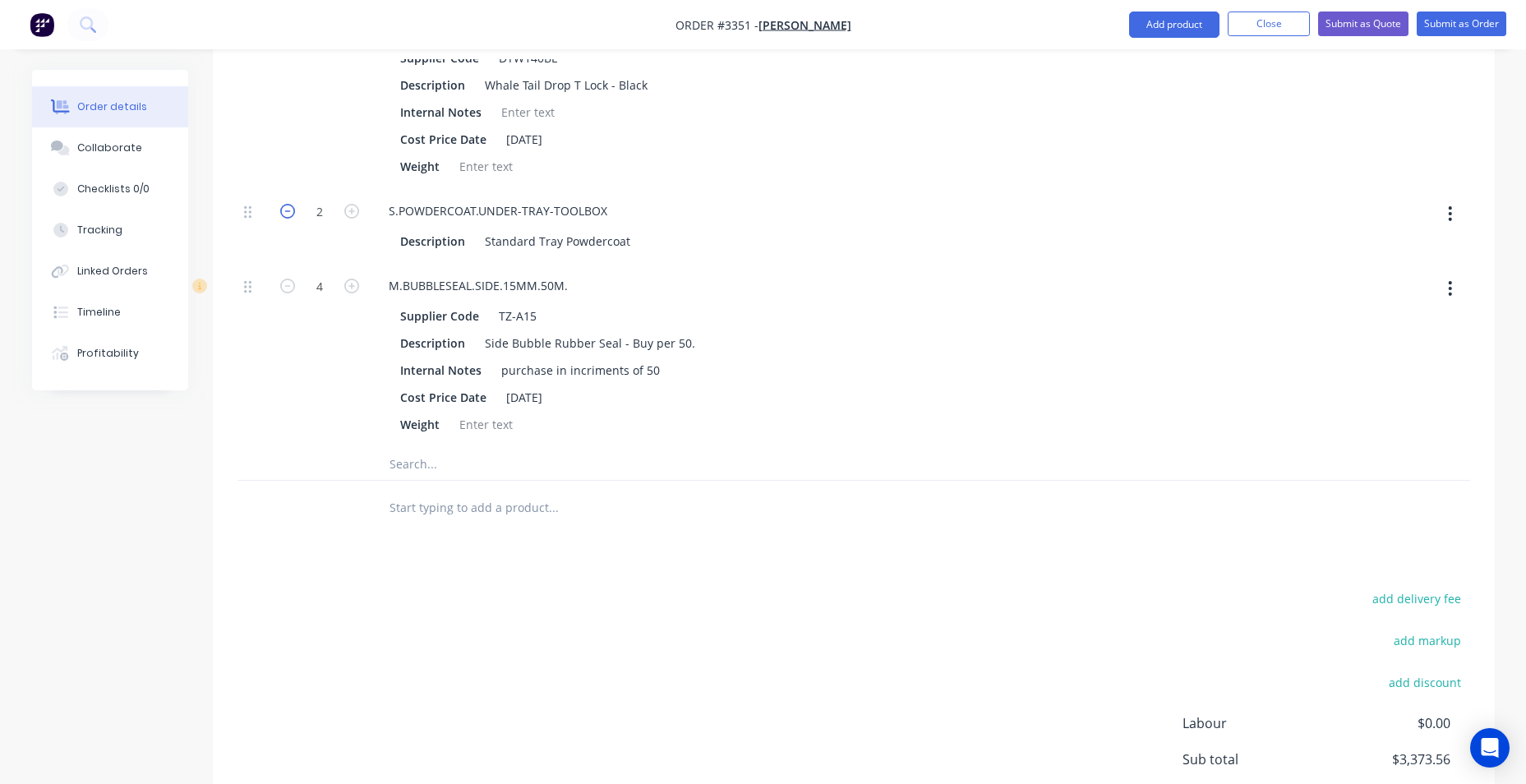
click at [289, 217] on icon "button" at bounding box center [287, 210] width 15 height 15
type input "$1,164.6117"
type input "$1,164.61"
type input "1"
click at [289, 217] on icon "button" at bounding box center [287, 210] width 15 height 15
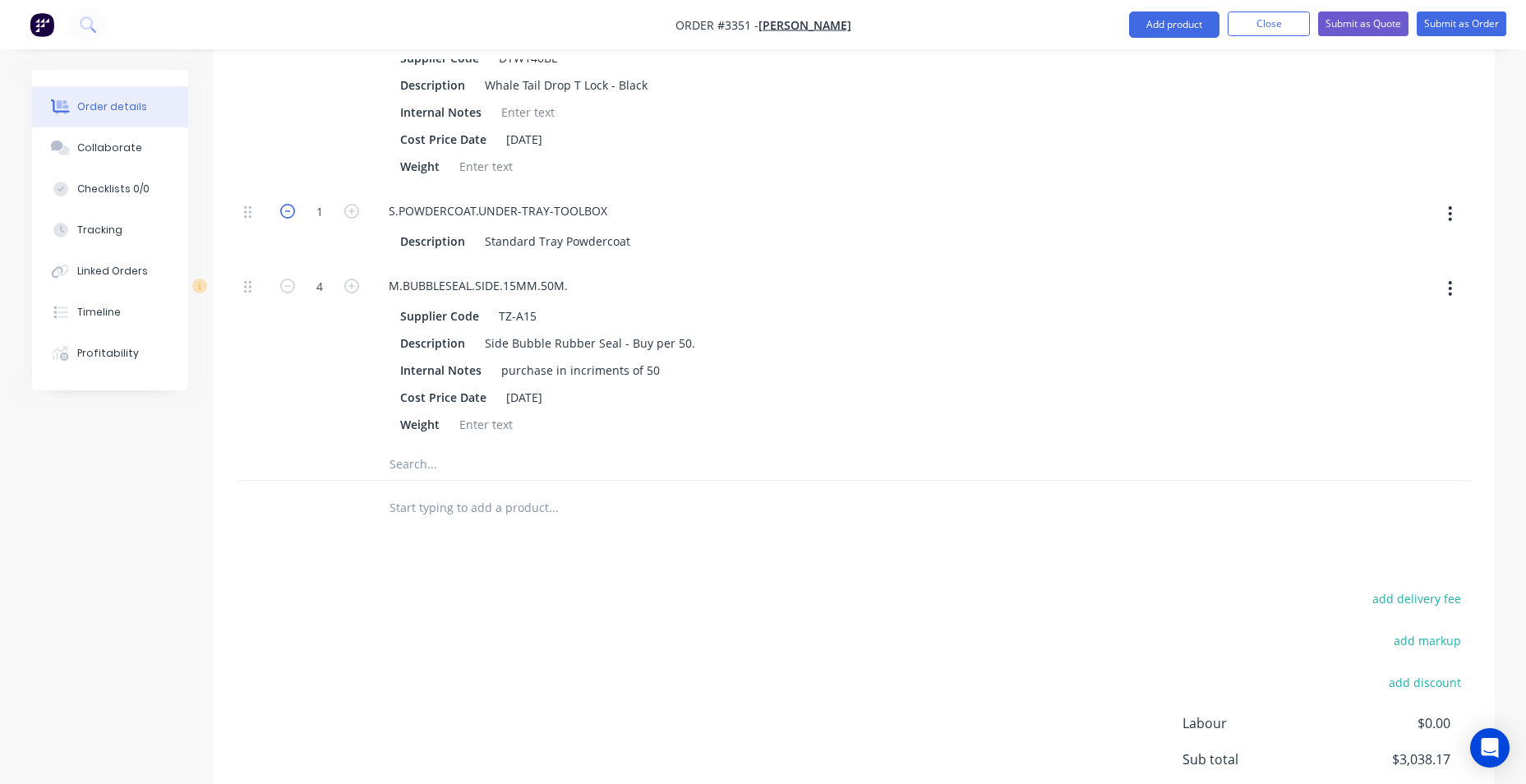
type input "$829.2235"
type input "$829.22"
type input "0"
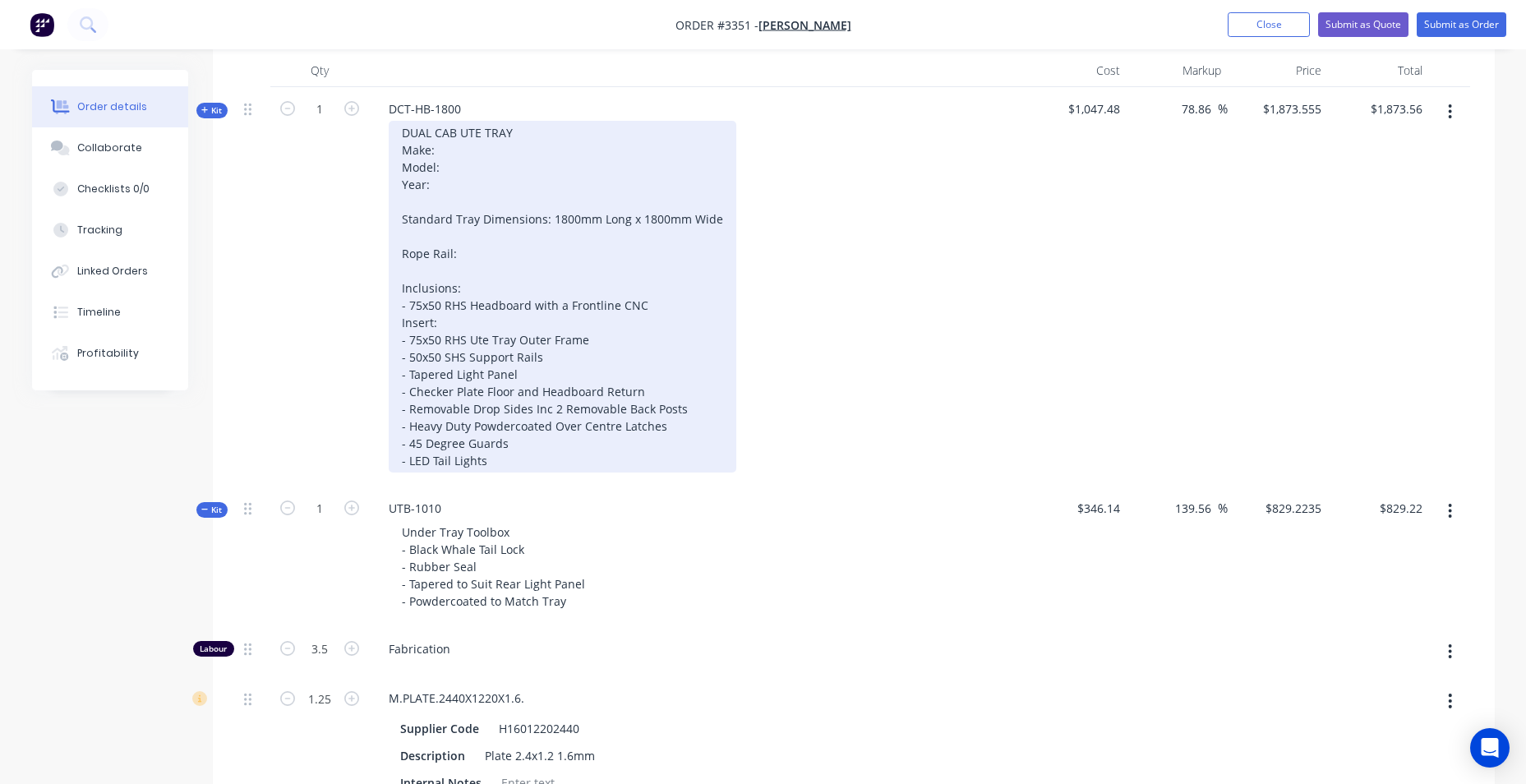
scroll to position [827, 0]
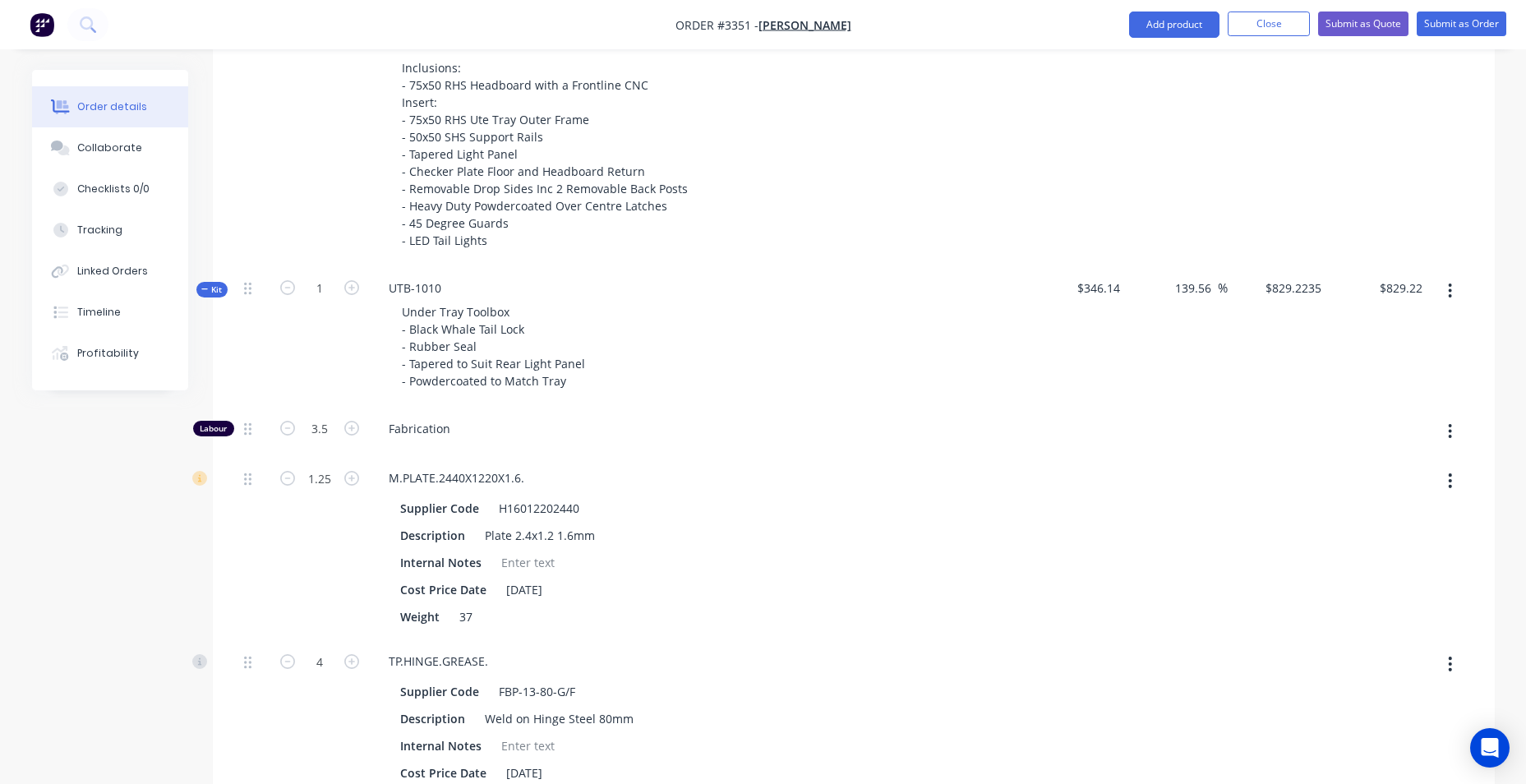
click at [213, 290] on span "Kit" at bounding box center [212, 289] width 22 height 12
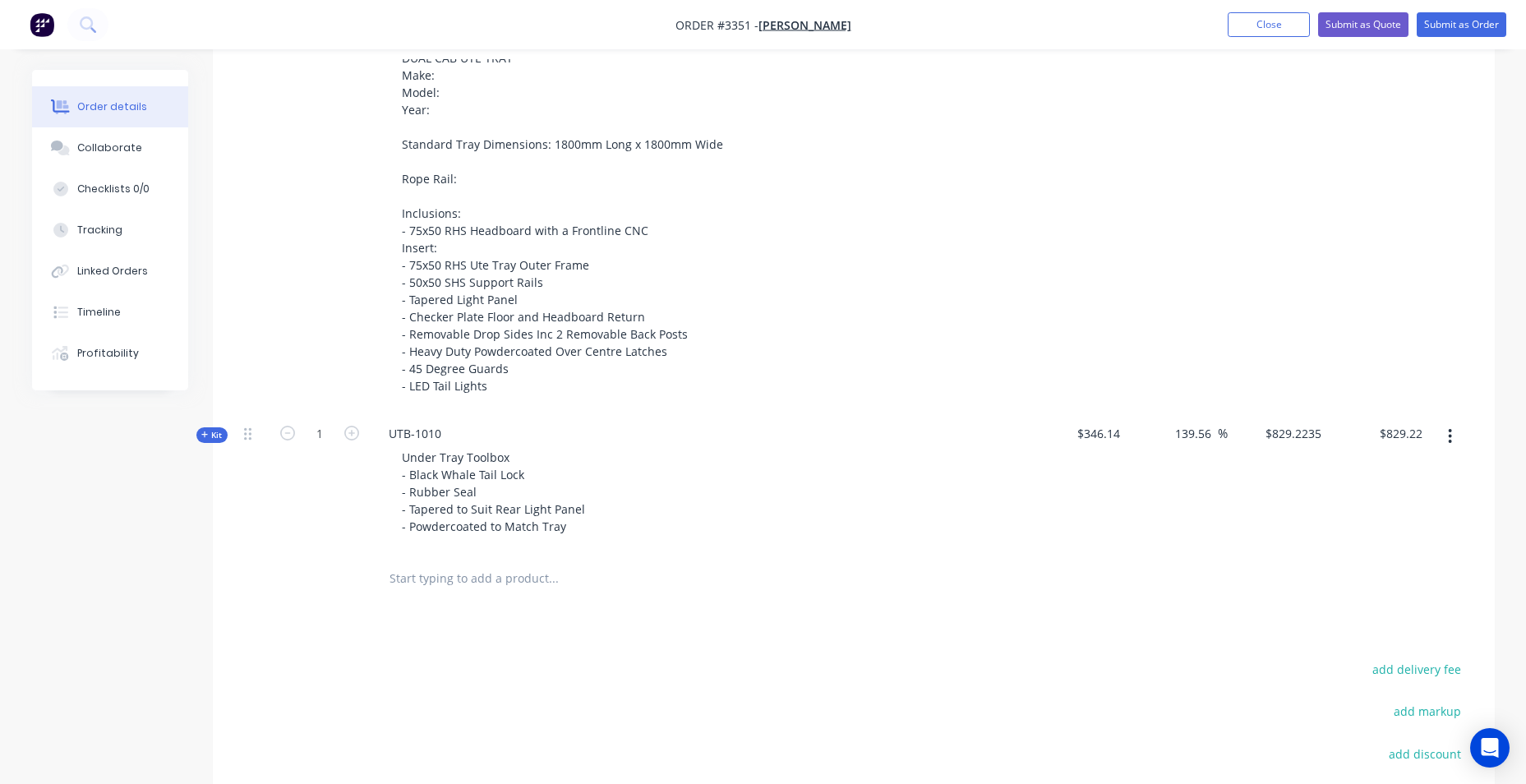
scroll to position [921, 0]
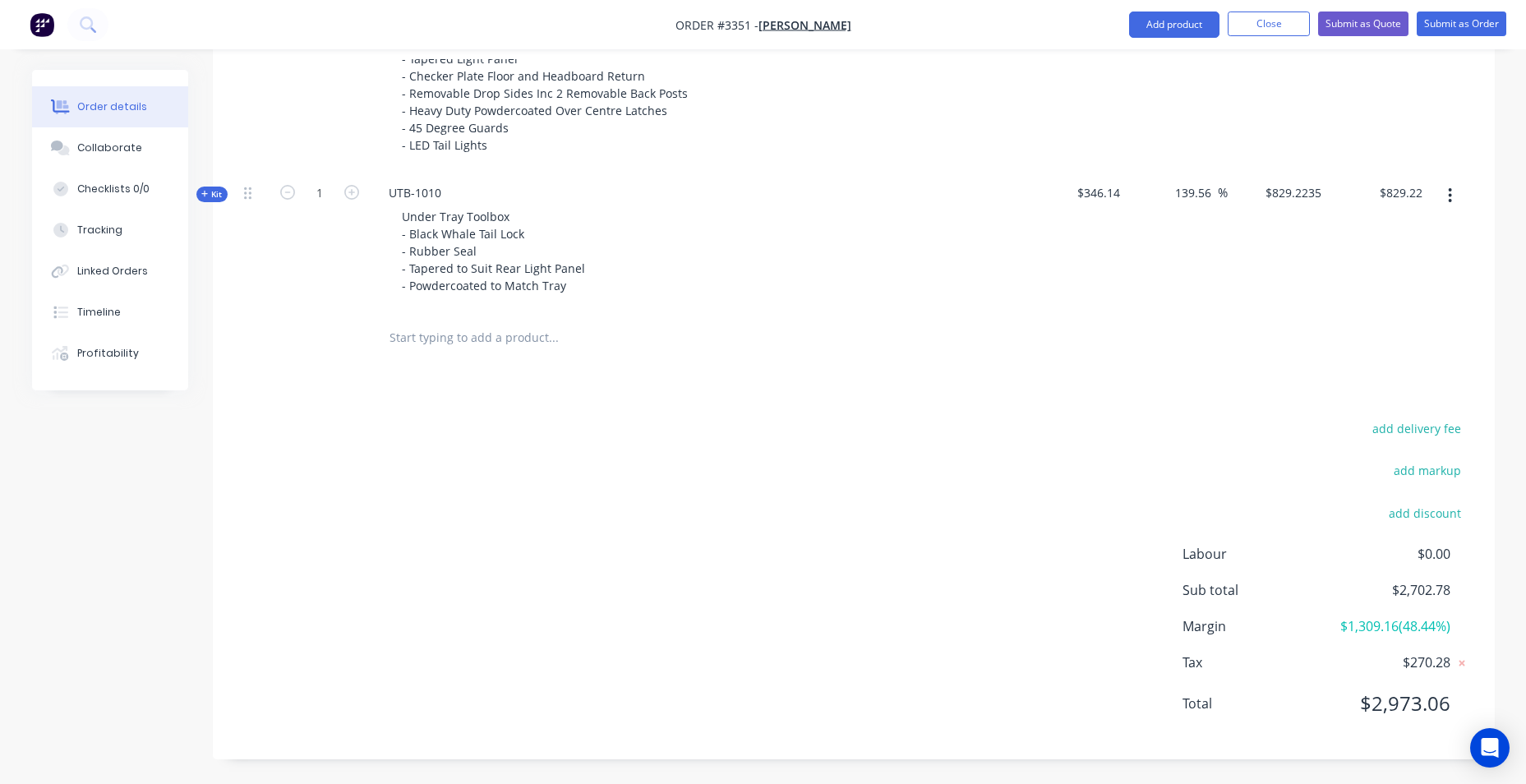
click at [212, 198] on span "Kit" at bounding box center [212, 194] width 22 height 12
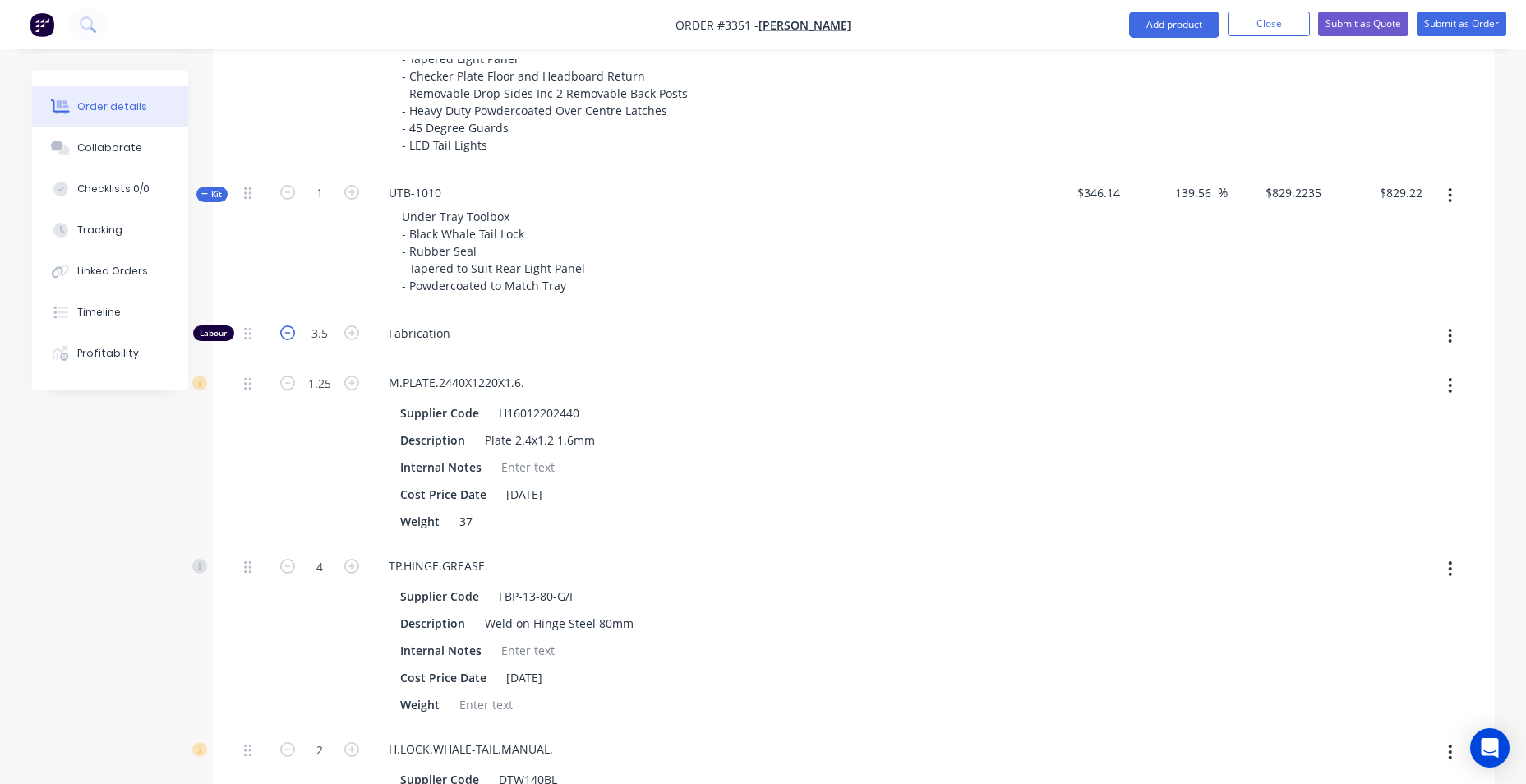
click at [281, 337] on icon "button" at bounding box center [287, 332] width 15 height 15
type input "$697.4638"
type input "$697.46"
type input "2.5"
click at [283, 336] on icon "button" at bounding box center [287, 332] width 15 height 15
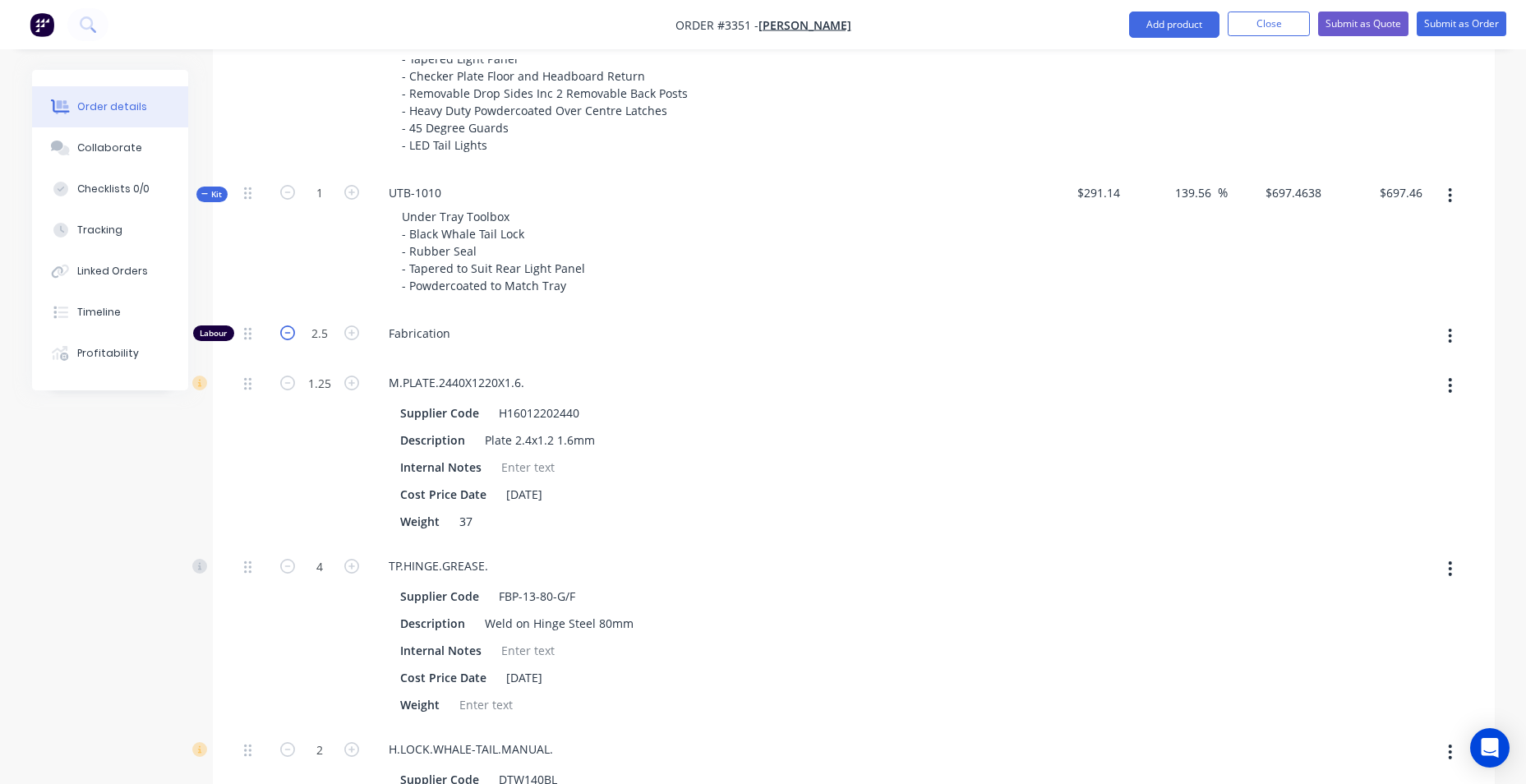
type input "$565.7042"
type input "$565.70"
type input "1.5"
click at [283, 336] on icon "button" at bounding box center [287, 332] width 15 height 15
type input "$433.9445"
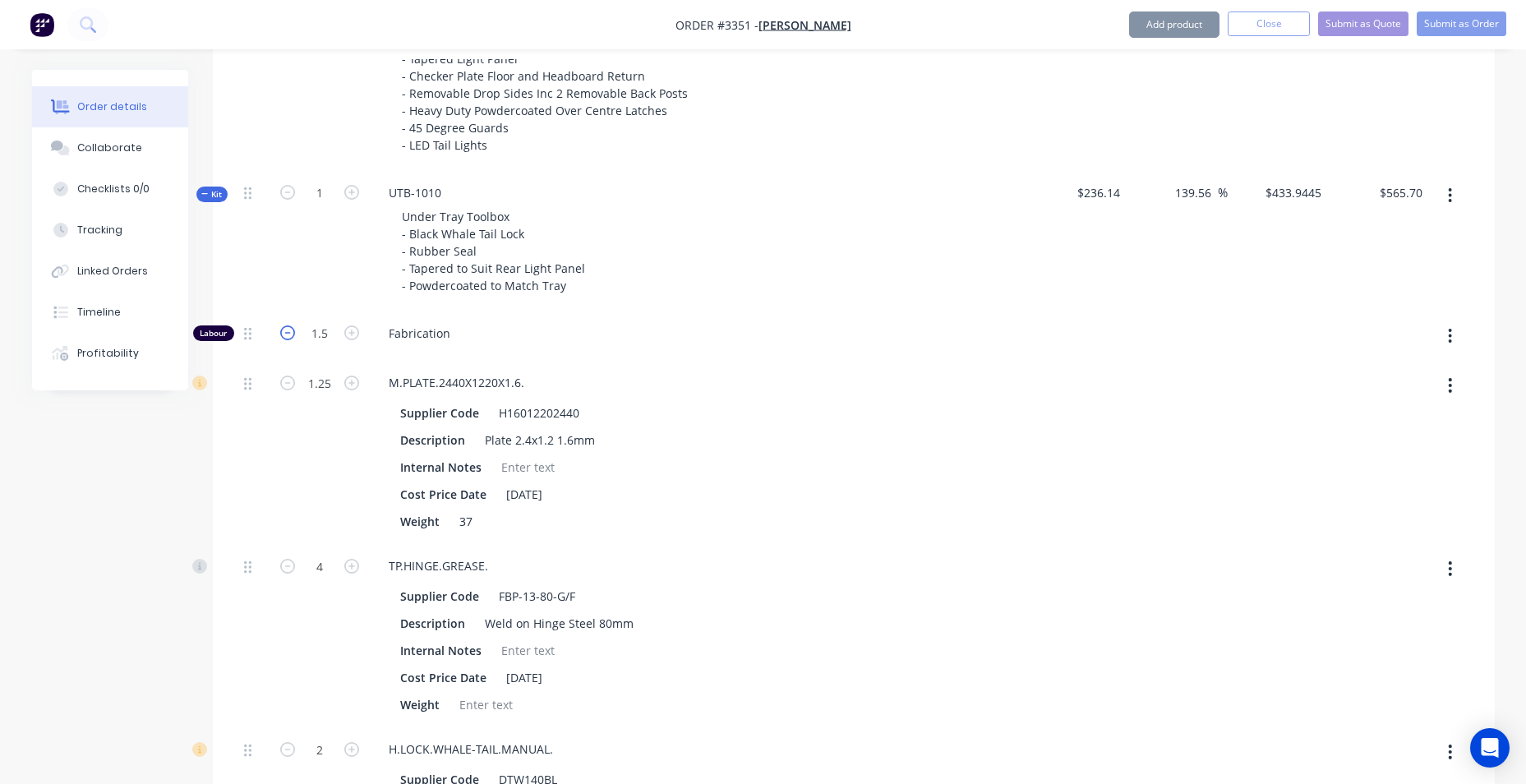
type input "$433.94"
click at [283, 336] on icon "button" at bounding box center [287, 332] width 15 height 15
click at [284, 330] on icon "button" at bounding box center [287, 332] width 15 height 15
click at [291, 331] on icon "button" at bounding box center [287, 332] width 15 height 15
click at [327, 332] on input "0.5" at bounding box center [319, 334] width 43 height 24
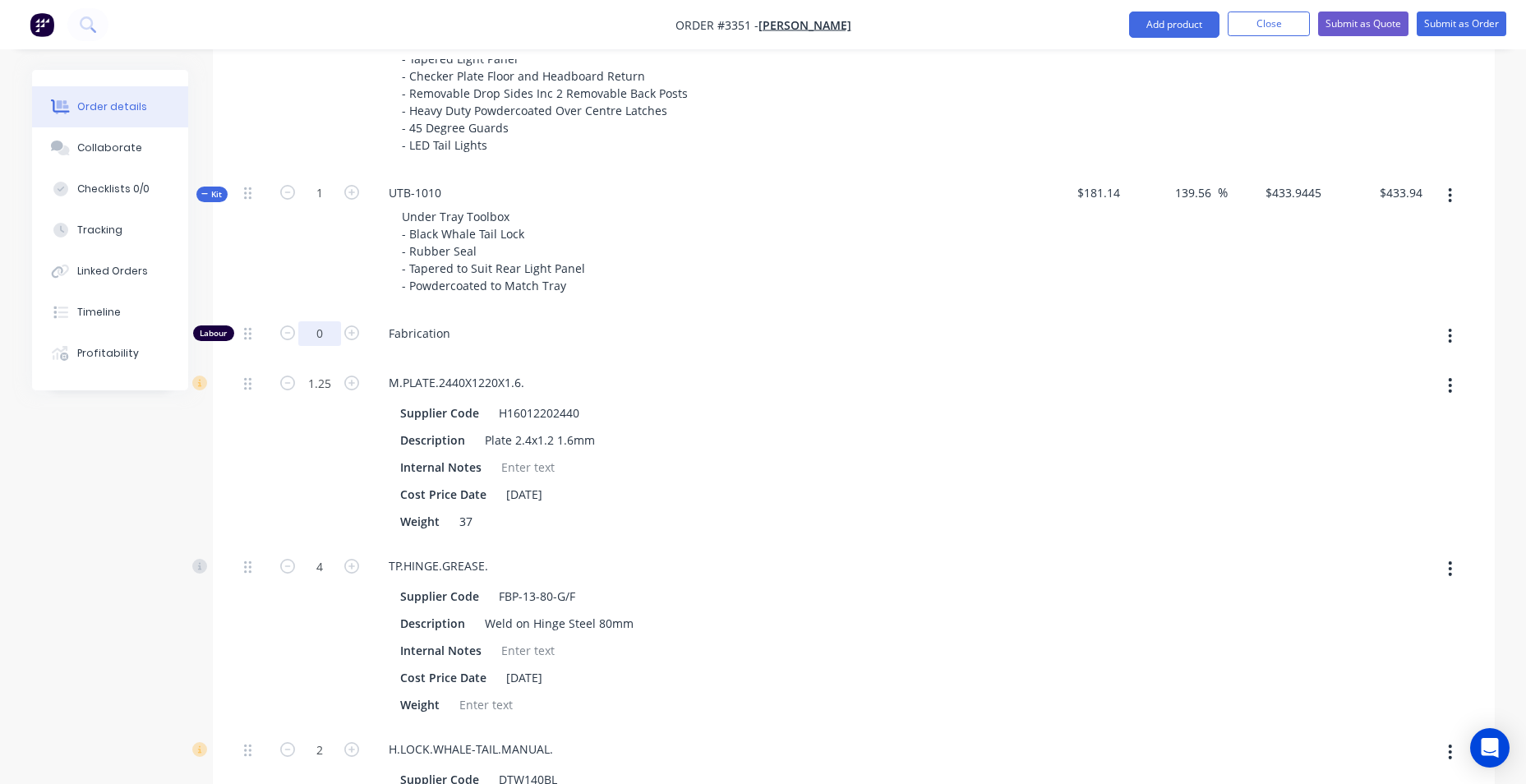
type input "0"
type input "$368.0647"
type input "$368.06"
click at [308, 243] on div "1" at bounding box center [319, 242] width 98 height 141
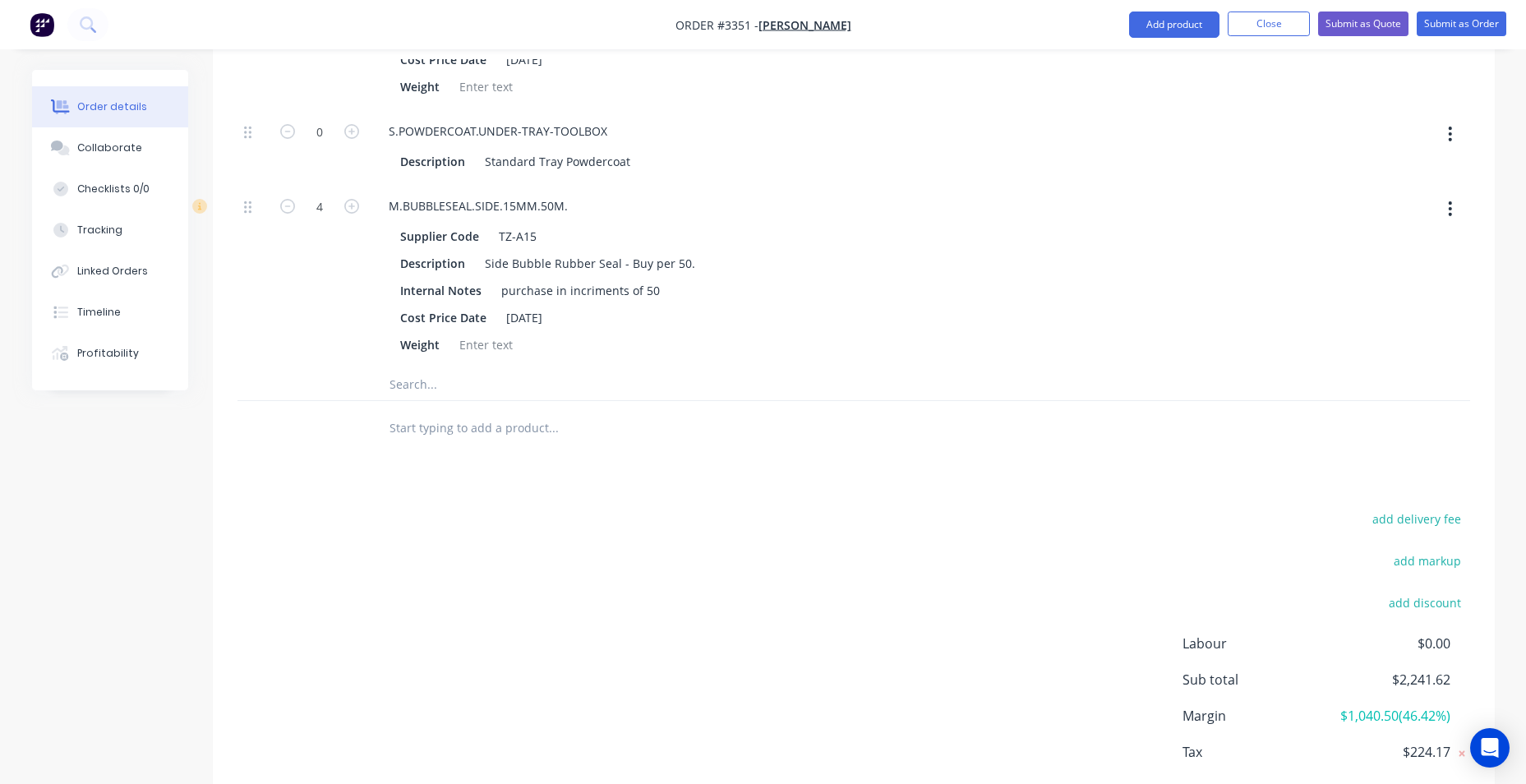
scroll to position [1812, 0]
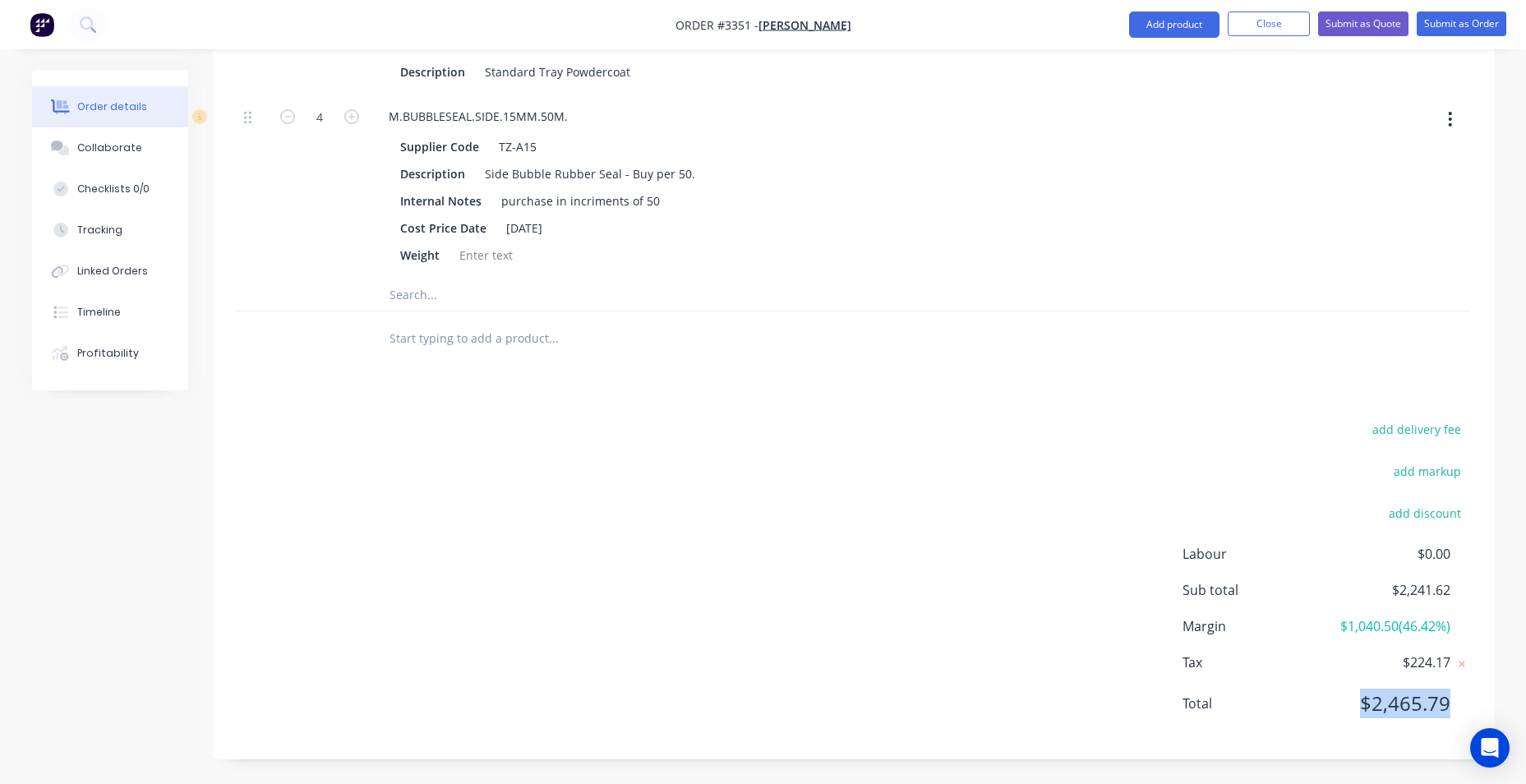
drag, startPoint x: 1362, startPoint y: 707, endPoint x: 1519, endPoint y: 716, distance: 157.3
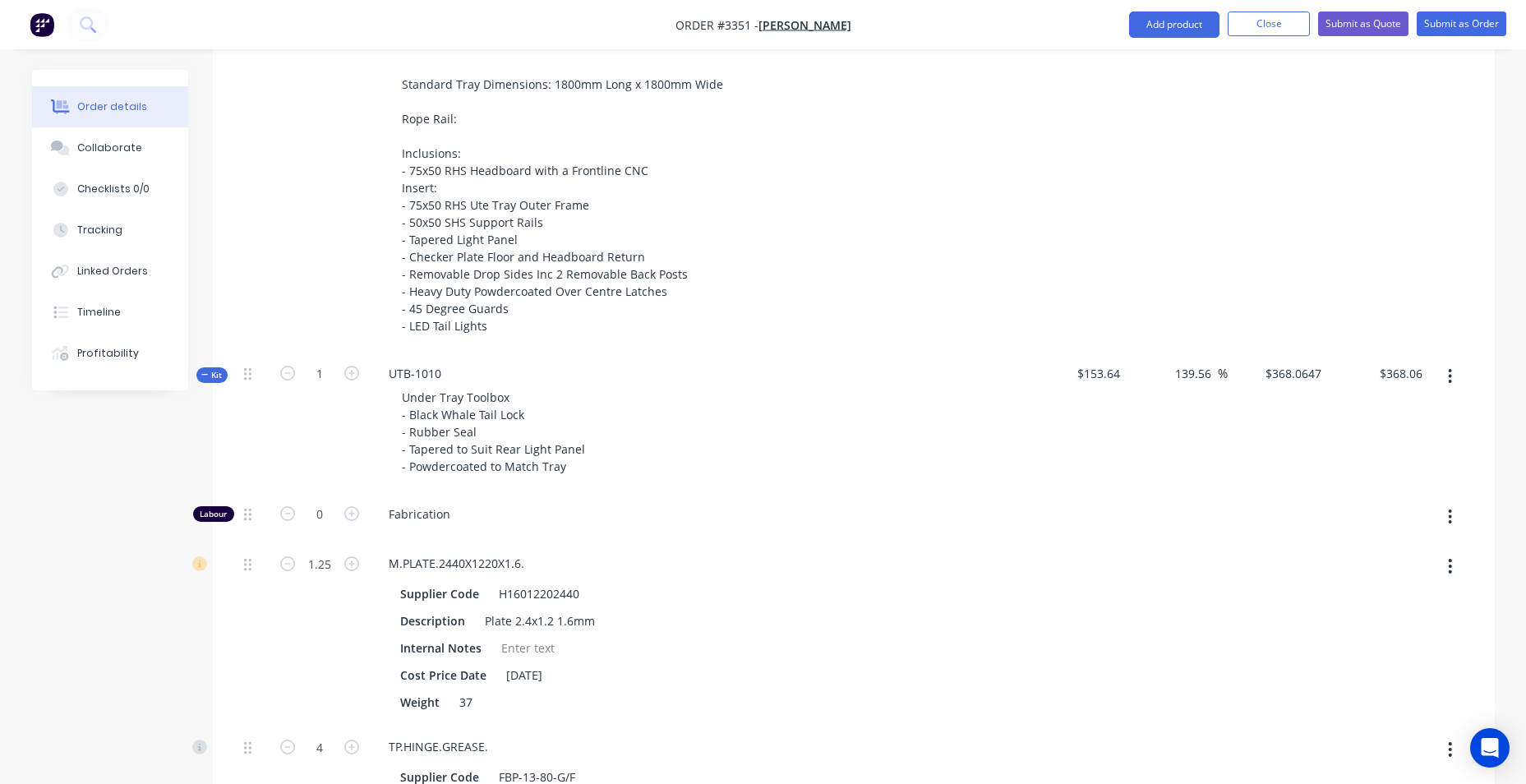
scroll to position [662, 0]
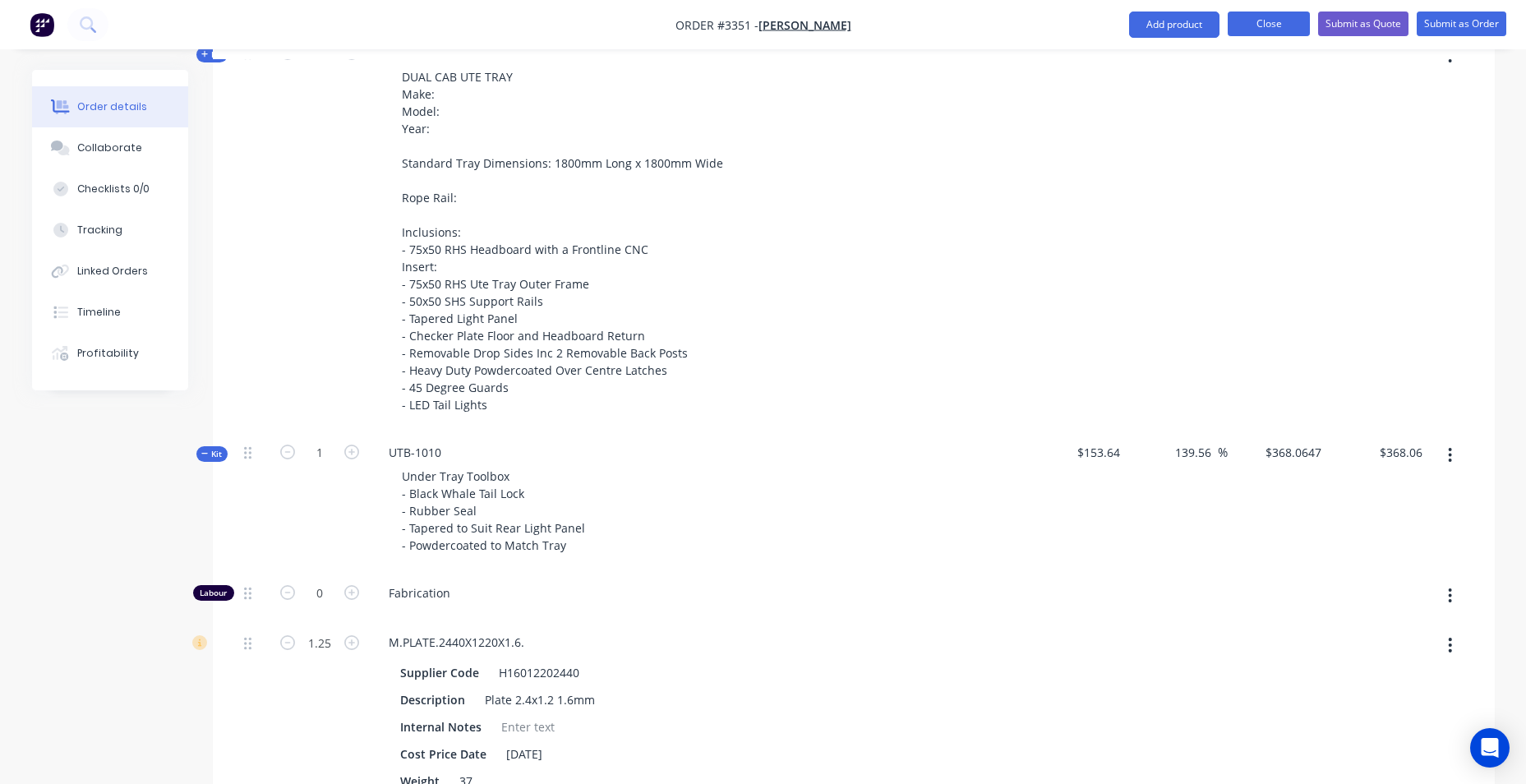
click at [1260, 27] on button "Close" at bounding box center [1269, 23] width 83 height 24
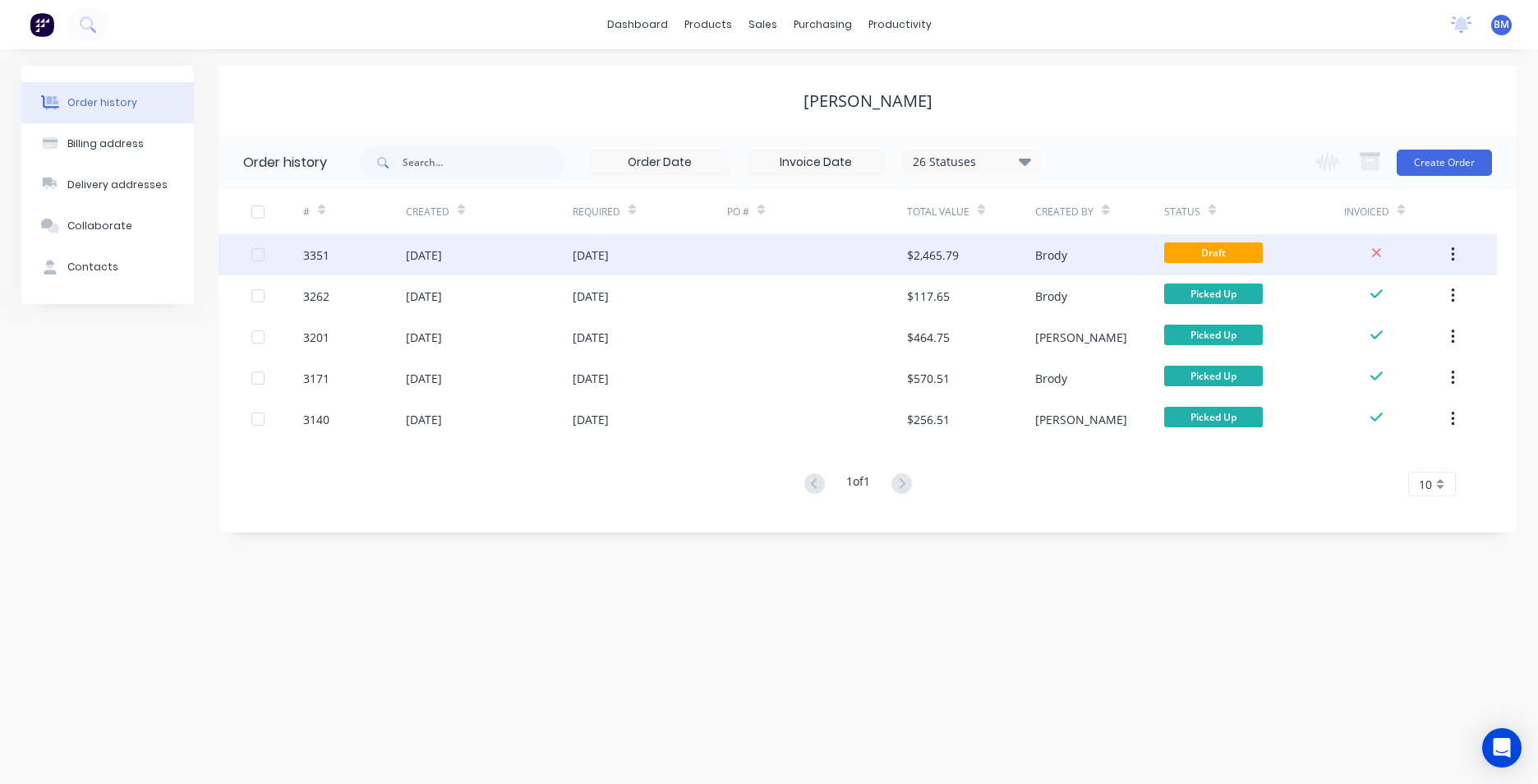
click at [1452, 249] on button "button" at bounding box center [1453, 255] width 38 height 30
click at [1431, 309] on div "Archive" at bounding box center [1395, 297] width 127 height 23
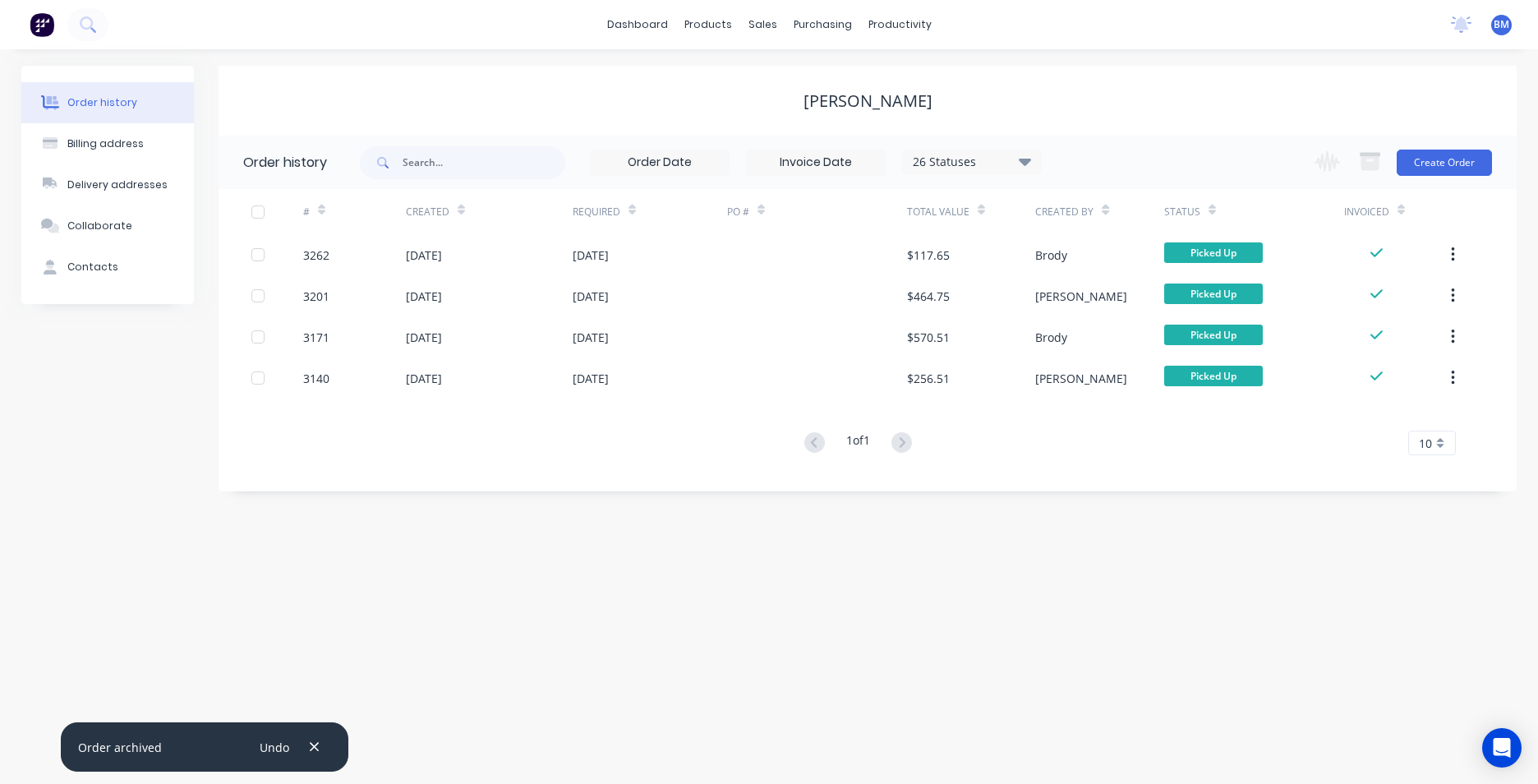
click at [670, 38] on div "dashboard products sales purchasing productivity dashboard products Product Cat…" at bounding box center [769, 24] width 1538 height 50
click at [664, 30] on link "dashboard" at bounding box center [637, 24] width 77 height 24
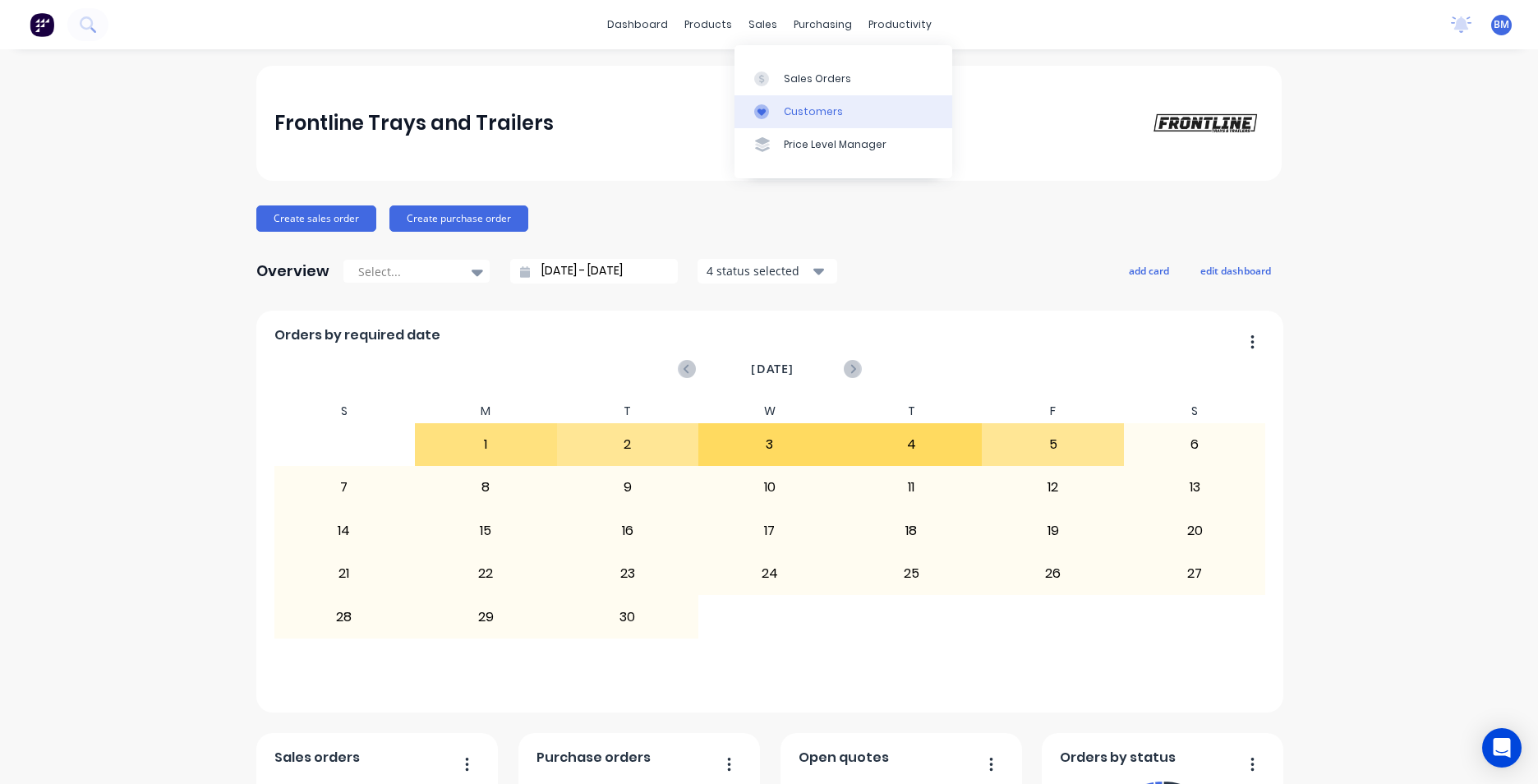
click at [784, 124] on link "Customers" at bounding box center [843, 112] width 217 height 33
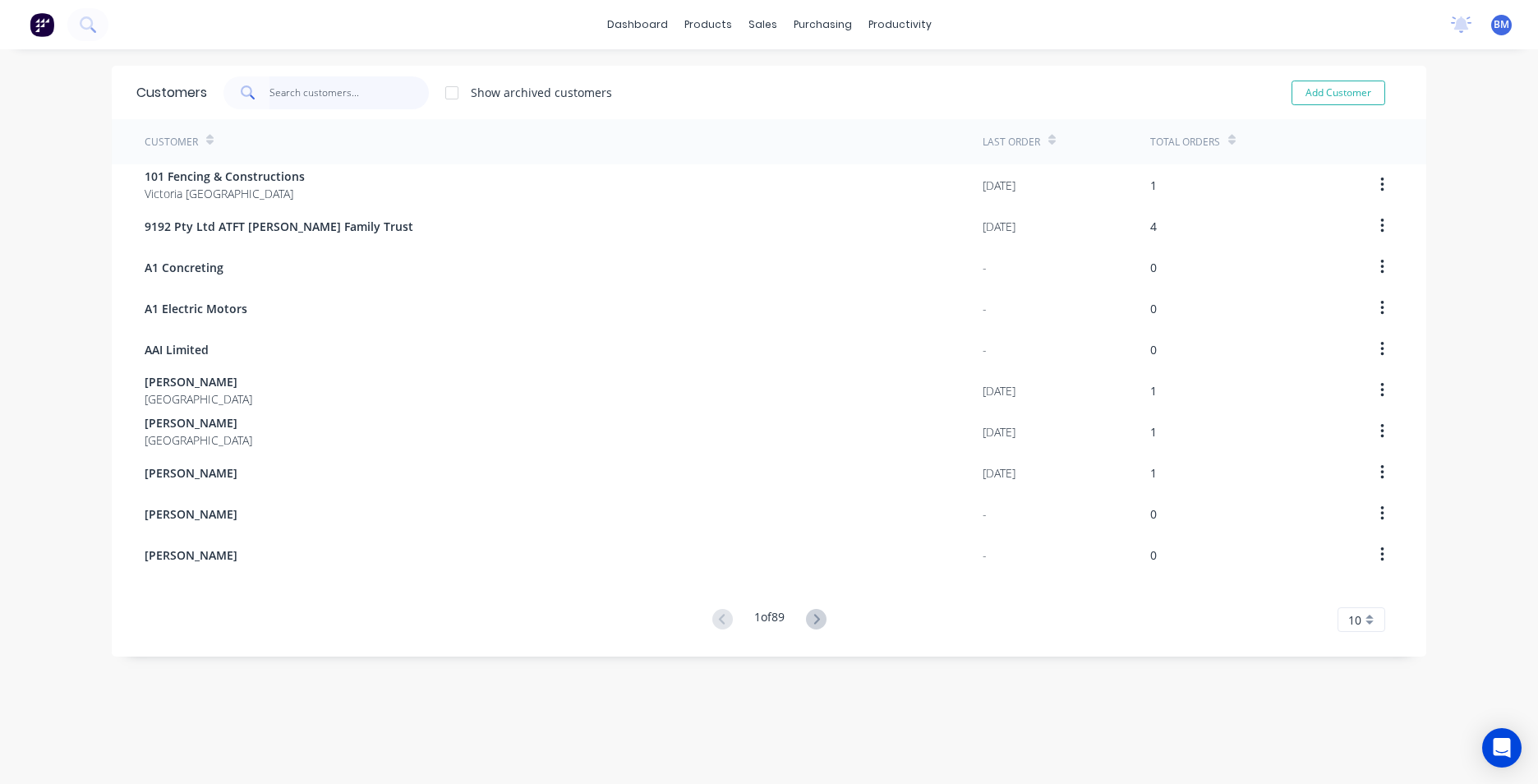
click at [316, 105] on input "text" at bounding box center [350, 93] width 160 height 33
click at [387, 95] on input "text" at bounding box center [350, 93] width 160 height 33
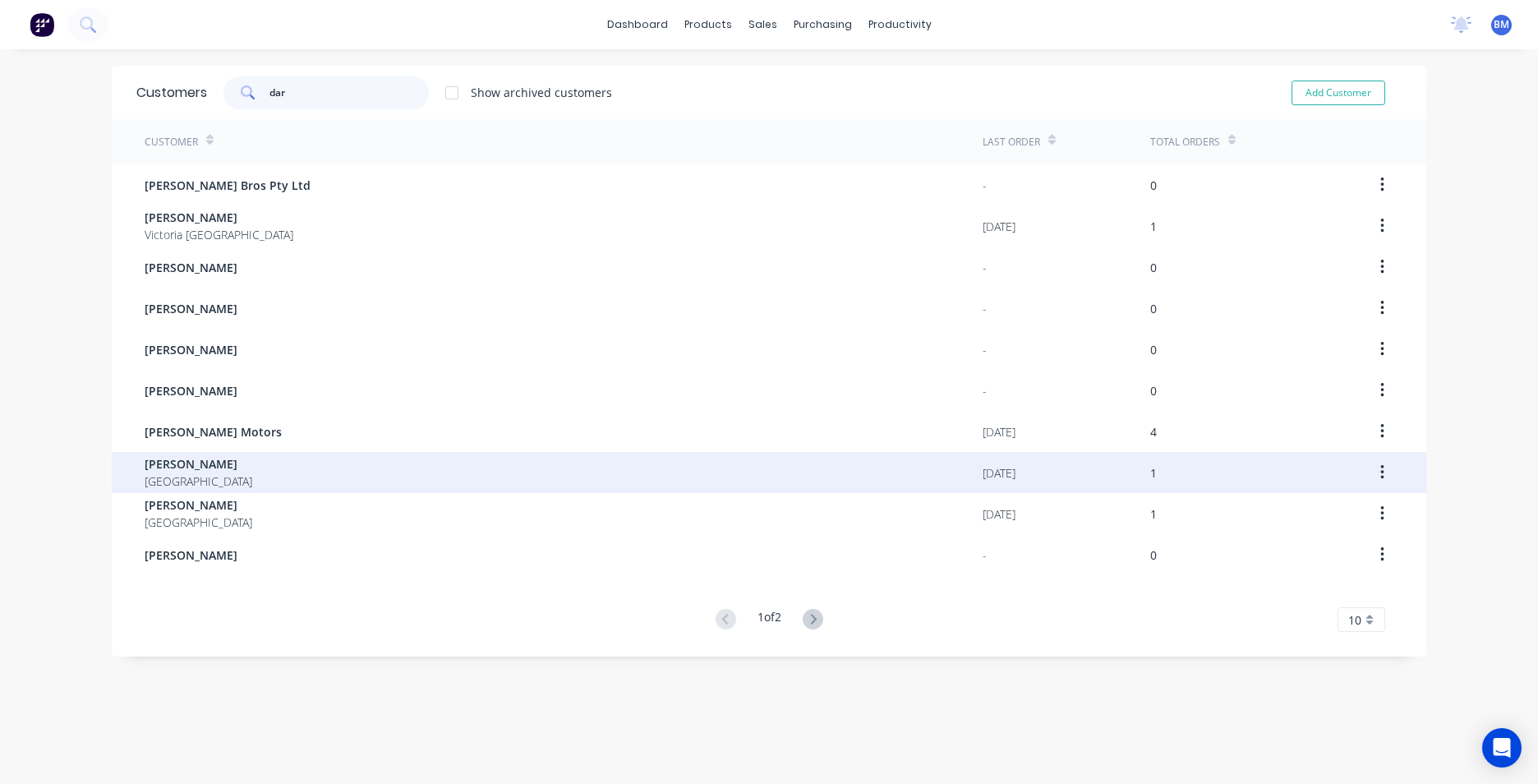
type input "dar"
click at [208, 463] on span "Daryl Chalcraft" at bounding box center [198, 464] width 108 height 17
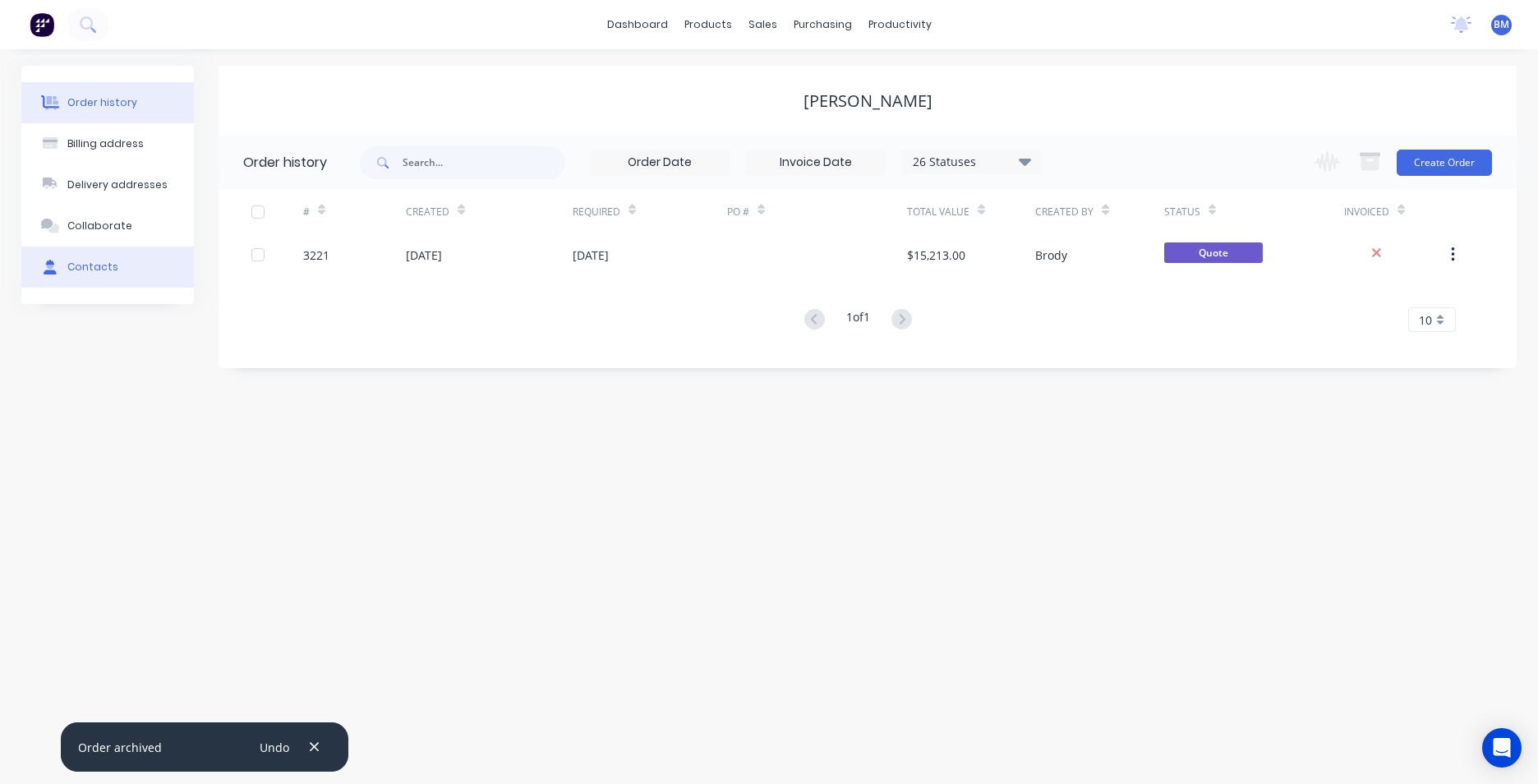
click at [176, 253] on button "Contacts" at bounding box center [108, 267] width 172 height 41
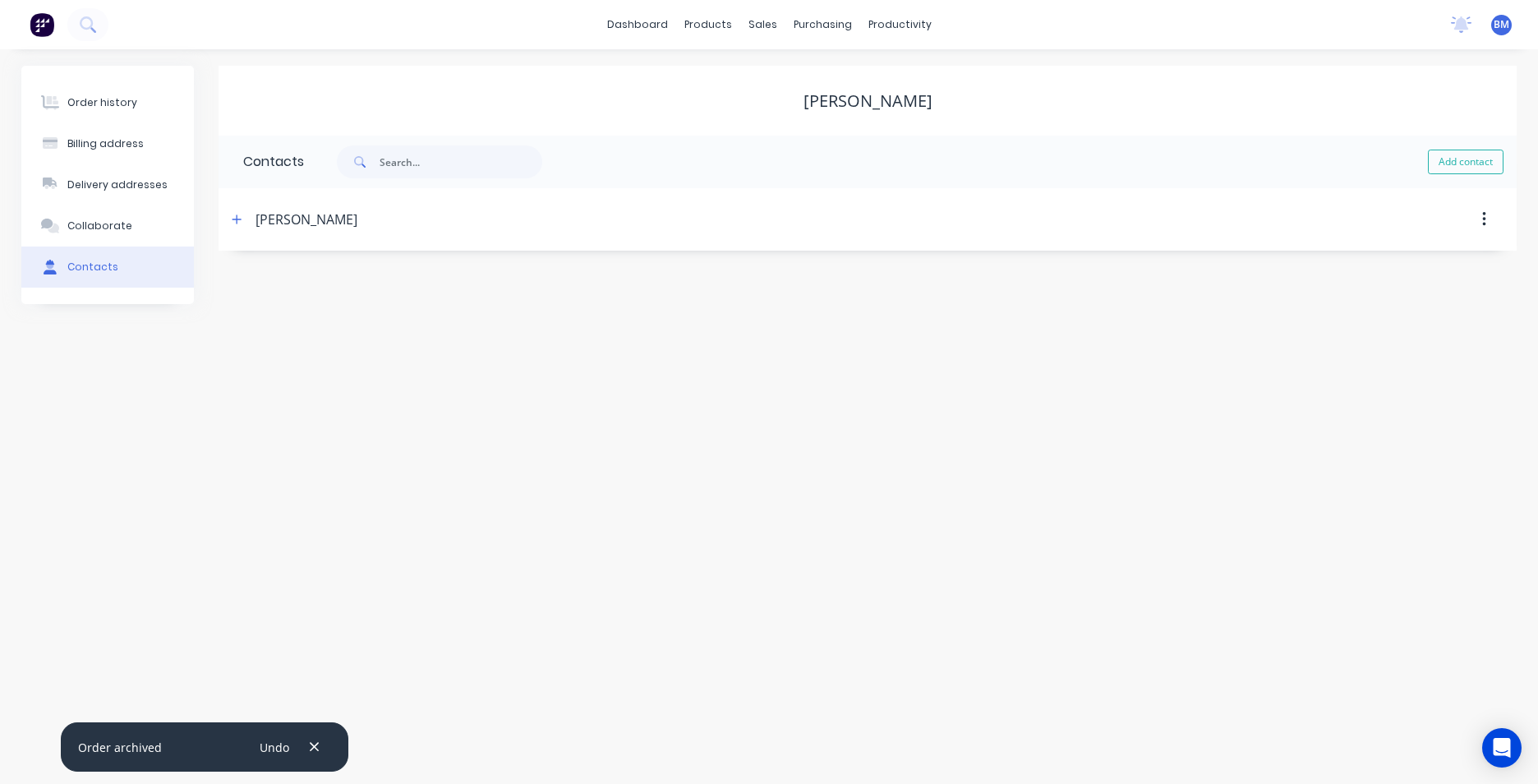
click at [247, 213] on span at bounding box center [237, 219] width 21 height 21
click at [244, 216] on button "button" at bounding box center [237, 219] width 21 height 21
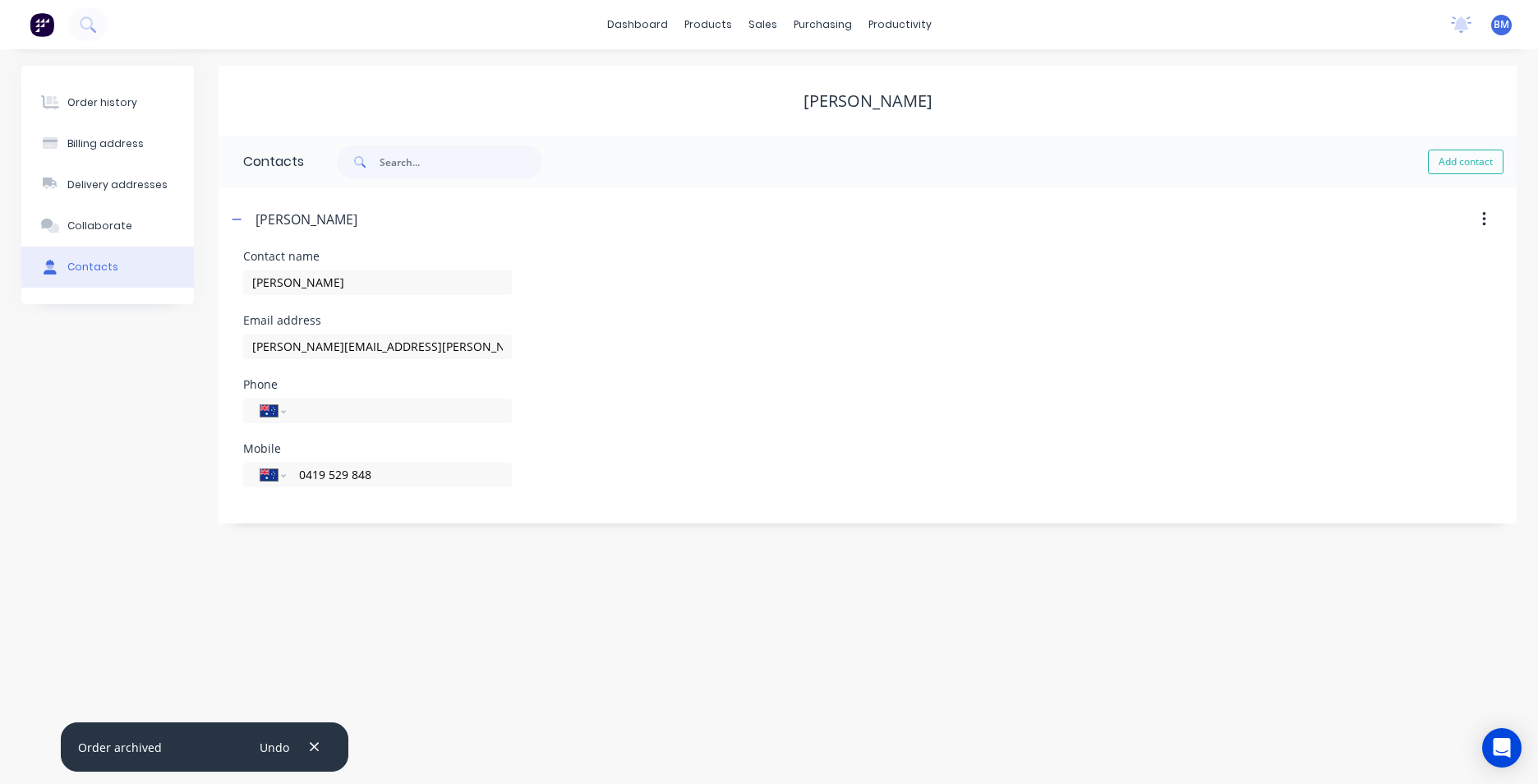
drag, startPoint x: 383, startPoint y: 475, endPoint x: 218, endPoint y: 475, distance: 165.0
click at [218, 475] on div "Contact name Daryl Email address Daryl.Chalcraft@shepparton.vic.gov.au Phone In…" at bounding box center [867, 387] width 1298 height 273
click at [769, 68] on link "Sales Orders" at bounding box center [849, 78] width 217 height 33
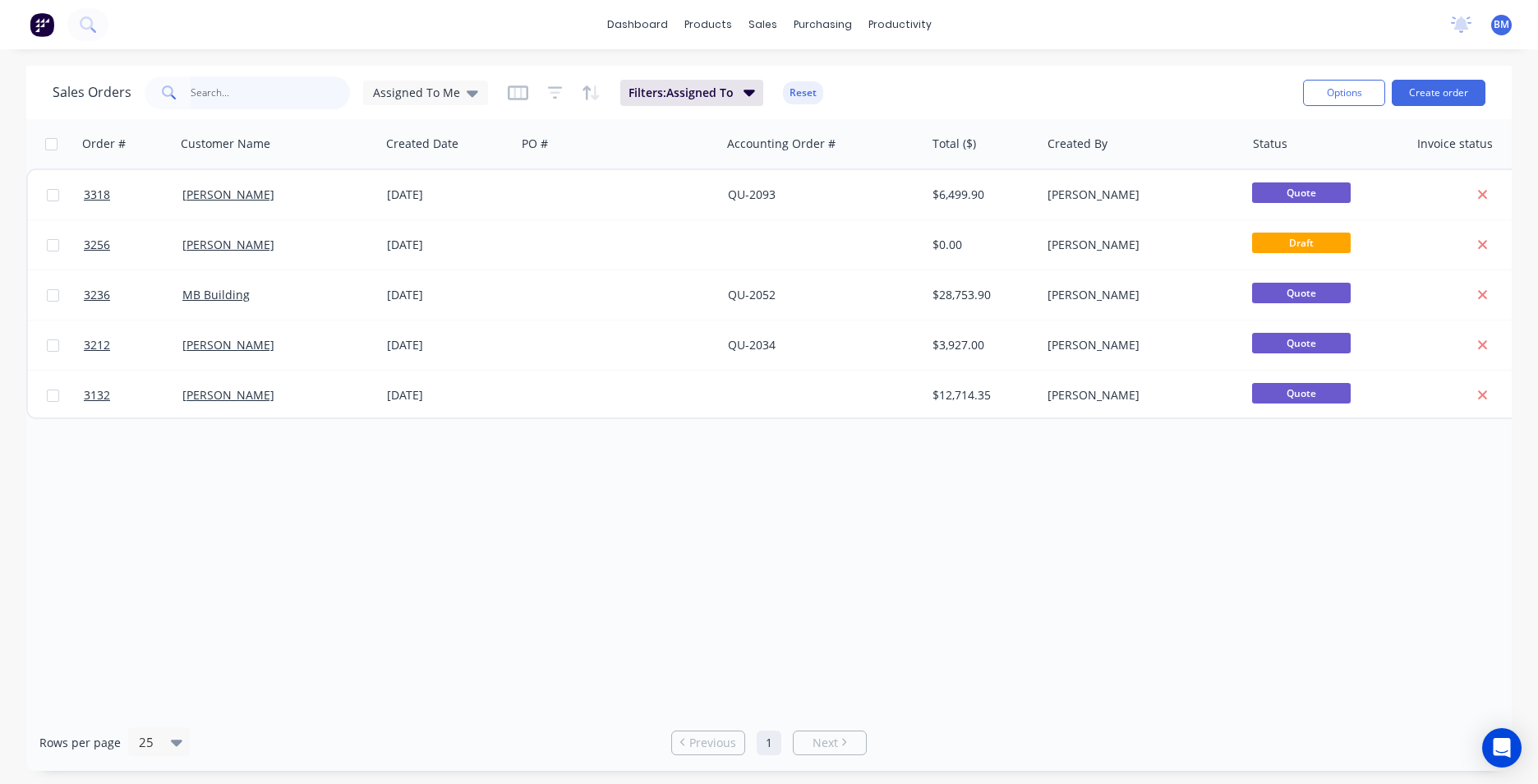
click at [299, 96] on input "text" at bounding box center [270, 93] width 160 height 33
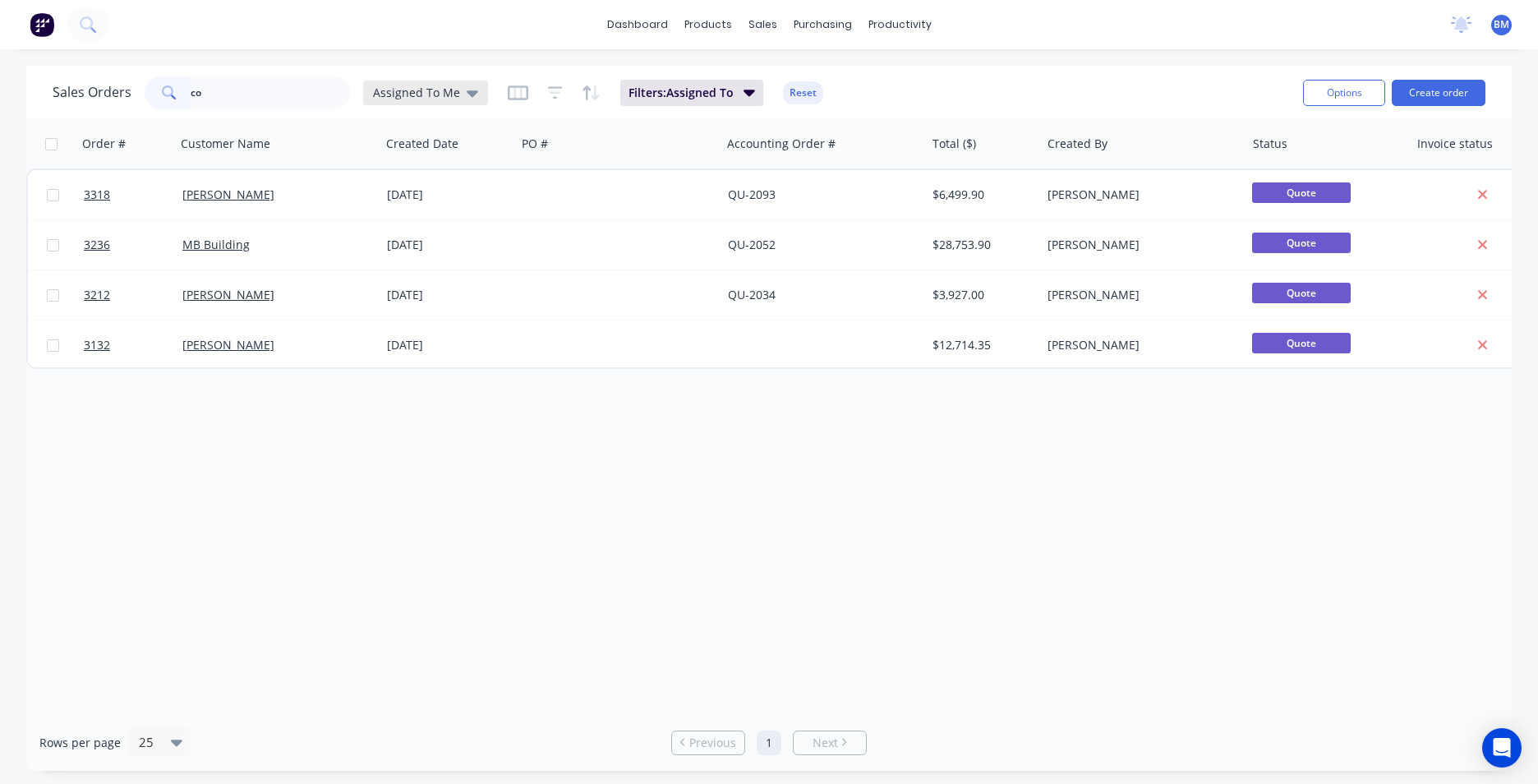
click at [427, 90] on span "Assigned To Me" at bounding box center [416, 92] width 87 height 17
click at [469, 232] on button "None" at bounding box center [461, 233] width 187 height 19
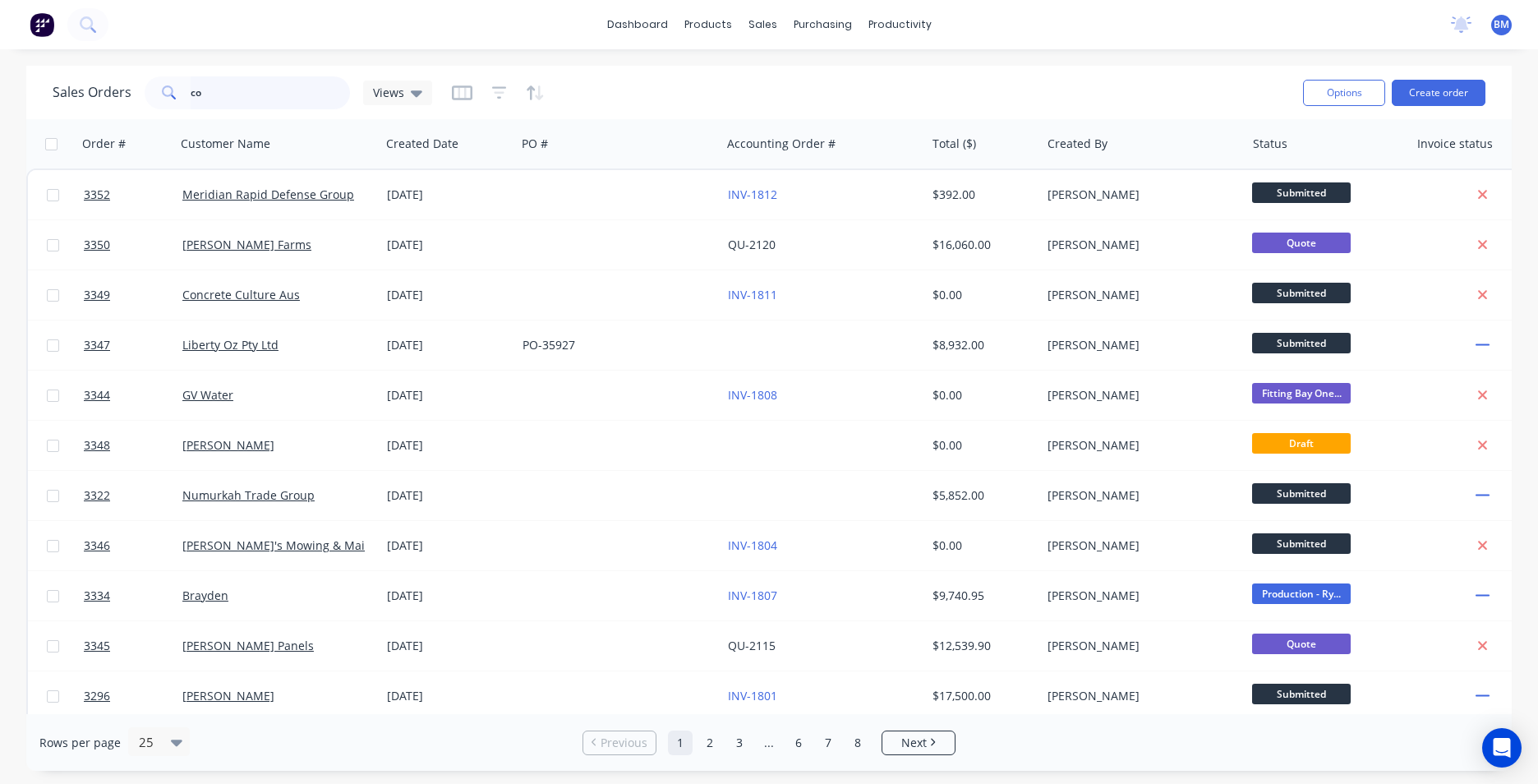
click at [243, 101] on input "co" at bounding box center [270, 93] width 160 height 33
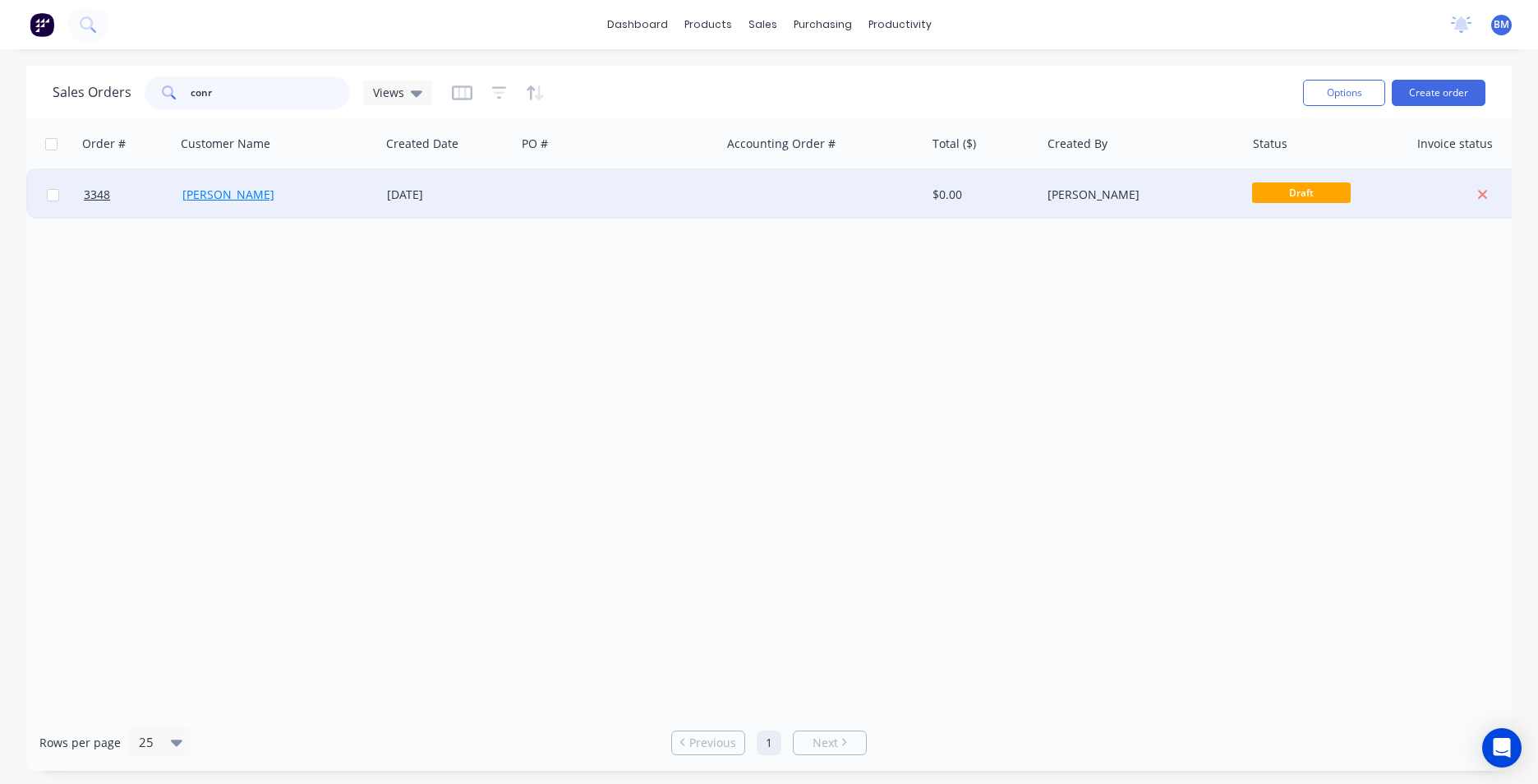
type input "conr"
click at [207, 192] on link "[PERSON_NAME]" at bounding box center [229, 195] width 92 height 16
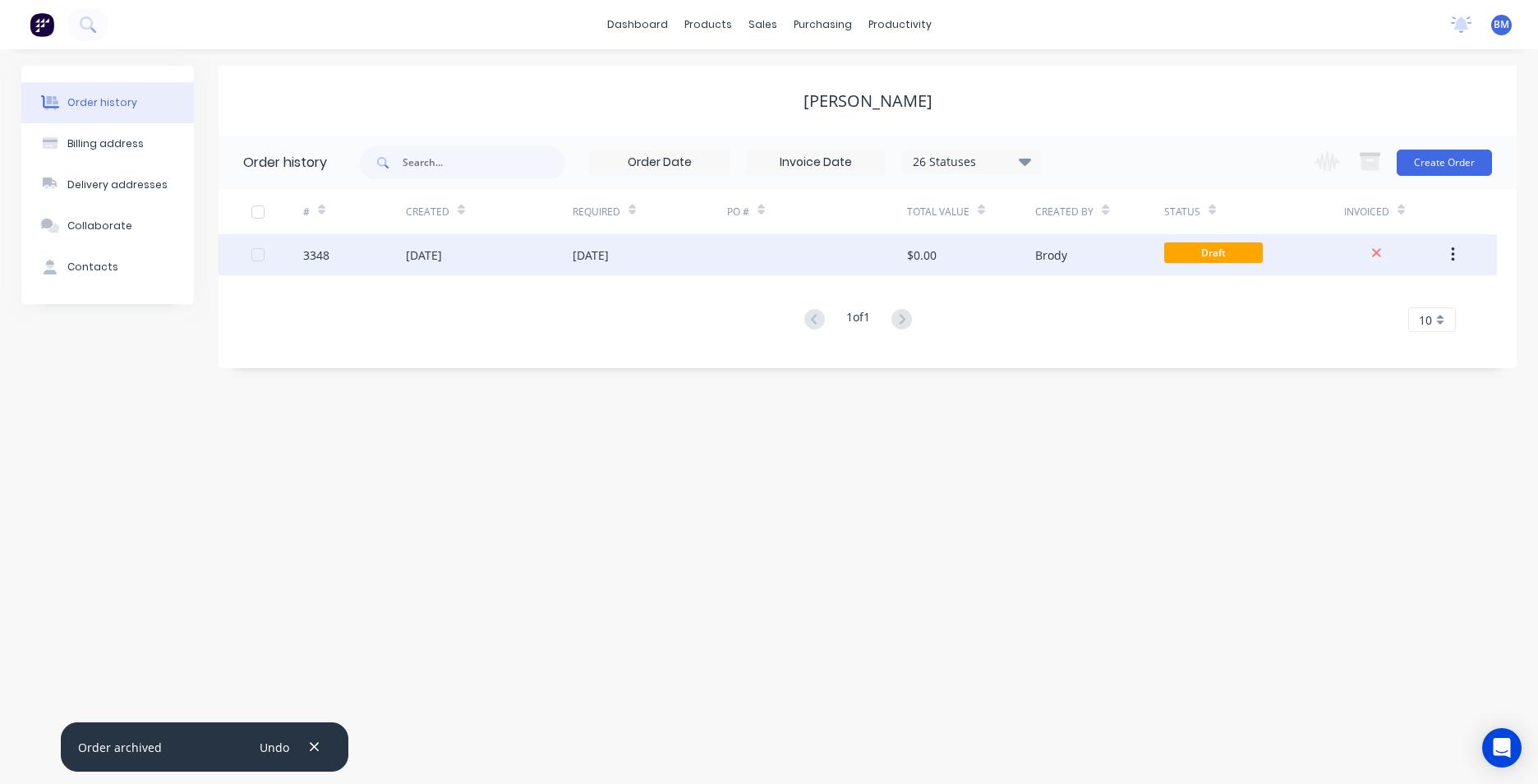
click at [729, 264] on div at bounding box center [816, 254] width 180 height 41
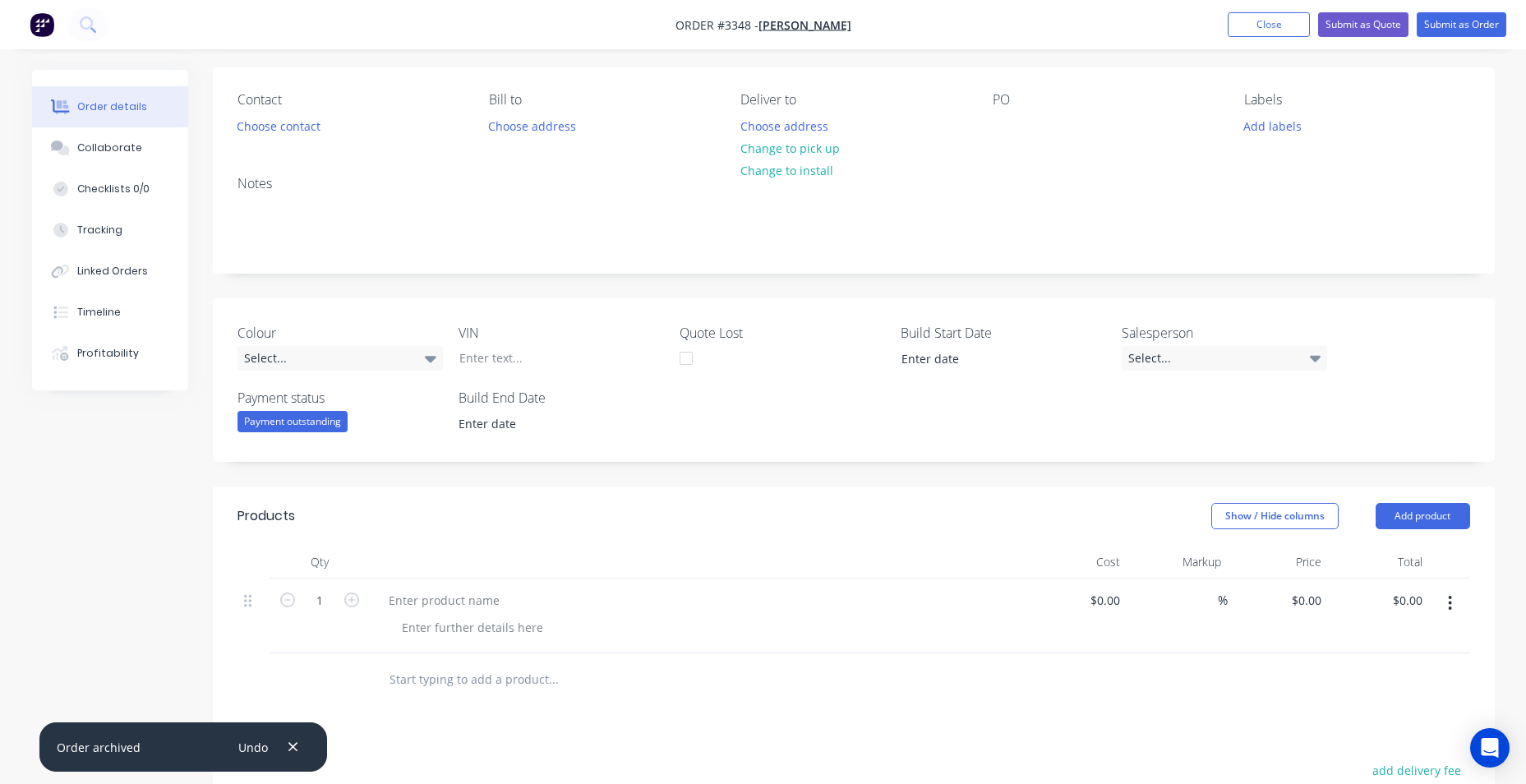
scroll to position [411, 0]
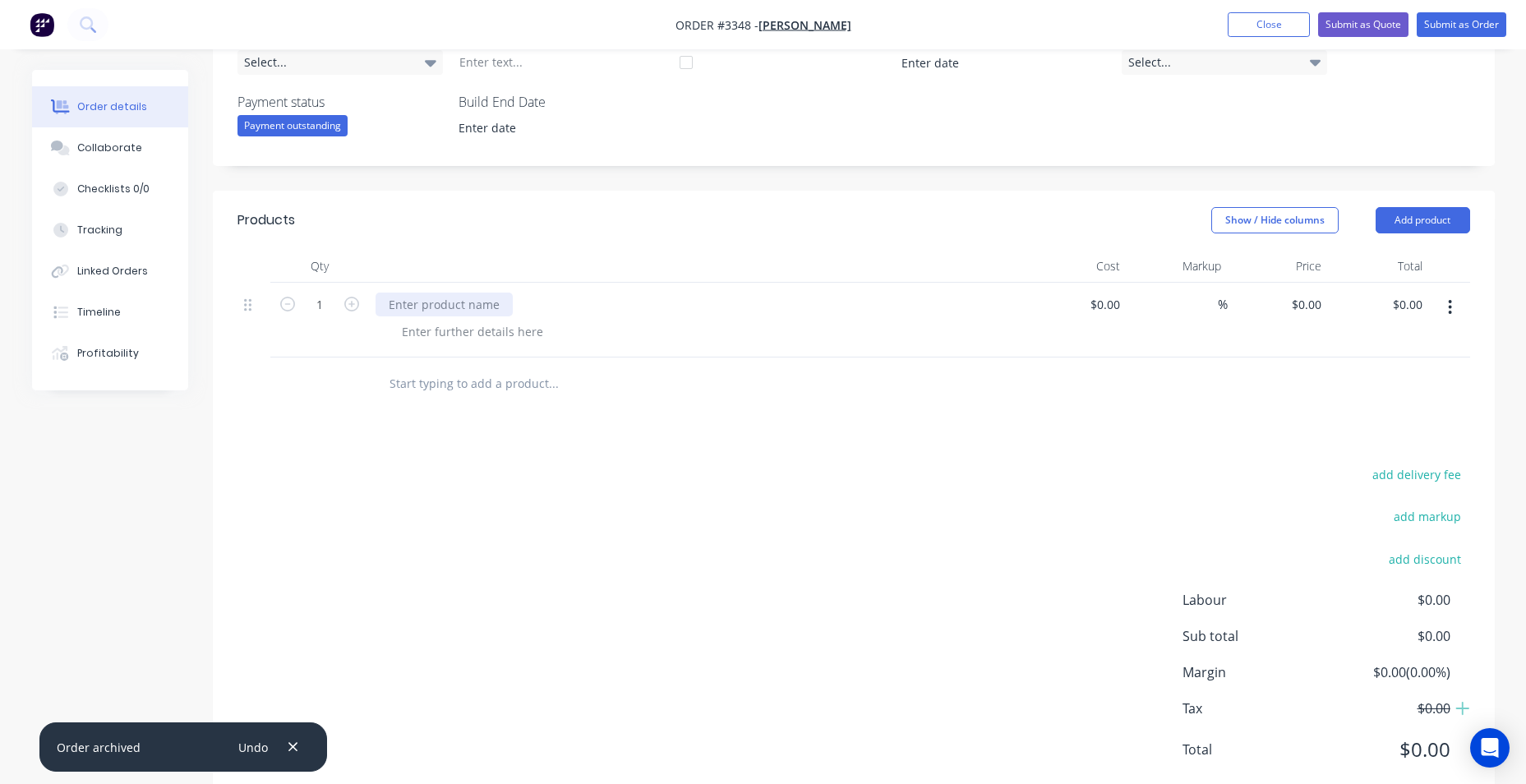
click at [494, 313] on div at bounding box center [444, 303] width 137 height 23
click at [480, 337] on div at bounding box center [472, 331] width 168 height 23
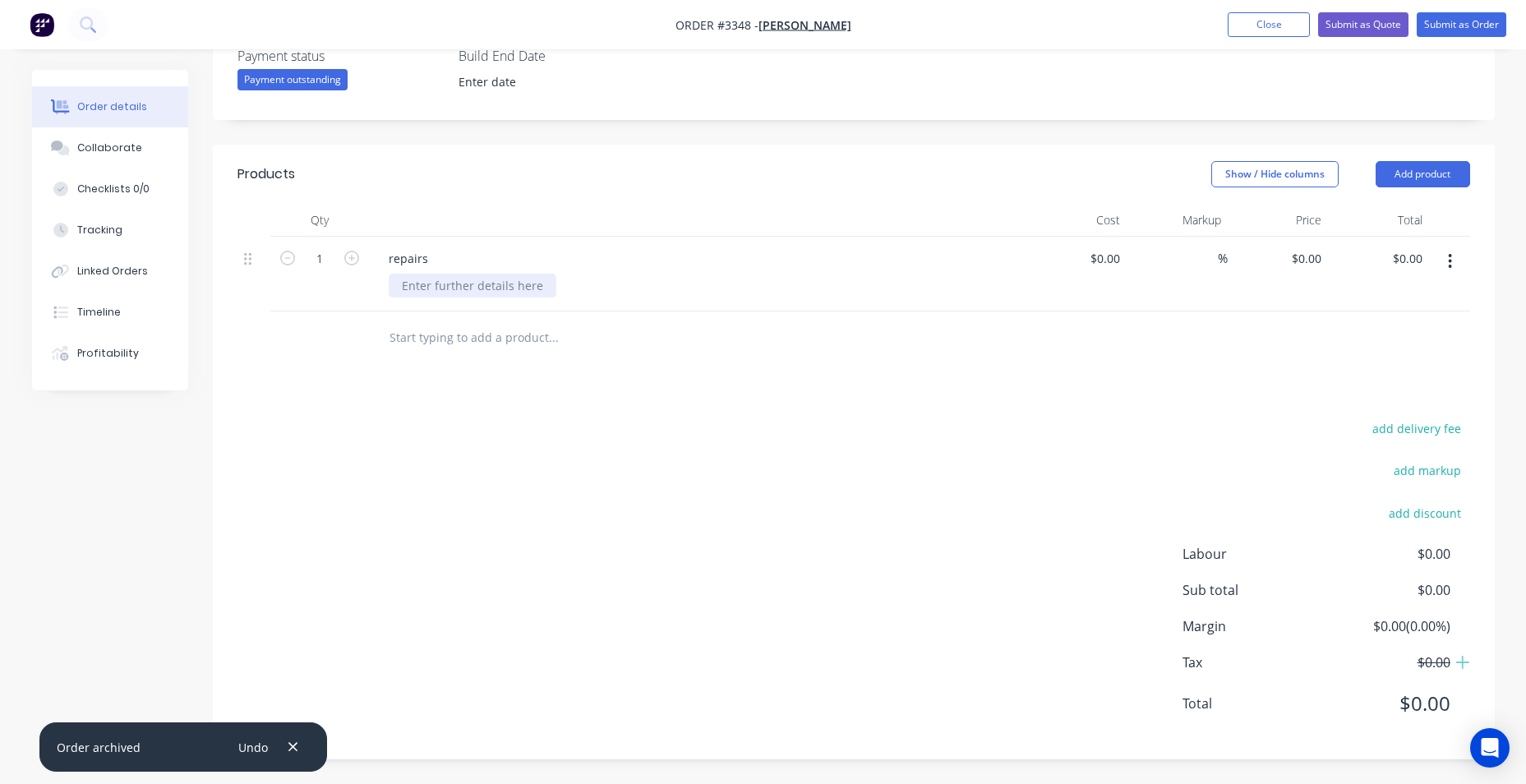
click at [482, 277] on div at bounding box center [472, 285] width 168 height 23
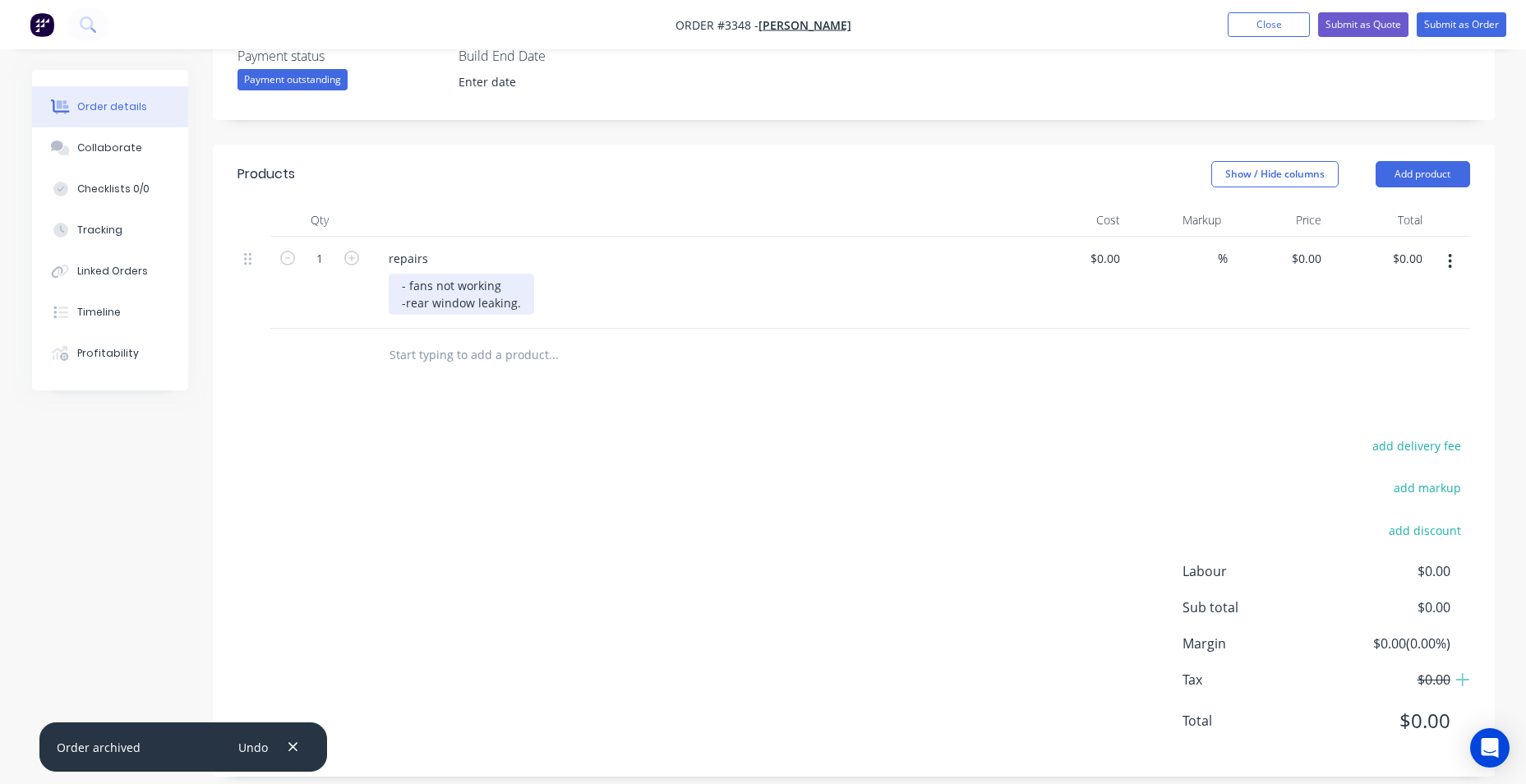
click at [509, 282] on div "- fans not working -rear window leaking." at bounding box center [461, 294] width 145 height 41
click at [527, 302] on div "- fans not working . -rear window leaking." at bounding box center [461, 294] width 145 height 41
